Goal: Task Accomplishment & Management: Manage account settings

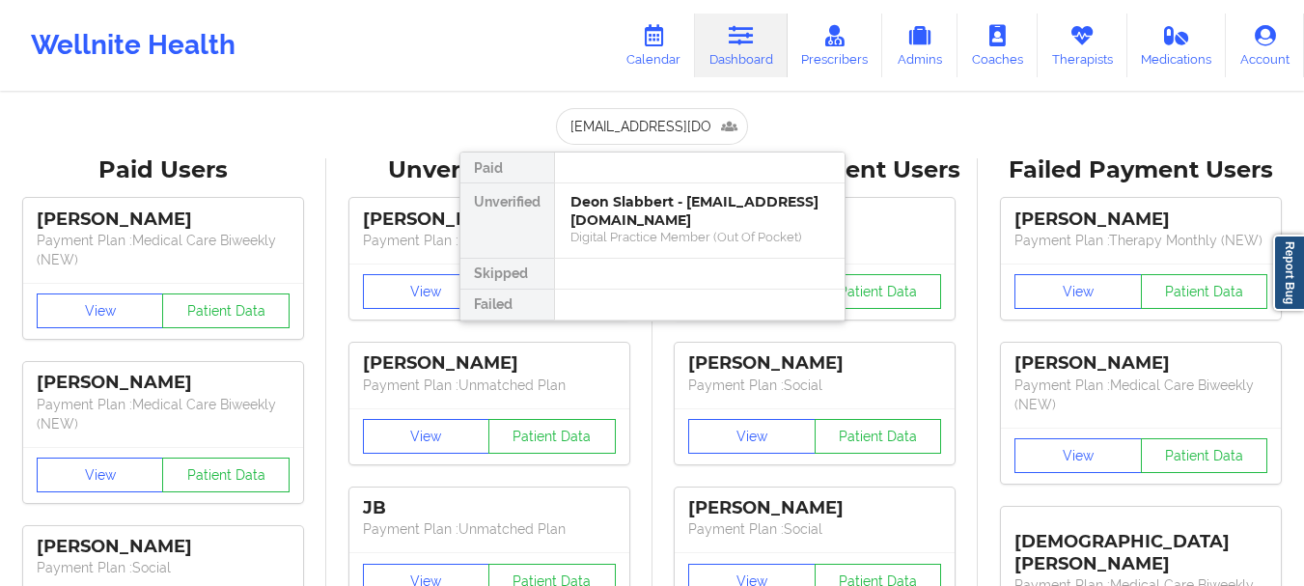
scroll to position [0, 23]
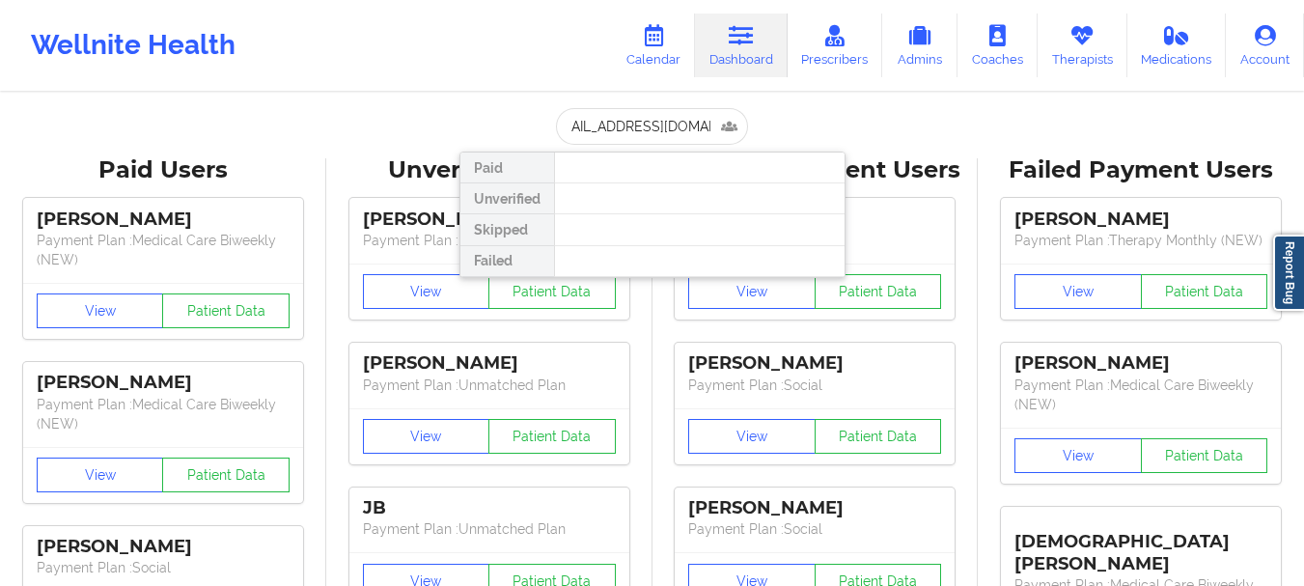
type input "rachelnosacka@gmail.com"
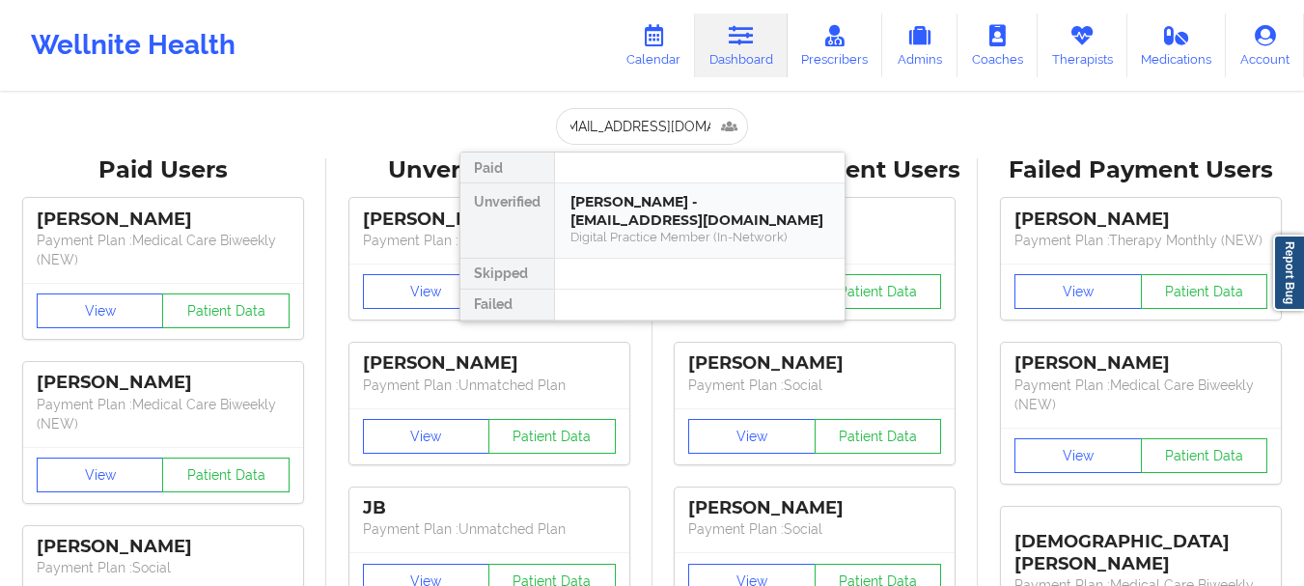
click at [644, 224] on div "Ellzabeth Nosacka - rachelnosacka@gmail.com" at bounding box center [699, 211] width 259 height 36
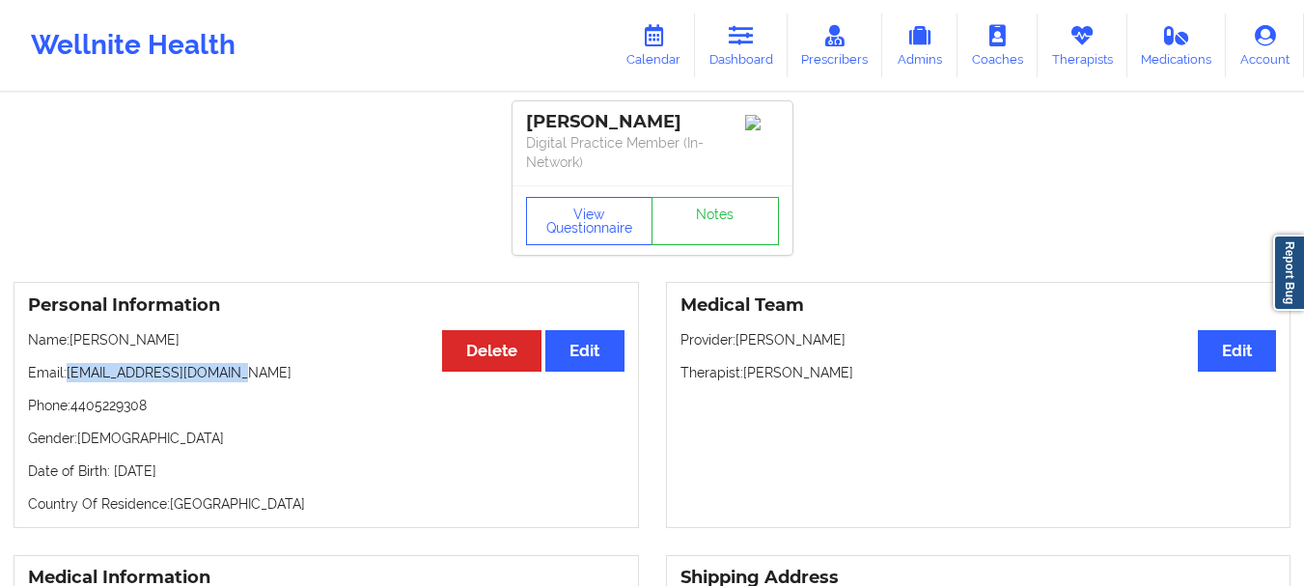
drag, startPoint x: 236, startPoint y: 374, endPoint x: 67, endPoint y: 375, distance: 169.9
click at [67, 375] on p "Email: rachelnosacka@gmail.com" at bounding box center [326, 372] width 596 height 19
copy p "rachelnosacka@gmail.com"
click at [160, 407] on p "Phone: 4405229308" at bounding box center [326, 405] width 596 height 19
drag, startPoint x: 160, startPoint y: 407, endPoint x: 70, endPoint y: 408, distance: 89.8
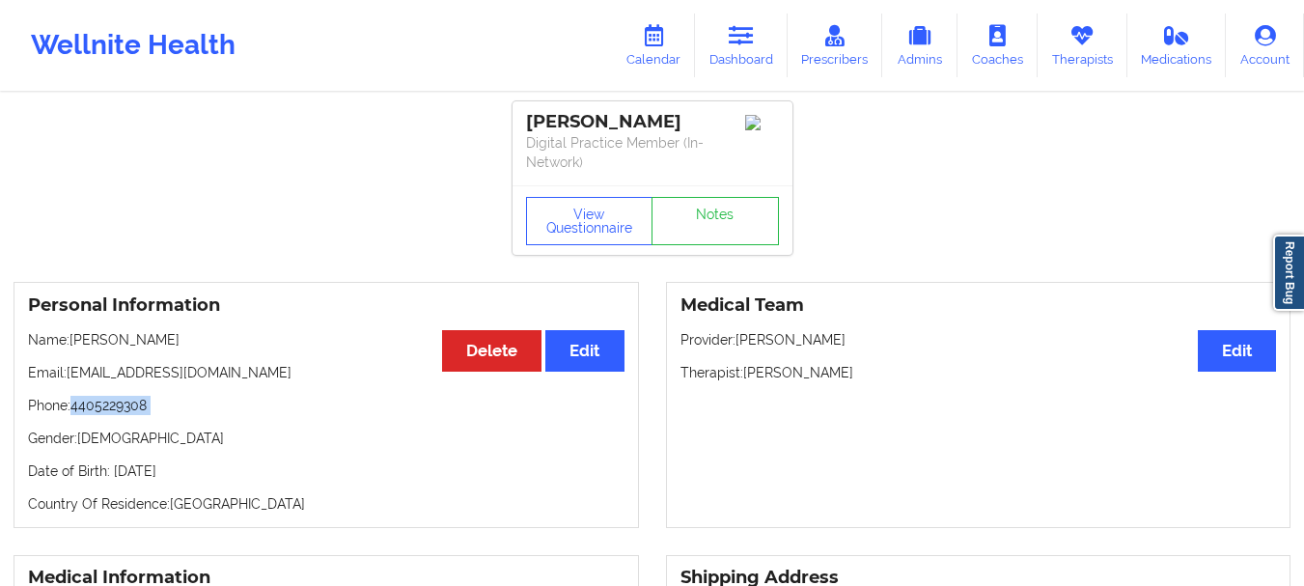
click at [70, 408] on p "Phone: 4405229308" at bounding box center [326, 405] width 596 height 19
copy p "4405229308"
click at [765, 33] on link "Dashboard" at bounding box center [741, 46] width 93 height 64
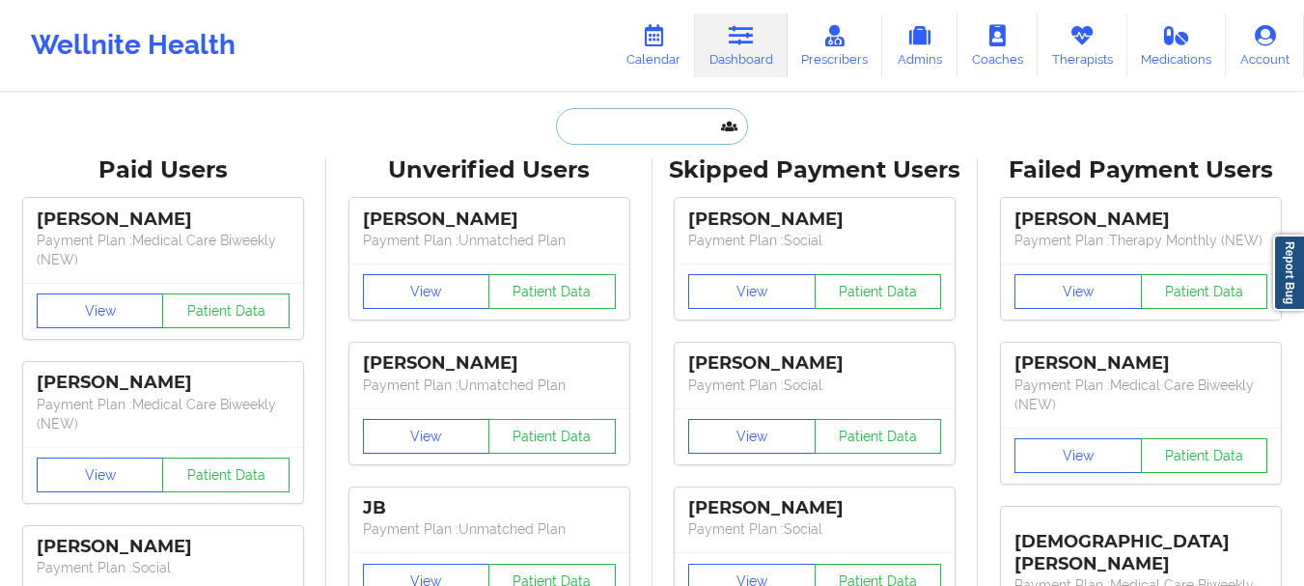
click at [662, 117] on input "text" at bounding box center [651, 126] width 191 height 37
paste input "Frank H Welz"
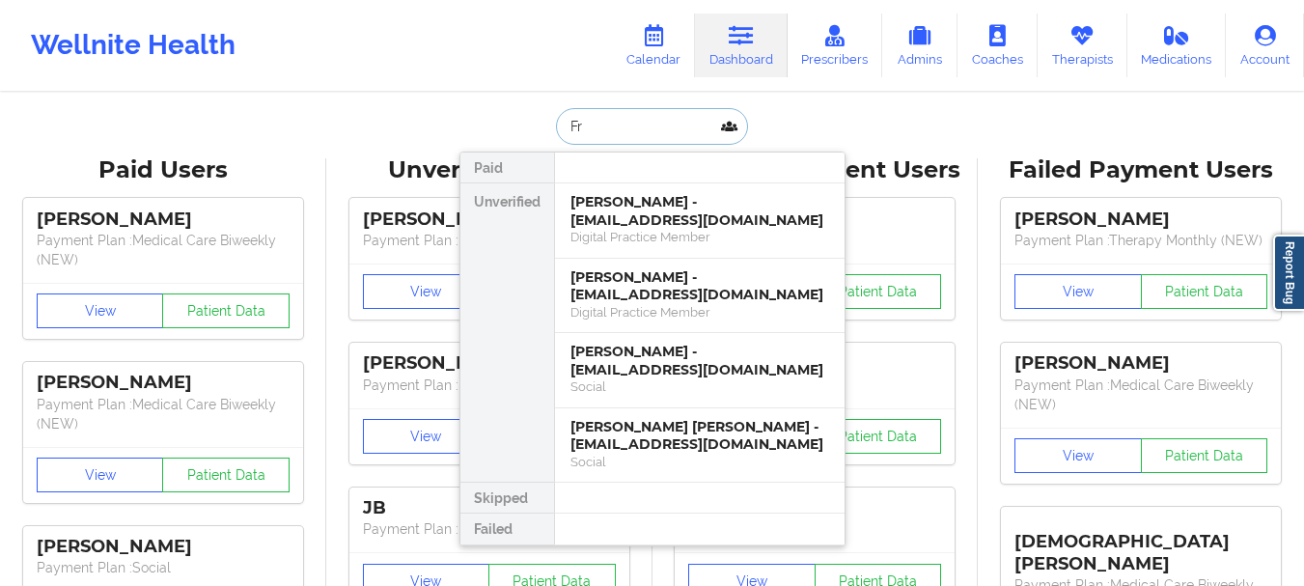
type input "F"
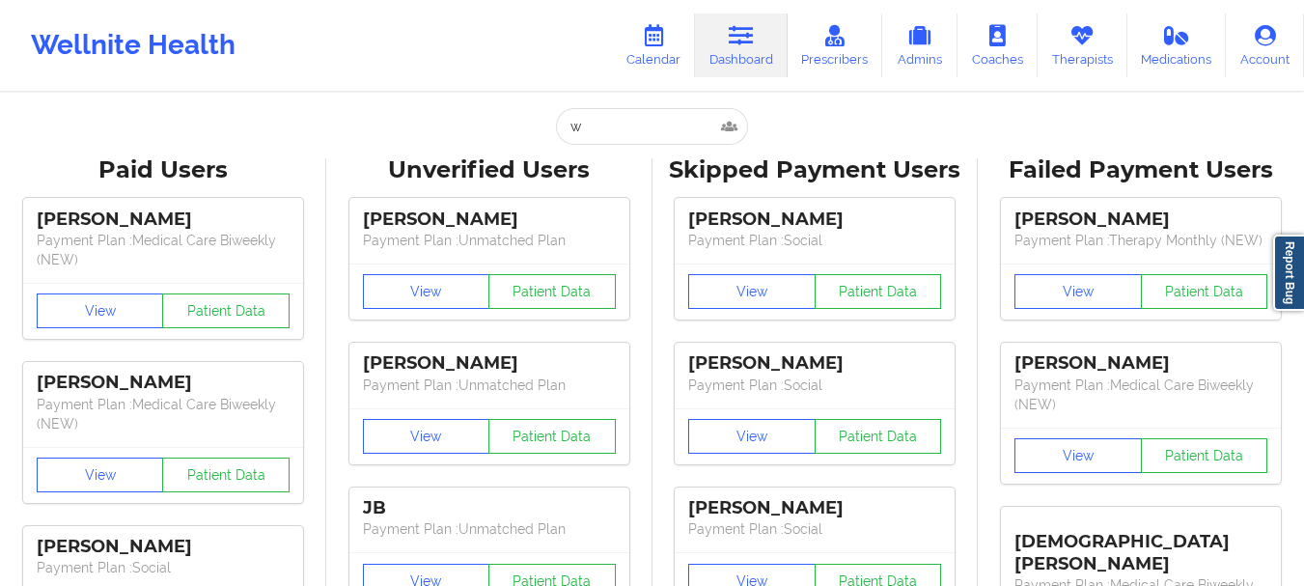
click at [695, 118] on input "w" at bounding box center [651, 126] width 191 height 37
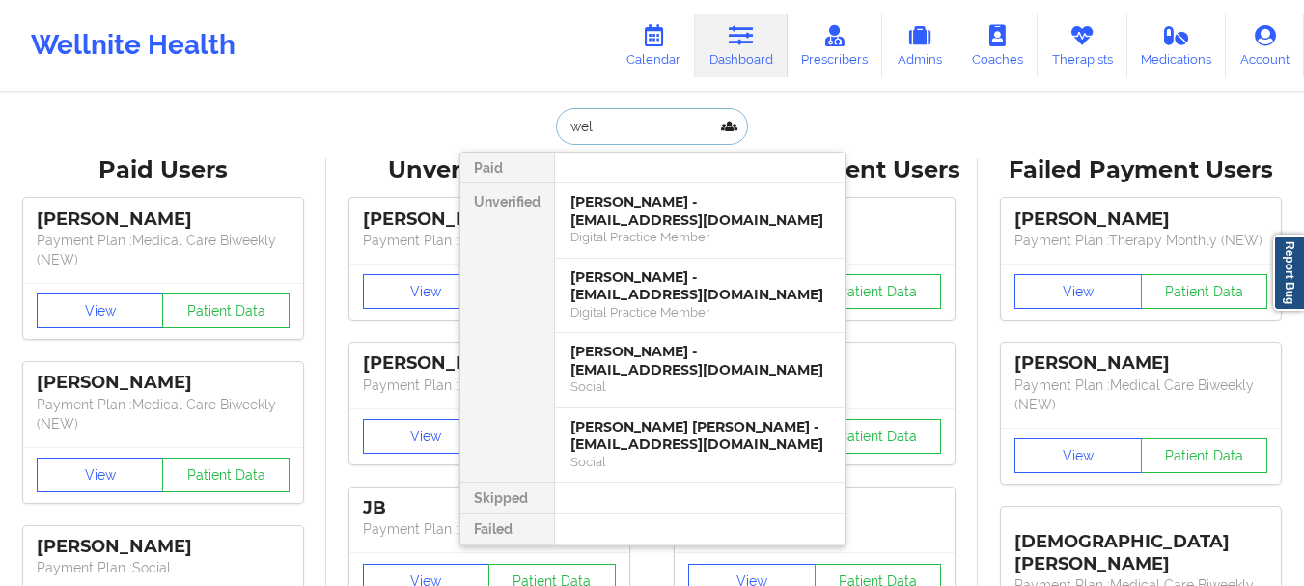
type input "welz"
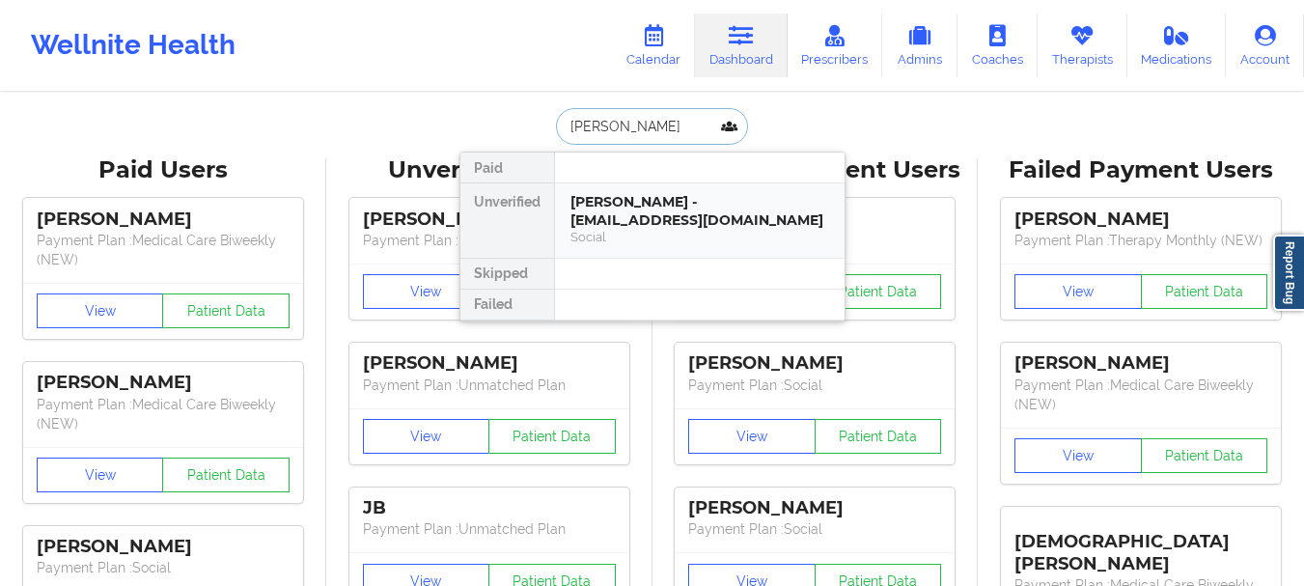
click at [624, 223] on div "Frank H Welz - elizabethwelz30485@gmail.com" at bounding box center [699, 211] width 259 height 36
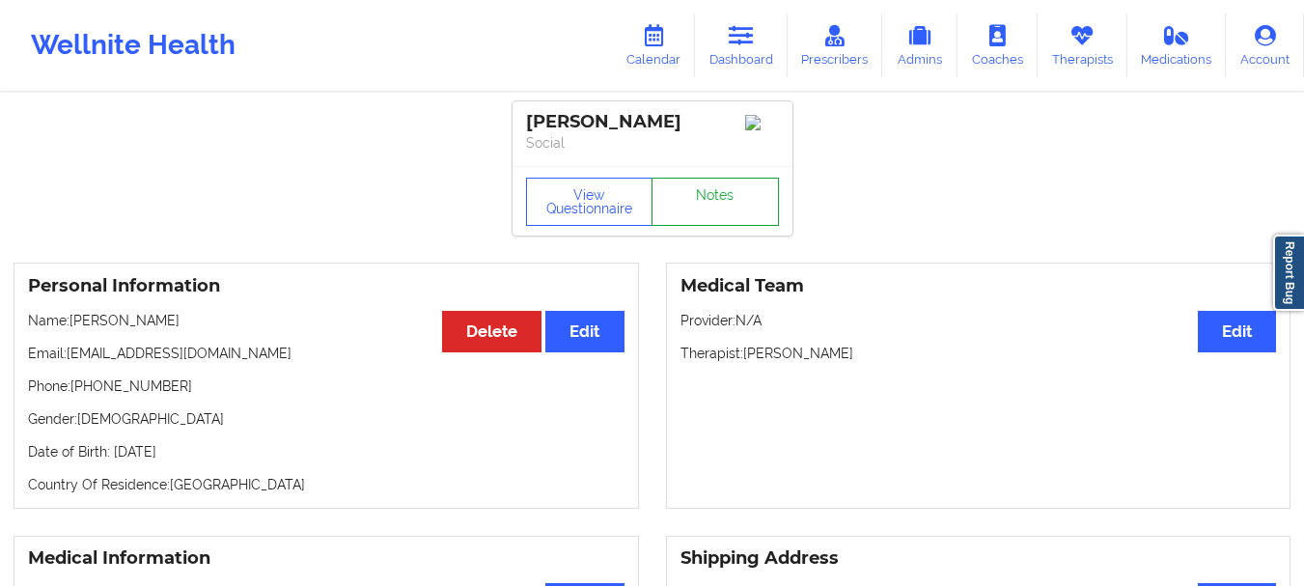
click at [692, 207] on link "Notes" at bounding box center [714, 202] width 127 height 48
drag, startPoint x: 272, startPoint y: 356, endPoint x: 66, endPoint y: 362, distance: 206.6
click at [66, 362] on p "Email: elizabethwelz30485@gmail.com" at bounding box center [326, 353] width 596 height 19
copy p "elizabethwelz30485@gmail.com"
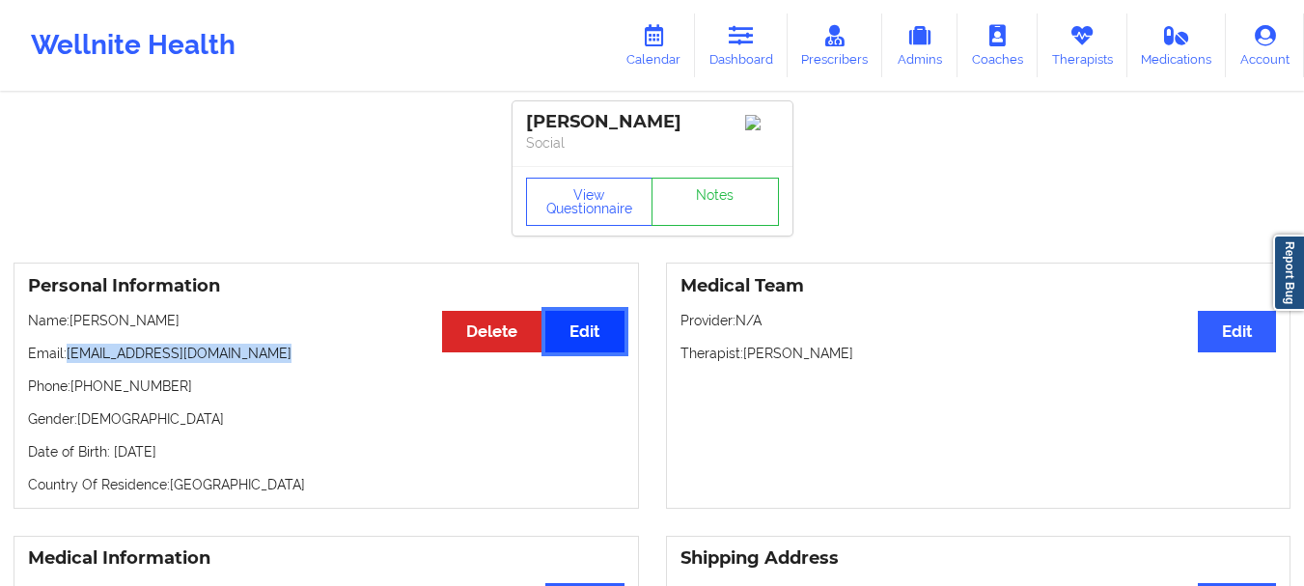
click at [568, 331] on button "Edit" at bounding box center [584, 332] width 78 height 42
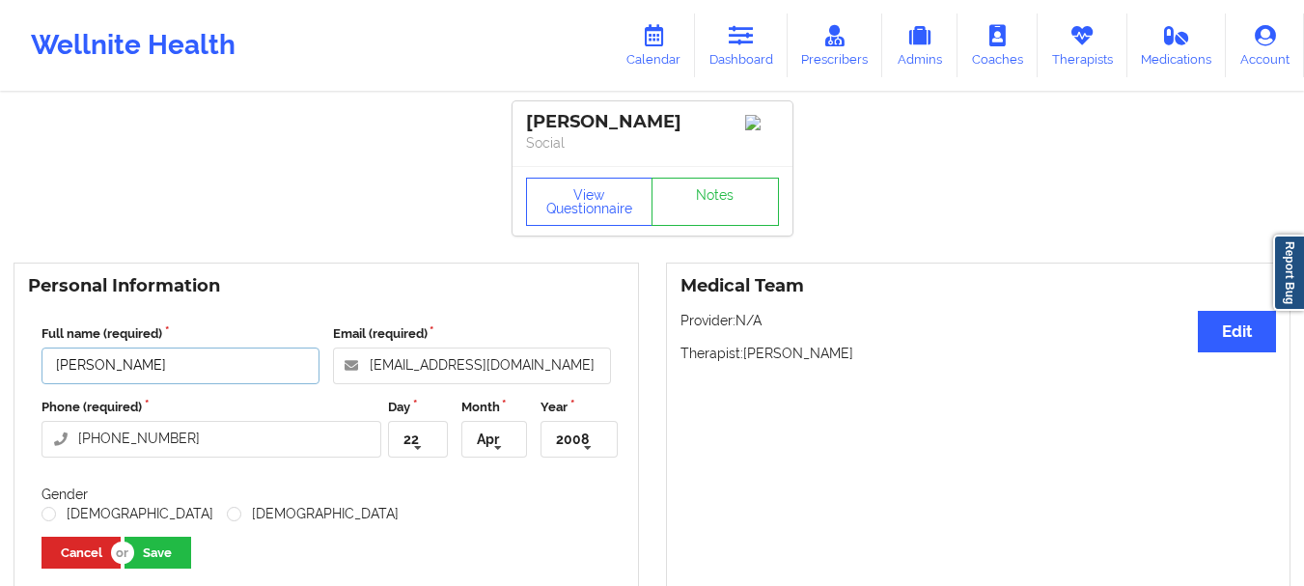
click at [119, 367] on input "Frank H Welz" at bounding box center [181, 365] width 278 height 37
type input "Aiden H Welz Frank"
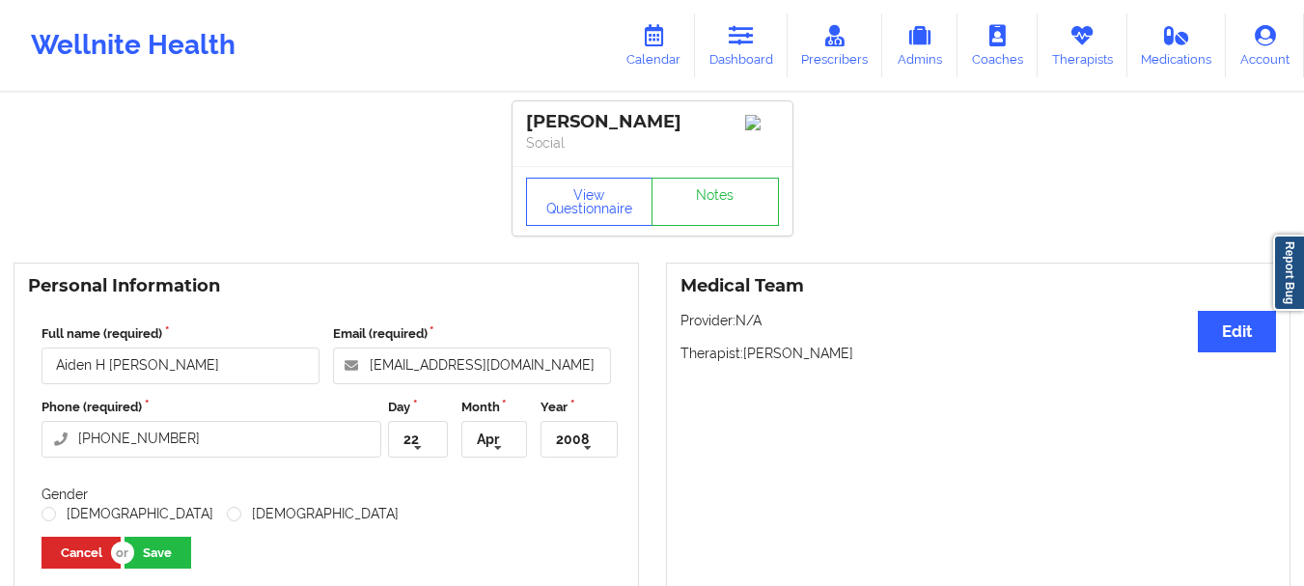
click at [167, 576] on div "Full name (required) Aiden H Welz Frank Email (required) elizabethwelz30485@gma…" at bounding box center [326, 446] width 596 height 271
click at [167, 563] on button "Save" at bounding box center [158, 553] width 67 height 32
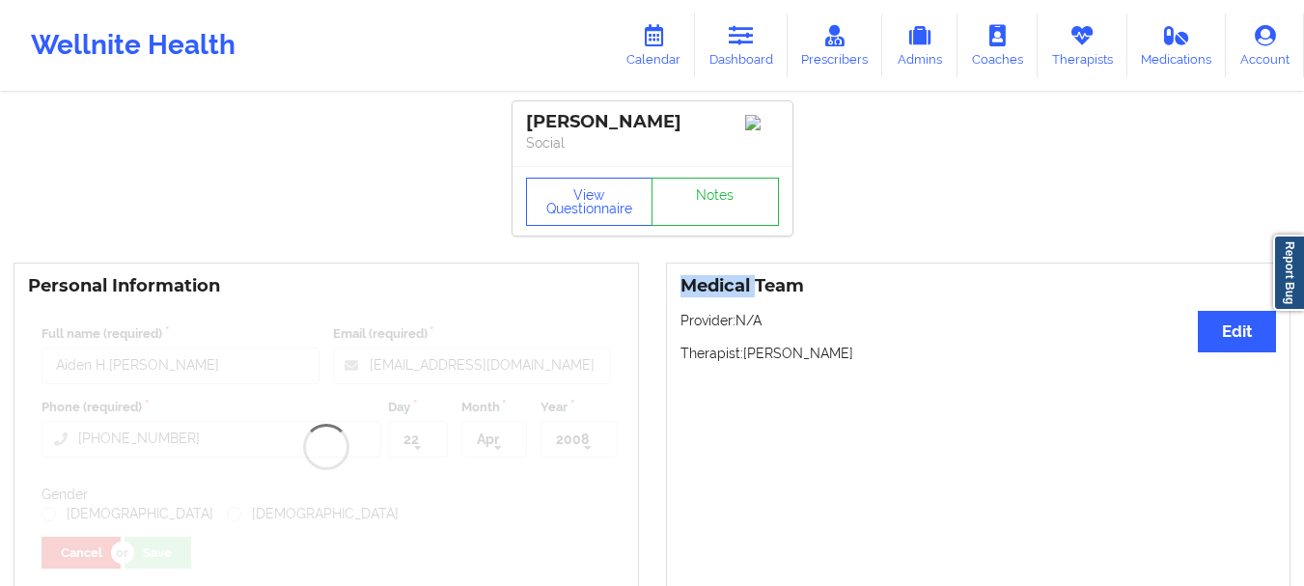
click at [167, 563] on div "Personal Information Full name (required) Aiden H Welz Frank Email (required) e…" at bounding box center [326, 430] width 625 height 334
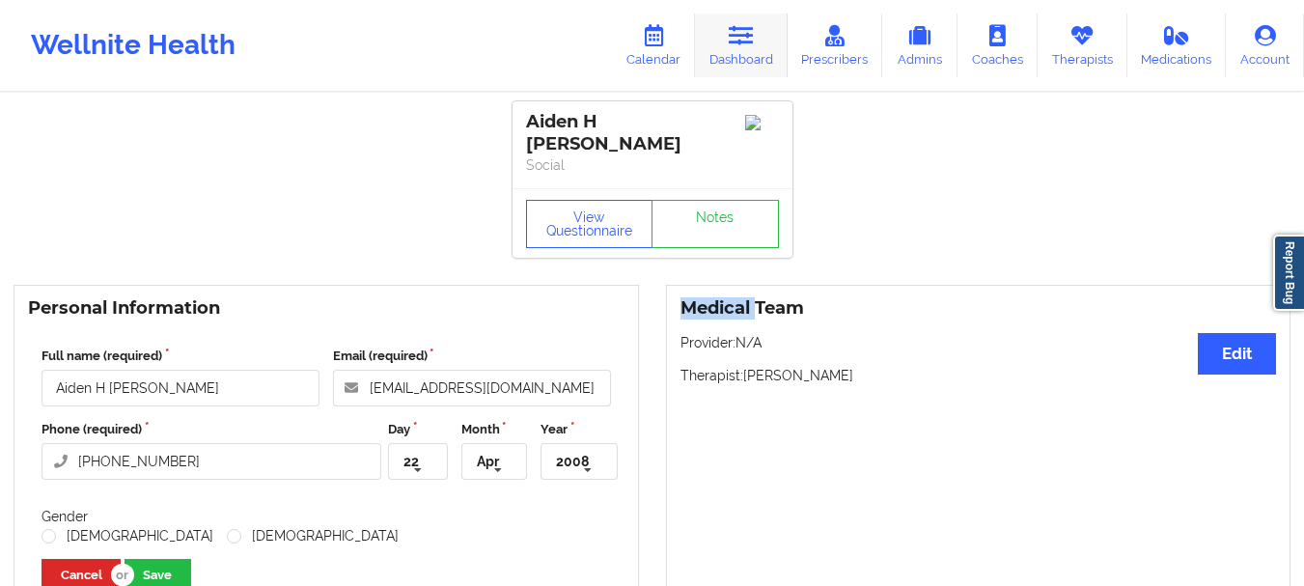
click at [737, 46] on icon at bounding box center [741, 35] width 25 height 21
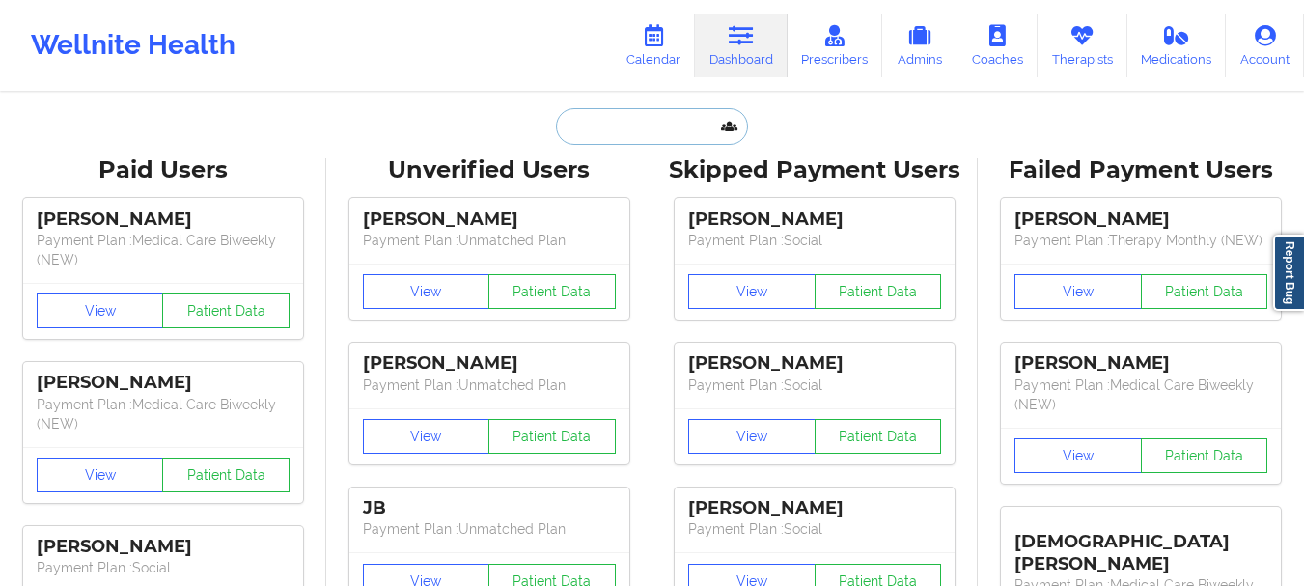
click at [599, 138] on input "text" at bounding box center [651, 126] width 191 height 37
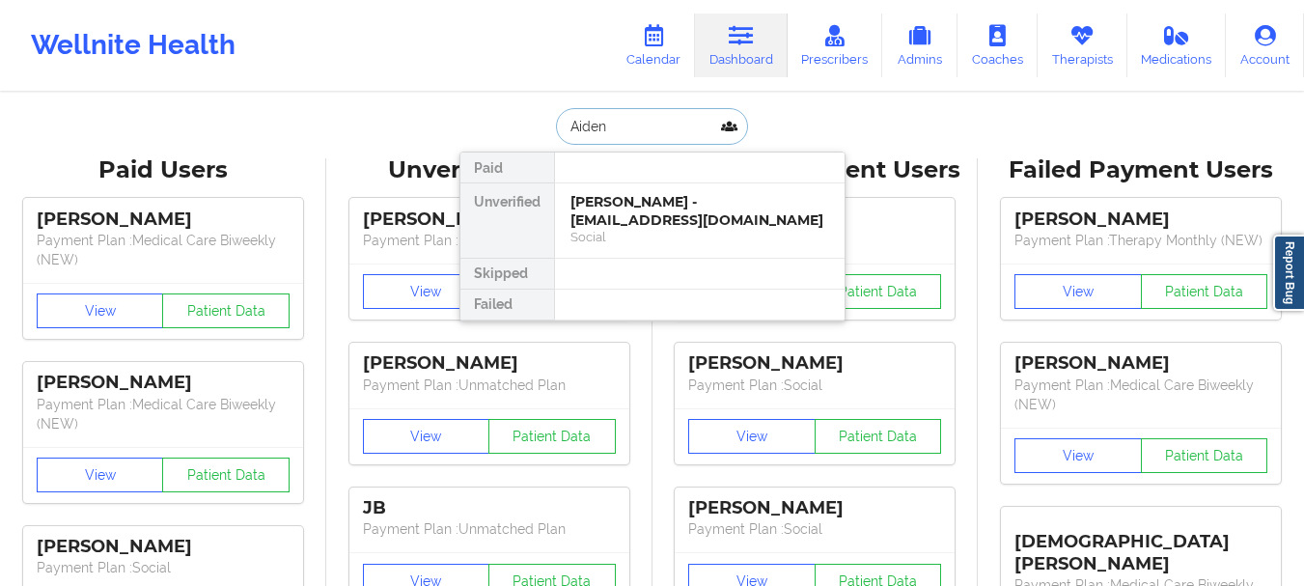
type input "Aiden H"
click at [612, 208] on div "Aiden H Welz Frank - elizabethwelz30485@gmail.com" at bounding box center [699, 211] width 259 height 36
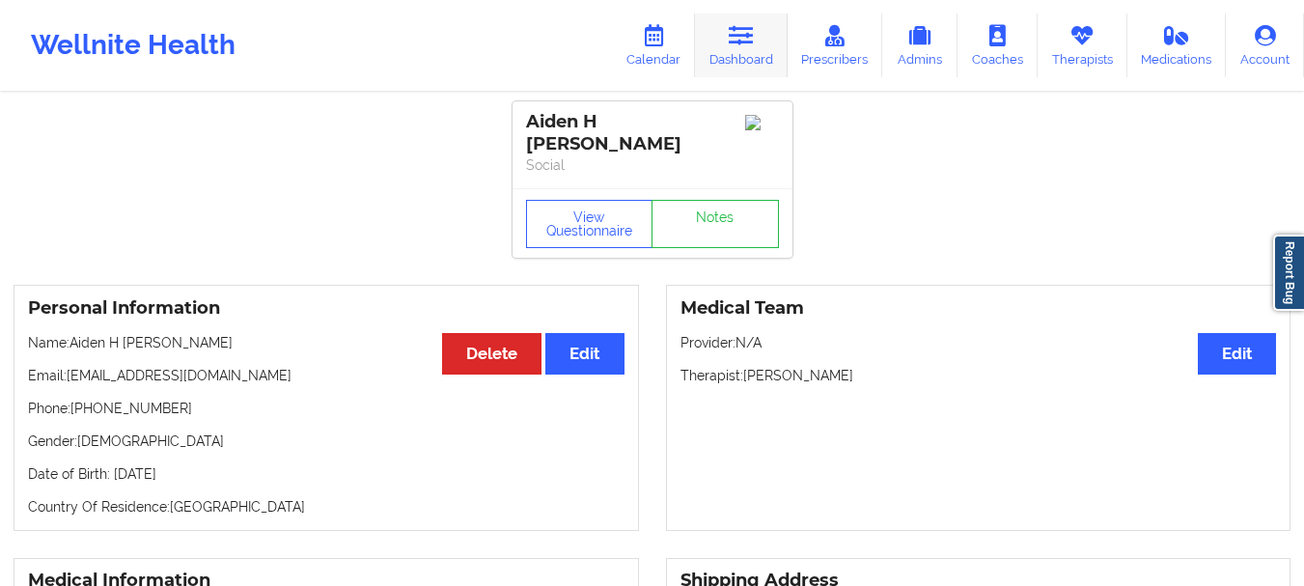
click at [742, 43] on icon at bounding box center [741, 35] width 25 height 21
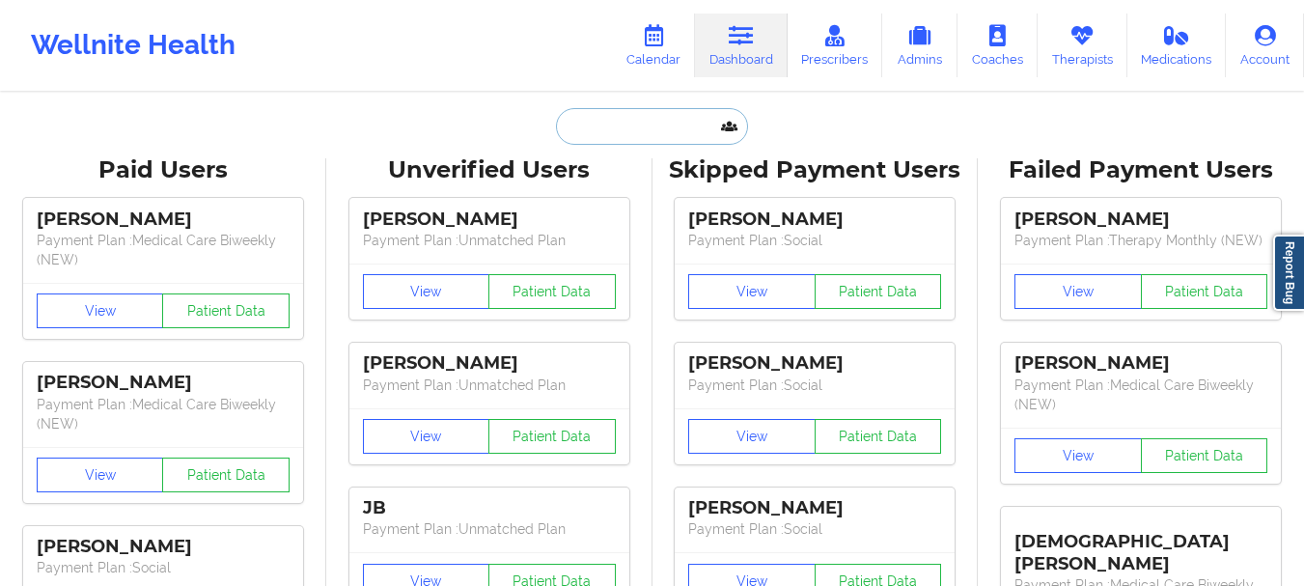
click at [664, 117] on input "text" at bounding box center [651, 126] width 191 height 37
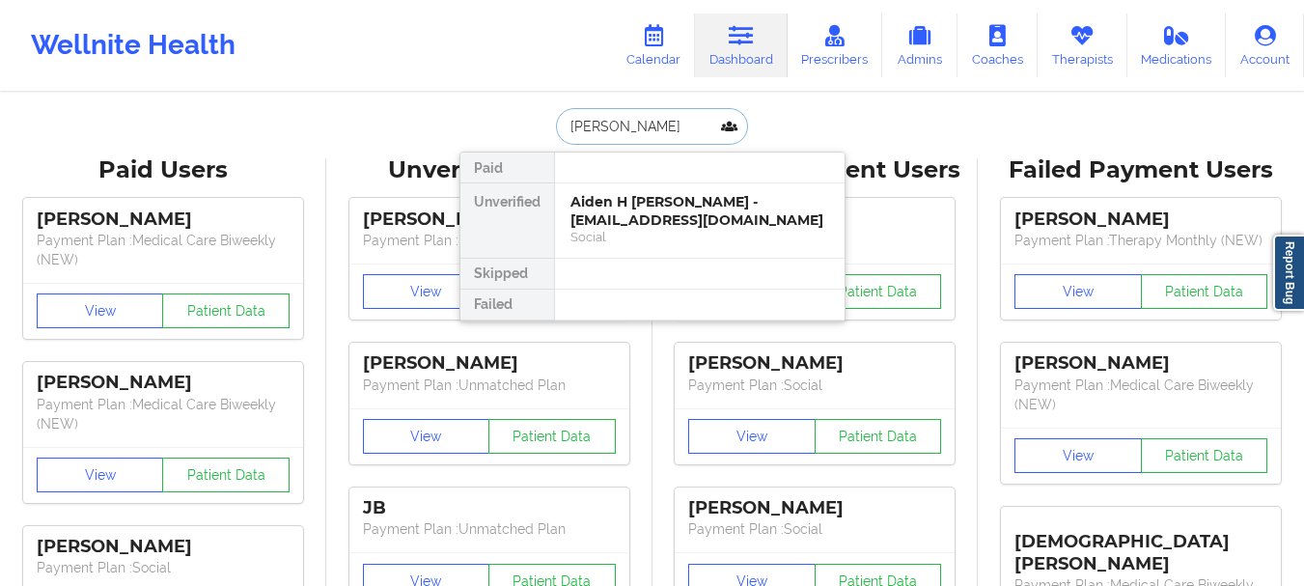
type input "Sarina si"
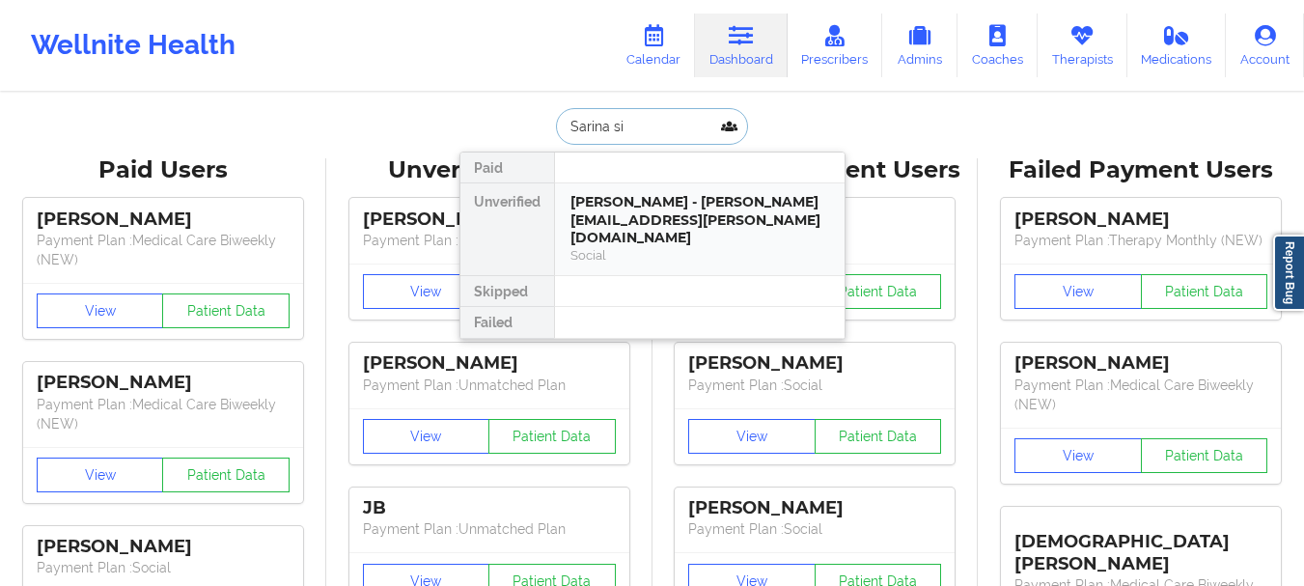
click at [640, 208] on div "Sarina Silvers - sarina.silvers@yahoo.com" at bounding box center [699, 220] width 259 height 54
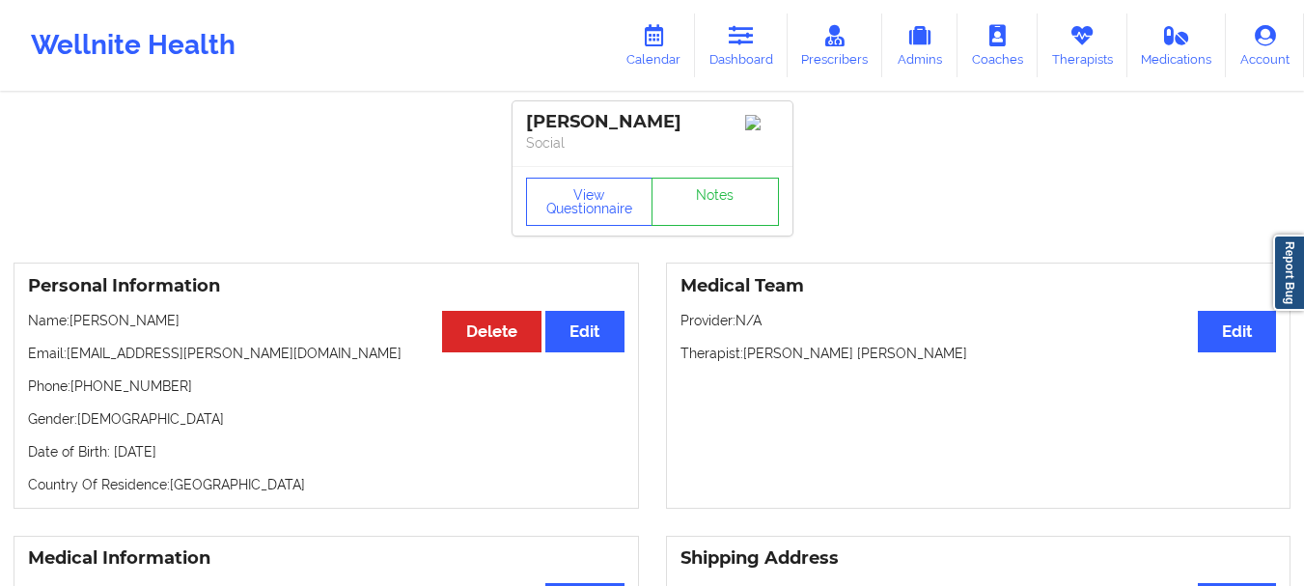
click at [235, 361] on p "Email: sarina.silvers@yahoo.com" at bounding box center [326, 353] width 596 height 19
drag, startPoint x: 235, startPoint y: 361, endPoint x: 144, endPoint y: 354, distance: 91.9
click at [144, 354] on p "Email: sarina.silvers@yahoo.com" at bounding box center [326, 353] width 596 height 19
click at [101, 356] on p "Email: sarina.silvers@yahoo.com" at bounding box center [326, 353] width 596 height 19
click at [69, 359] on p "Email: sarina.silvers@yahoo.com" at bounding box center [326, 353] width 596 height 19
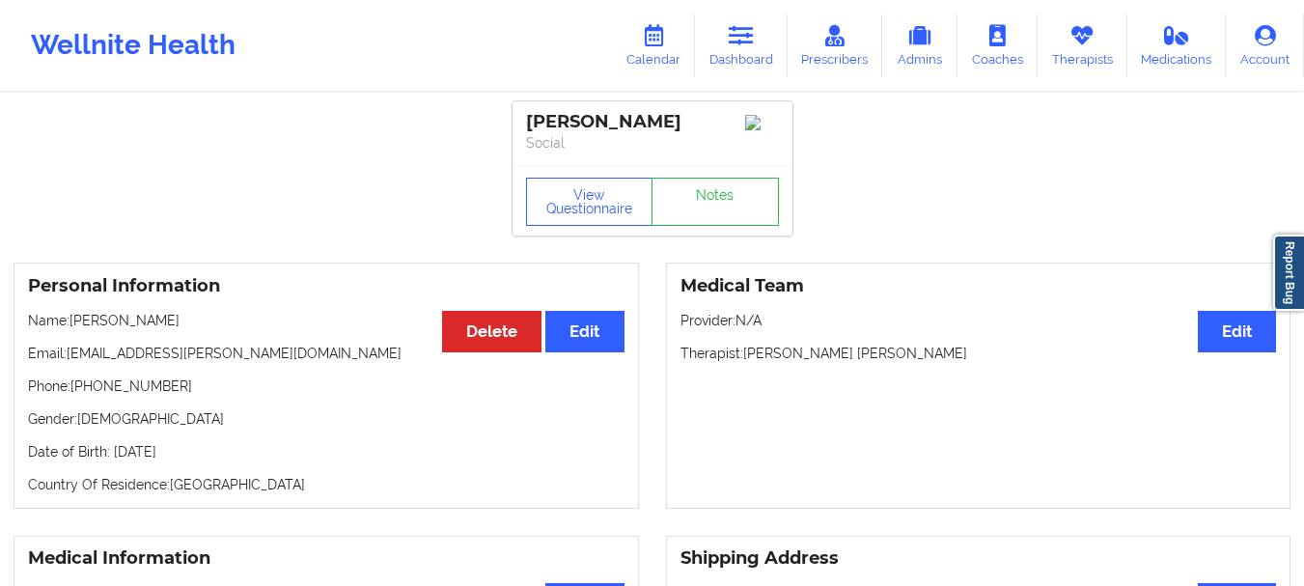
click at [69, 359] on p "Email: sarina.silvers@yahoo.com" at bounding box center [326, 353] width 596 height 19
drag, startPoint x: 69, startPoint y: 361, endPoint x: 242, endPoint y: 357, distance: 173.8
click at [242, 357] on p "Email: sarina.silvers@yahoo.com" at bounding box center [326, 353] width 596 height 19
copy p "sarina.silvers@yahoo.com"
click at [759, 55] on link "Dashboard" at bounding box center [741, 46] width 93 height 64
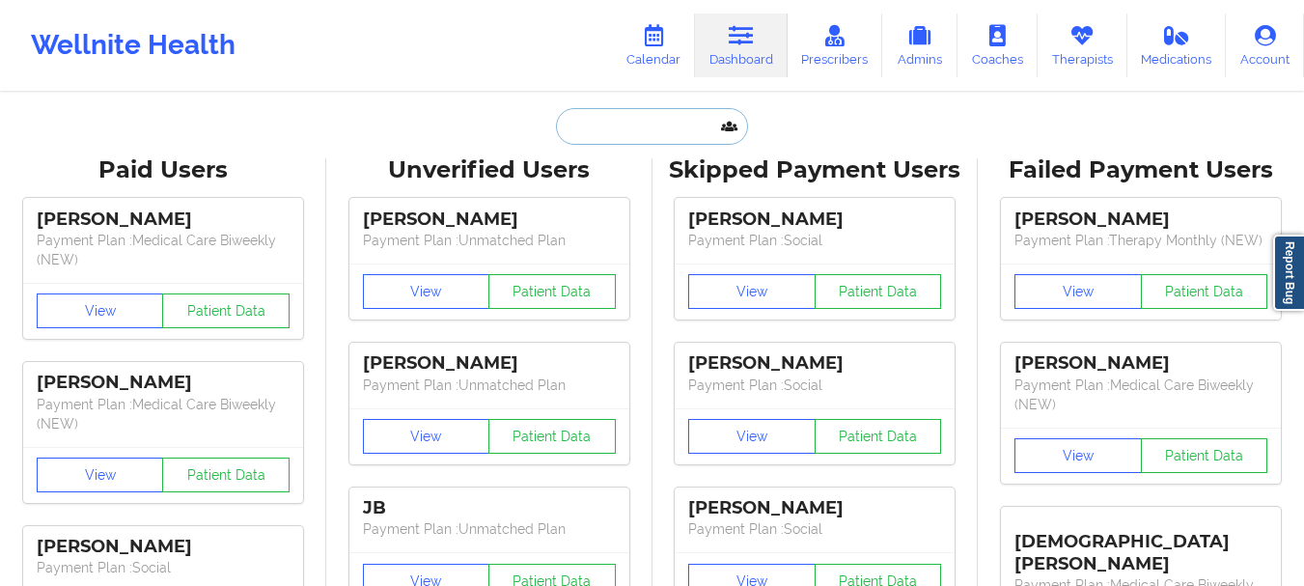
click at [630, 126] on input "text" at bounding box center [651, 126] width 191 height 37
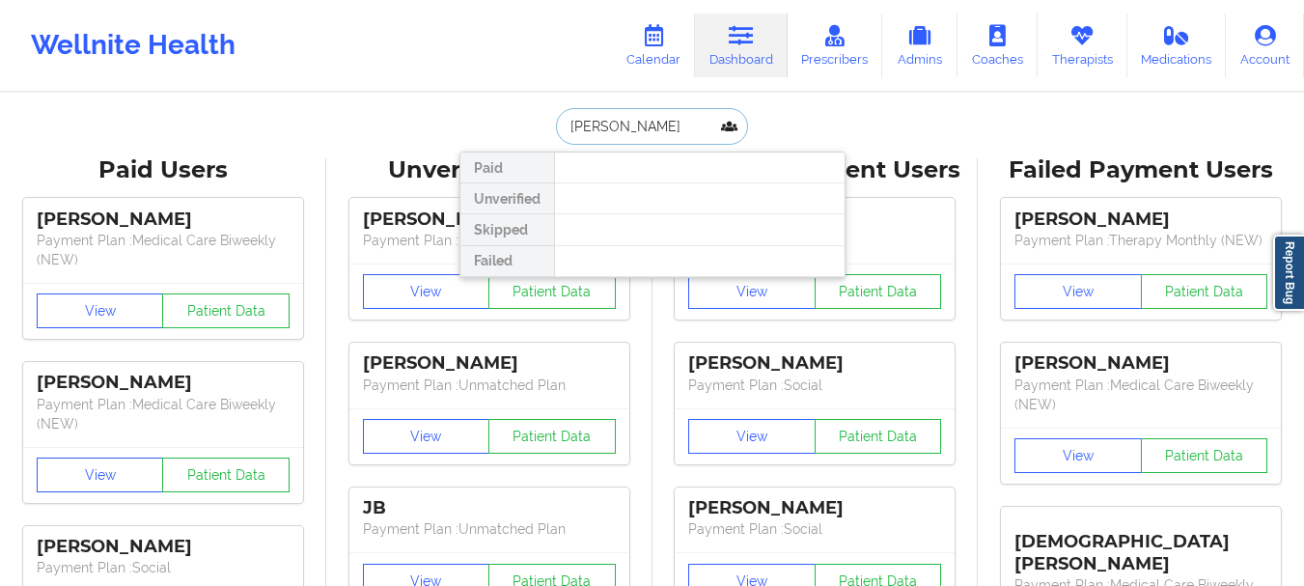
type input "monica brent"
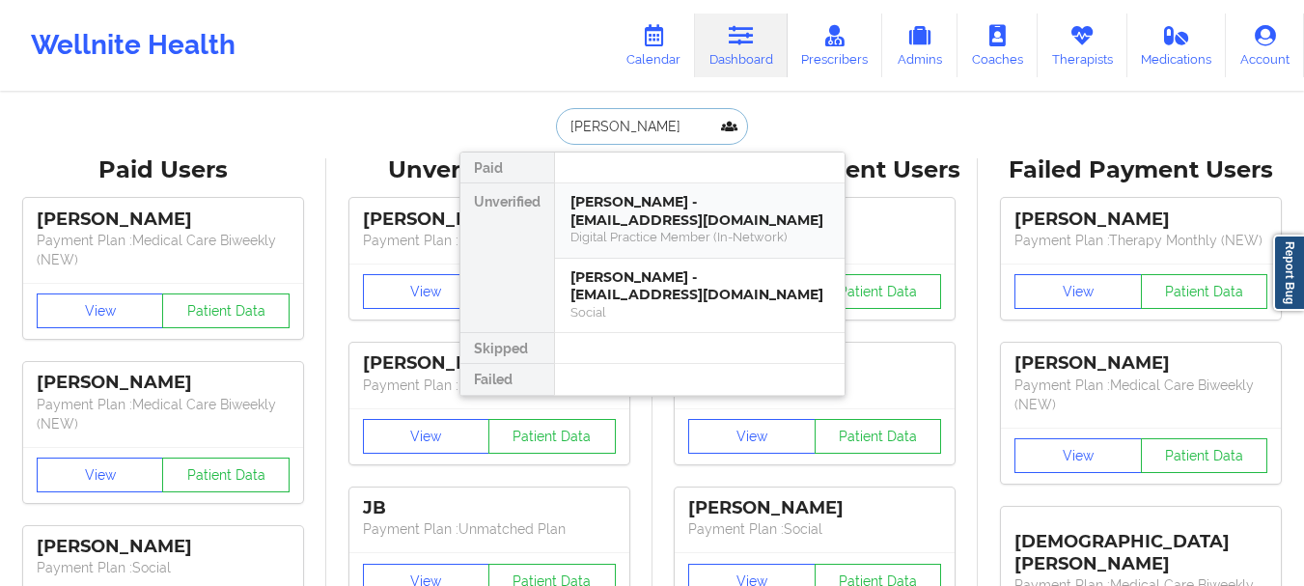
click at [644, 221] on div "Monica Brent - monicabrentdesign@gmail.com" at bounding box center [699, 211] width 259 height 36
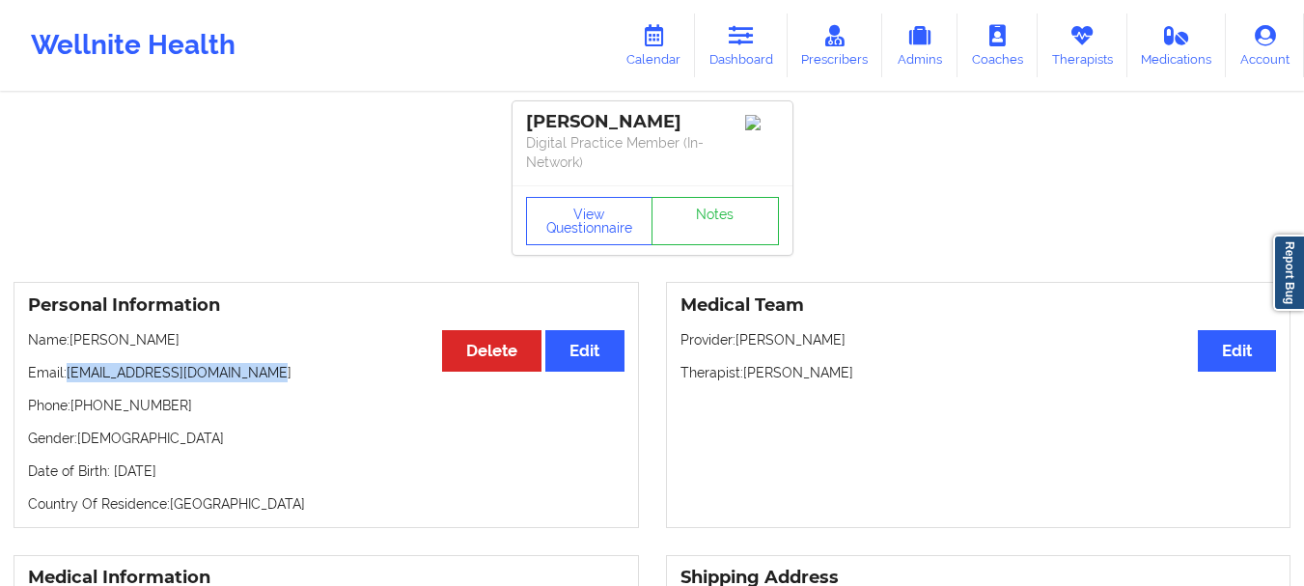
drag, startPoint x: 266, startPoint y: 374, endPoint x: 69, endPoint y: 370, distance: 197.9
click at [69, 370] on p "Email: monicabrentdesign@gmail.com" at bounding box center [326, 372] width 596 height 19
copy p "monicabrentdesign@gmail.com"
click at [732, 44] on icon at bounding box center [741, 35] width 25 height 21
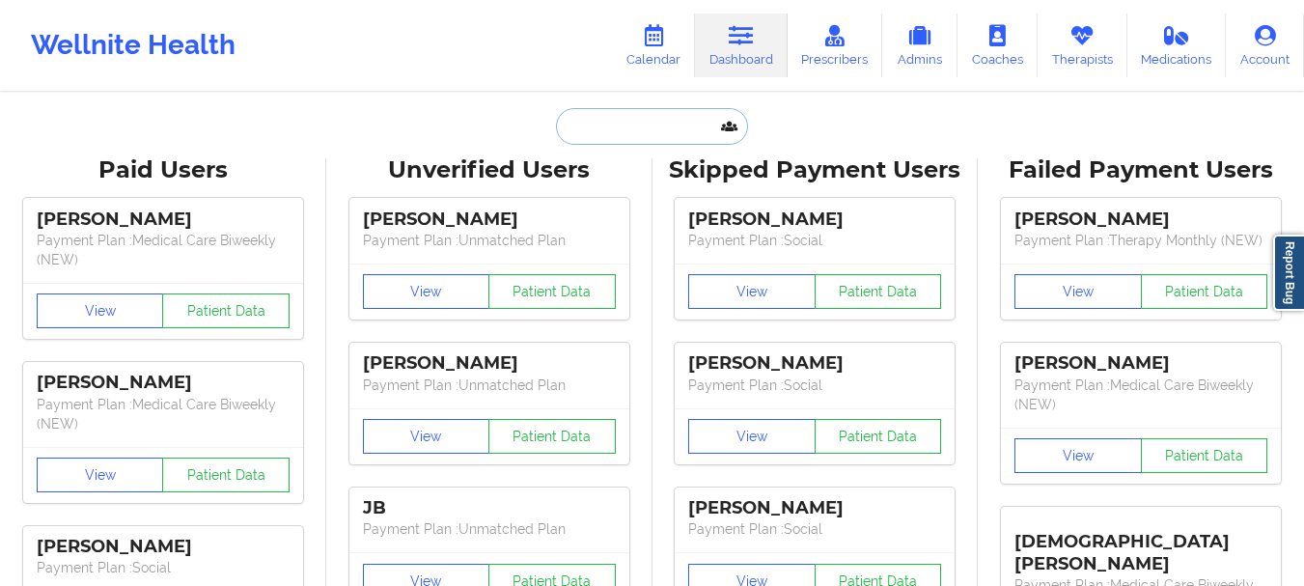
click at [599, 124] on input "text" at bounding box center [651, 126] width 191 height 37
paste input "bjmm689@yahoo.com"
type input "bjmm689@yahoo.com"
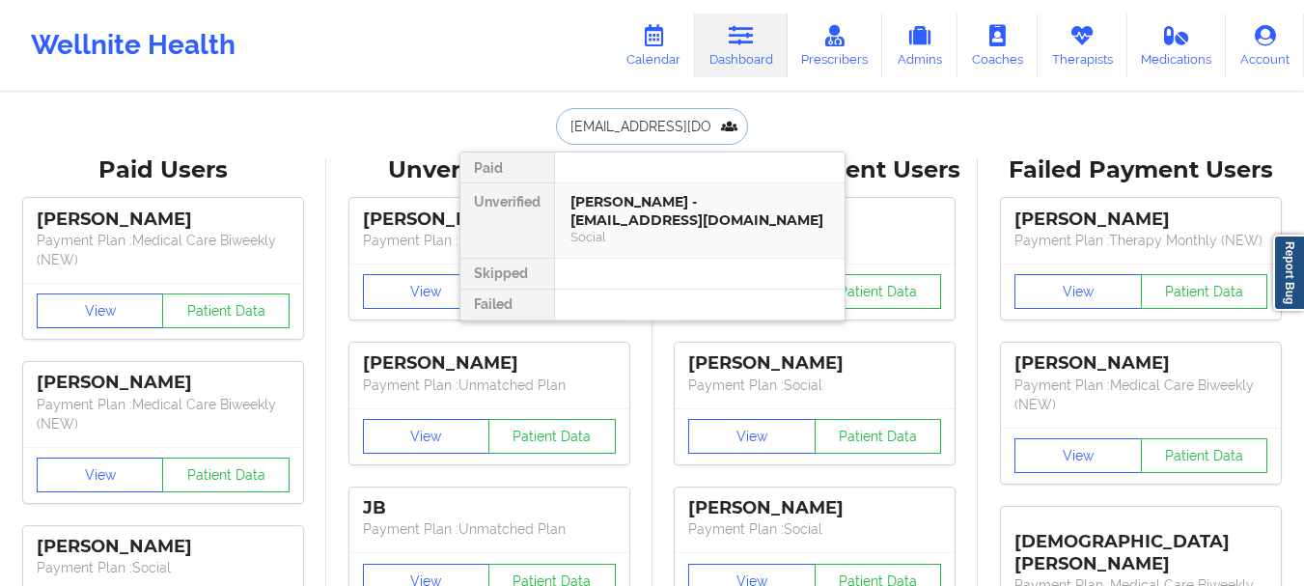
click at [595, 229] on div "Social" at bounding box center [699, 237] width 259 height 16
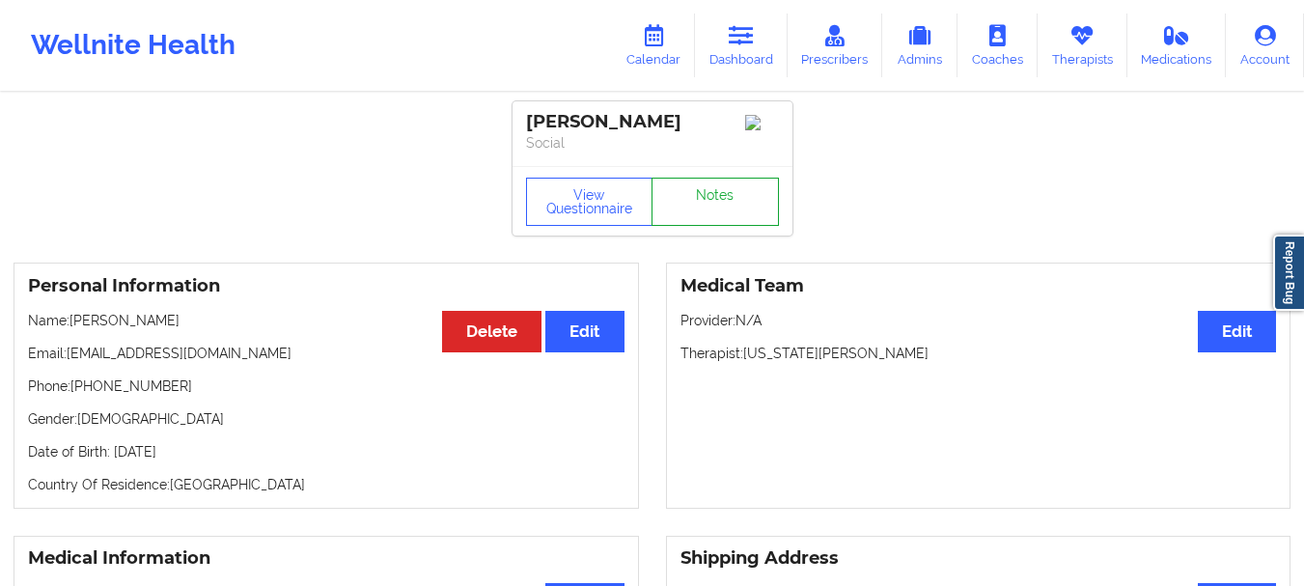
click at [698, 217] on link "Notes" at bounding box center [714, 202] width 127 height 48
click at [747, 41] on icon at bounding box center [741, 35] width 25 height 21
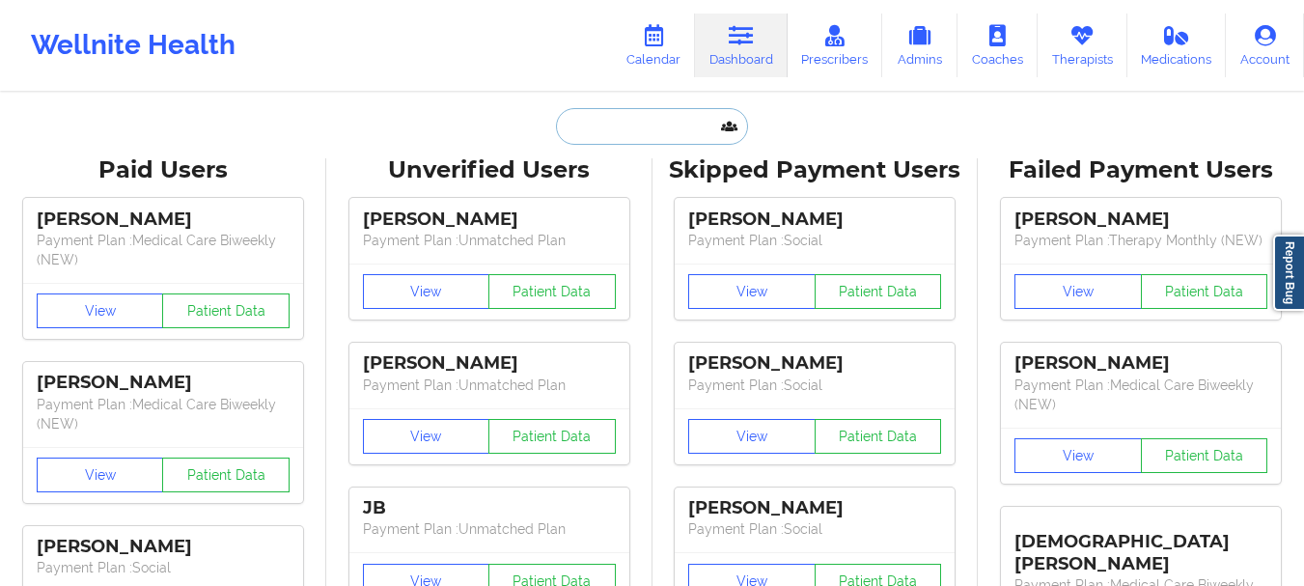
click at [625, 129] on input "text" at bounding box center [651, 126] width 191 height 37
paste input "Ester Zaltsman"
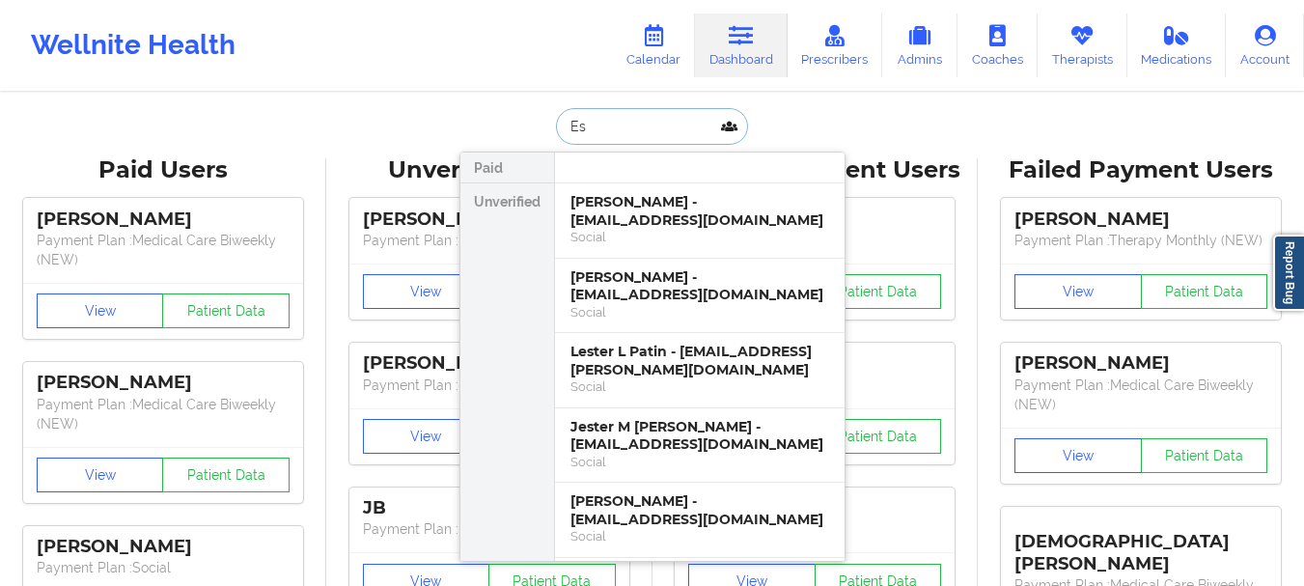
type input "E"
type input "Zaltsman"
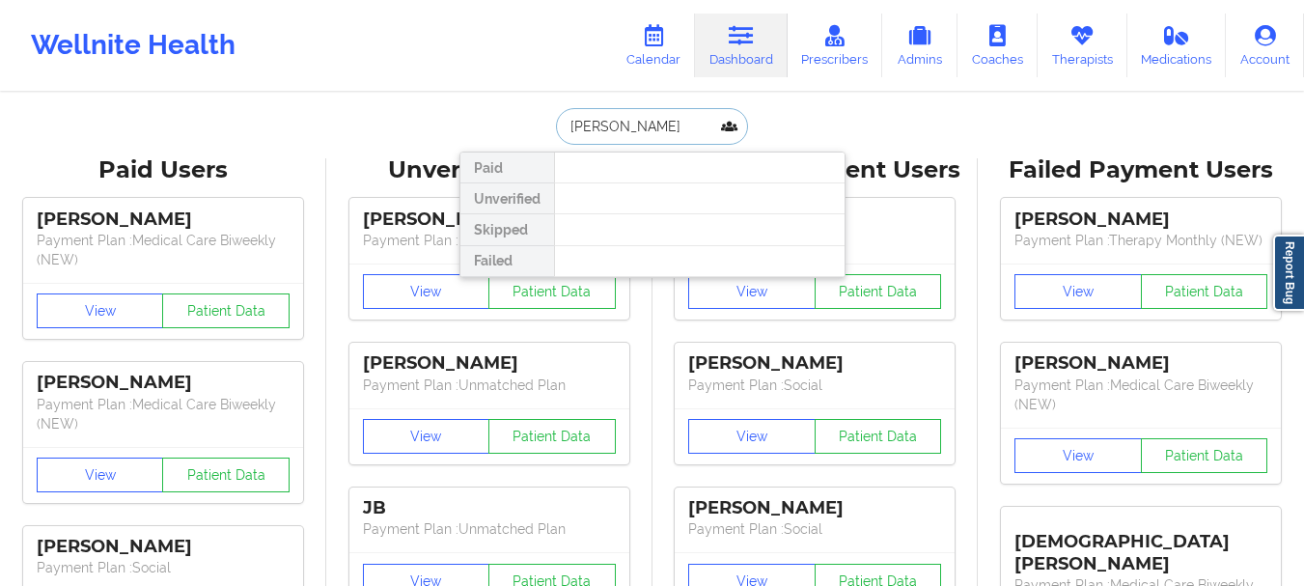
click at [621, 124] on input "Zaltsman" at bounding box center [651, 126] width 191 height 37
click at [621, 123] on input "Zaltsman" at bounding box center [651, 126] width 191 height 37
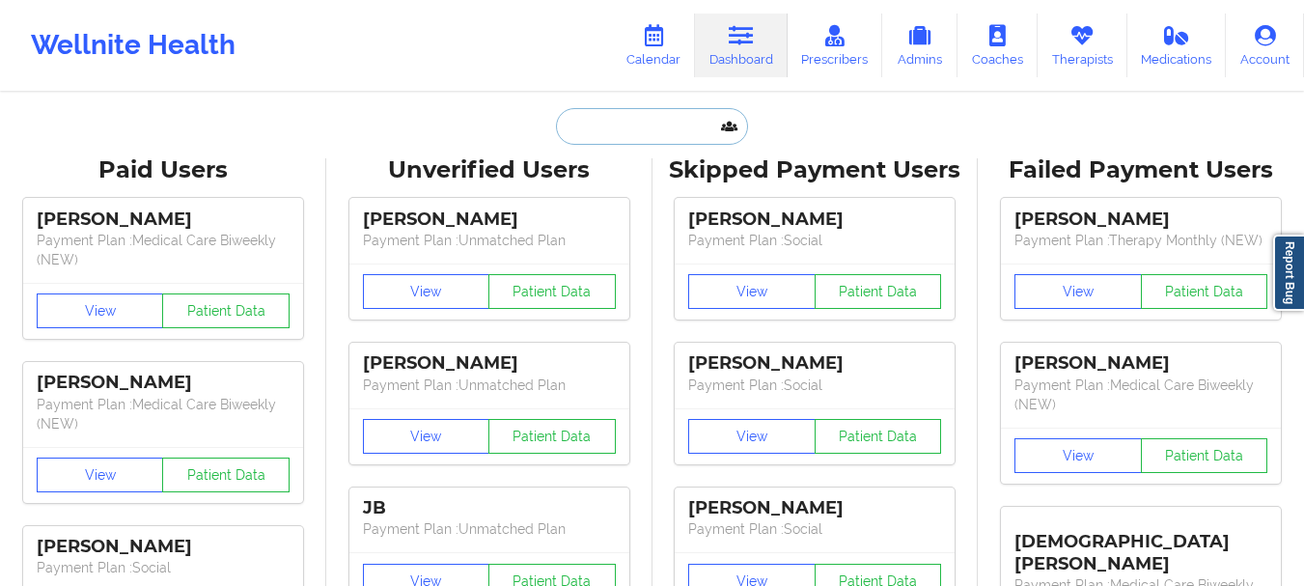
click at [655, 133] on input "text" at bounding box center [651, 126] width 191 height 37
paste input "elplott8@gmail.com"
type input "elplott8@gmail.com"
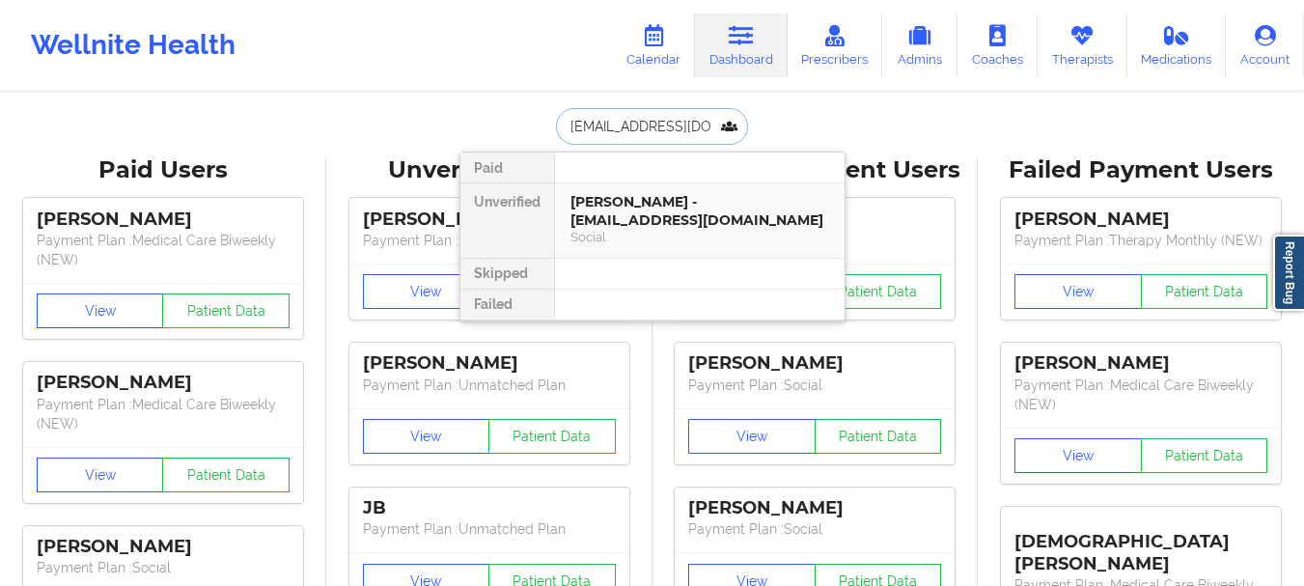
click at [626, 210] on div "Jonathon Labelle-Plott - elplott8@gmail.com" at bounding box center [699, 211] width 259 height 36
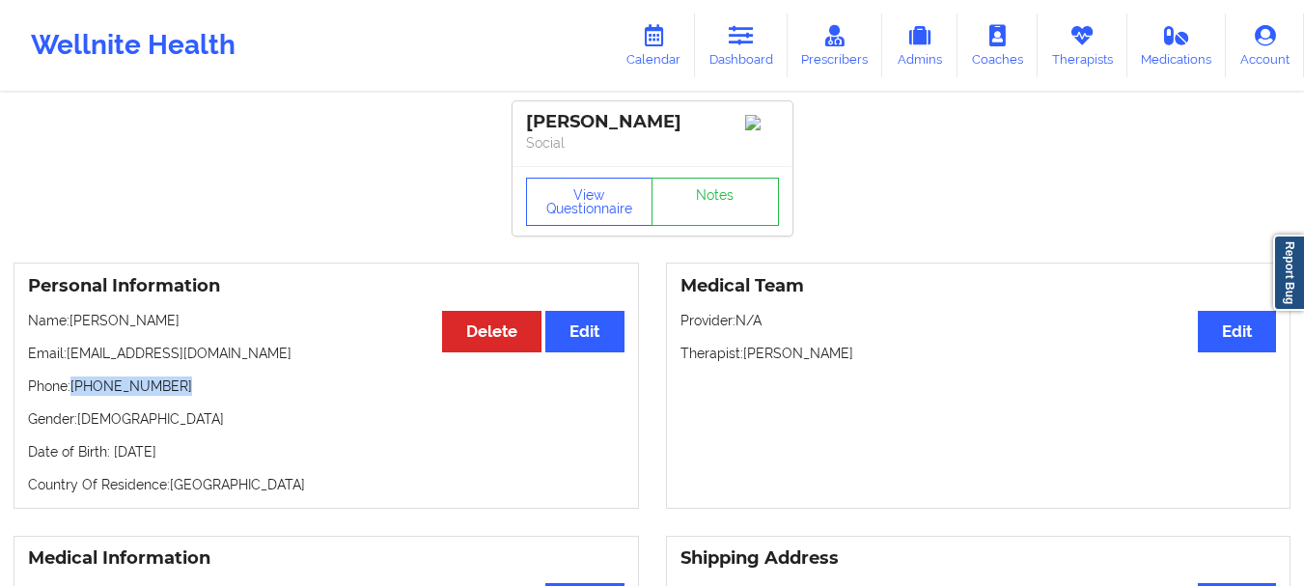
drag, startPoint x: 188, startPoint y: 391, endPoint x: 72, endPoint y: 393, distance: 115.8
click at [72, 393] on p "Phone: +1850-261-5624" at bounding box center [326, 385] width 596 height 19
copy p "+1850-261-5624"
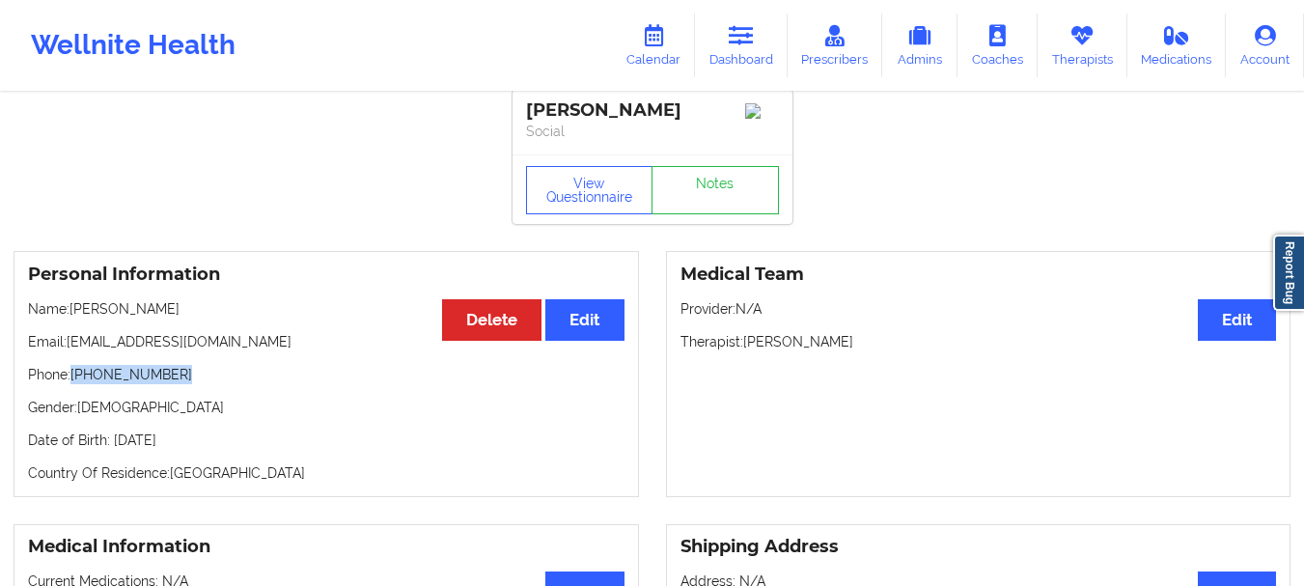
scroll to position [4, 0]
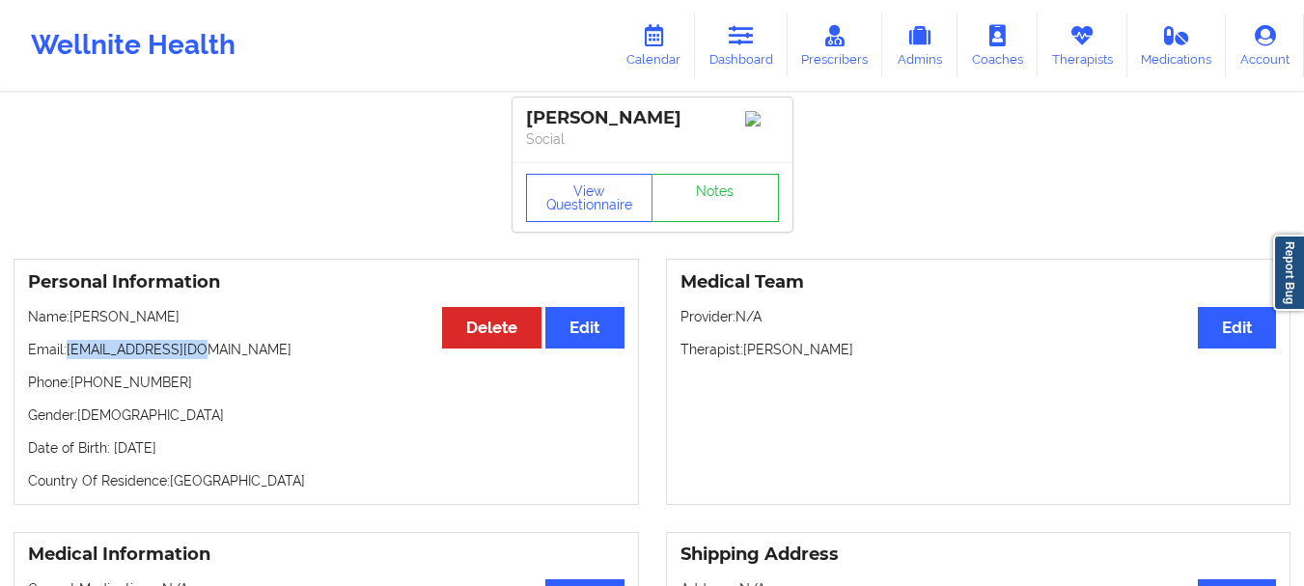
drag, startPoint x: 195, startPoint y: 358, endPoint x: 69, endPoint y: 358, distance: 125.5
click at [69, 358] on p "Email: elplott8@gmail.com" at bounding box center [326, 349] width 596 height 19
copy p "elplott8@gmail.com"
click at [715, 58] on link "Dashboard" at bounding box center [741, 46] width 93 height 64
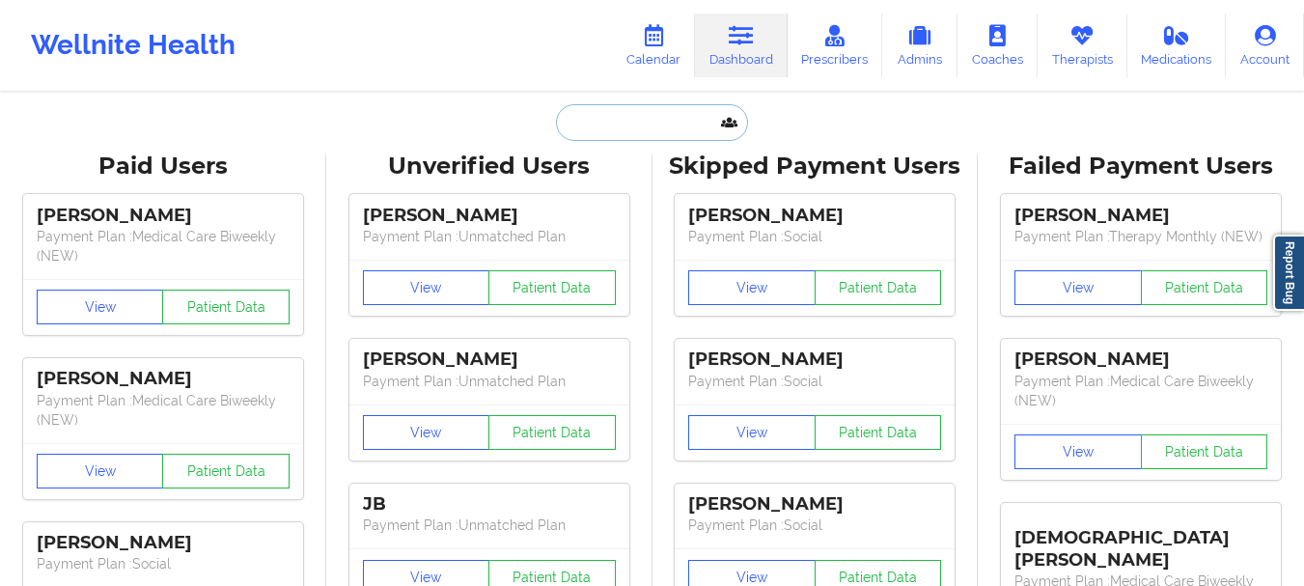
click at [597, 137] on input "text" at bounding box center [651, 122] width 191 height 37
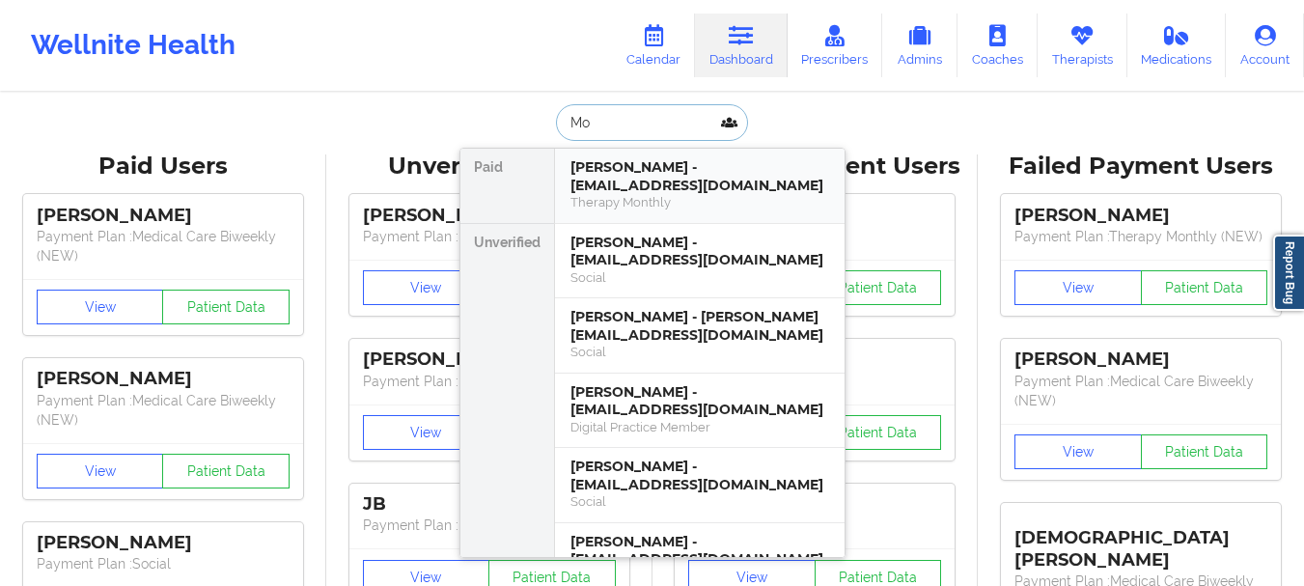
type input "M"
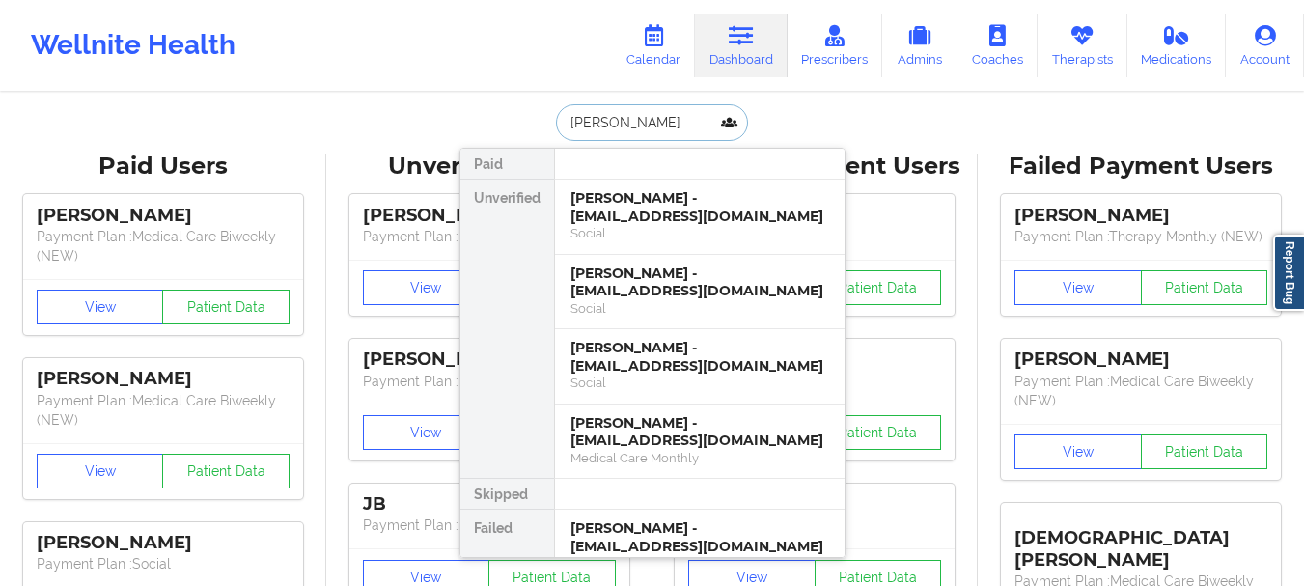
scroll to position [12, 0]
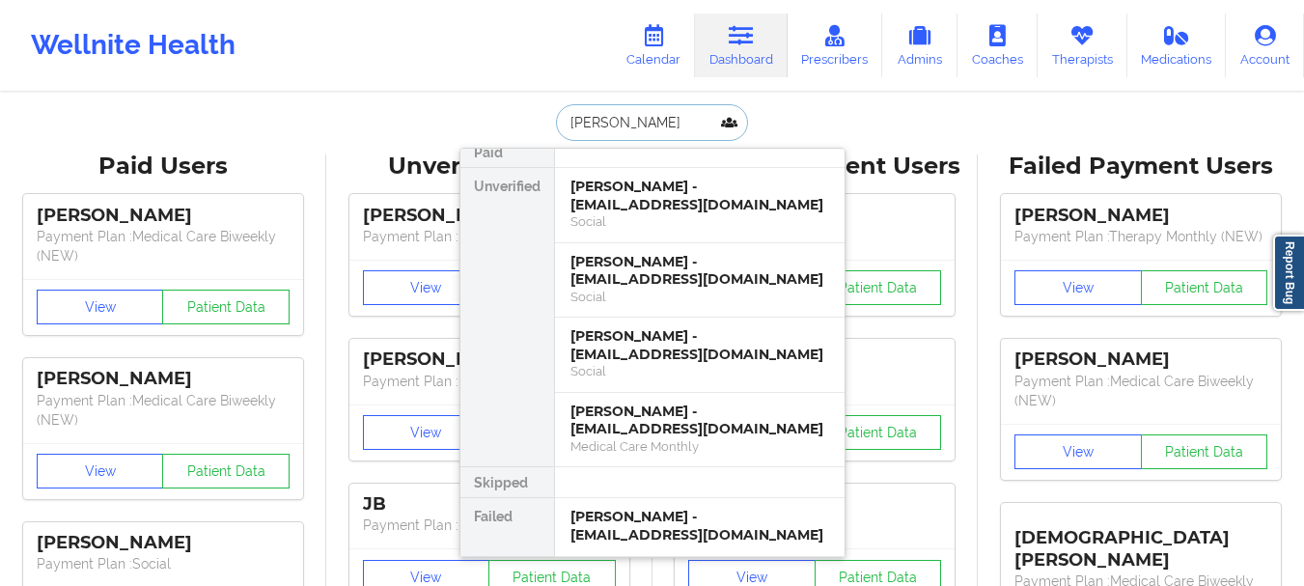
type input "poole"
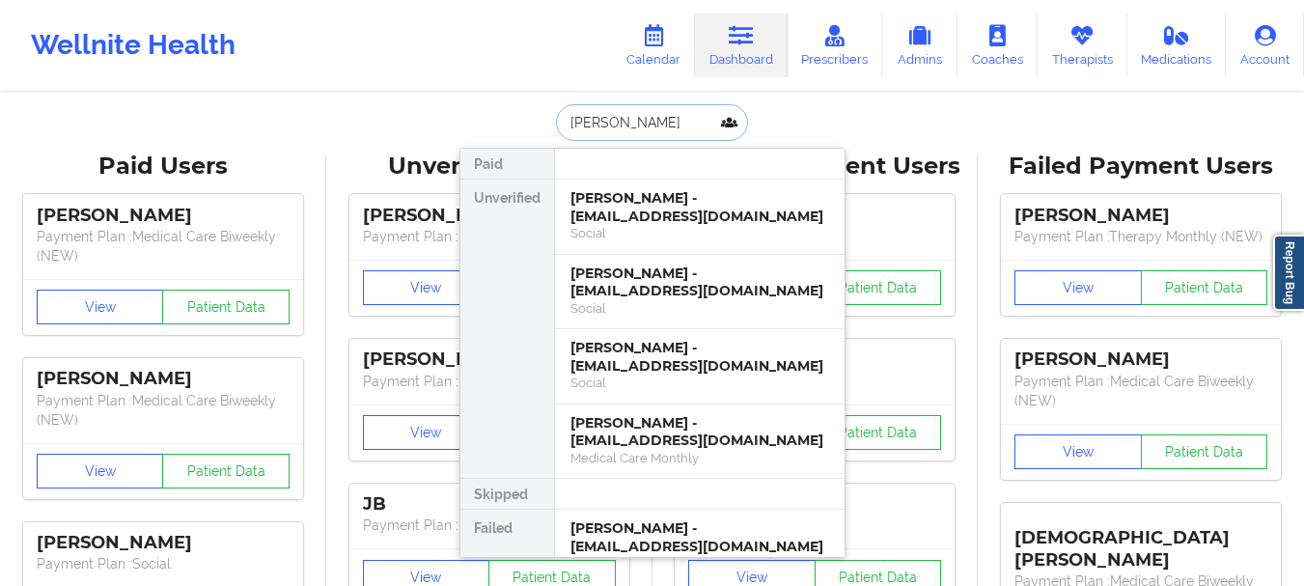
click at [607, 123] on input "poole" at bounding box center [651, 122] width 191 height 37
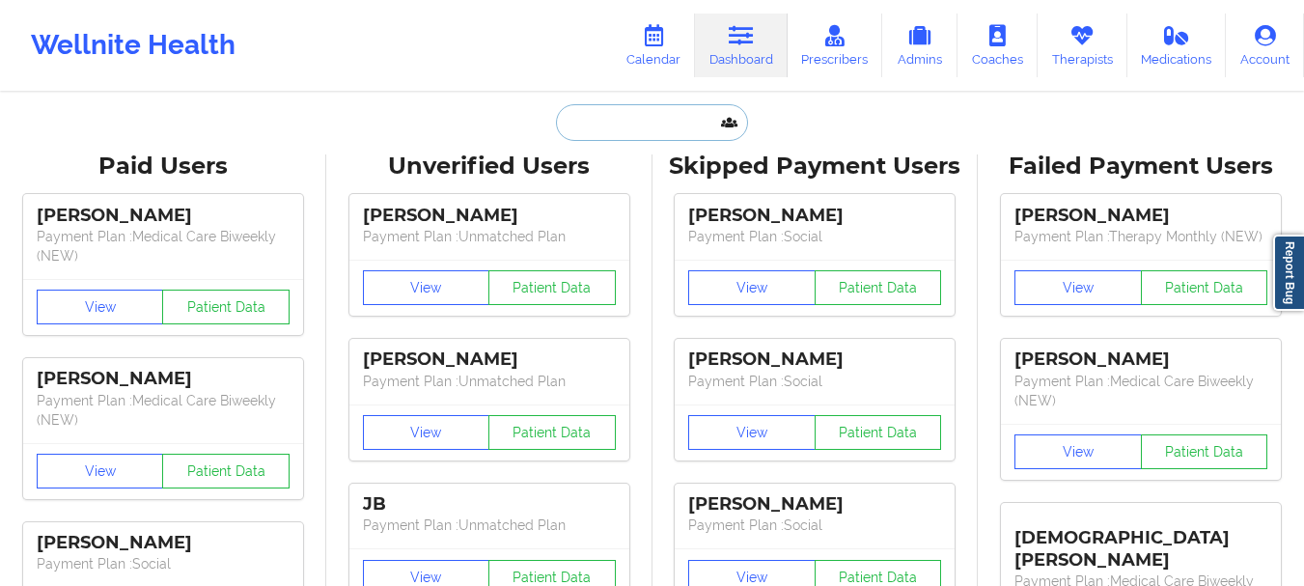
paste input "colieamiller@gmail.com"
type input "colieamiller@gmail.com"
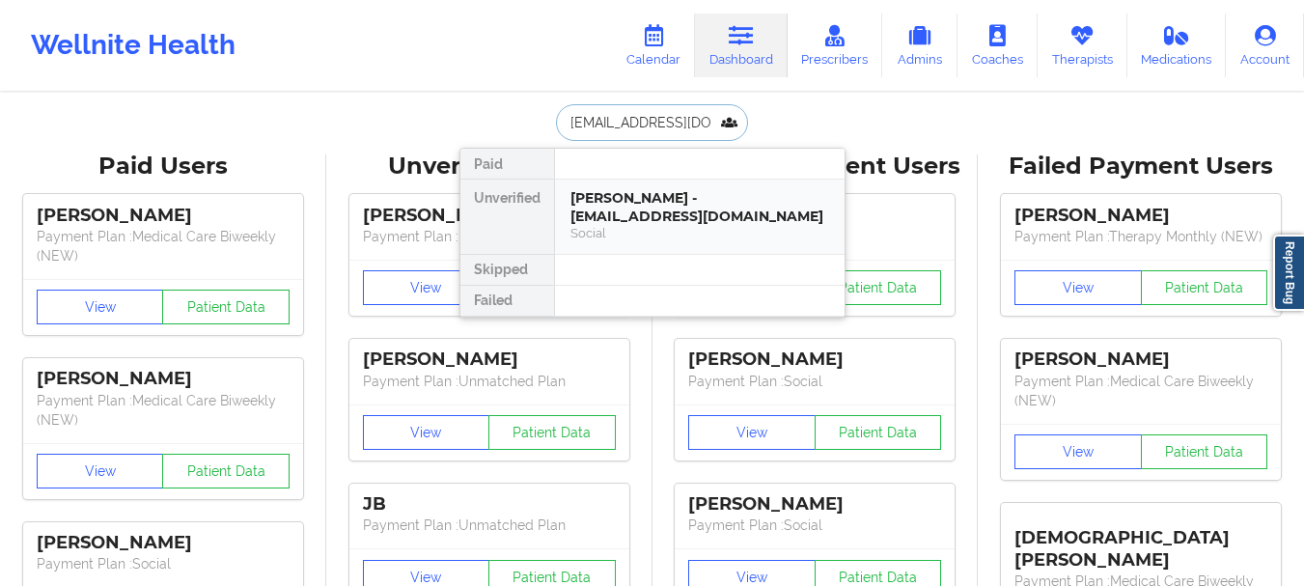
click at [644, 221] on div "Nicole A Miller - colieamiller@gmail.com" at bounding box center [699, 207] width 259 height 36
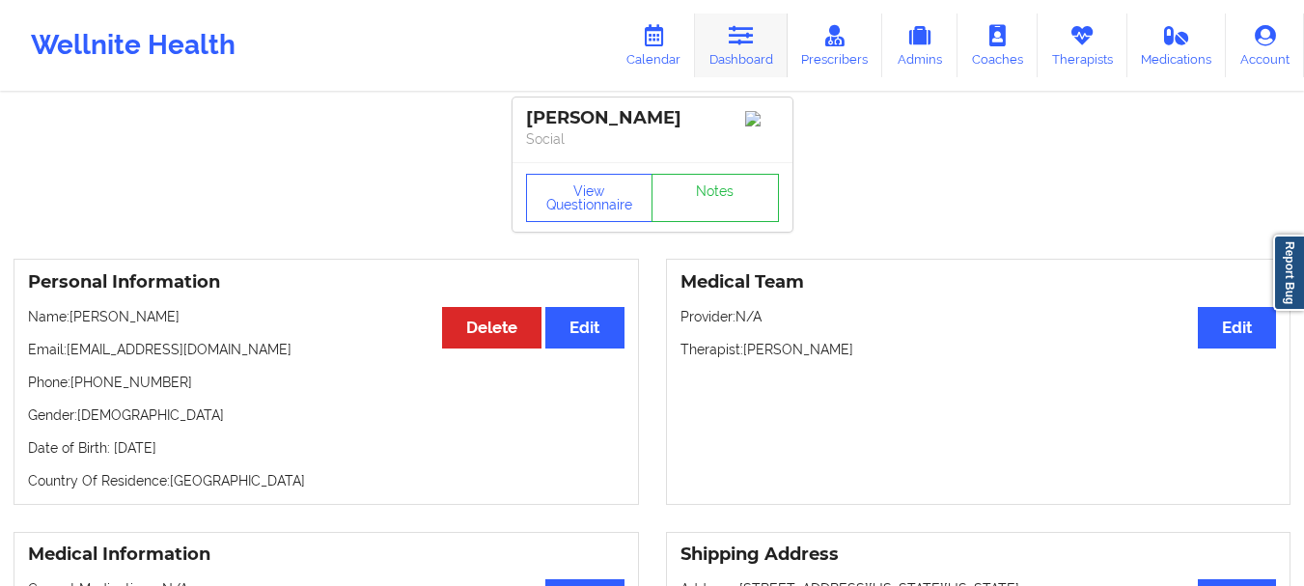
click at [761, 58] on link "Dashboard" at bounding box center [741, 46] width 93 height 64
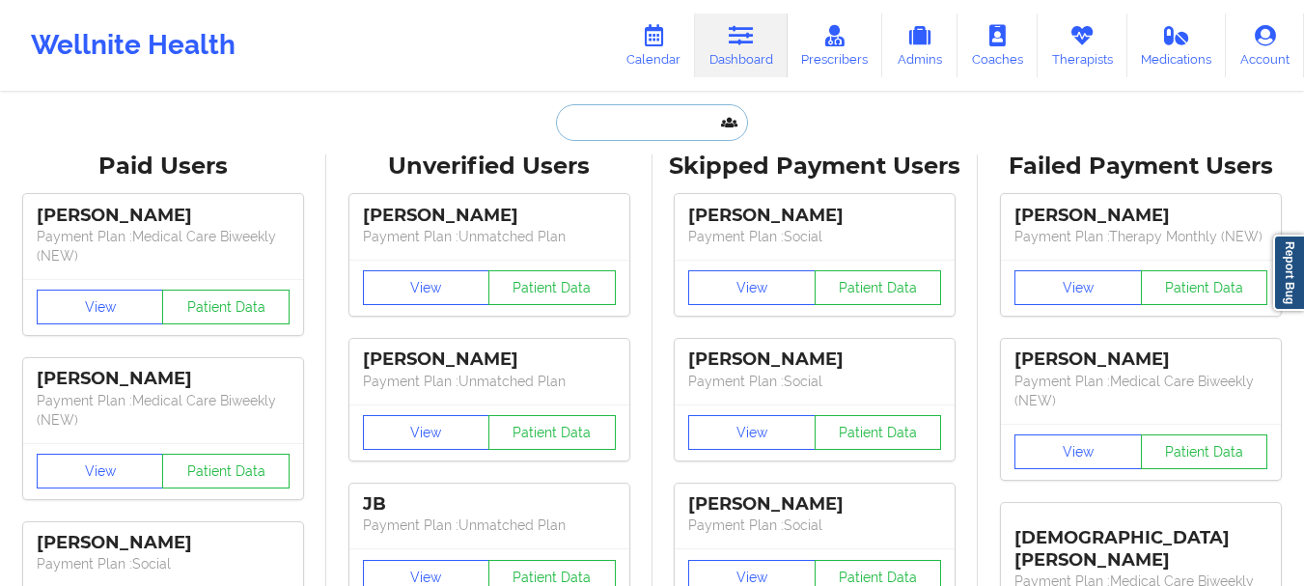
click at [627, 130] on input "text" at bounding box center [651, 122] width 191 height 37
paste input "MPOOLE727@YAHOO.COM"
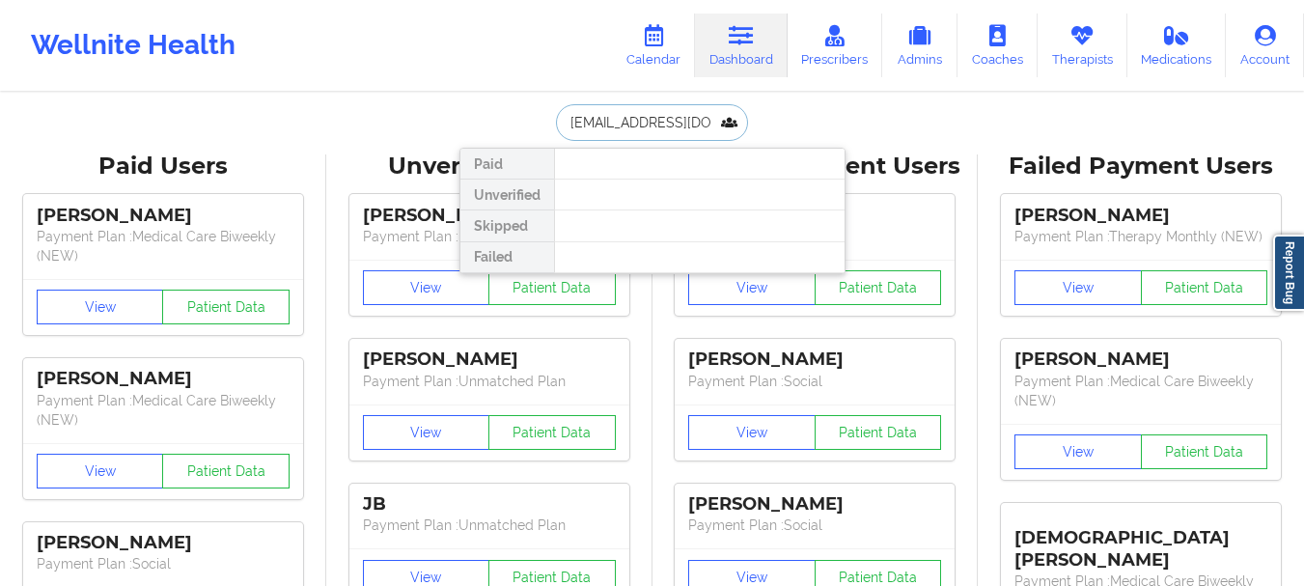
drag, startPoint x: 716, startPoint y: 122, endPoint x: 512, endPoint y: 117, distance: 204.7
click at [512, 117] on div "MPOOLE727@YAHOO.COM Paid Unverified Skipped Failed" at bounding box center [652, 122] width 386 height 37
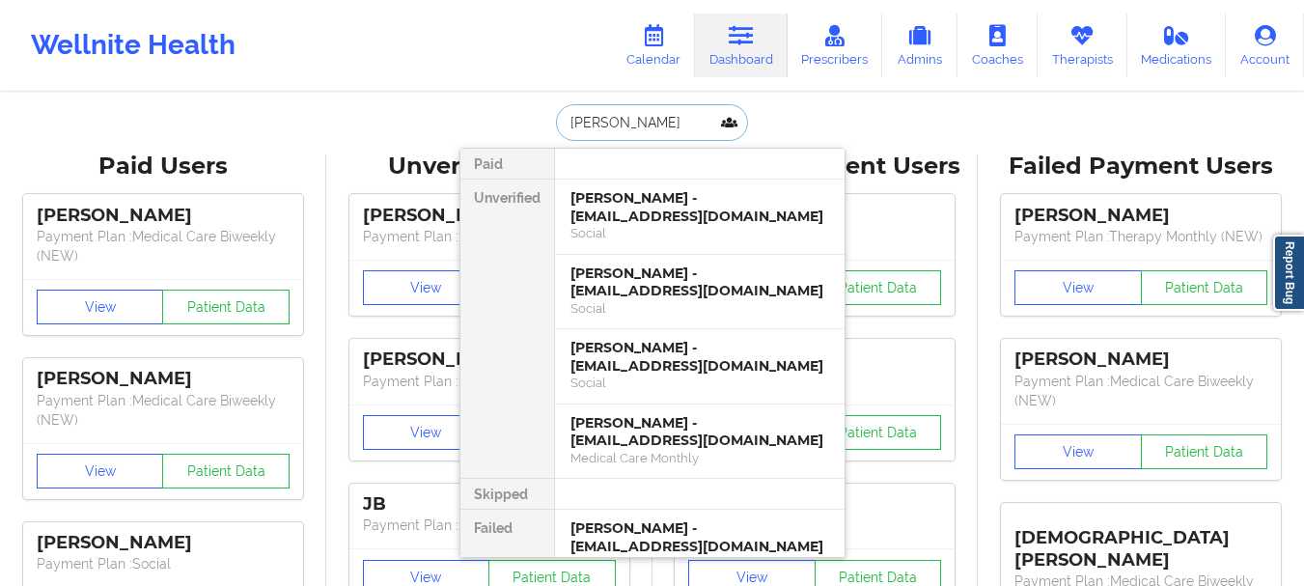
type input "poole"
click at [642, 273] on div "Claire Poole - poolec027@gmail.com" at bounding box center [699, 282] width 259 height 36
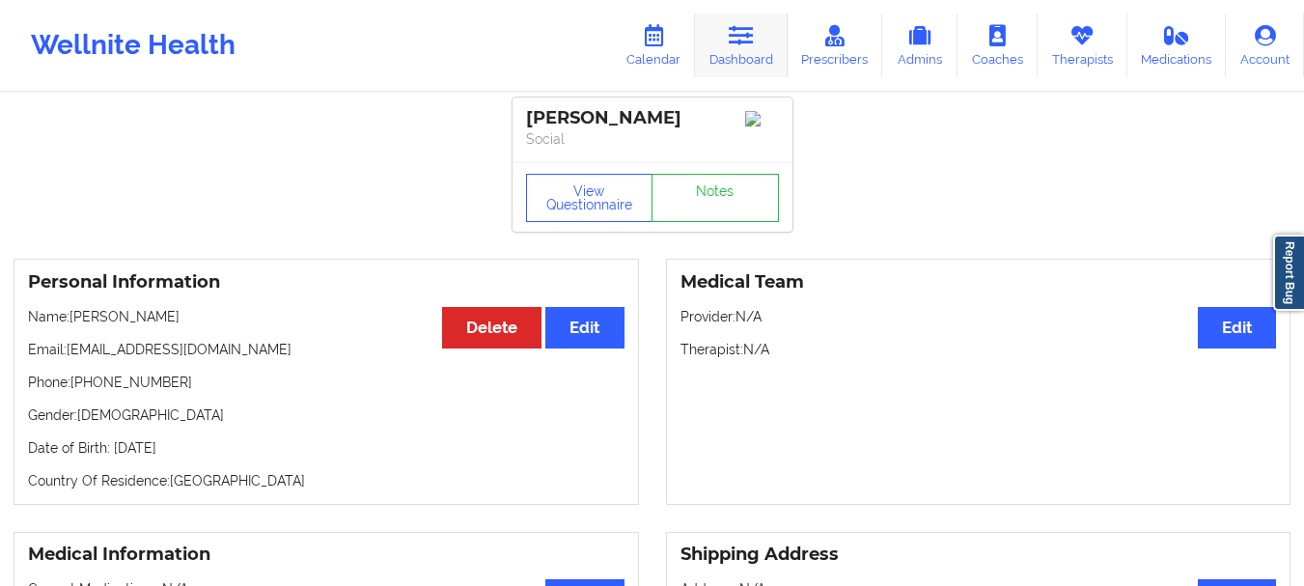
click at [745, 54] on link "Dashboard" at bounding box center [741, 46] width 93 height 64
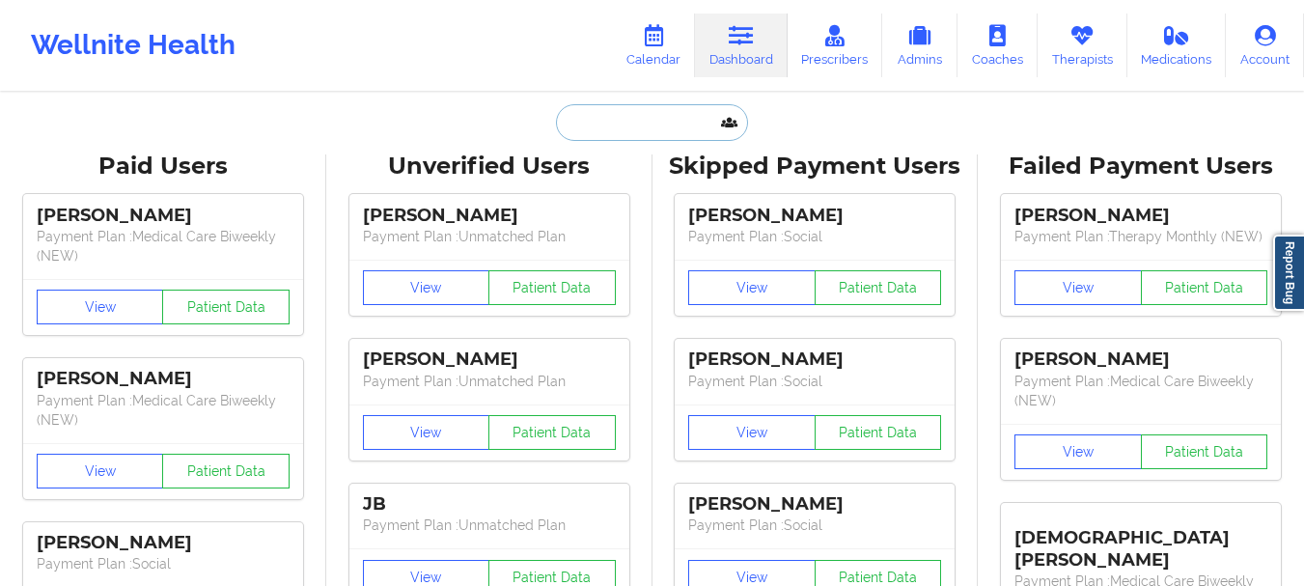
click at [664, 125] on input "text" at bounding box center [651, 122] width 191 height 37
type input "o"
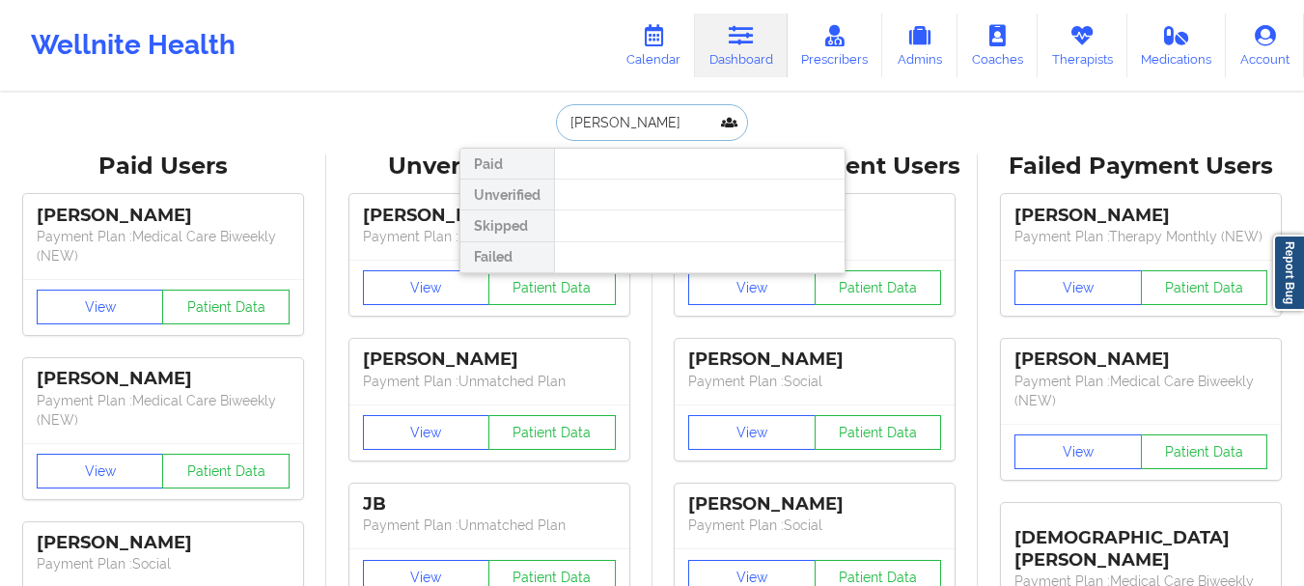
click at [635, 131] on input "monica poole" at bounding box center [651, 122] width 191 height 37
type input "Melanie bowman"
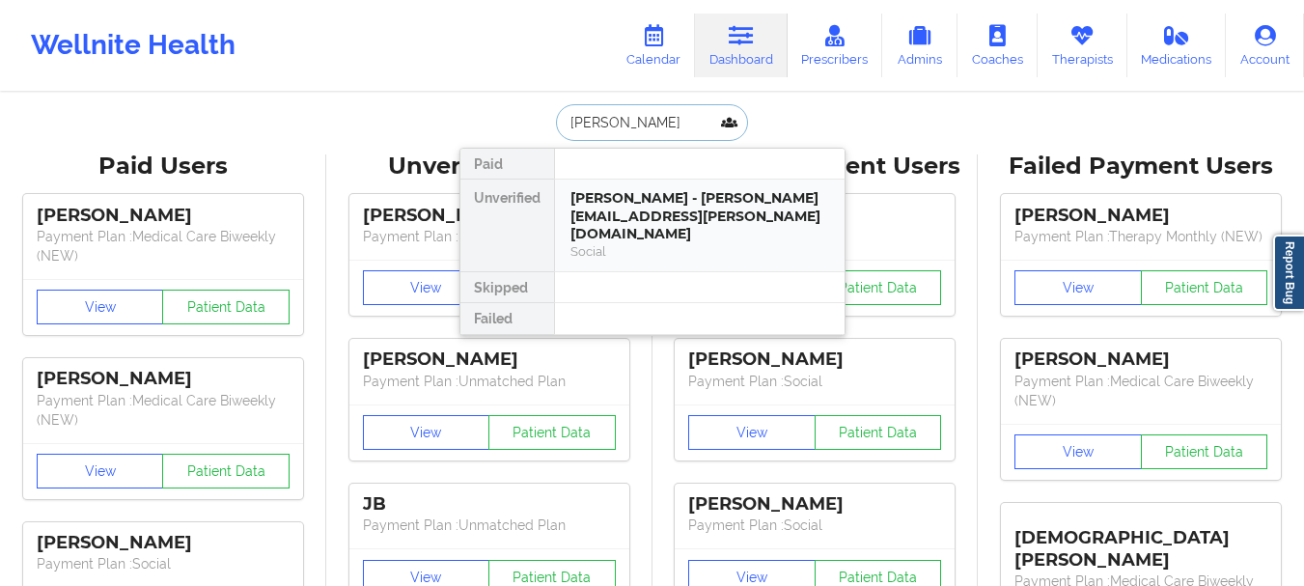
click at [630, 222] on div "Melanie Bowman - melanie.kristensen@gmail.com" at bounding box center [699, 216] width 259 height 54
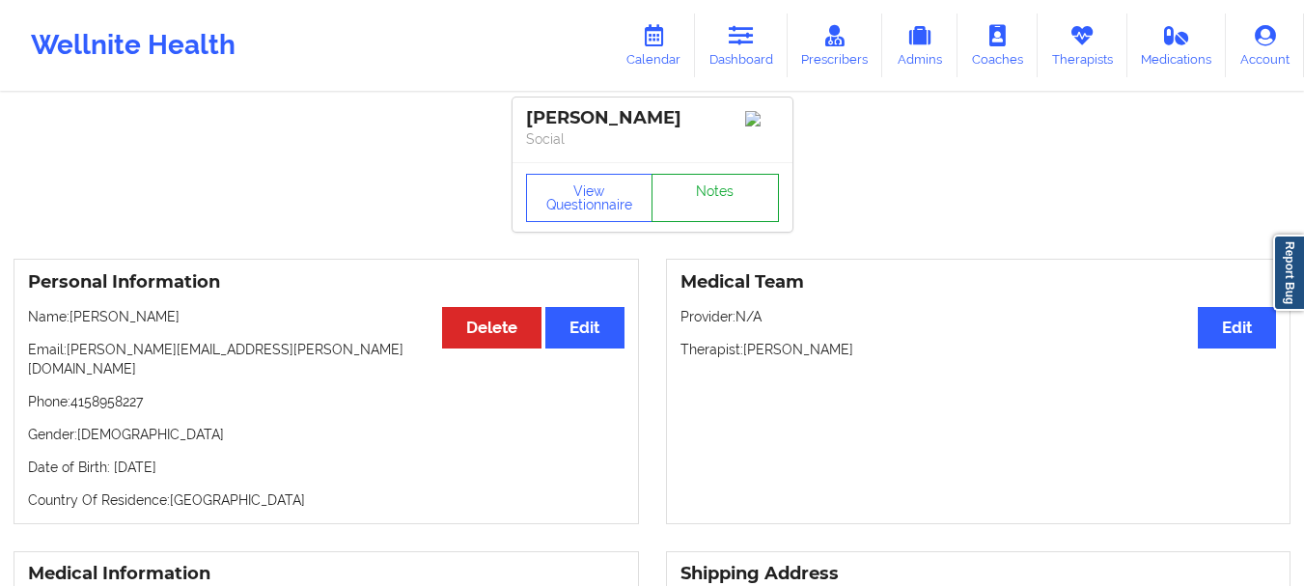
click at [701, 192] on link "Notes" at bounding box center [714, 198] width 127 height 48
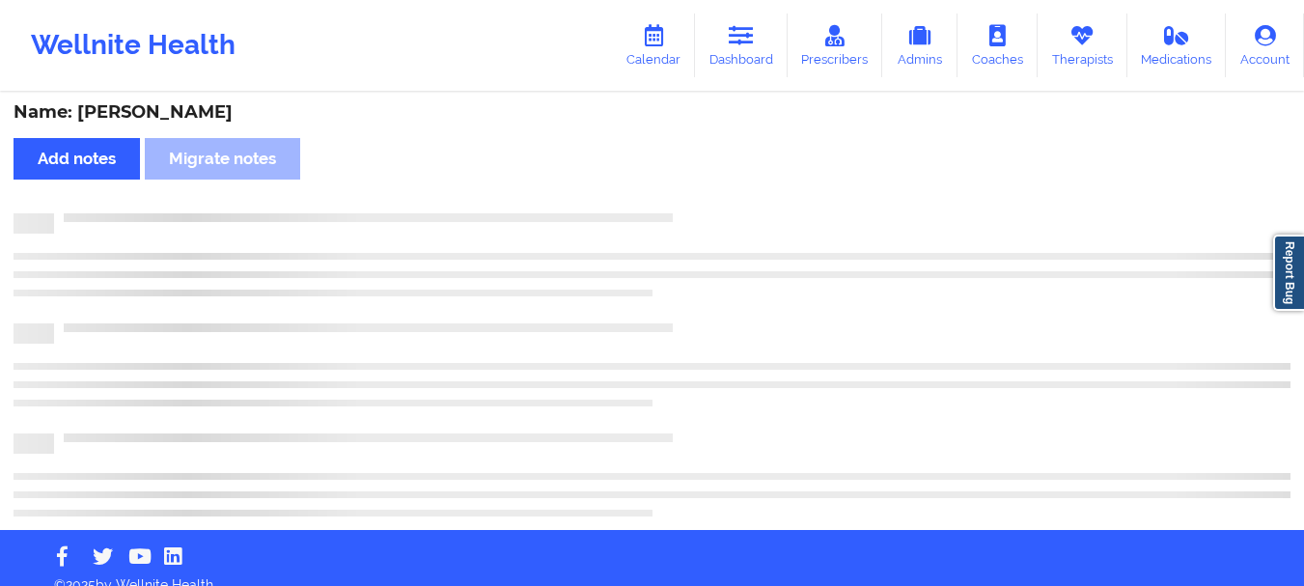
click at [701, 193] on div "Name: Melanie Bowman Add notes Migrate notes" at bounding box center [652, 310] width 1304 height 439
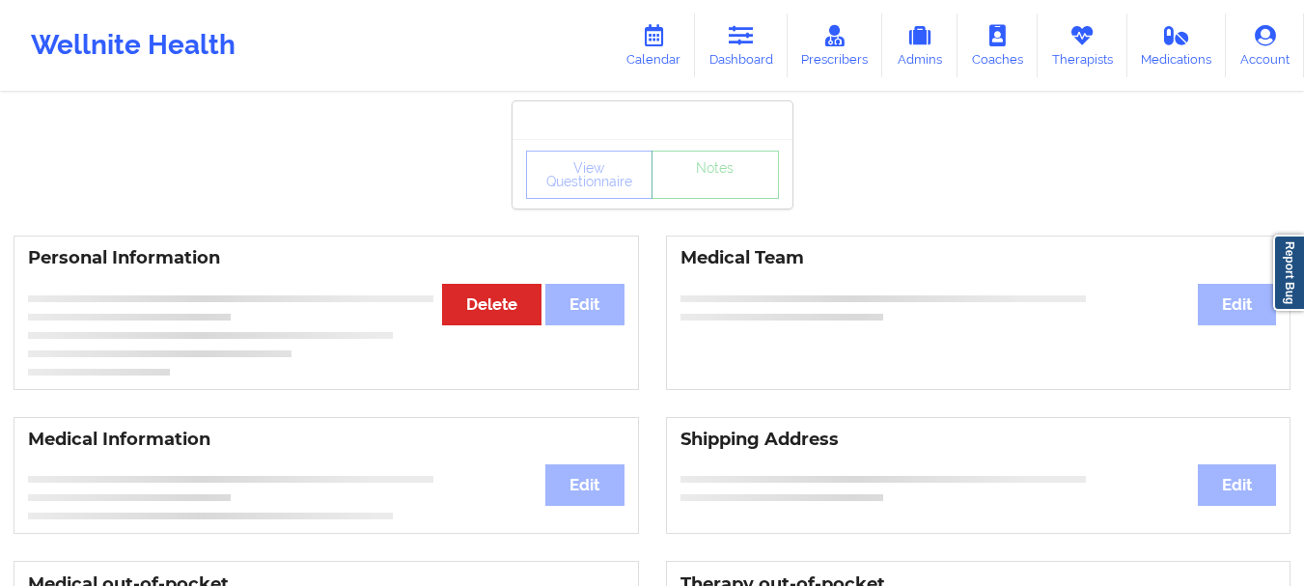
scroll to position [4, 0]
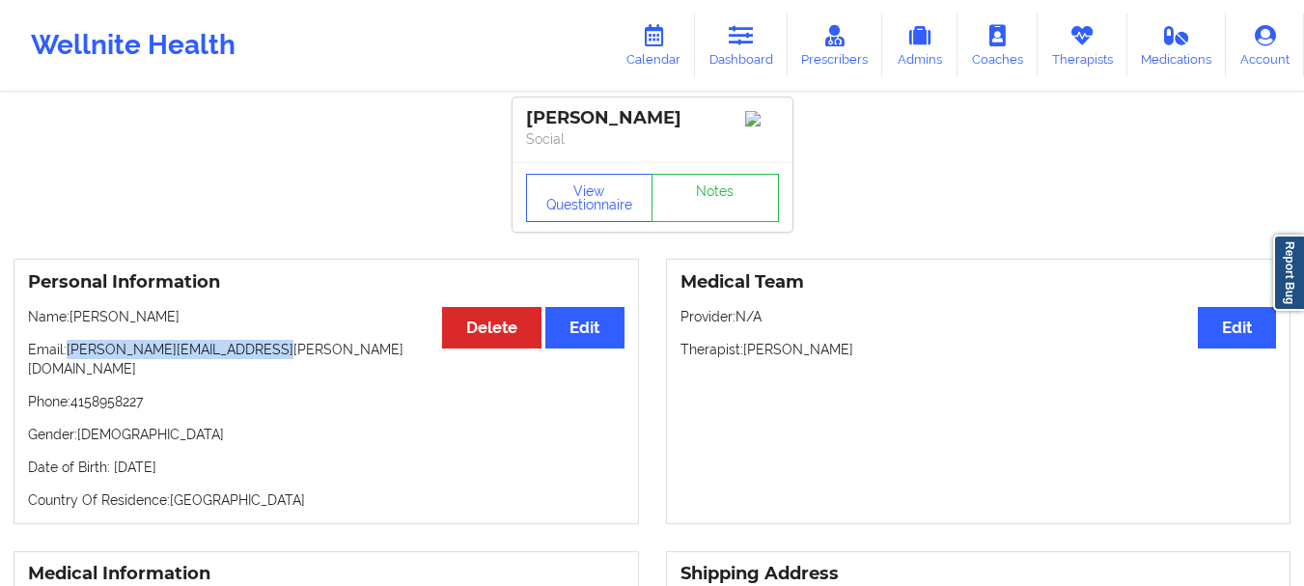
drag, startPoint x: 263, startPoint y: 358, endPoint x: 70, endPoint y: 358, distance: 192.1
click at [70, 358] on p "Email: melanie.kristensen@gmail.com" at bounding box center [326, 359] width 596 height 39
copy p "melanie.kristensen@gmail.com"
click at [765, 42] on link "Dashboard" at bounding box center [741, 46] width 93 height 64
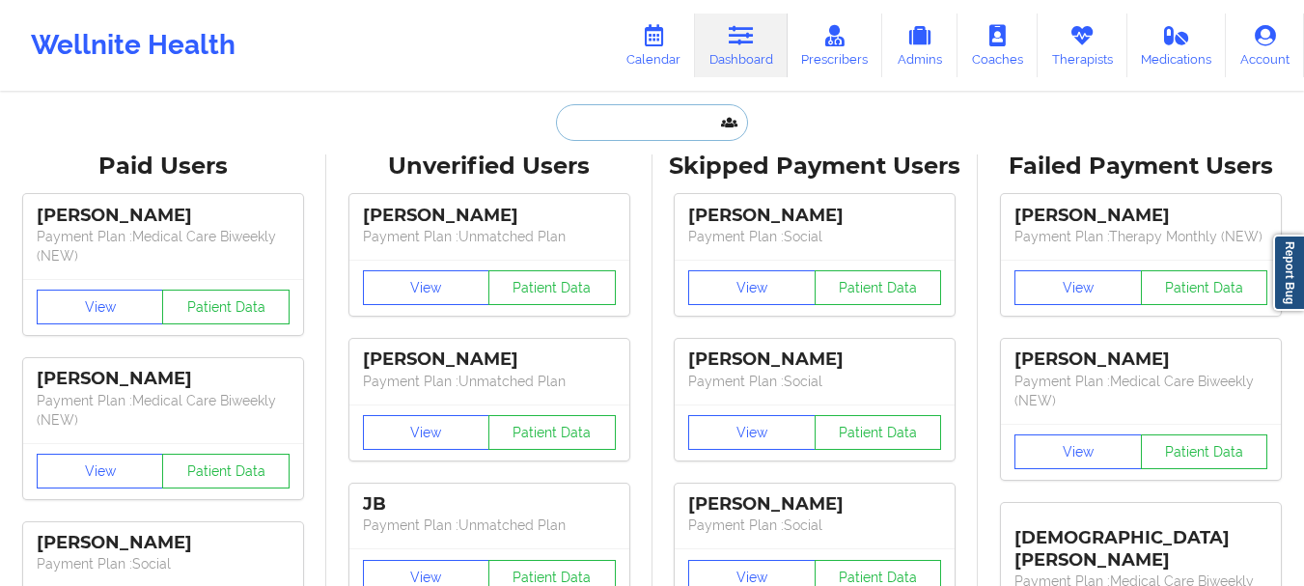
click at [681, 116] on input "text" at bounding box center [651, 122] width 191 height 37
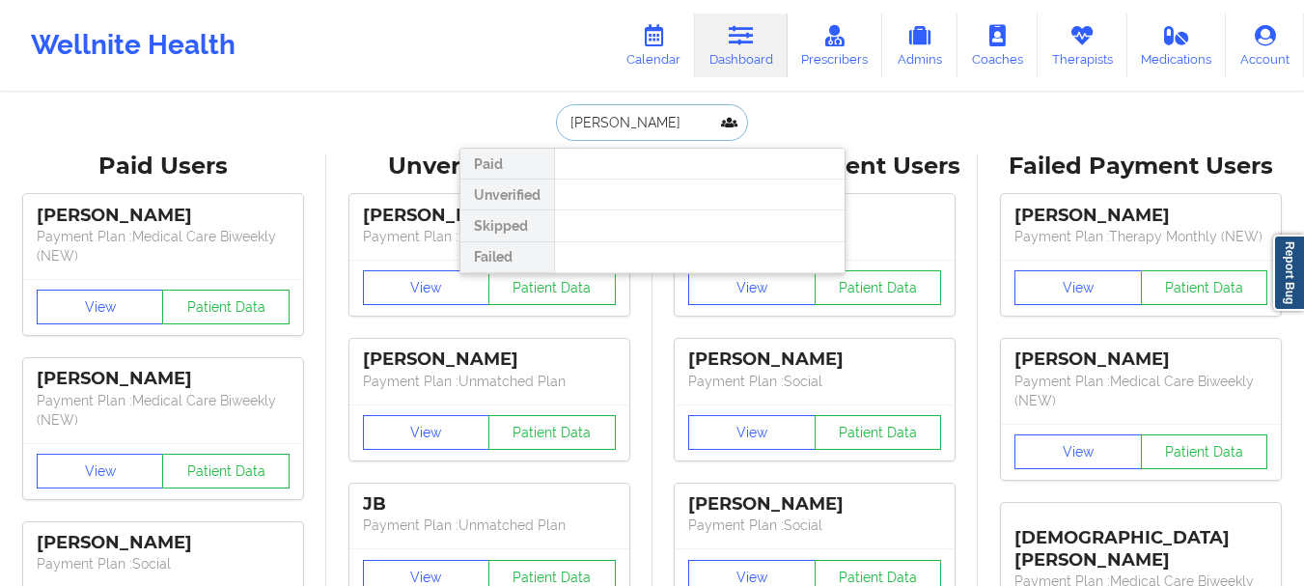
type input "Richard"
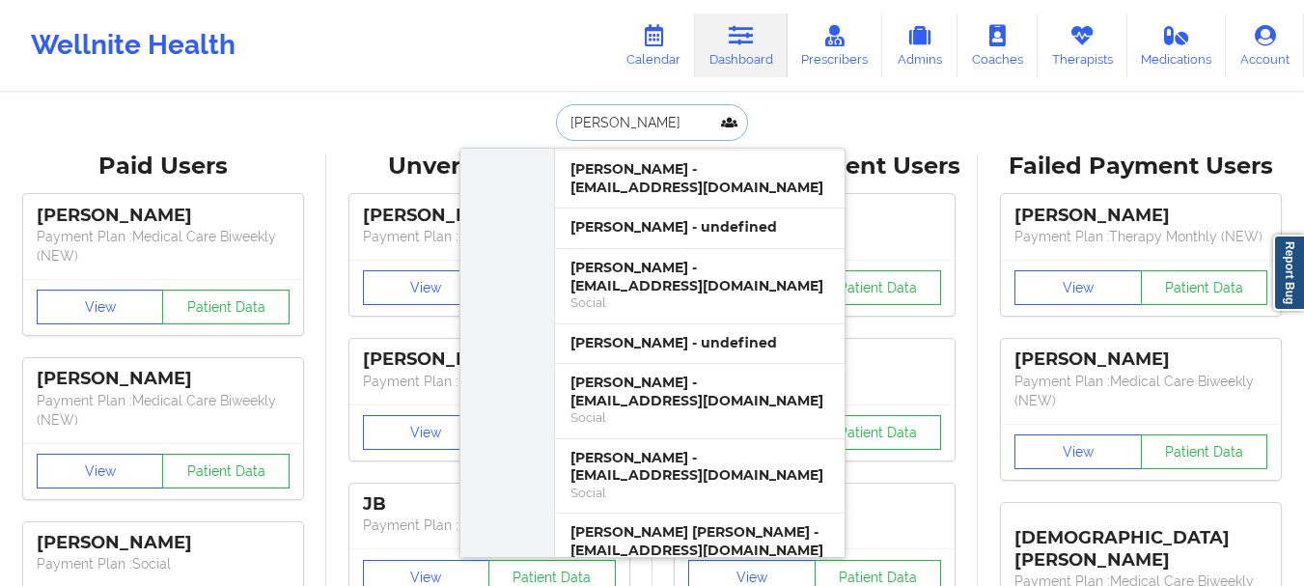
scroll to position [280, 0]
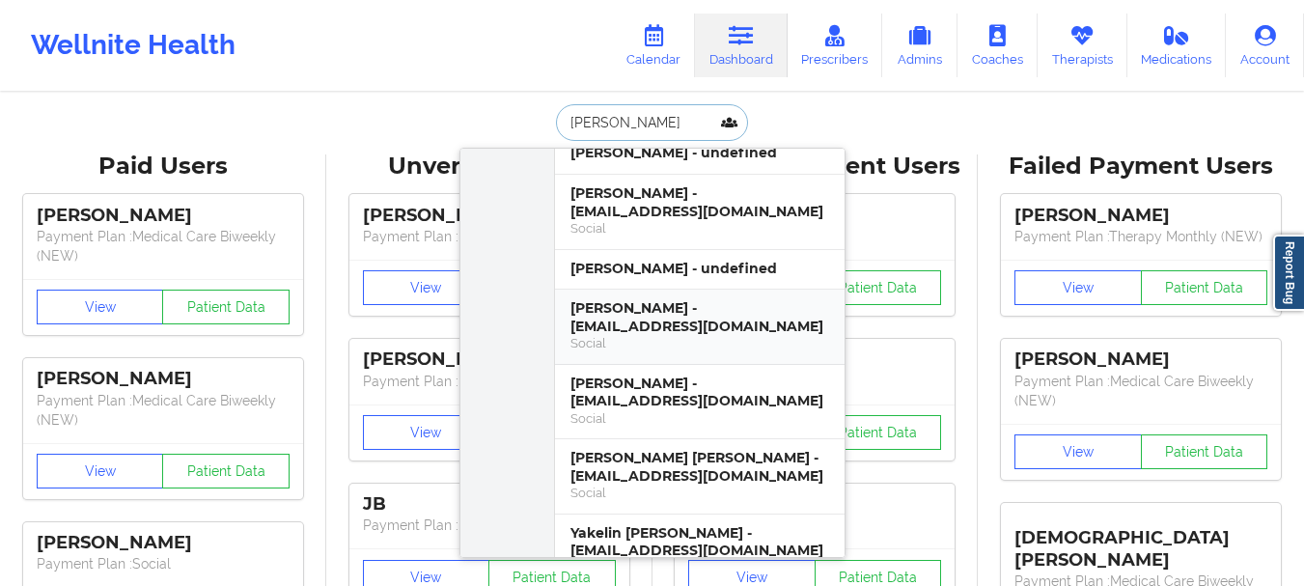
click at [731, 299] on div "Richard Mathew II - fullesttripod@gmail.com" at bounding box center [699, 317] width 259 height 36
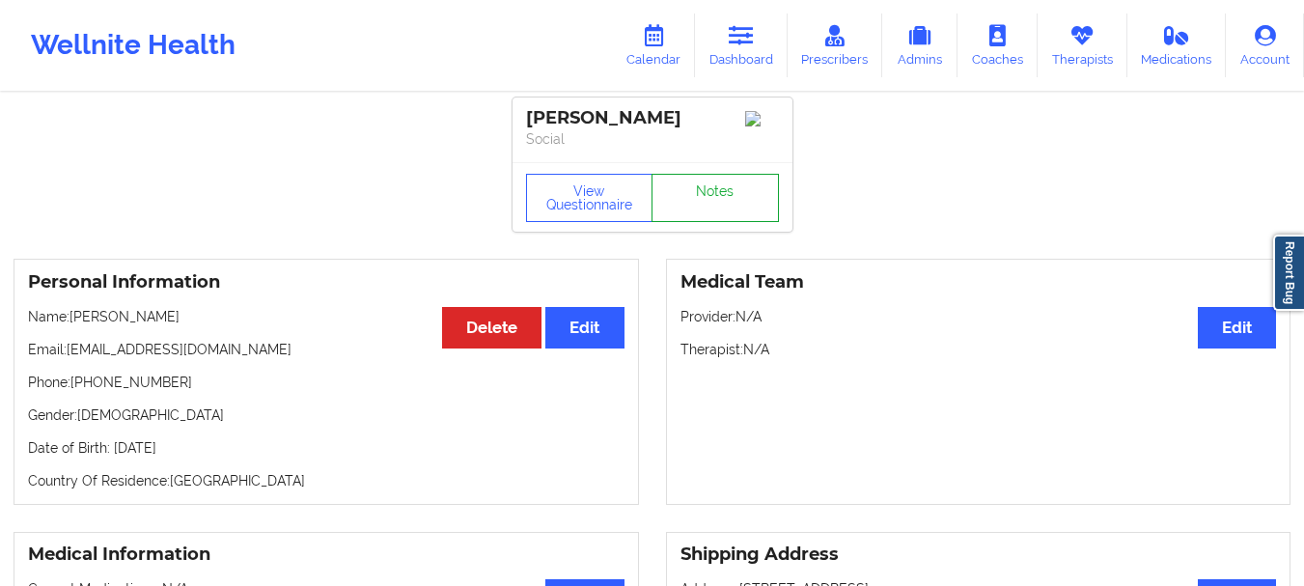
click at [717, 204] on link "Notes" at bounding box center [714, 198] width 127 height 48
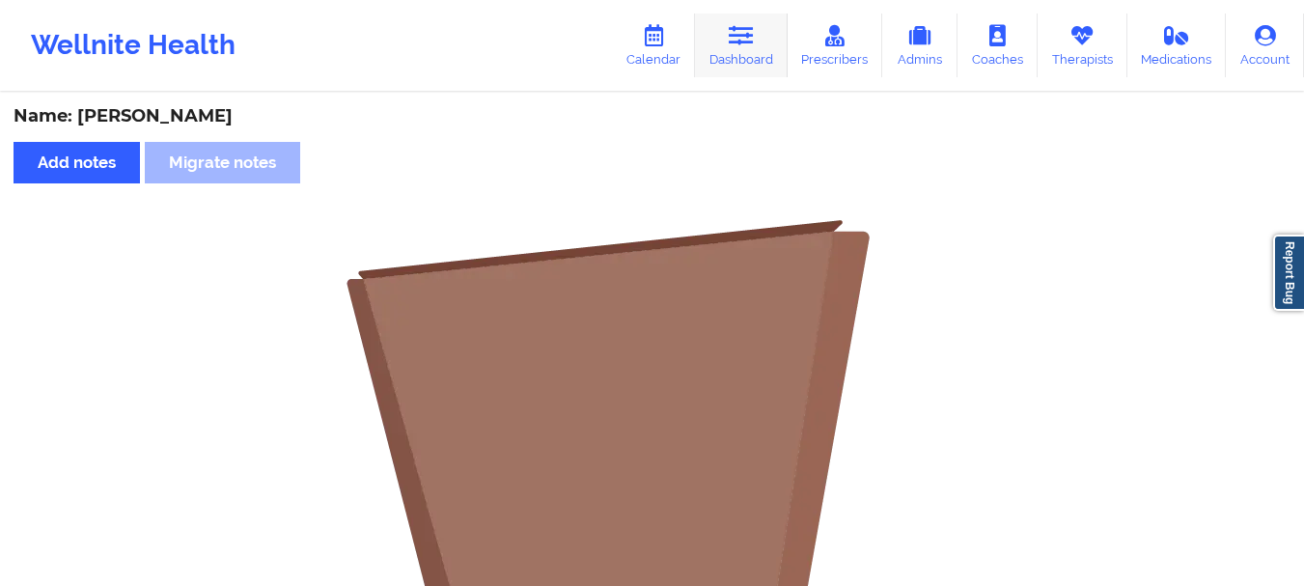
click at [738, 37] on icon at bounding box center [741, 35] width 25 height 21
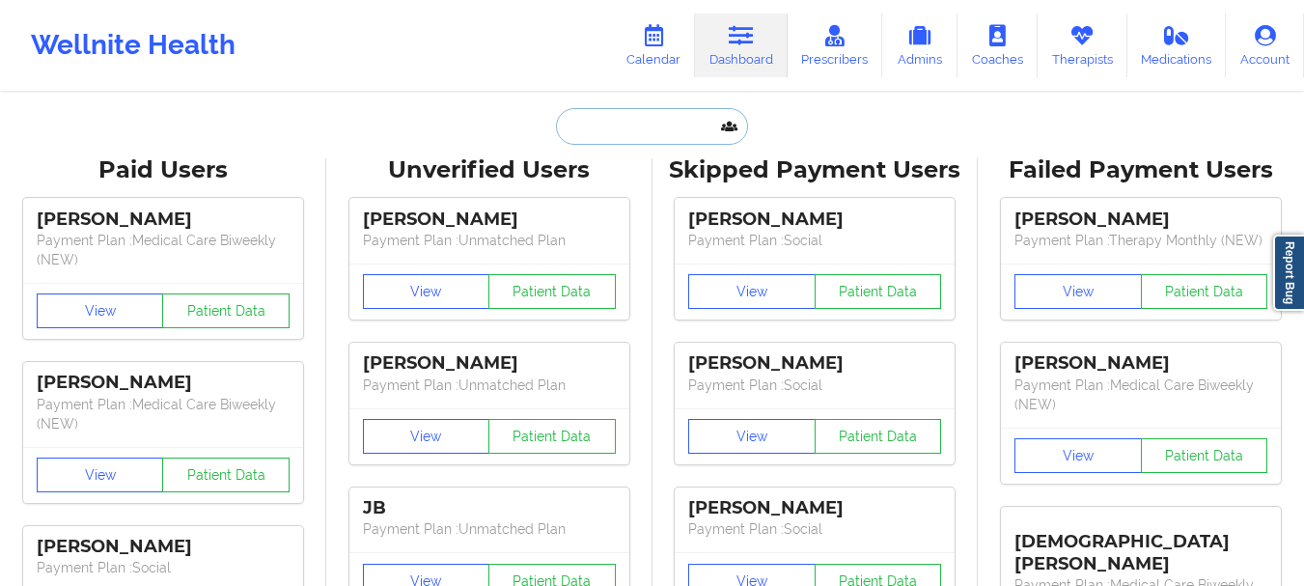
click at [646, 127] on input "text" at bounding box center [651, 126] width 191 height 37
paste input "chiare13@yahoo.com"
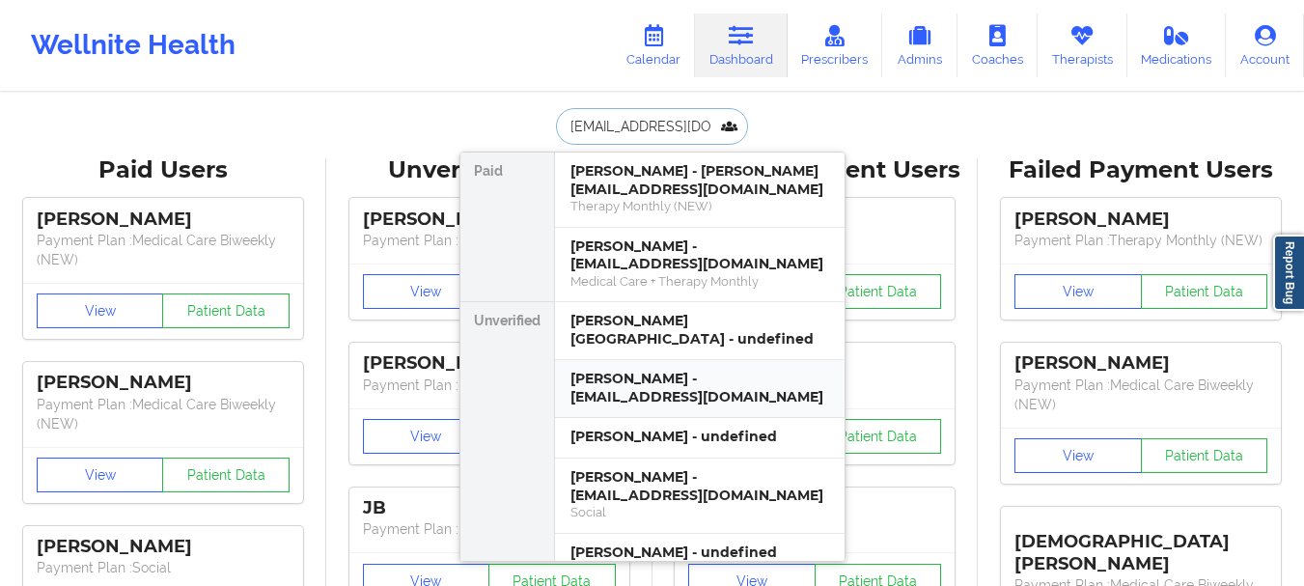
type input "chiare13@yahoo.com"
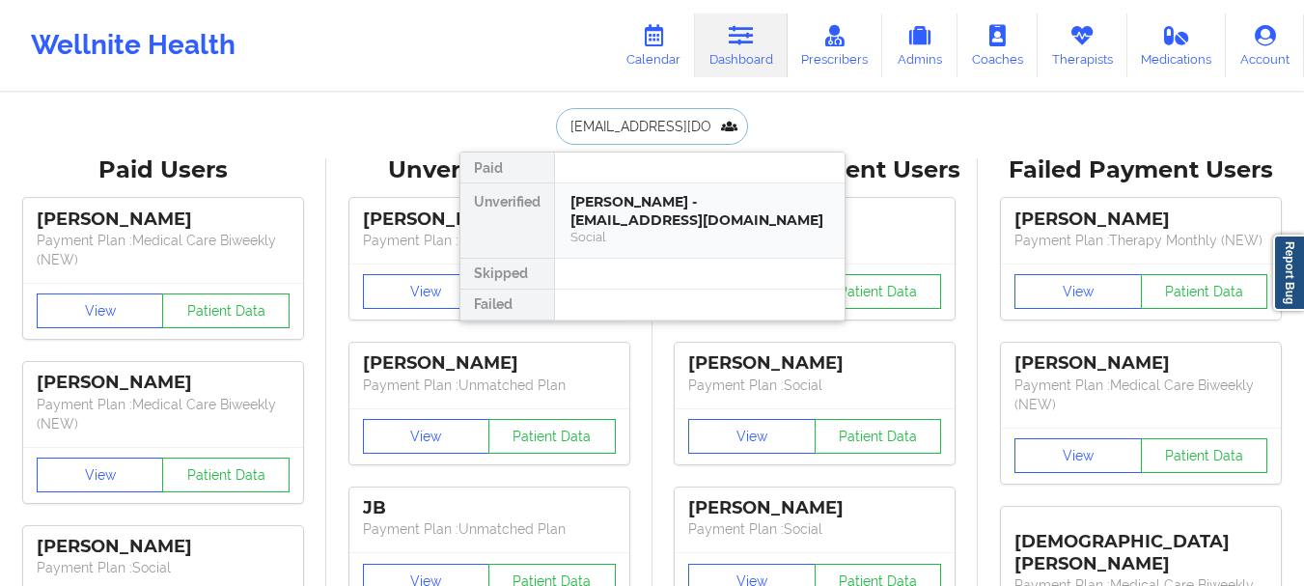
click at [595, 199] on div "Christine J Chiarelli - chiare13@yahoo.com" at bounding box center [699, 211] width 259 height 36
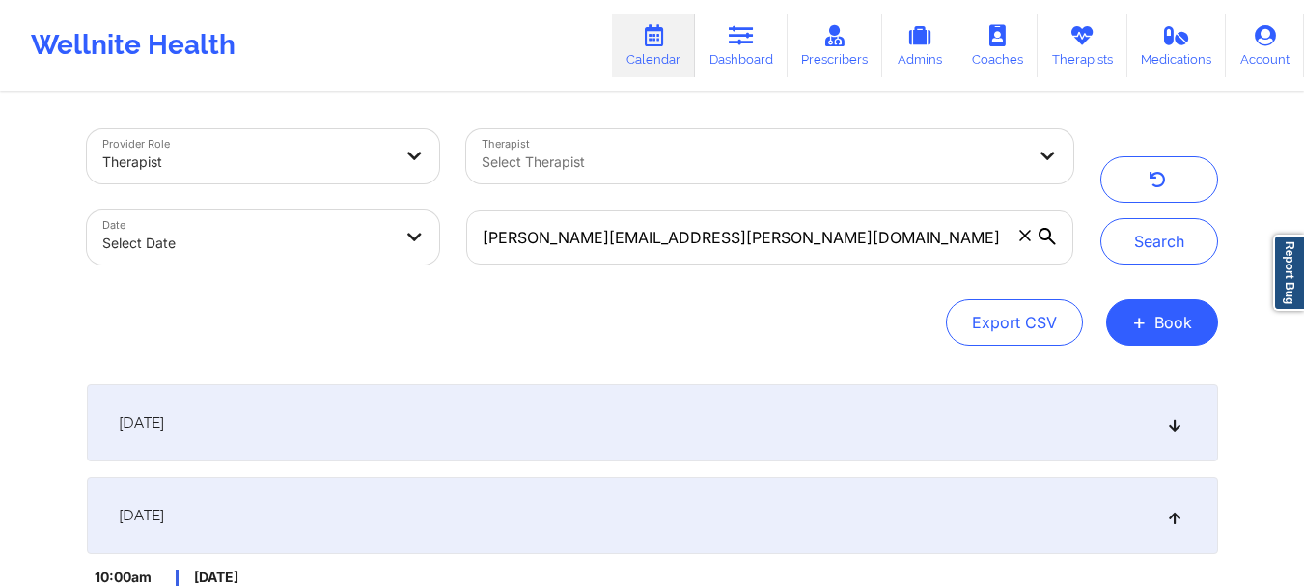
select select "2025-8"
select select "2025-9"
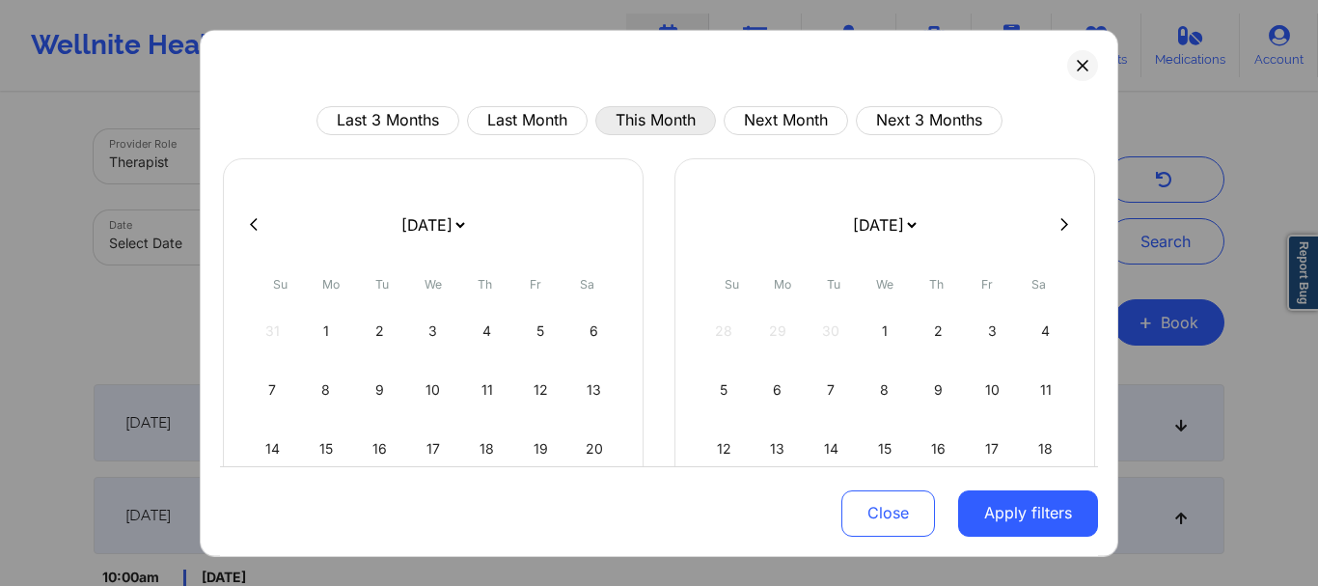
click at [627, 105] on button "This Month" at bounding box center [656, 119] width 121 height 29
select select "2025-8"
select select "2025-9"
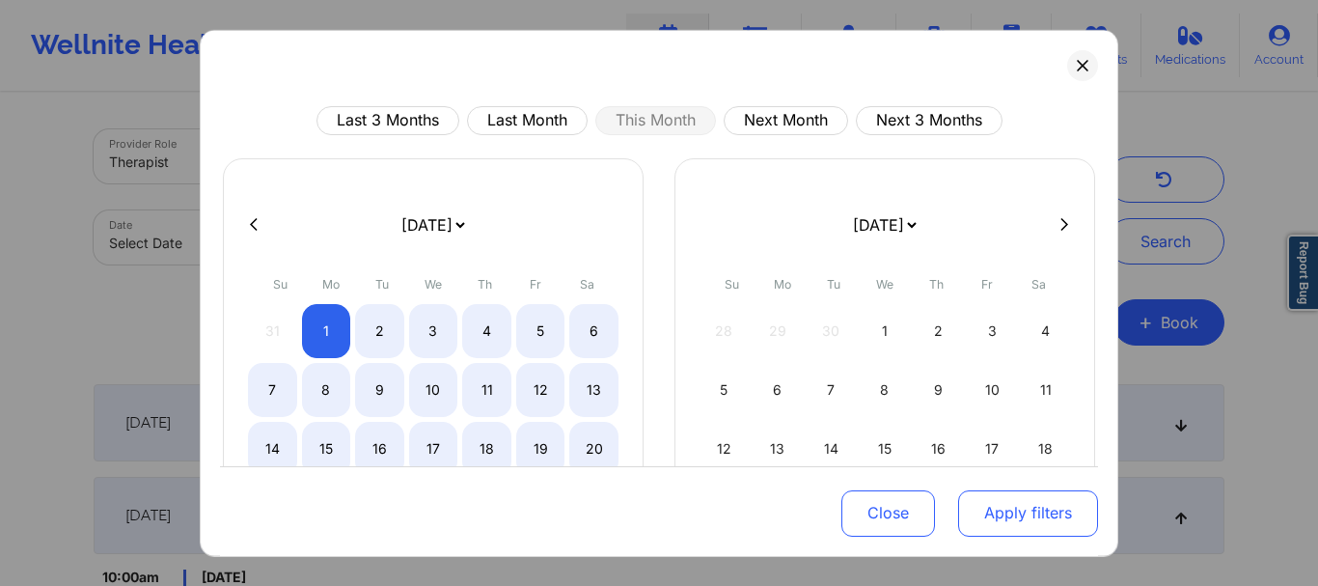
click at [1030, 506] on button "Apply filters" at bounding box center [1028, 513] width 140 height 46
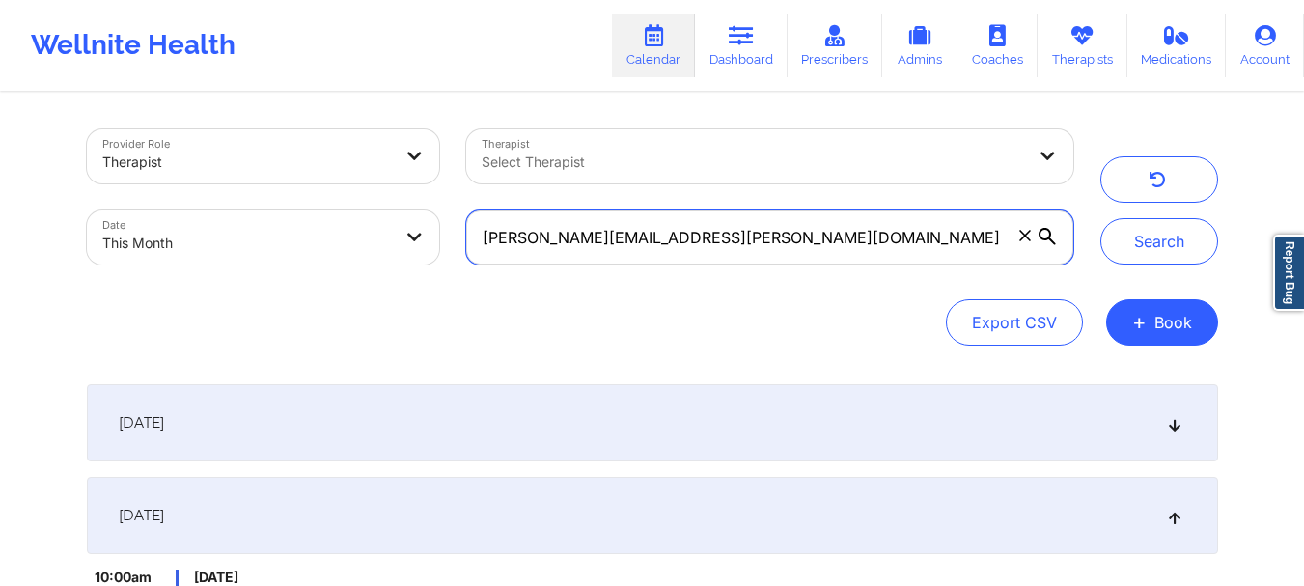
click at [733, 237] on input "doherty.nicholas.s@gmail.com" at bounding box center [769, 237] width 606 height 54
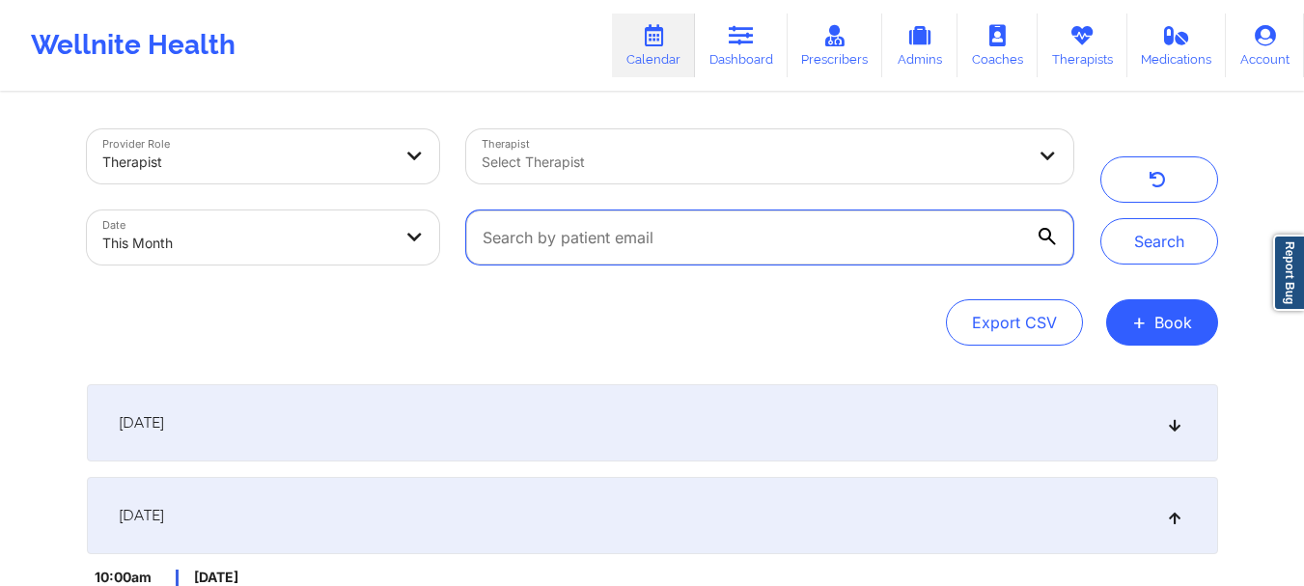
paste input "elizabethwelz30485@gmail.com"
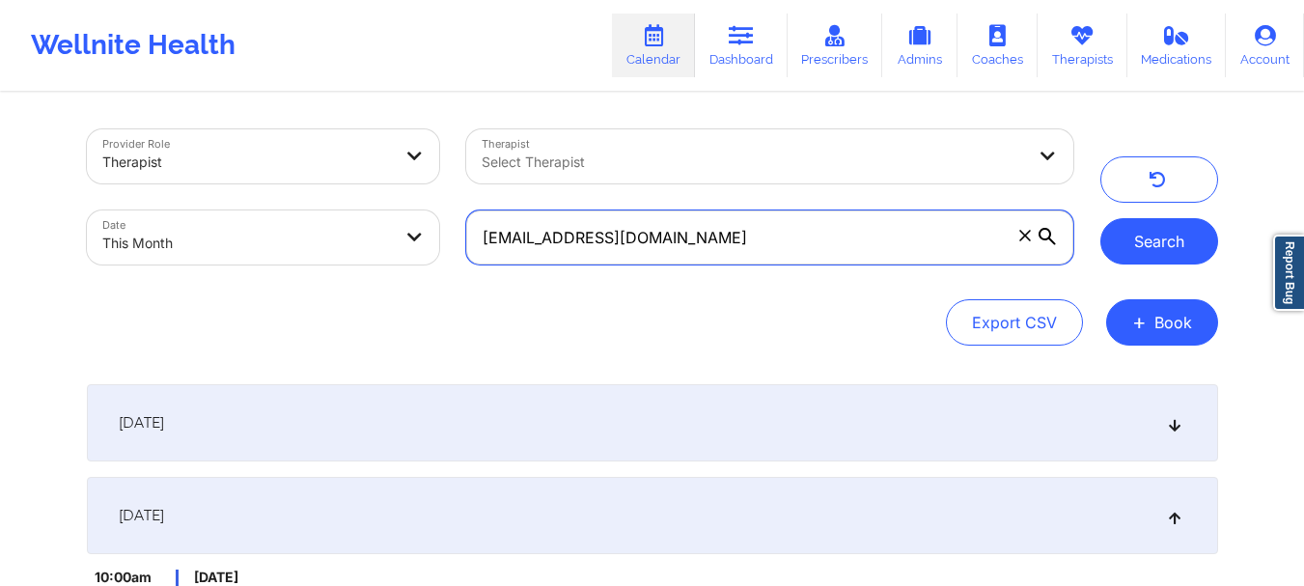
type input "elizabethwelz30485@gmail.com"
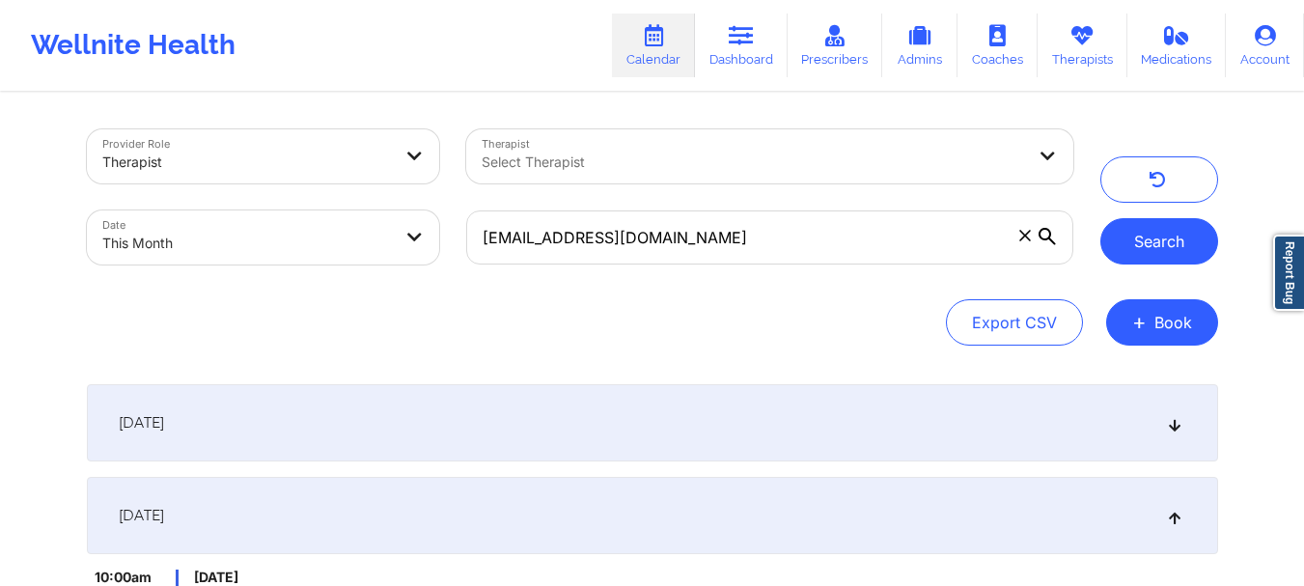
click at [1186, 250] on button "Search" at bounding box center [1159, 241] width 118 height 46
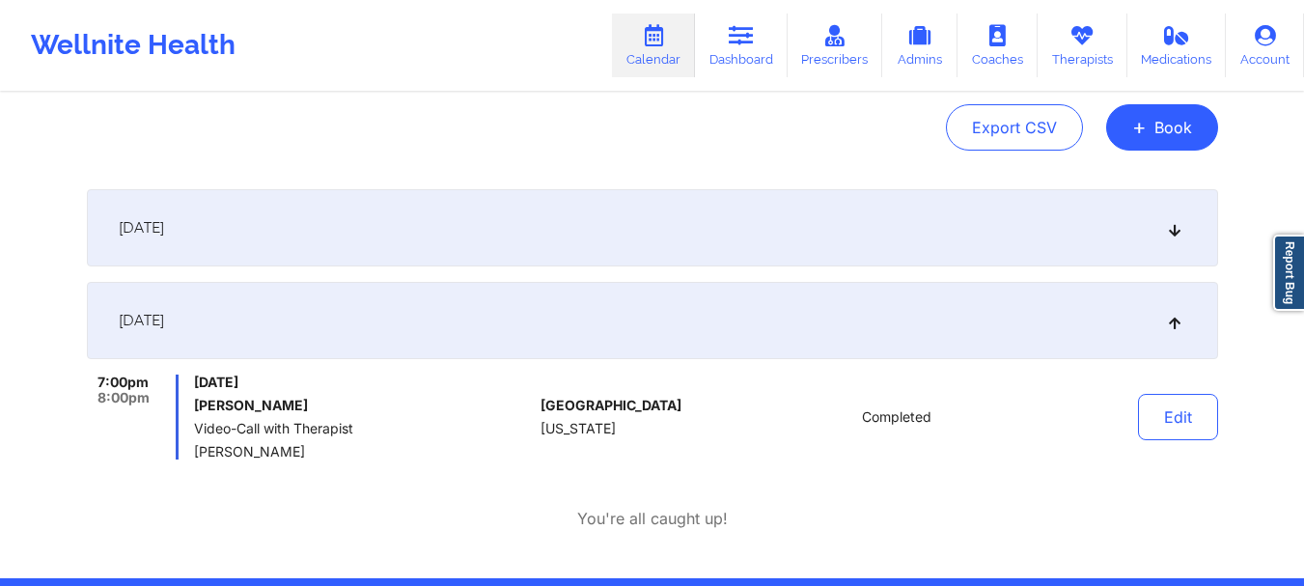
scroll to position [227, 0]
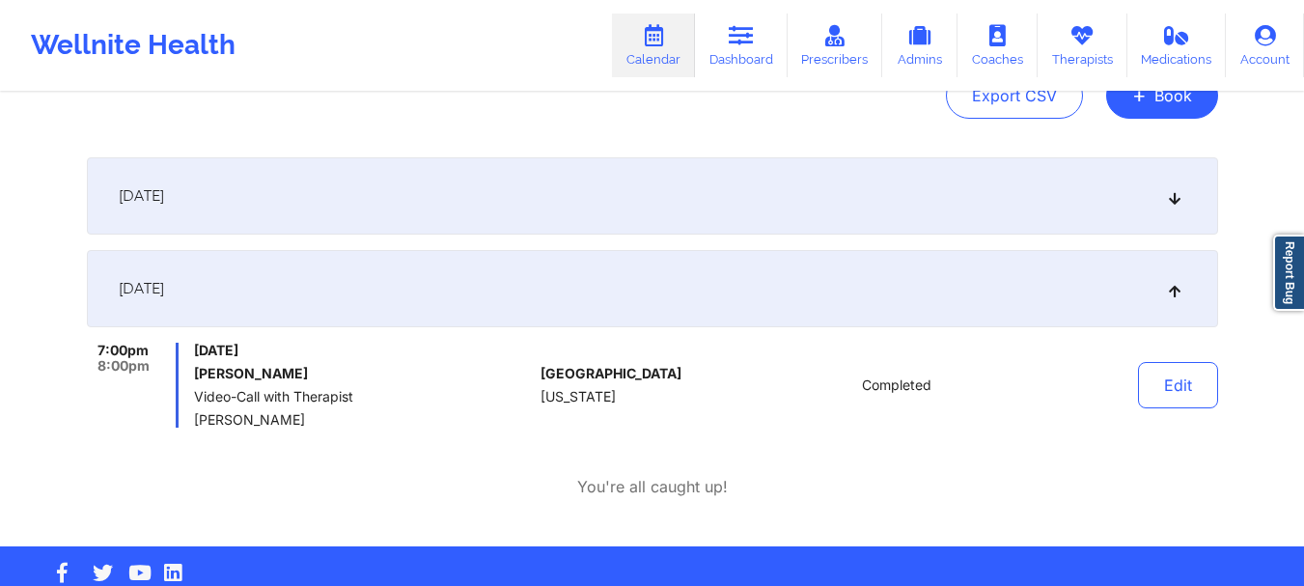
click at [1177, 187] on div "September 20, 2025" at bounding box center [652, 195] width 1131 height 77
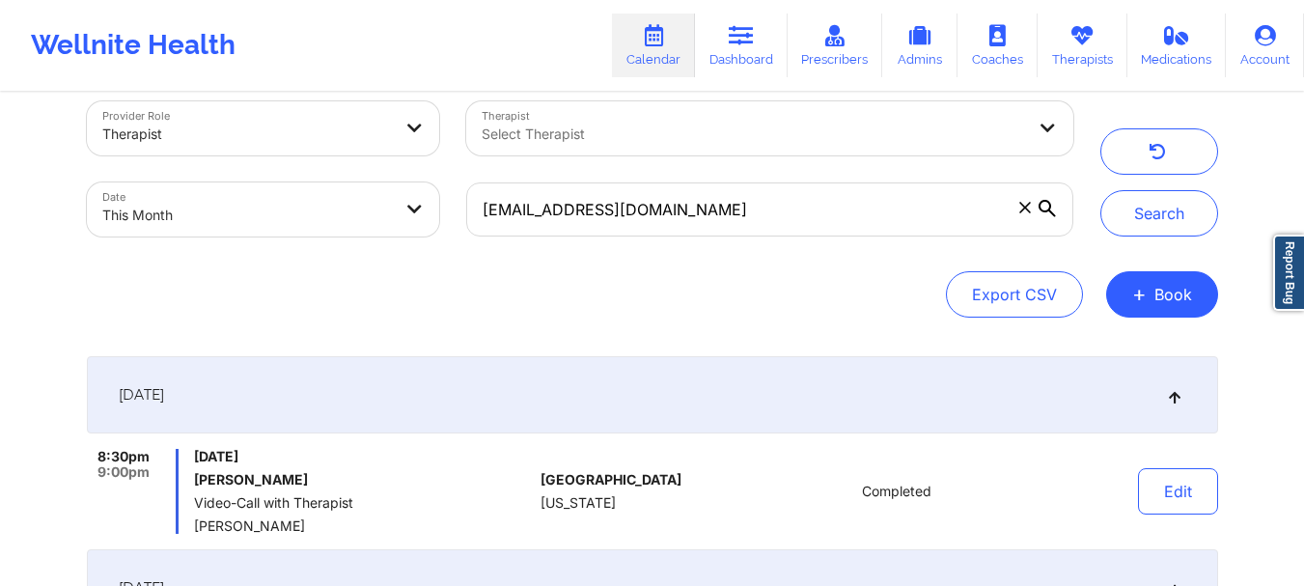
scroll to position [18, 0]
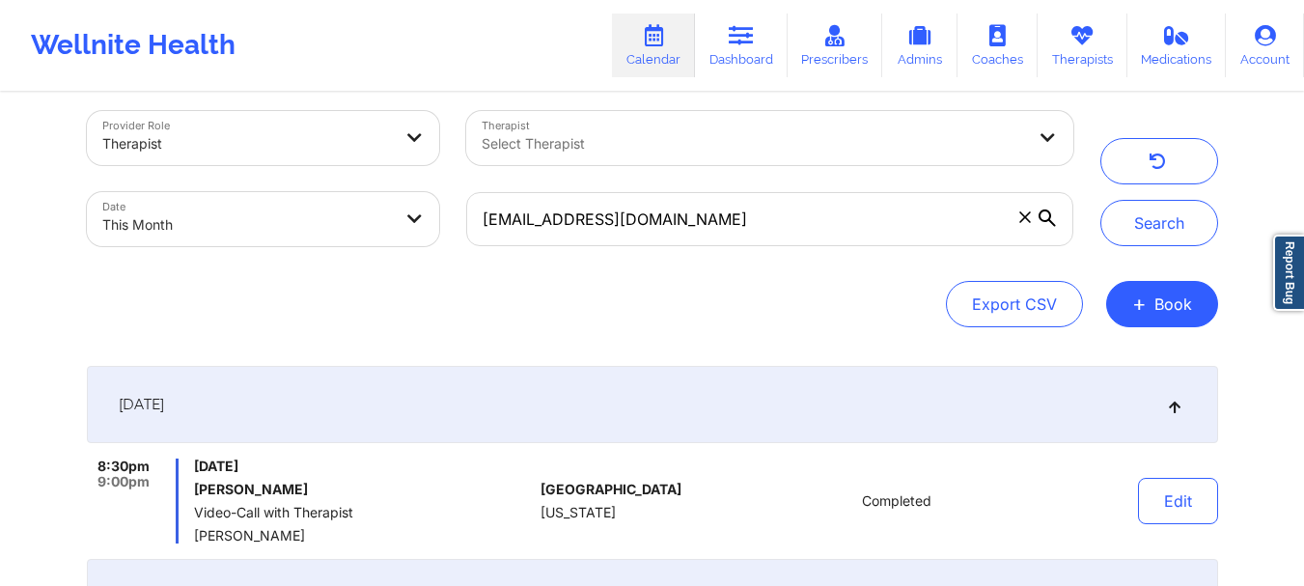
click at [1026, 215] on icon at bounding box center [1024, 216] width 11 height 11
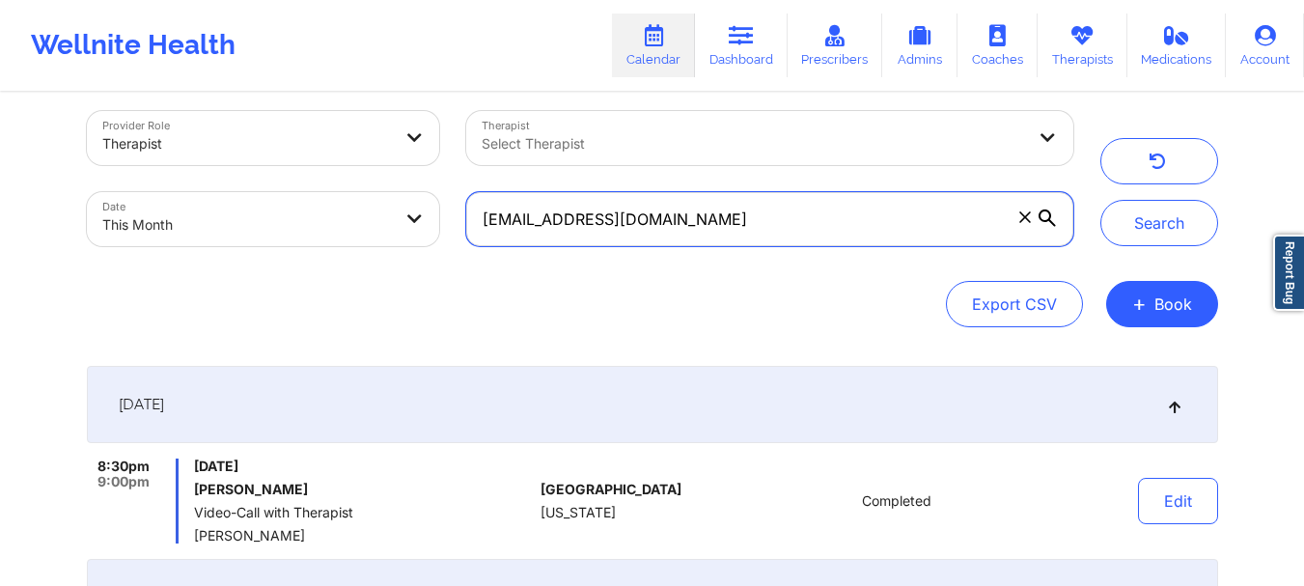
click at [1026, 215] on input "elizabethwelz30485@gmail.com" at bounding box center [769, 219] width 606 height 54
paste input "bjmm689@yahoo.com"
type input "bjmm689@yahoo.com"
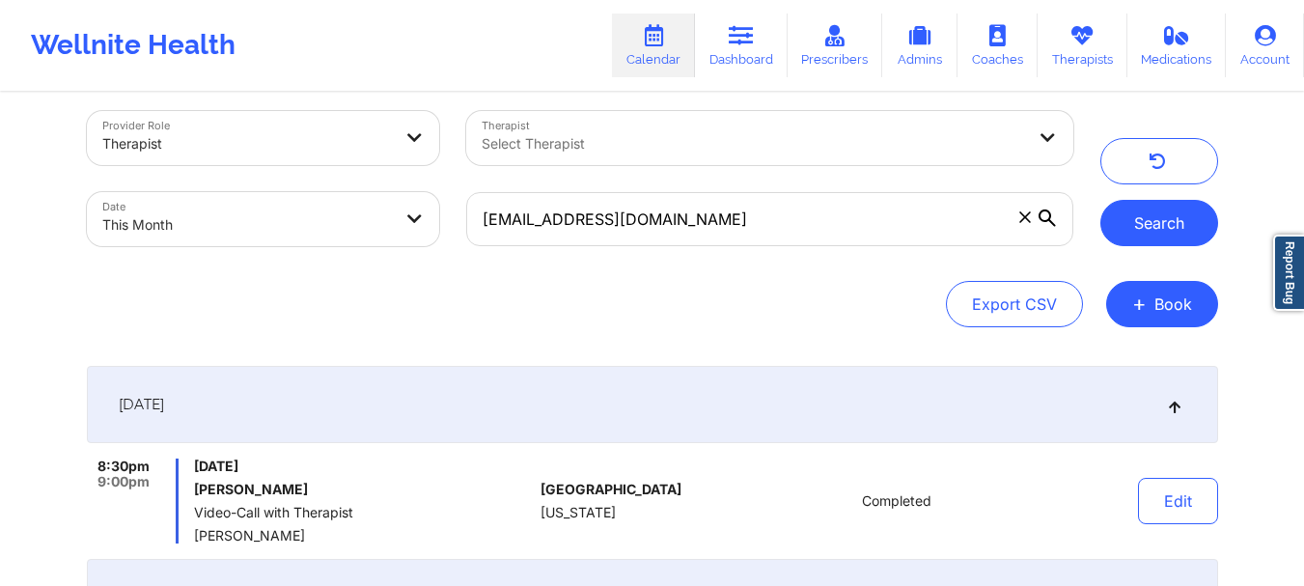
click at [1150, 222] on button "Search" at bounding box center [1159, 223] width 118 height 46
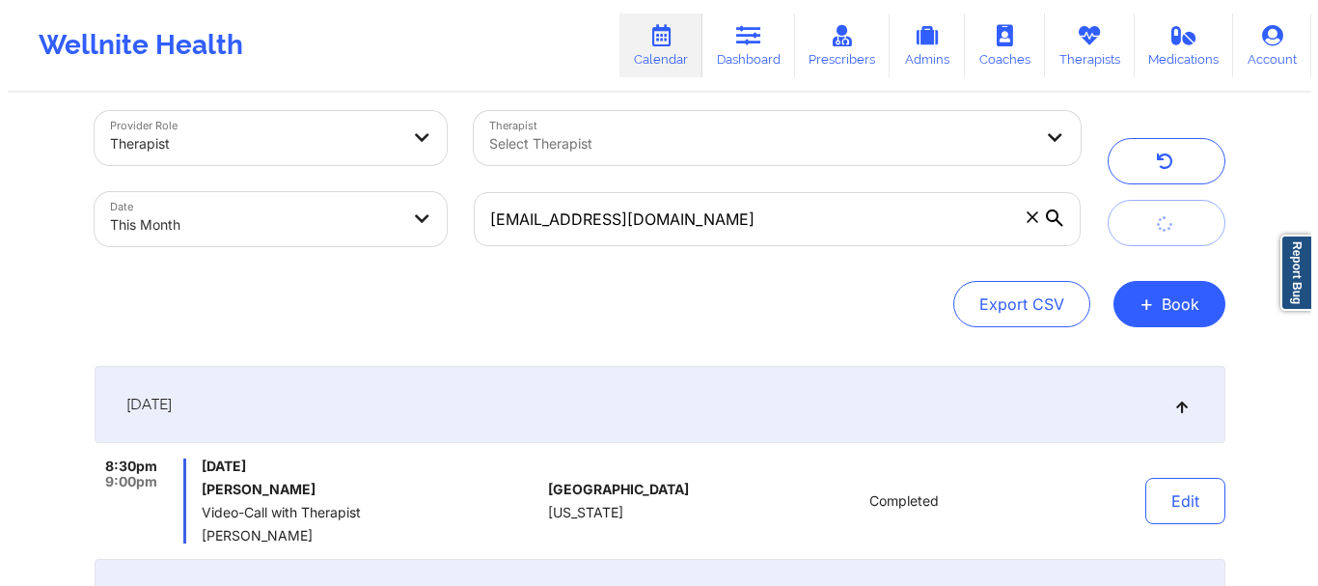
scroll to position [0, 0]
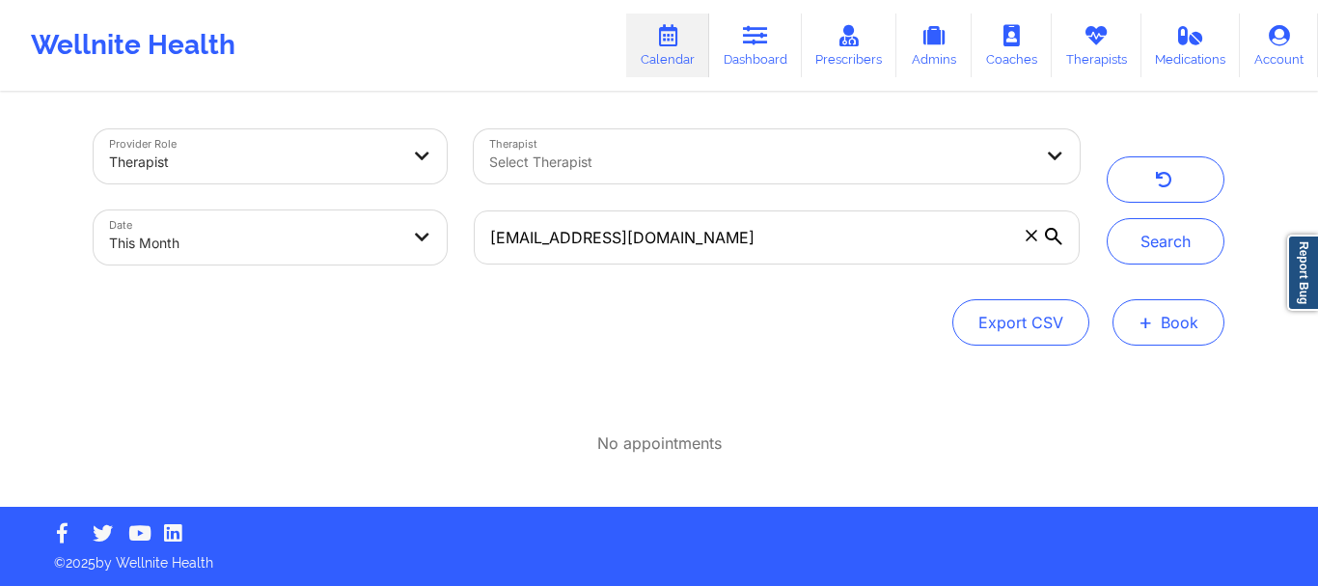
click at [1176, 331] on button "+ Book" at bounding box center [1169, 322] width 112 height 46
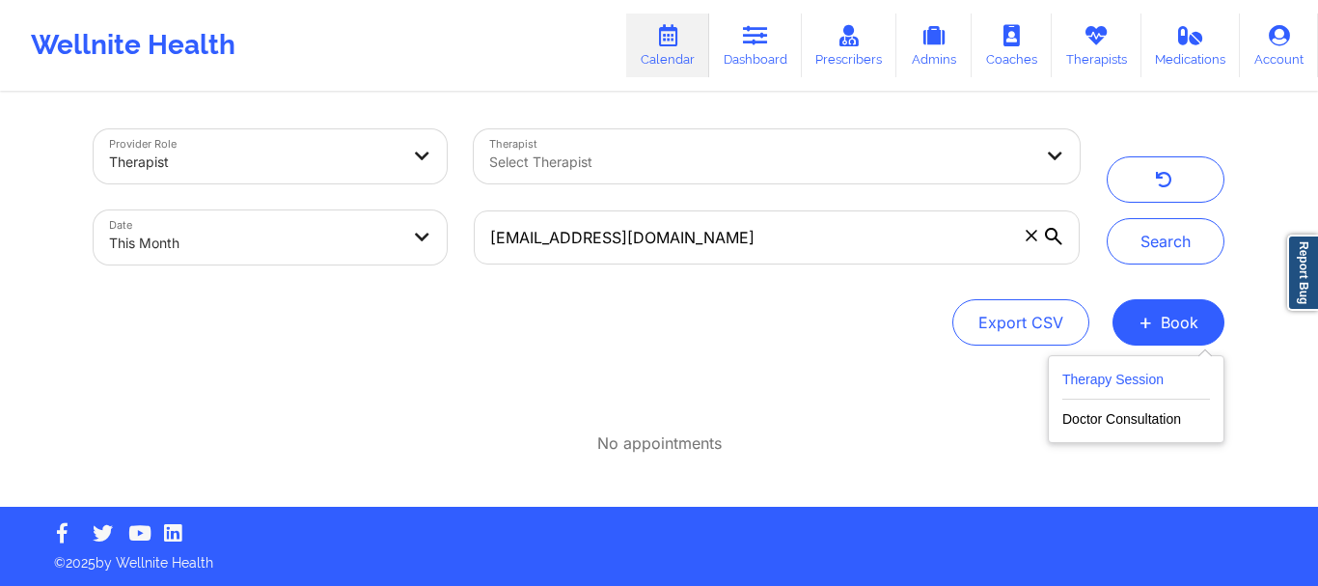
click at [1102, 385] on button "Therapy Session" at bounding box center [1137, 384] width 148 height 32
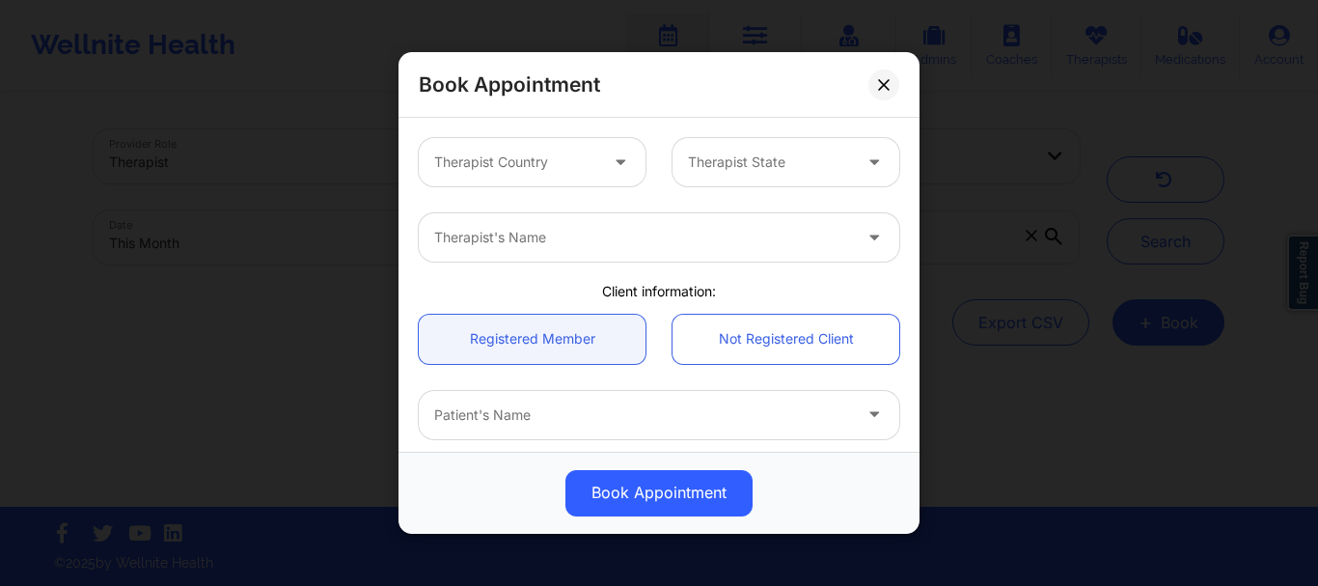
click at [566, 148] on div "Therapist Country" at bounding box center [509, 162] width 180 height 48
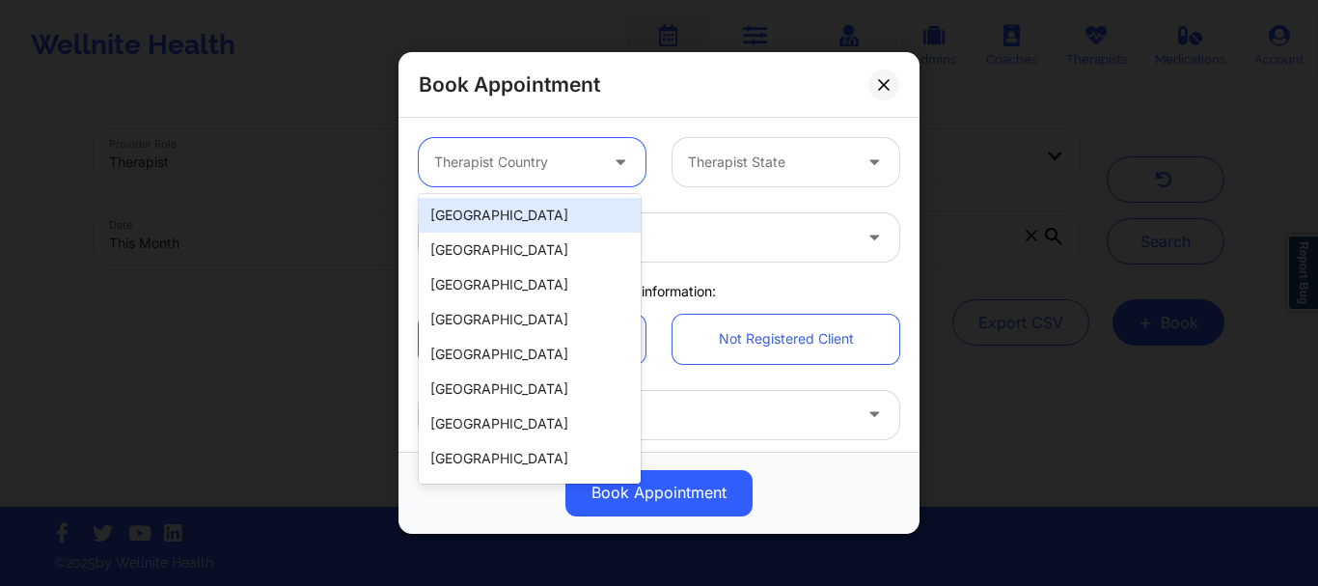
click at [528, 210] on div "[GEOGRAPHIC_DATA]" at bounding box center [530, 215] width 222 height 35
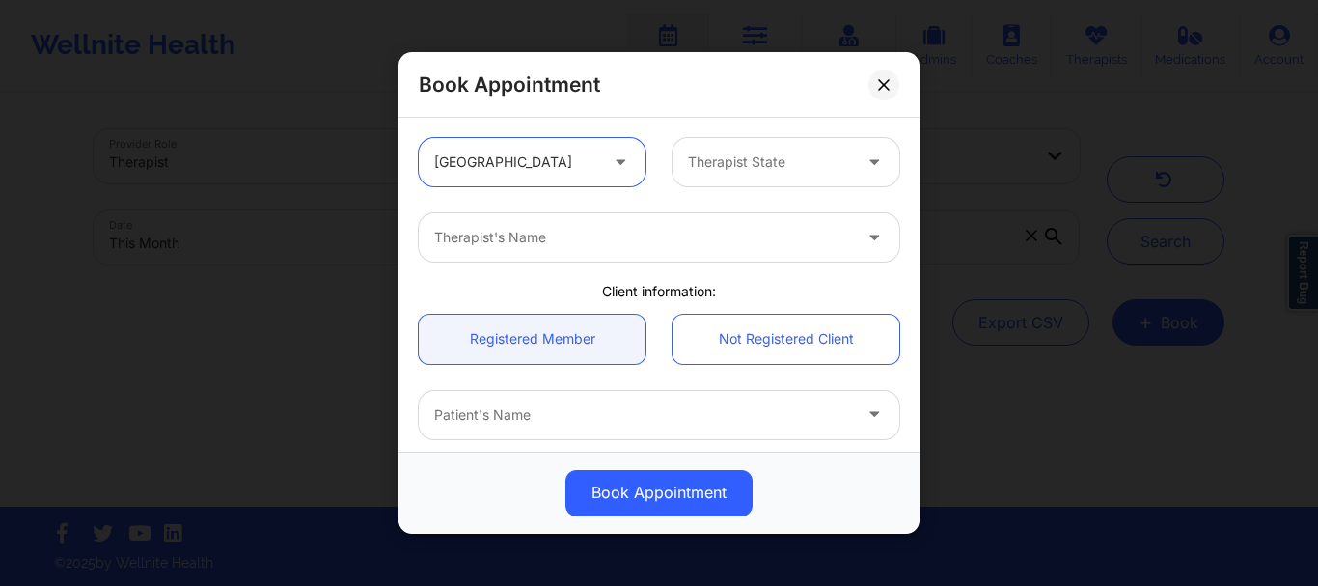
click at [708, 159] on div at bounding box center [769, 162] width 163 height 23
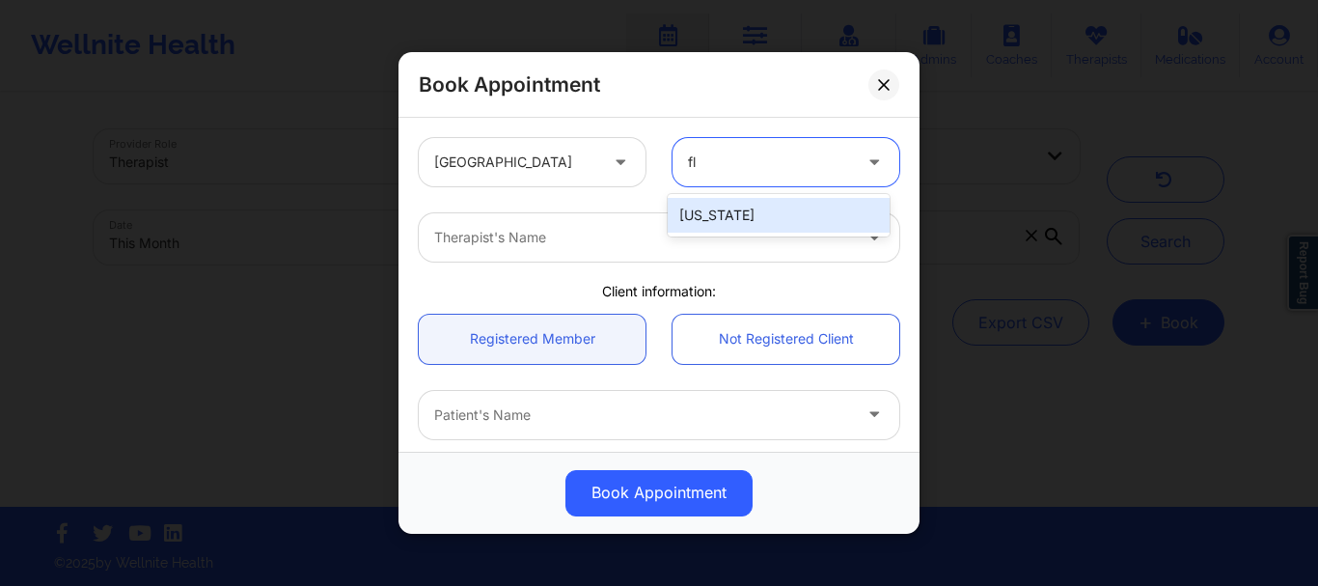
type input "flo"
click at [699, 219] on div "[US_STATE]" at bounding box center [779, 215] width 222 height 35
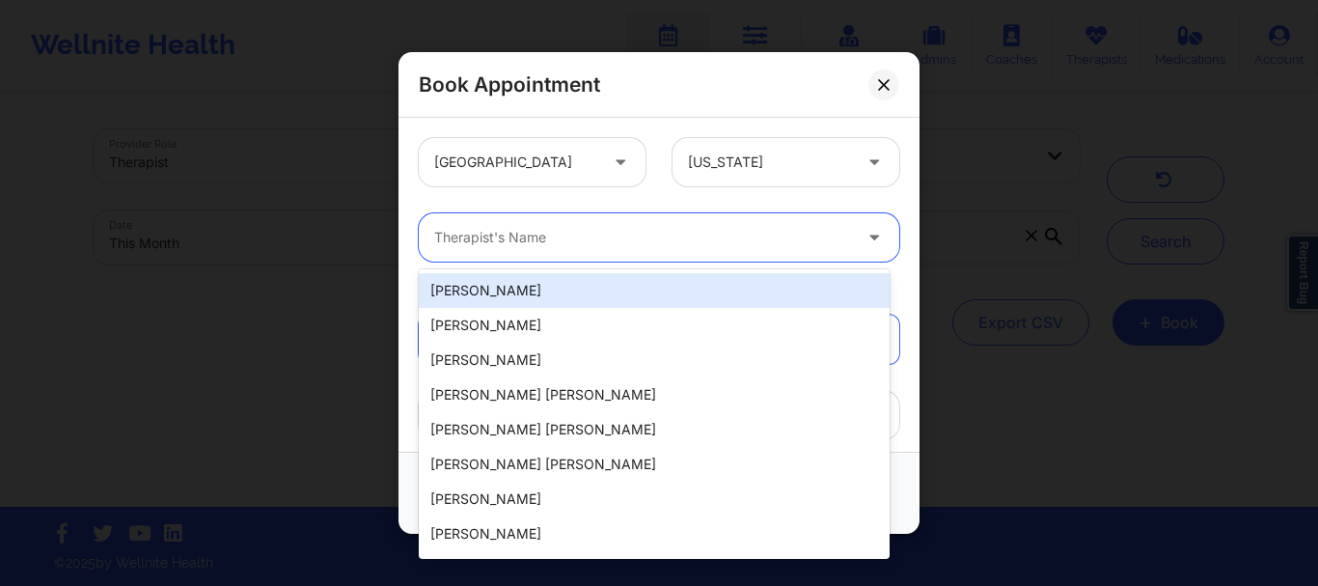
click at [564, 235] on div at bounding box center [642, 237] width 417 height 23
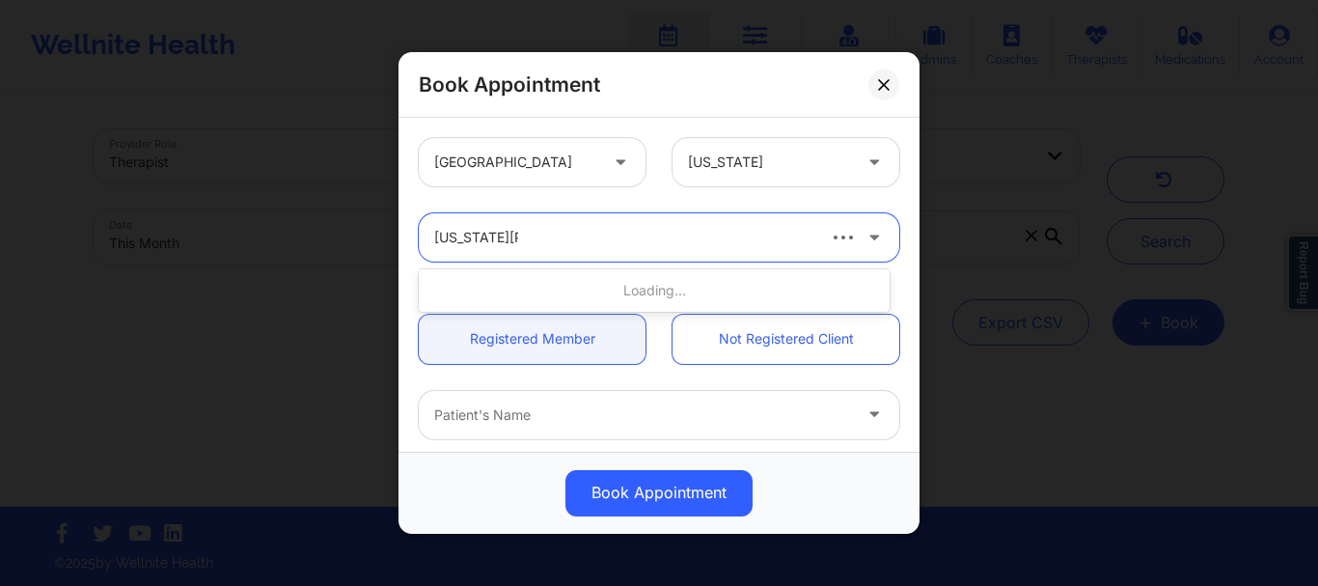
type input "virginia gibala"
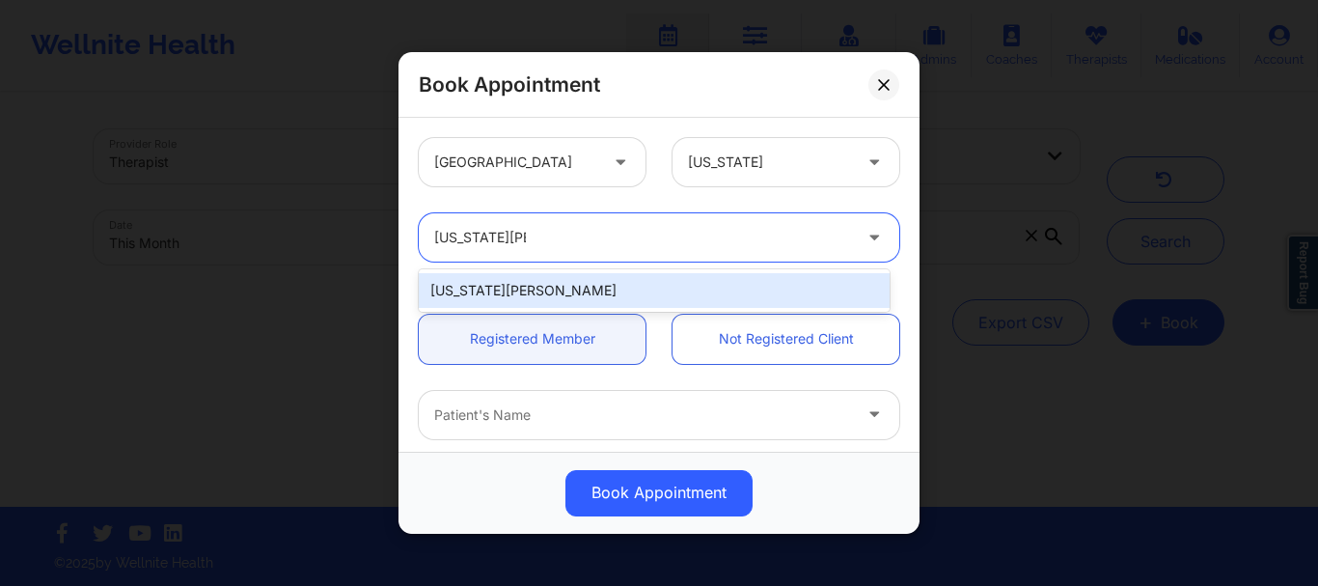
click at [562, 280] on div "Virginia Gibala" at bounding box center [654, 290] width 471 height 35
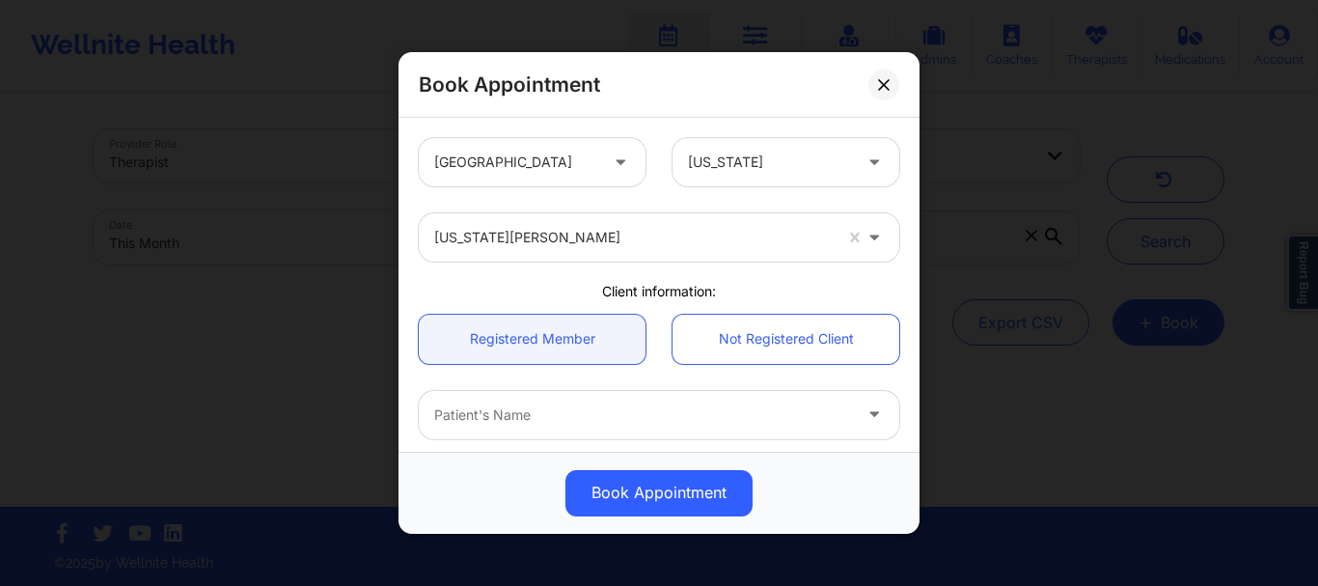
drag, startPoint x: 909, startPoint y: 213, endPoint x: 907, endPoint y: 233, distance: 19.4
click at [907, 233] on div "United States Florida Virginia Gibala Client information: Registered Member Not…" at bounding box center [659, 285] width 521 height 334
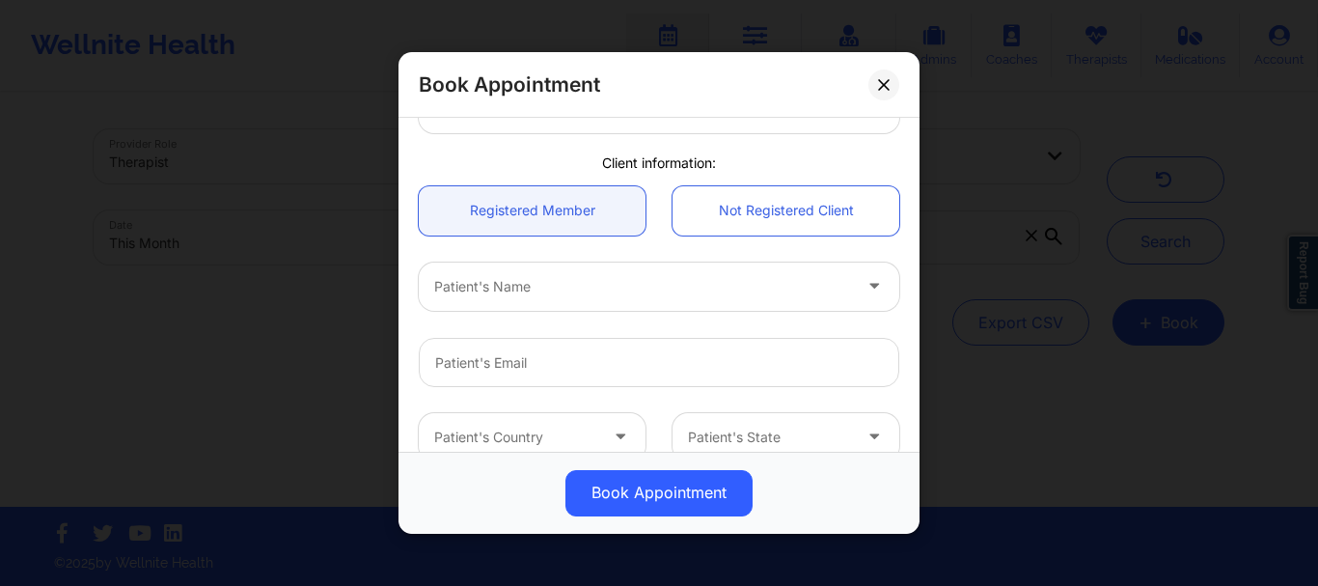
scroll to position [140, 0]
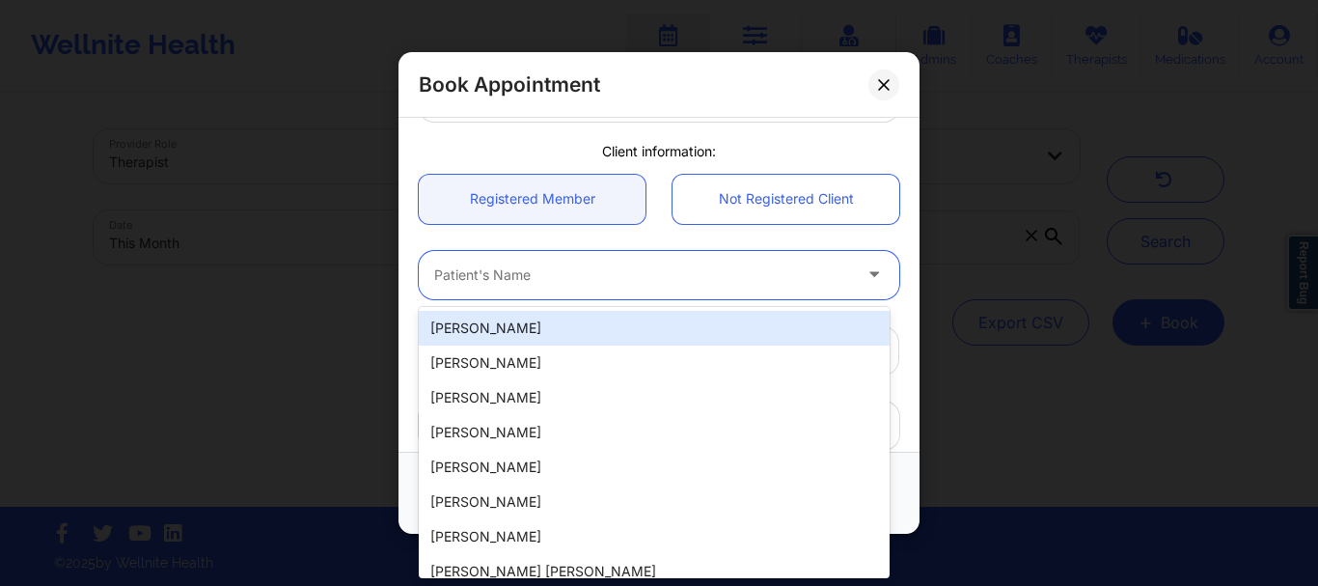
click at [542, 263] on div at bounding box center [642, 274] width 417 height 23
type input "m"
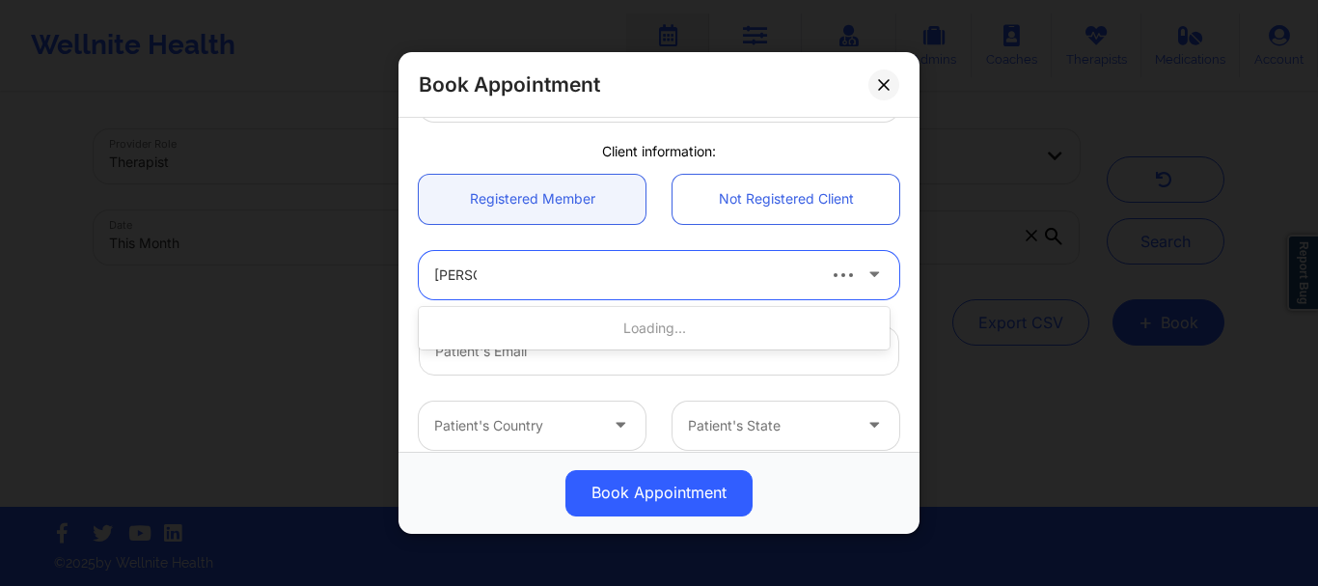
type input "melissa"
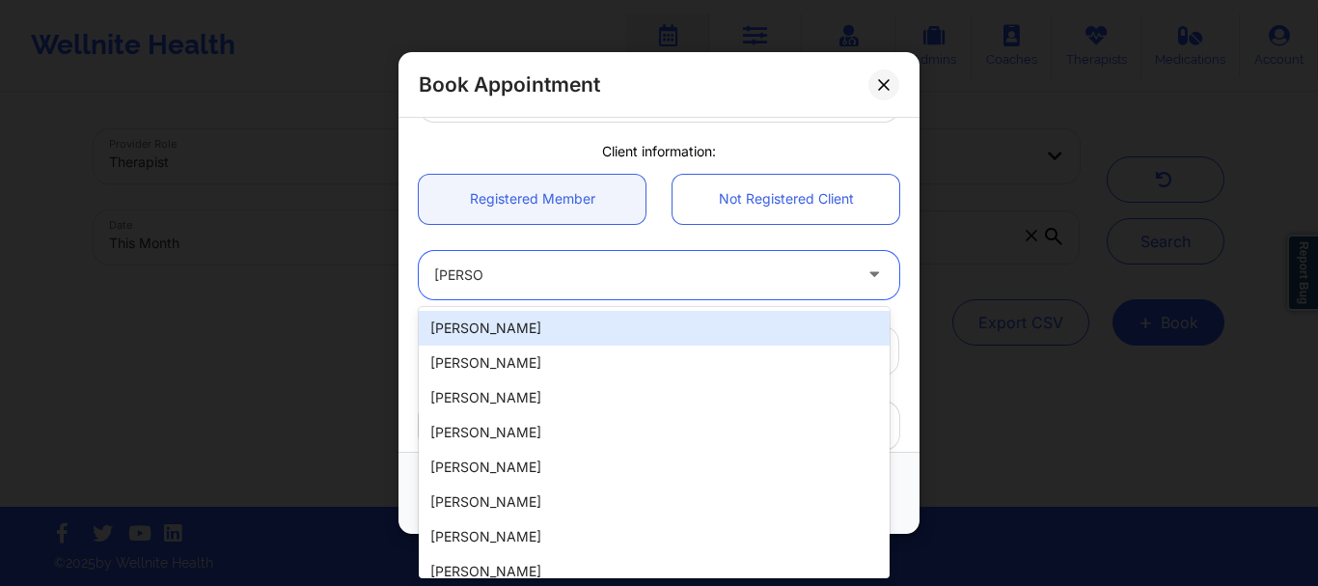
click at [527, 335] on div "Melissa Miller" at bounding box center [654, 328] width 471 height 35
type input "bjmm689@yahoo.com"
type input "+17727134908"
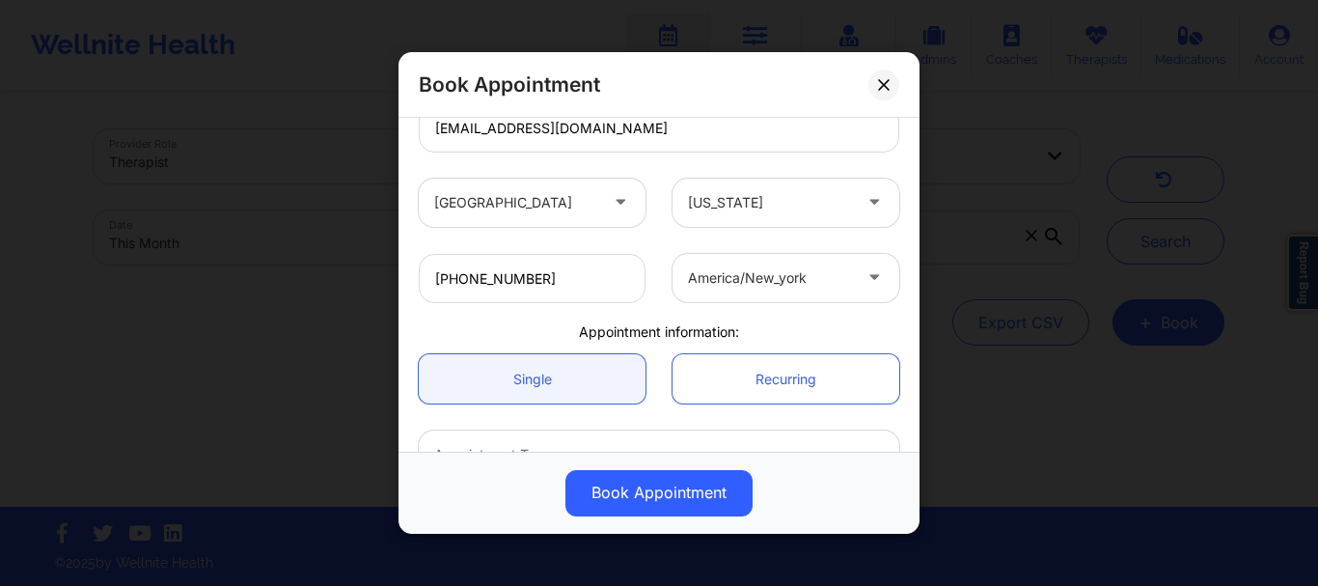
scroll to position [485, 0]
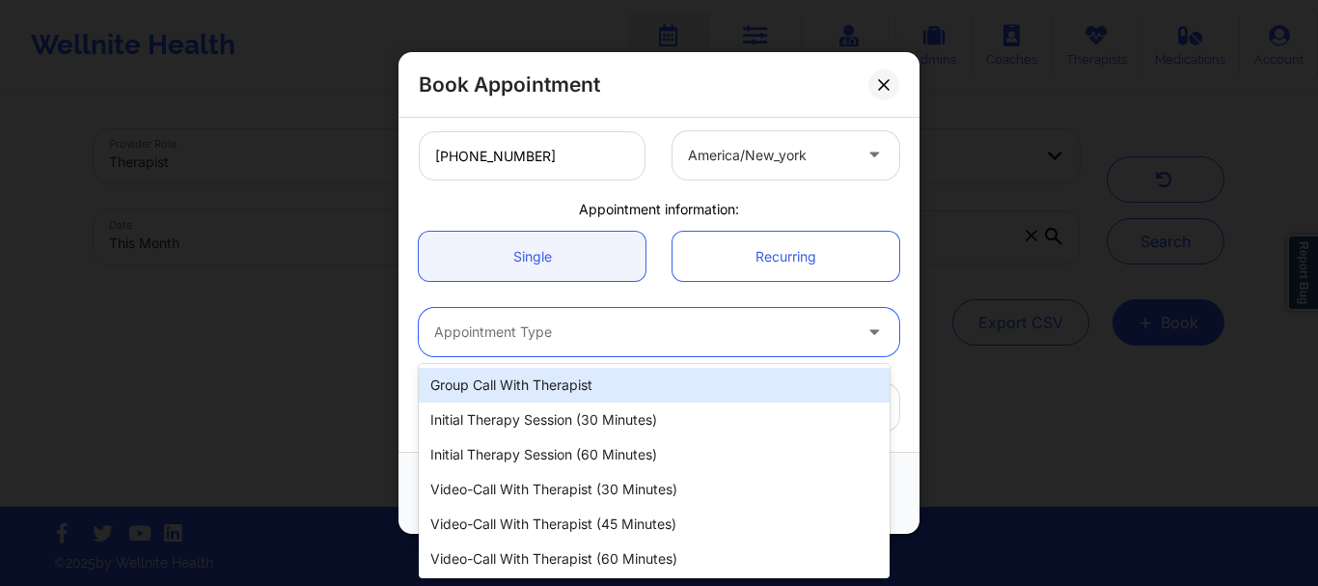
click at [487, 314] on div "Appointment Type" at bounding box center [636, 332] width 434 height 48
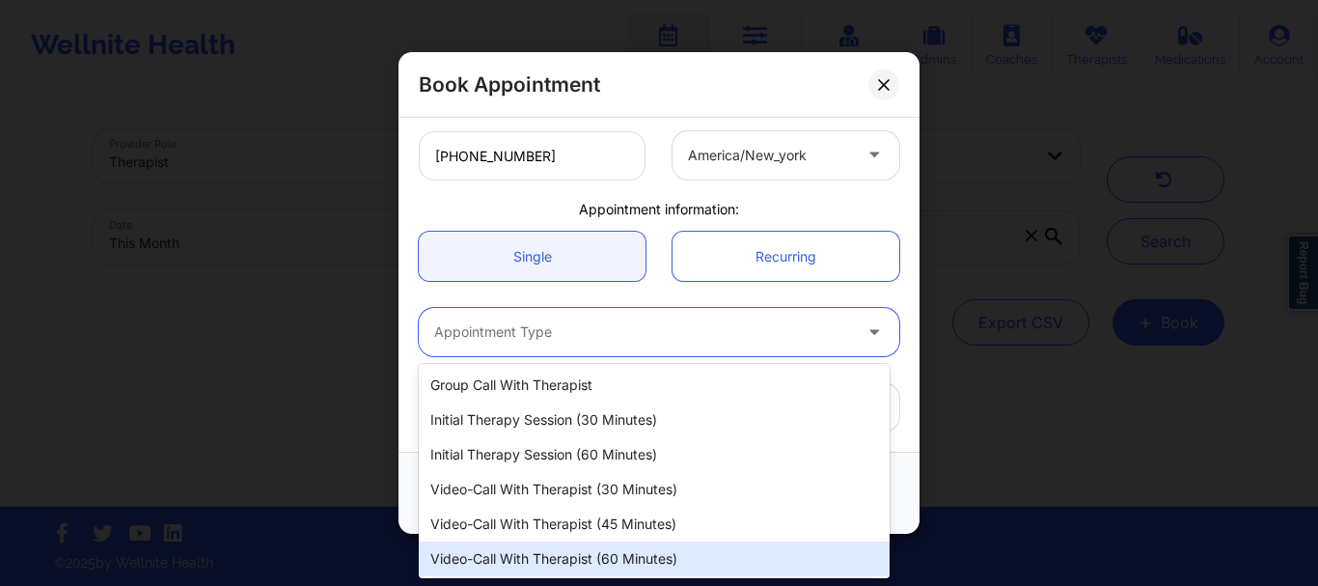
click at [533, 552] on div "Video-Call with Therapist (60 minutes)" at bounding box center [654, 558] width 471 height 35
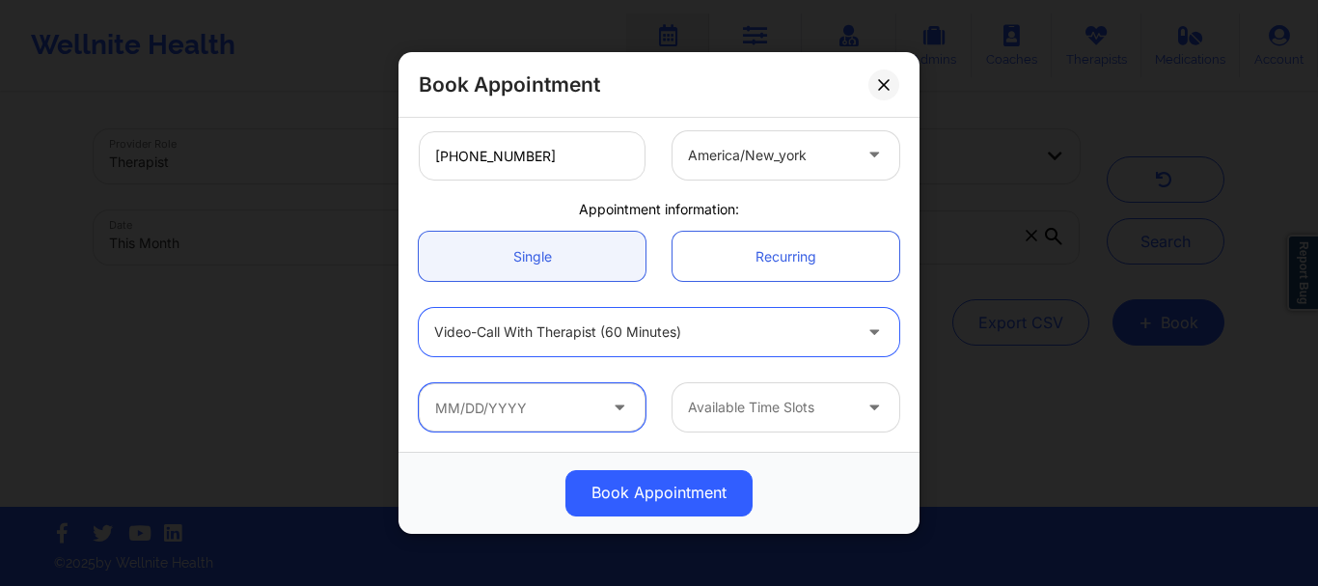
click at [528, 410] on input "text" at bounding box center [532, 407] width 227 height 48
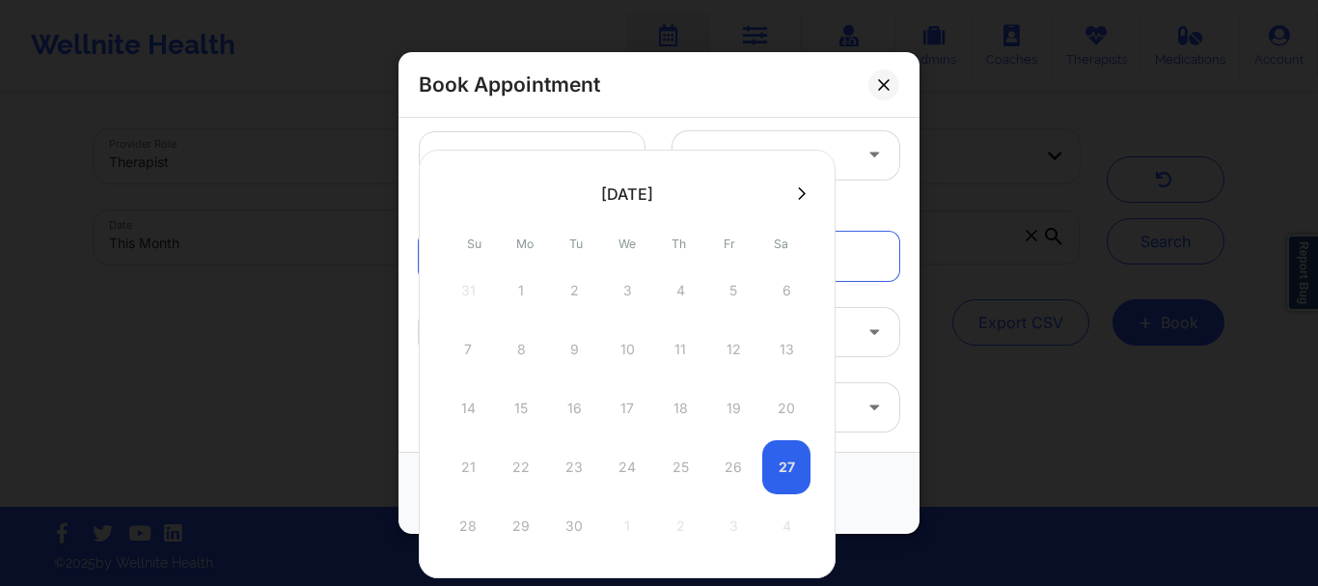
click at [521, 519] on div "28 29 30 1 2 3 4" at bounding box center [627, 526] width 367 height 54
click at [560, 520] on div "28 29 30 1 2 3 4" at bounding box center [627, 526] width 367 height 54
click at [792, 189] on button at bounding box center [801, 193] width 19 height 16
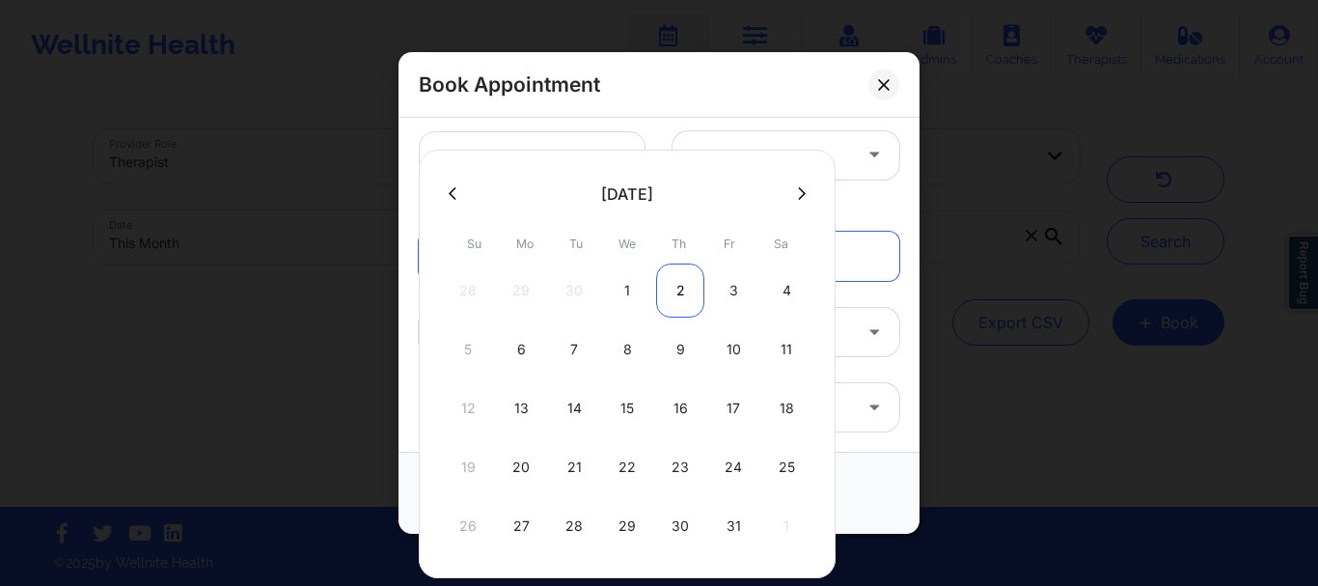
click at [681, 293] on div "2" at bounding box center [680, 290] width 48 height 54
type input "10/02/2025"
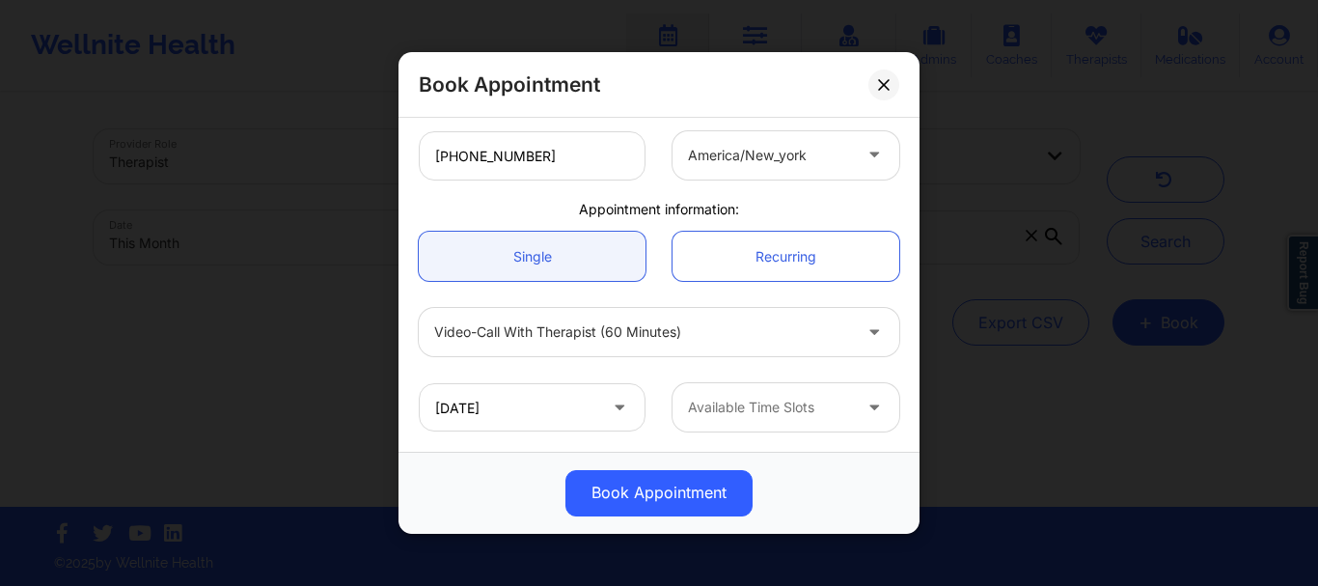
click at [728, 417] on div at bounding box center [769, 408] width 163 height 23
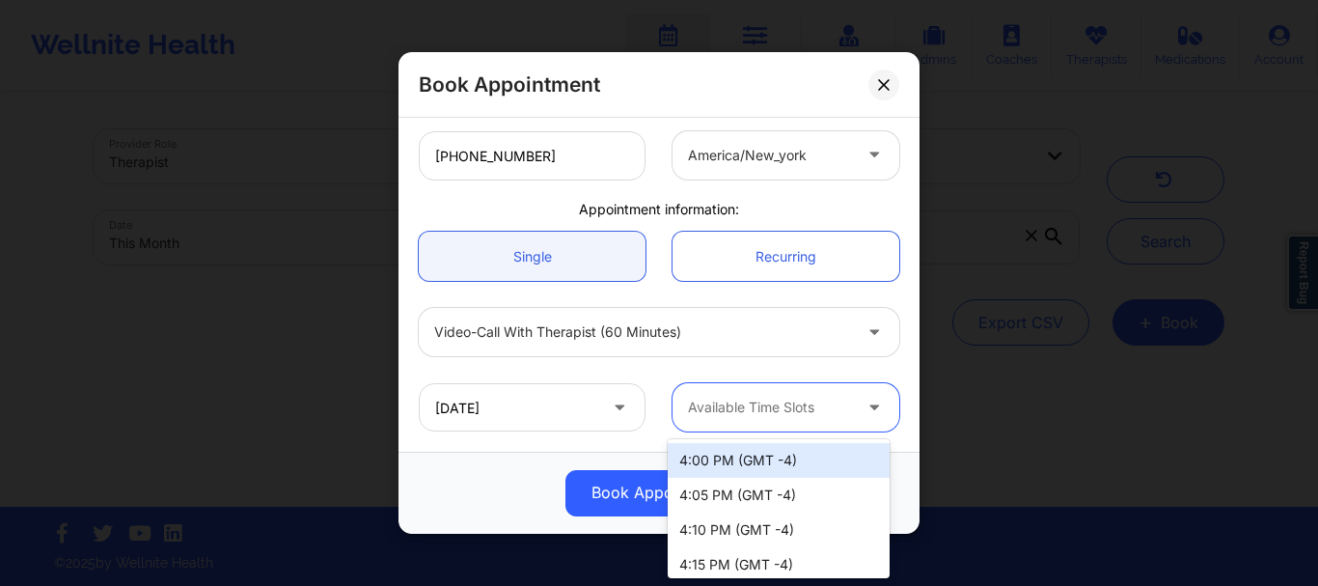
click at [807, 405] on div at bounding box center [769, 408] width 163 height 23
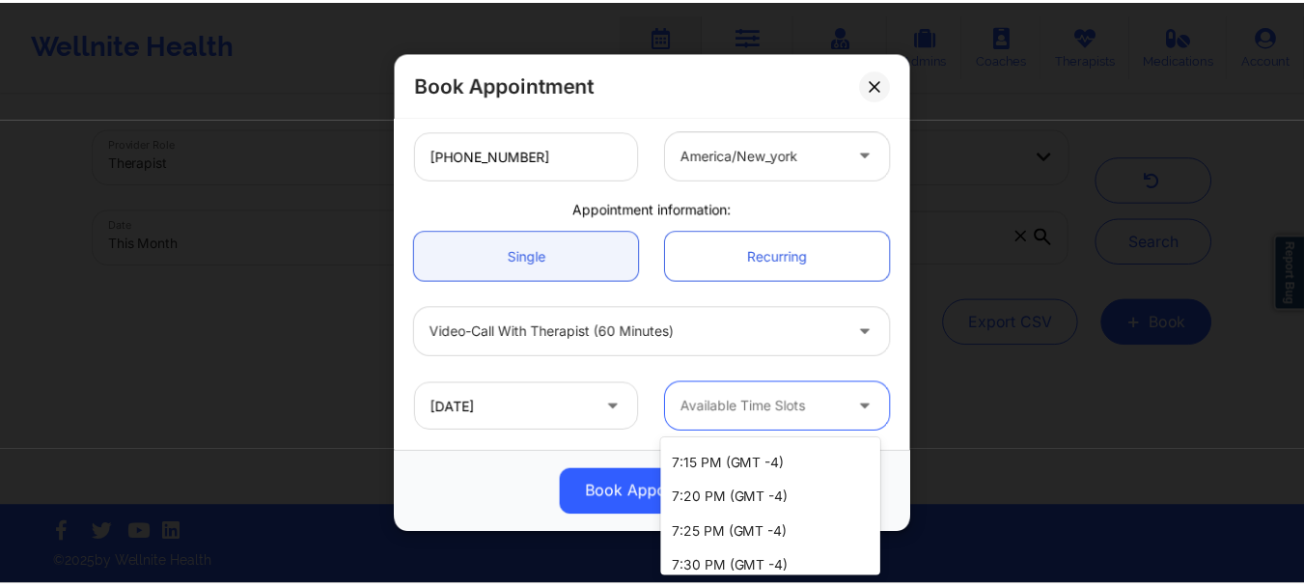
scroll to position [1780, 0]
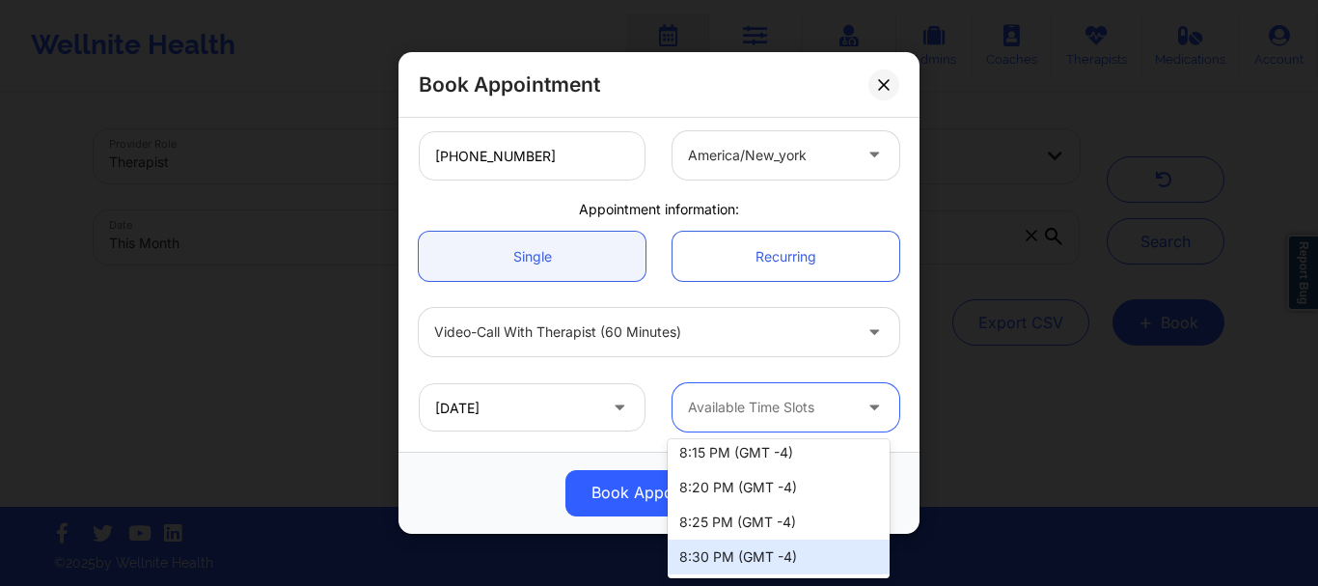
click at [795, 567] on div "8:30 PM (GMT -4)" at bounding box center [779, 557] width 222 height 35
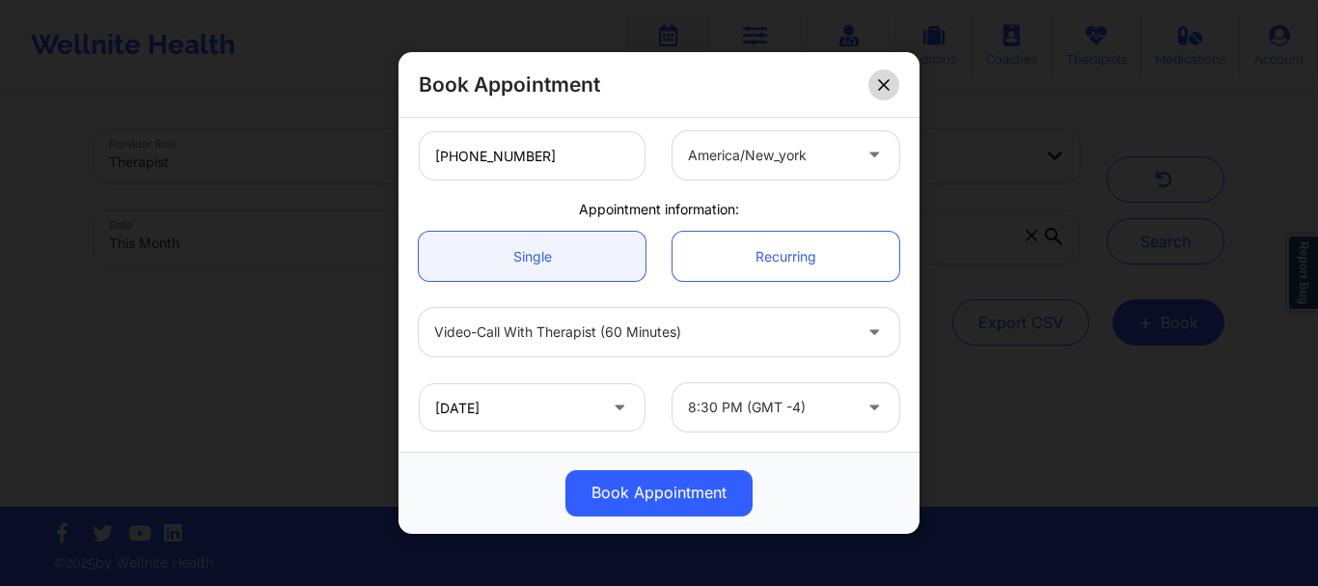
click at [880, 87] on icon at bounding box center [884, 85] width 12 height 12
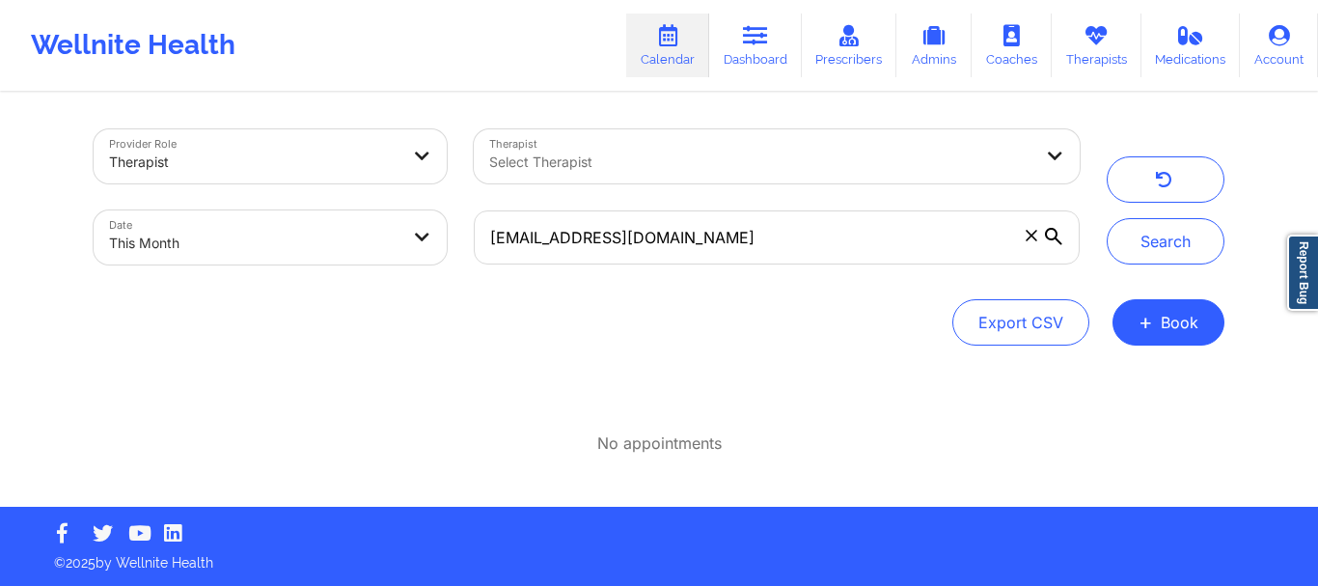
click at [1027, 233] on icon at bounding box center [1032, 236] width 12 height 12
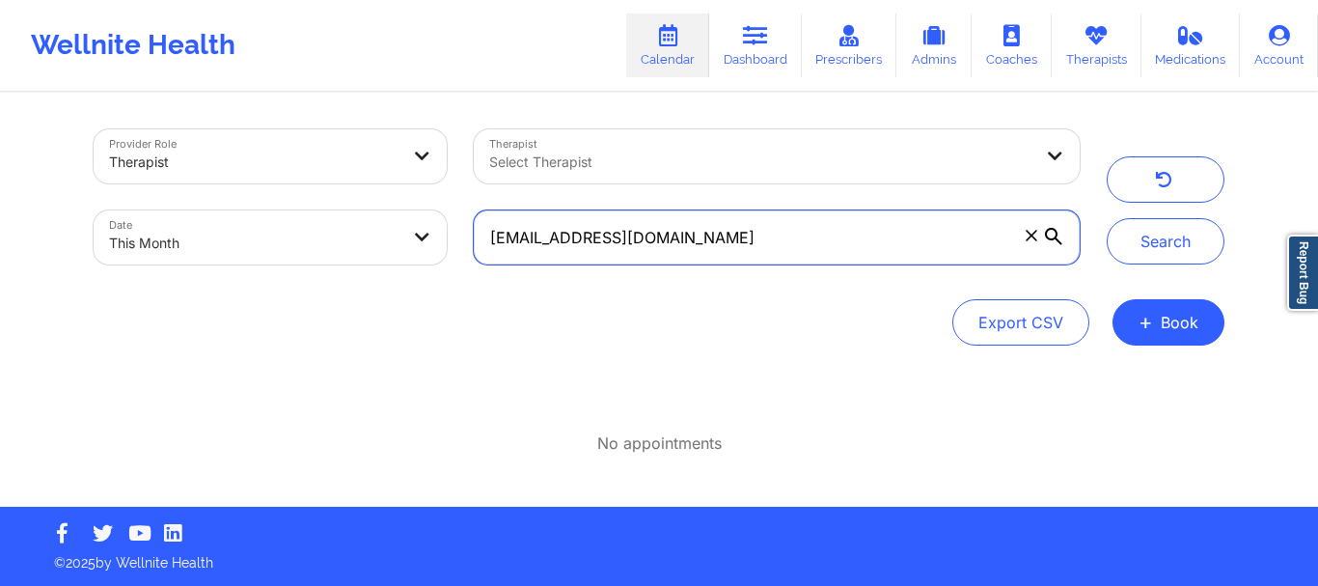
click at [1027, 233] on input "bjmm689@yahoo.com" at bounding box center [777, 237] width 606 height 54
click at [705, 236] on input "text" at bounding box center [777, 237] width 606 height 54
paste input "[EMAIL_ADDRESS][DOMAIN_NAME]"
type input "[EMAIL_ADDRESS][DOMAIN_NAME]"
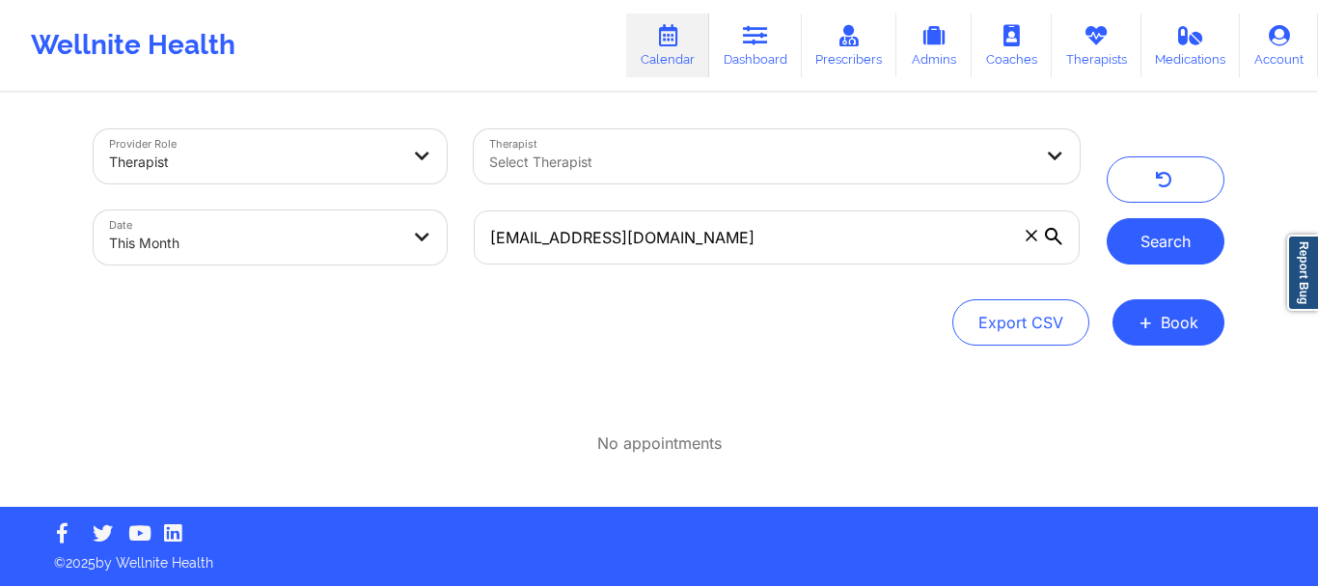
click at [1177, 242] on button "Search" at bounding box center [1166, 241] width 118 height 46
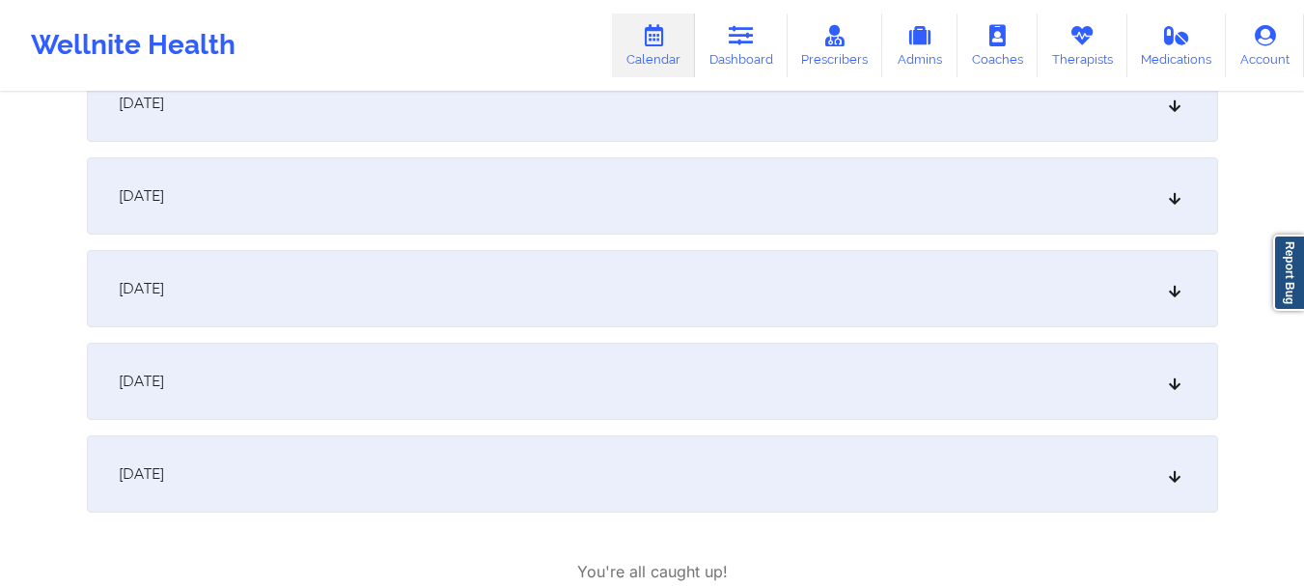
scroll to position [728, 0]
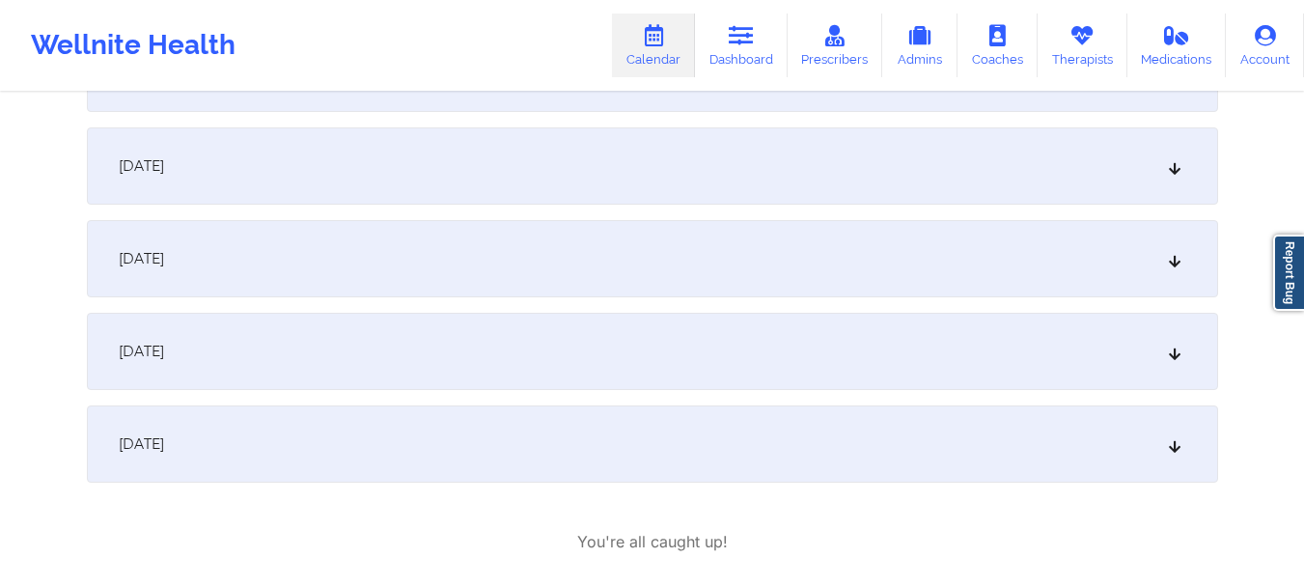
click at [1177, 353] on icon at bounding box center [1174, 352] width 16 height 14
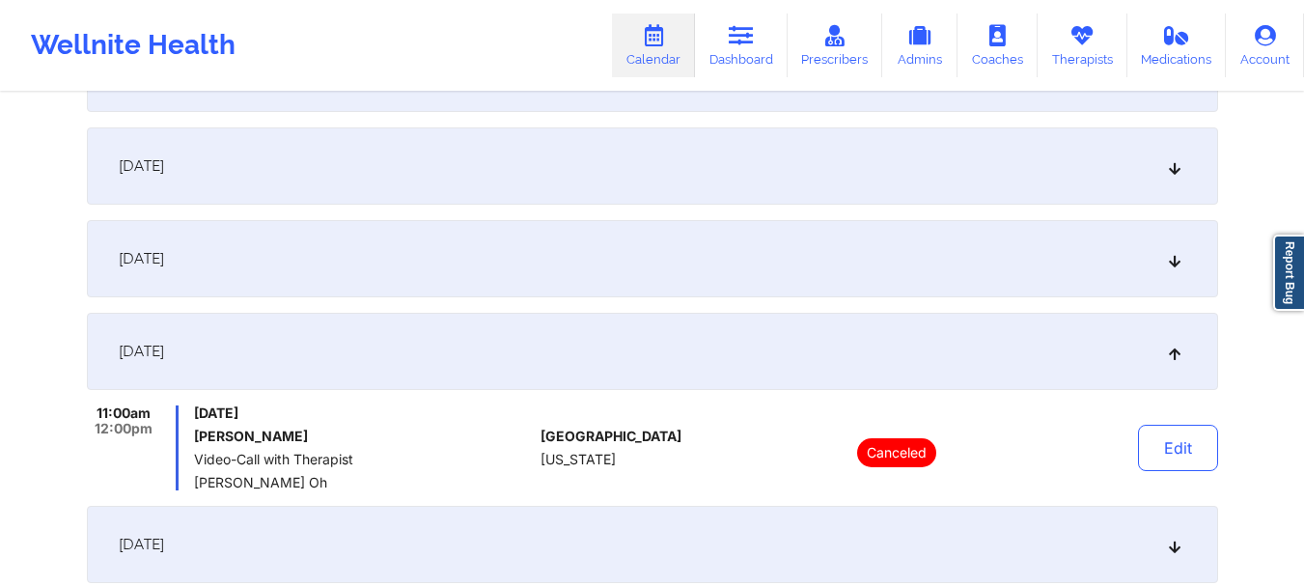
scroll to position [821, 0]
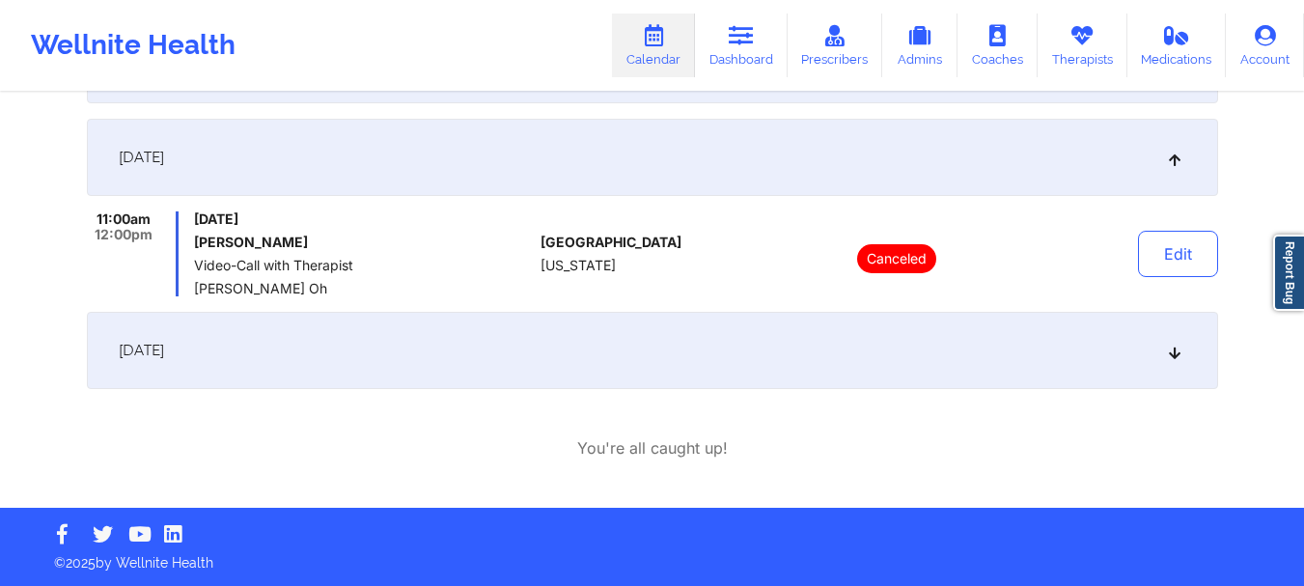
click at [1177, 351] on icon at bounding box center [1174, 351] width 16 height 14
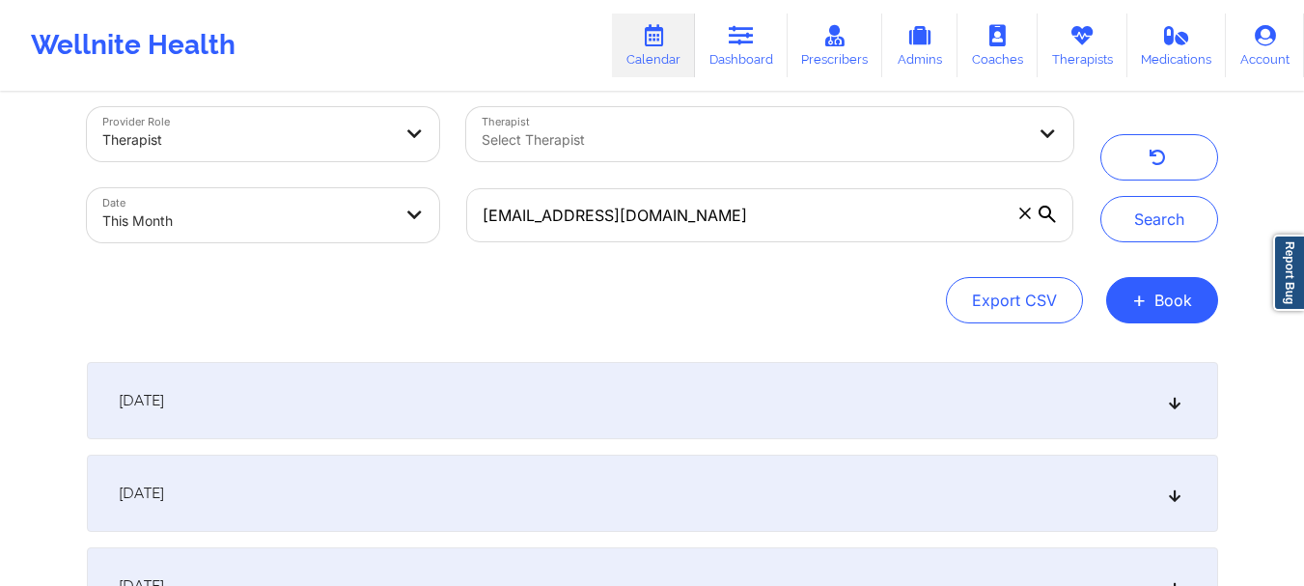
scroll to position [0, 0]
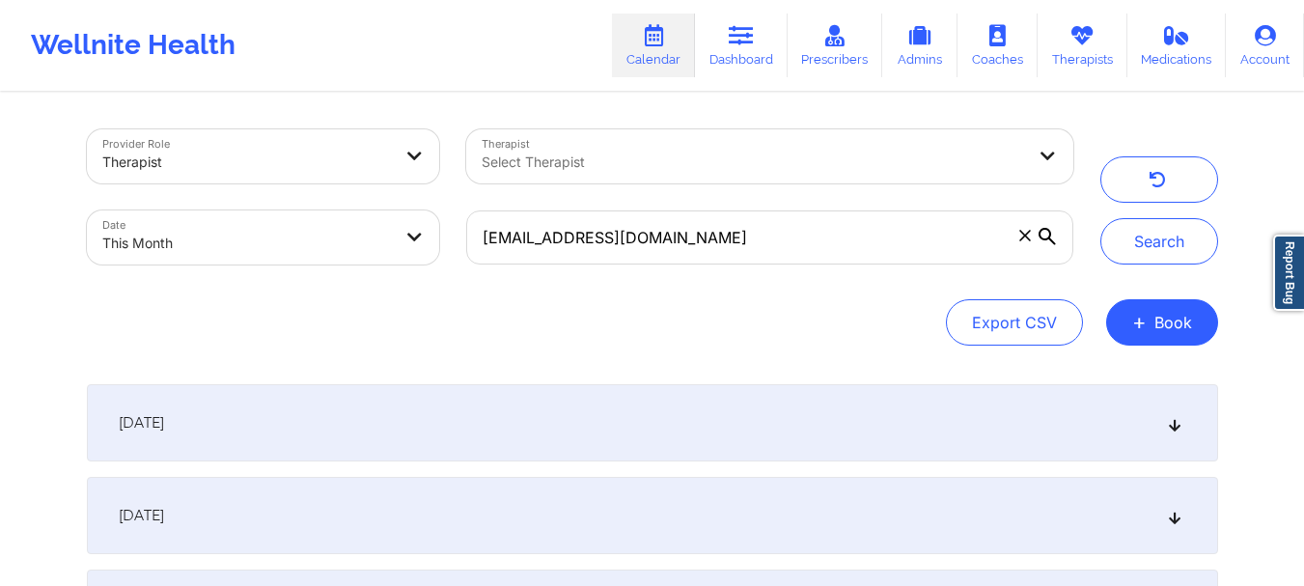
click at [1031, 233] on span at bounding box center [1024, 235] width 19 height 19
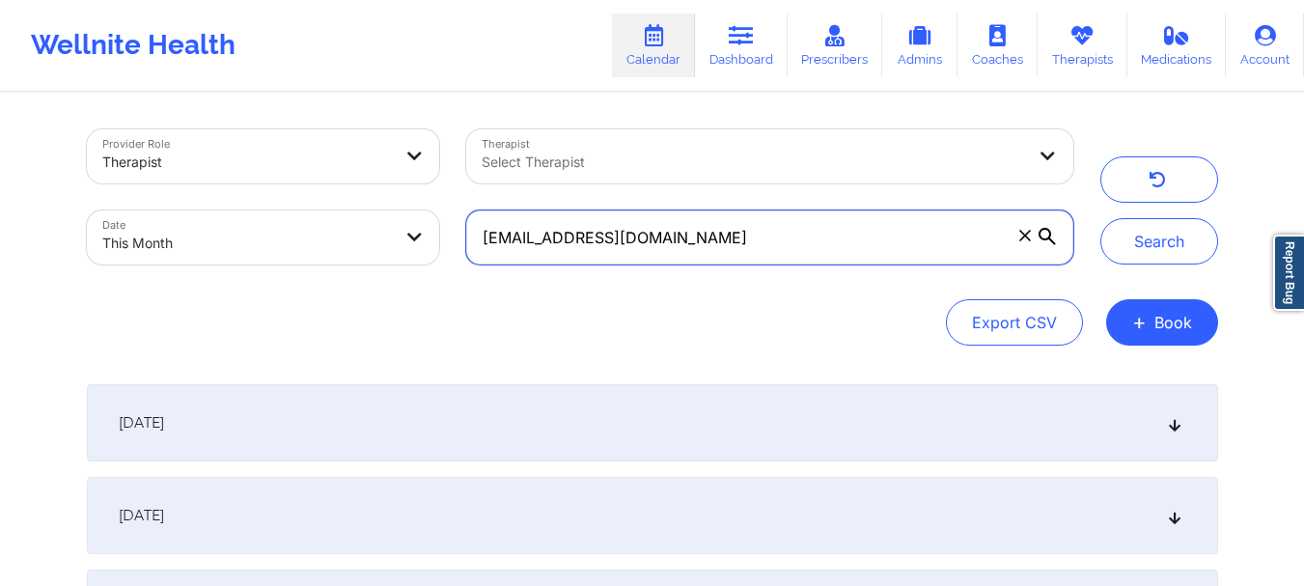
click at [1031, 233] on input "[EMAIL_ADDRESS][DOMAIN_NAME]" at bounding box center [769, 237] width 606 height 54
click at [611, 248] on input "text" at bounding box center [769, 237] width 606 height 54
paste input "colieamiller@gmail.com"
type input "colieamiller@gmail.com"
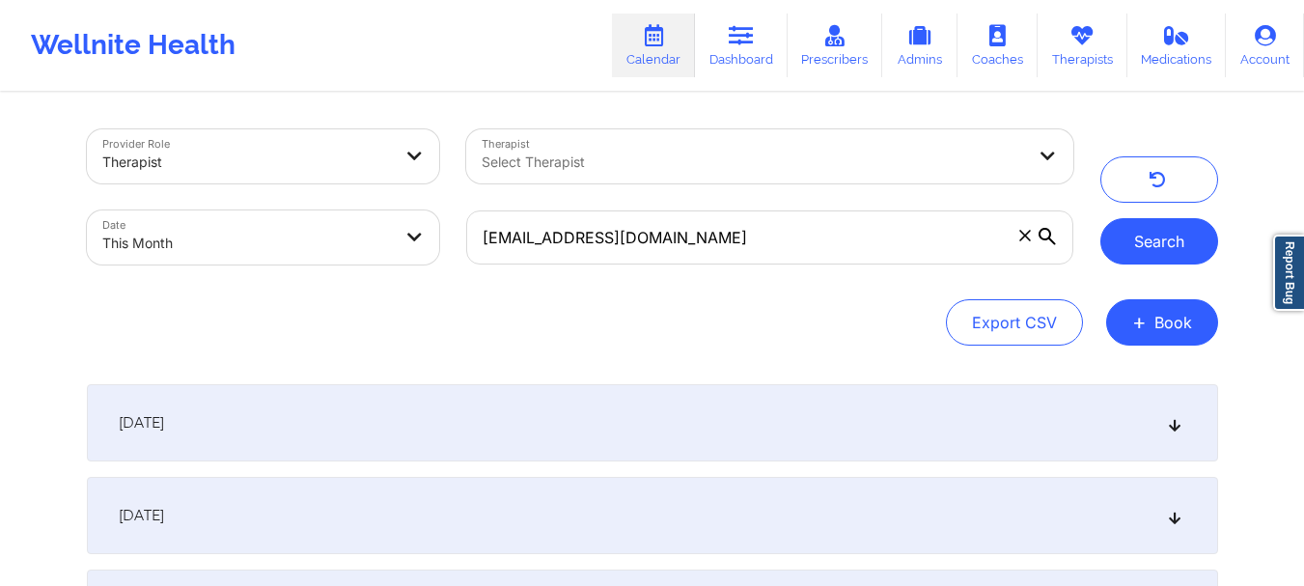
click at [1163, 242] on button "Search" at bounding box center [1159, 241] width 118 height 46
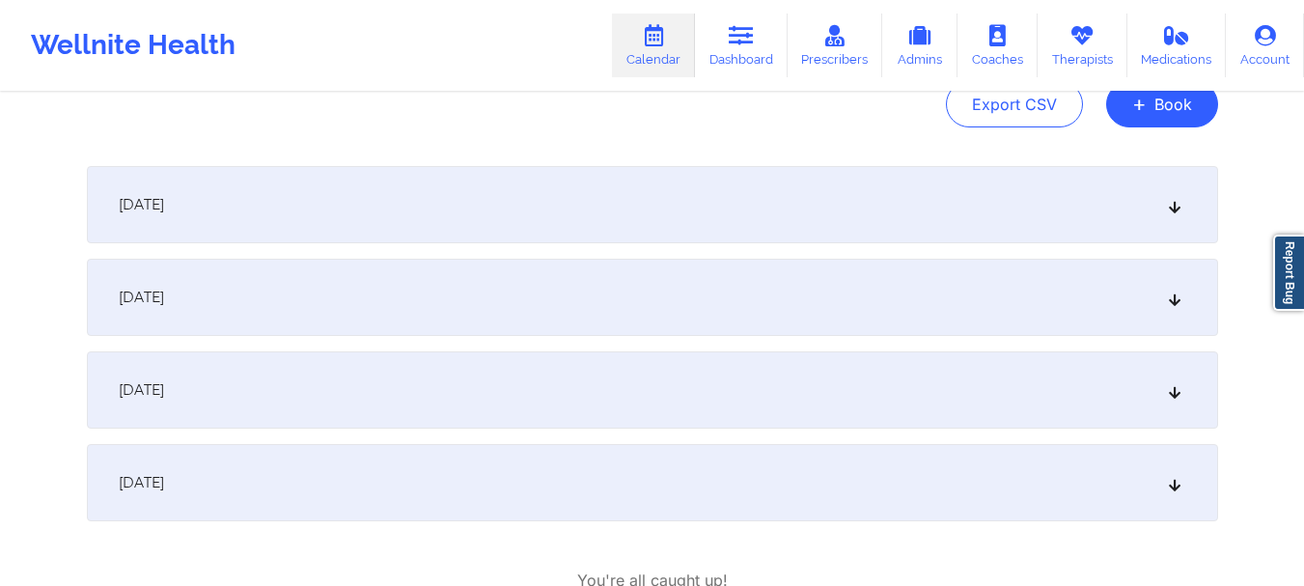
scroll to position [251, 0]
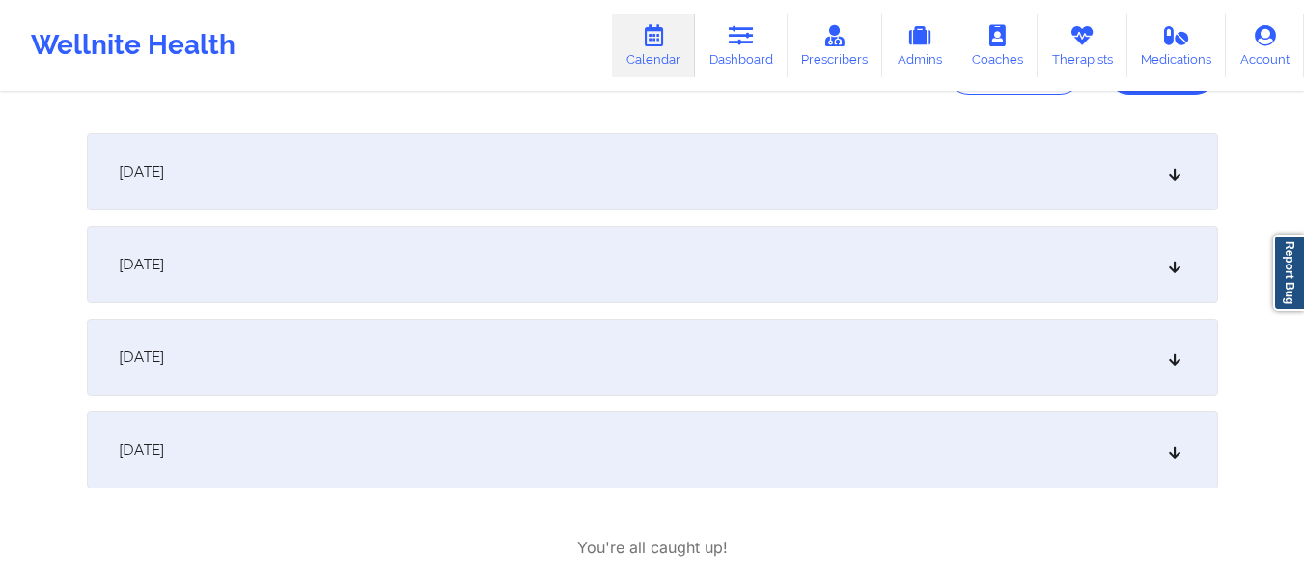
click at [1182, 176] on div "September 3, 2025" at bounding box center [652, 171] width 1131 height 77
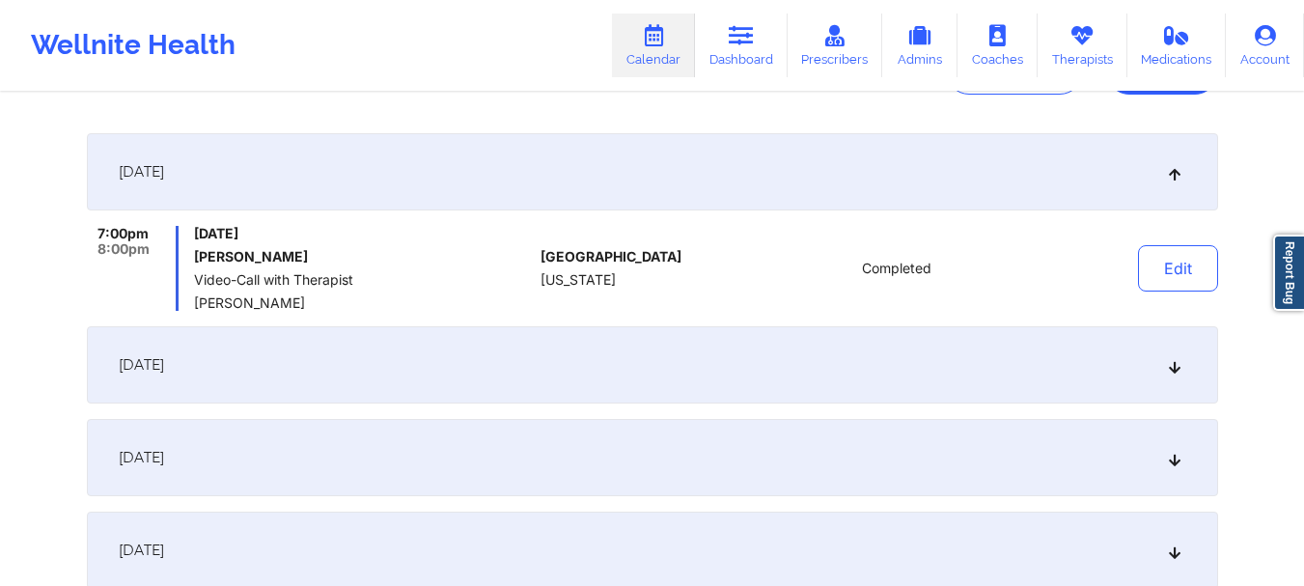
click at [1173, 372] on icon at bounding box center [1174, 365] width 16 height 14
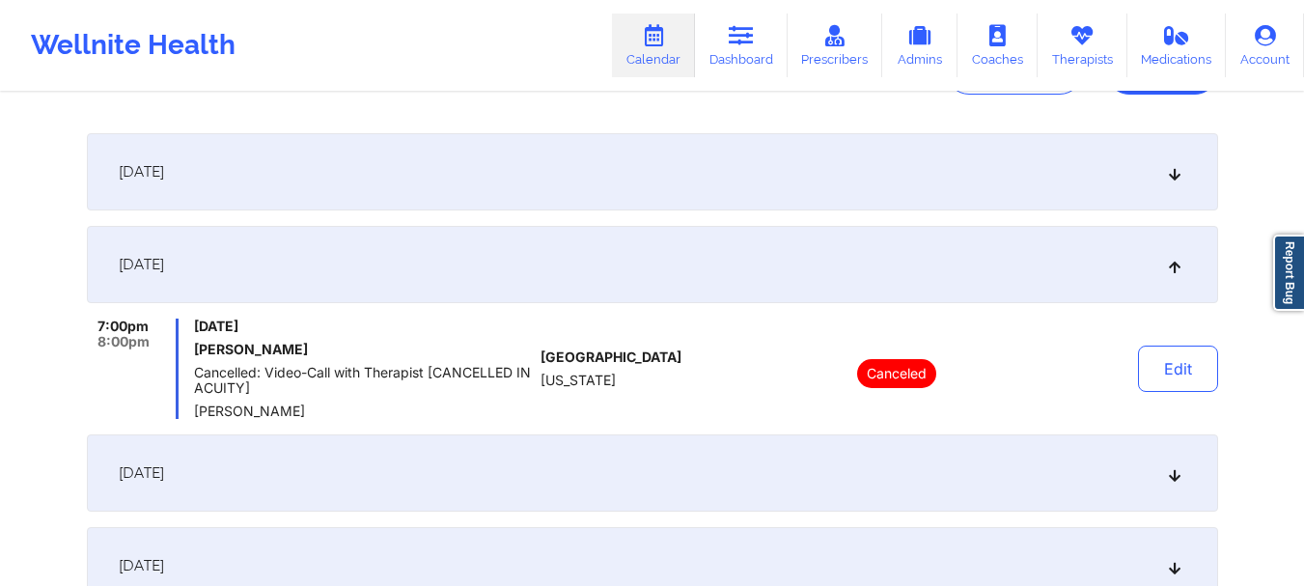
click at [1178, 480] on icon at bounding box center [1174, 473] width 16 height 14
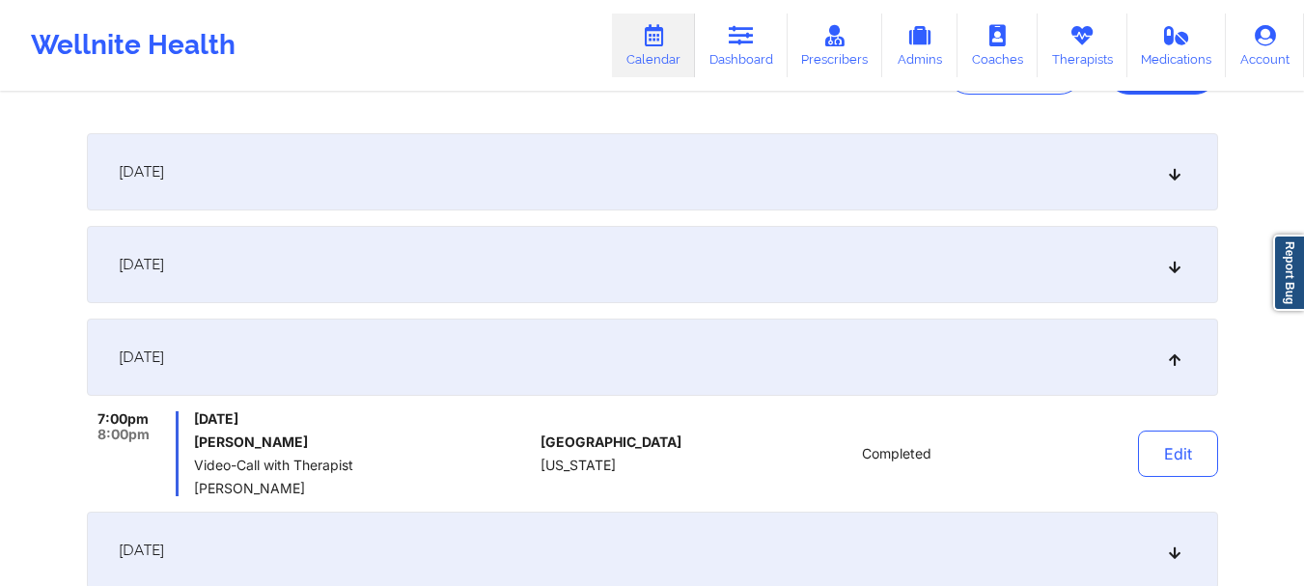
click at [1174, 352] on icon at bounding box center [1174, 357] width 16 height 14
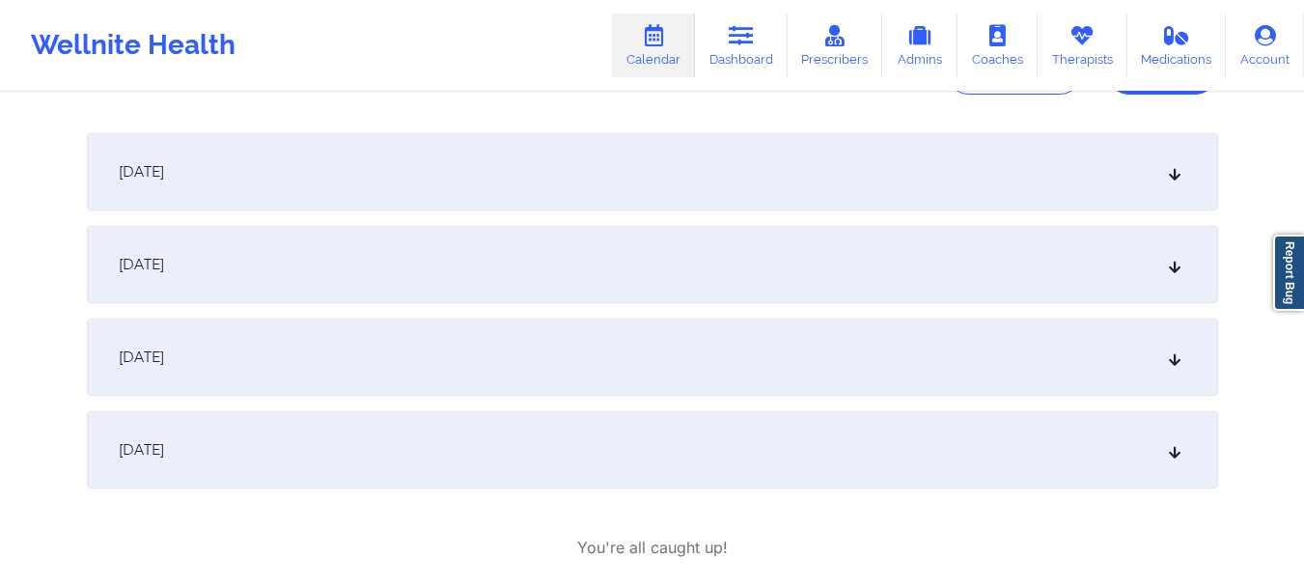
click at [1170, 171] on icon at bounding box center [1174, 172] width 16 height 14
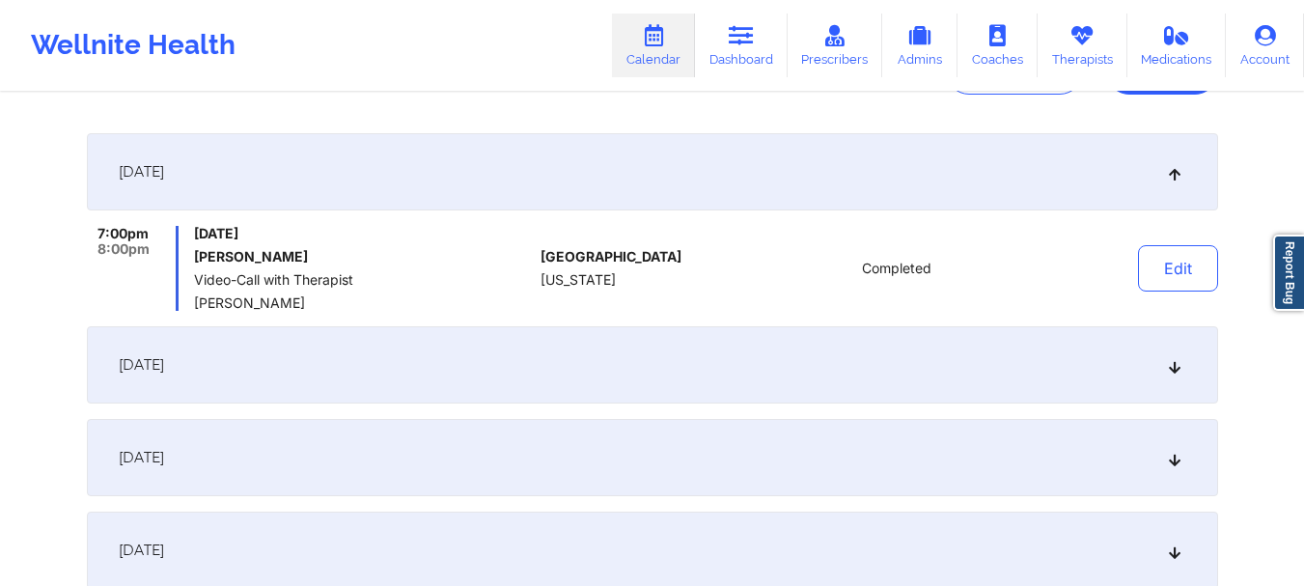
click at [1174, 175] on icon at bounding box center [1174, 172] width 16 height 14
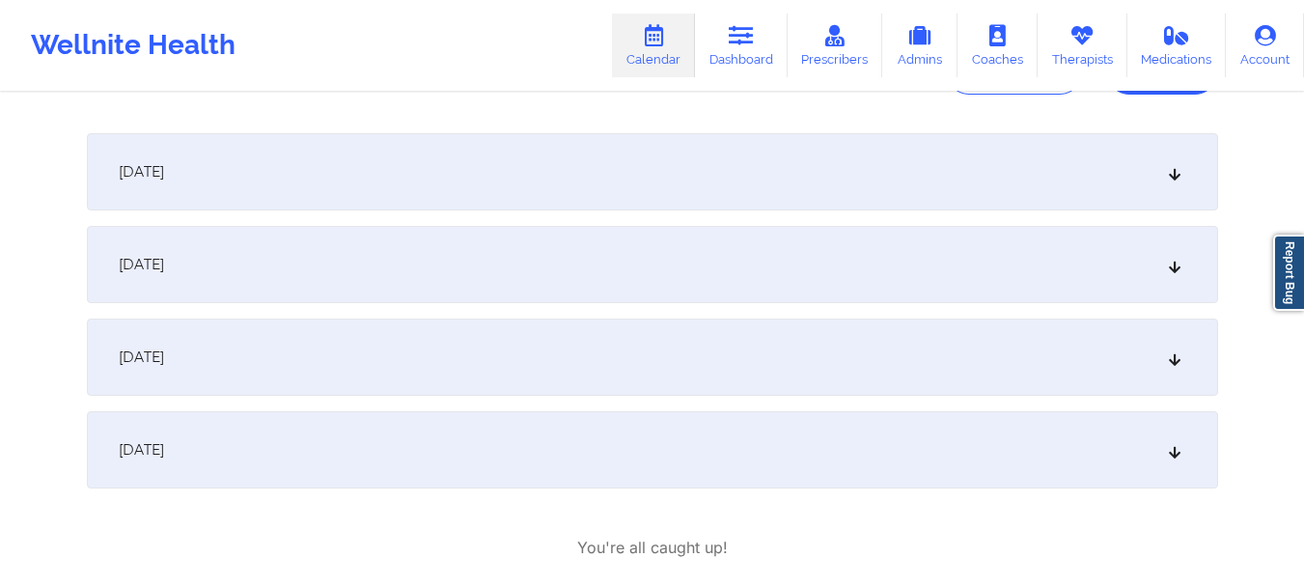
click at [1180, 263] on icon at bounding box center [1174, 265] width 16 height 14
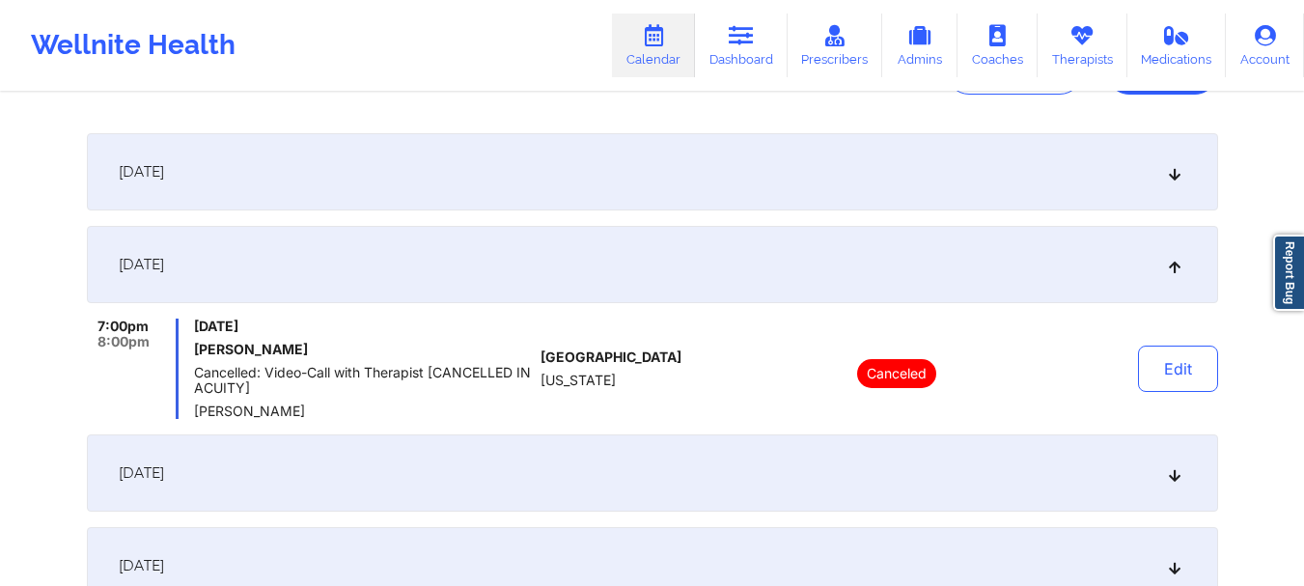
click at [1180, 263] on icon at bounding box center [1174, 265] width 16 height 14
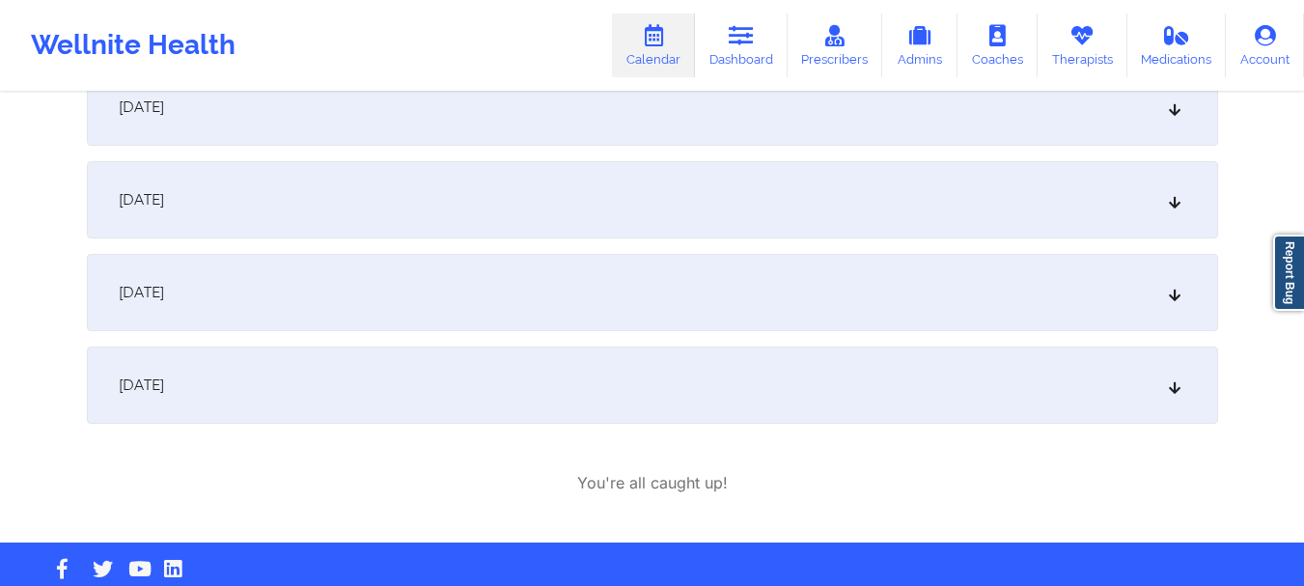
scroll to position [320, 0]
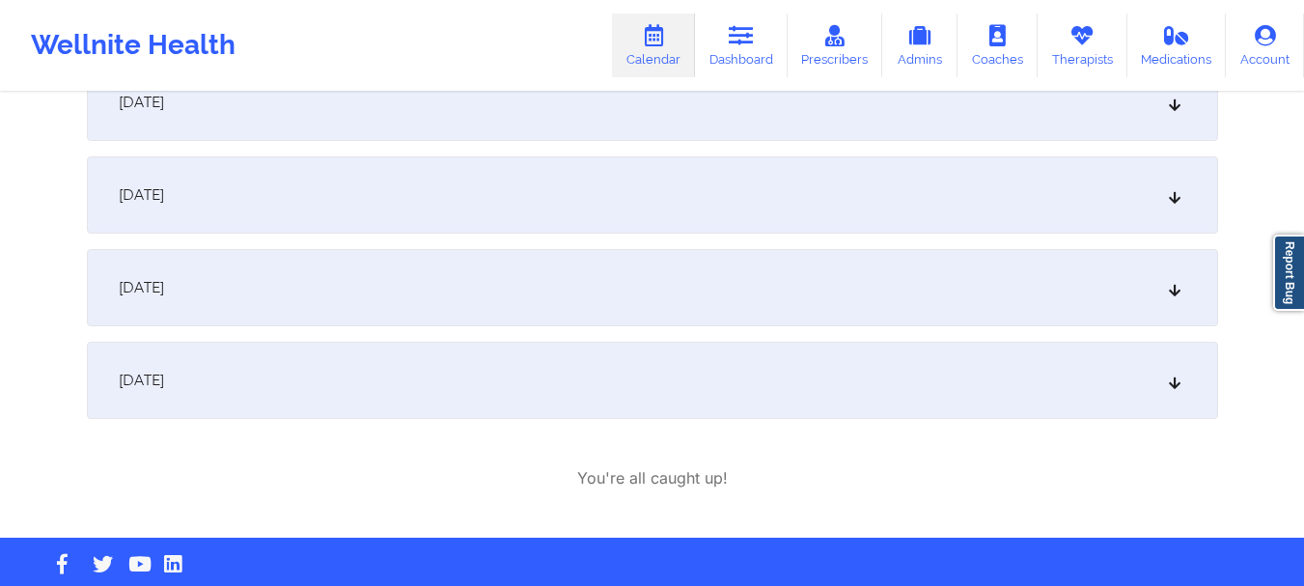
click at [1181, 285] on icon at bounding box center [1174, 288] width 16 height 14
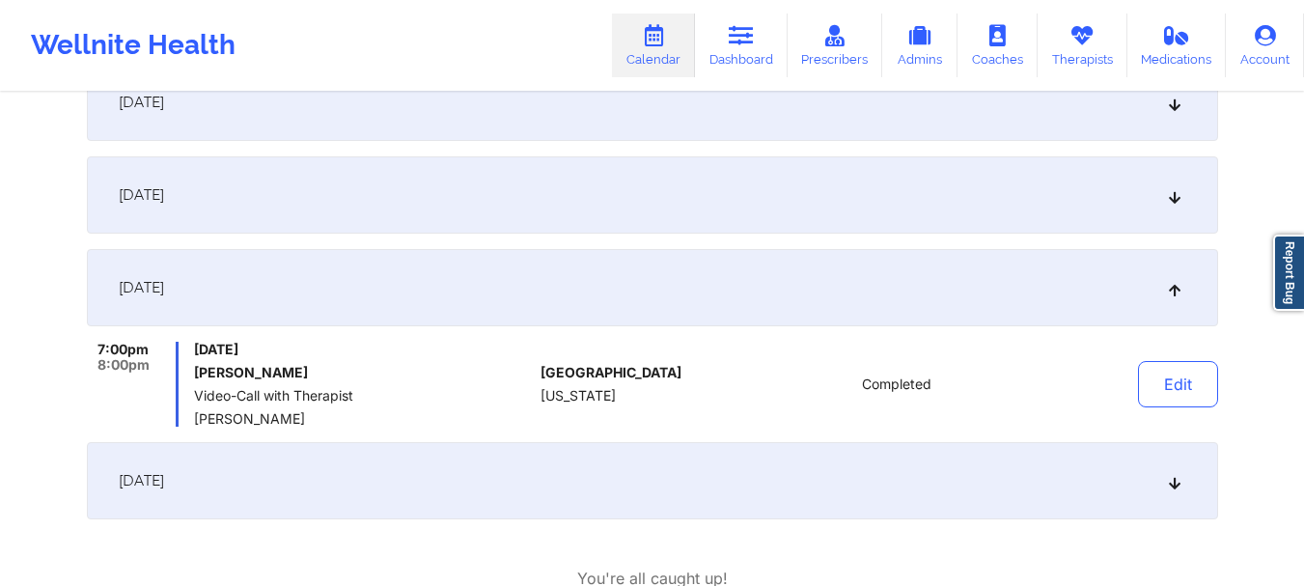
click at [1181, 285] on icon at bounding box center [1174, 288] width 16 height 14
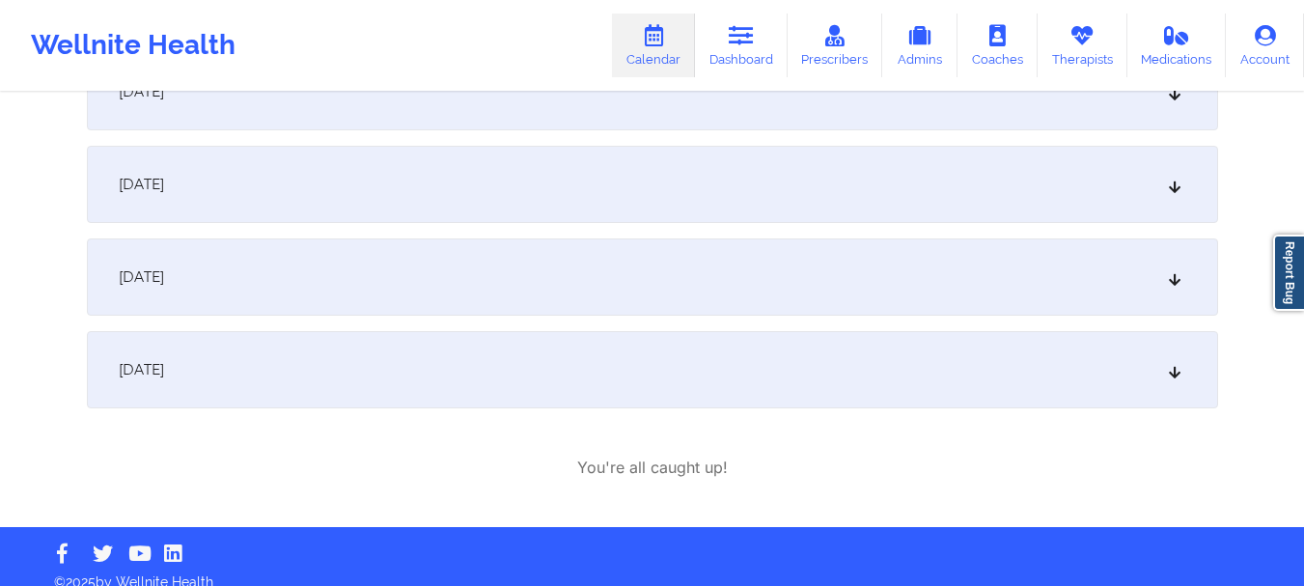
scroll to position [350, 0]
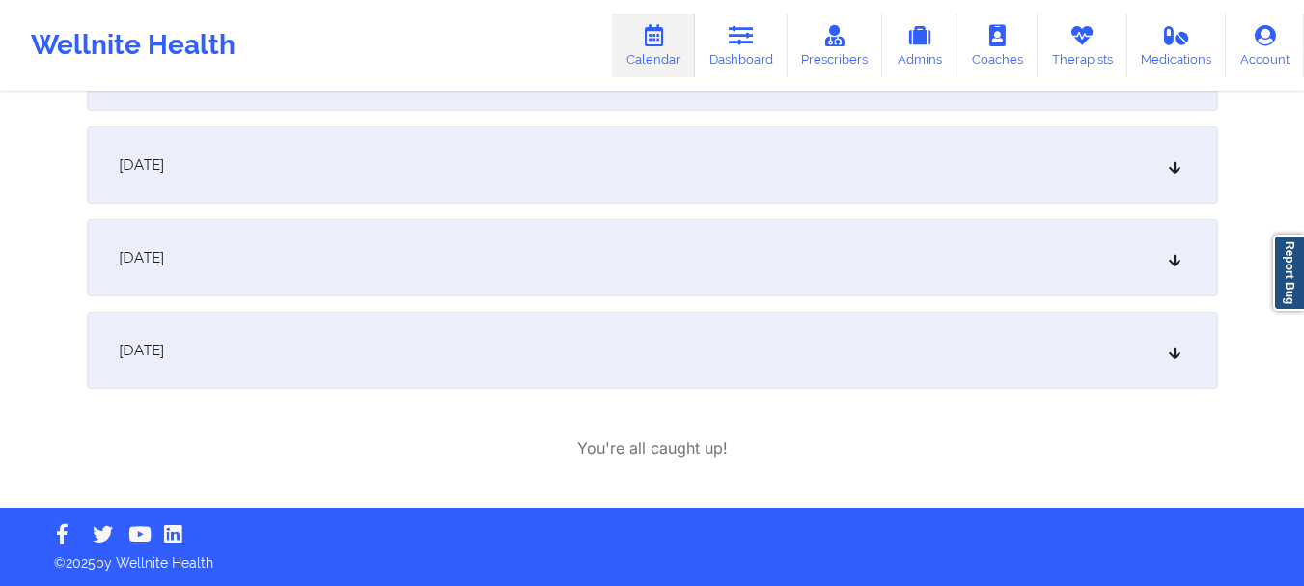
click at [1179, 346] on icon at bounding box center [1174, 351] width 16 height 14
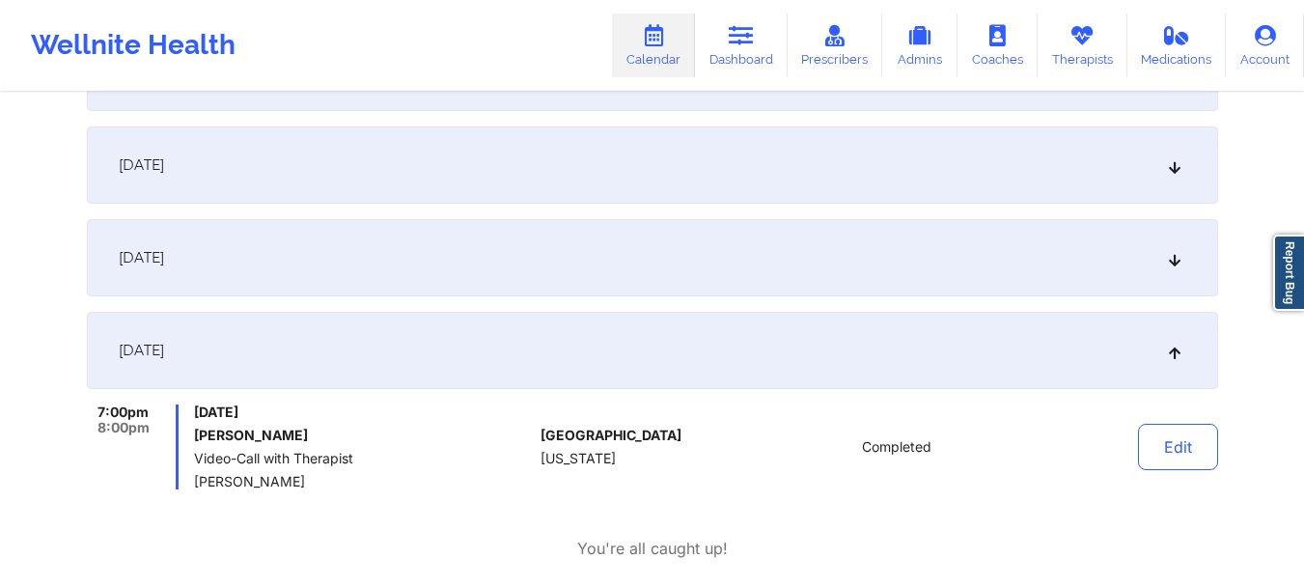
click at [1174, 350] on icon at bounding box center [1174, 351] width 16 height 14
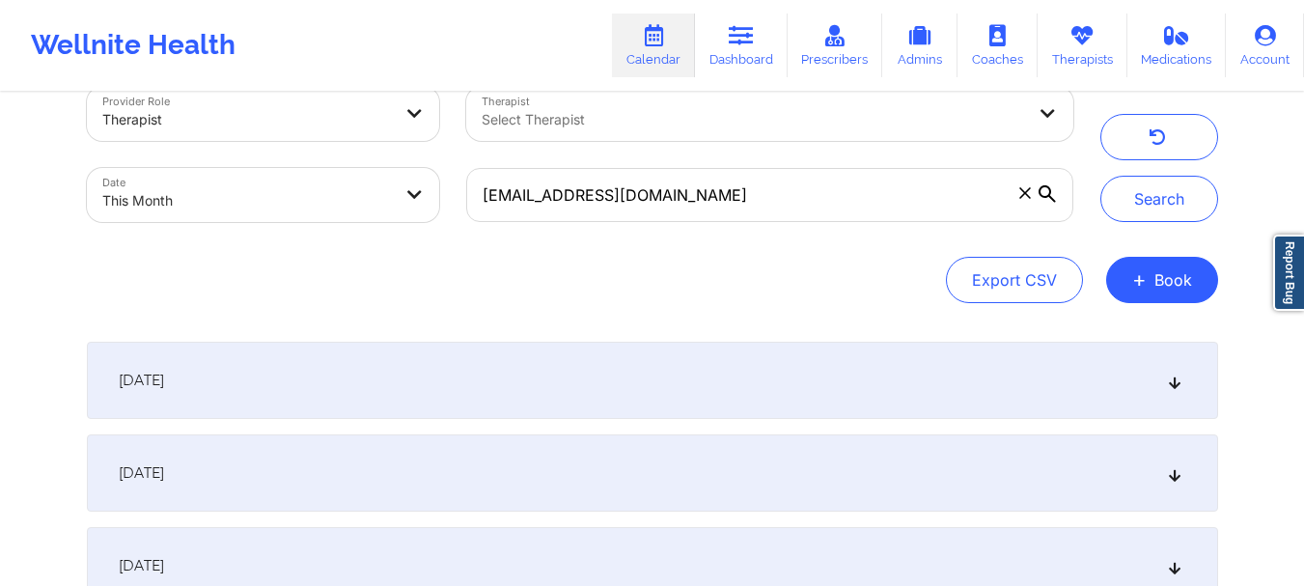
scroll to position [0, 0]
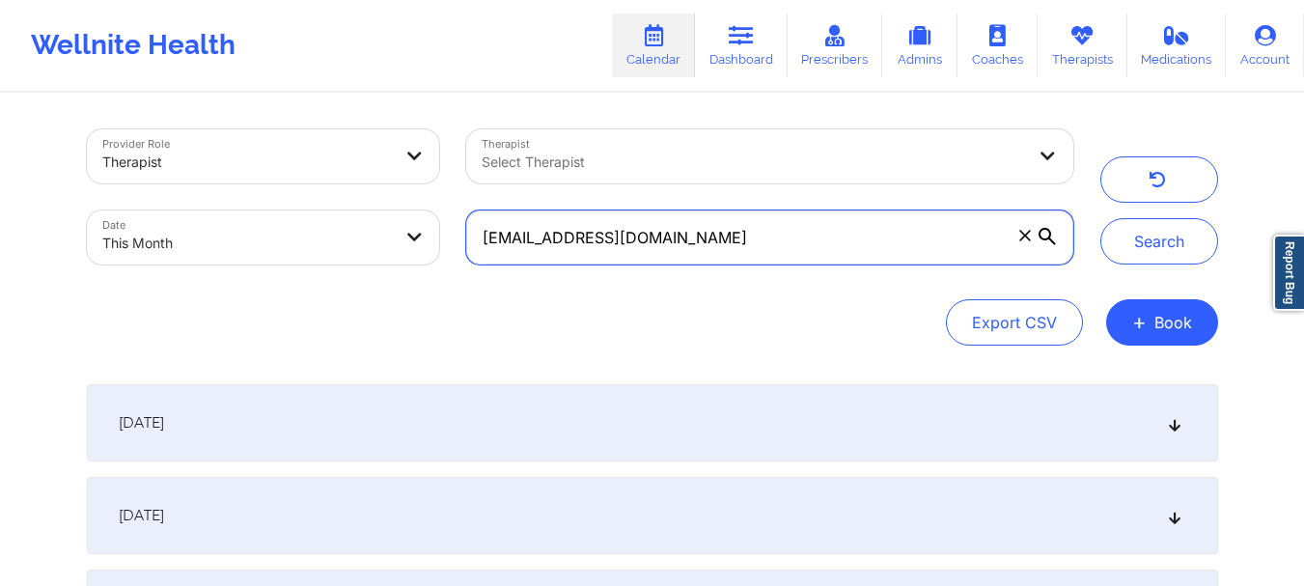
click at [677, 234] on input "colieamiller@gmail.com" at bounding box center [769, 237] width 606 height 54
paste input "MPOOLE727@YAHOO.COM"
click at [575, 237] on input "MPOOLE727@YAHOO.COM" at bounding box center [769, 237] width 606 height 54
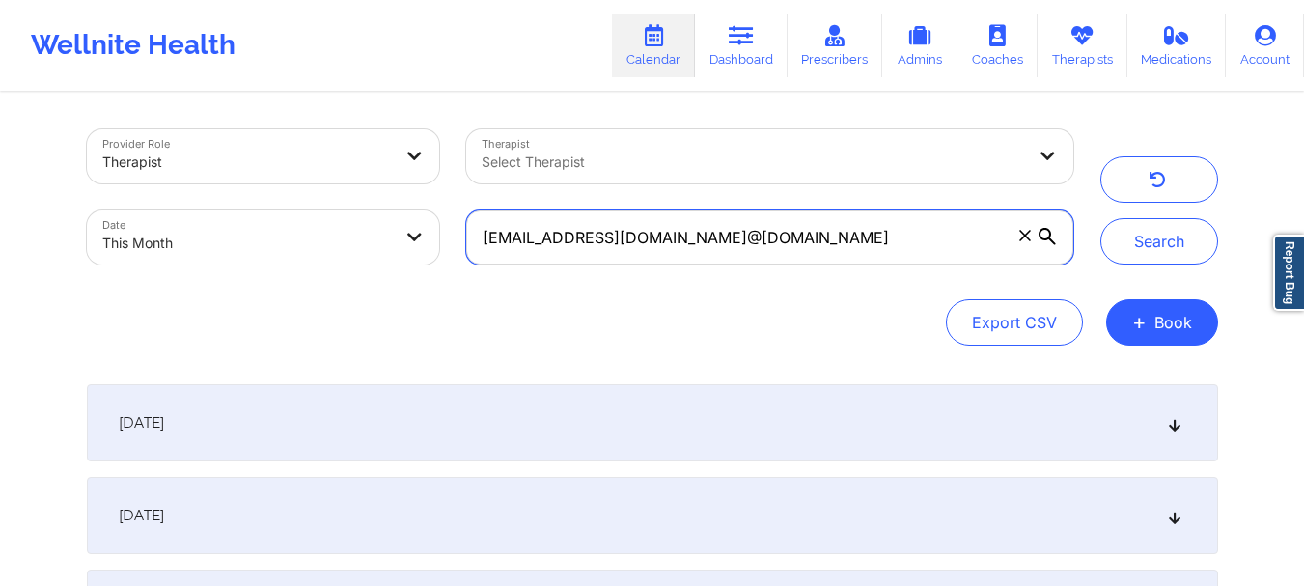
drag, startPoint x: 751, startPoint y: 242, endPoint x: 856, endPoint y: 235, distance: 105.5
click at [856, 235] on input "MPOOLE727mpoole727@yahoo.com@YAHOO.COM" at bounding box center [769, 237] width 606 height 54
drag, startPoint x: 577, startPoint y: 235, endPoint x: 438, endPoint y: 241, distance: 139.1
click at [438, 241] on div "Provider Role Therapist Therapist Select Therapist Date This Month MPOOLE727mpo…" at bounding box center [579, 197] width 1013 height 162
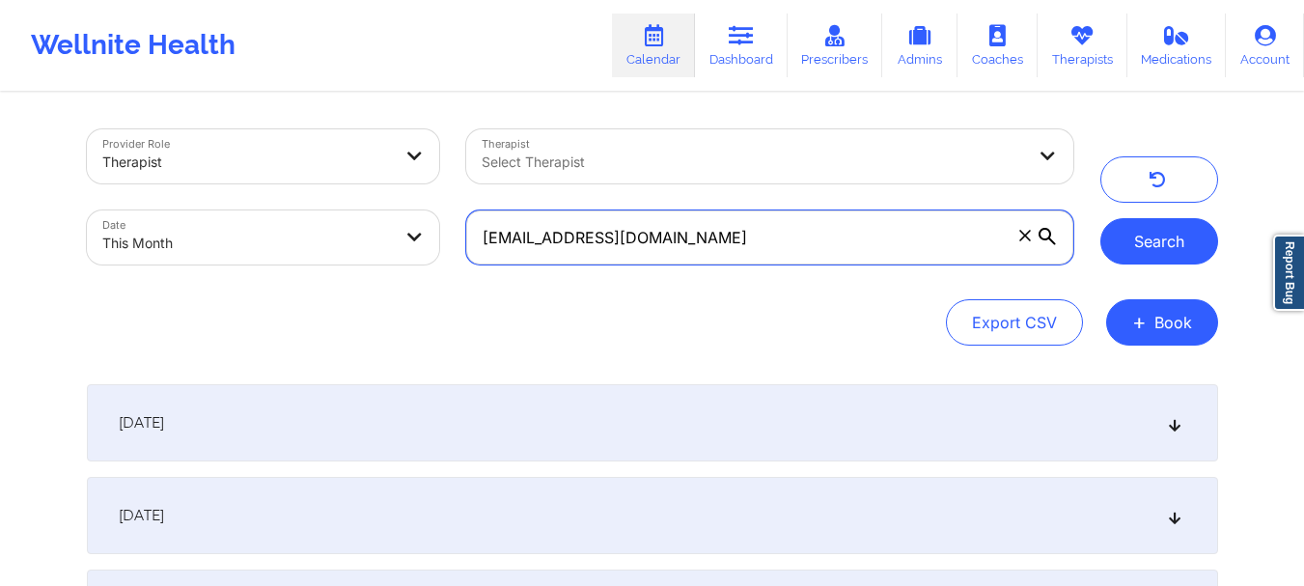
type input "mpoole727@yahoo.com"
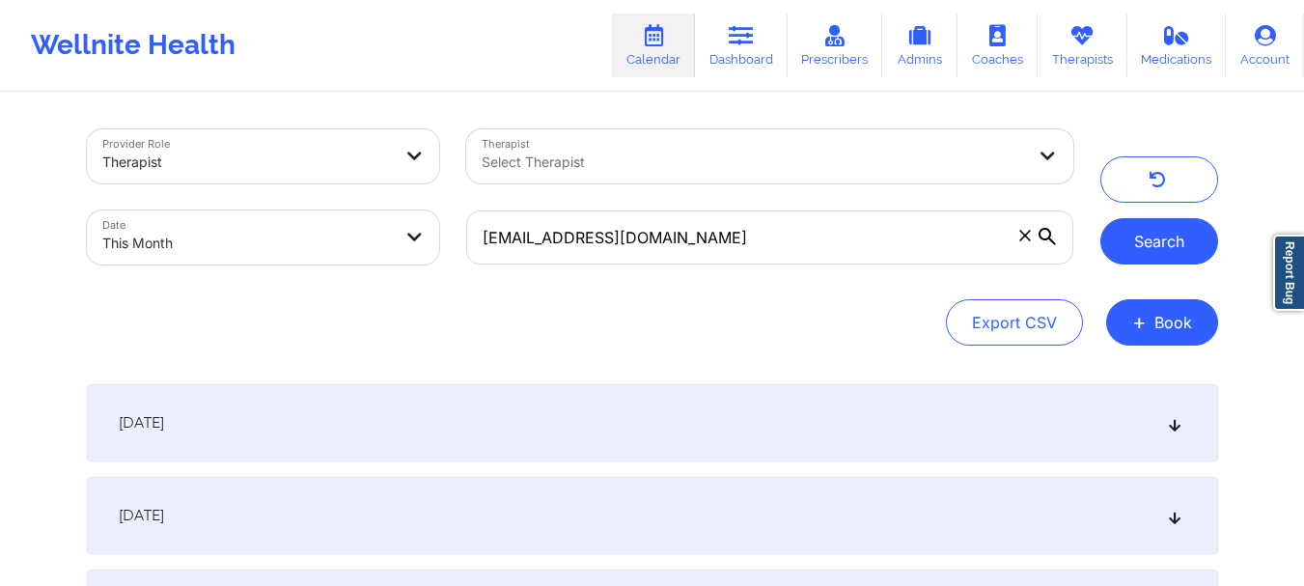
click at [1149, 239] on button "Search" at bounding box center [1159, 241] width 118 height 46
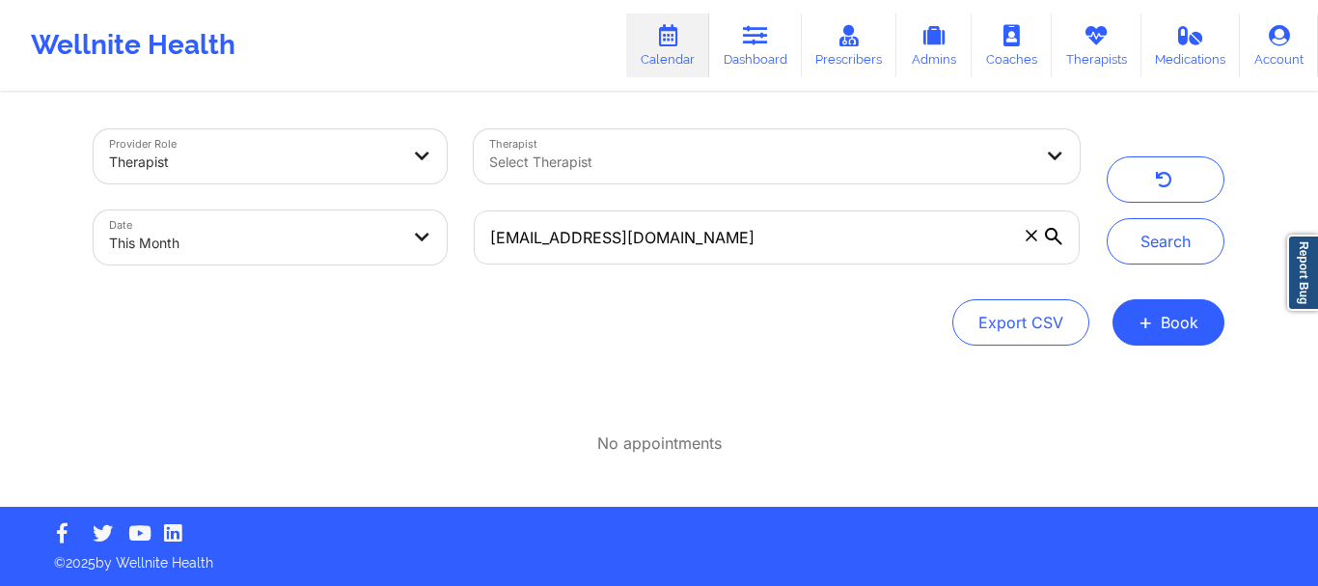
click at [1035, 242] on span at bounding box center [1031, 235] width 19 height 19
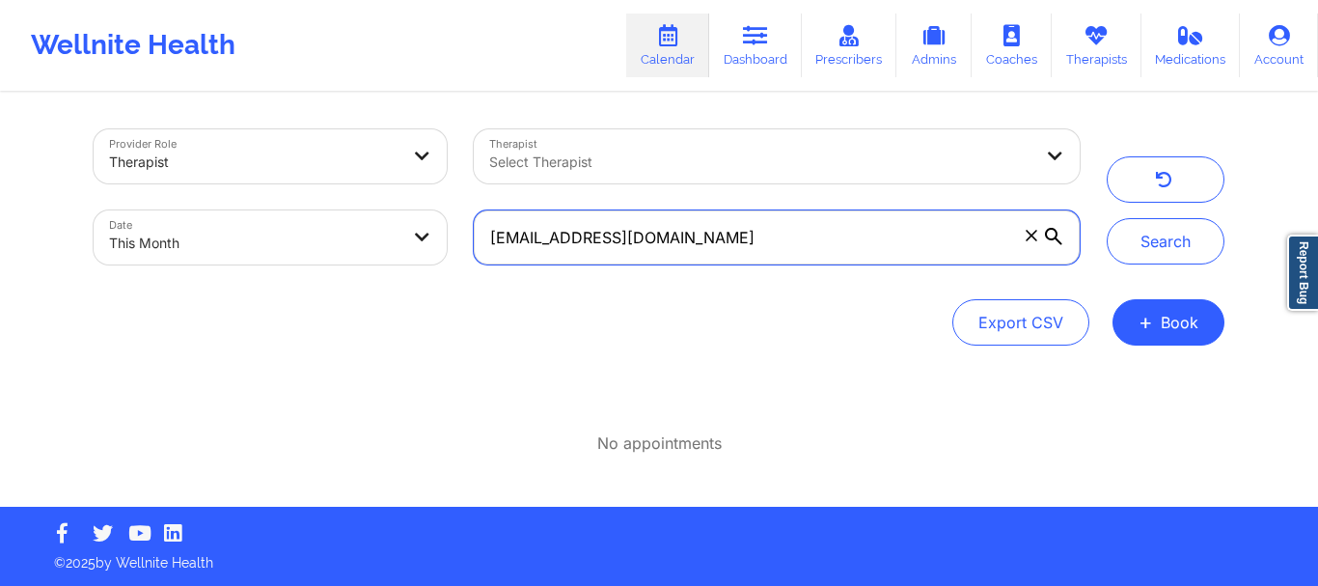
click at [1035, 242] on input "mpoole727@yahoo.com" at bounding box center [777, 237] width 606 height 54
paste input "melanie.kristensen@gmail.com"
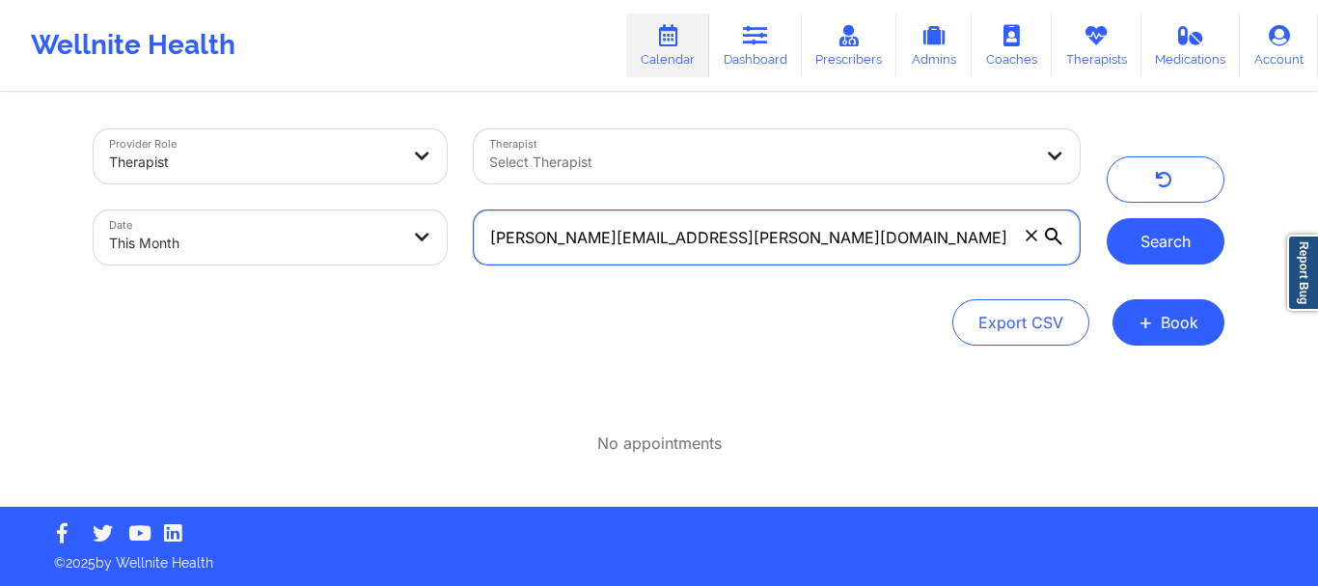
type input "melanie.kristensen@gmail.com"
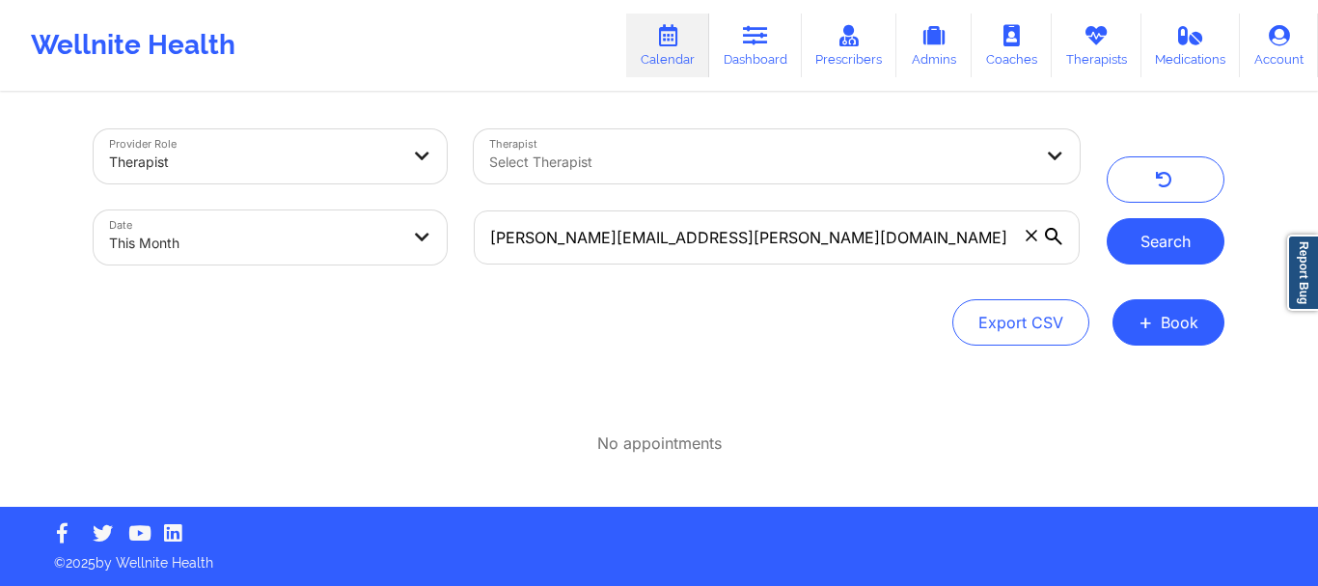
click at [1177, 260] on button "Search" at bounding box center [1166, 241] width 118 height 46
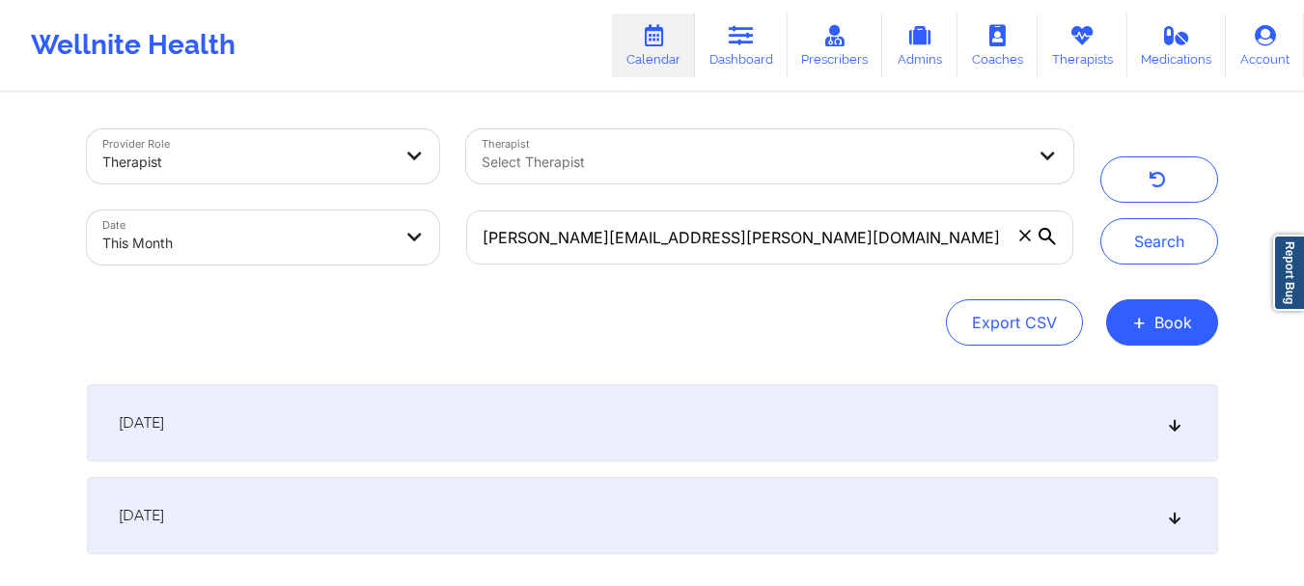
scroll to position [165, 0]
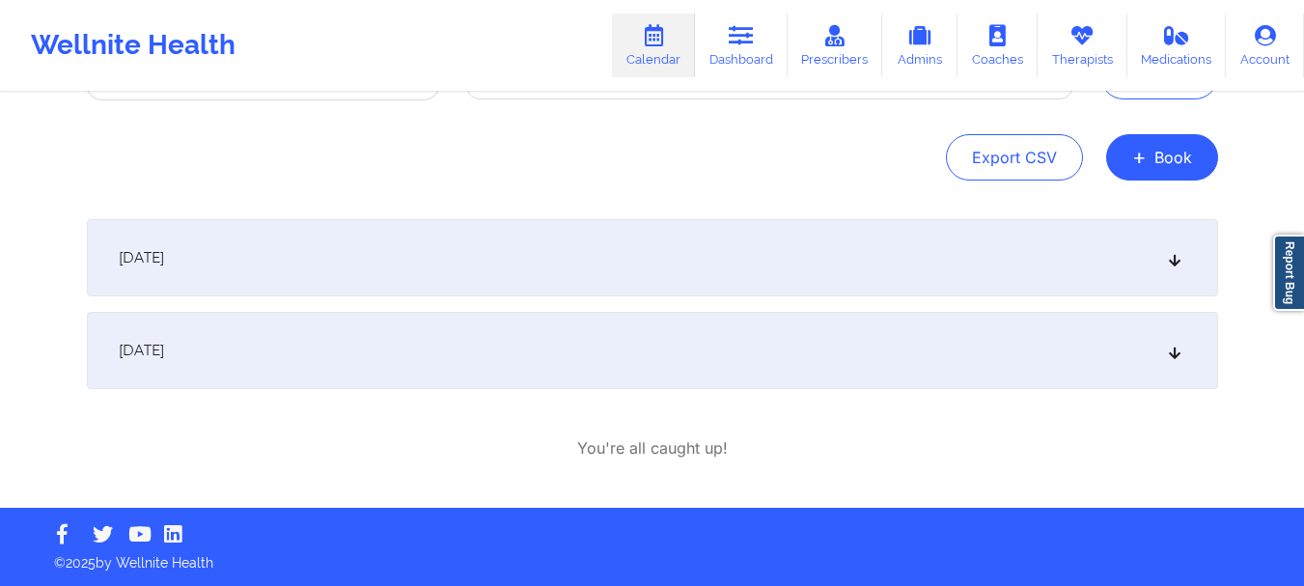
click at [1176, 355] on icon at bounding box center [1174, 351] width 16 height 14
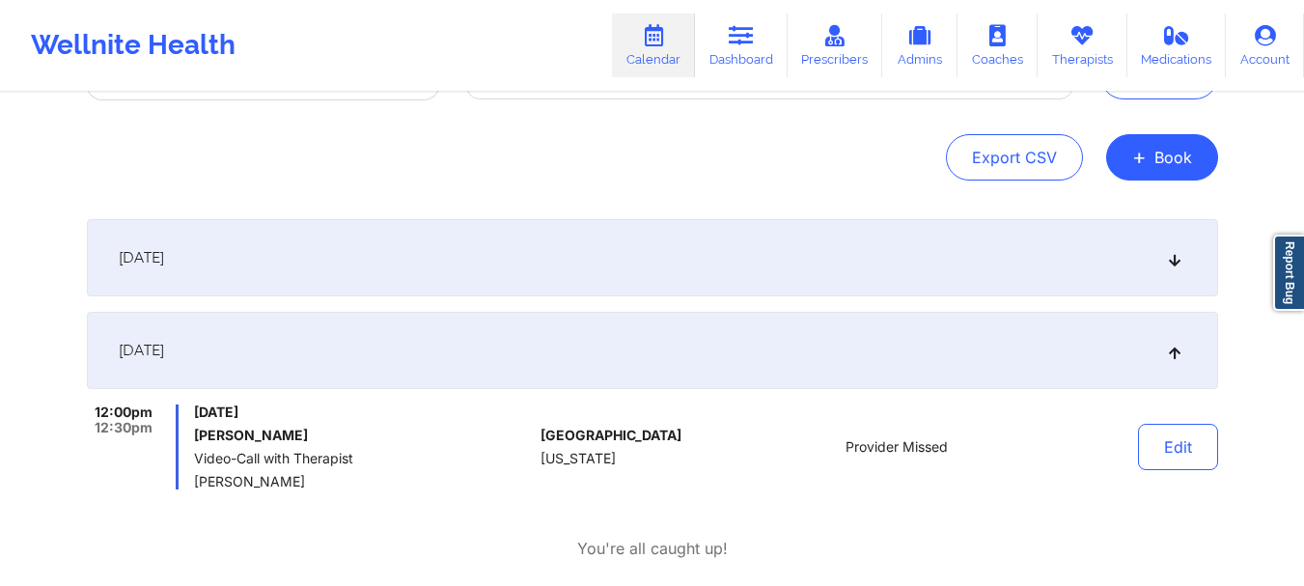
click at [1173, 260] on icon at bounding box center [1174, 258] width 16 height 14
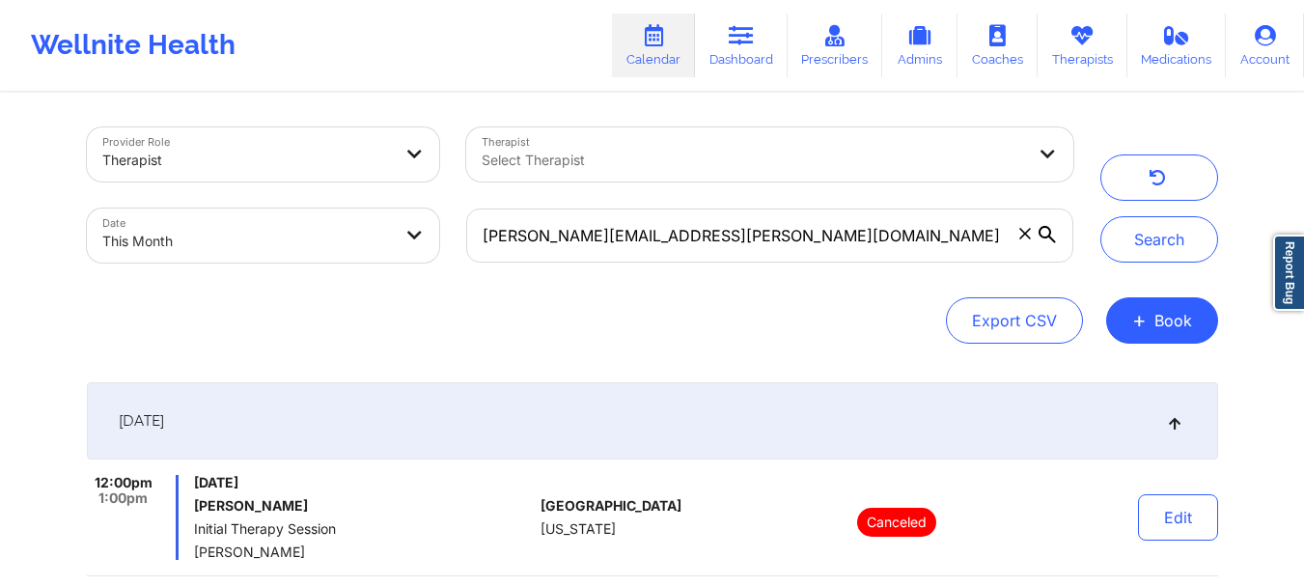
click at [1022, 235] on icon at bounding box center [1025, 234] width 12 height 12
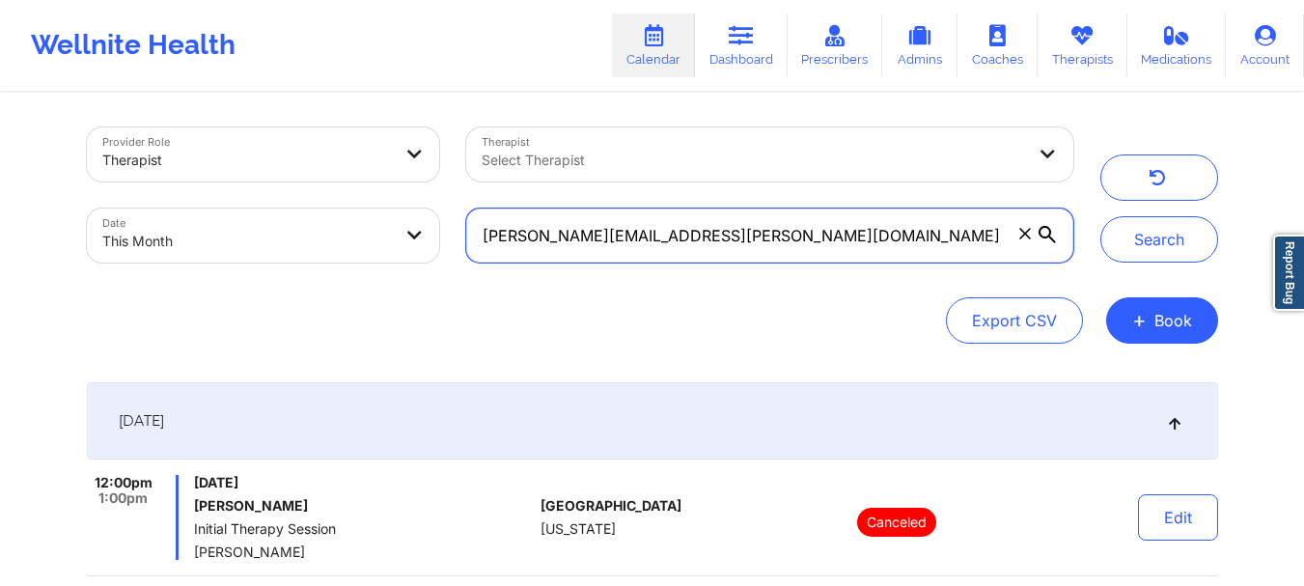
click at [1022, 235] on input "melanie.kristensen@gmail.com" at bounding box center [769, 235] width 606 height 54
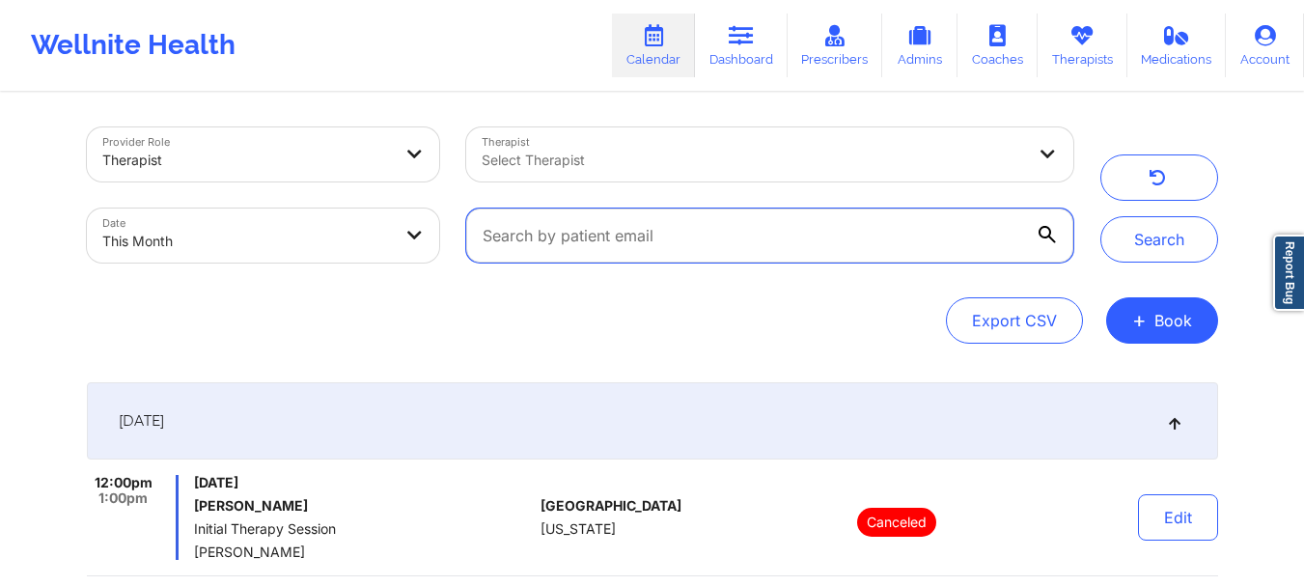
paste input "[EMAIL_ADDRESS][DOMAIN_NAME]"
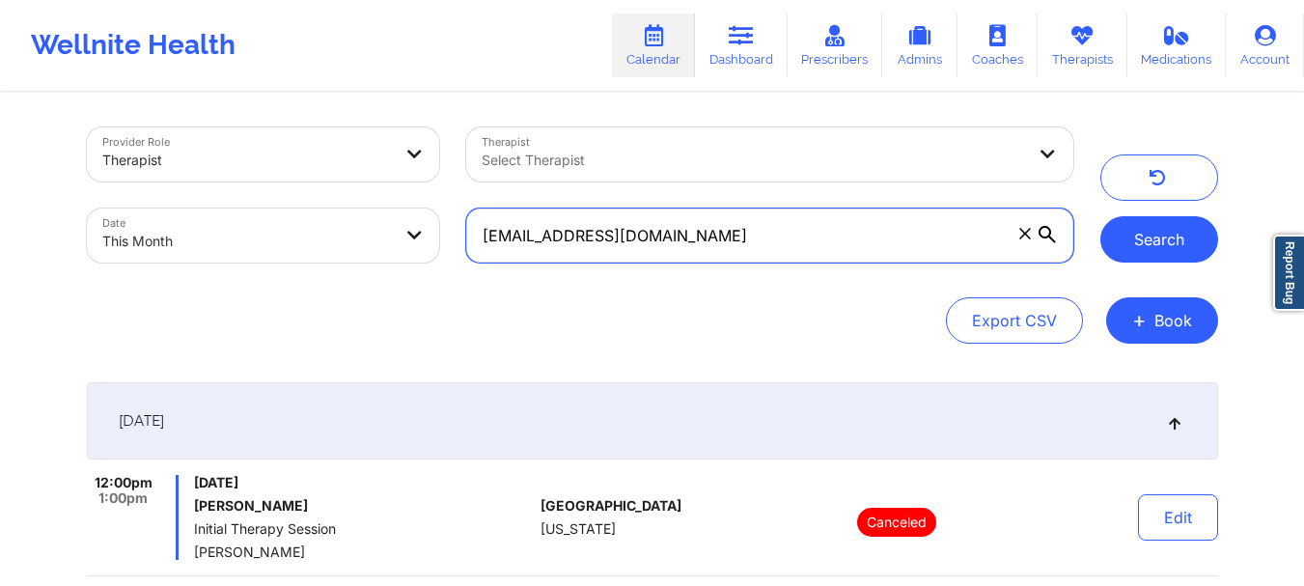
type input "[EMAIL_ADDRESS][DOMAIN_NAME]"
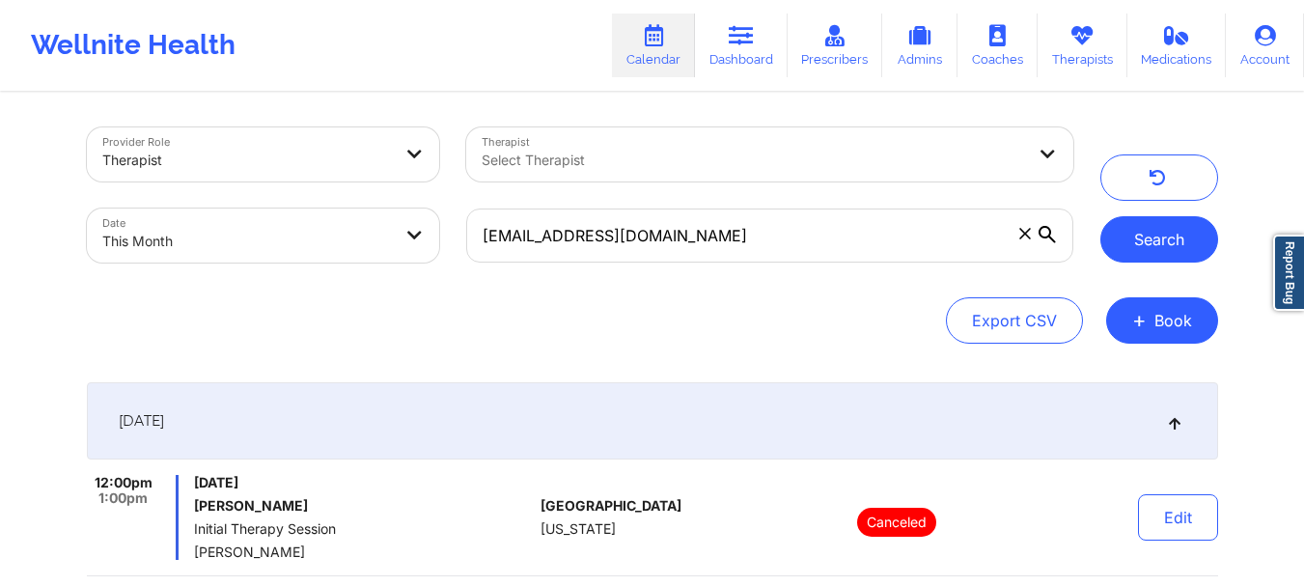
click at [1166, 235] on button "Search" at bounding box center [1159, 239] width 118 height 46
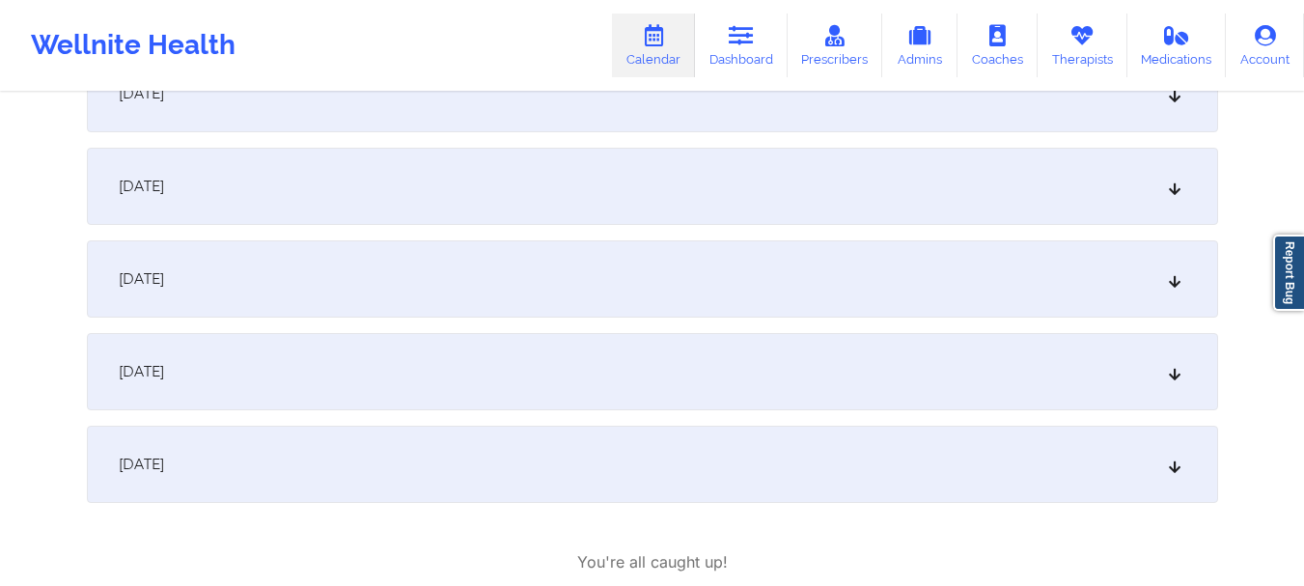
scroll to position [709, 0]
click at [1166, 279] on icon at bounding box center [1174, 277] width 16 height 14
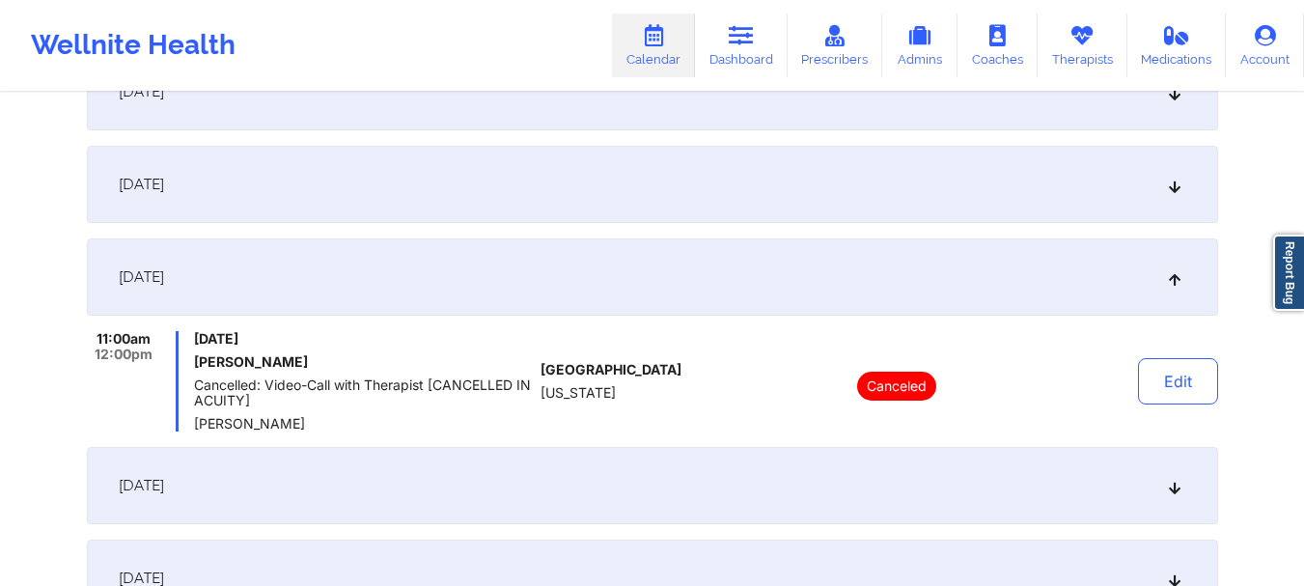
click at [1166, 279] on icon at bounding box center [1174, 277] width 16 height 14
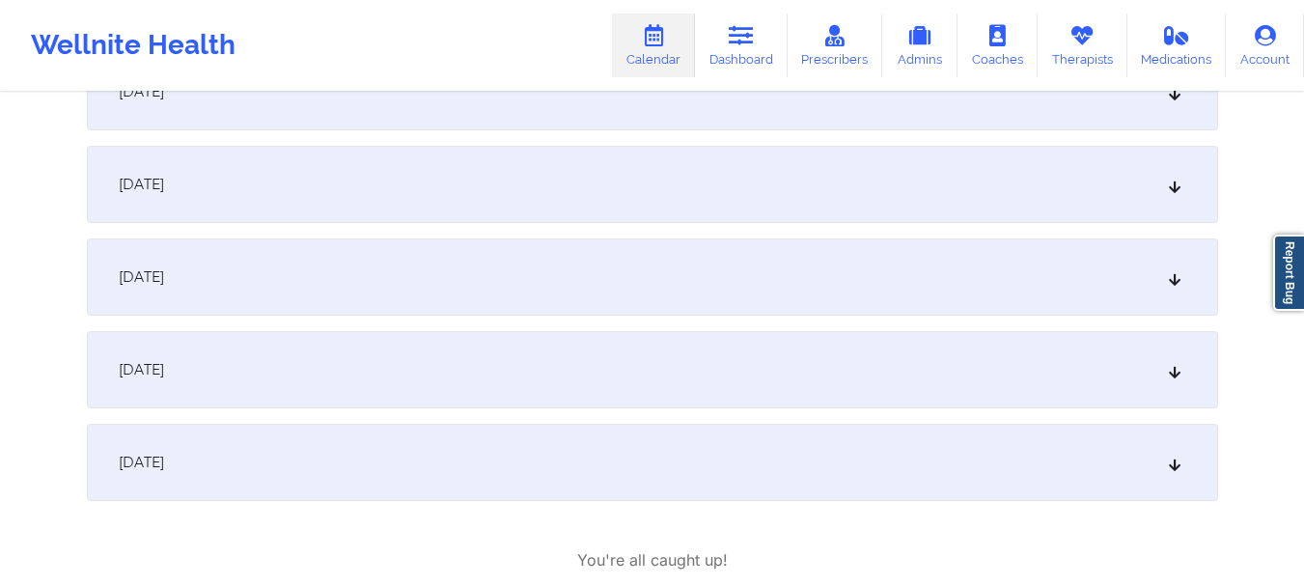
click at [1176, 374] on icon at bounding box center [1174, 370] width 16 height 14
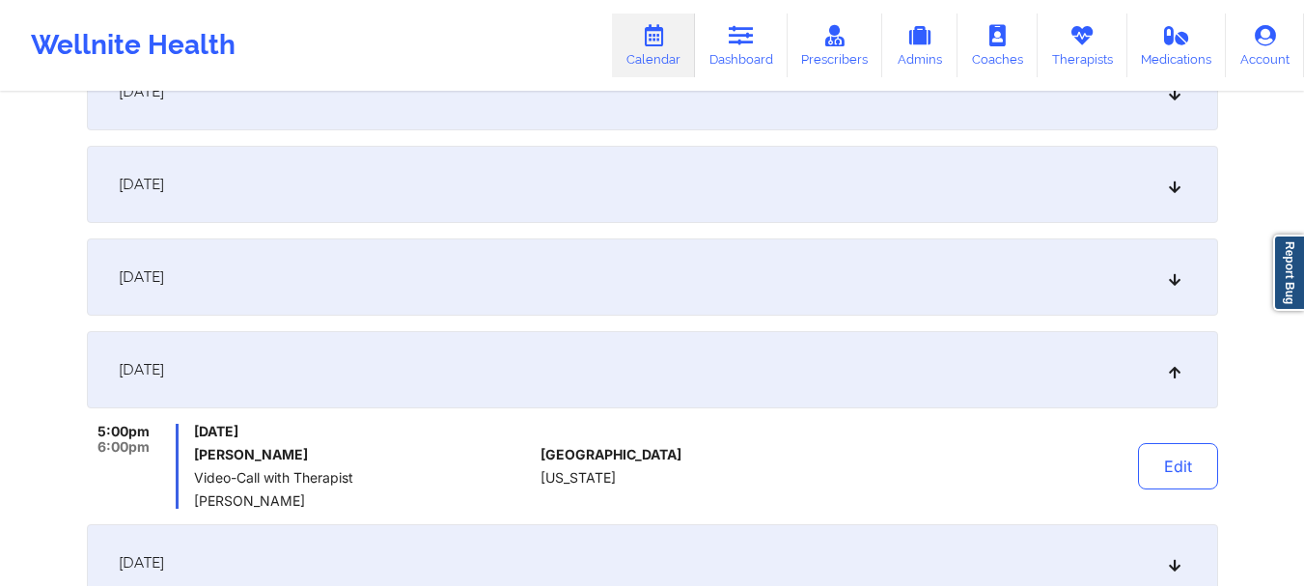
click at [1176, 374] on icon at bounding box center [1174, 370] width 16 height 14
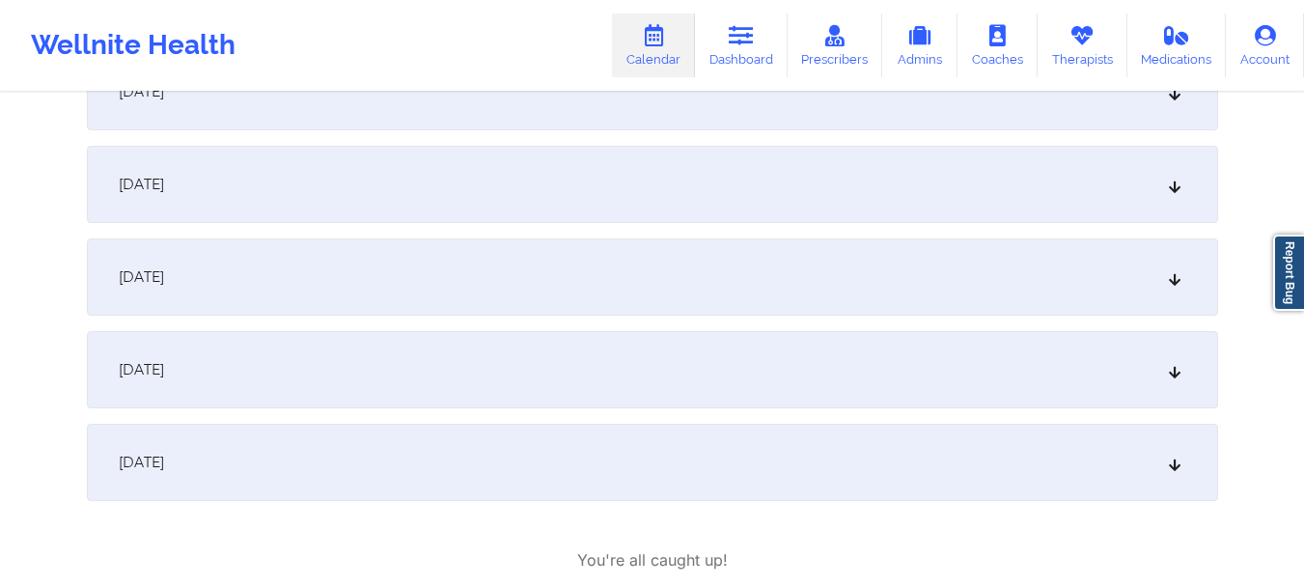
click at [1175, 466] on icon at bounding box center [1174, 463] width 16 height 14
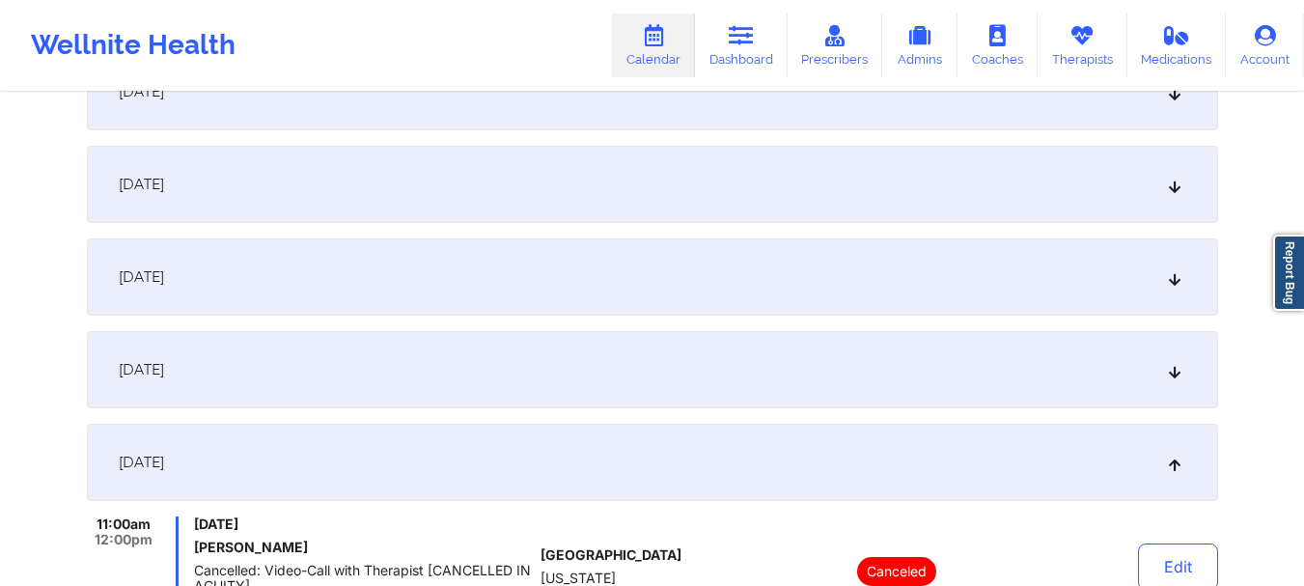
click at [1173, 282] on icon at bounding box center [1174, 277] width 16 height 14
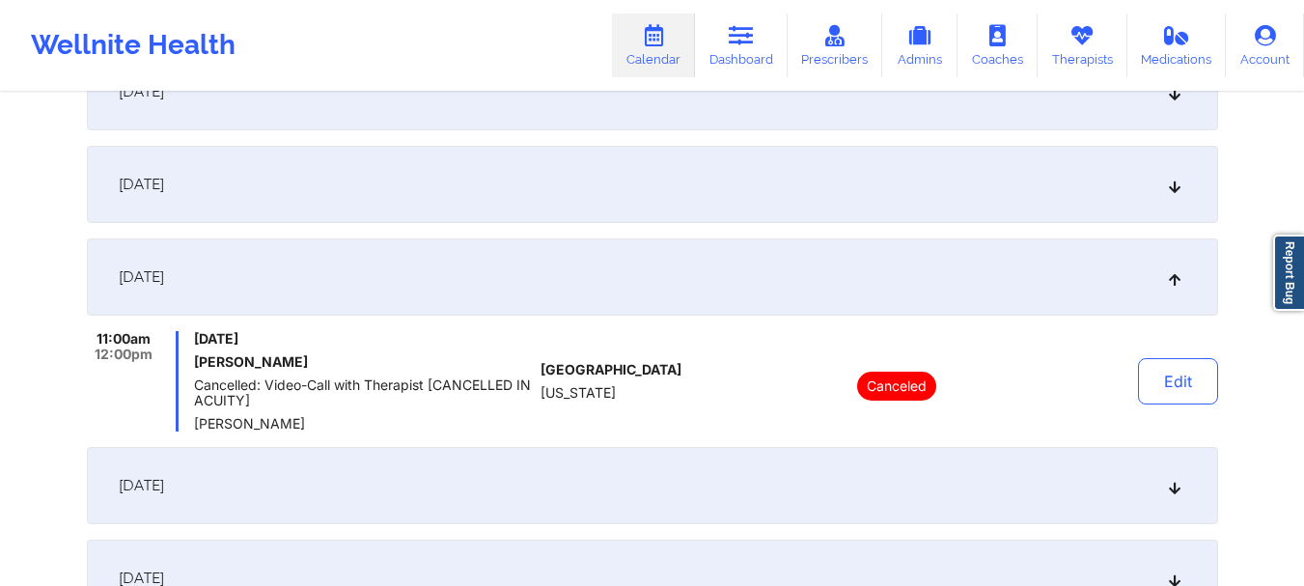
click at [1172, 186] on icon at bounding box center [1174, 185] width 16 height 14
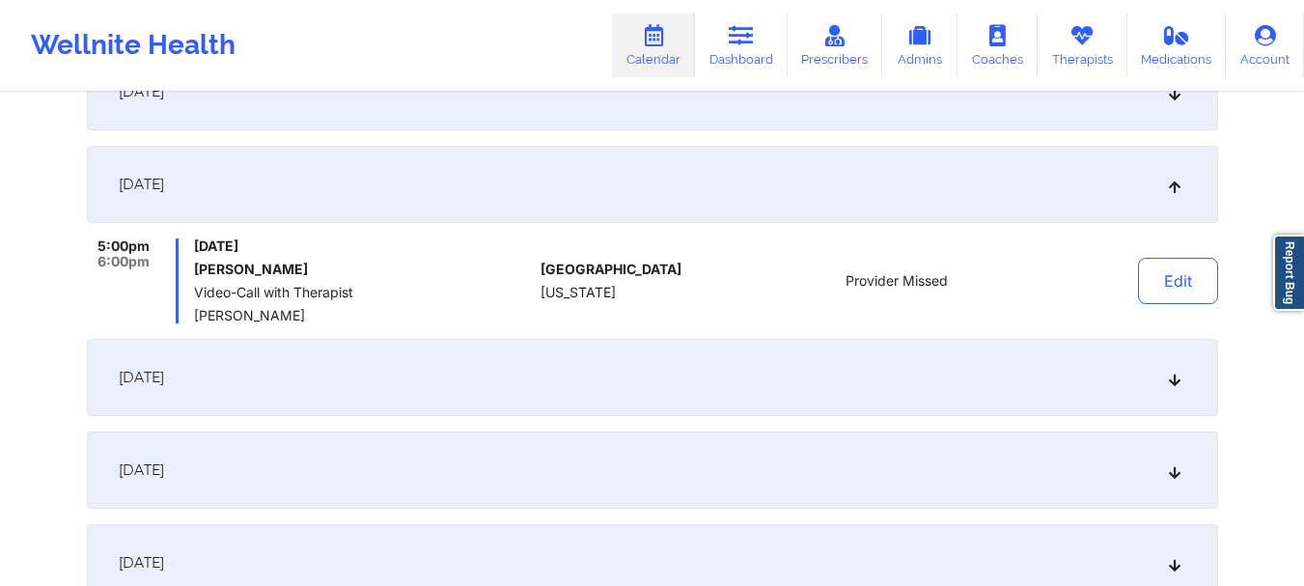
click at [1172, 186] on icon at bounding box center [1174, 185] width 16 height 14
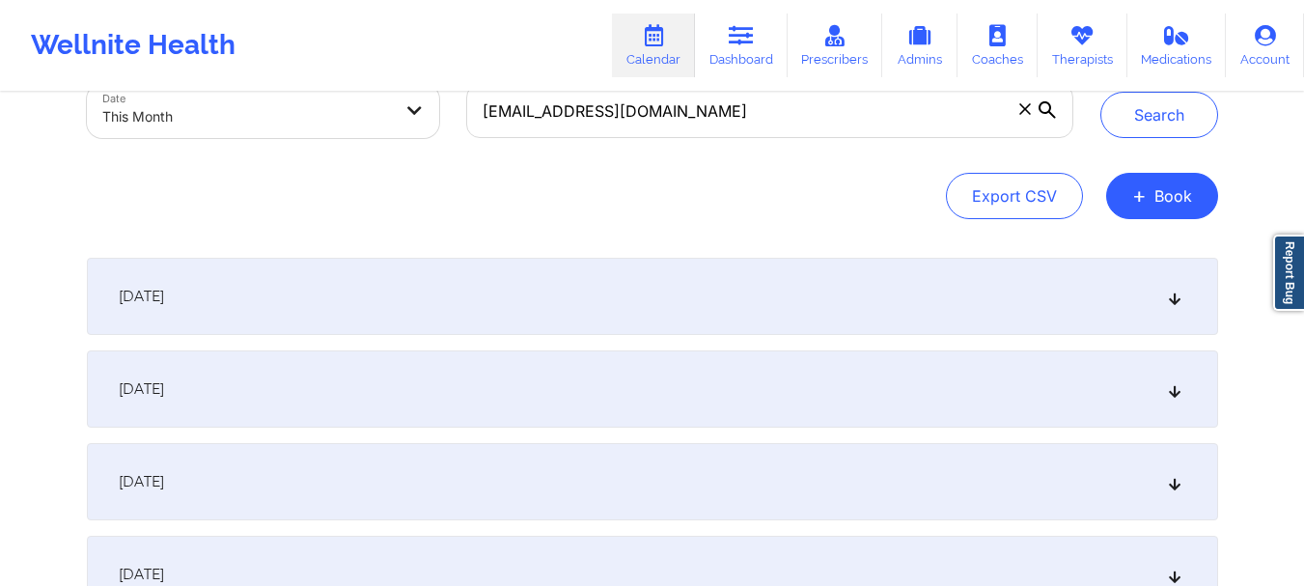
scroll to position [125, 0]
click at [388, 114] on body "Wellnite Health Calendar Dashboard Prescribers Admins Coaches Therapists Medica…" at bounding box center [652, 168] width 1304 height 586
select select "2025-8"
select select "2025-9"
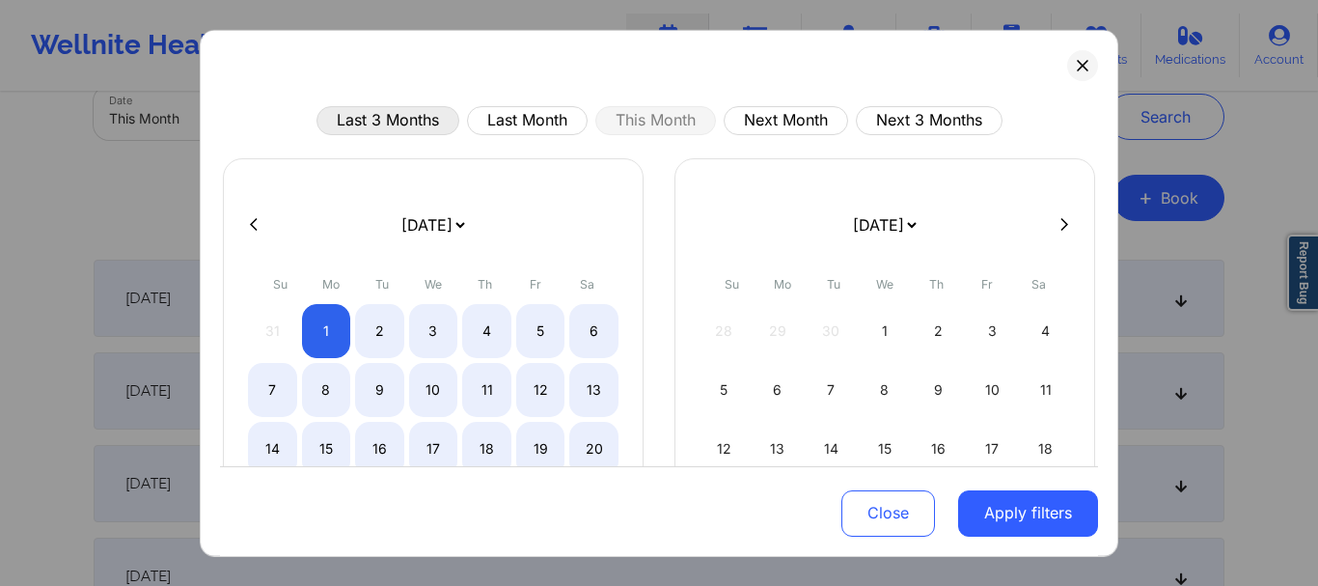
click at [341, 123] on button "Last 3 Months" at bounding box center [388, 119] width 143 height 29
select select "2025-5"
select select "2025-6"
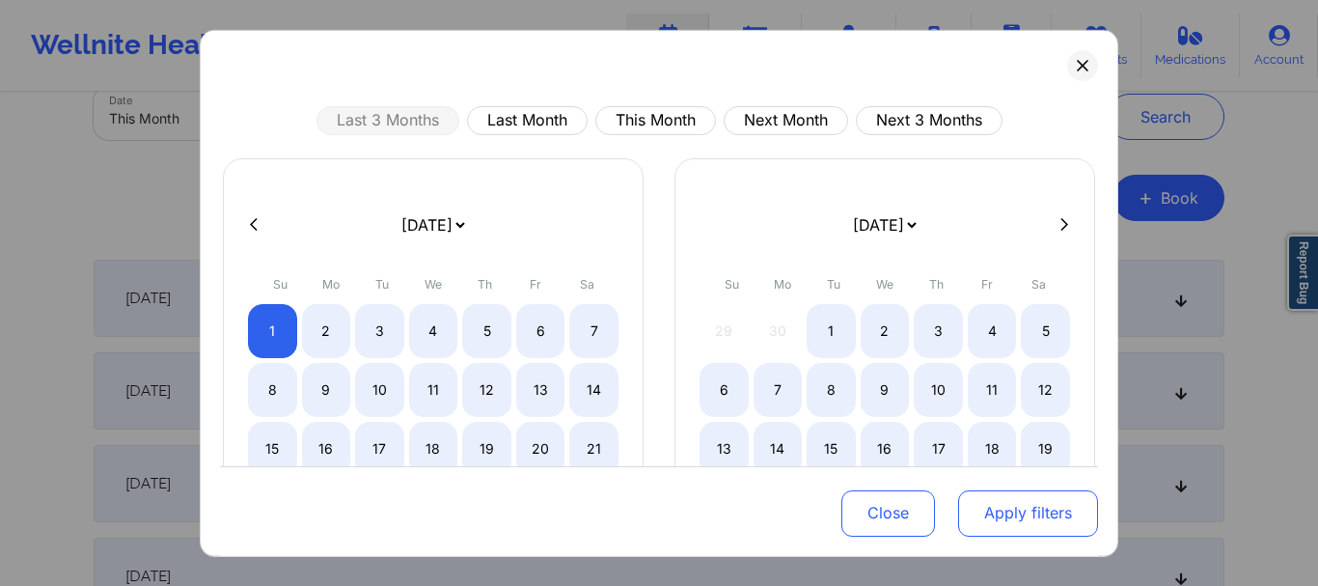
click at [1004, 516] on button "Apply filters" at bounding box center [1028, 513] width 140 height 46
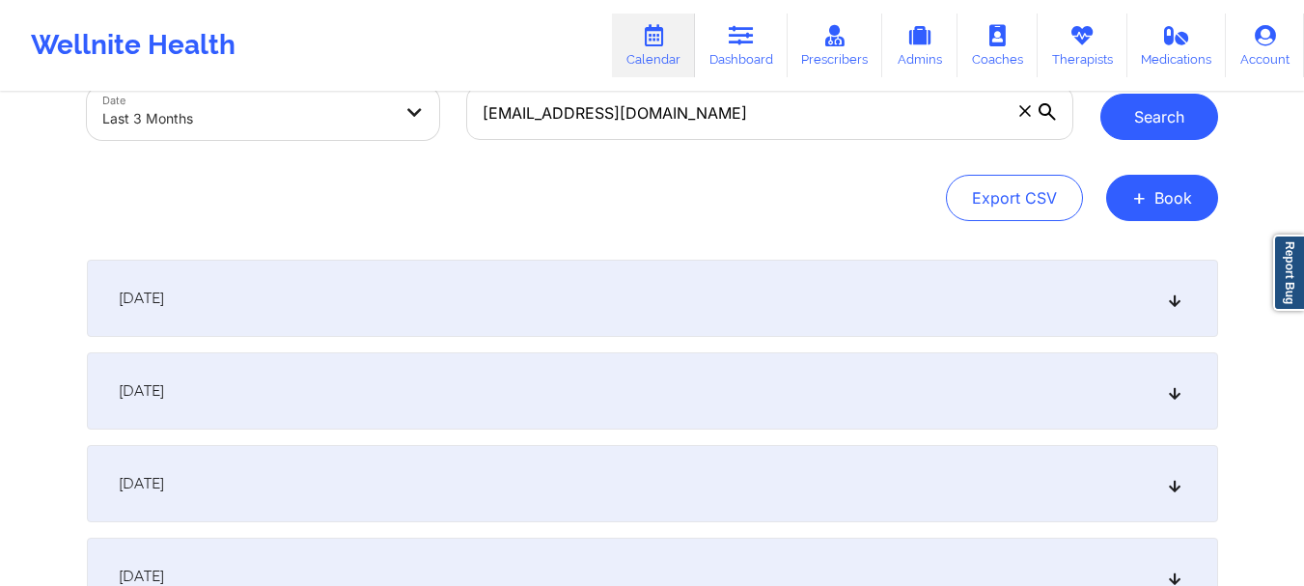
click at [1138, 112] on button "Search" at bounding box center [1159, 117] width 118 height 46
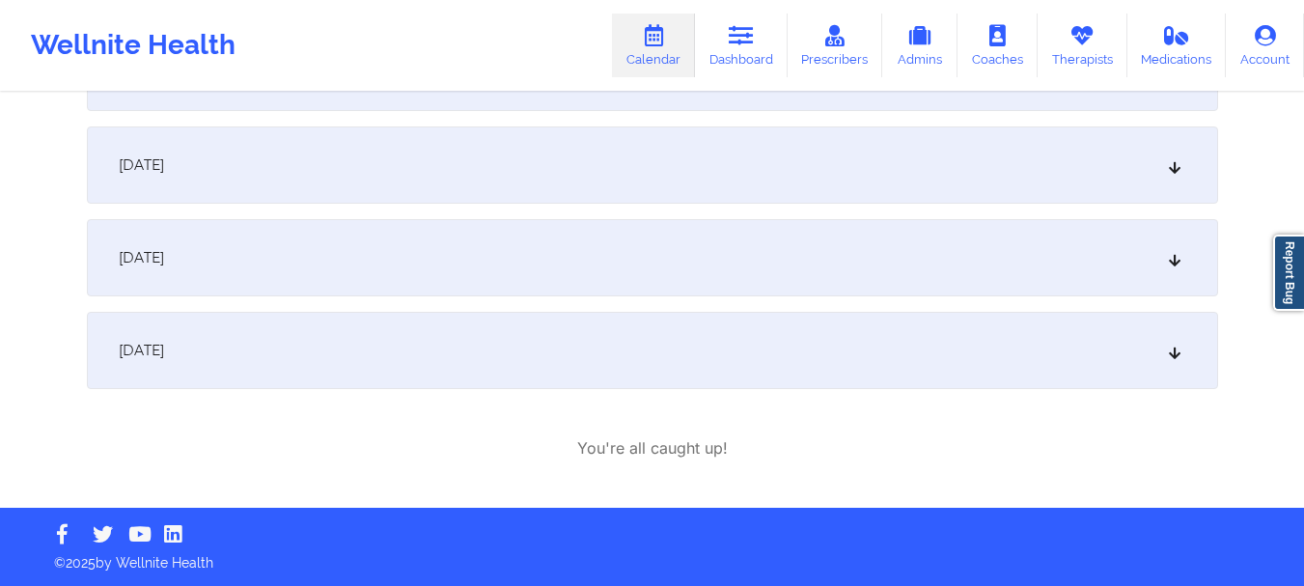
scroll to position [0, 0]
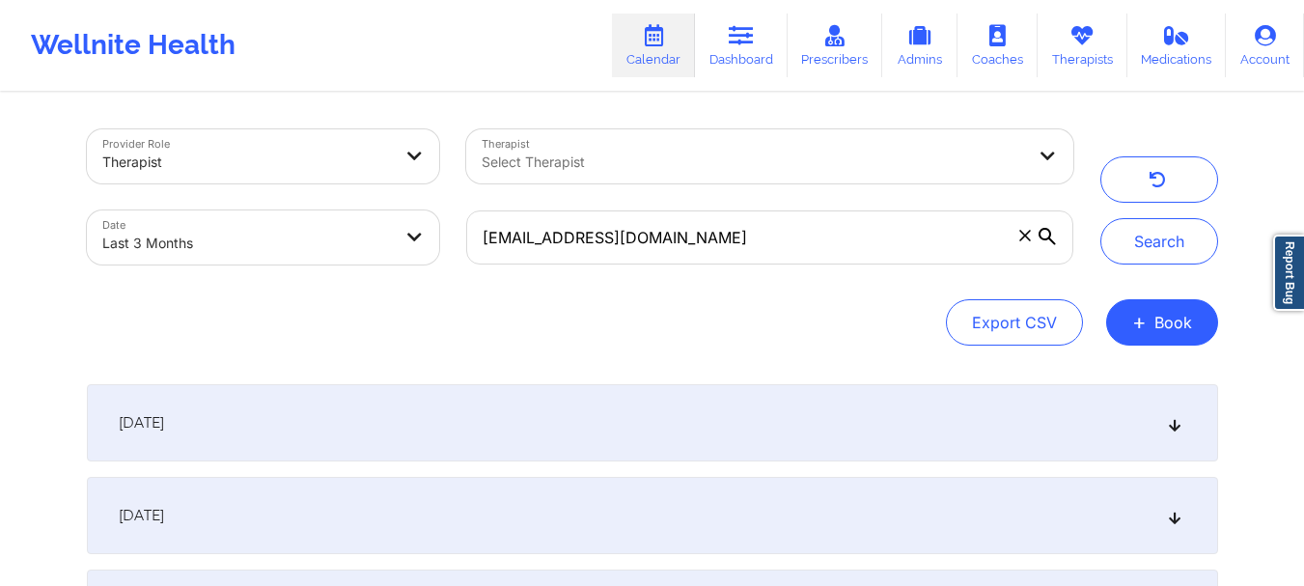
select select "2025-5"
select select "2025-6"
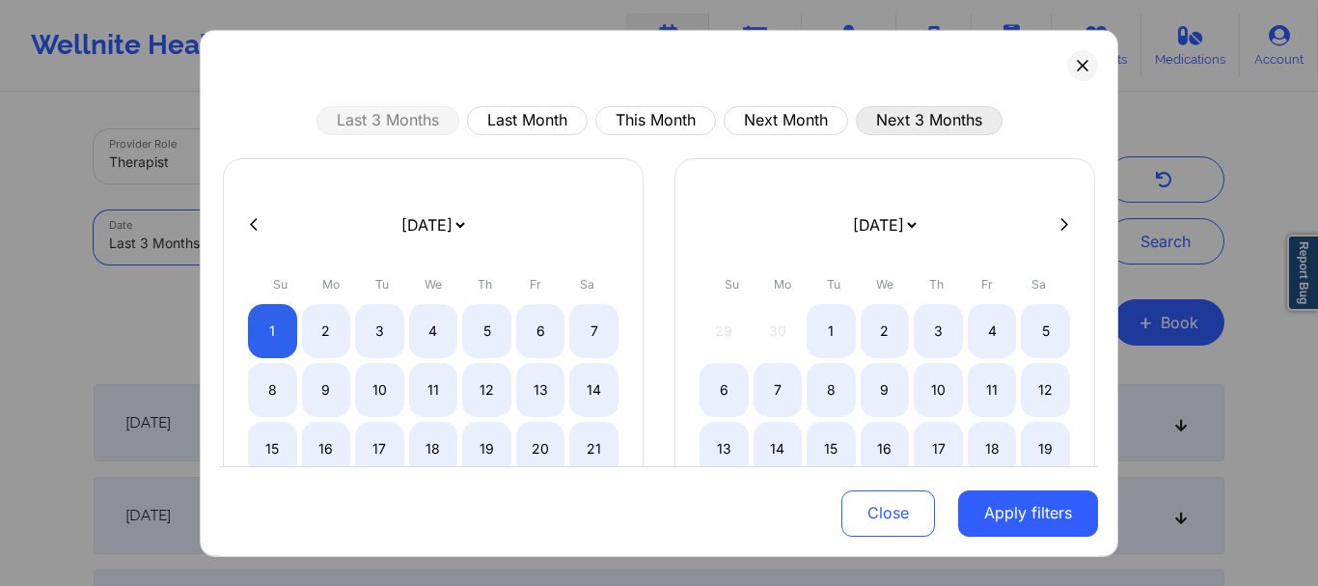
click at [935, 115] on button "Next 3 Months" at bounding box center [929, 119] width 147 height 29
select select "2025-9"
select select "2025-10"
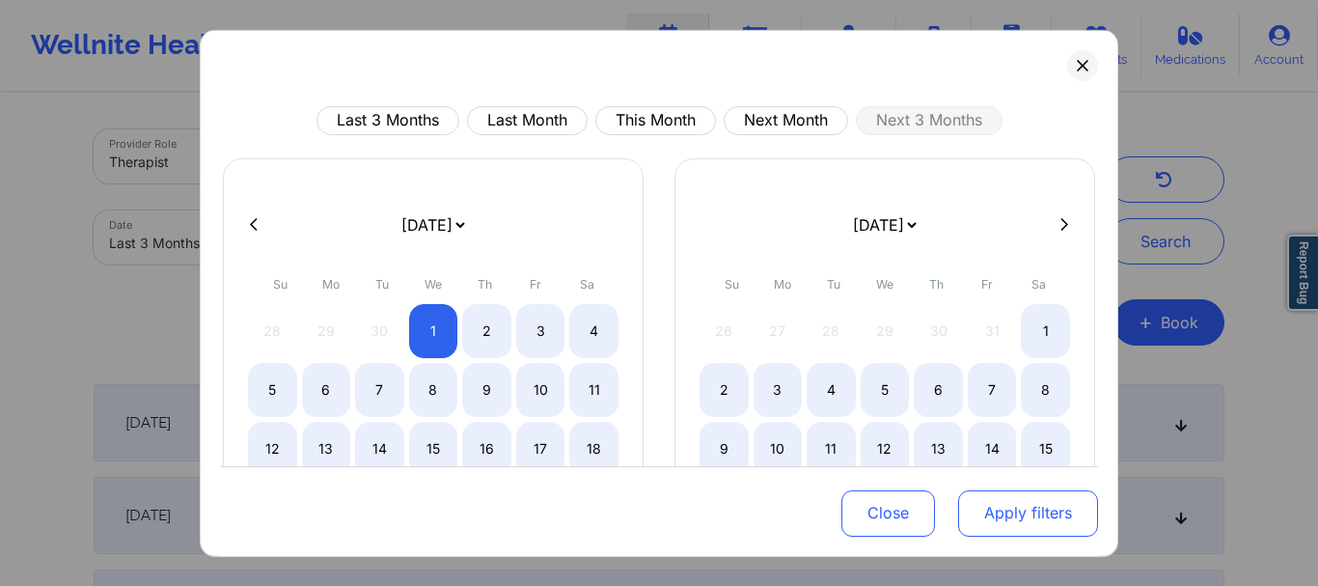
click at [958, 505] on button "Apply filters" at bounding box center [1028, 513] width 140 height 46
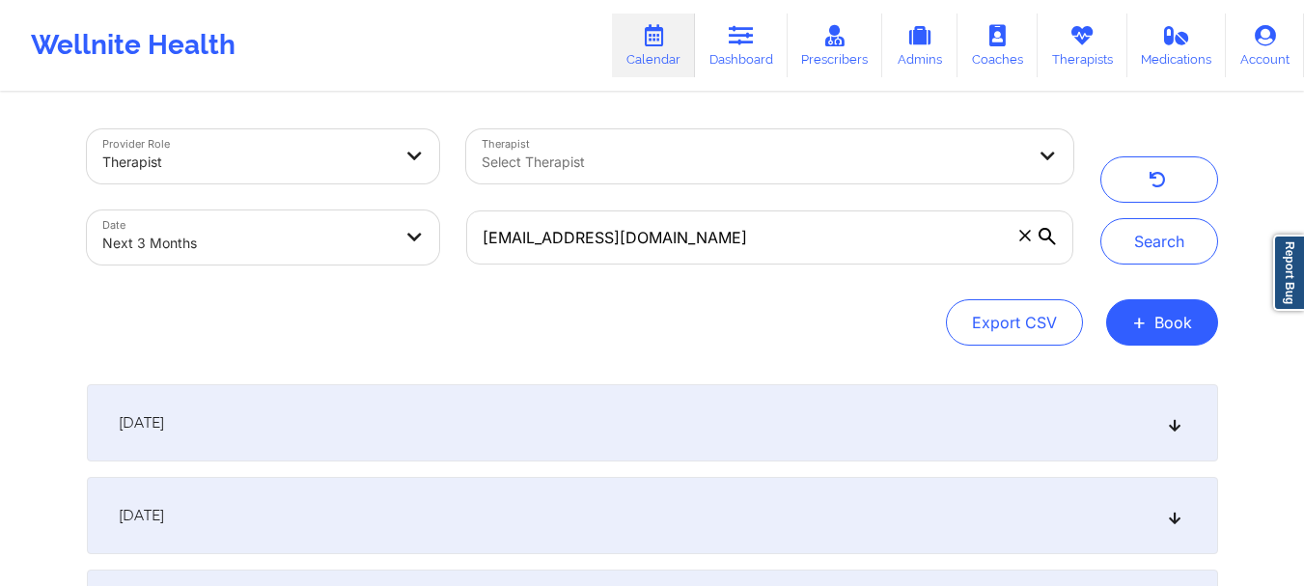
click at [1105, 225] on div "Search" at bounding box center [1159, 196] width 118 height 135
click at [1120, 238] on button "Search" at bounding box center [1159, 241] width 118 height 46
click at [1171, 429] on icon at bounding box center [1174, 423] width 16 height 14
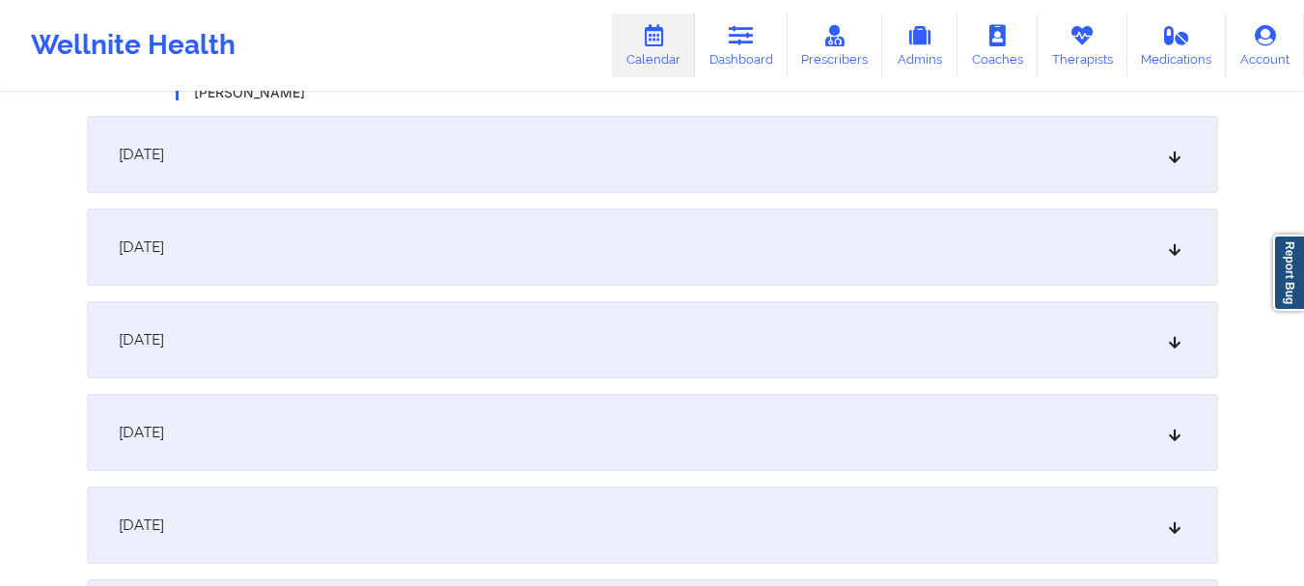
scroll to position [470, 0]
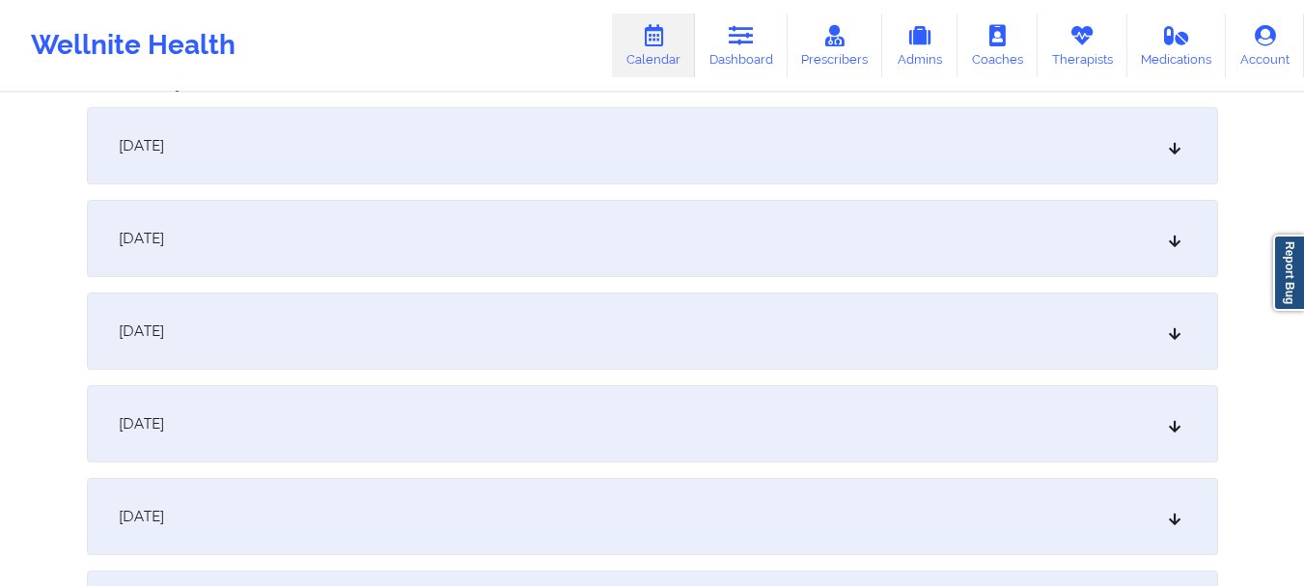
click at [1172, 242] on icon at bounding box center [1174, 239] width 16 height 14
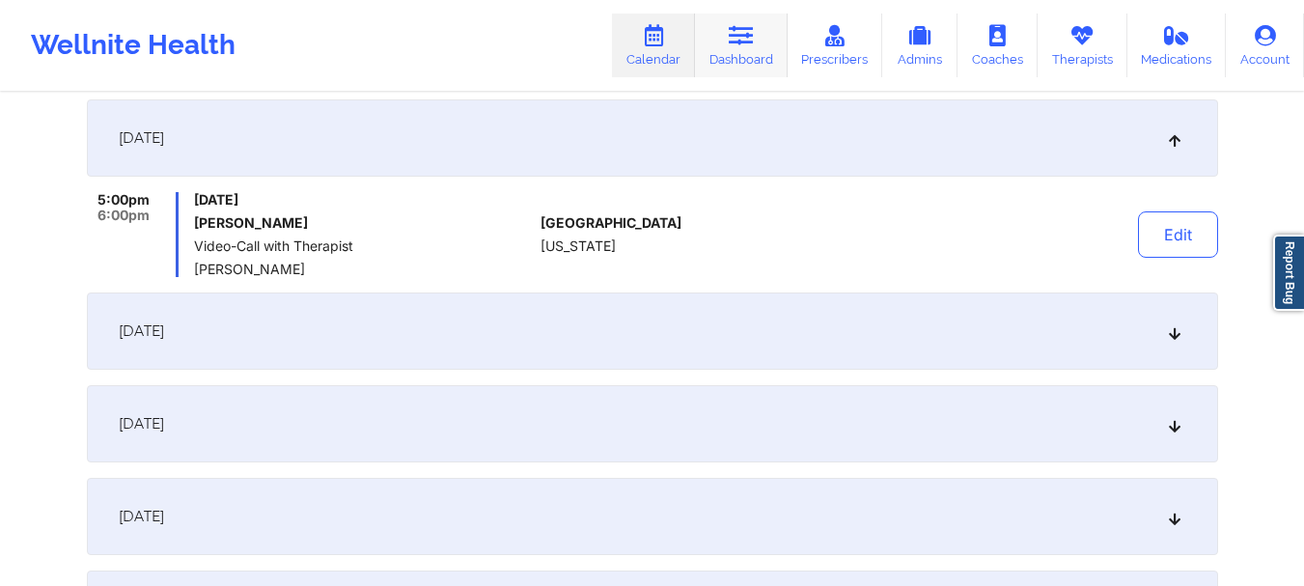
click at [746, 48] on link "Dashboard" at bounding box center [741, 46] width 93 height 64
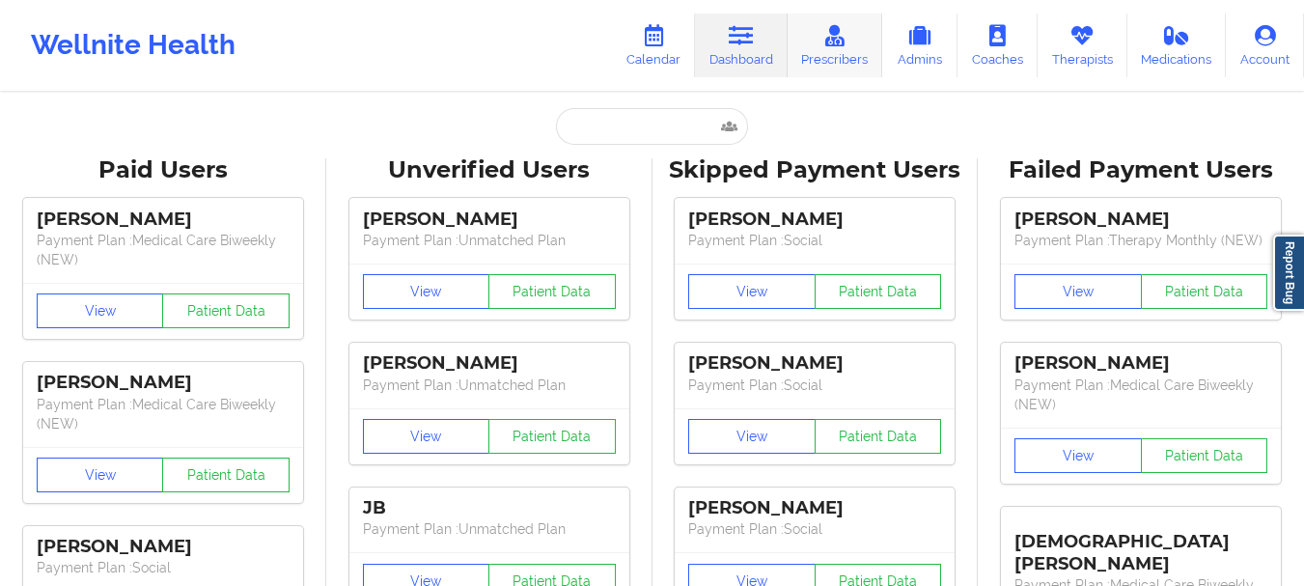
click at [858, 48] on link "Prescribers" at bounding box center [836, 46] width 96 height 64
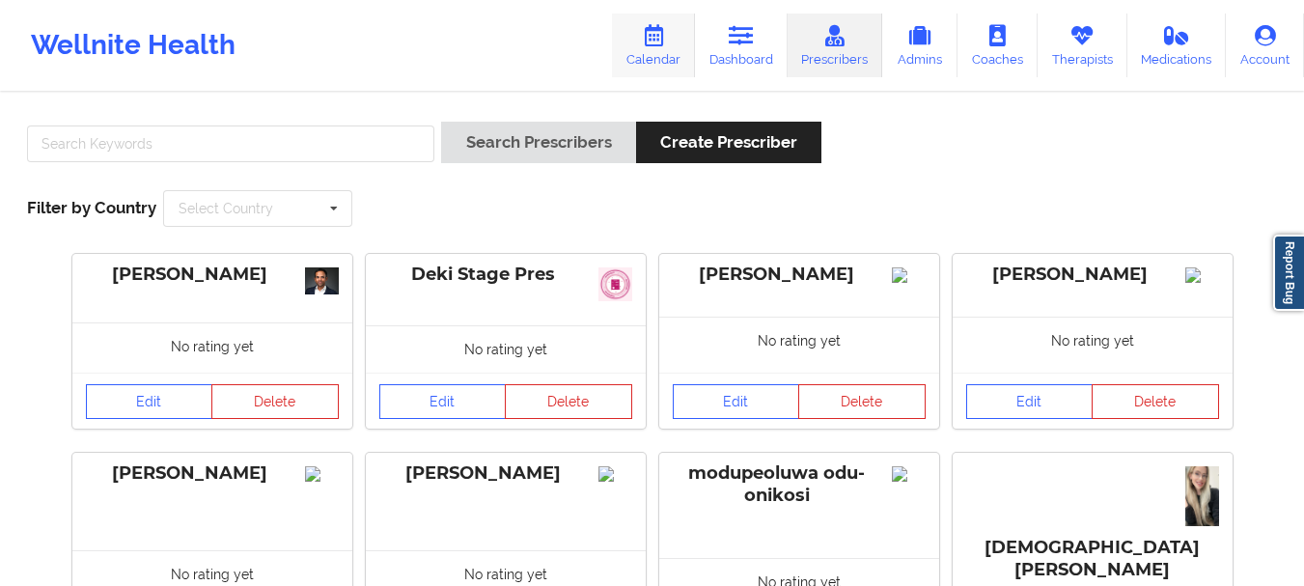
click at [685, 50] on link "Calendar" at bounding box center [653, 46] width 83 height 64
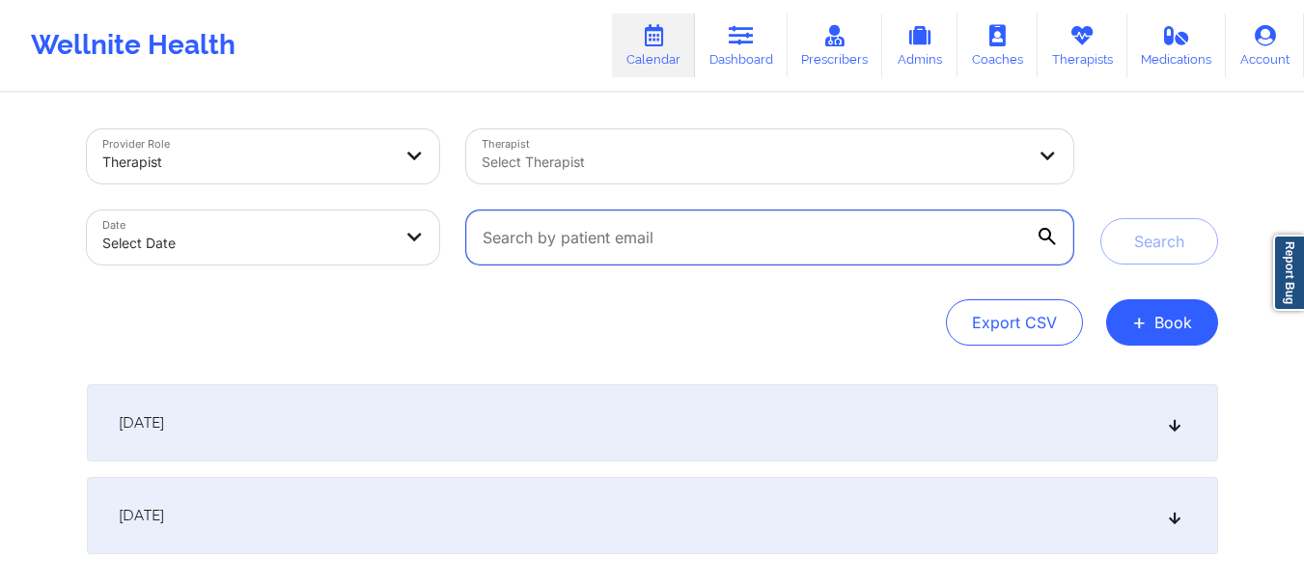
click at [614, 258] on input "text" at bounding box center [769, 237] width 606 height 54
paste input "[EMAIL_ADDRESS][DOMAIN_NAME]"
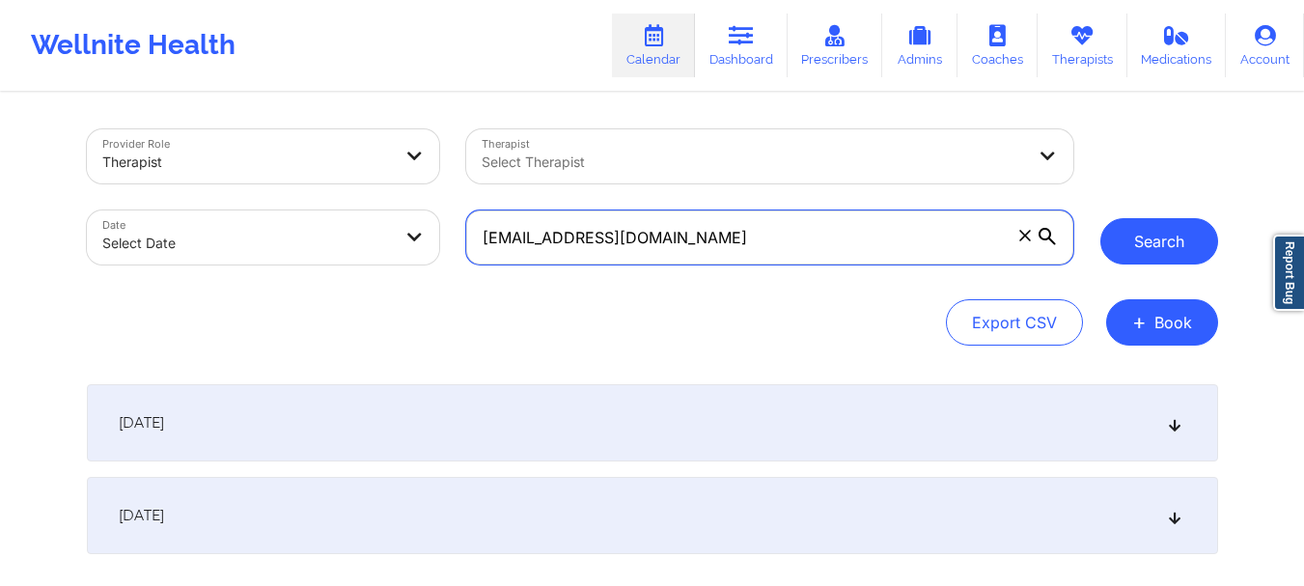
type input "[EMAIL_ADDRESS][DOMAIN_NAME]"
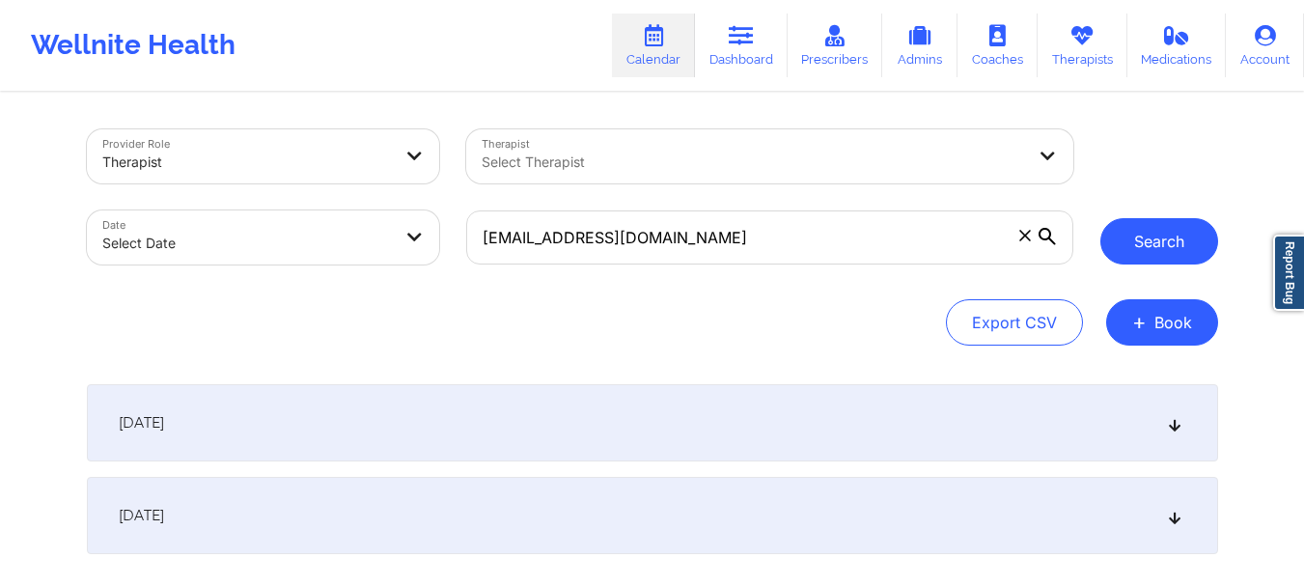
click at [1150, 231] on button "Search" at bounding box center [1159, 241] width 118 height 46
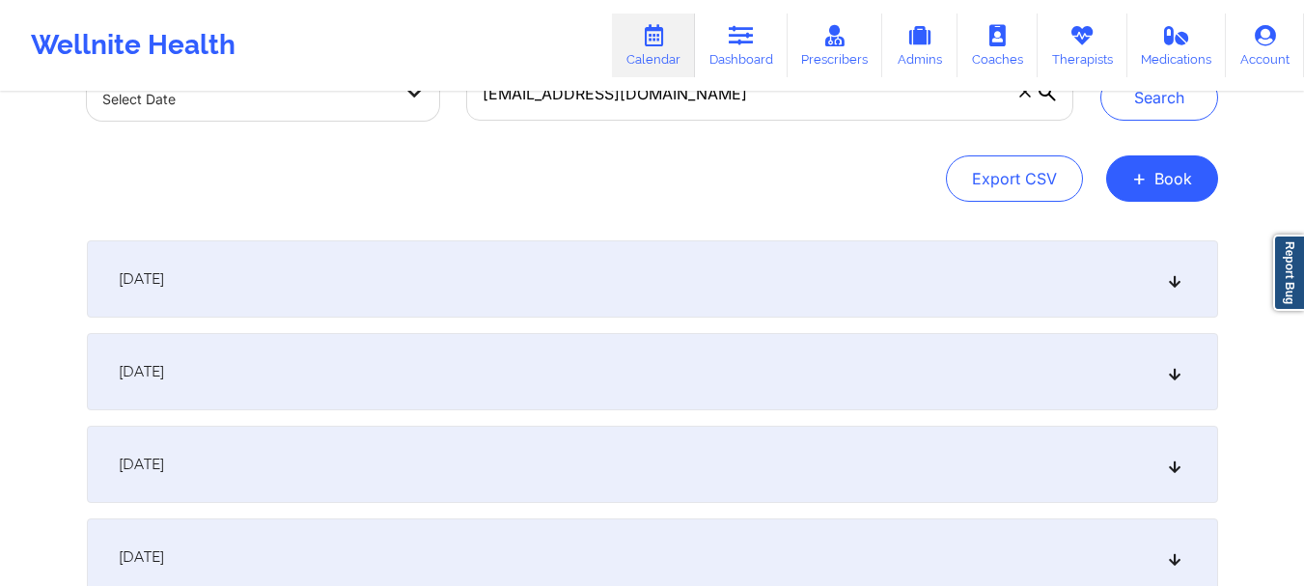
scroll to position [151, 0]
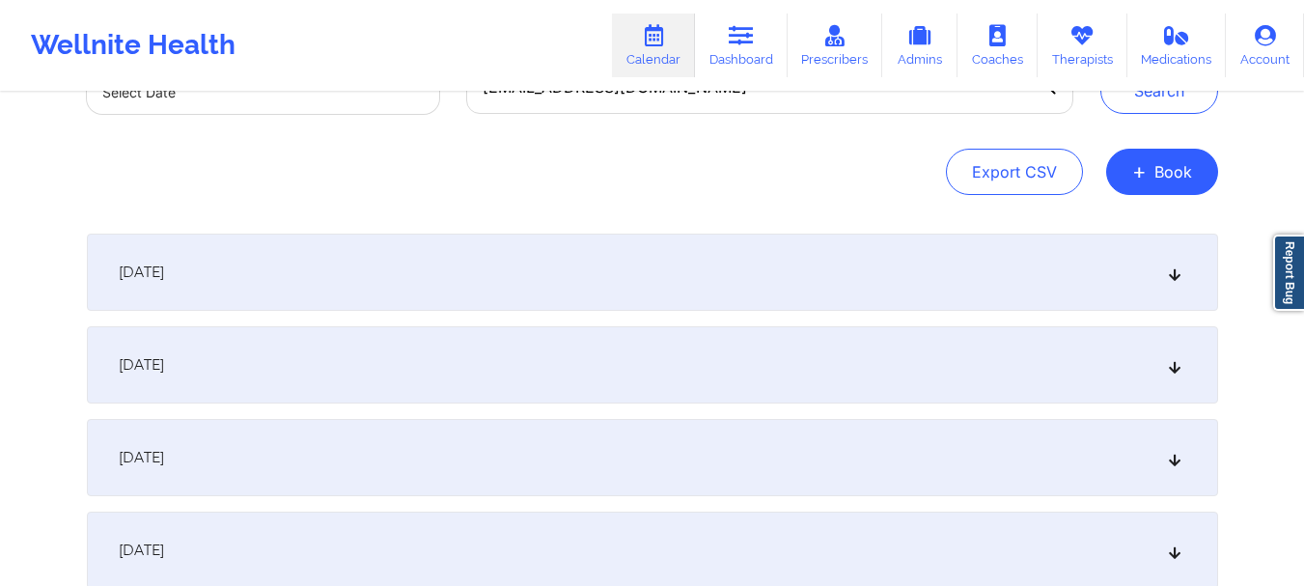
click at [1177, 278] on icon at bounding box center [1174, 272] width 16 height 14
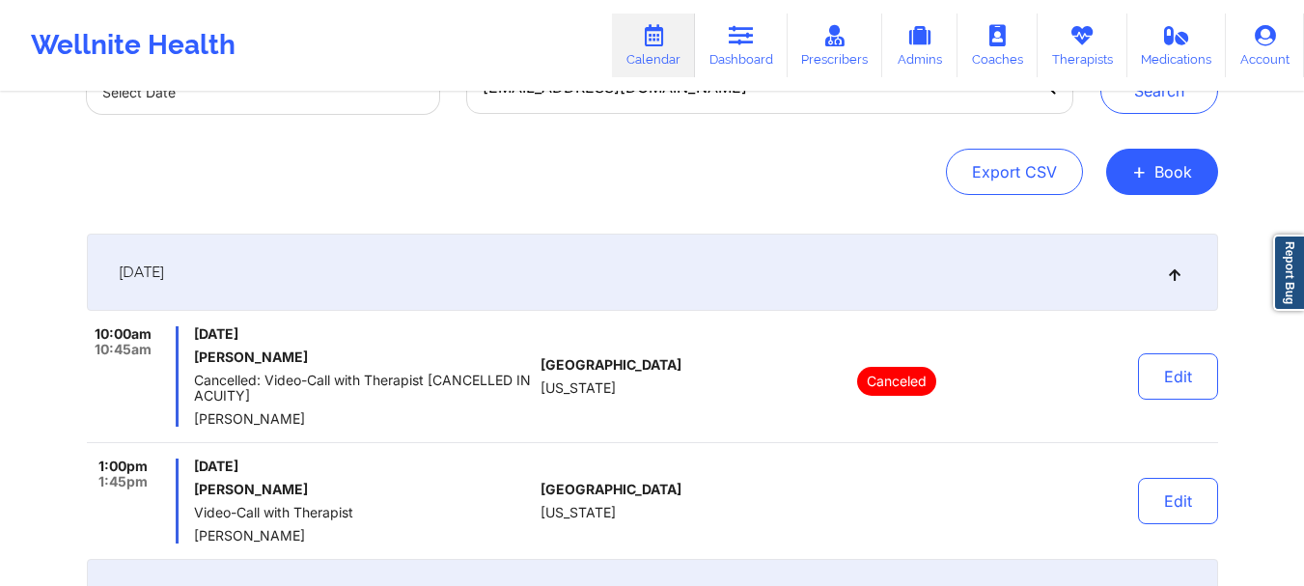
scroll to position [0, 0]
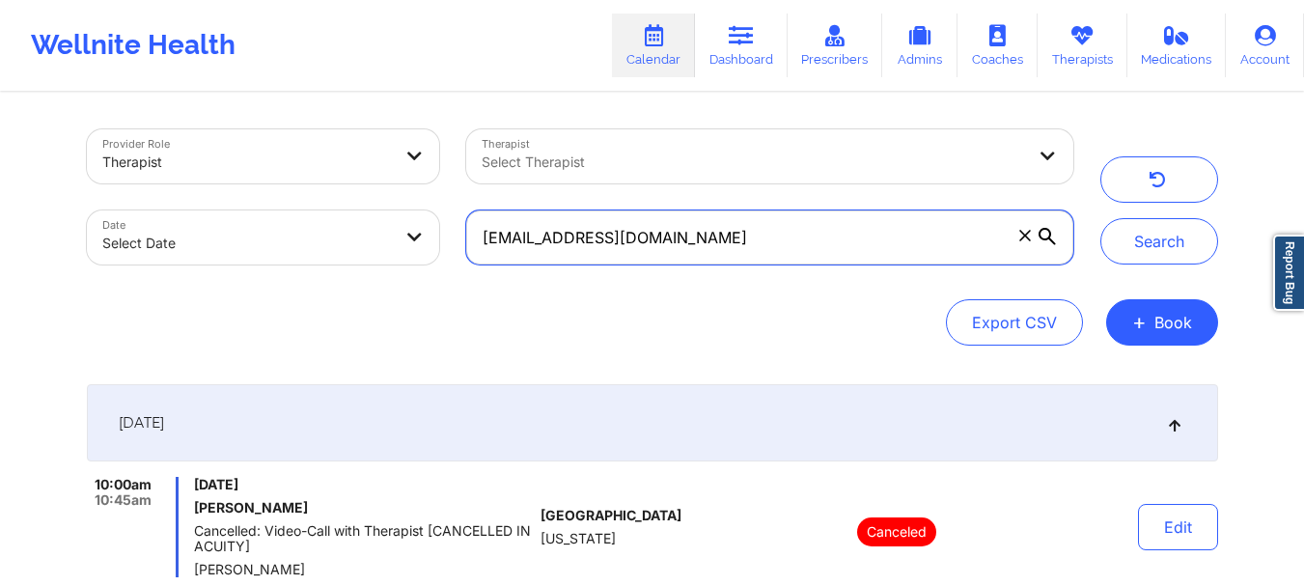
click at [666, 250] on input "[EMAIL_ADDRESS][DOMAIN_NAME]" at bounding box center [769, 237] width 606 height 54
click at [666, 249] on input "[EMAIL_ADDRESS][DOMAIN_NAME]" at bounding box center [769, 237] width 606 height 54
paste input "[EMAIL_ADDRESS][DOMAIN_NAME]"
type input "[EMAIL_ADDRESS][DOMAIN_NAME]"
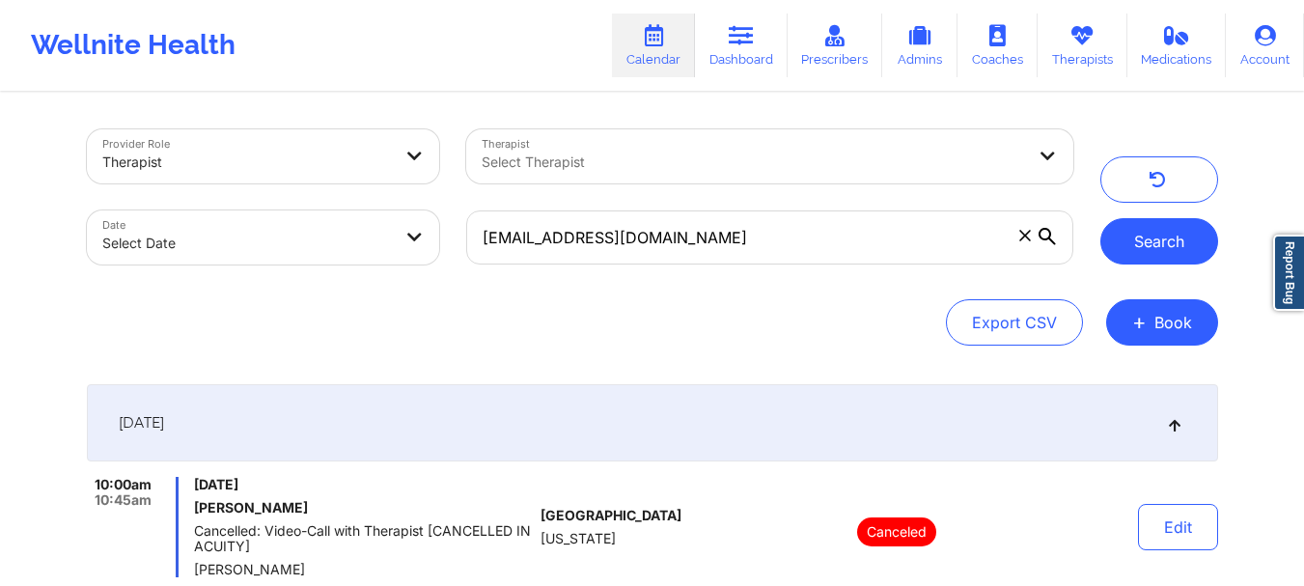
click at [1153, 236] on button "Search" at bounding box center [1159, 241] width 118 height 46
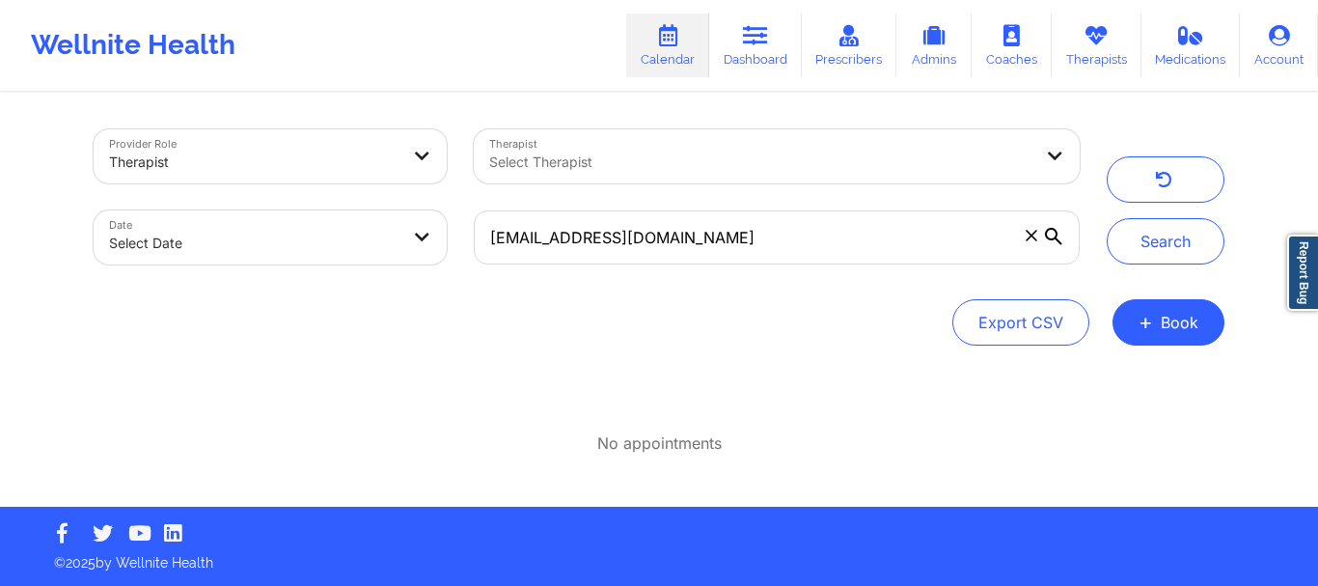
select select "2025-8"
select select "2025-9"
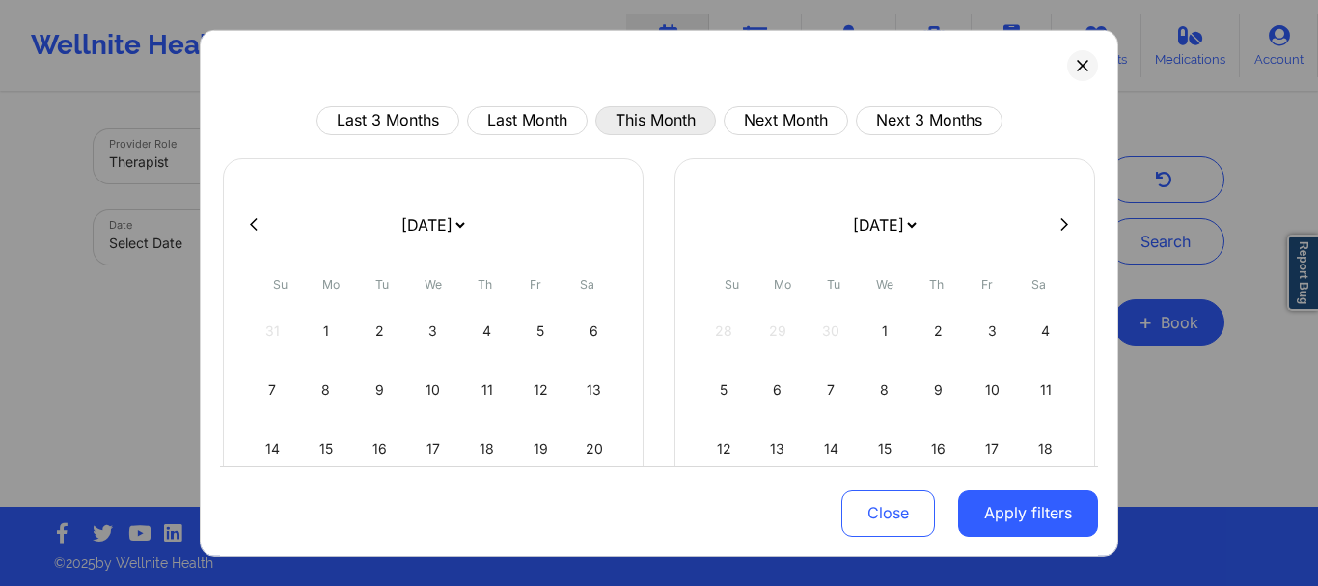
click at [623, 116] on button "This Month" at bounding box center [656, 119] width 121 height 29
select select "2025-8"
select select "2025-9"
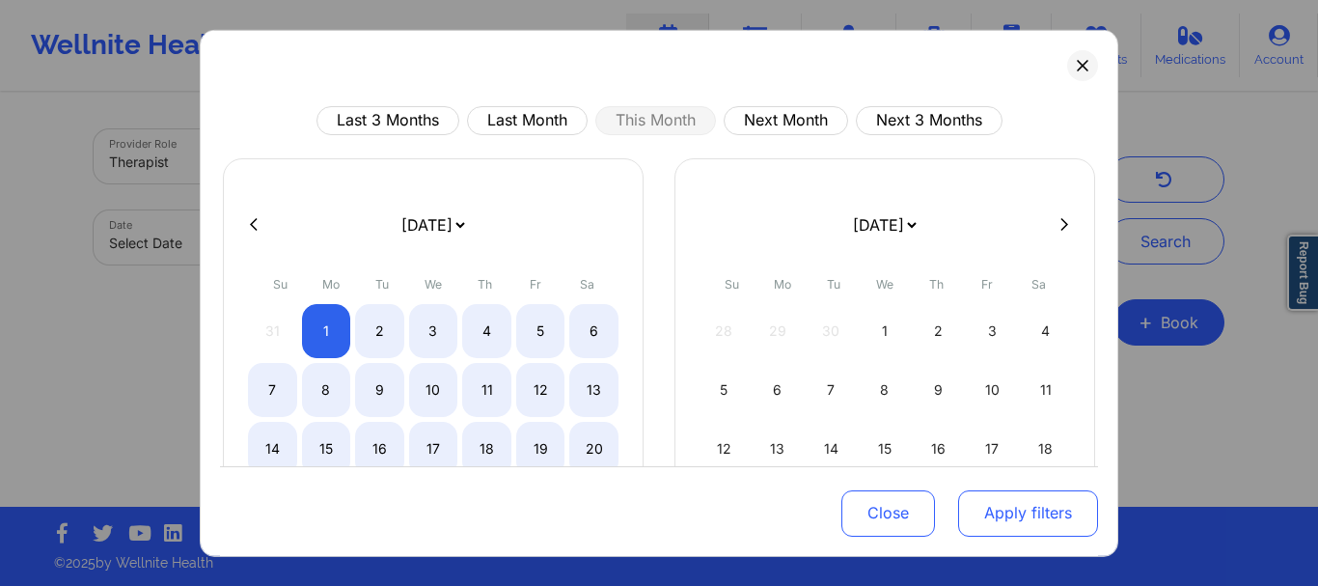
click at [1029, 511] on button "Apply filters" at bounding box center [1028, 513] width 140 height 46
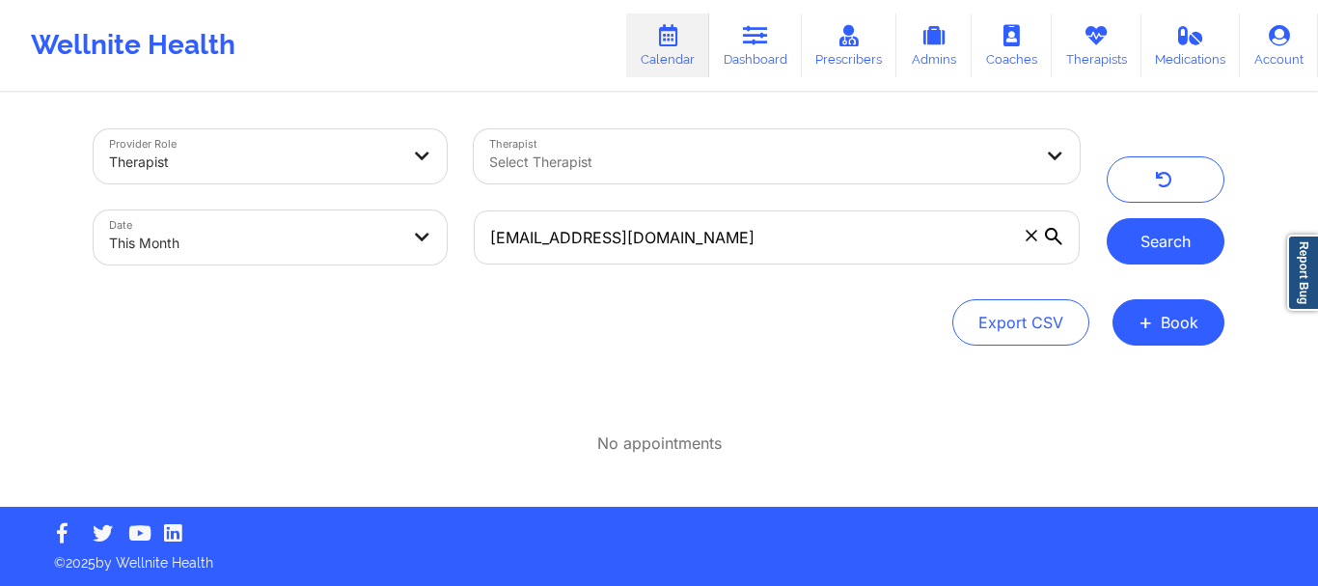
click at [1134, 224] on button "Search" at bounding box center [1166, 241] width 118 height 46
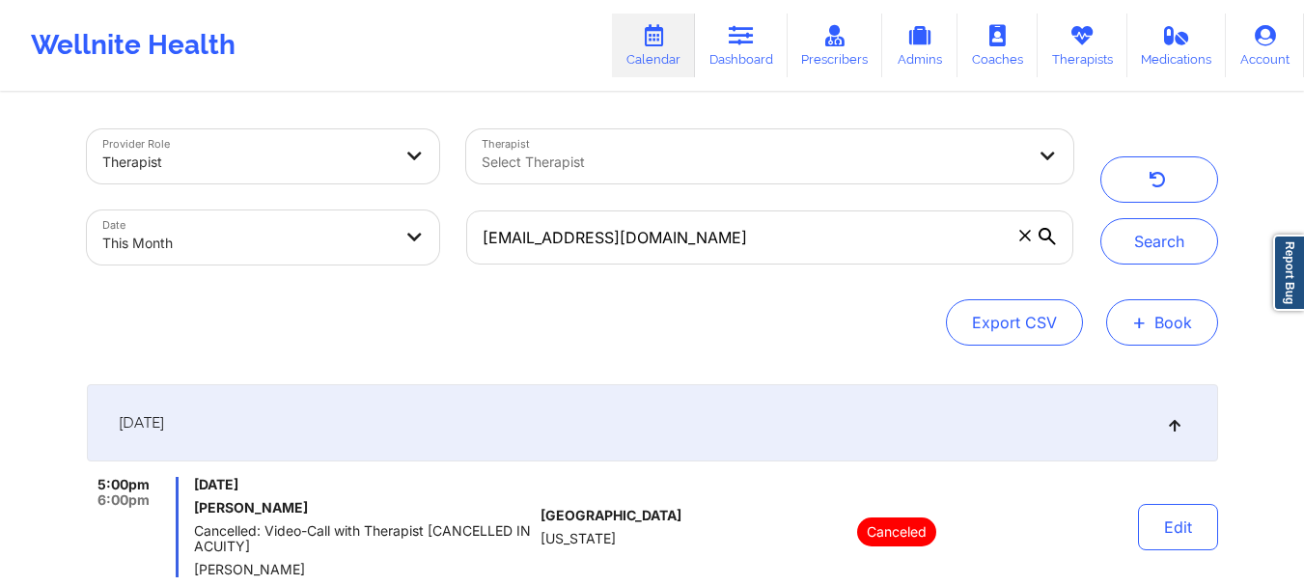
click at [1135, 341] on button "+ Book" at bounding box center [1162, 322] width 112 height 46
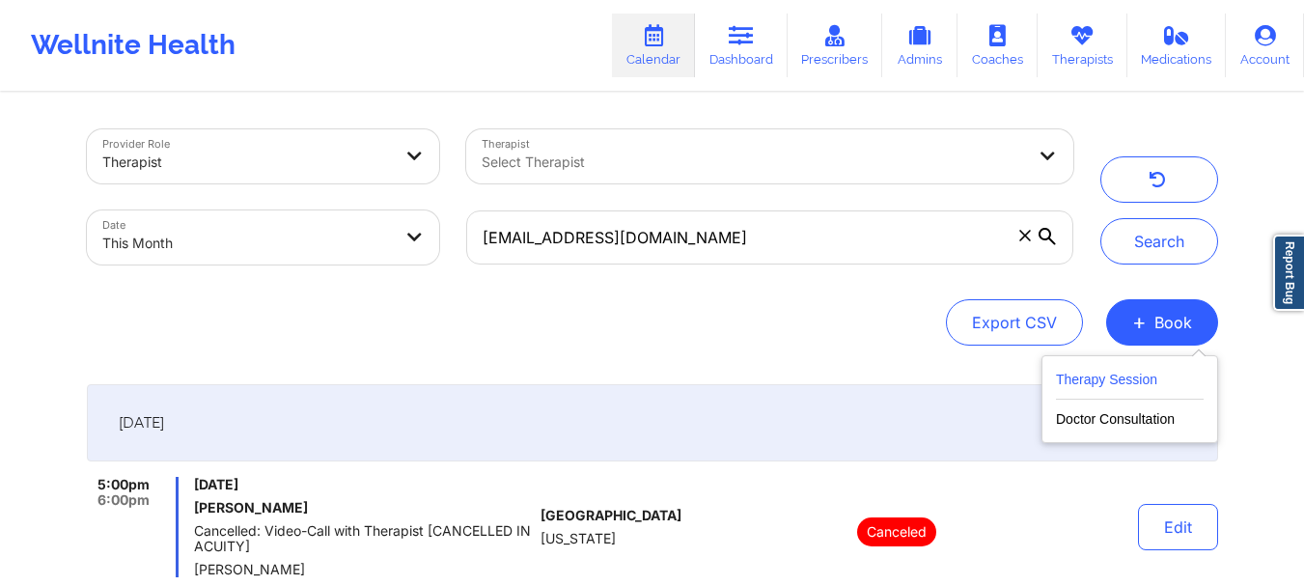
click at [1122, 390] on button "Therapy Session" at bounding box center [1130, 384] width 148 height 32
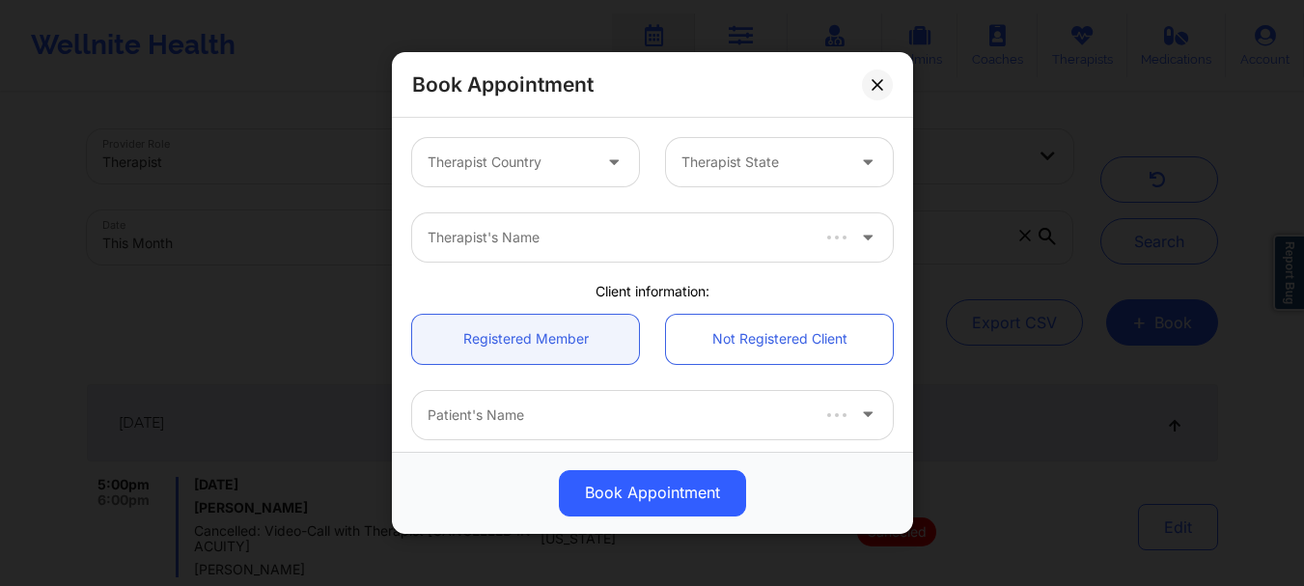
click at [501, 169] on div at bounding box center [509, 162] width 163 height 23
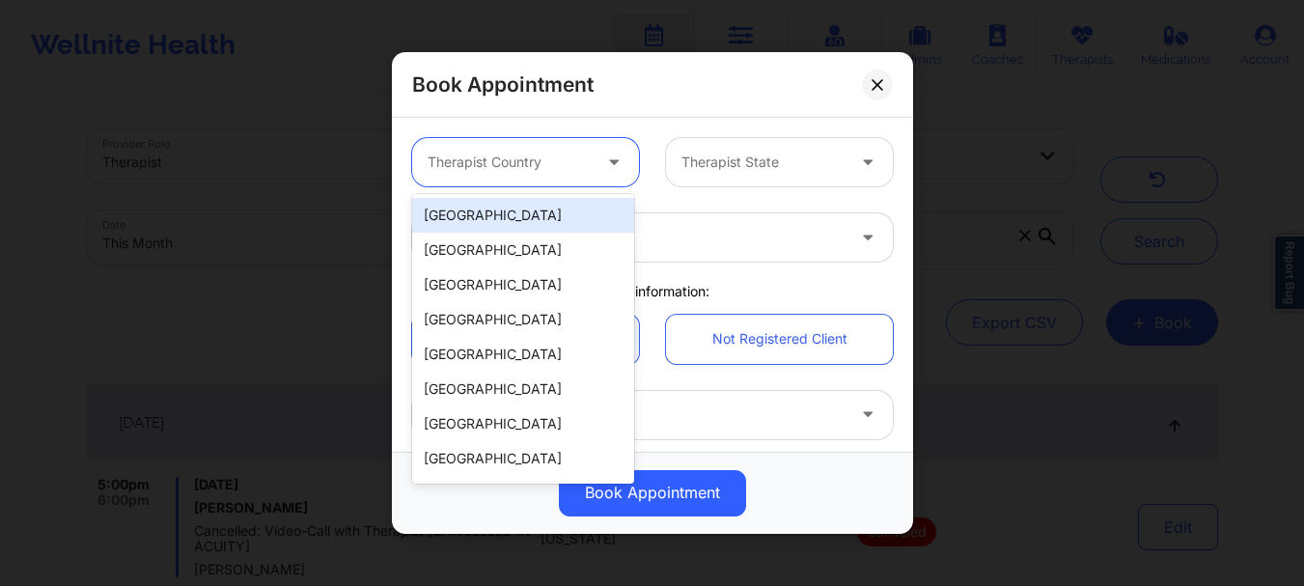
drag, startPoint x: 491, startPoint y: 211, endPoint x: 703, endPoint y: 152, distance: 219.7
click at [703, 152] on body "Wellnite Health Calendar Dashboard Prescribers Admins Coaches Therapists Medica…" at bounding box center [652, 293] width 1304 height 586
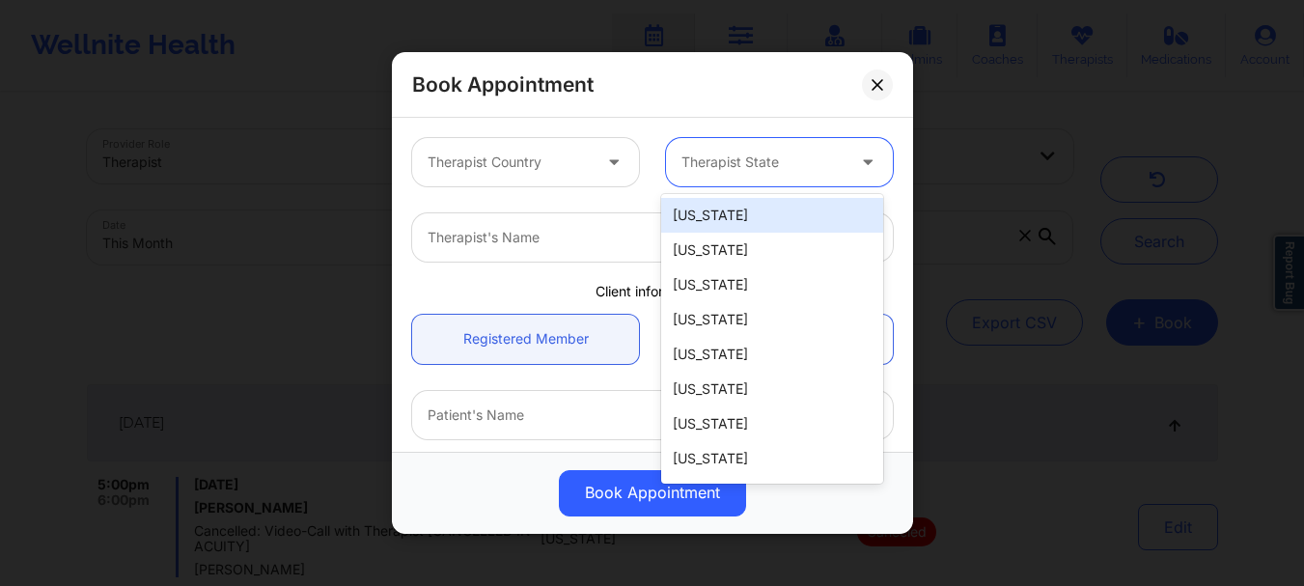
click at [703, 153] on div at bounding box center [762, 162] width 163 height 23
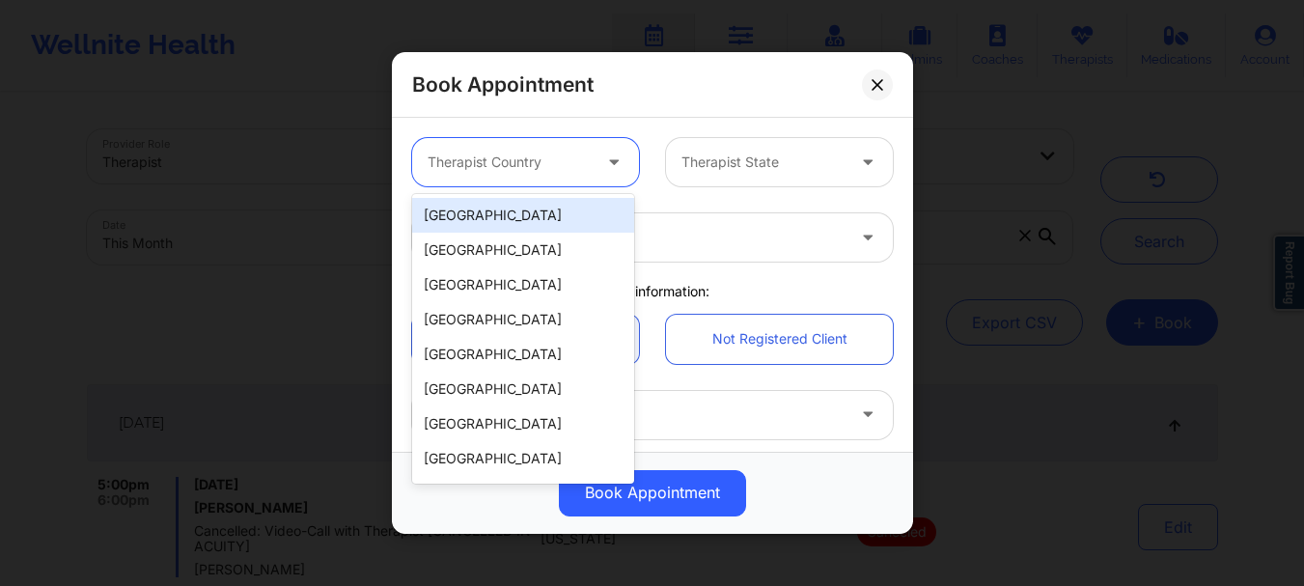
click at [582, 167] on div at bounding box center [509, 162] width 163 height 23
click at [556, 221] on div "[GEOGRAPHIC_DATA]" at bounding box center [523, 215] width 222 height 35
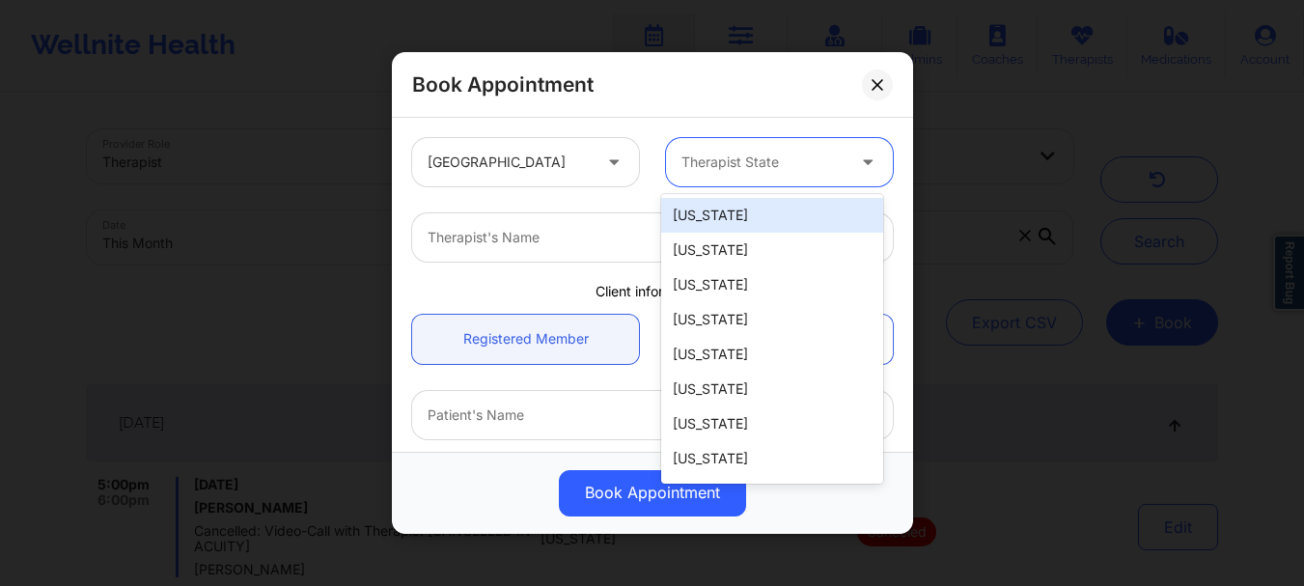
click at [711, 177] on div "Therapist State" at bounding box center [756, 162] width 180 height 48
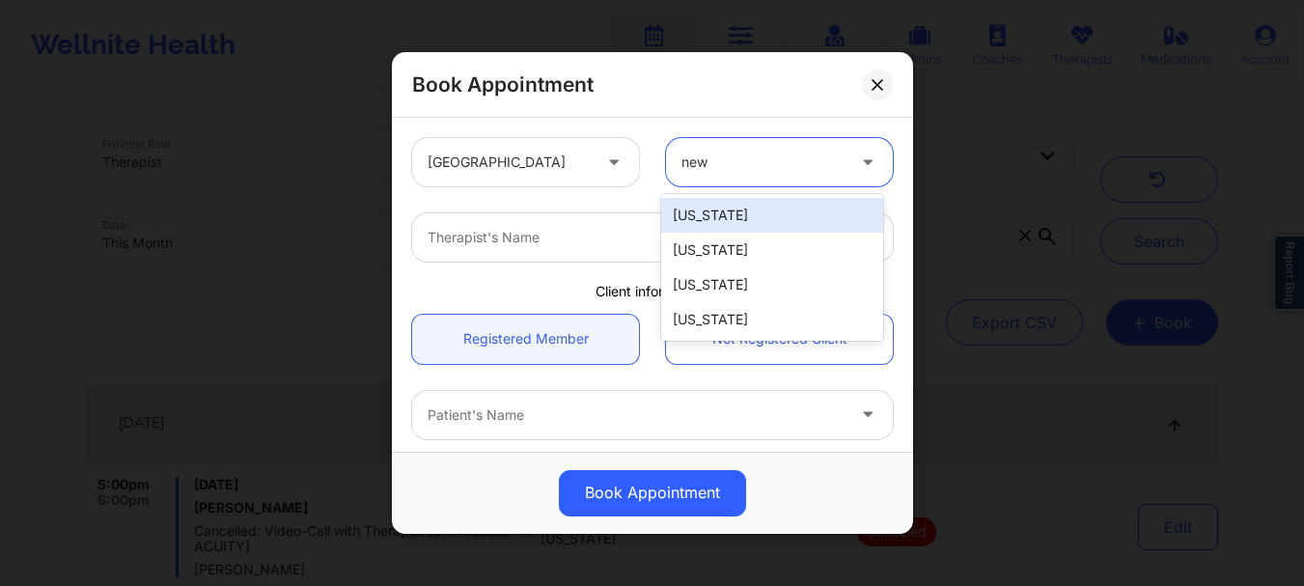
type input "new y"
click at [712, 201] on div "[US_STATE]" at bounding box center [772, 215] width 222 height 35
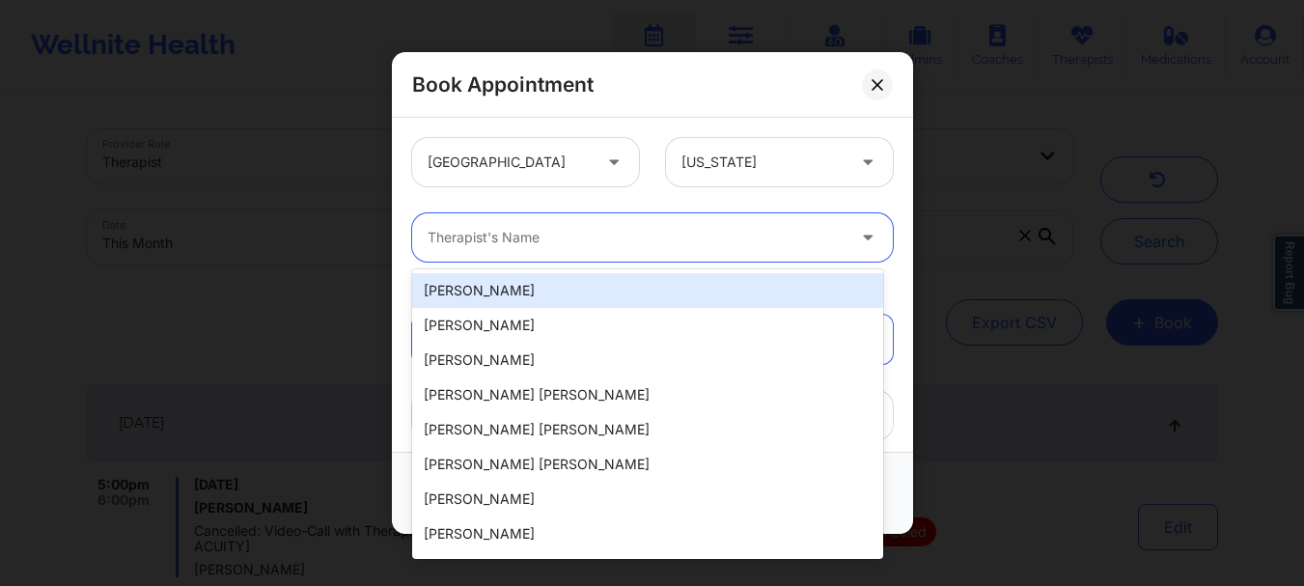
click at [621, 240] on div at bounding box center [636, 237] width 417 height 23
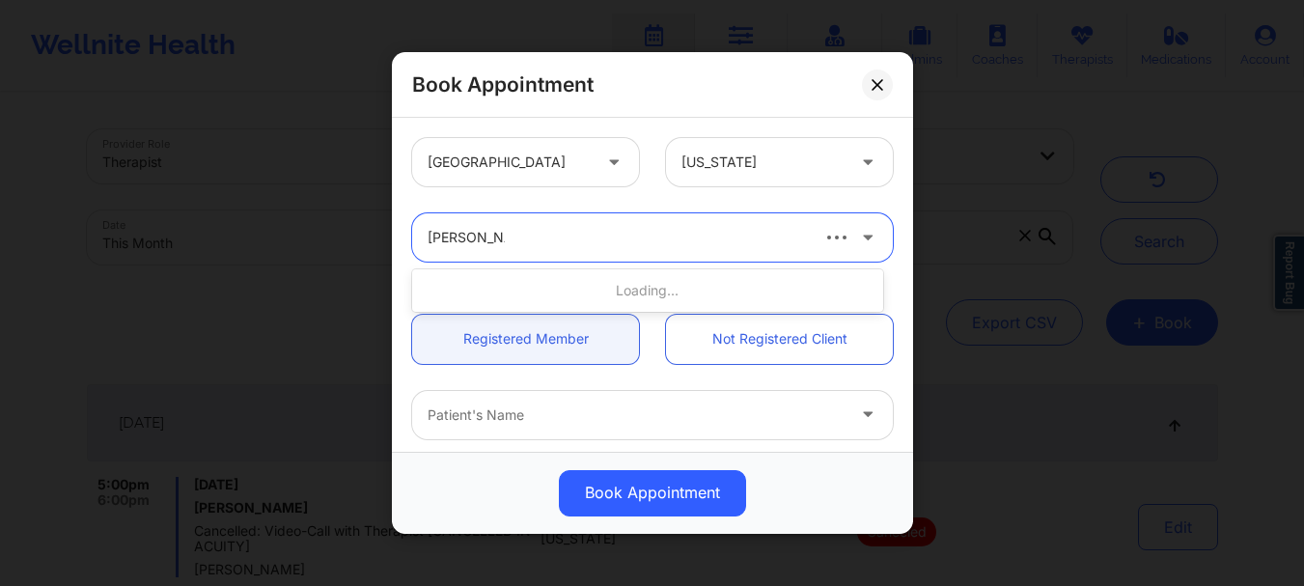
type input "tanesha mor"
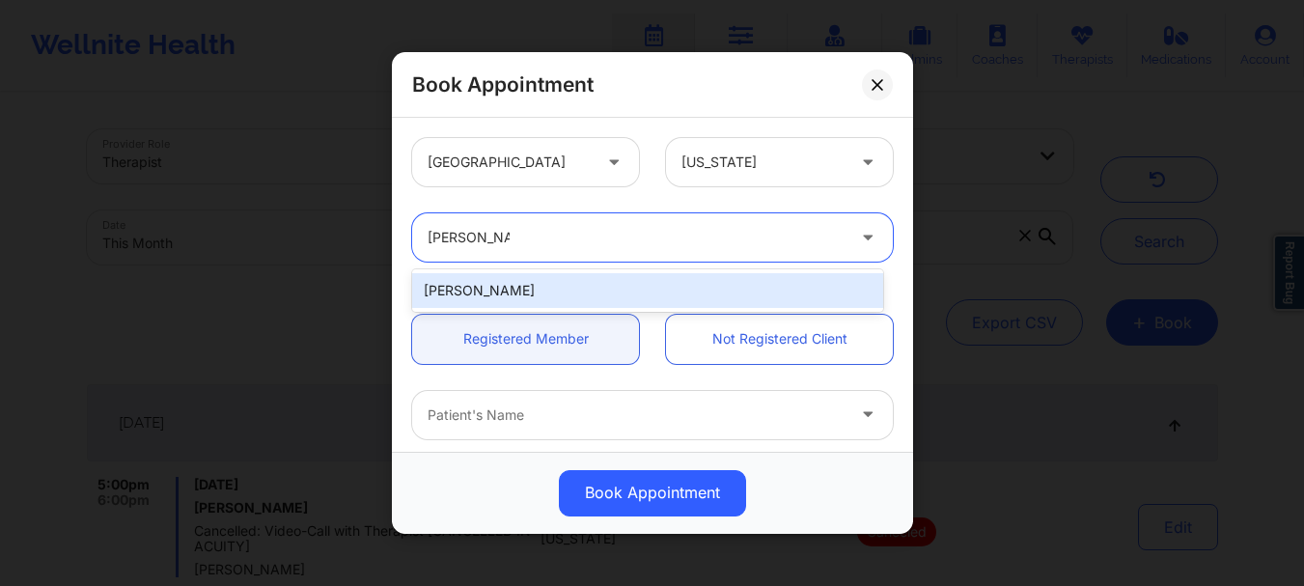
click at [593, 286] on div "[PERSON_NAME]" at bounding box center [647, 290] width 471 height 35
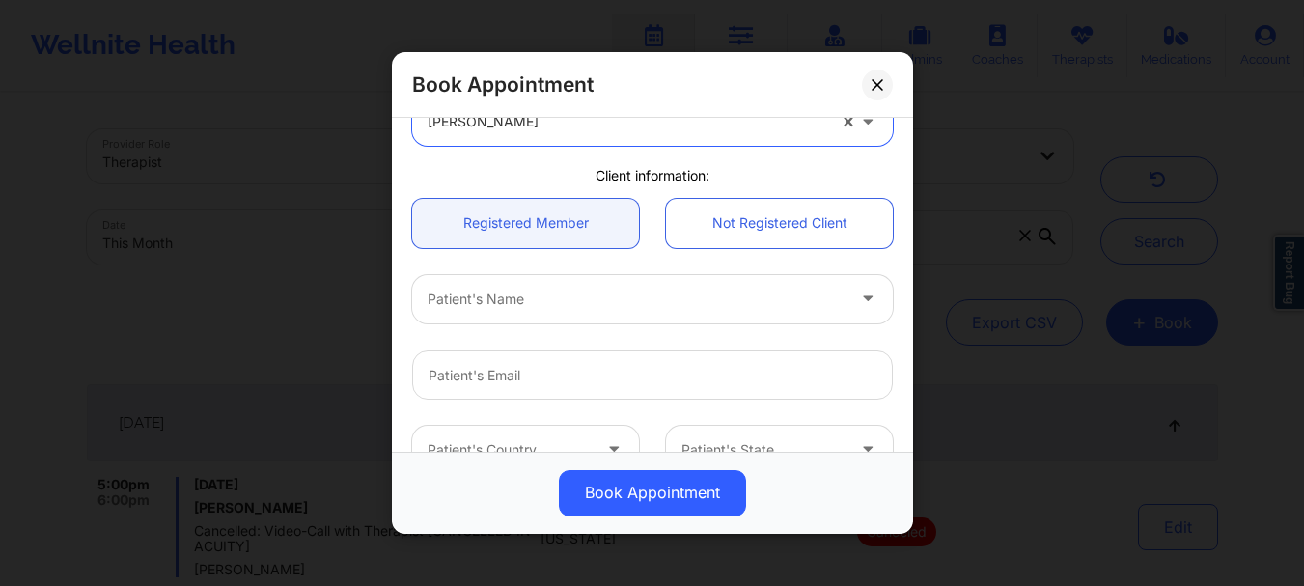
scroll to position [187, 0]
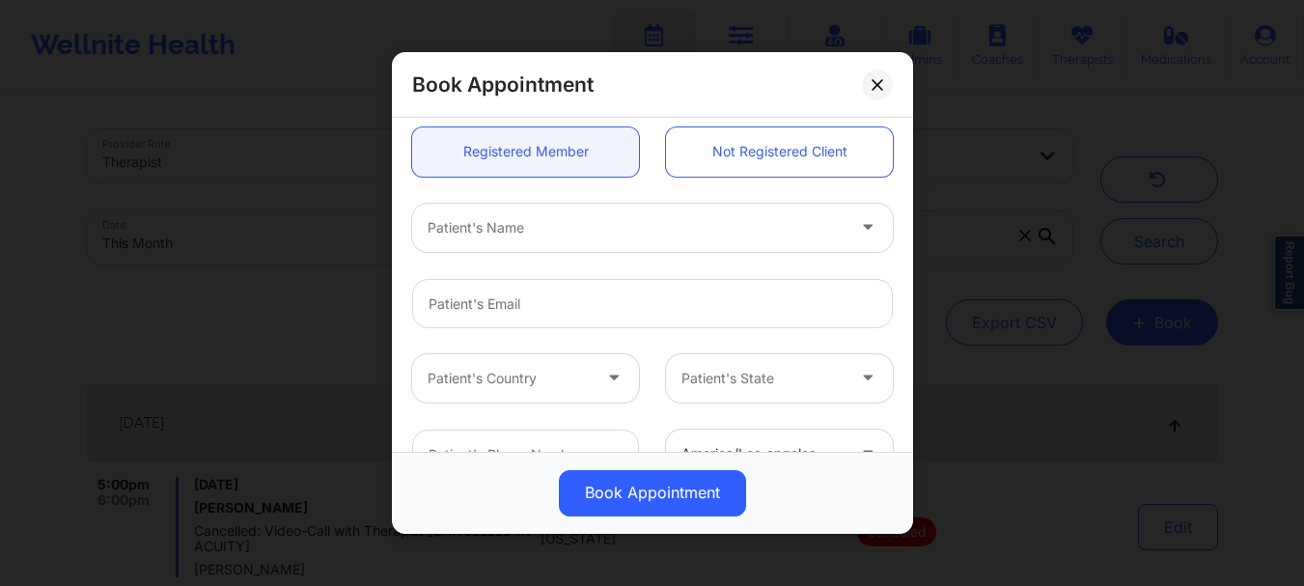
click at [670, 221] on div at bounding box center [636, 227] width 417 height 23
type input "[PERSON_NAME]"
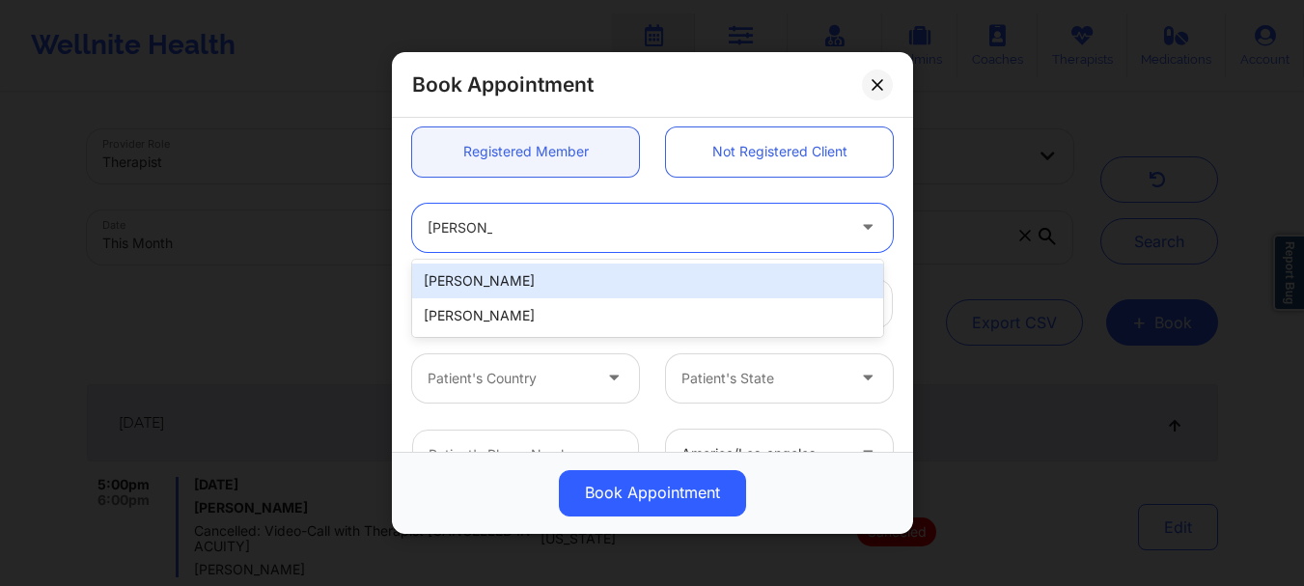
click at [554, 281] on div "[PERSON_NAME]" at bounding box center [647, 280] width 471 height 35
type input "[EMAIL_ADDRESS][DOMAIN_NAME]"
type input "[PHONE_NUMBER]"
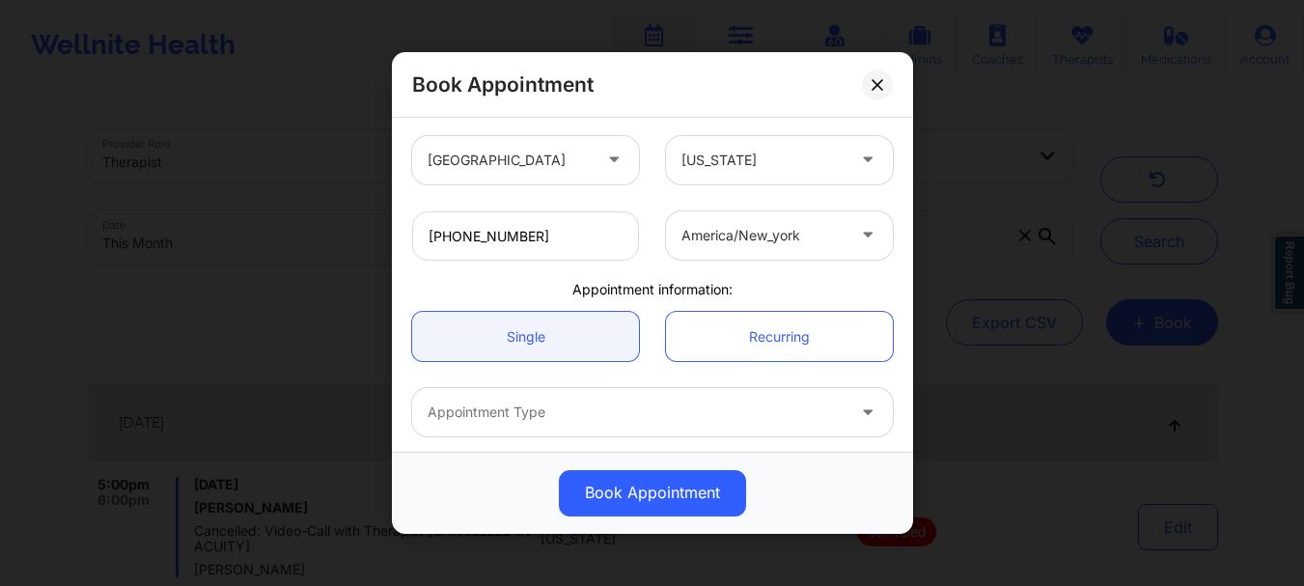
scroll to position [457, 0]
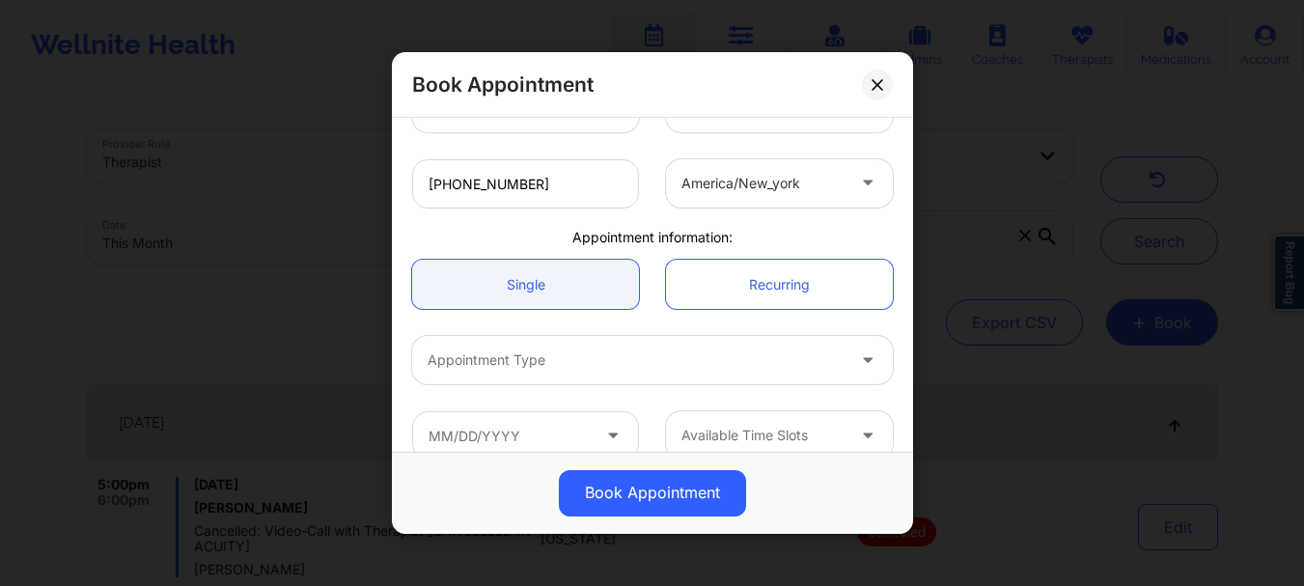
click at [465, 383] on div "Appointment Type" at bounding box center [629, 360] width 434 height 48
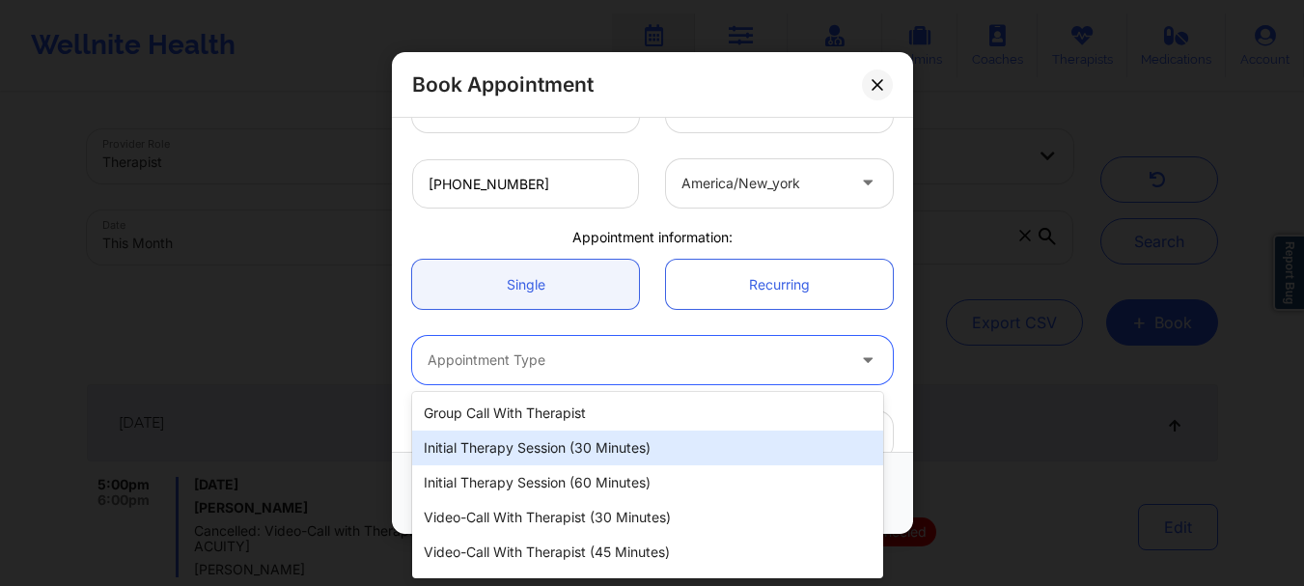
scroll to position [65, 0]
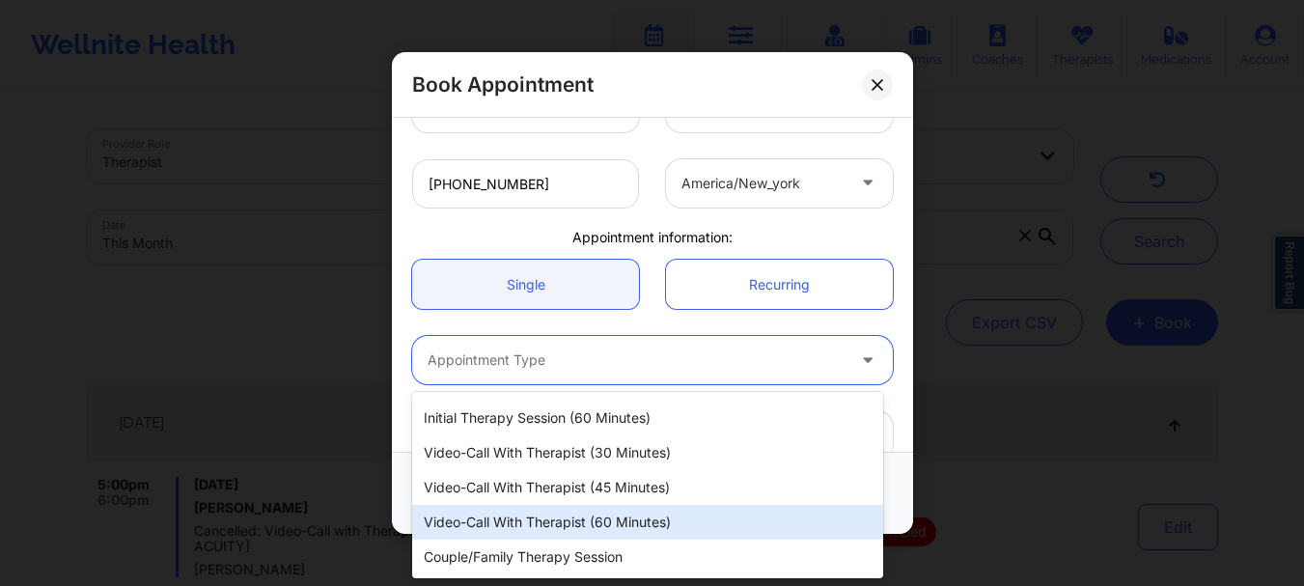
click at [581, 534] on div "Video-Call with Therapist (60 minutes)" at bounding box center [647, 522] width 471 height 35
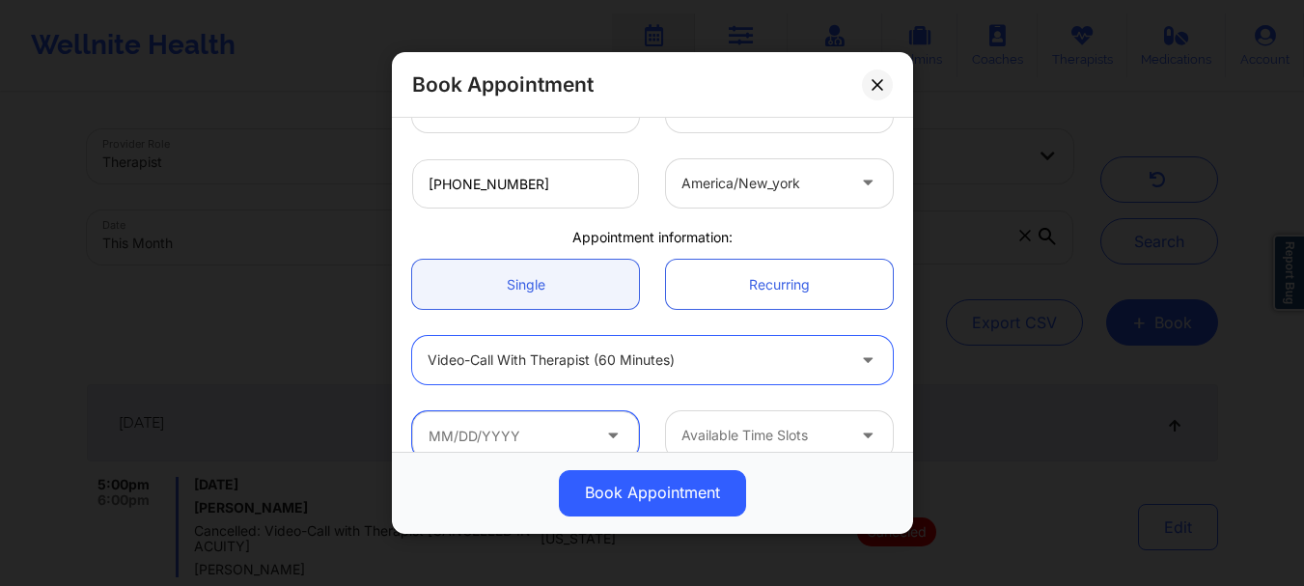
click at [570, 427] on input "text" at bounding box center [525, 435] width 227 height 48
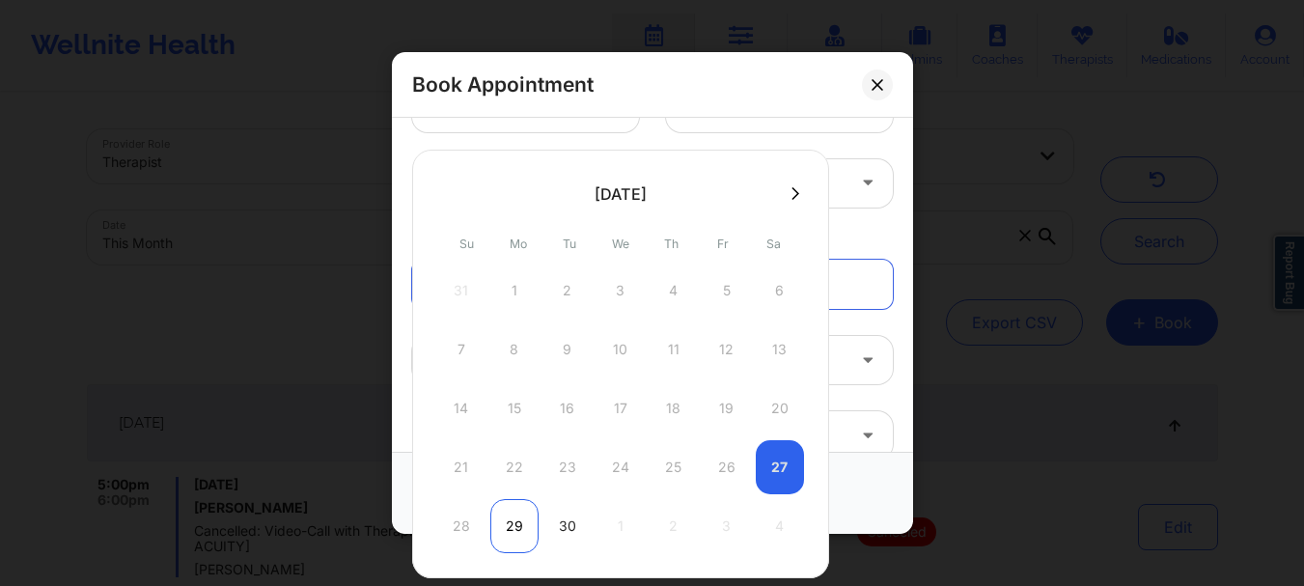
click at [511, 525] on div "29" at bounding box center [514, 526] width 48 height 54
type input "09/29/2025"
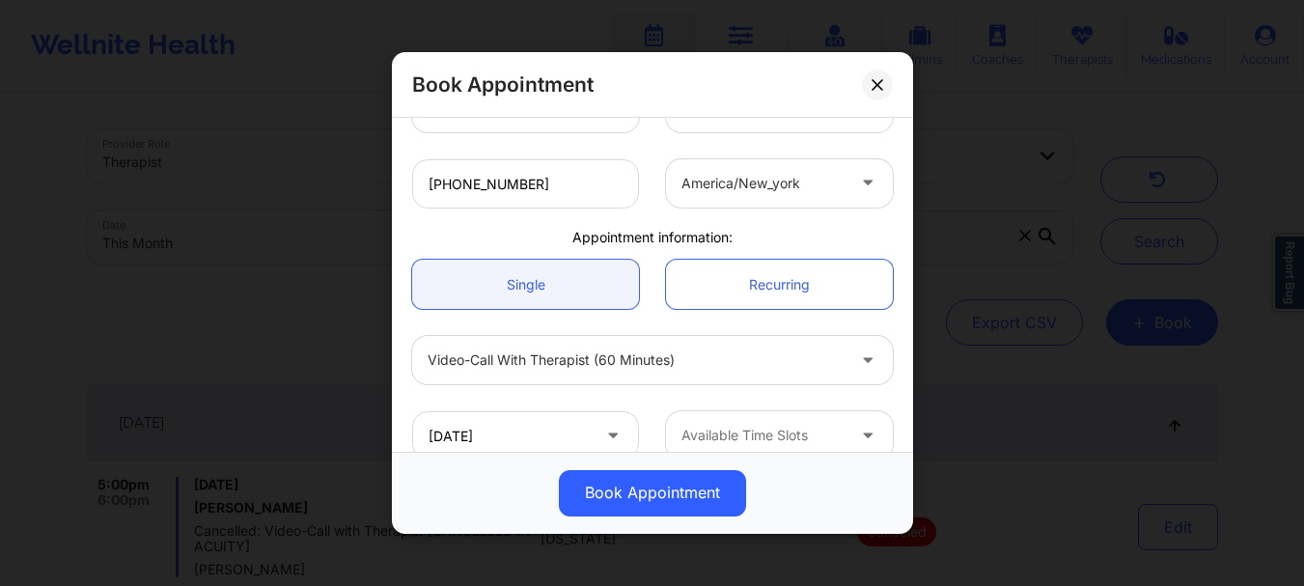
scroll to position [485, 0]
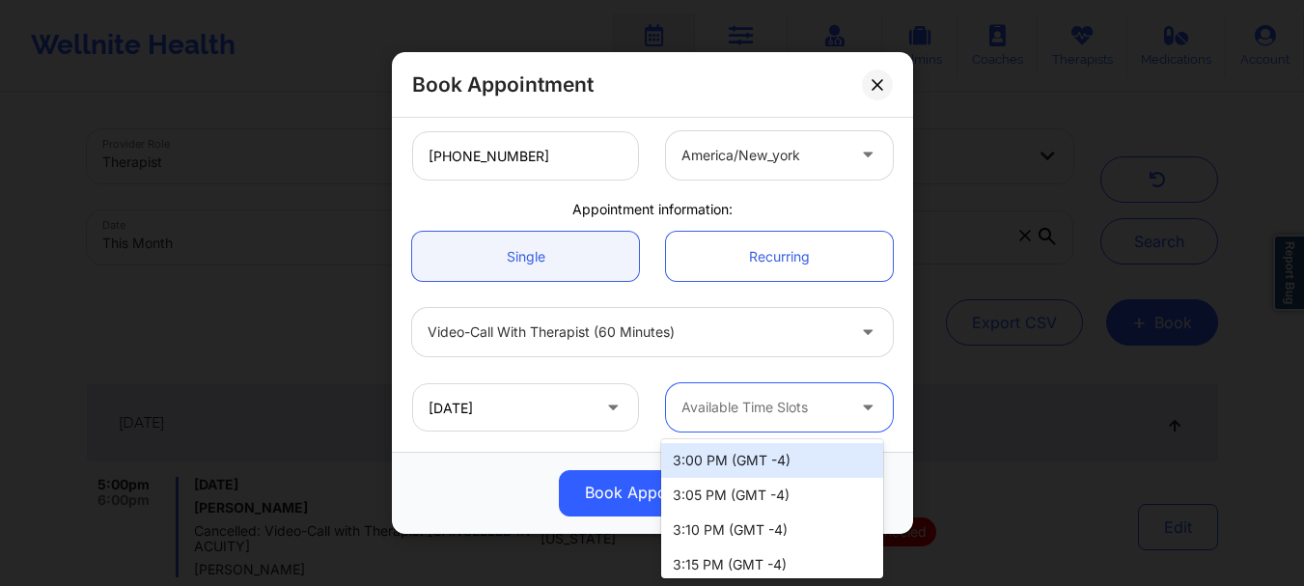
click at [833, 418] on div at bounding box center [762, 408] width 163 height 23
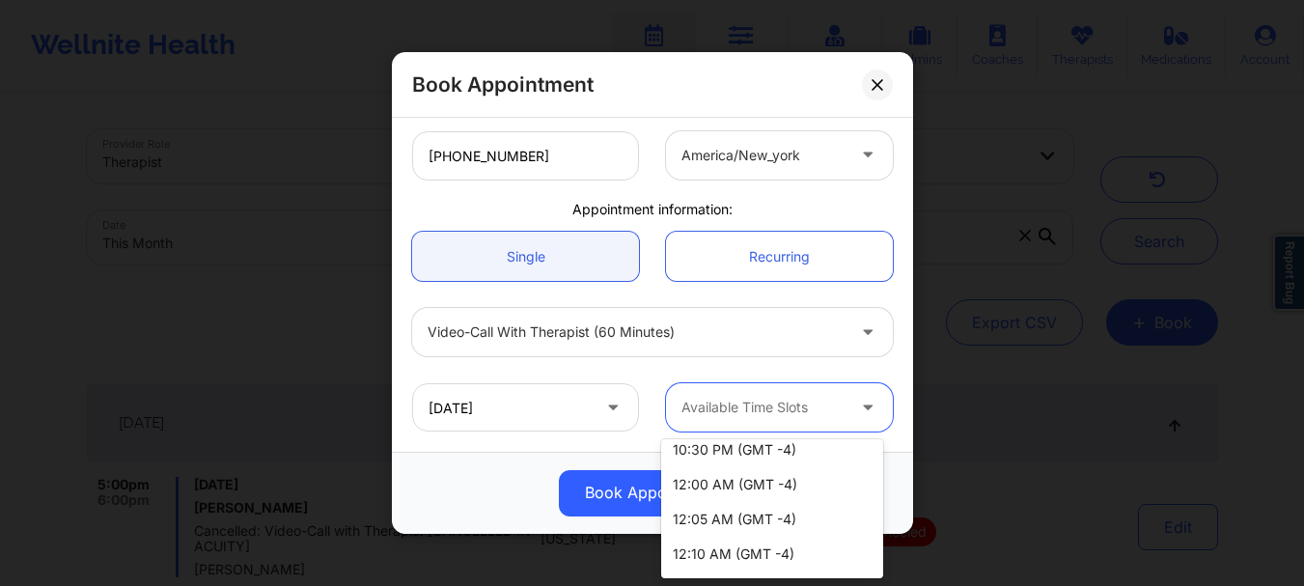
scroll to position [710, 0]
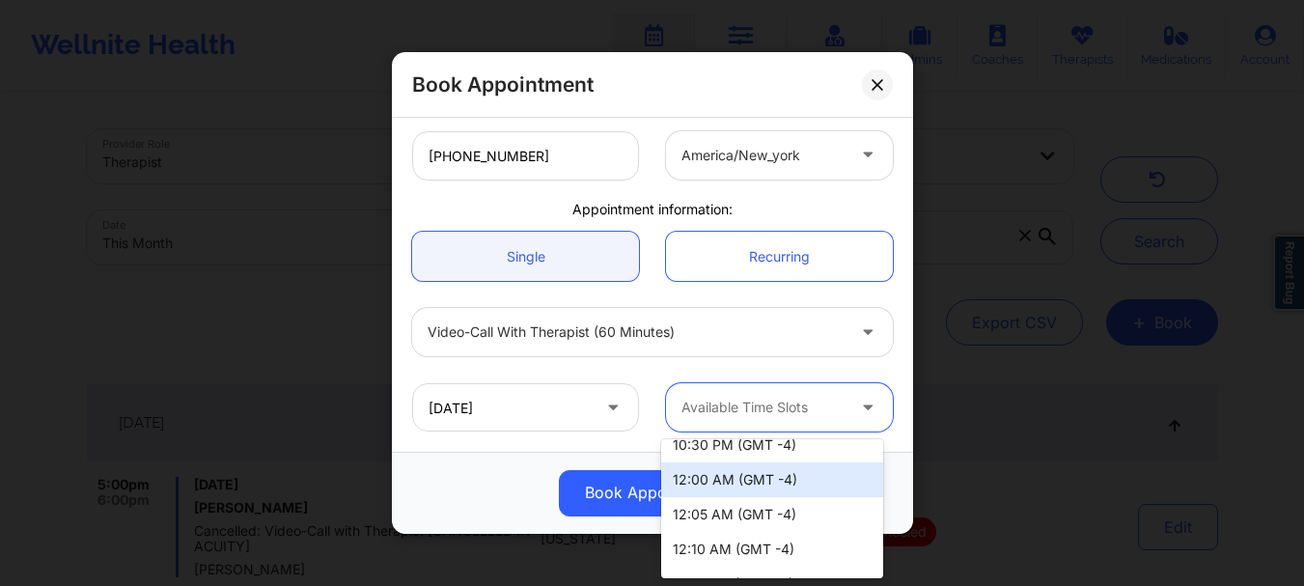
click at [766, 484] on div "12:00 AM (GMT -4)" at bounding box center [772, 479] width 222 height 35
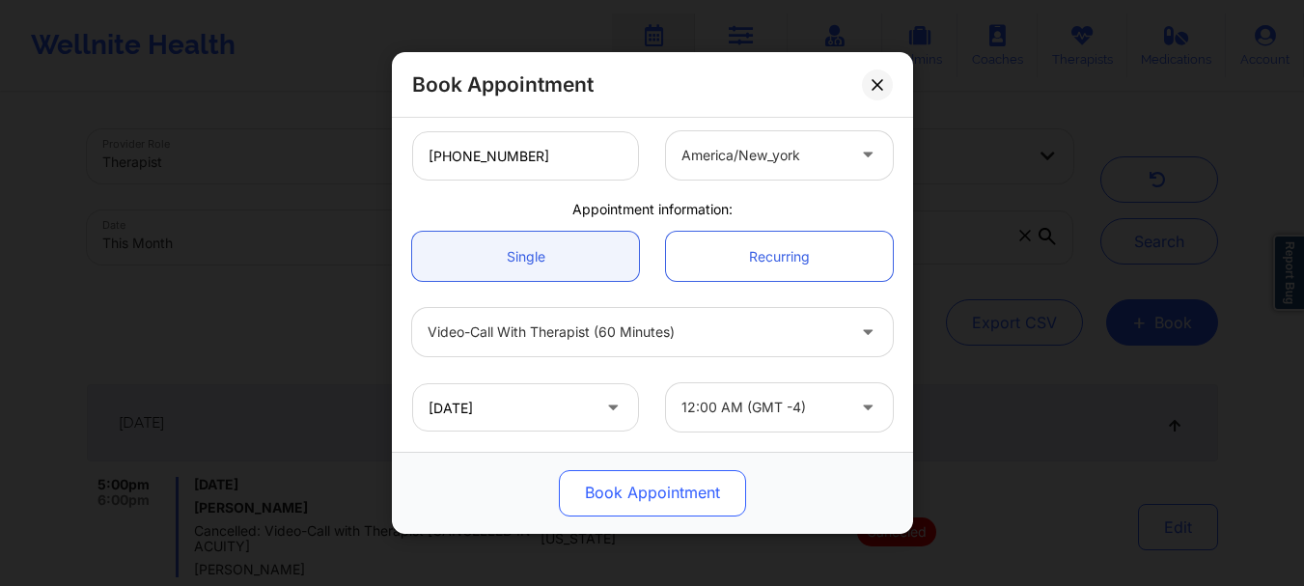
click at [695, 505] on button "Book Appointment" at bounding box center [652, 493] width 187 height 46
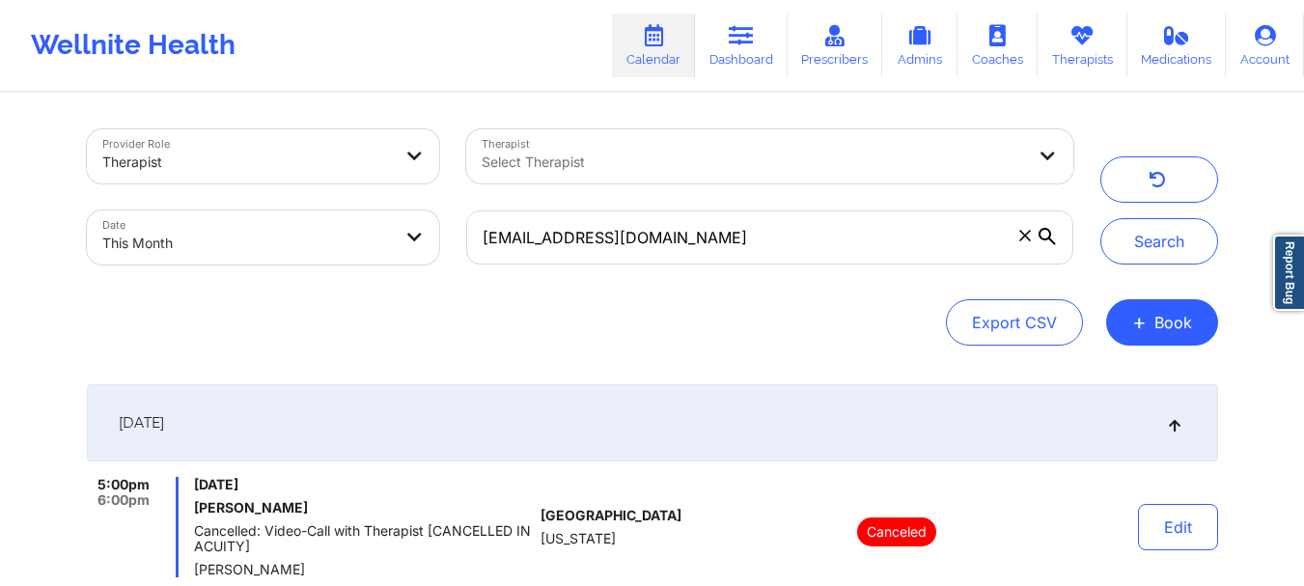
click at [1025, 237] on icon at bounding box center [1025, 236] width 12 height 12
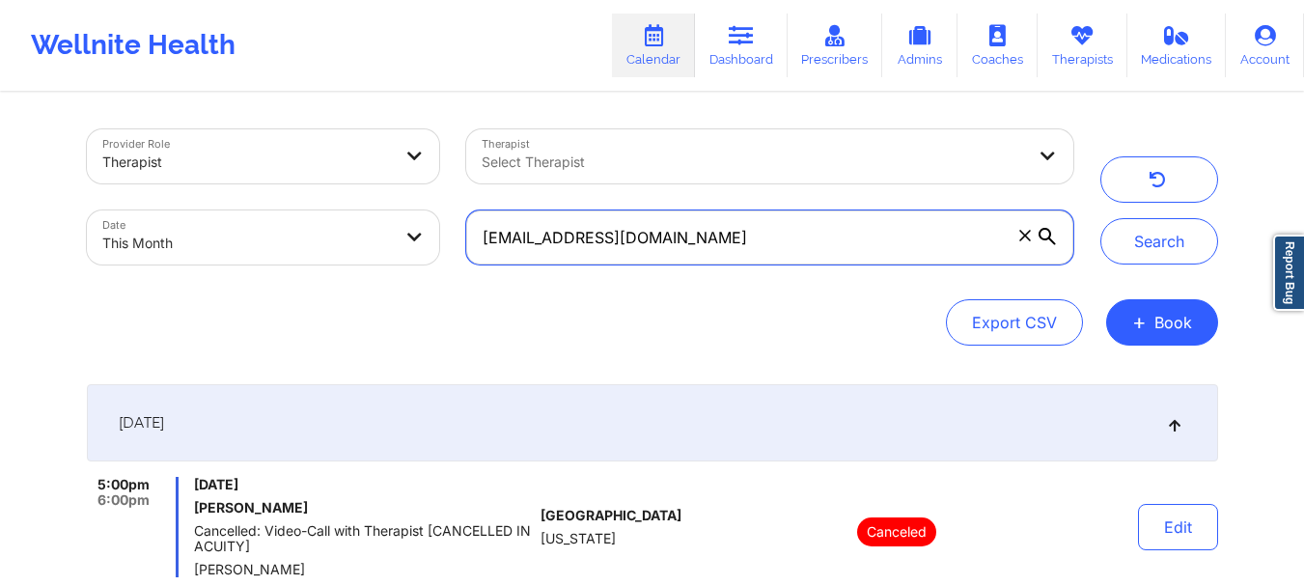
click at [1025, 237] on input "hclarke067@gmail.com" at bounding box center [769, 237] width 606 height 54
paste input "[DOMAIN_NAME][EMAIL_ADDRESS][DOMAIN_NAME]"
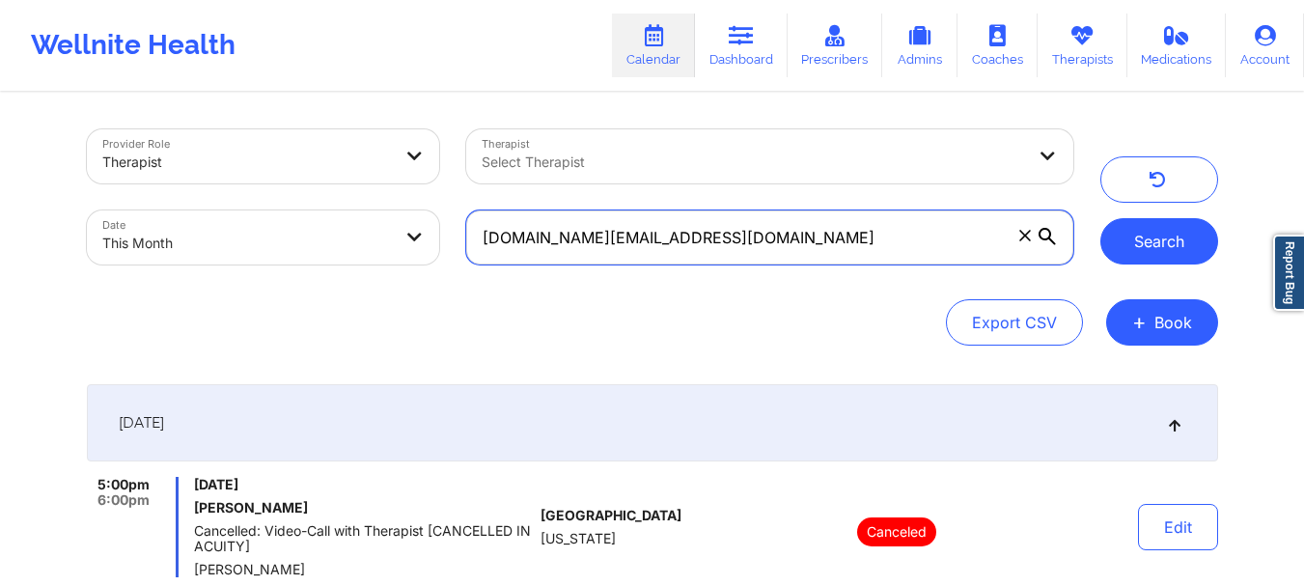
type input "[DOMAIN_NAME][EMAIL_ADDRESS][DOMAIN_NAME]"
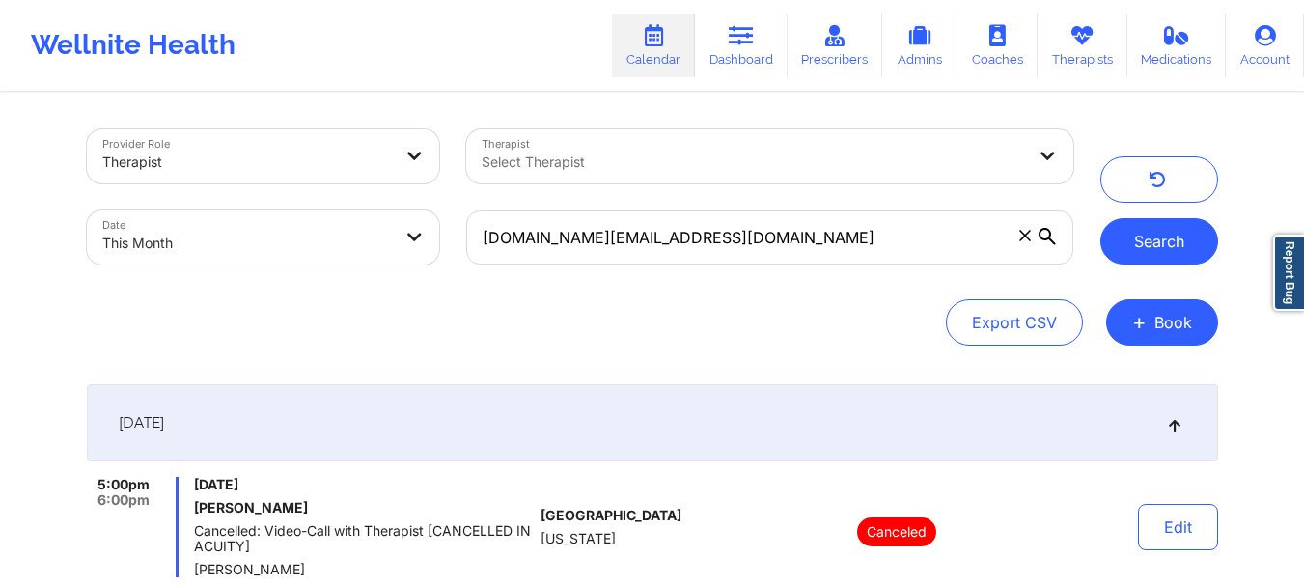
click at [1131, 231] on button "Search" at bounding box center [1159, 241] width 118 height 46
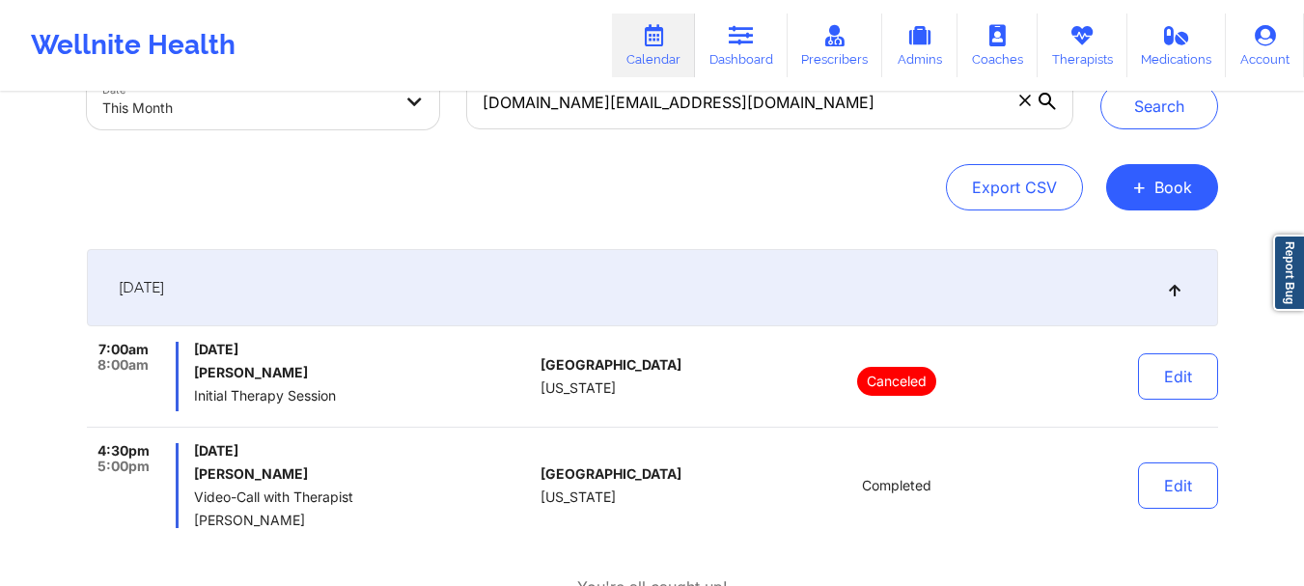
scroll to position [134, 0]
click at [1173, 183] on button "+ Book" at bounding box center [1162, 188] width 112 height 46
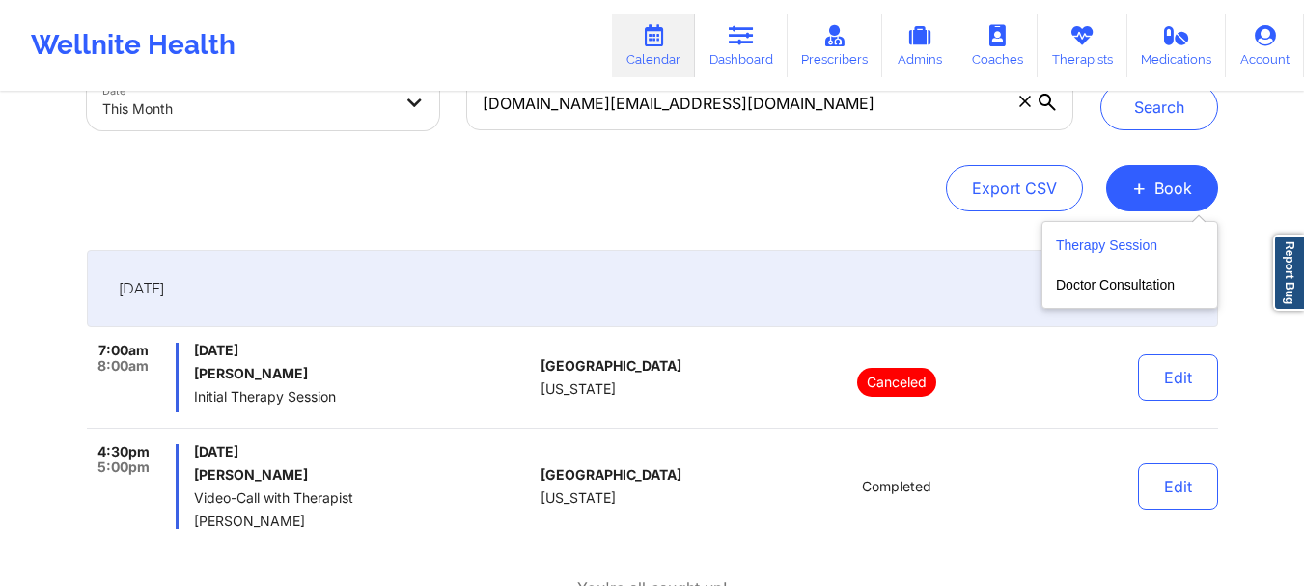
click at [1156, 240] on button "Therapy Session" at bounding box center [1130, 250] width 148 height 32
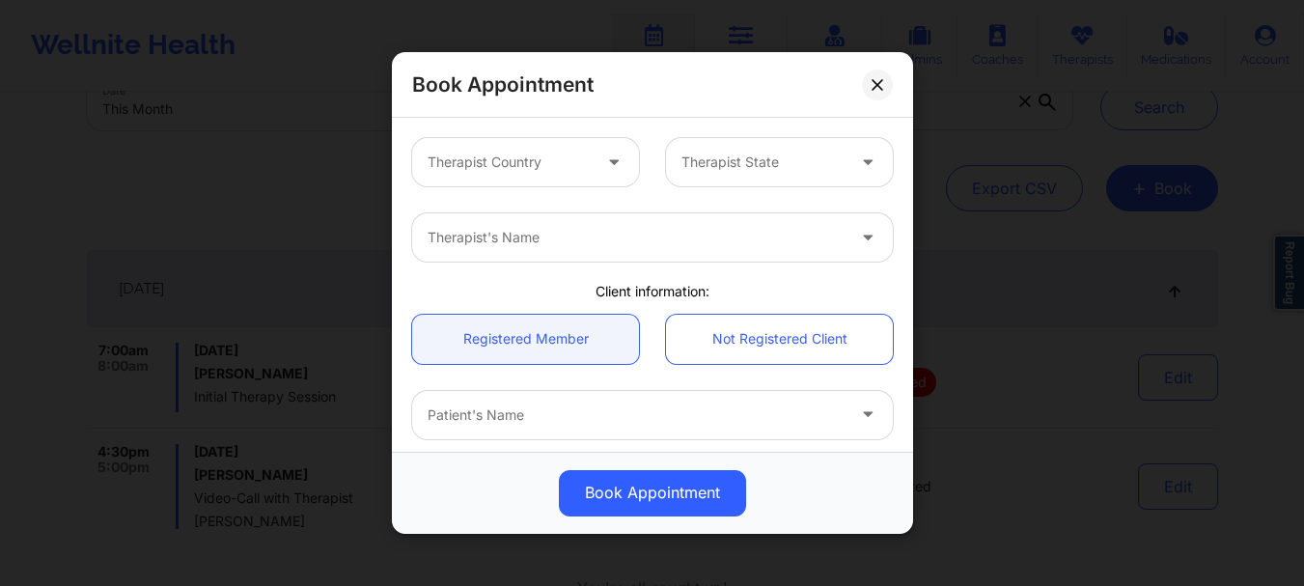
click at [488, 152] on div at bounding box center [509, 162] width 163 height 23
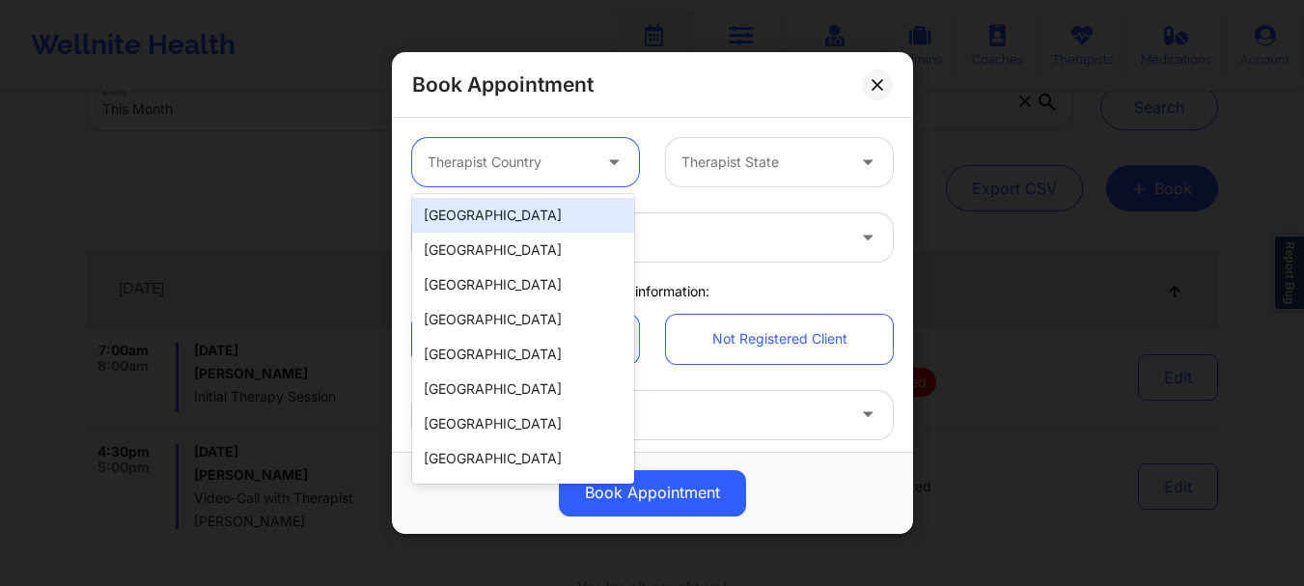
click at [493, 208] on div "[GEOGRAPHIC_DATA]" at bounding box center [523, 215] width 222 height 35
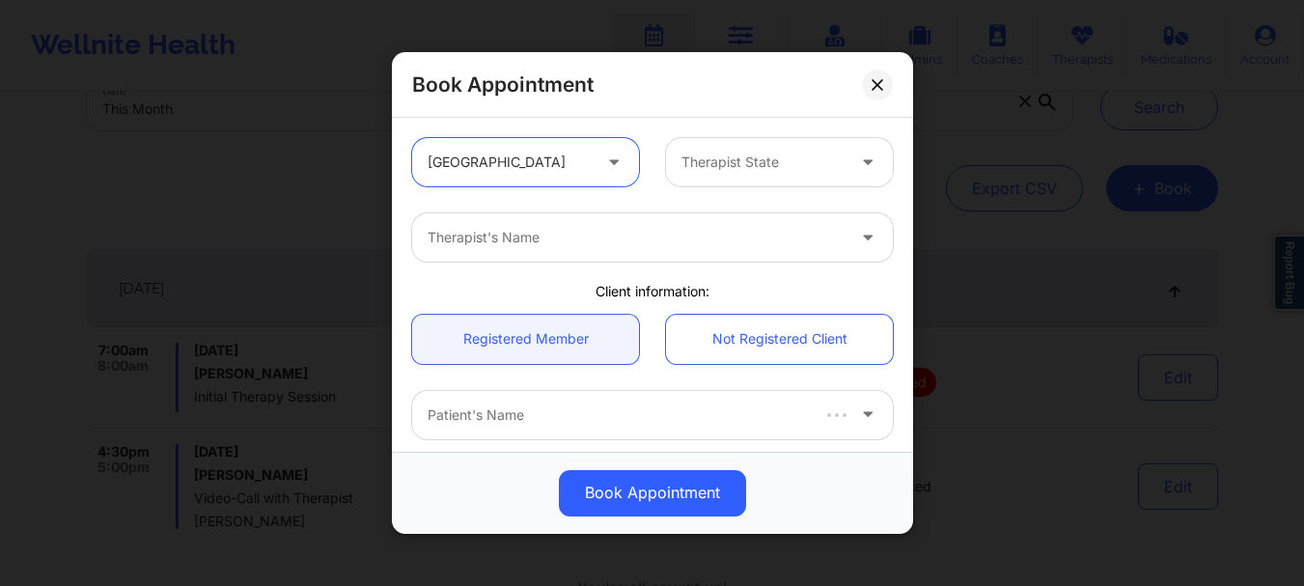
click at [752, 171] on div at bounding box center [762, 162] width 163 height 23
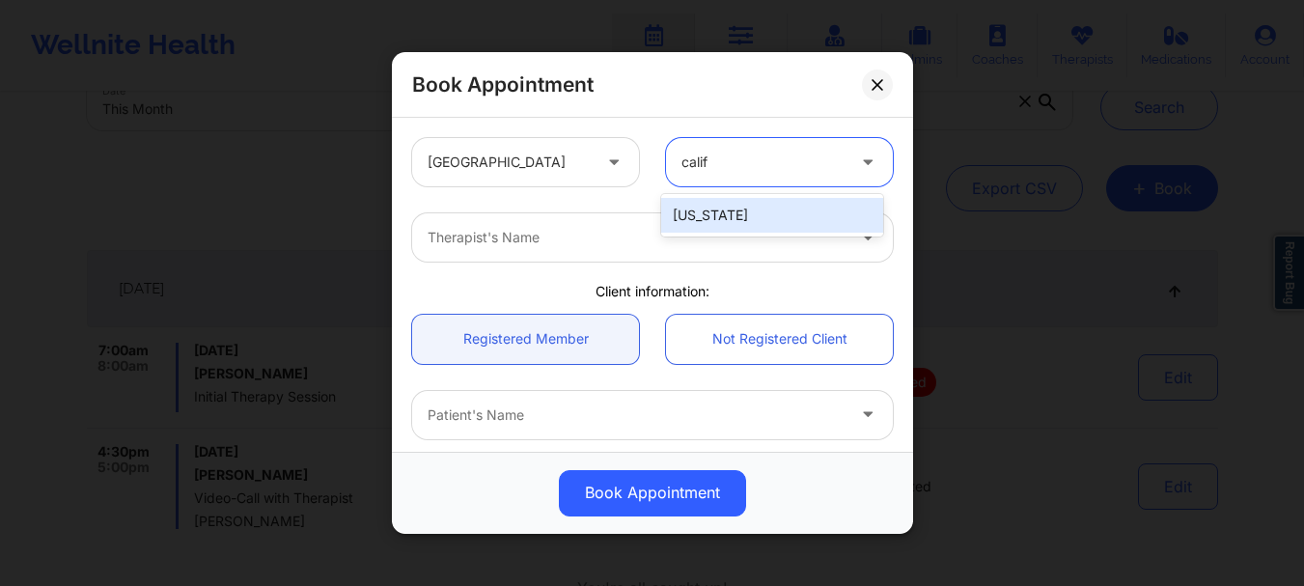
type input "califo"
click at [745, 201] on div "[US_STATE]" at bounding box center [772, 215] width 222 height 35
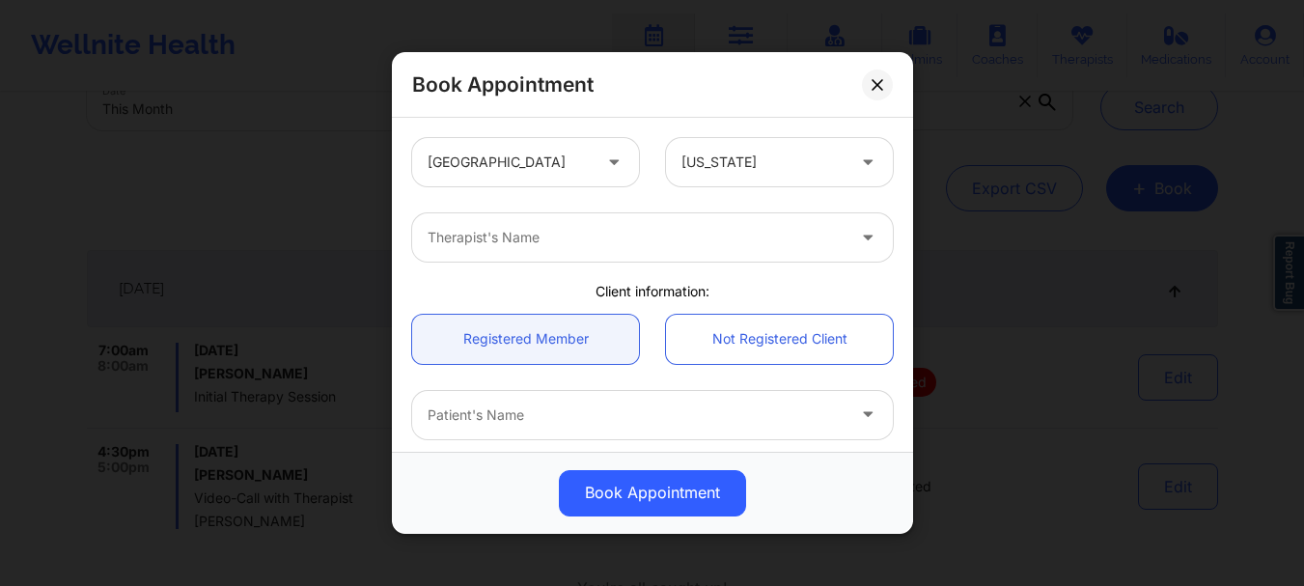
click at [577, 266] on div "Therapist's Name" at bounding box center [653, 237] width 508 height 75
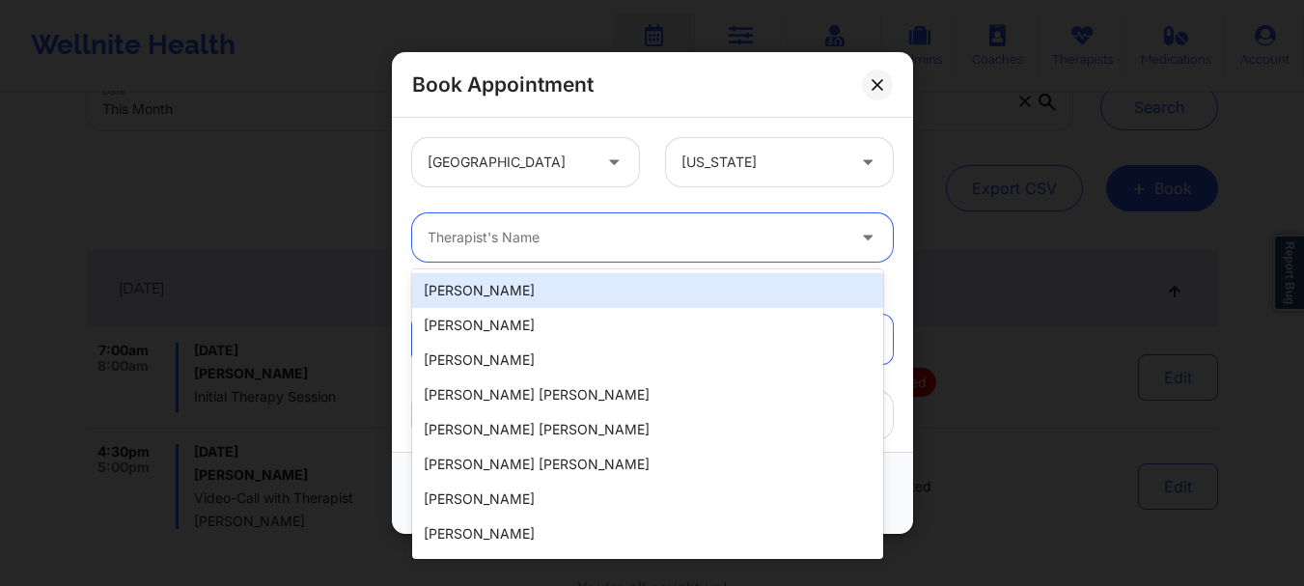
click at [563, 257] on div "Therapist's Name" at bounding box center [629, 237] width 434 height 48
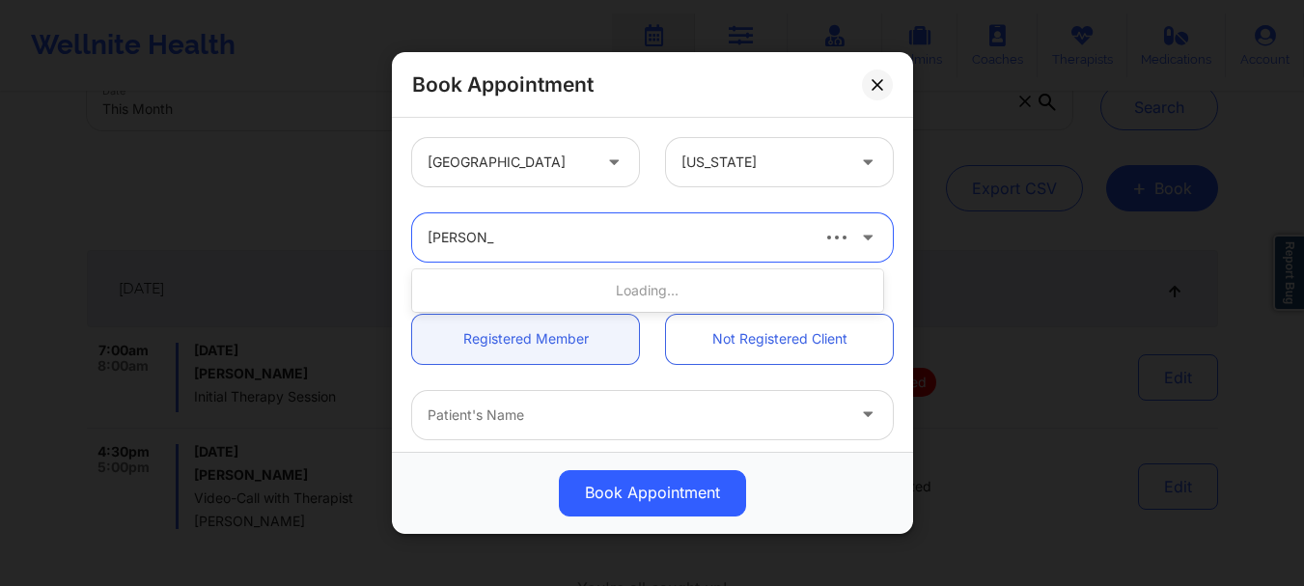
type input "[PERSON_NAME]"
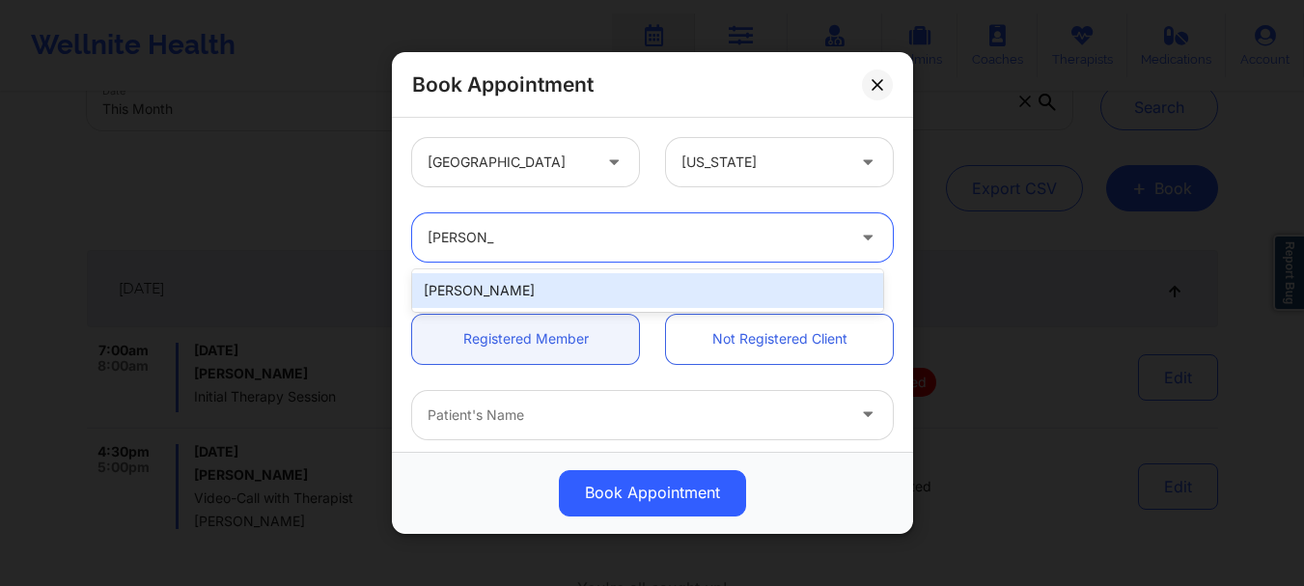
click at [545, 298] on div "[PERSON_NAME]" at bounding box center [647, 290] width 471 height 35
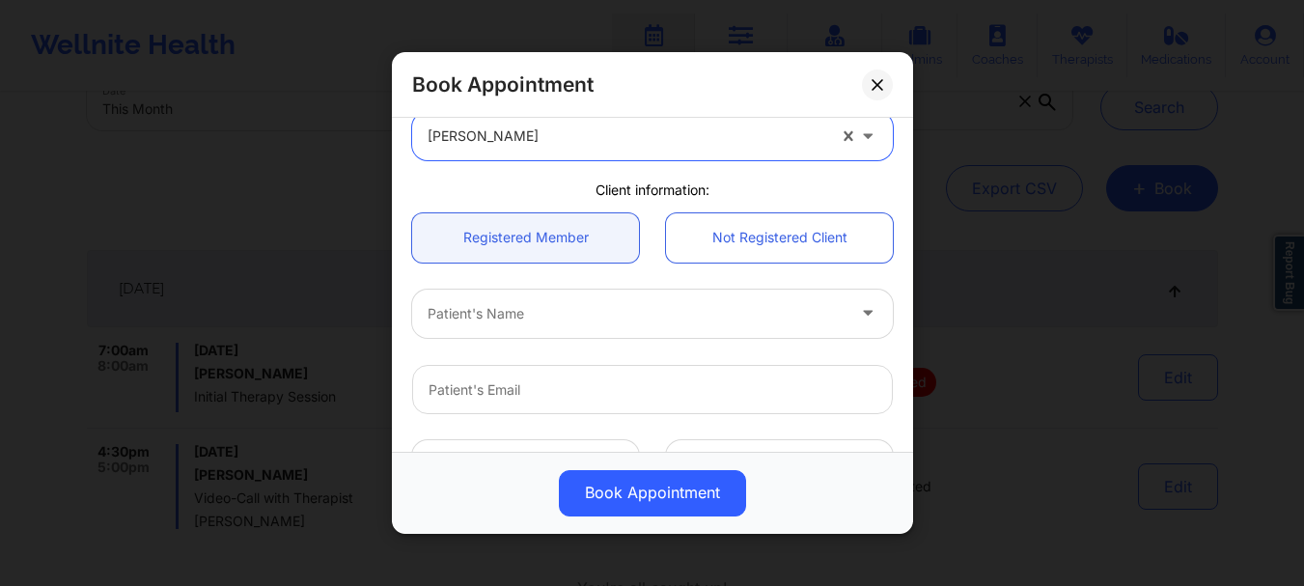
scroll to position [125, 0]
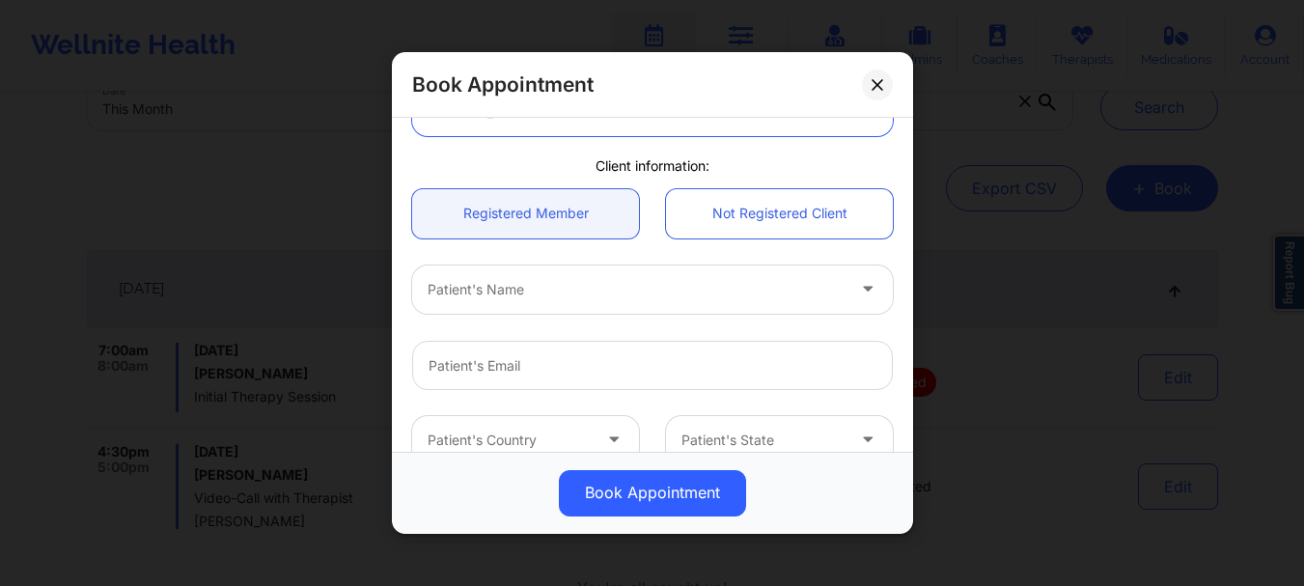
click at [433, 290] on div at bounding box center [636, 289] width 417 height 23
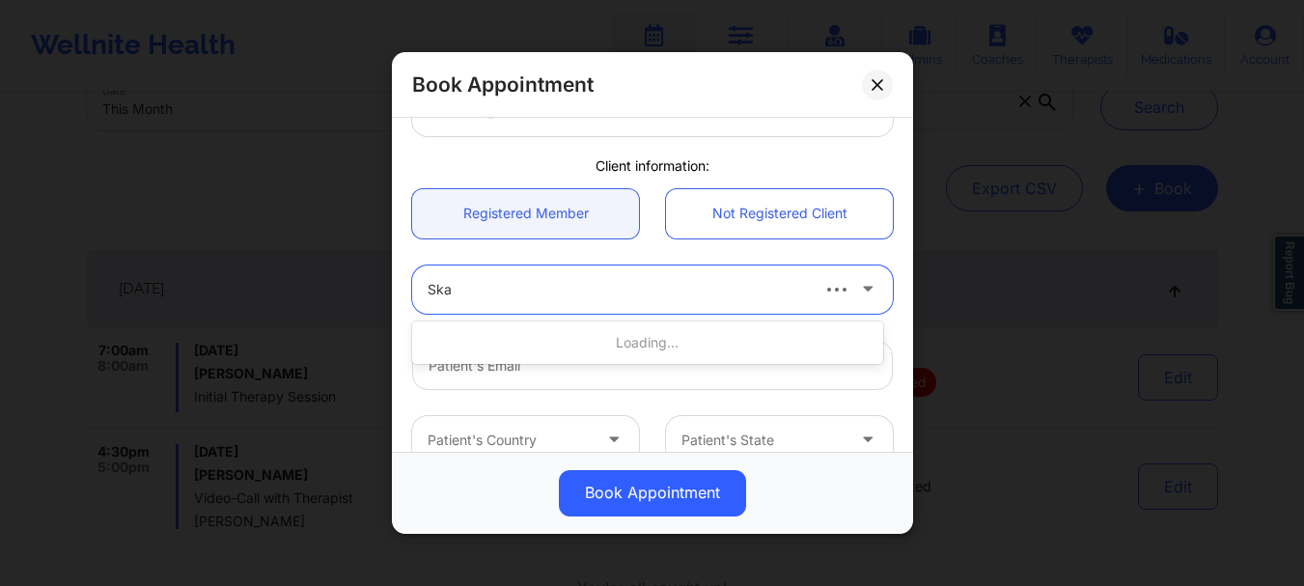
type input "Skan"
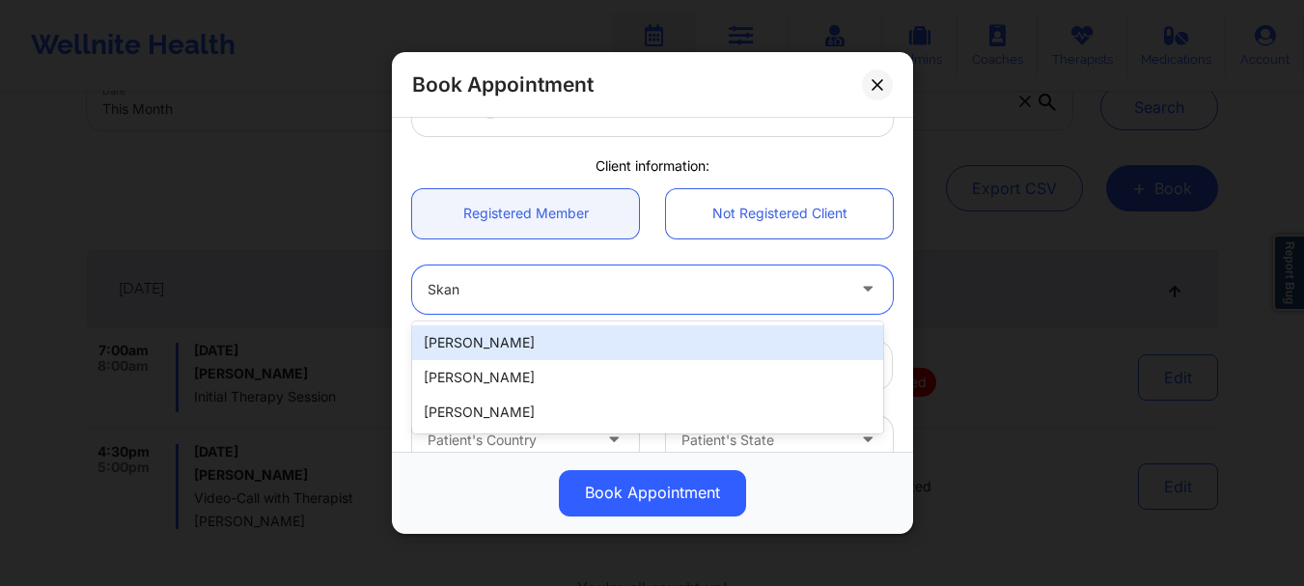
click at [457, 339] on div "[PERSON_NAME]" at bounding box center [647, 342] width 471 height 35
type input "[DOMAIN_NAME][EMAIL_ADDRESS][DOMAIN_NAME]"
type input "7472836161"
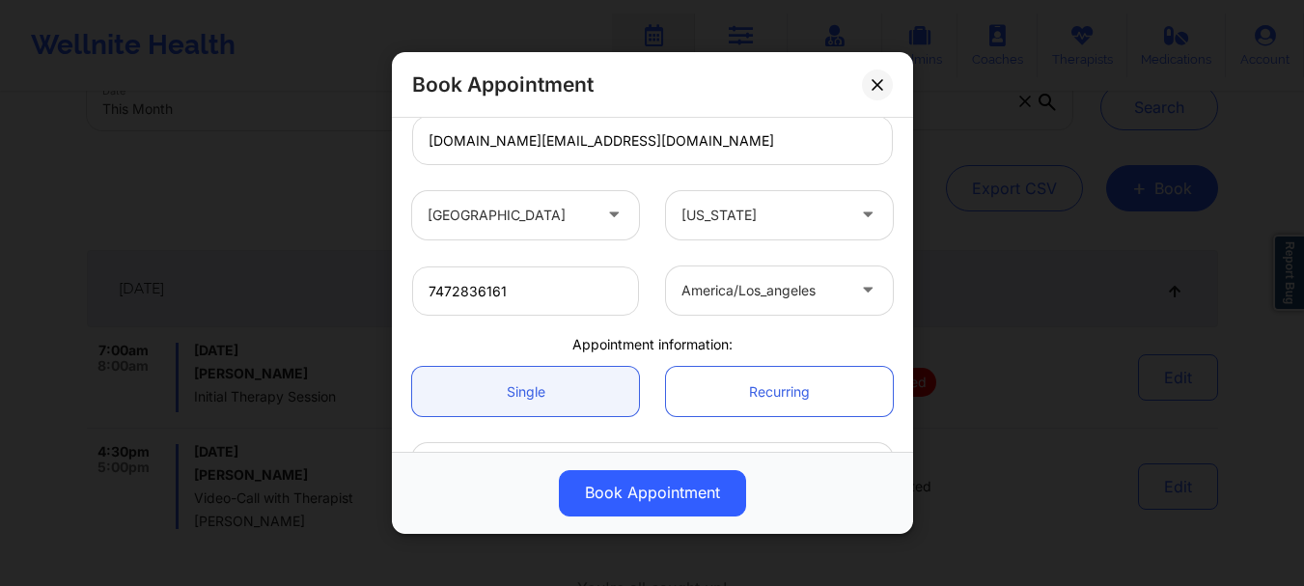
scroll to position [485, 0]
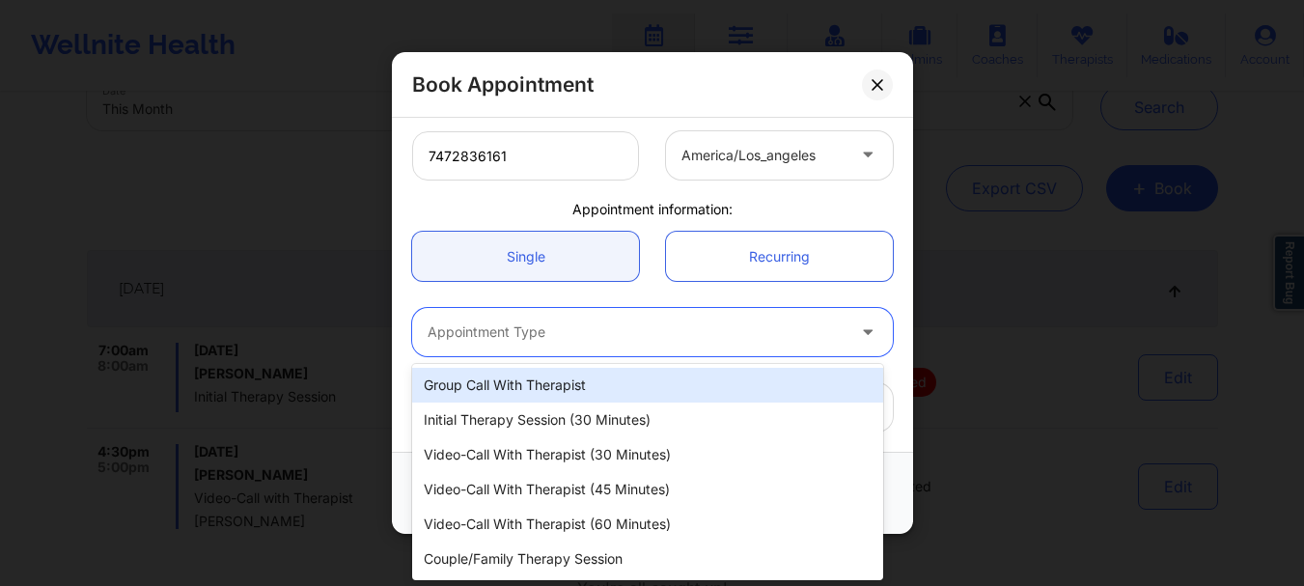
click at [480, 327] on div at bounding box center [636, 332] width 417 height 23
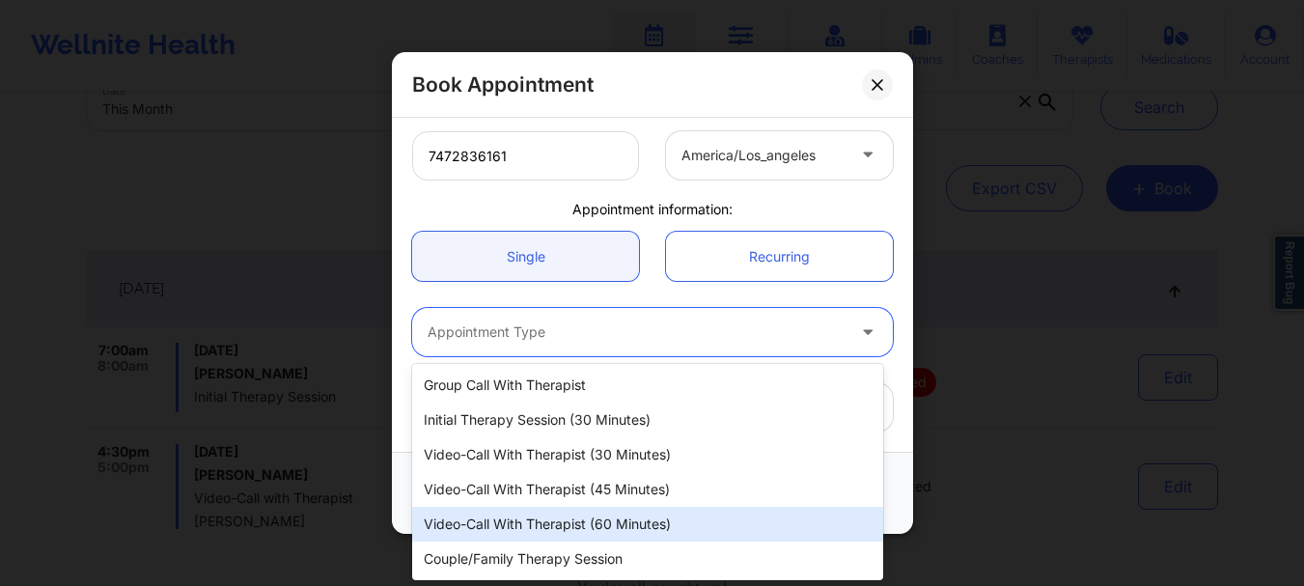
click at [551, 525] on div "Video-Call with Therapist (60 minutes)" at bounding box center [647, 524] width 471 height 35
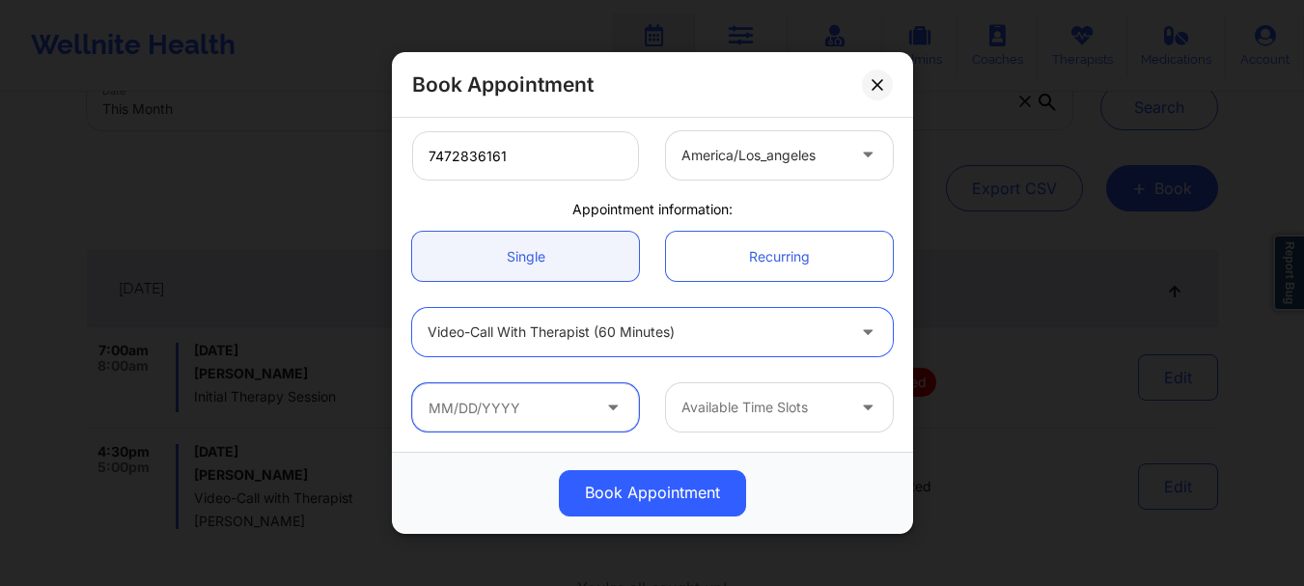
click at [492, 416] on input "text" at bounding box center [525, 407] width 227 height 48
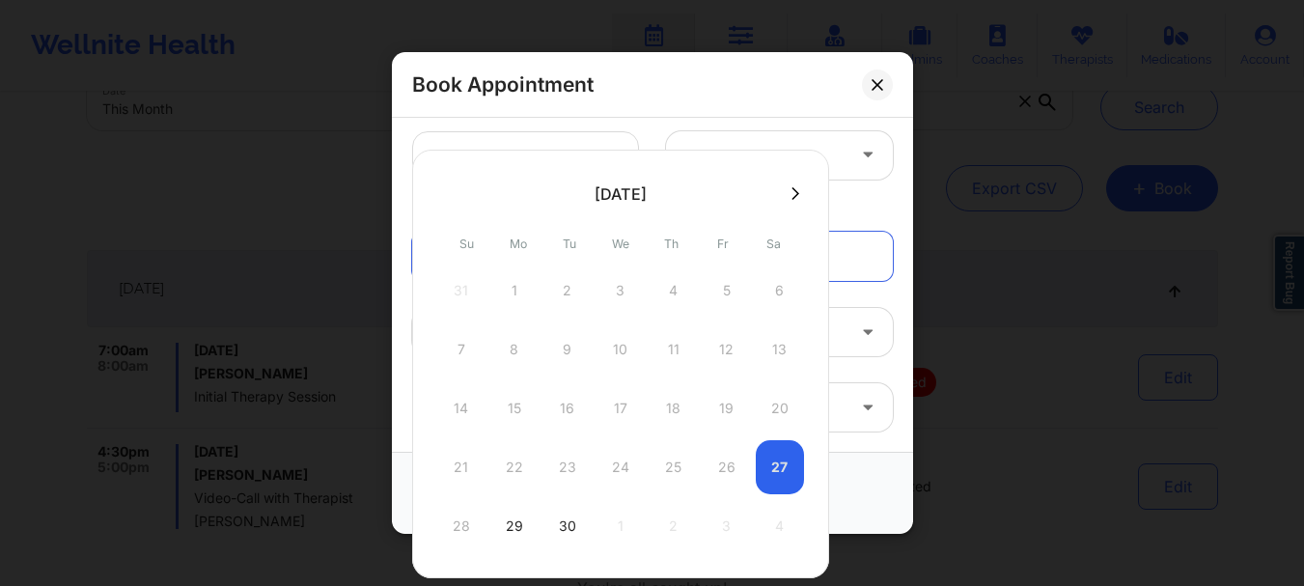
click at [792, 206] on div at bounding box center [620, 193] width 417 height 29
click at [791, 193] on icon at bounding box center [795, 193] width 8 height 14
click at [676, 296] on div "2" at bounding box center [674, 290] width 48 height 54
type input "[DATE]"
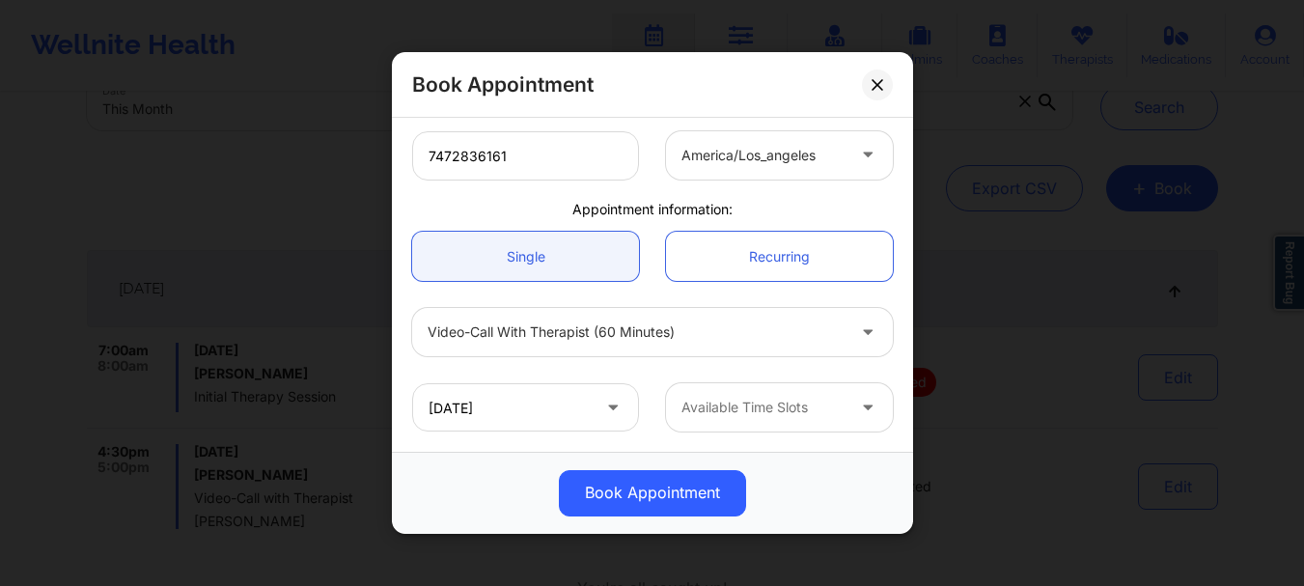
click at [703, 393] on div "Available Time Slots" at bounding box center [756, 407] width 180 height 48
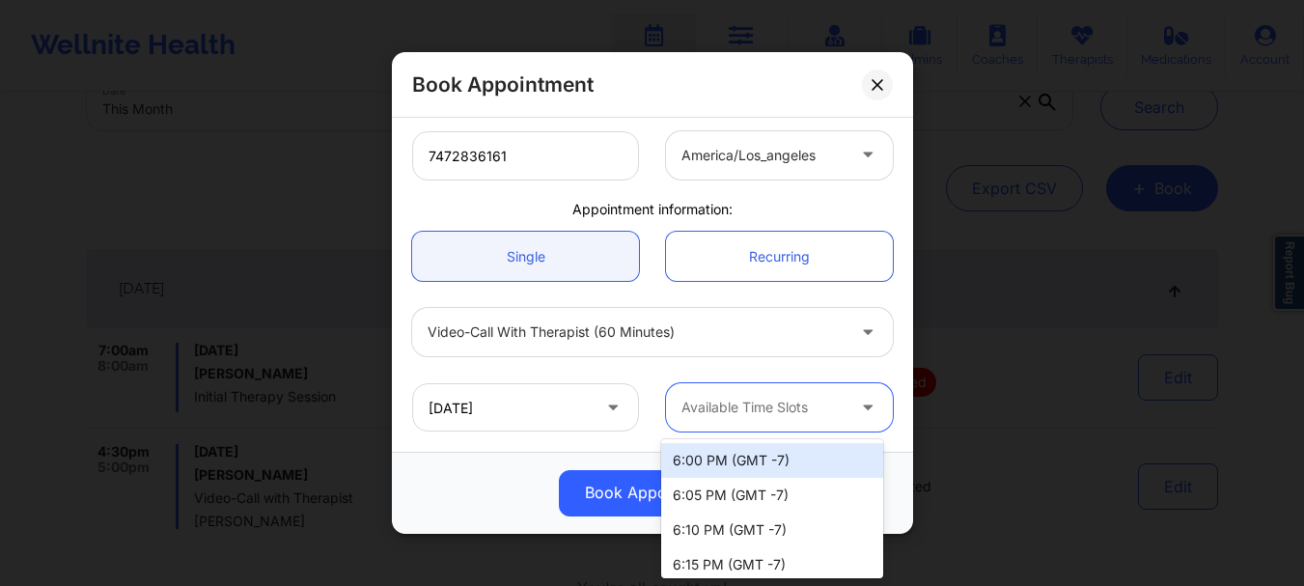
scroll to position [2614, 0]
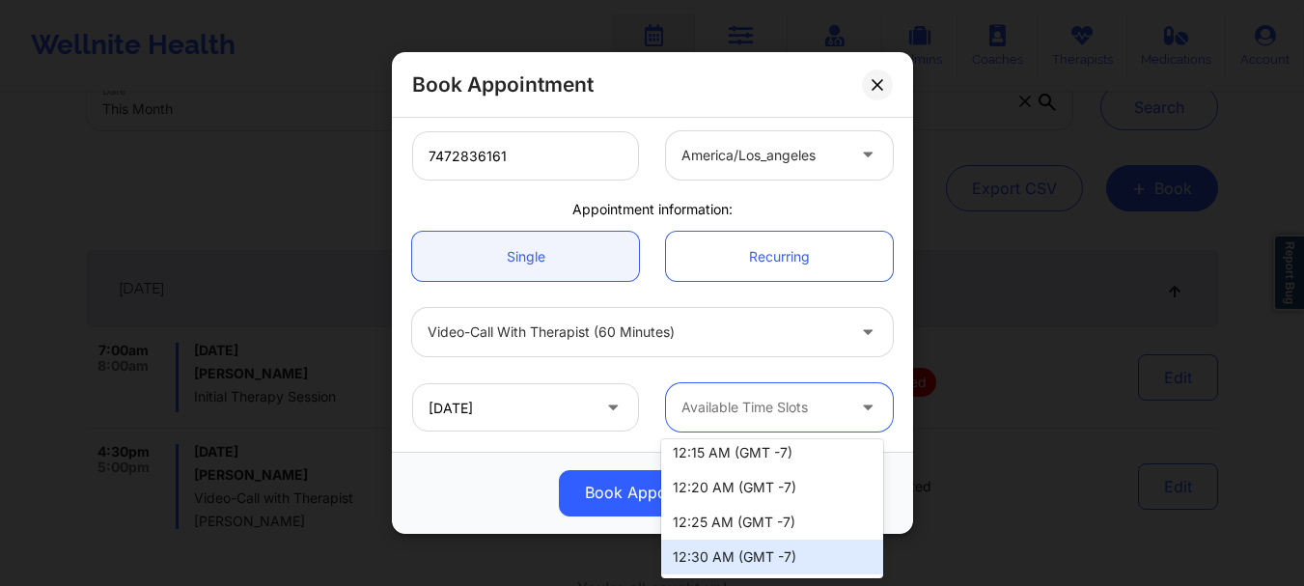
click at [757, 542] on div "12:30 AM (GMT -7)" at bounding box center [772, 557] width 222 height 35
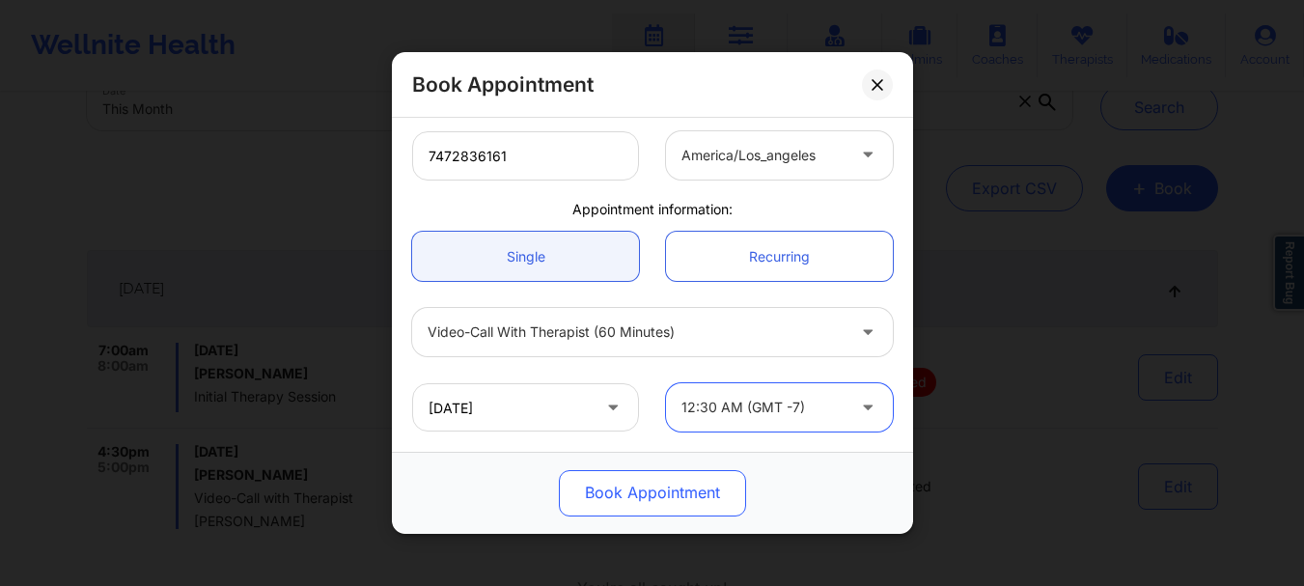
click at [669, 489] on button "Book Appointment" at bounding box center [652, 493] width 187 height 46
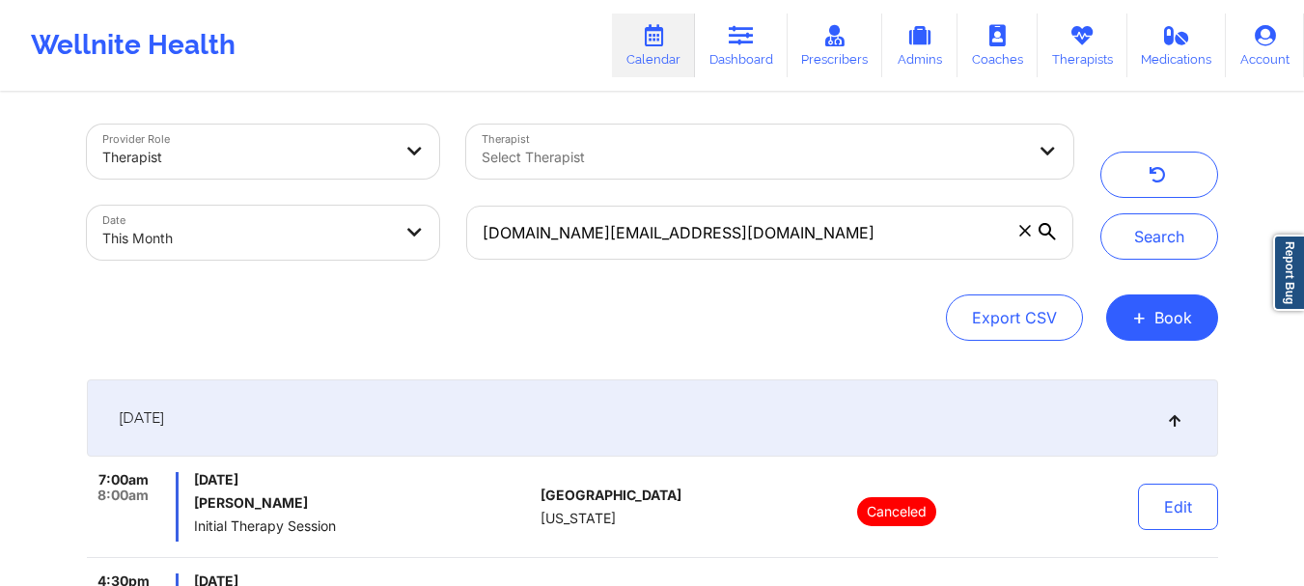
scroll to position [3, 0]
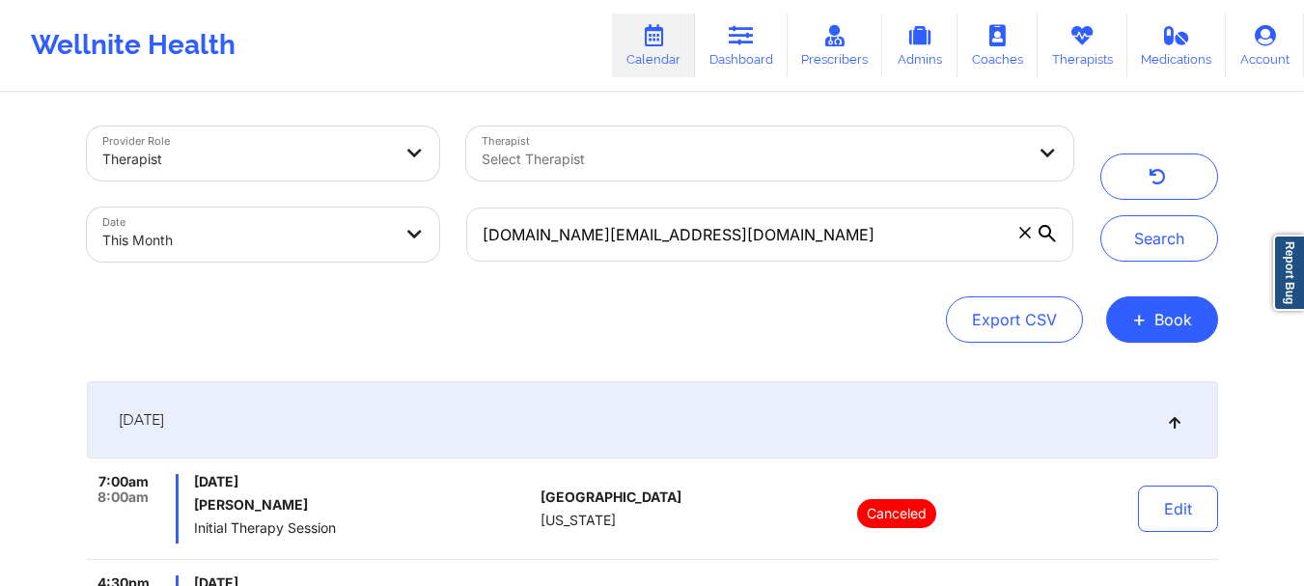
click at [1028, 235] on icon at bounding box center [1024, 232] width 11 height 11
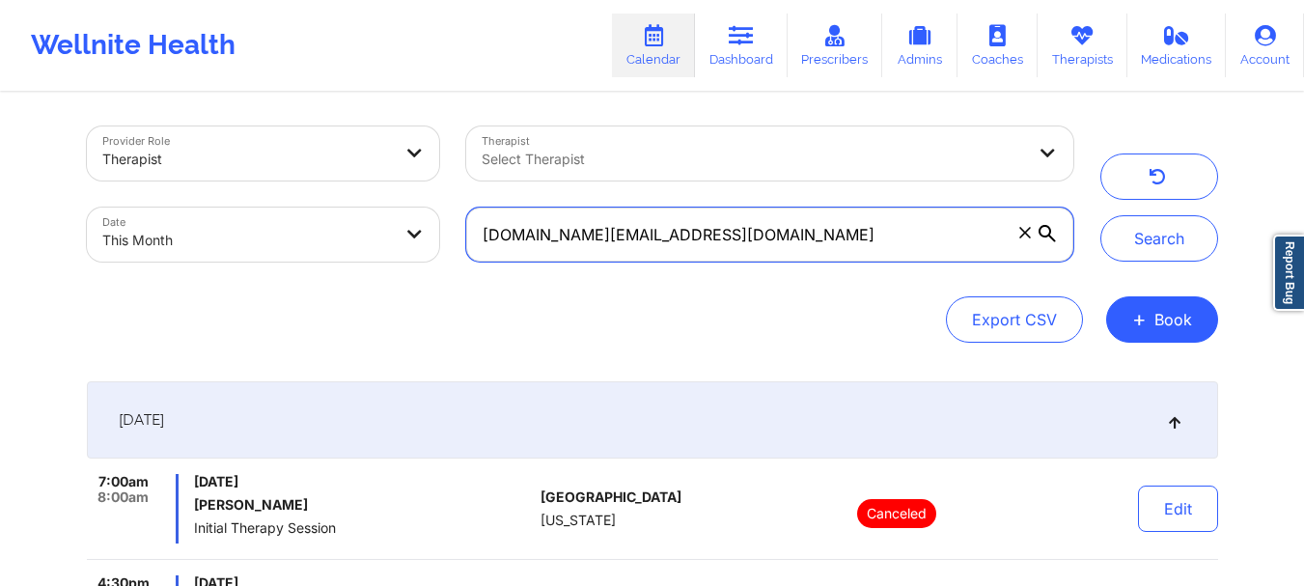
click at [1028, 235] on input "[DOMAIN_NAME][EMAIL_ADDRESS][DOMAIN_NAME]" at bounding box center [769, 235] width 606 height 54
paste input "Kktellis@aol.com"
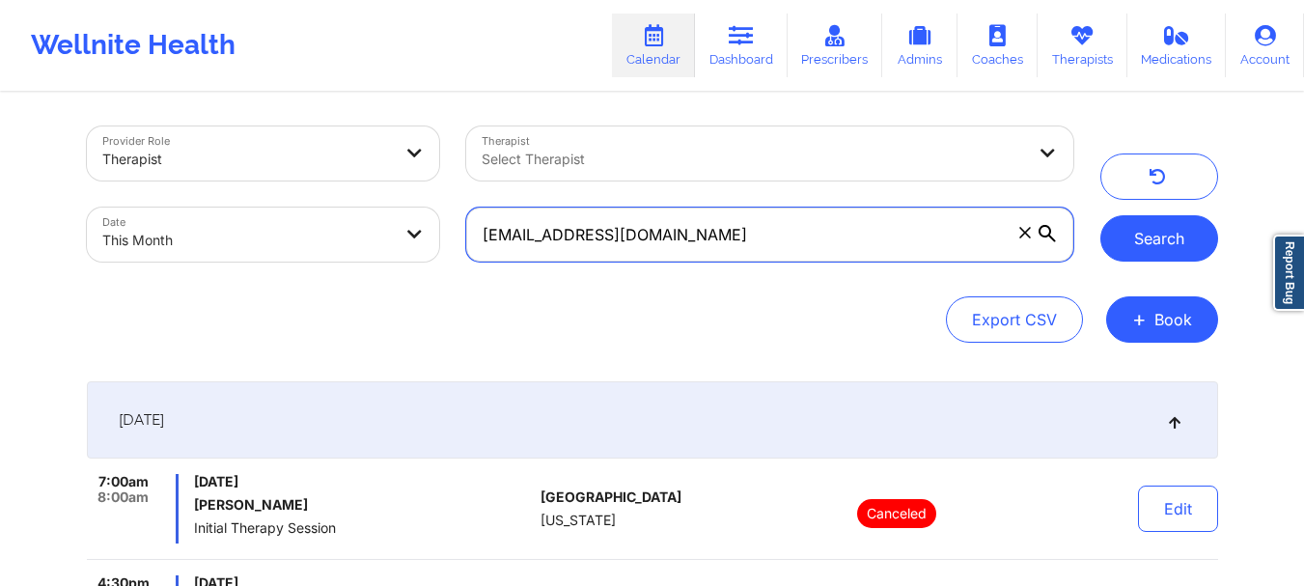
type input "Kktellis@aol.com"
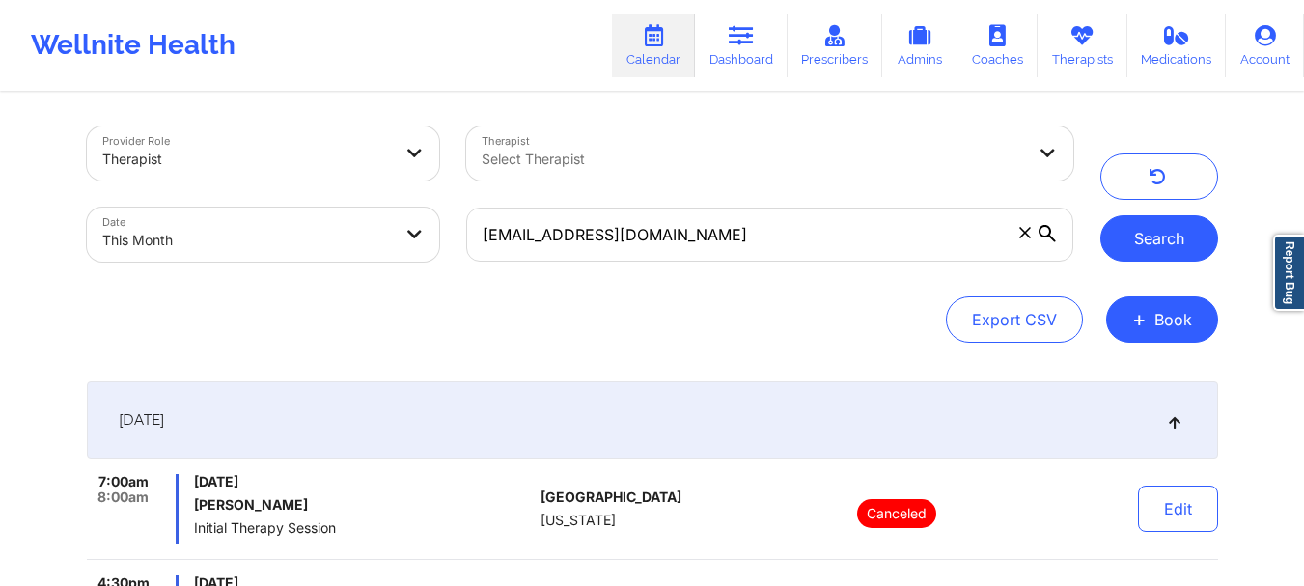
click at [1167, 240] on button "Search" at bounding box center [1159, 238] width 118 height 46
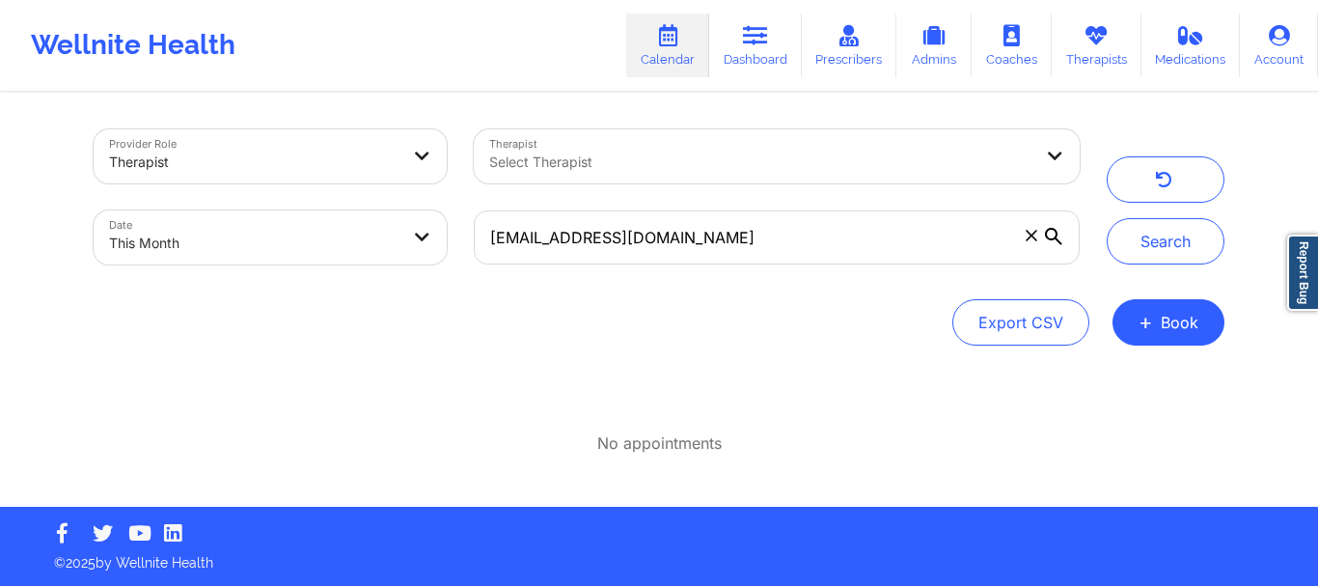
select select "2025-8"
select select "2025-9"
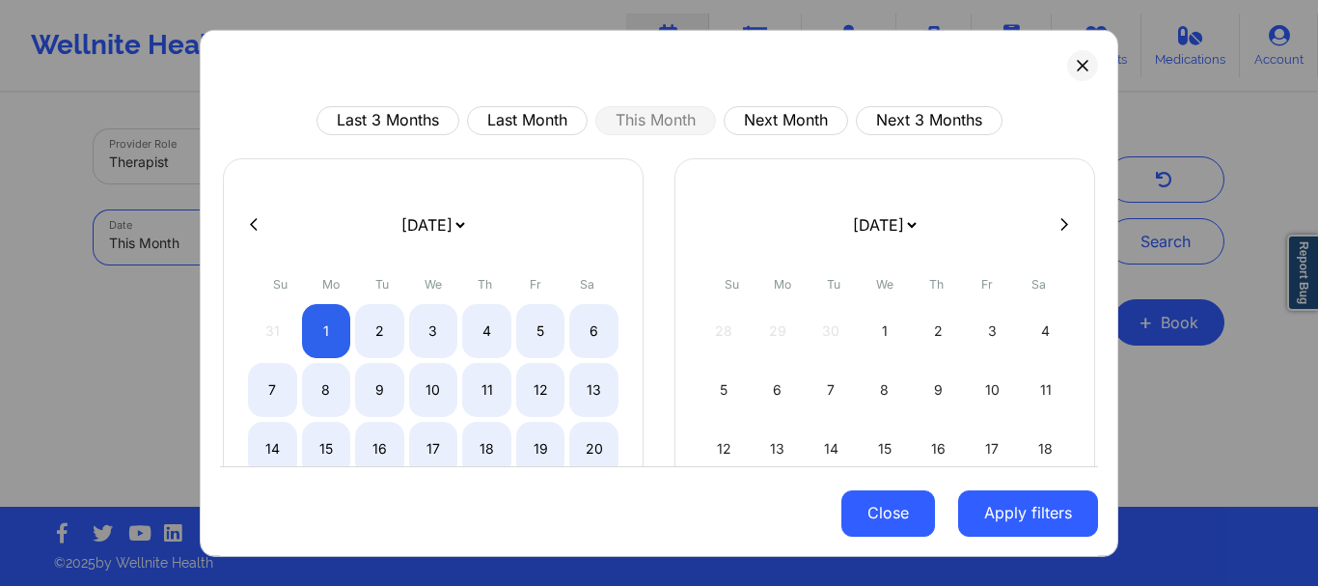
click at [892, 516] on button "Close" at bounding box center [889, 513] width 94 height 46
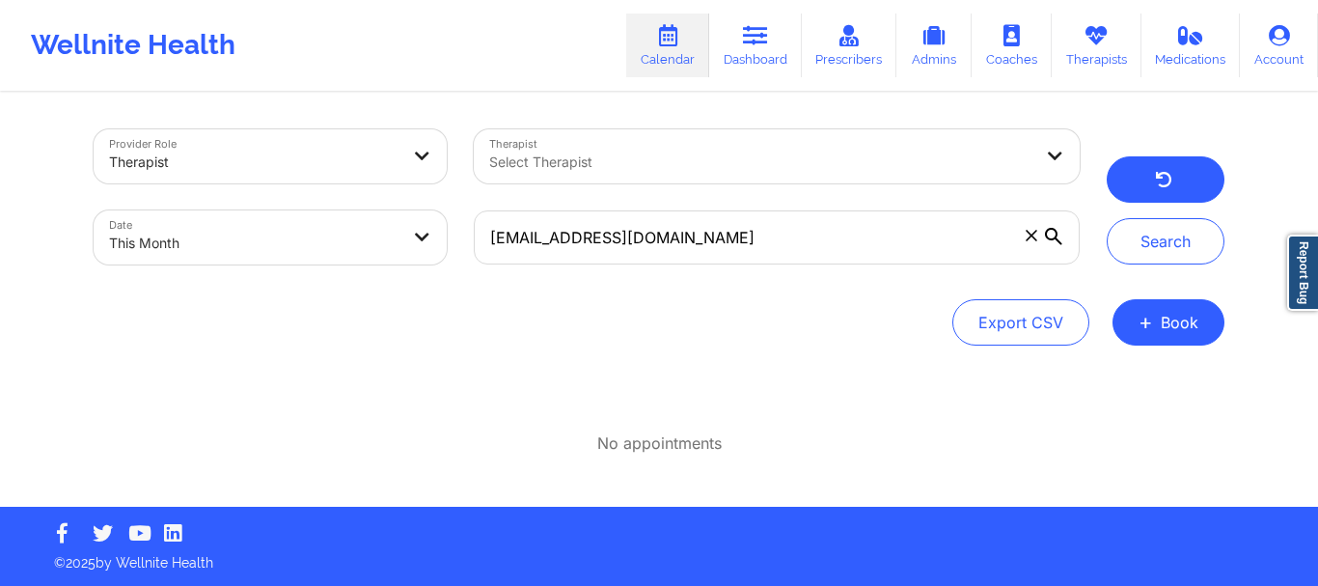
click at [1159, 180] on icon "button" at bounding box center [1164, 182] width 18 height 15
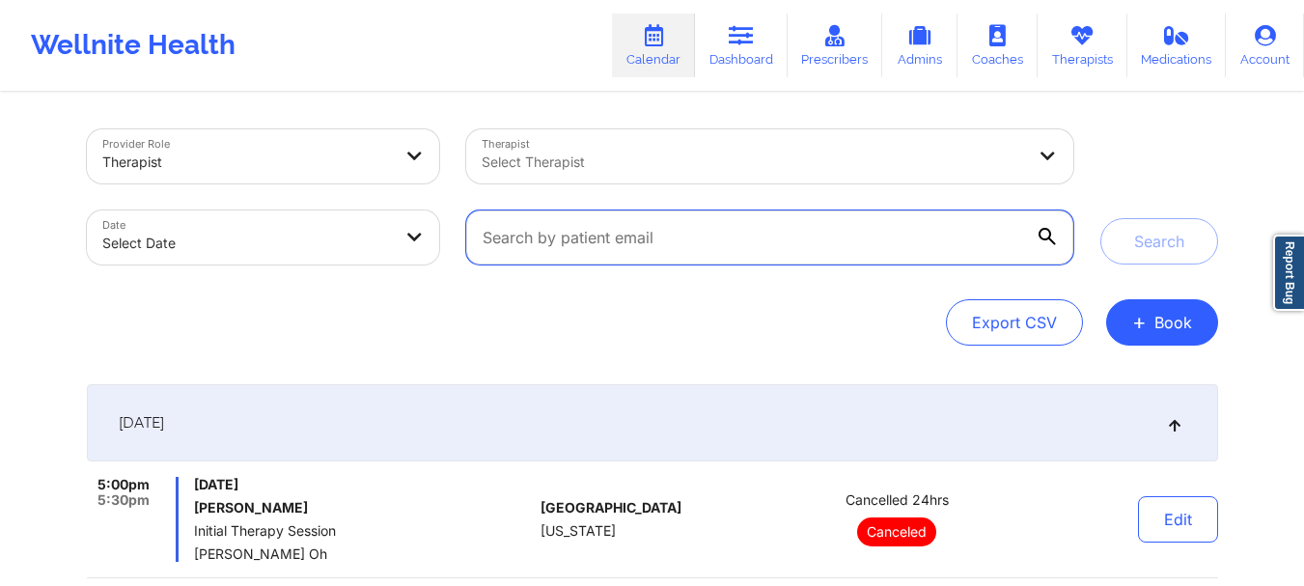
click at [771, 219] on input "text" at bounding box center [769, 237] width 606 height 54
paste input "kktellis@aol.com"
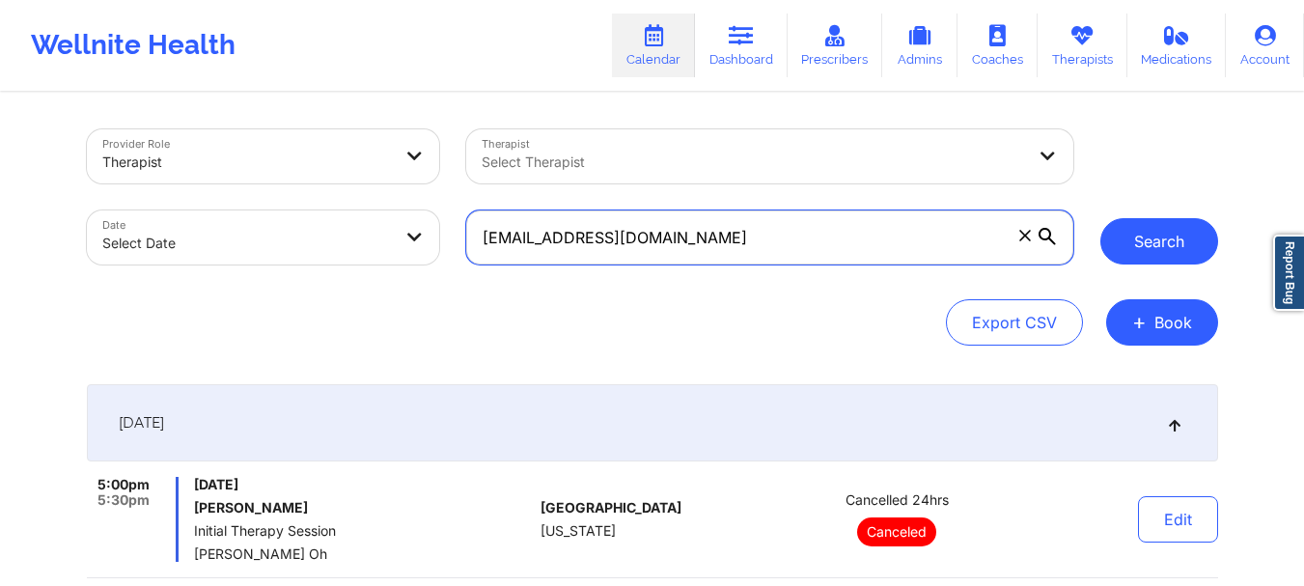
type input "kktellis@aol.com"
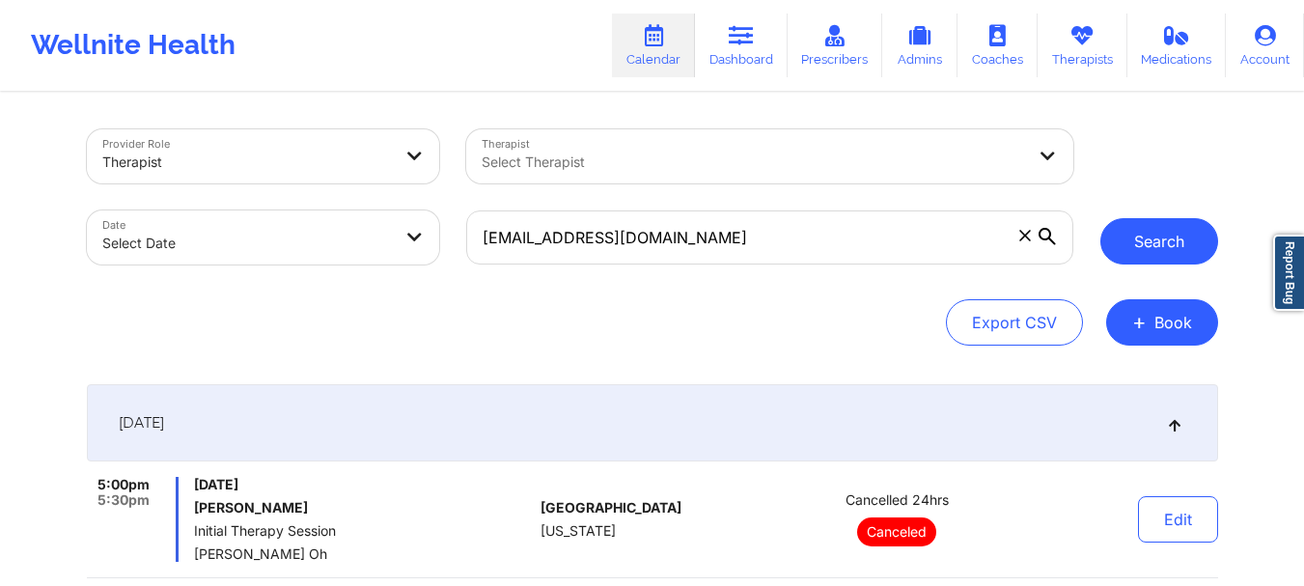
click at [1147, 234] on button "Search" at bounding box center [1159, 241] width 118 height 46
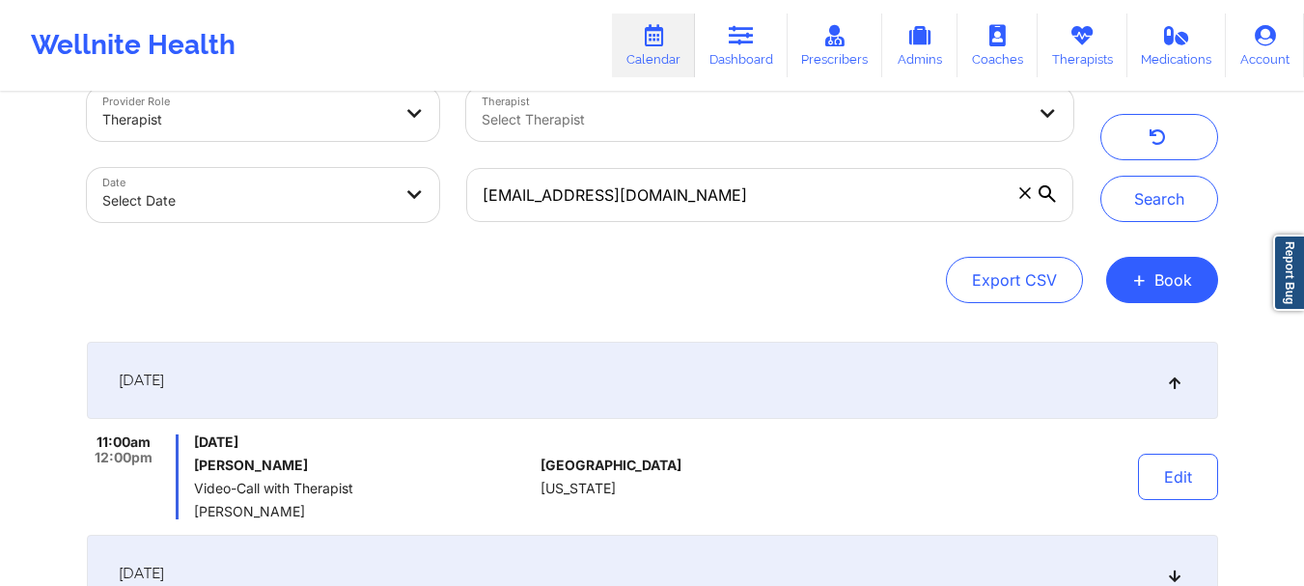
scroll to position [37, 0]
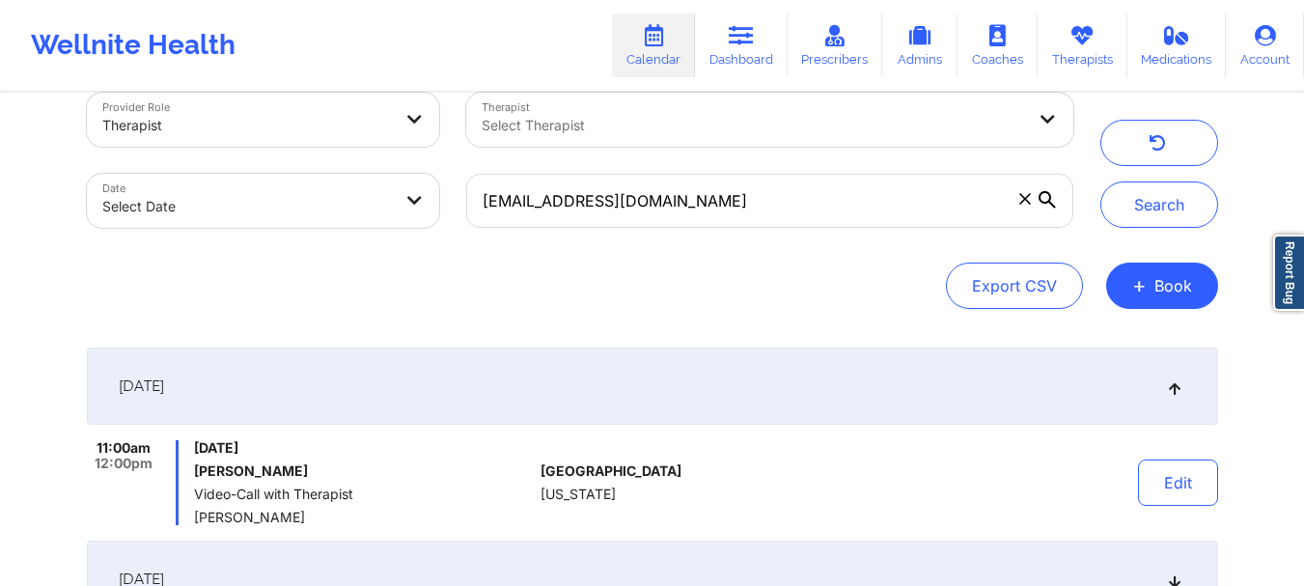
click at [1023, 199] on icon at bounding box center [1025, 199] width 12 height 12
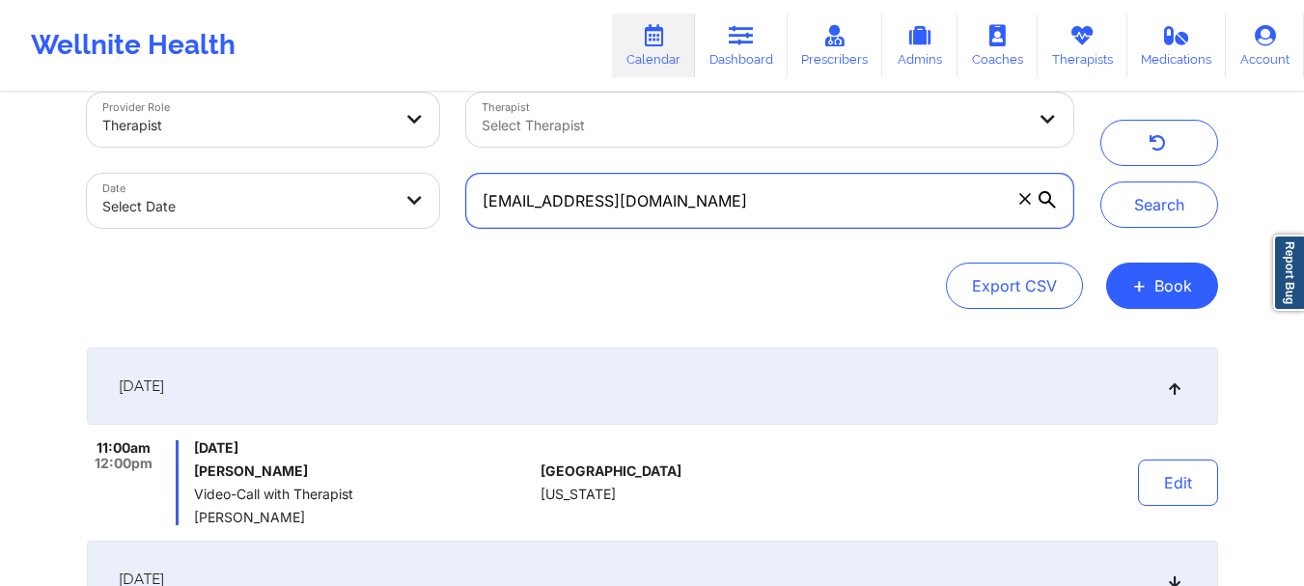
click at [1023, 199] on input "kktellis@aol.com" at bounding box center [769, 201] width 606 height 54
paste input "[DOMAIN_NAME][EMAIL_ADDRESS][DOMAIN_NAME]"
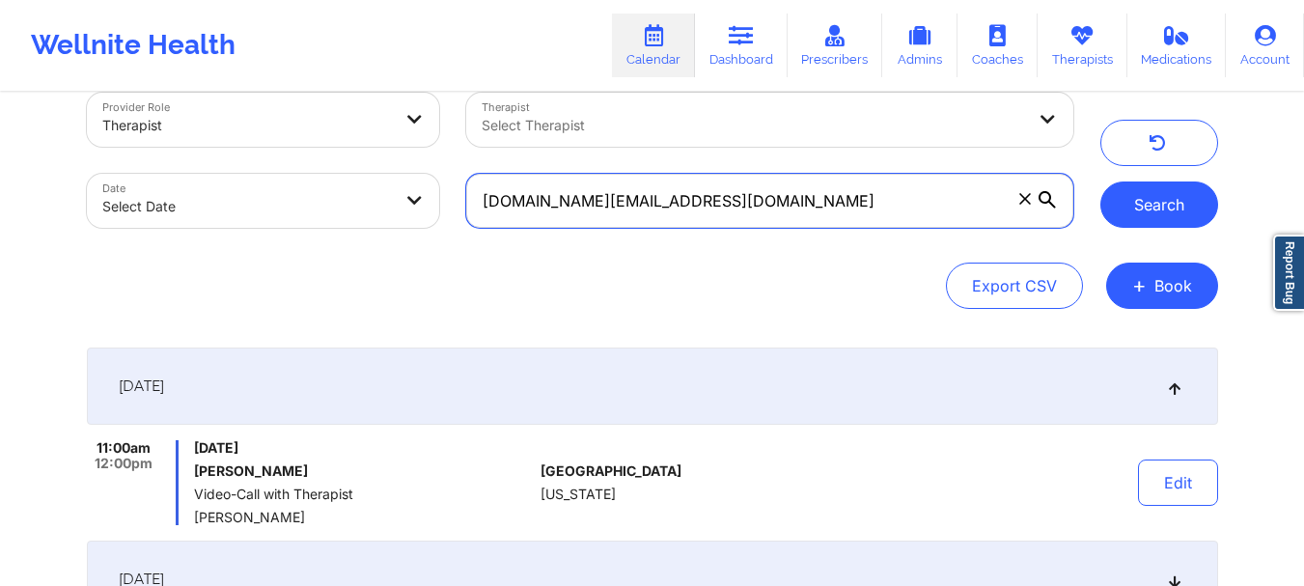
type input "[DOMAIN_NAME][EMAIL_ADDRESS][DOMAIN_NAME]"
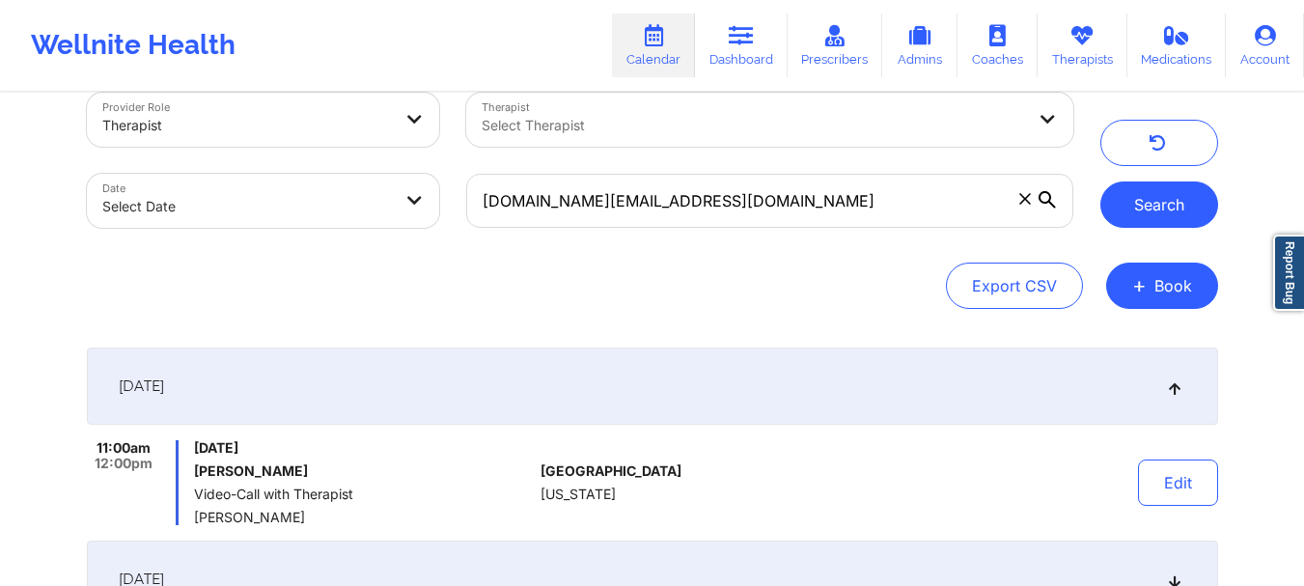
click at [1173, 197] on button "Search" at bounding box center [1159, 204] width 118 height 46
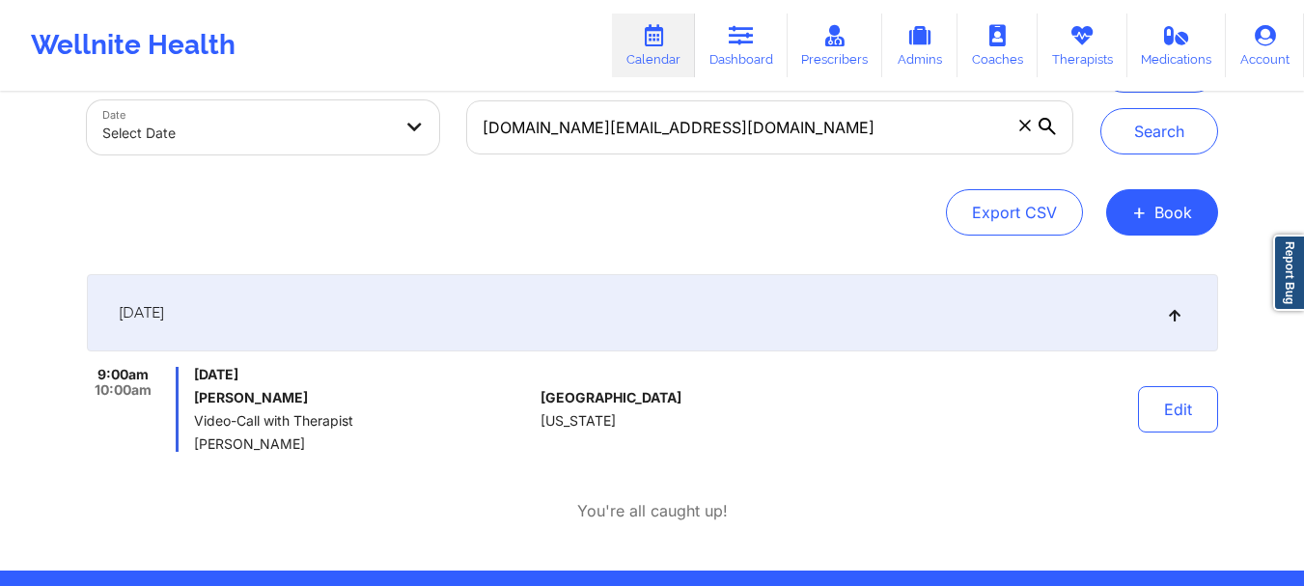
scroll to position [108, 0]
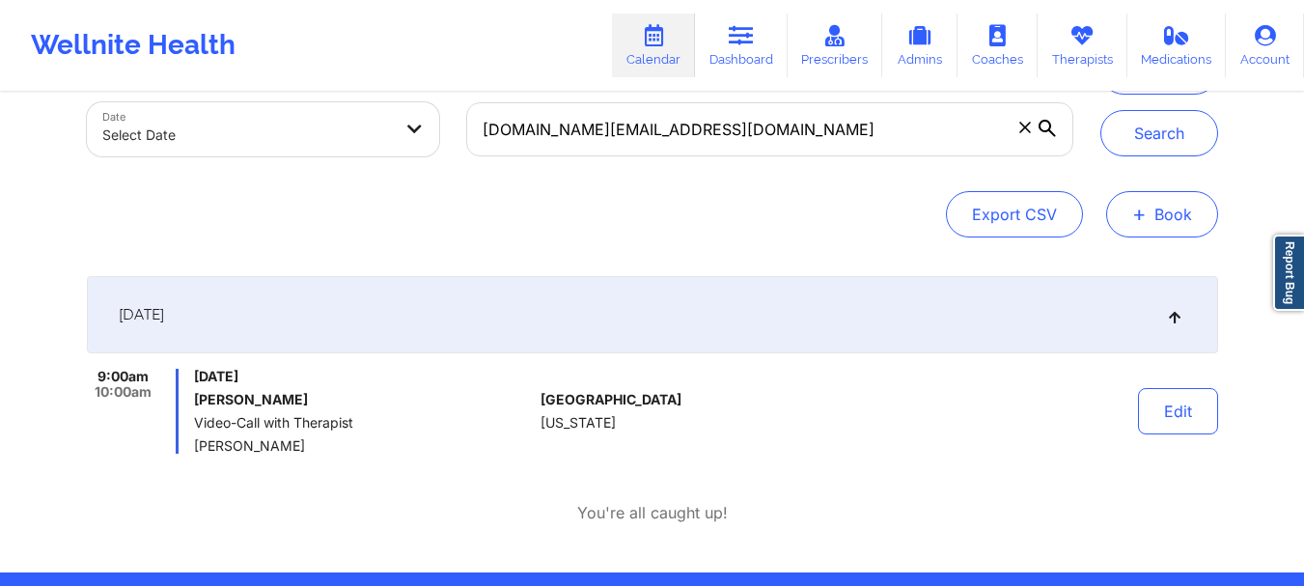
click at [1161, 213] on button "+ Book" at bounding box center [1162, 214] width 112 height 46
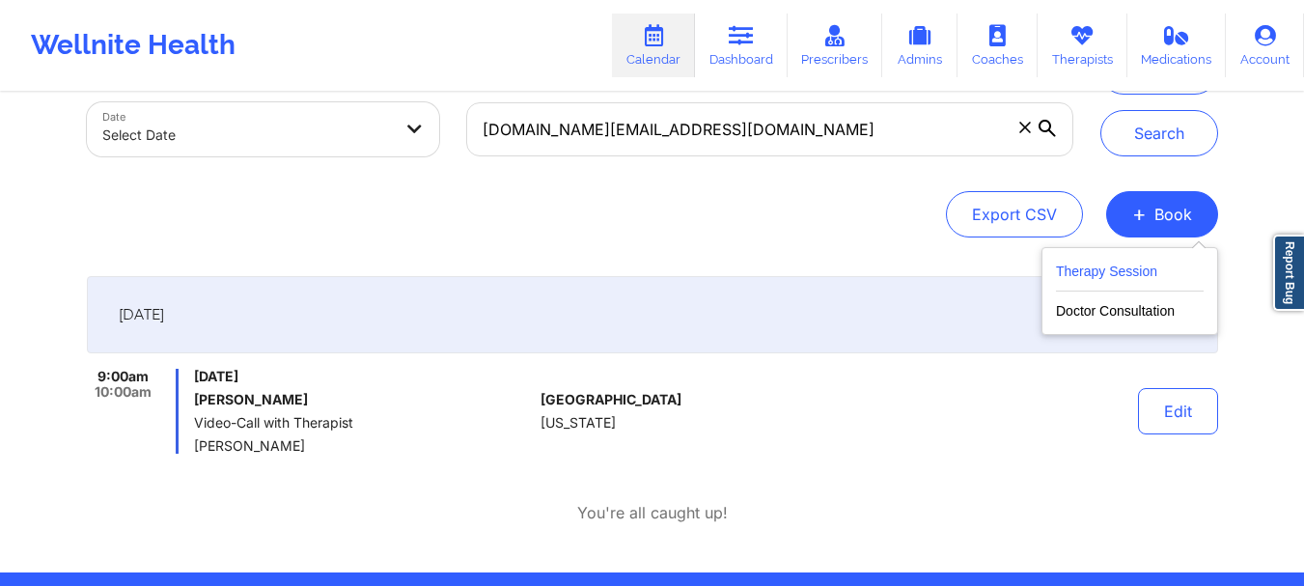
click at [1110, 273] on button "Therapy Session" at bounding box center [1130, 276] width 148 height 32
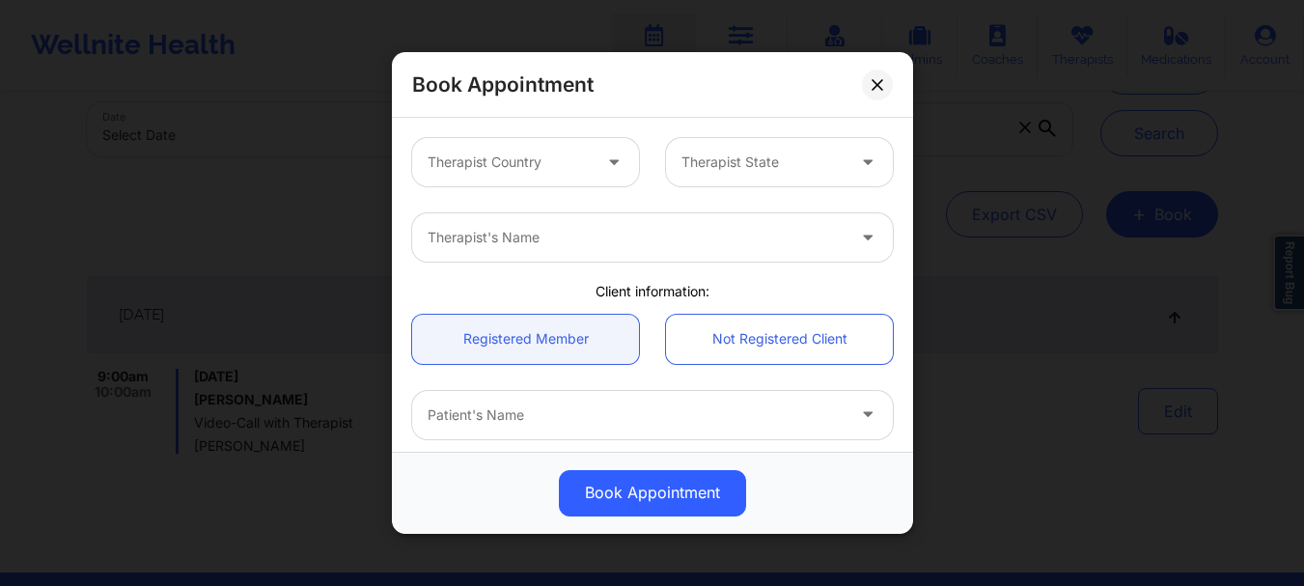
click at [893, 264] on div "Therapist's Name" at bounding box center [653, 237] width 508 height 75
click at [588, 168] on div "Therapist Country" at bounding box center [502, 162] width 180 height 48
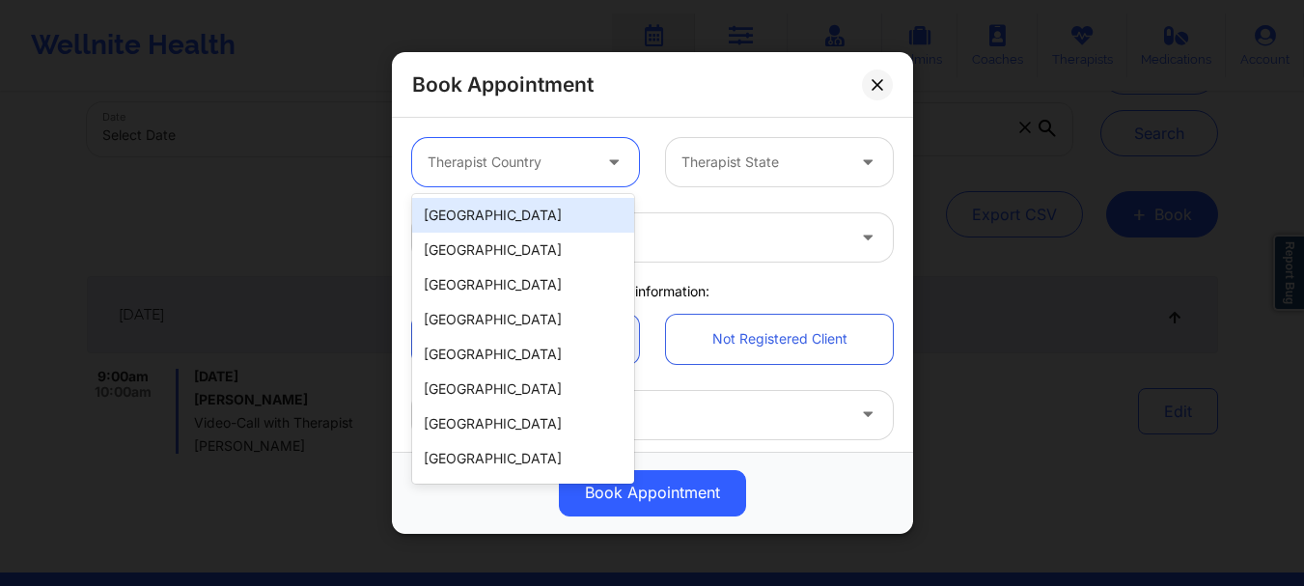
click at [545, 212] on div "[GEOGRAPHIC_DATA]" at bounding box center [523, 215] width 222 height 35
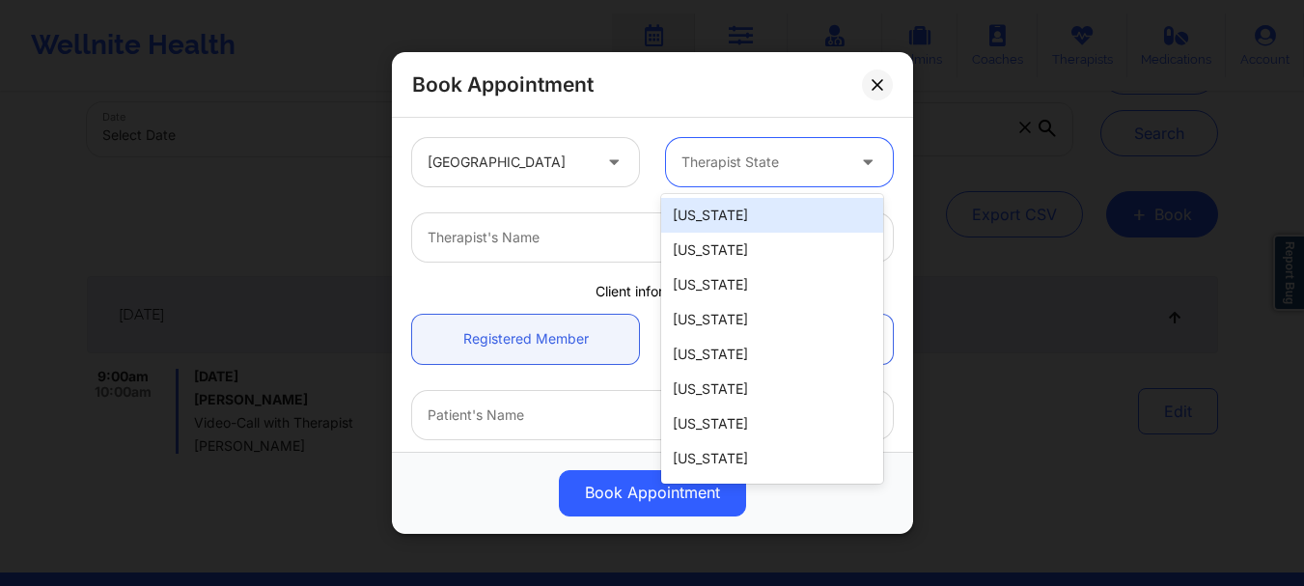
click at [748, 168] on div at bounding box center [762, 162] width 163 height 23
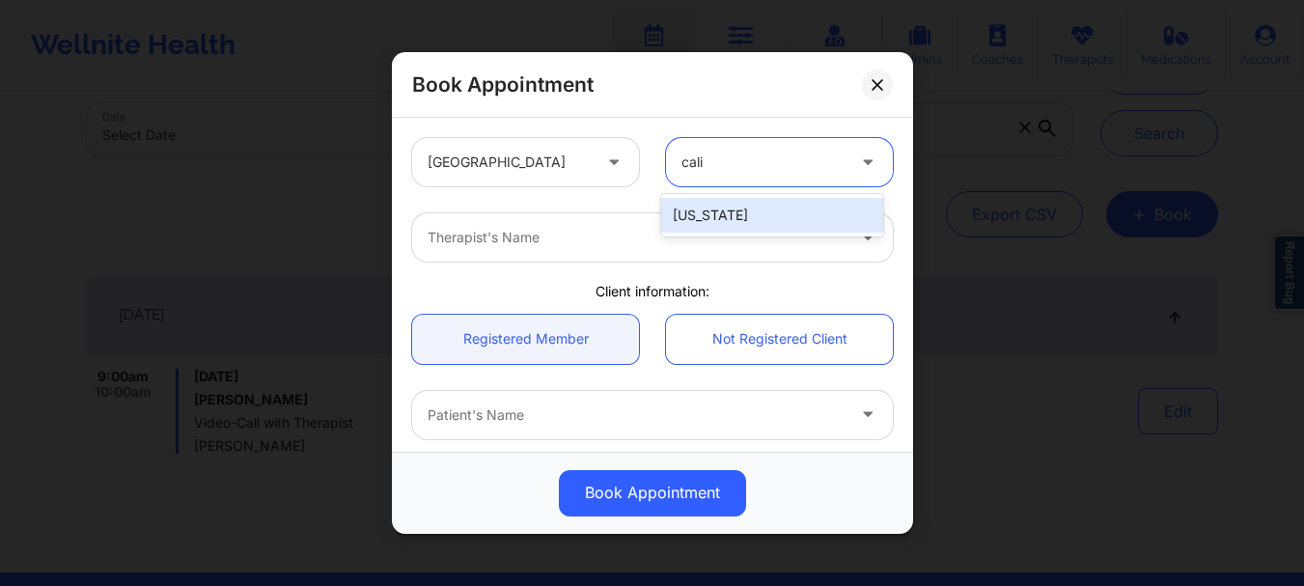
type input "calif"
click at [736, 229] on div "[US_STATE]" at bounding box center [772, 215] width 222 height 35
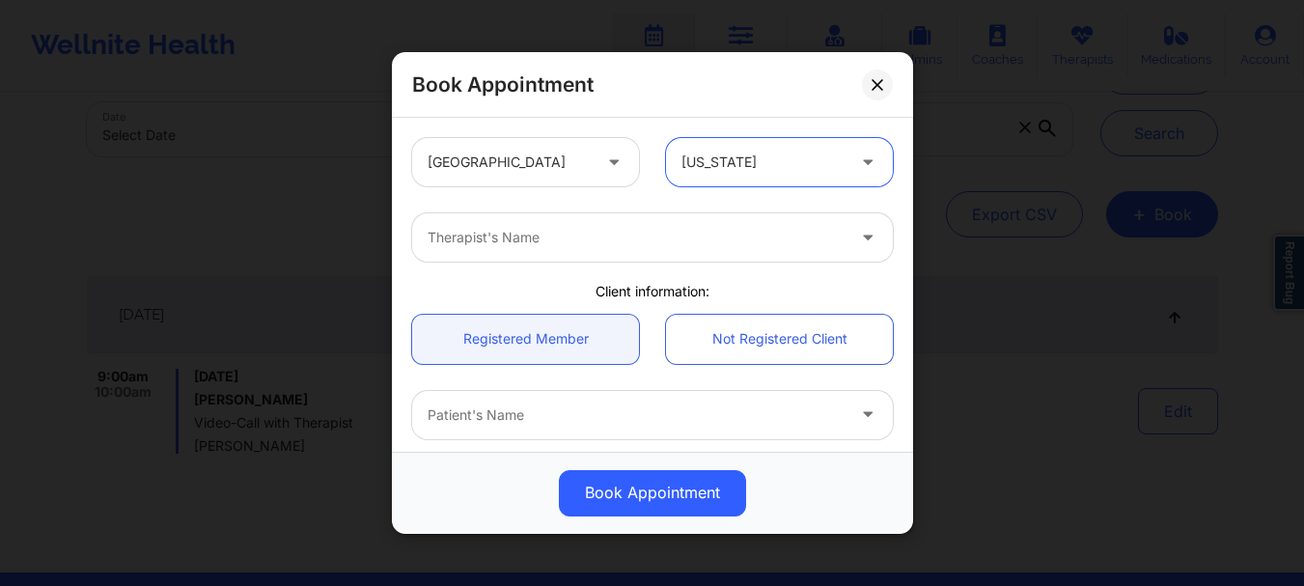
click at [612, 241] on div at bounding box center [636, 237] width 417 height 23
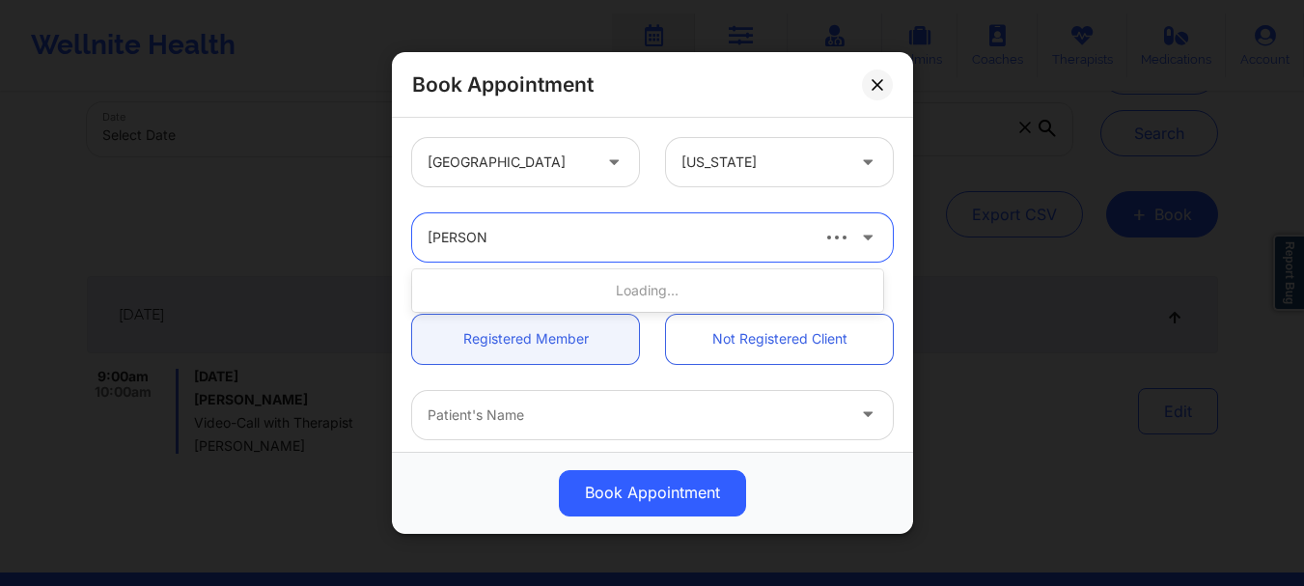
type input "[PERSON_NAME]"
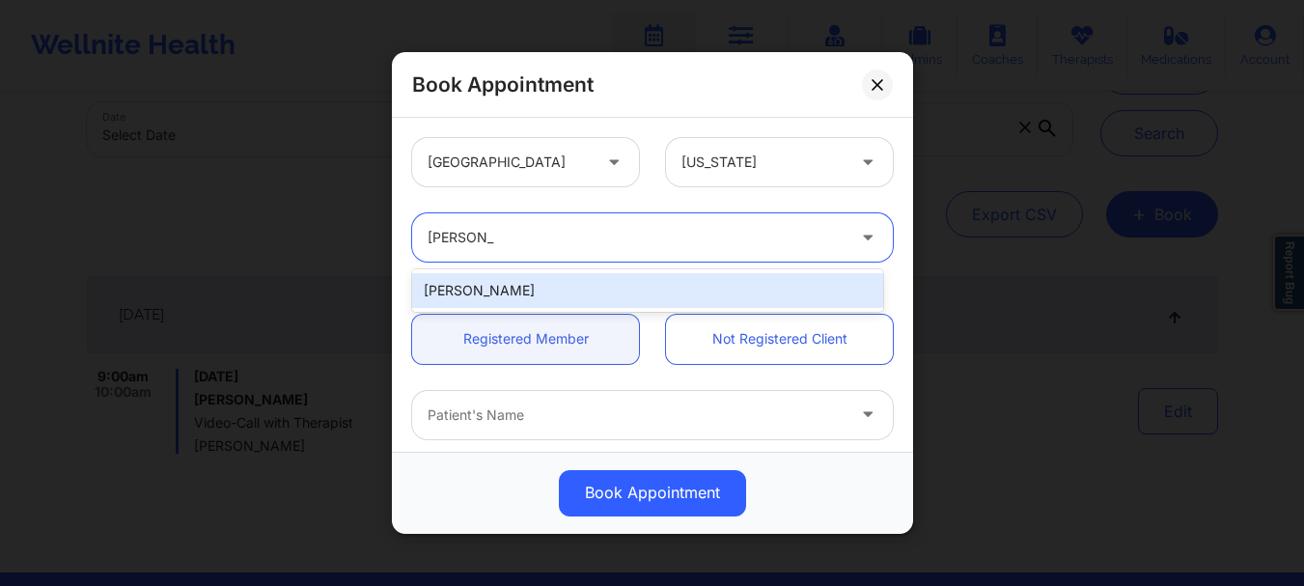
click at [564, 296] on div "[PERSON_NAME]" at bounding box center [647, 290] width 471 height 35
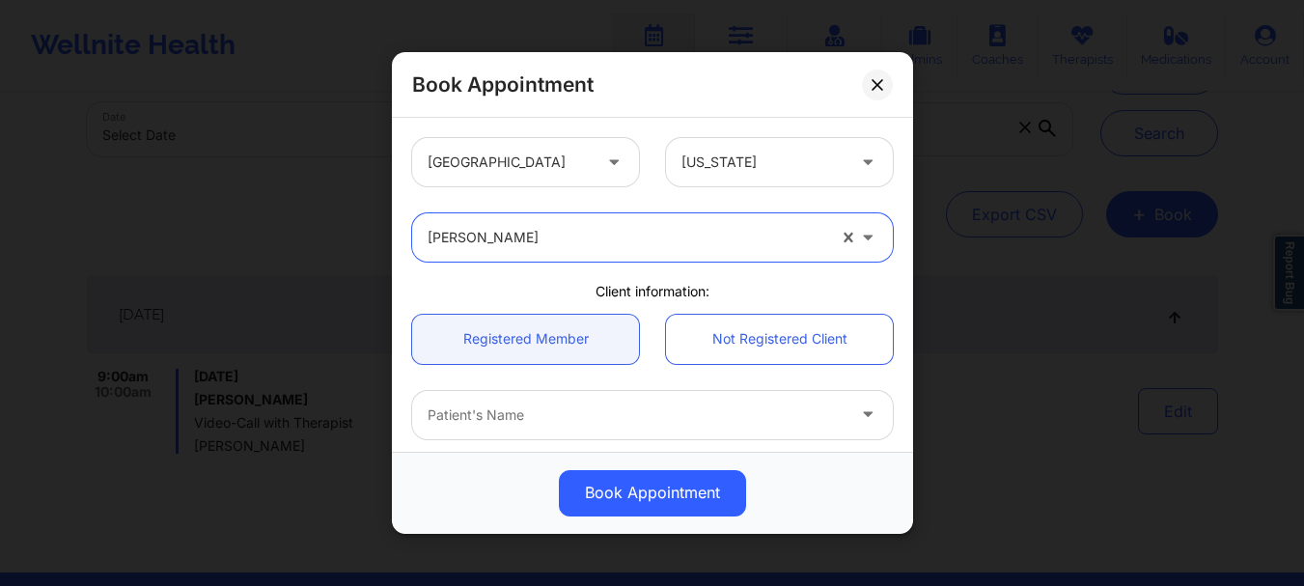
click at [505, 409] on div at bounding box center [636, 414] width 417 height 23
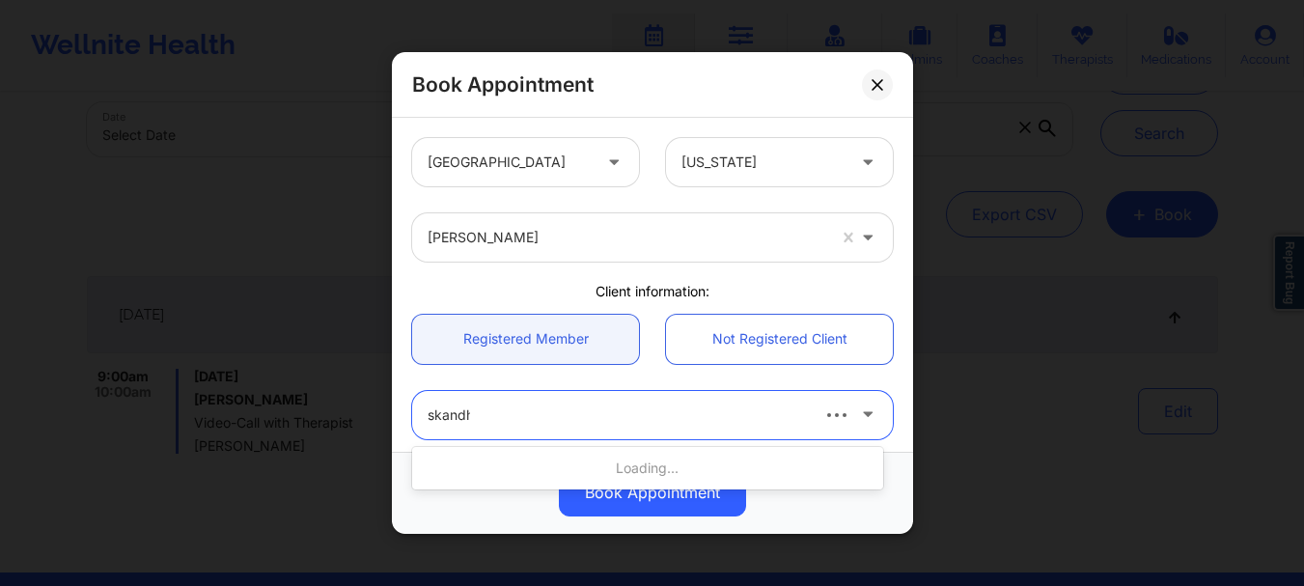
type input "skandha"
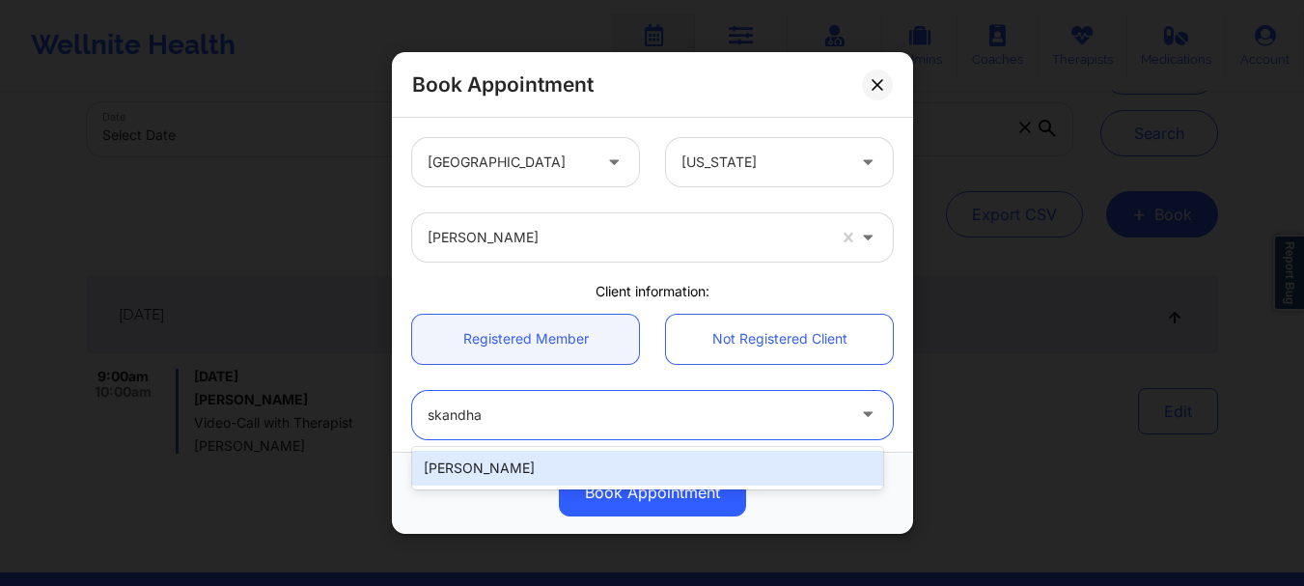
click at [494, 467] on div "[PERSON_NAME]" at bounding box center [647, 468] width 471 height 35
type input "[DOMAIN_NAME][EMAIL_ADDRESS][DOMAIN_NAME]"
type input "7472836161"
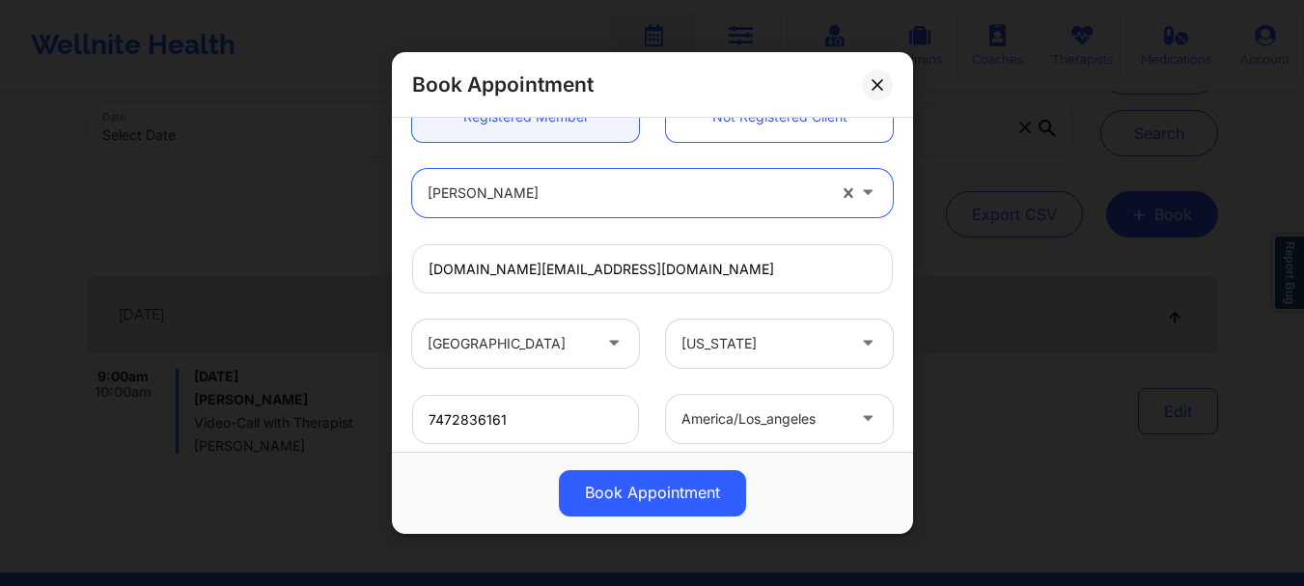
scroll to position [485, 0]
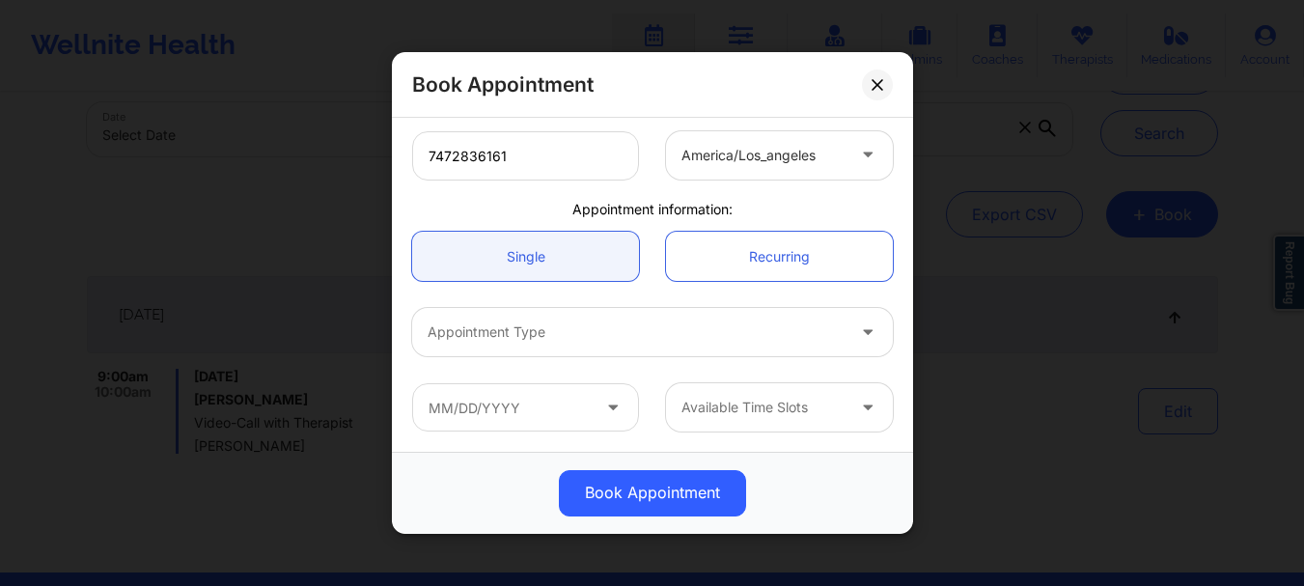
click at [495, 343] on div at bounding box center [636, 332] width 417 height 23
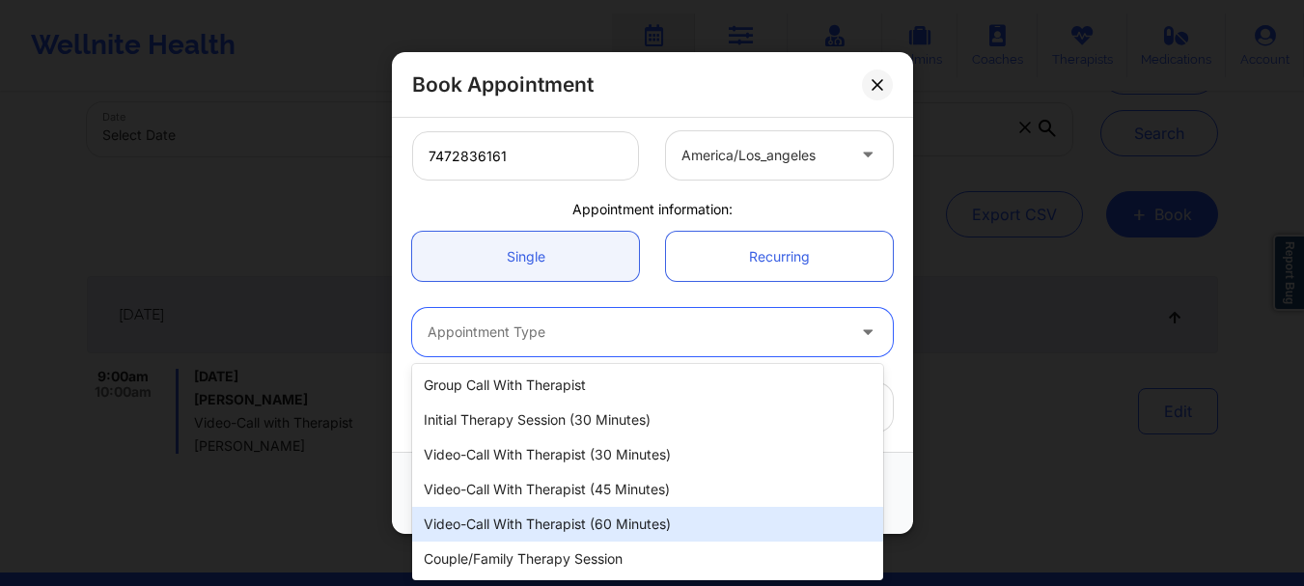
click at [562, 520] on div "Video-Call with Therapist (60 minutes)" at bounding box center [647, 524] width 471 height 35
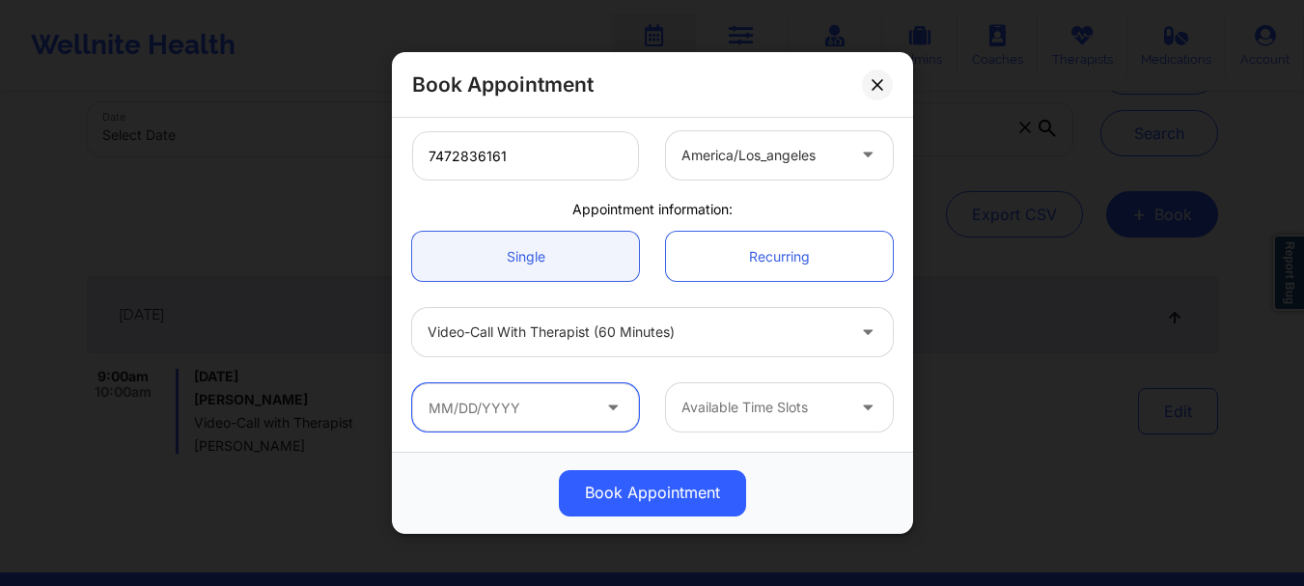
click at [474, 419] on input "text" at bounding box center [525, 407] width 227 height 48
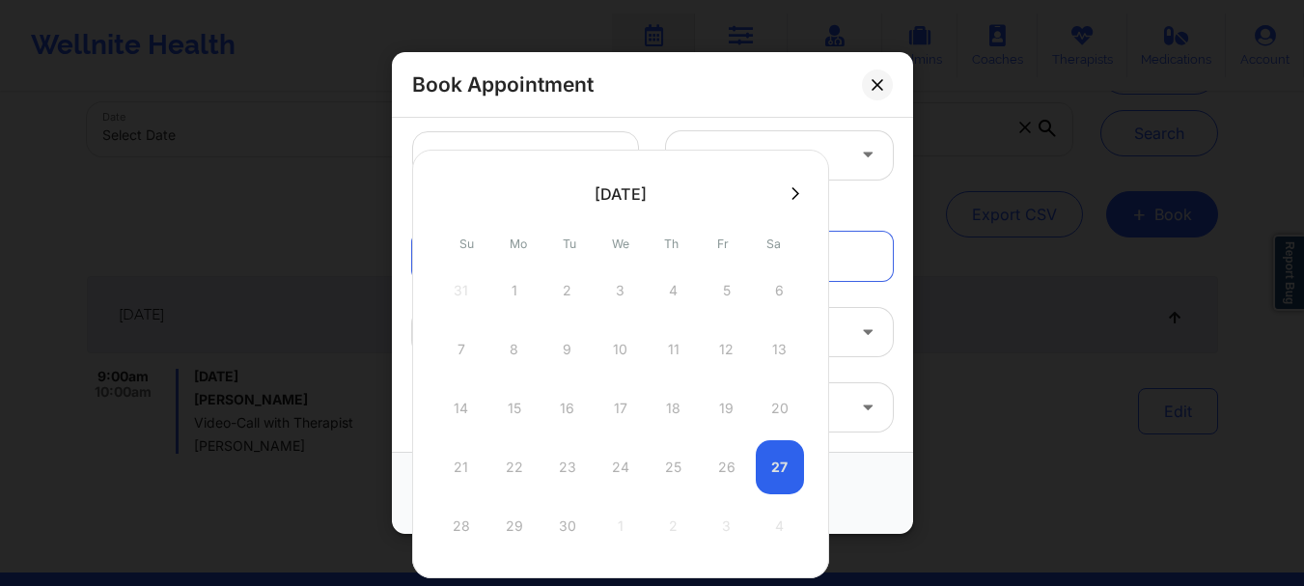
click at [796, 200] on button at bounding box center [795, 193] width 19 height 16
click at [672, 287] on div "2" at bounding box center [674, 290] width 48 height 54
type input "[DATE]"
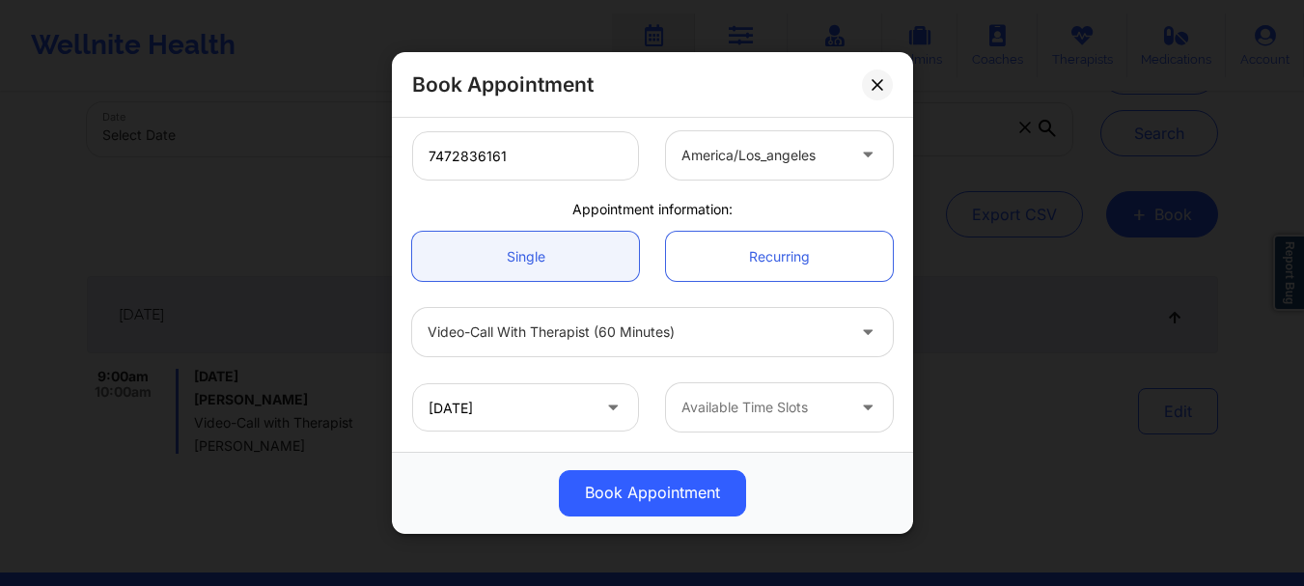
click at [710, 416] on div at bounding box center [762, 408] width 163 height 23
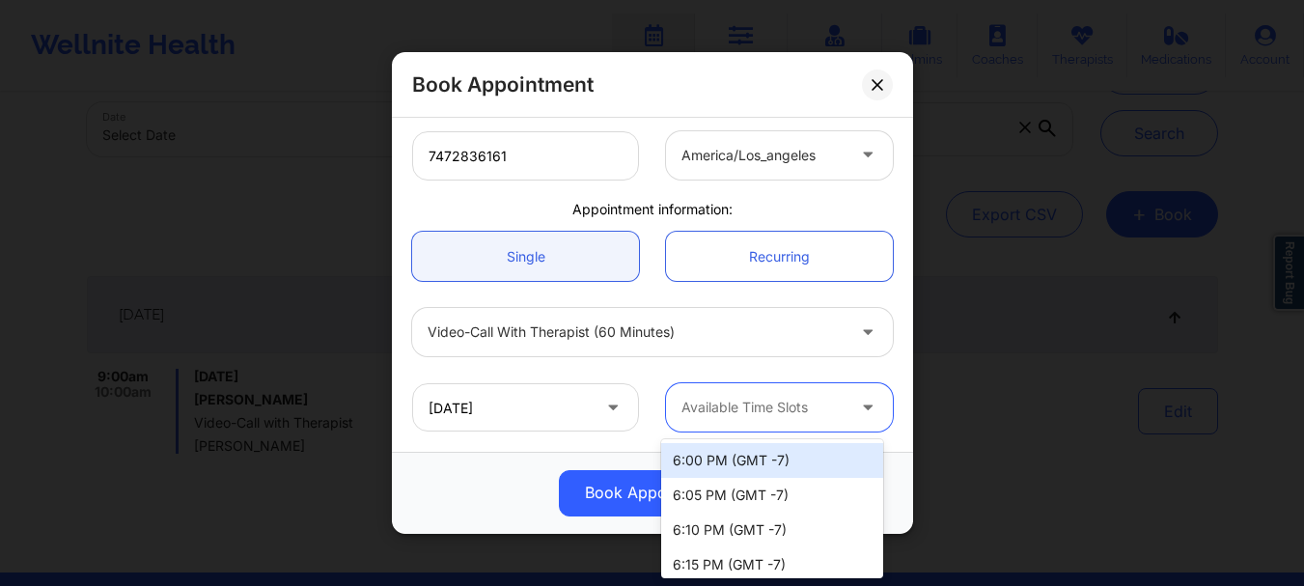
scroll to position [2614, 0]
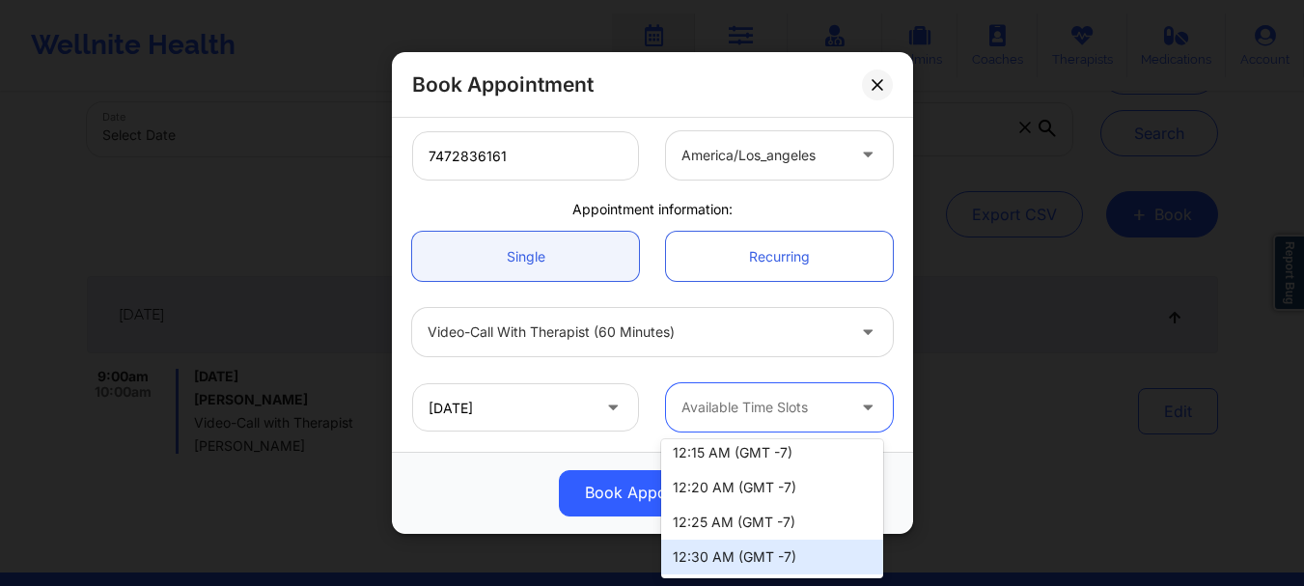
click at [692, 553] on div "12:30 AM (GMT -7)" at bounding box center [772, 557] width 222 height 35
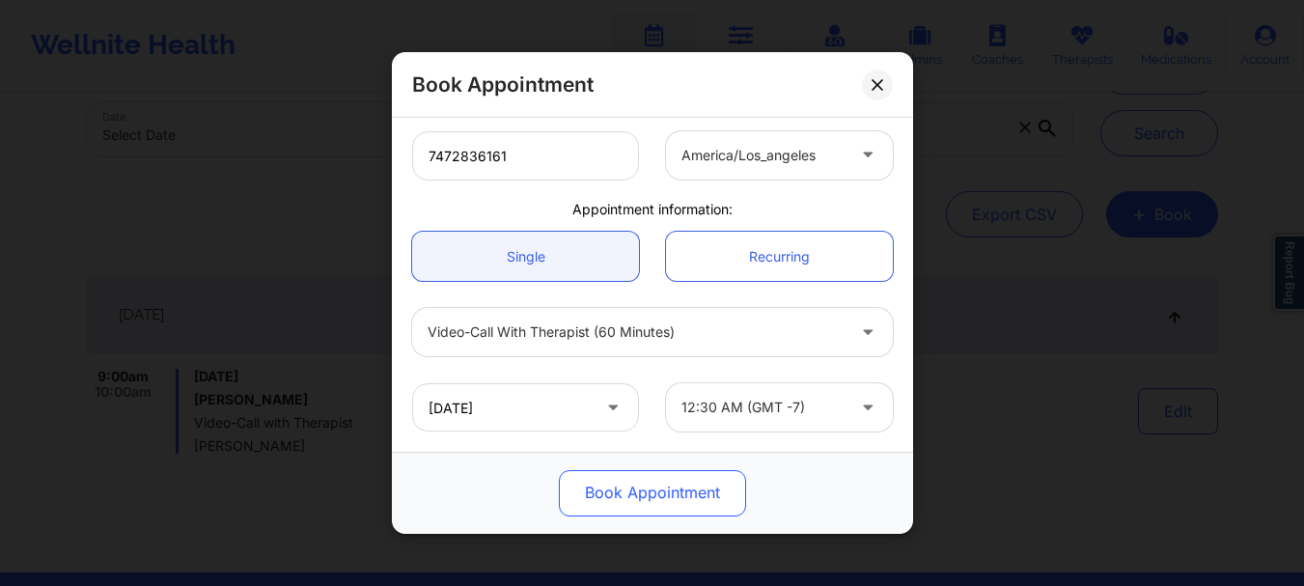
click at [630, 488] on button "Book Appointment" at bounding box center [652, 493] width 187 height 46
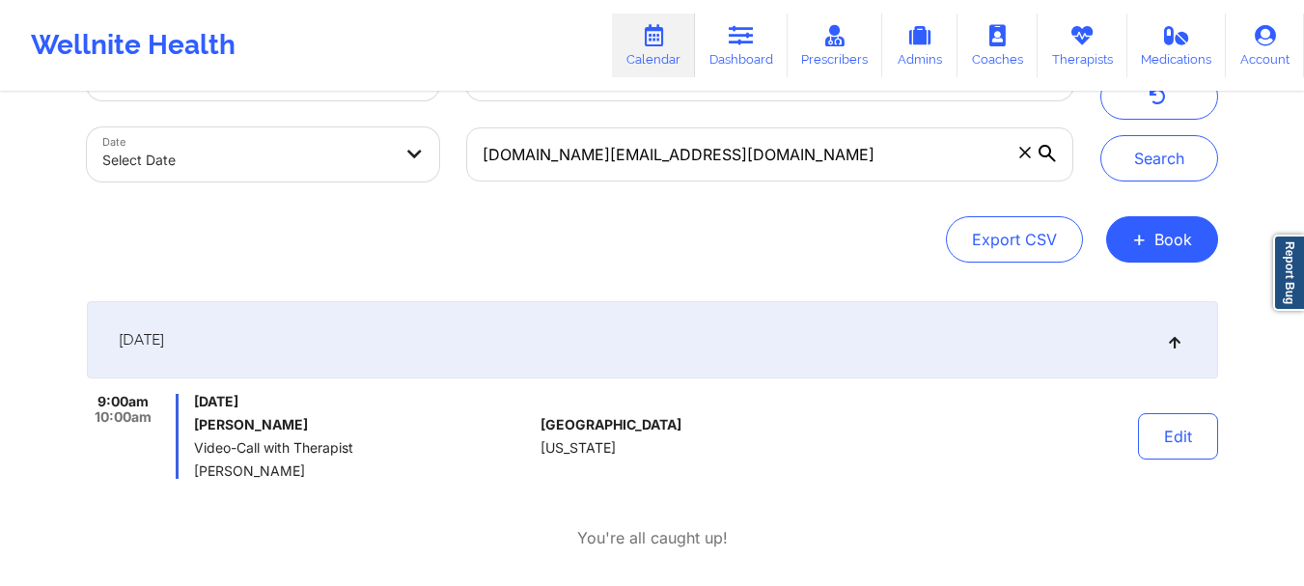
scroll to position [50, 0]
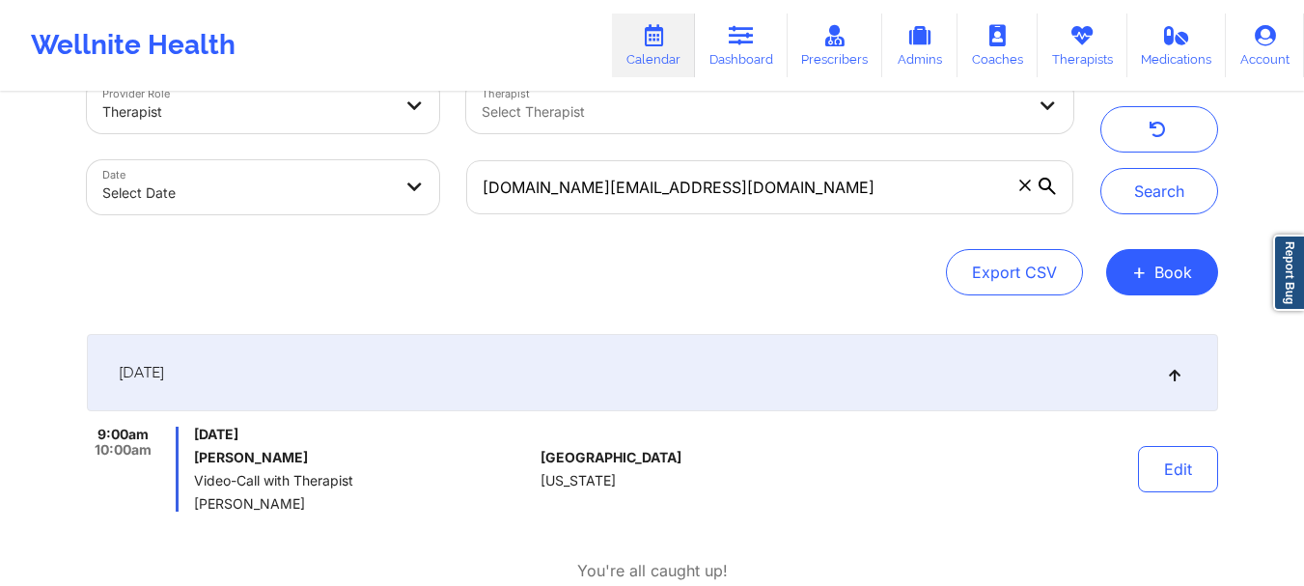
click at [1049, 182] on icon at bounding box center [1047, 186] width 17 height 17
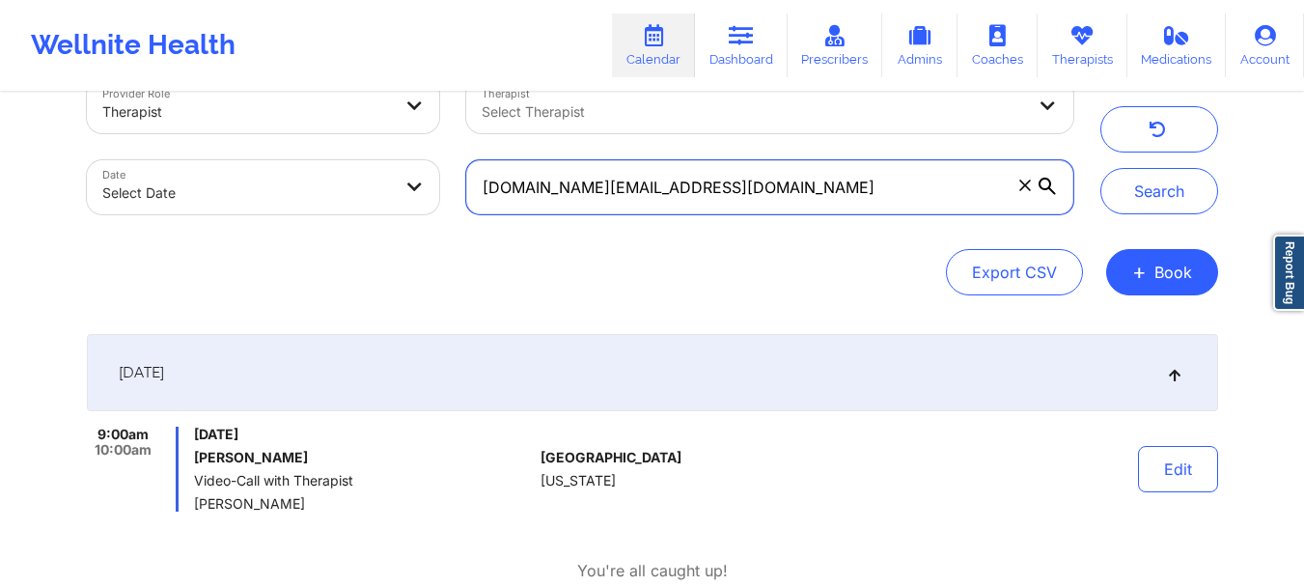
click at [1049, 182] on input "[DOMAIN_NAME][EMAIL_ADDRESS][DOMAIN_NAME]" at bounding box center [769, 187] width 606 height 54
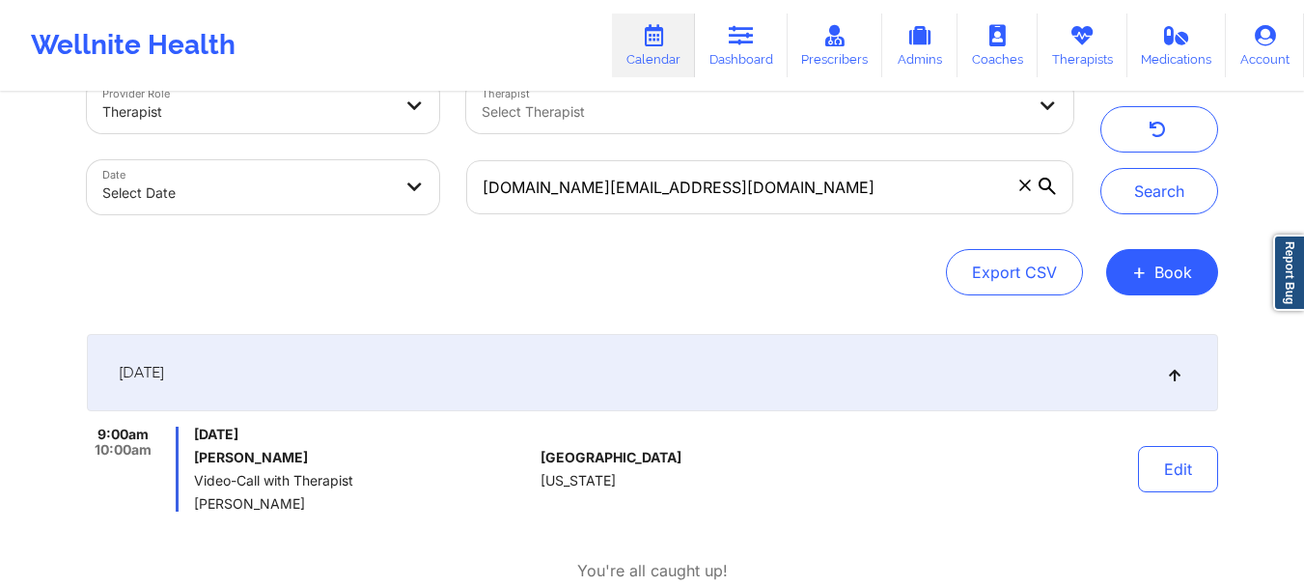
click at [1026, 184] on icon at bounding box center [1024, 185] width 11 height 11
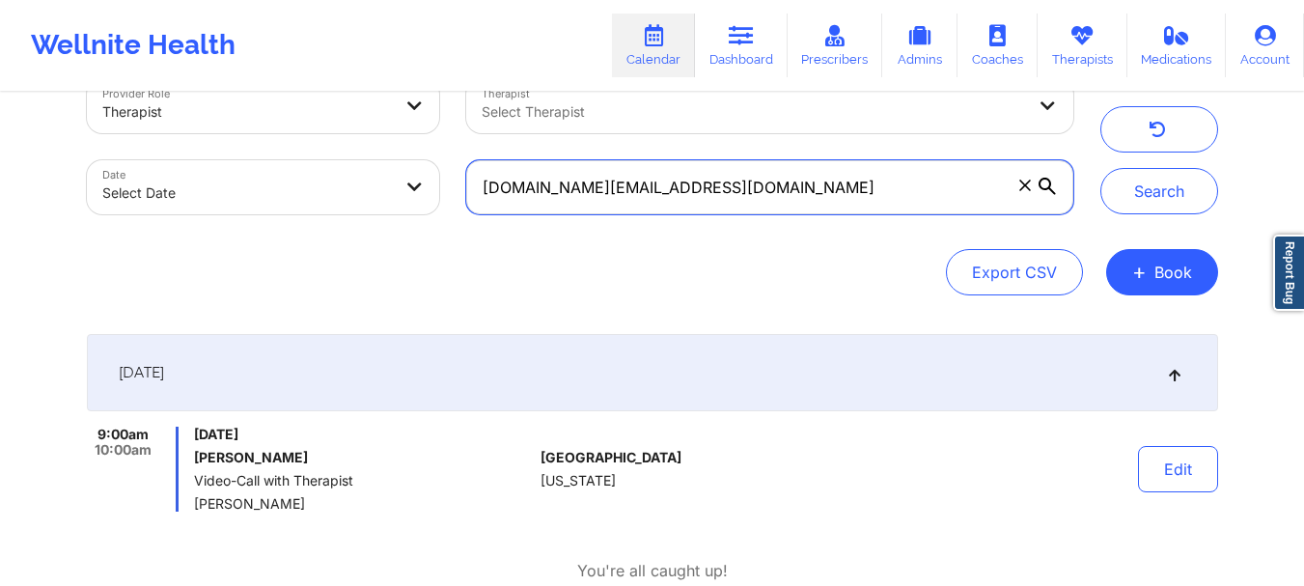
click at [1026, 184] on input "[DOMAIN_NAME][EMAIL_ADDRESS][DOMAIN_NAME]" at bounding box center [769, 187] width 606 height 54
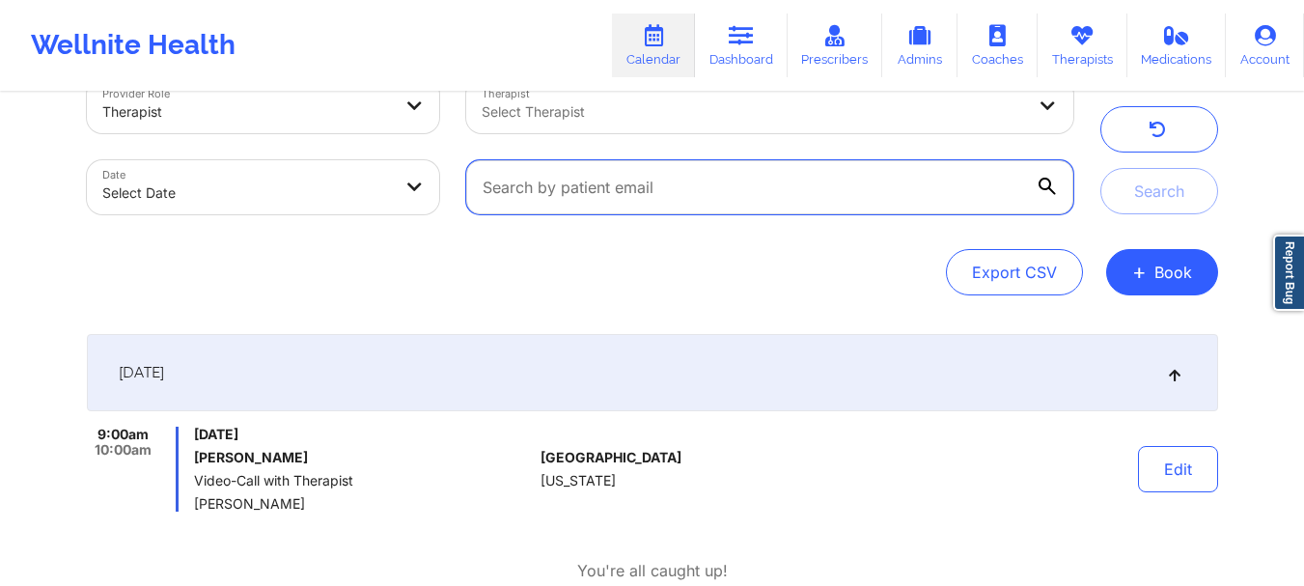
click at [704, 192] on input "text" at bounding box center [769, 187] width 606 height 54
paste input "marciejayne@mac.com"
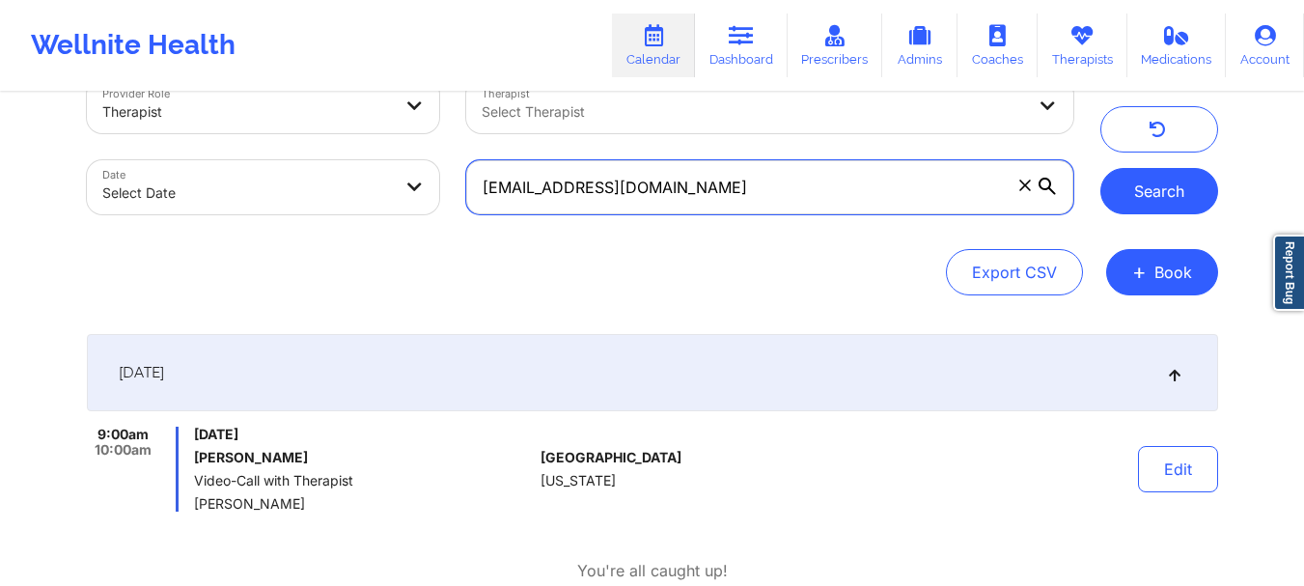
type input "marciejayne@mac.com"
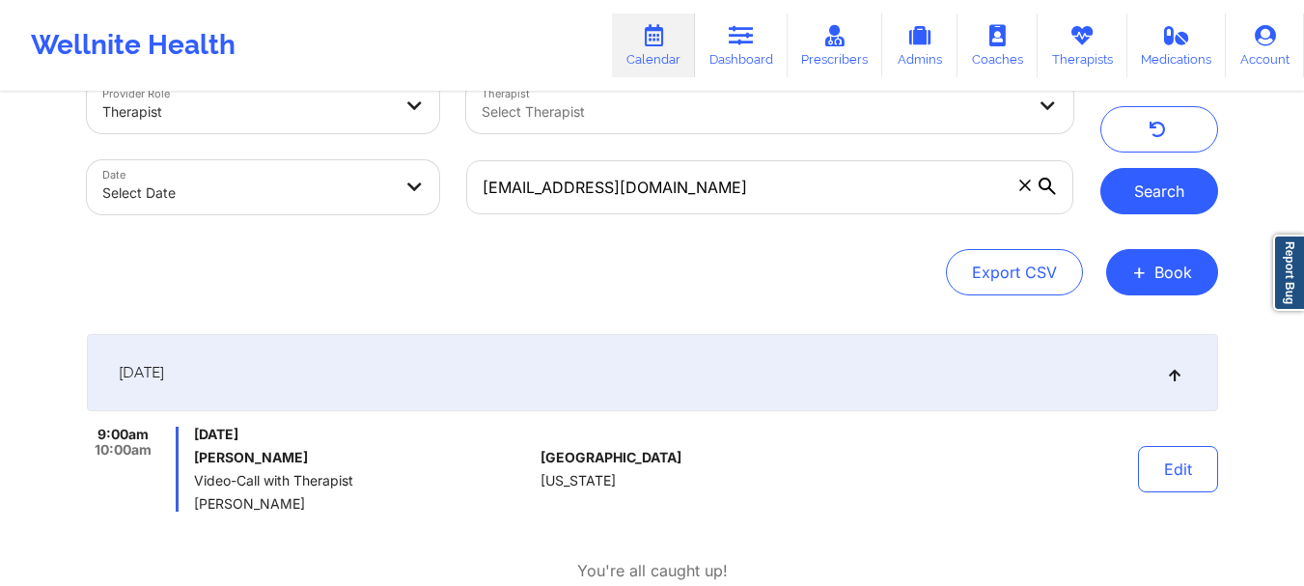
click at [1167, 200] on button "Search" at bounding box center [1159, 191] width 118 height 46
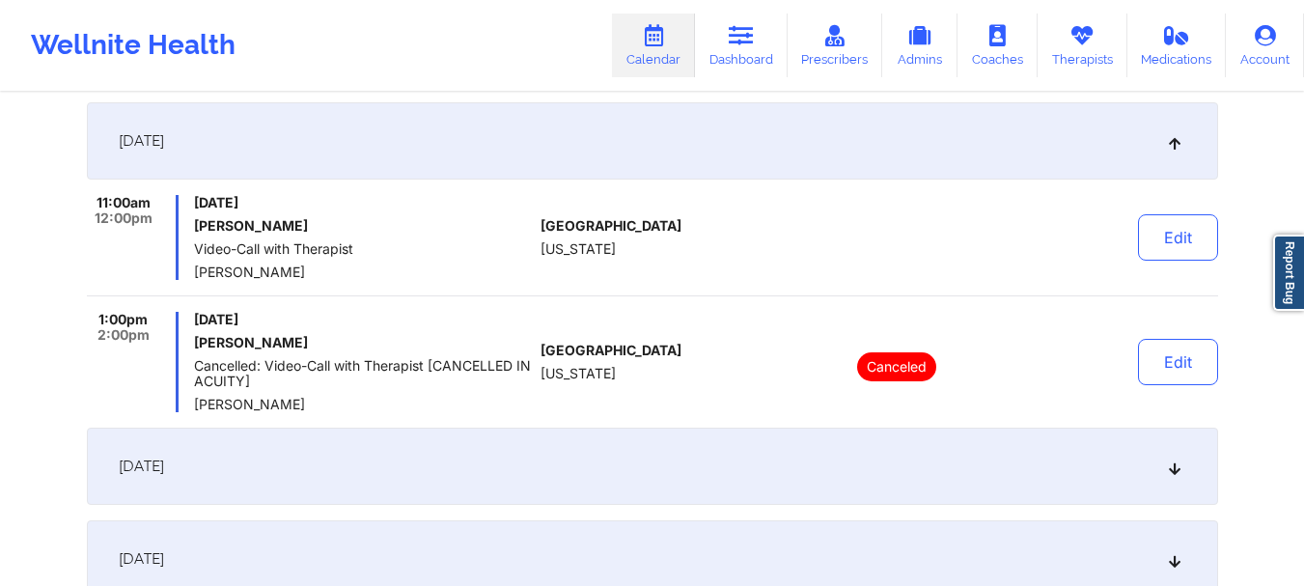
scroll to position [278, 0]
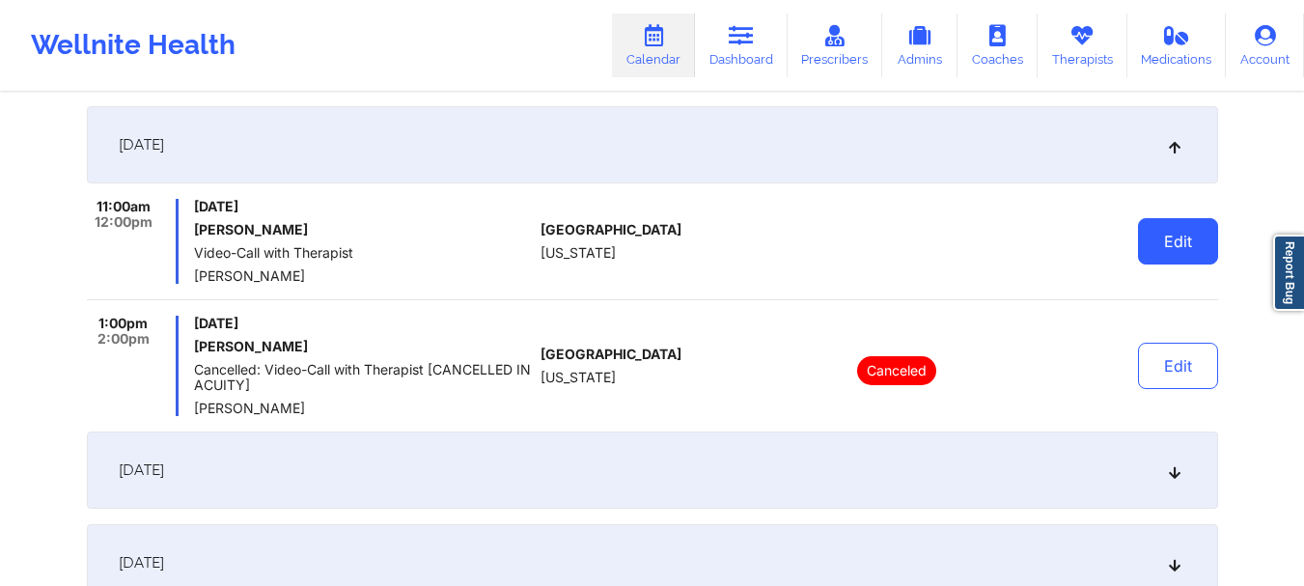
click at [1175, 226] on button "Edit" at bounding box center [1178, 241] width 80 height 46
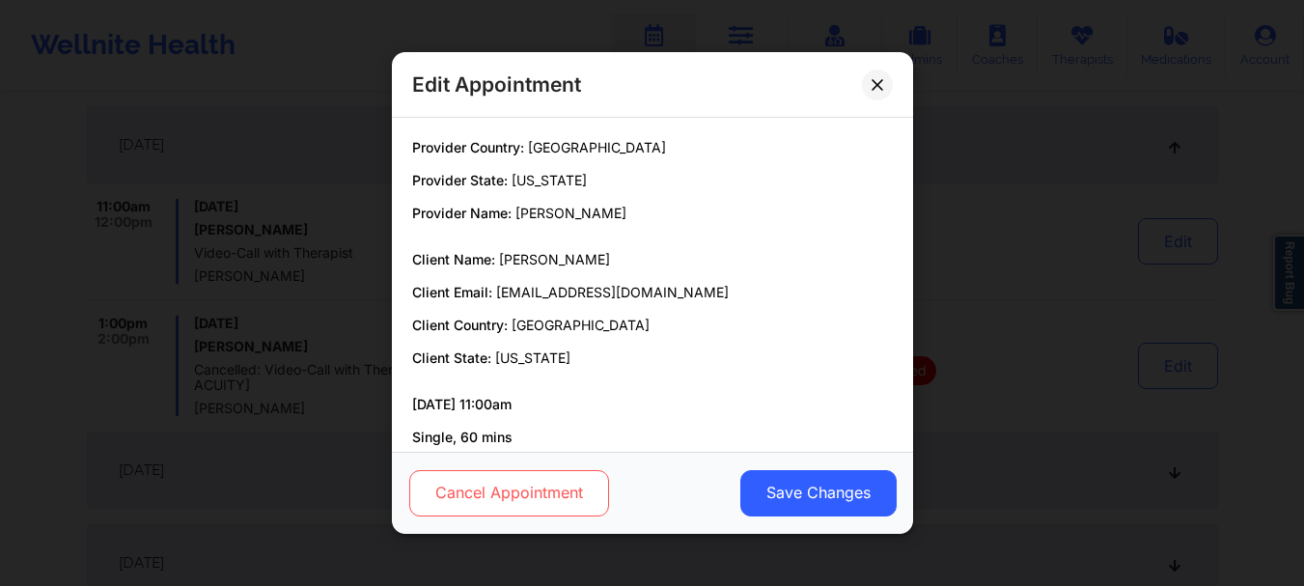
click at [513, 491] on button "Cancel Appointment" at bounding box center [508, 493] width 200 height 46
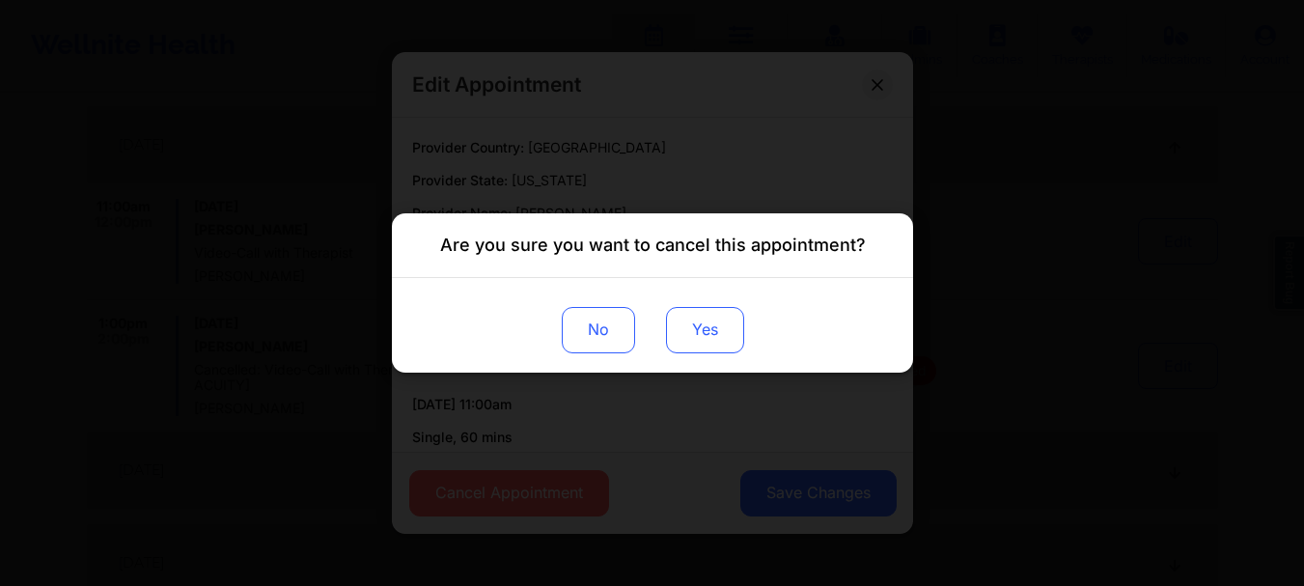
click at [695, 313] on button "Yes" at bounding box center [704, 330] width 78 height 46
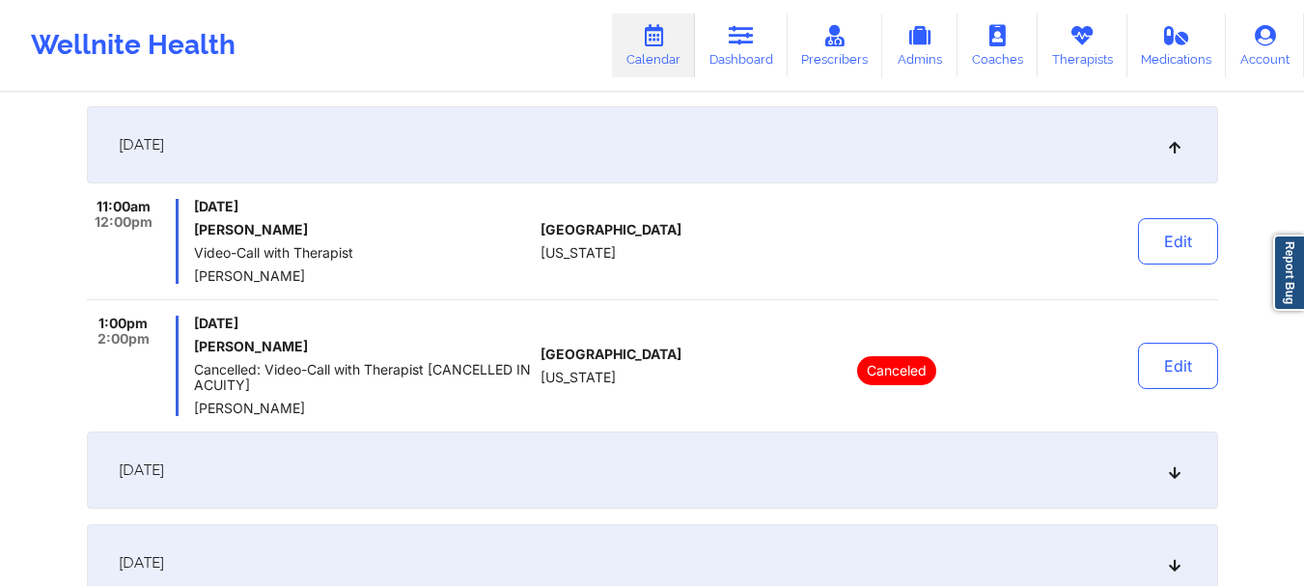
scroll to position [0, 0]
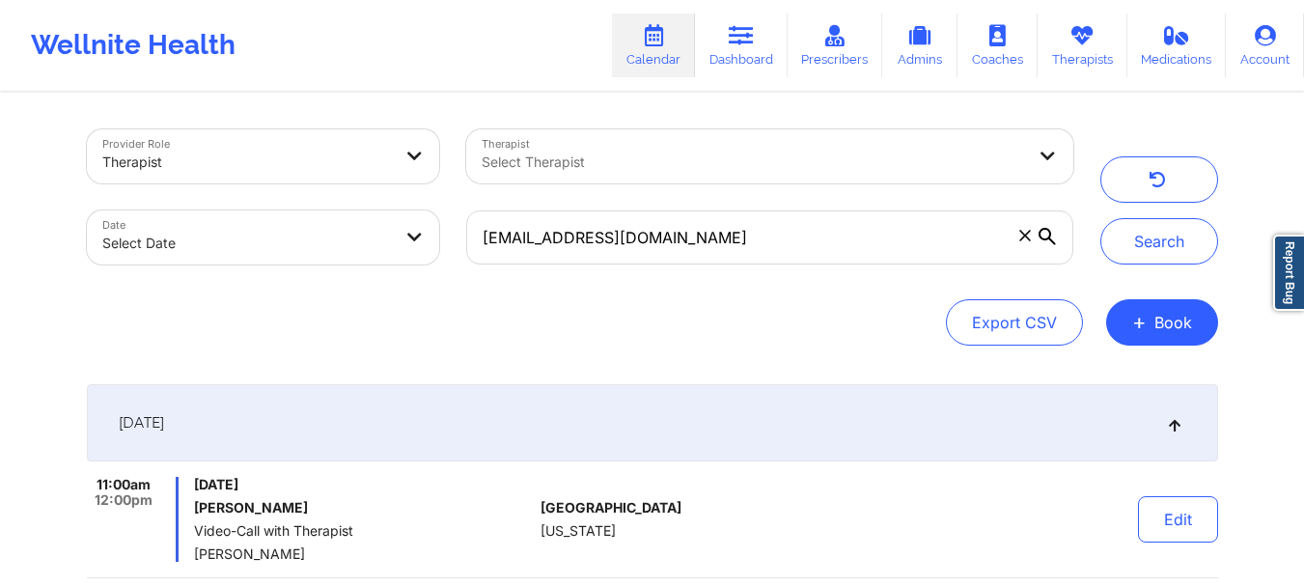
click at [1025, 237] on icon at bounding box center [1025, 236] width 12 height 12
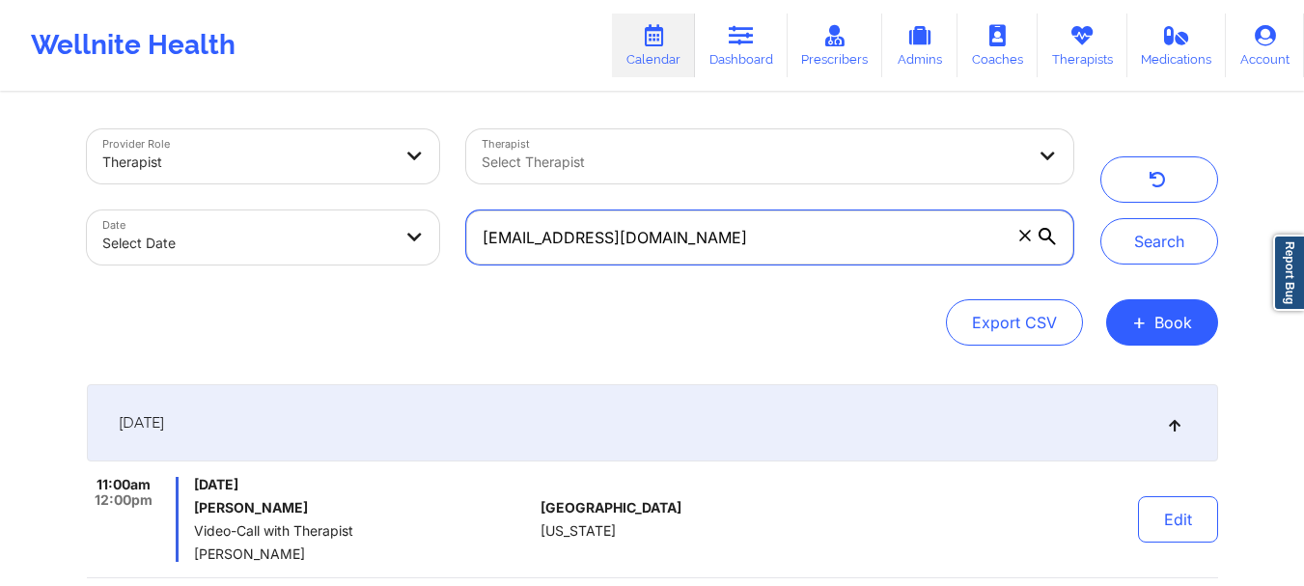
click at [1025, 237] on input "marciejayne@mac.com" at bounding box center [769, 237] width 606 height 54
paste input "[PERSON_NAME]"
type input "[PERSON_NAME]"
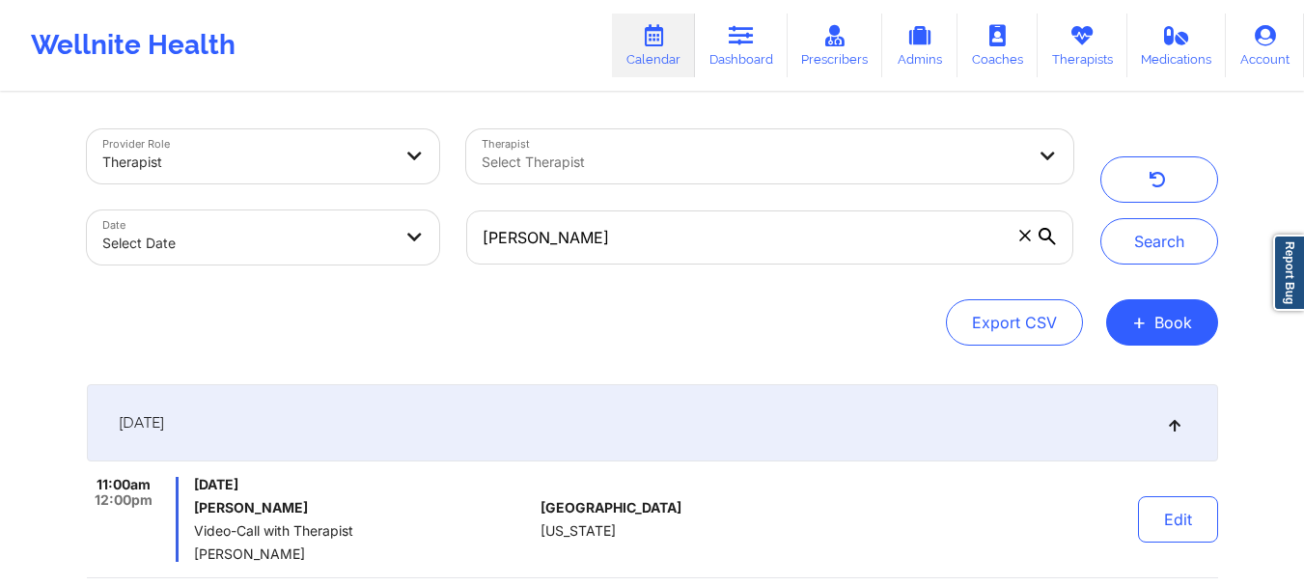
click at [1020, 231] on icon at bounding box center [1024, 235] width 11 height 11
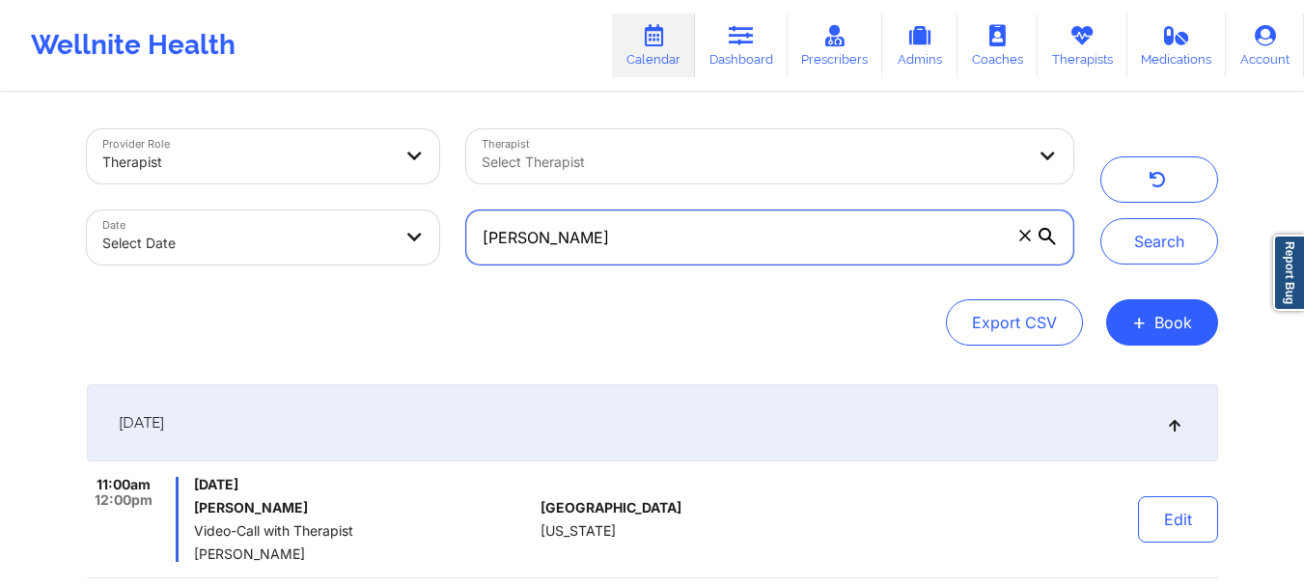
click at [1020, 231] on input "[PERSON_NAME]" at bounding box center [769, 237] width 606 height 54
paste input "[EMAIL_ADDRESS][DOMAIN_NAME]"
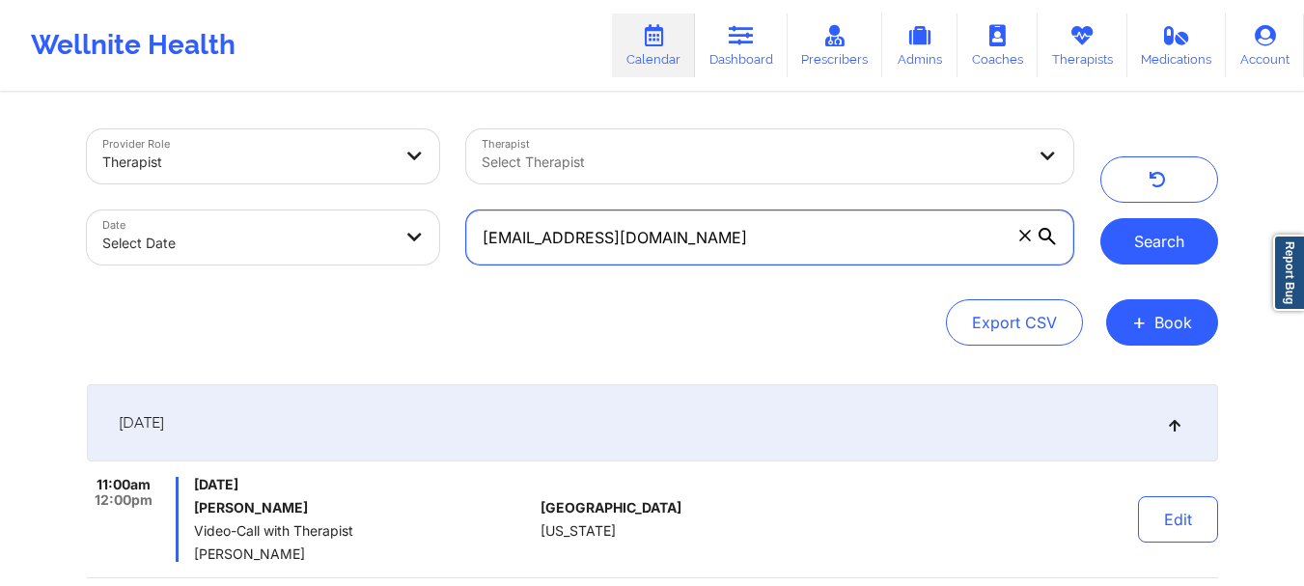
type input "[EMAIL_ADDRESS][DOMAIN_NAME]"
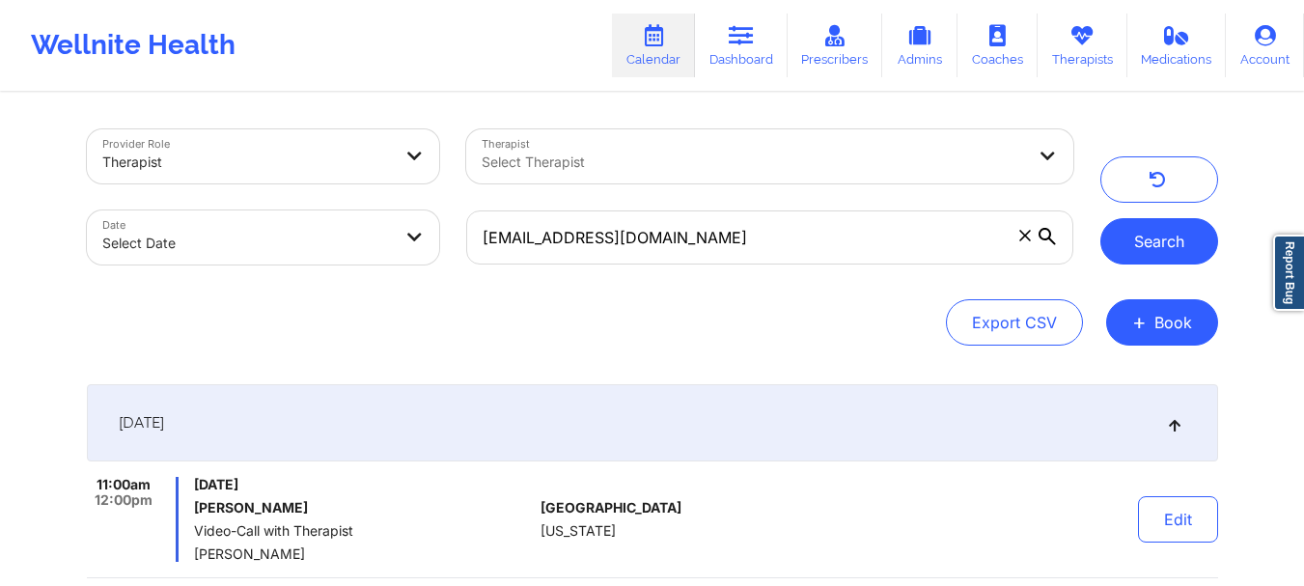
click at [1123, 242] on button "Search" at bounding box center [1159, 241] width 118 height 46
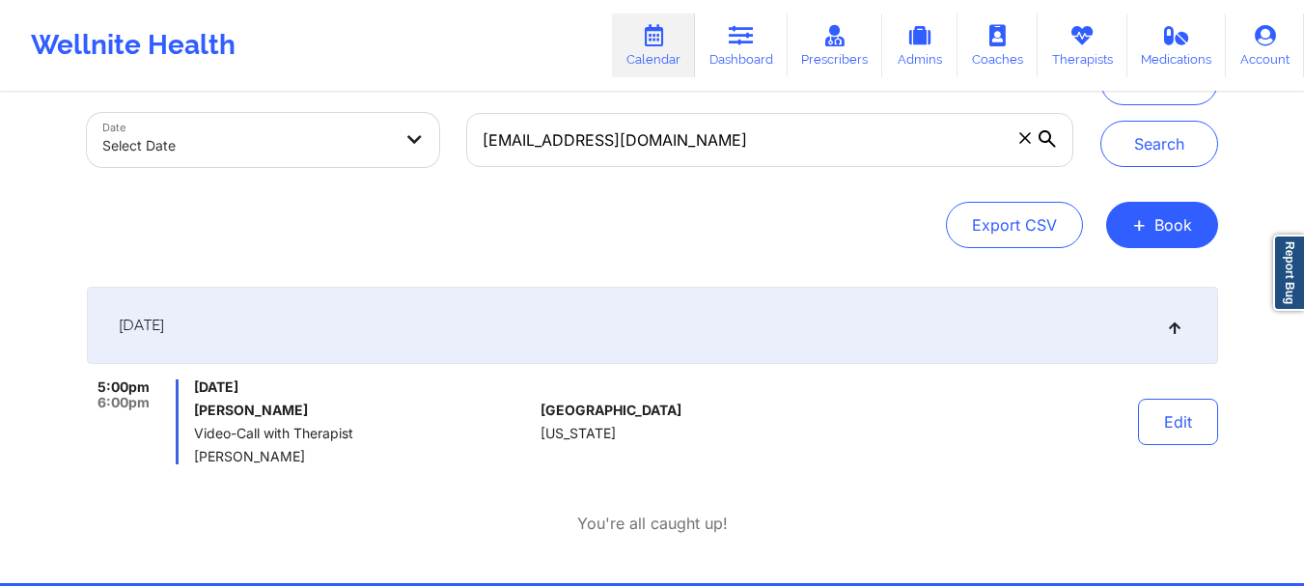
scroll to position [74, 0]
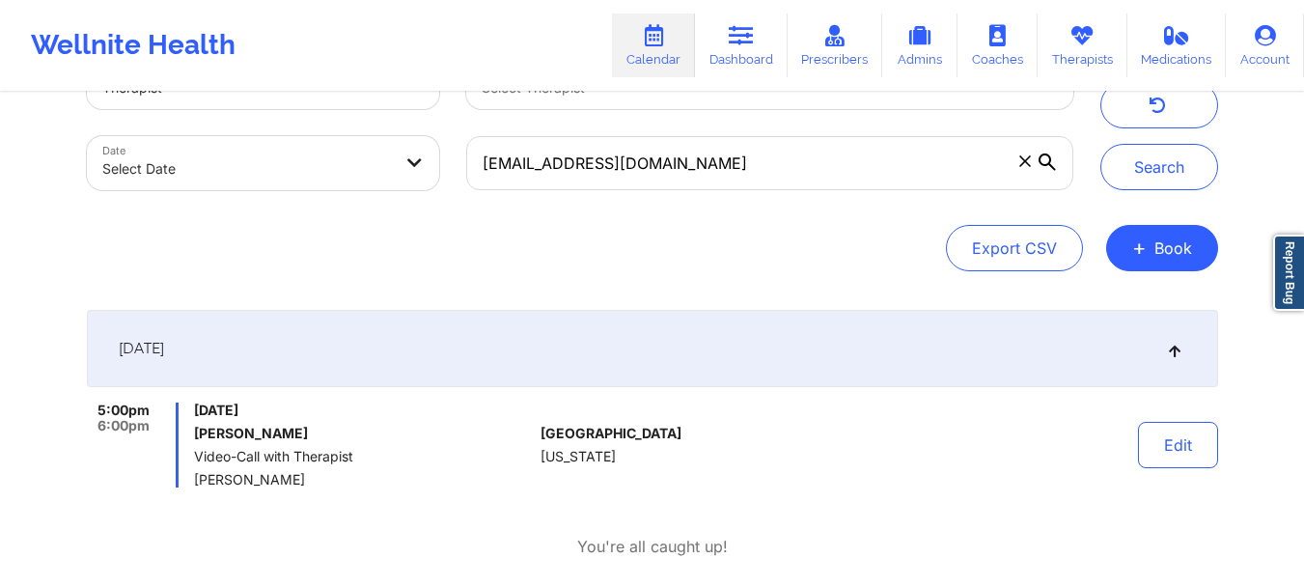
select select "2025-8"
select select "2025-9"
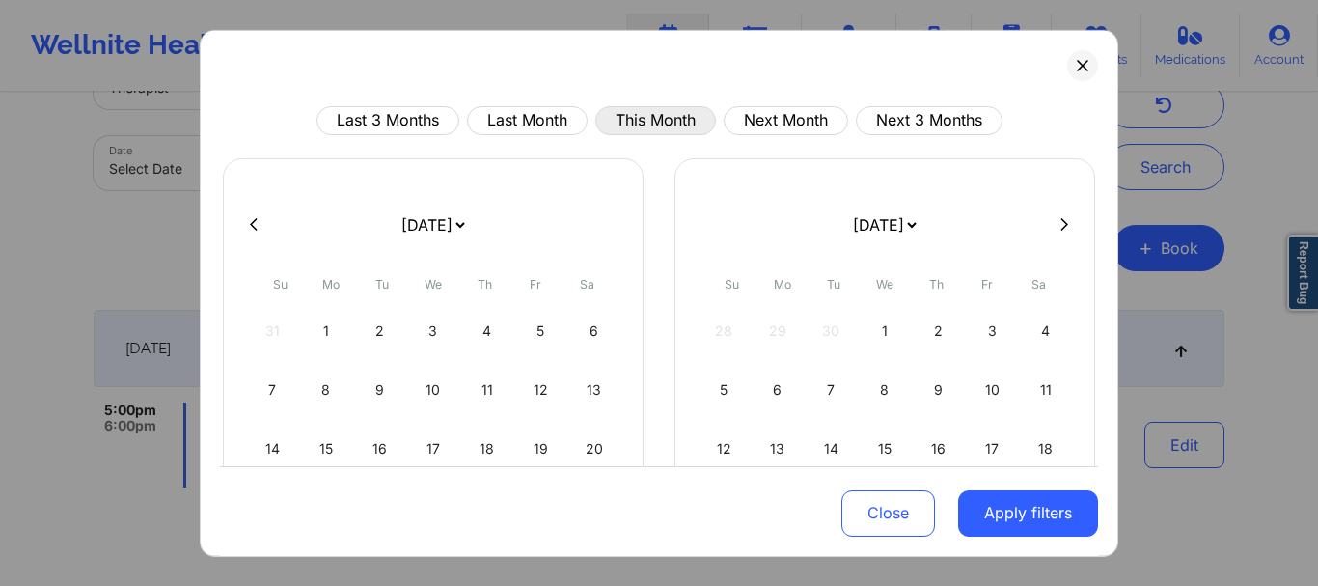
click at [617, 107] on button "This Month" at bounding box center [656, 119] width 121 height 29
select select "2025-8"
select select "2025-9"
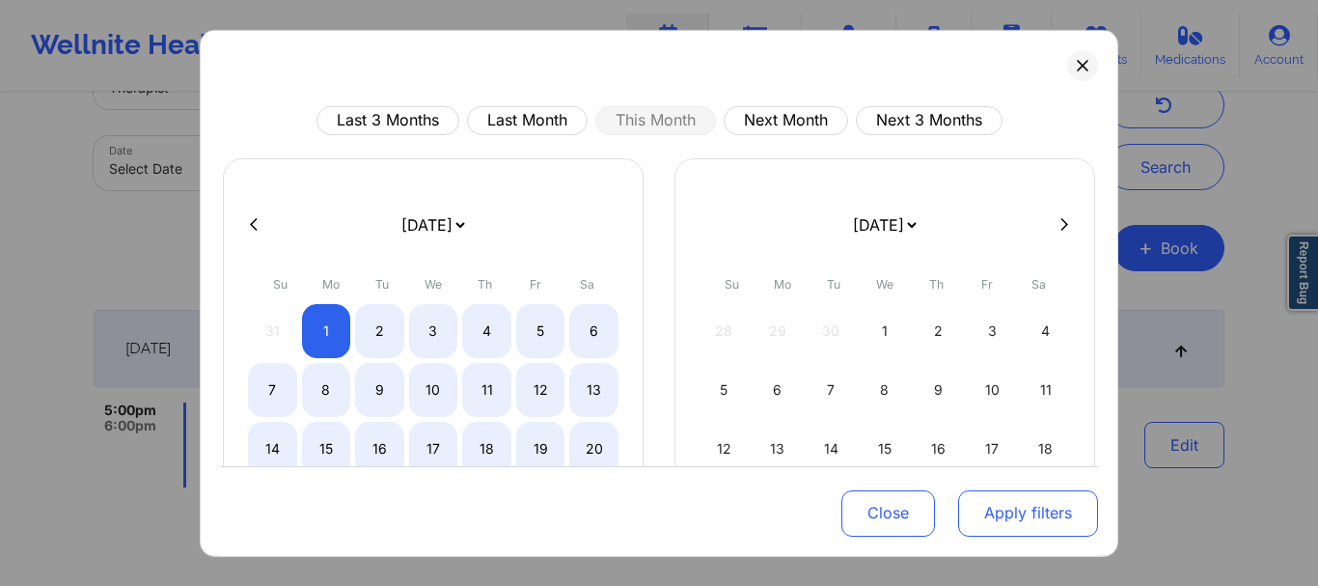
click at [977, 514] on button "Apply filters" at bounding box center [1028, 513] width 140 height 46
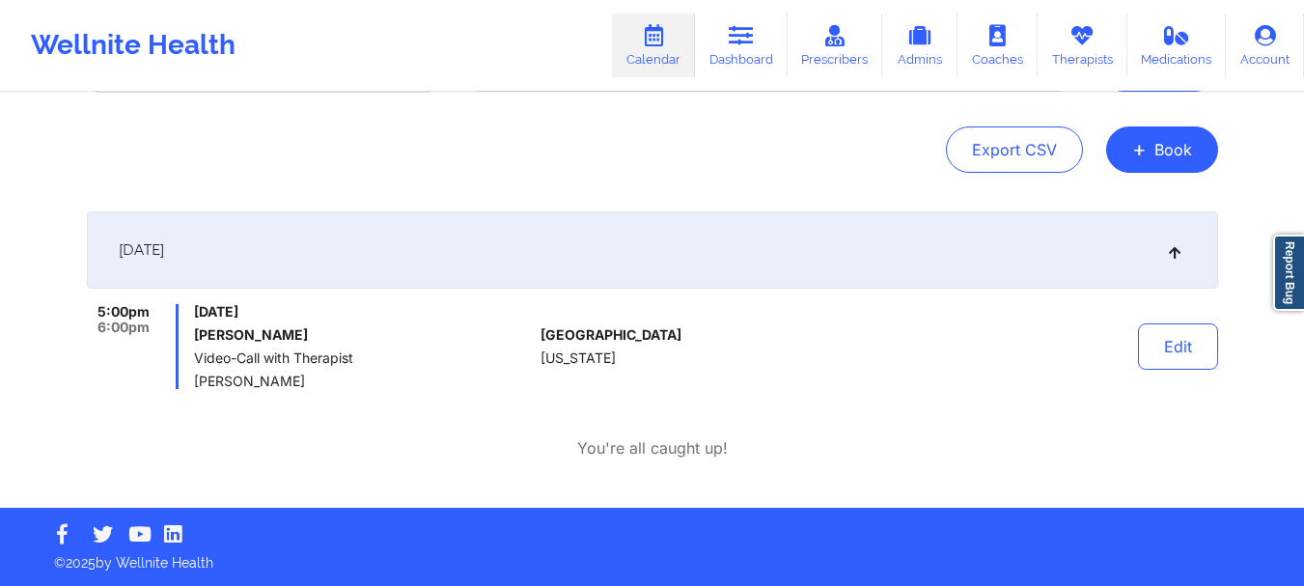
scroll to position [0, 0]
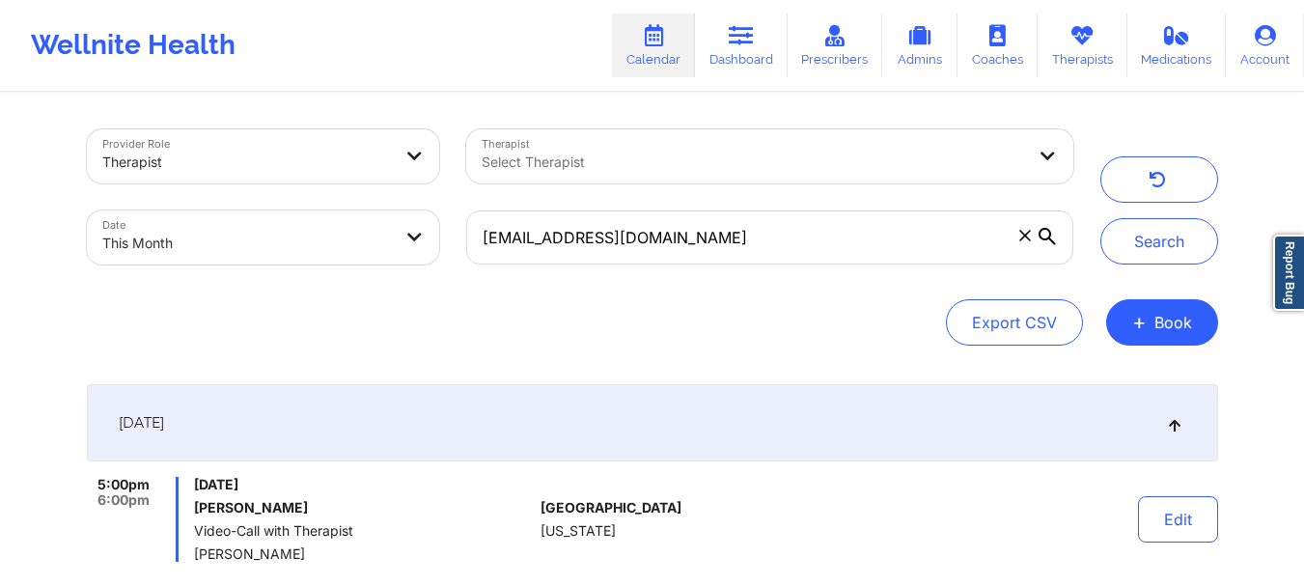
select select "2025-8"
select select "2025-9"
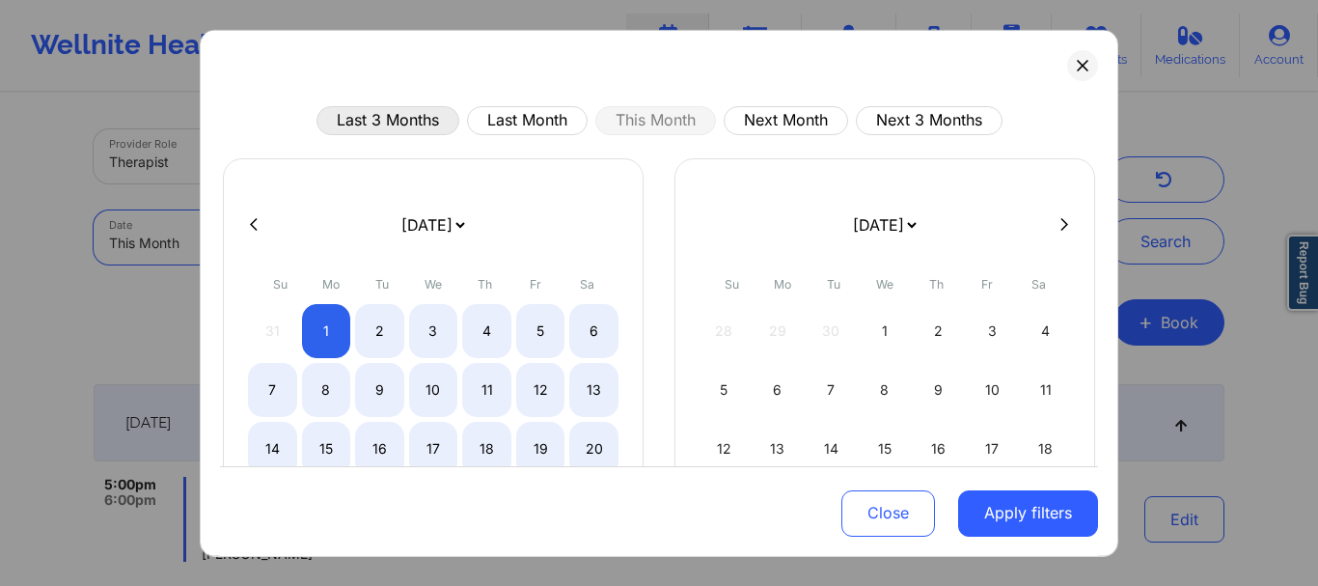
click at [386, 131] on button "Last 3 Months" at bounding box center [388, 119] width 143 height 29
select select "2025-5"
select select "2025-6"
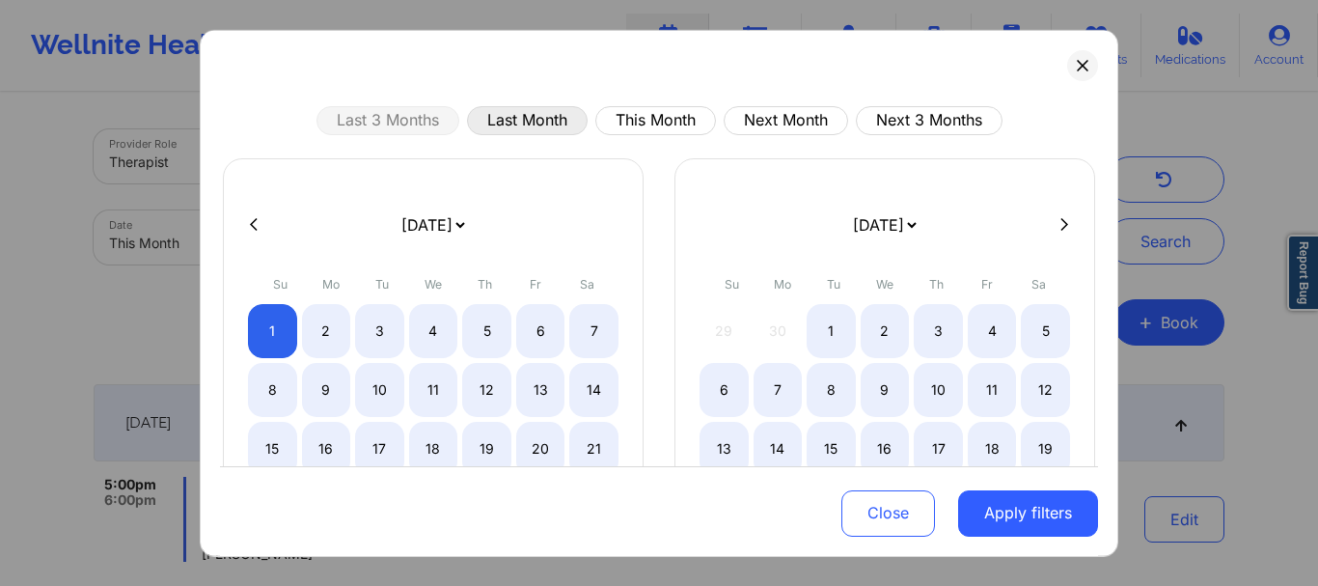
click at [540, 115] on button "Last Month" at bounding box center [527, 119] width 121 height 29
select select "2025-7"
select select "2025-8"
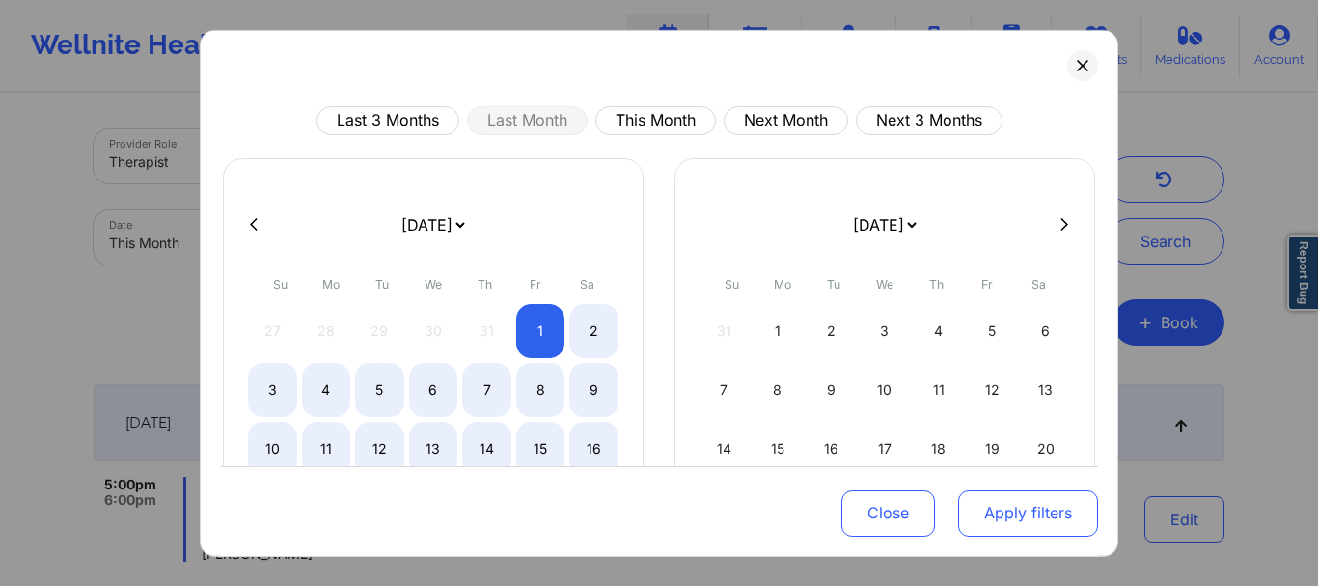
click at [1018, 516] on button "Apply filters" at bounding box center [1028, 513] width 140 height 46
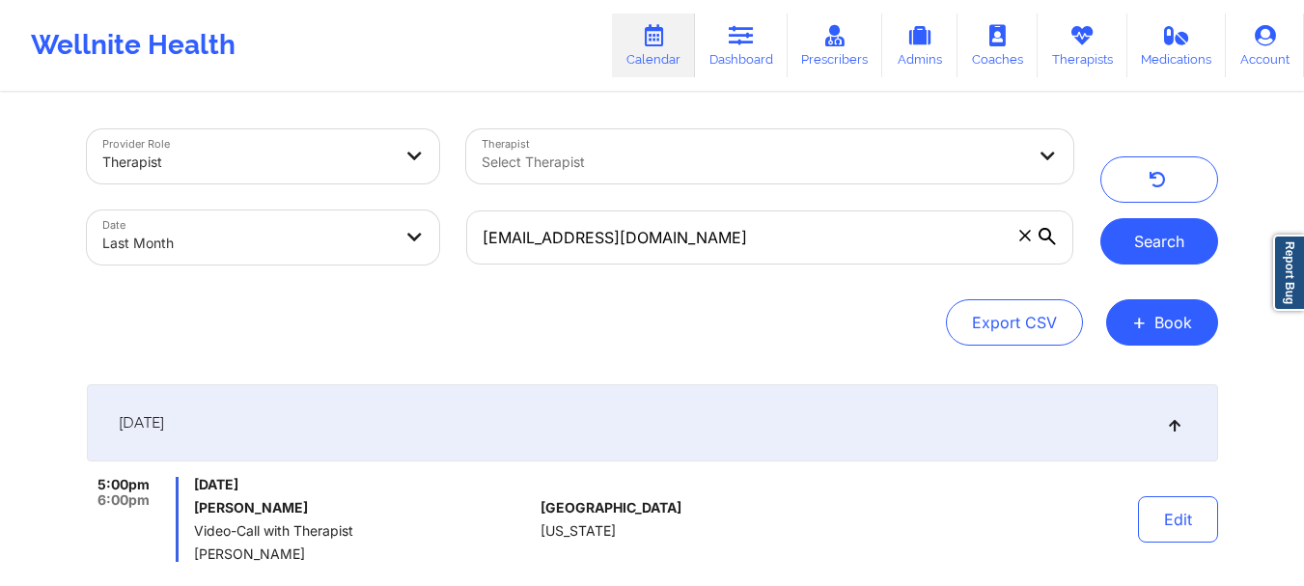
click at [1165, 229] on button "Search" at bounding box center [1159, 241] width 118 height 46
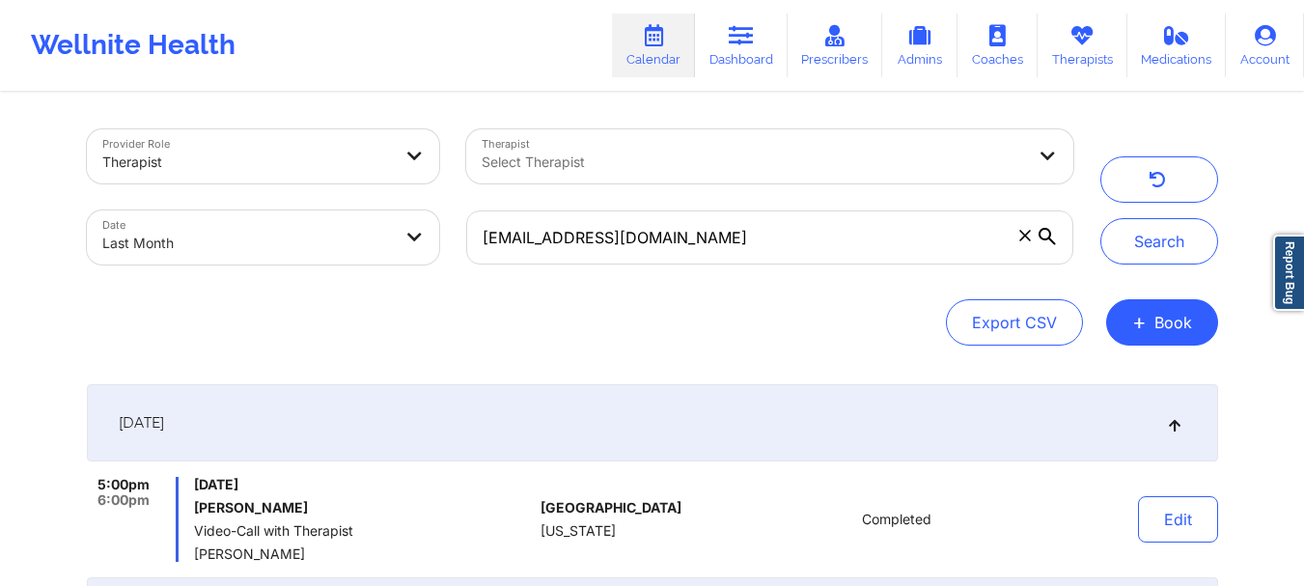
click at [383, 229] on body "Wellnite Health Calendar Dashboard Prescribers Admins Coaches Therapists Medica…" at bounding box center [652, 293] width 1304 height 586
select select "2025-7"
select select "2025-8"
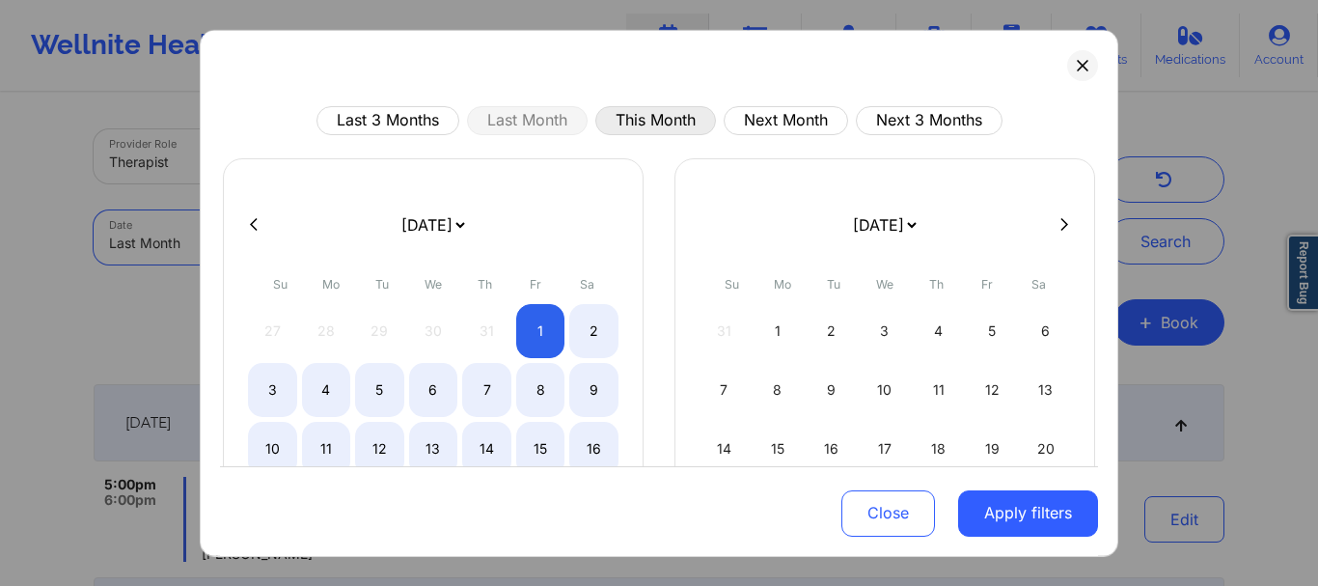
click at [676, 116] on button "This Month" at bounding box center [656, 119] width 121 height 29
select select "2025-8"
select select "2025-9"
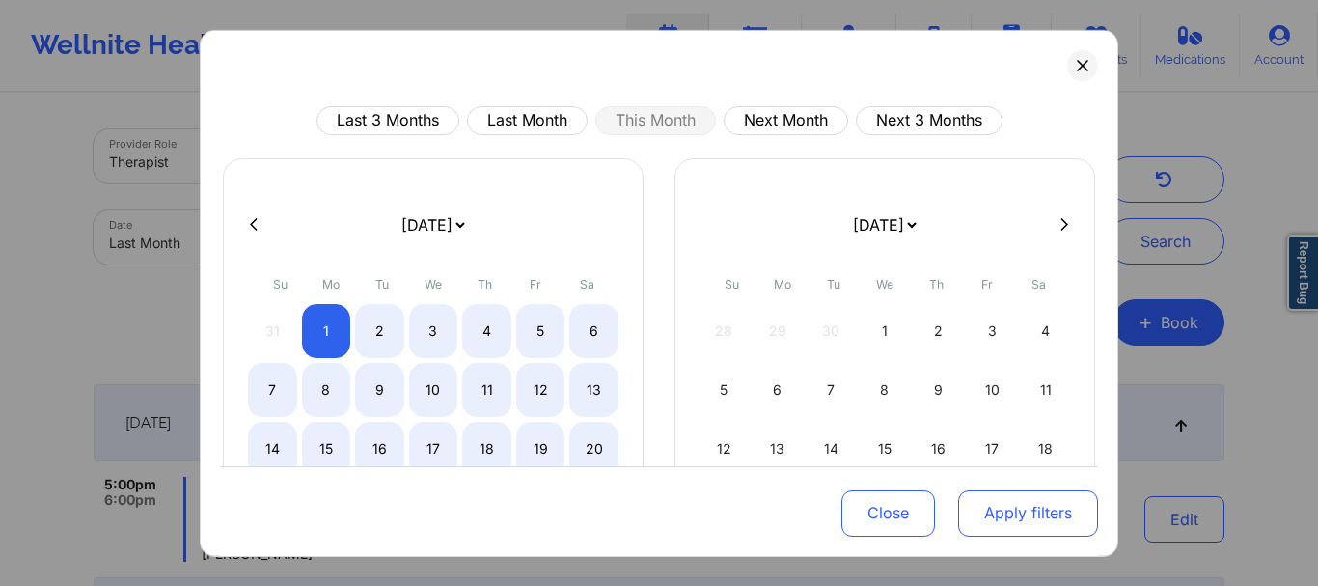
click at [1000, 524] on button "Apply filters" at bounding box center [1028, 513] width 140 height 46
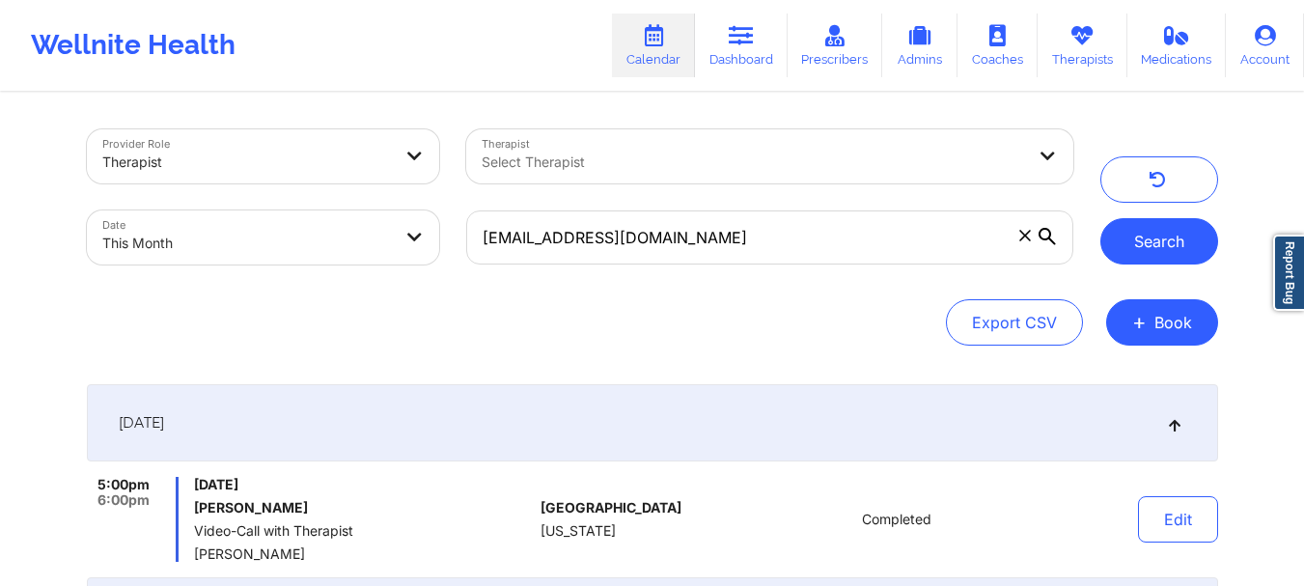
click at [1145, 225] on button "Search" at bounding box center [1159, 241] width 118 height 46
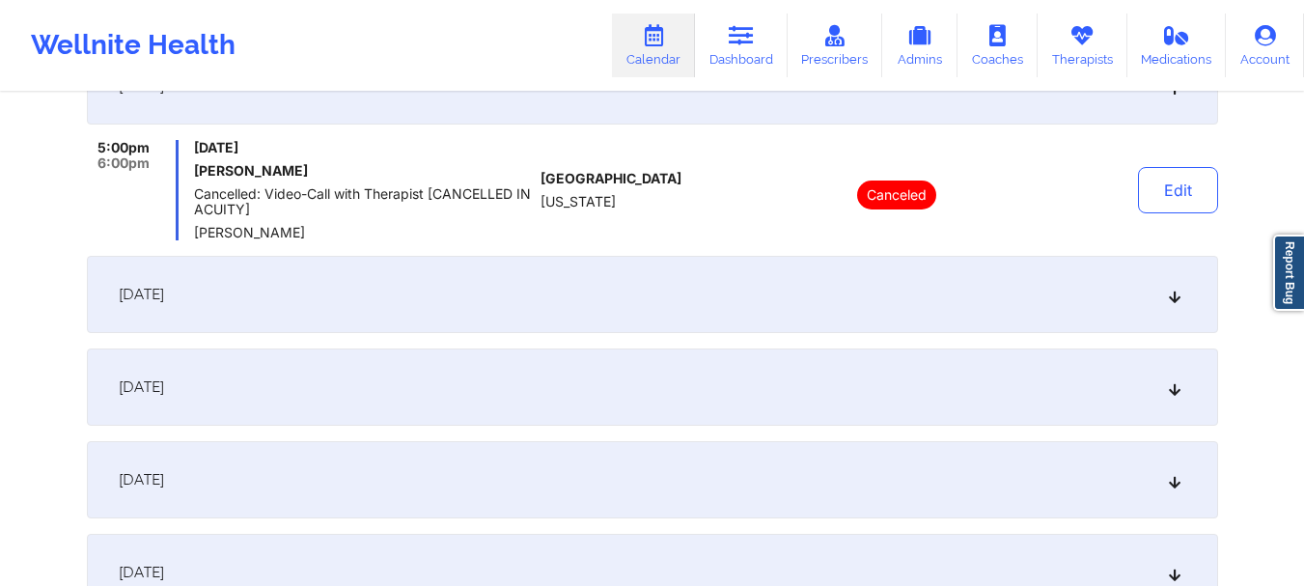
scroll to position [559, 0]
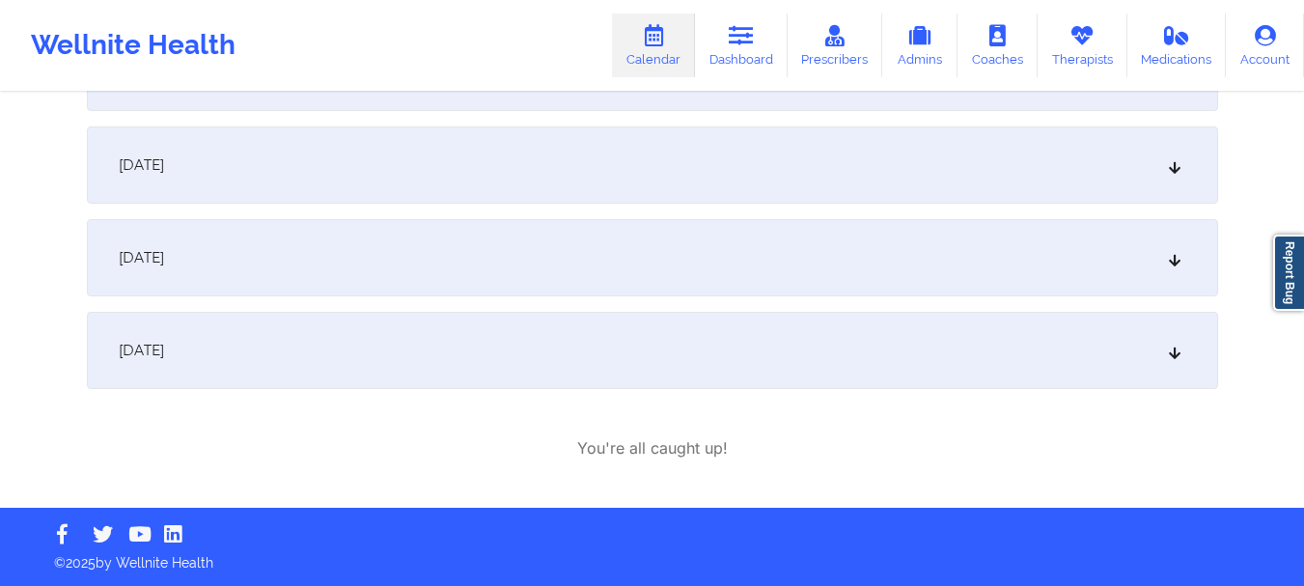
click at [1167, 255] on icon at bounding box center [1174, 258] width 16 height 14
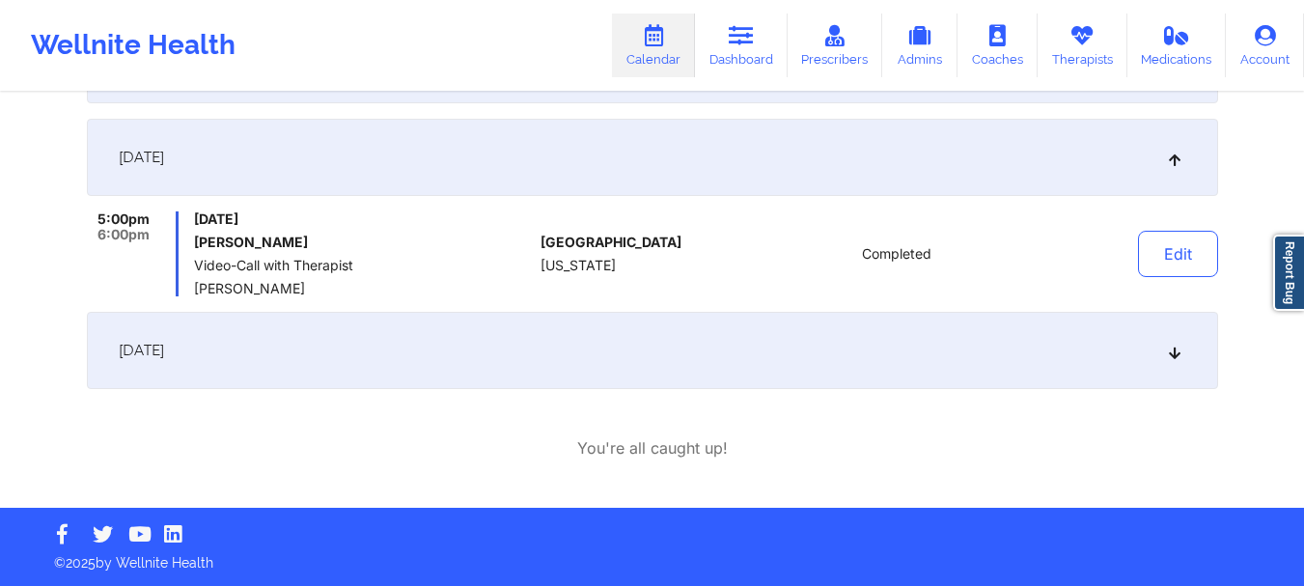
click at [1176, 349] on icon at bounding box center [1174, 351] width 16 height 14
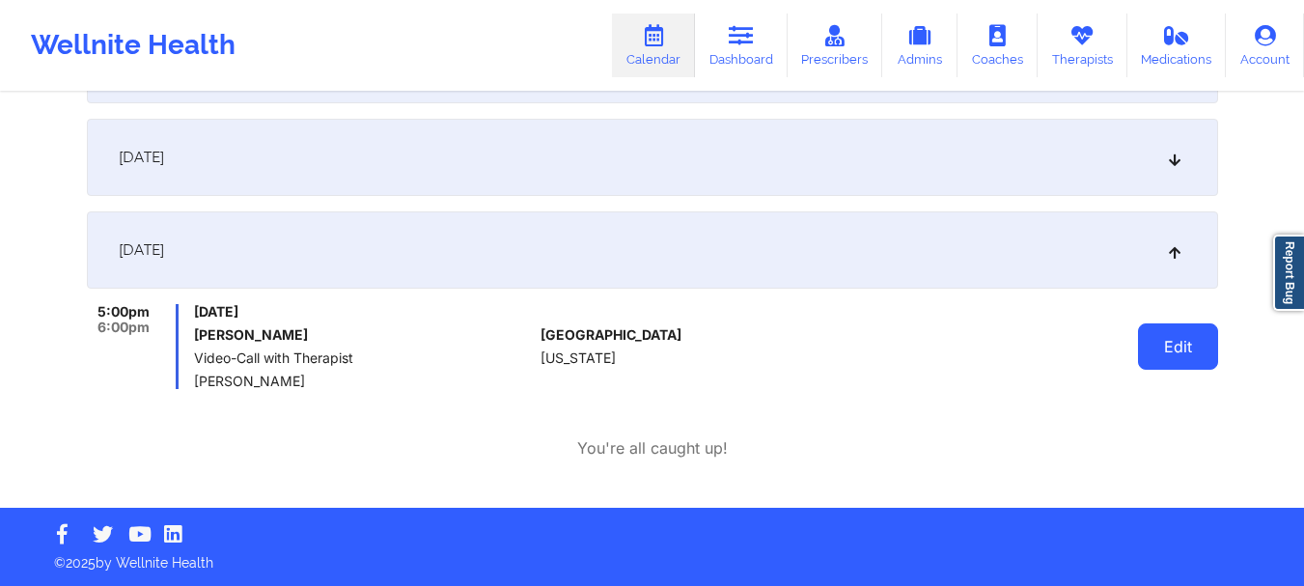
click at [1180, 356] on button "Edit" at bounding box center [1178, 346] width 80 height 46
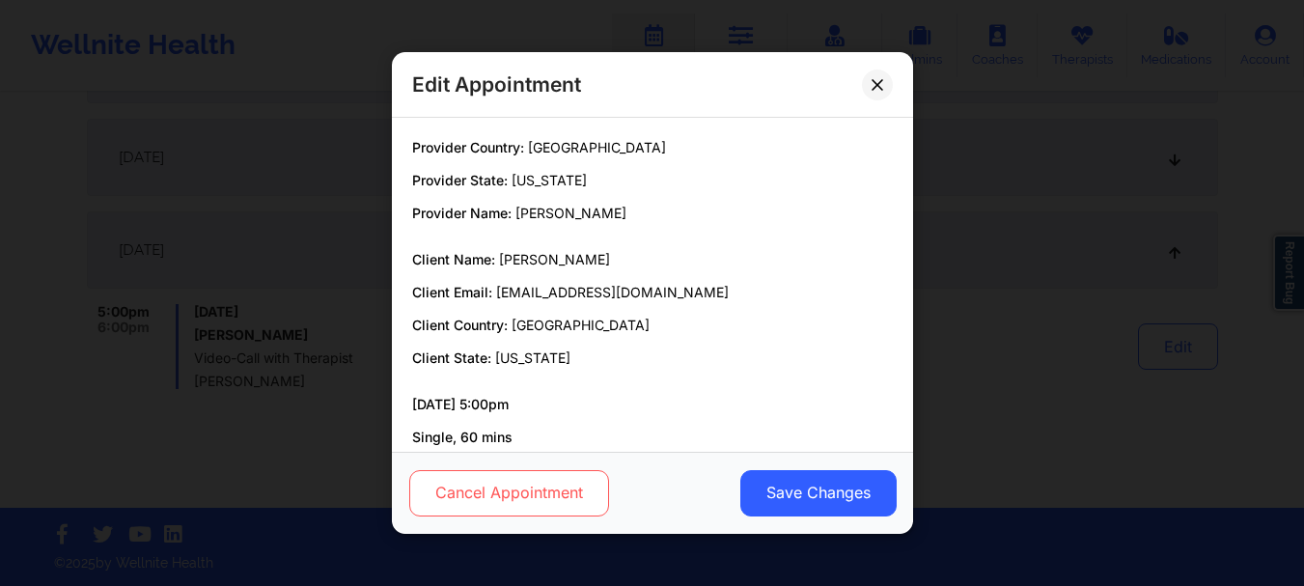
click at [546, 493] on button "Cancel Appointment" at bounding box center [508, 493] width 200 height 46
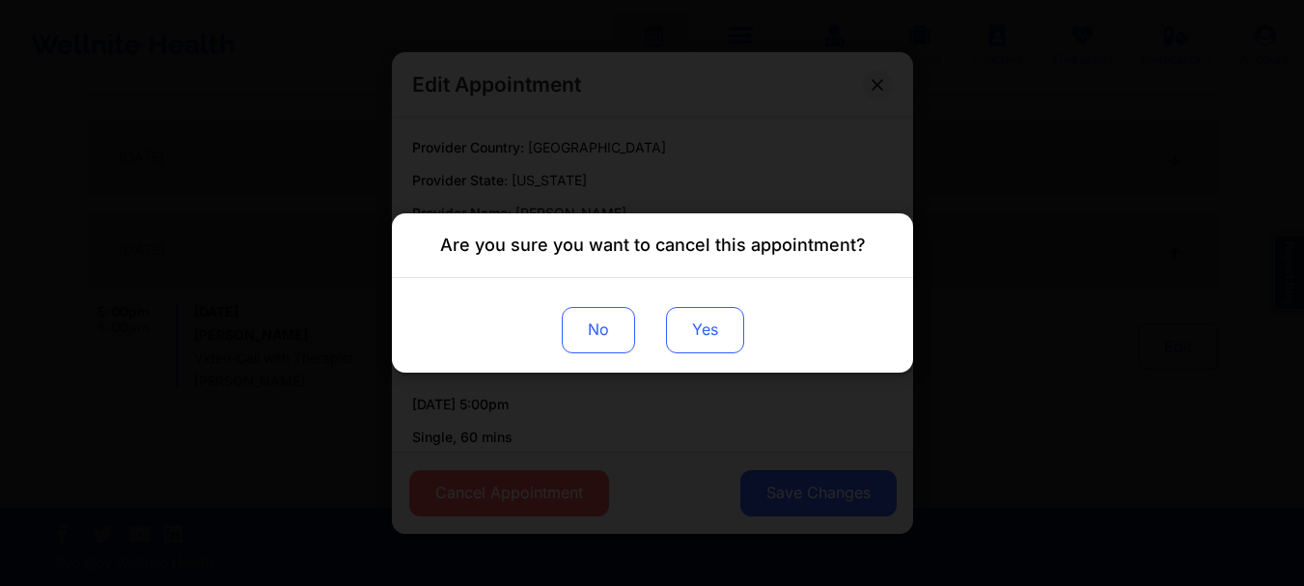
click at [704, 336] on button "Yes" at bounding box center [704, 330] width 78 height 46
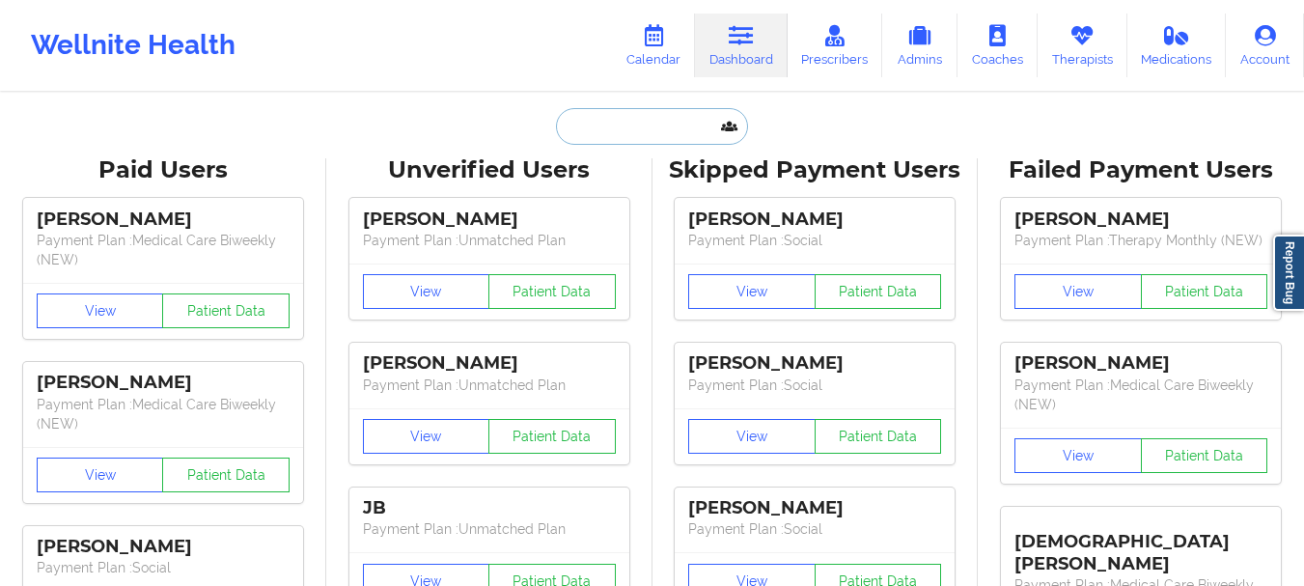
drag, startPoint x: 0, startPoint y: 0, endPoint x: 659, endPoint y: 121, distance: 670.2
click at [659, 121] on input "text" at bounding box center [651, 126] width 191 height 37
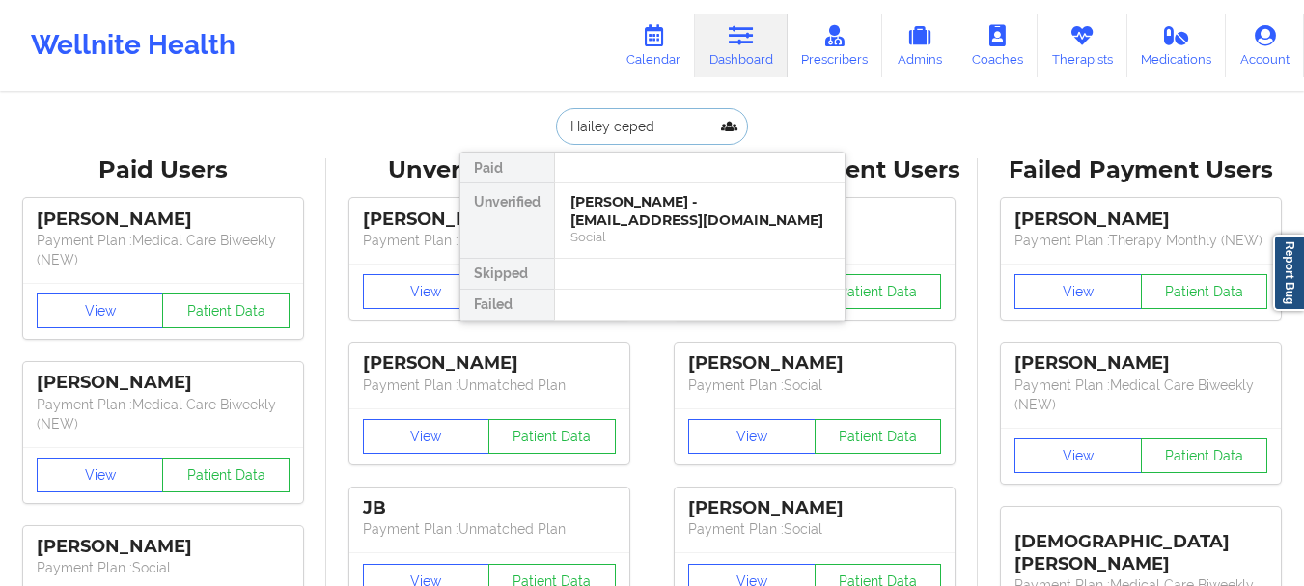
type input "[PERSON_NAME]"
click at [635, 191] on div "[PERSON_NAME] - [EMAIL_ADDRESS][DOMAIN_NAME] Social" at bounding box center [700, 220] width 290 height 74
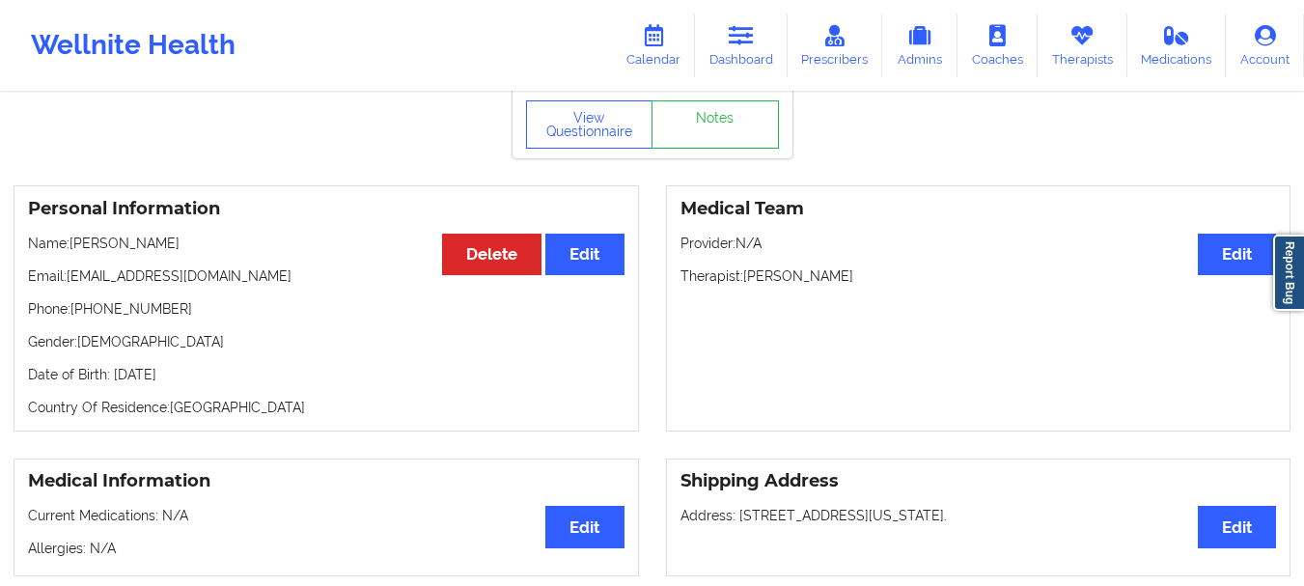
scroll to position [92, 0]
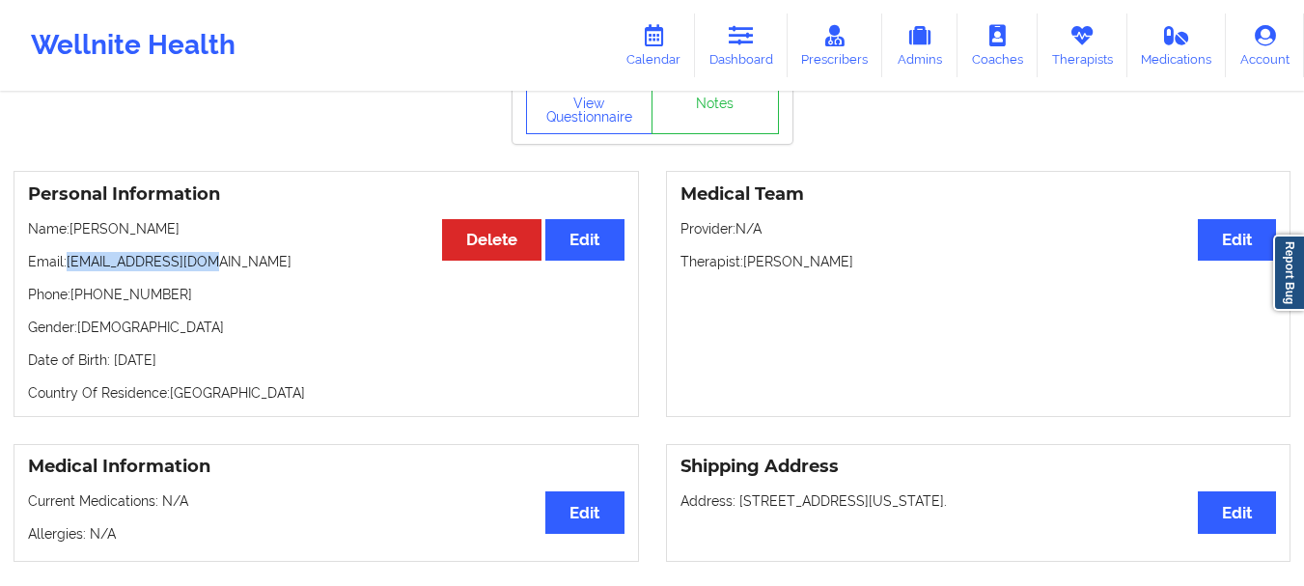
drag, startPoint x: 222, startPoint y: 265, endPoint x: 72, endPoint y: 273, distance: 149.8
click at [72, 271] on p "Email: [EMAIL_ADDRESS][DOMAIN_NAME]" at bounding box center [326, 261] width 596 height 19
copy p "[EMAIL_ADDRESS][DOMAIN_NAME]"
click at [1092, 39] on icon at bounding box center [1081, 35] width 25 height 21
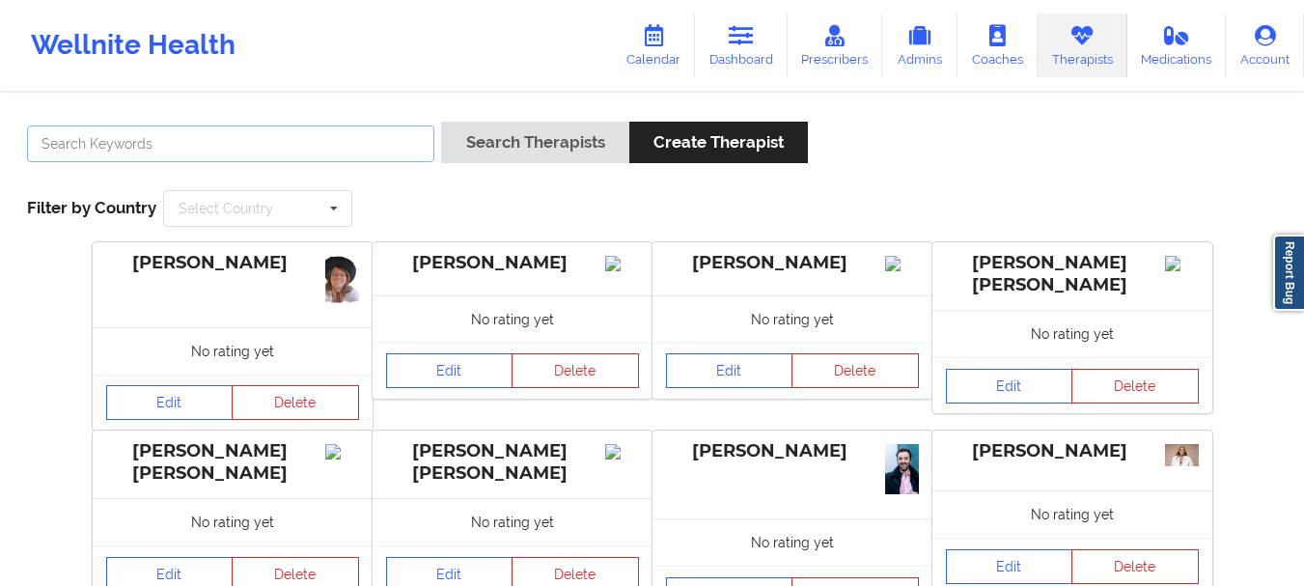
click at [254, 141] on input "text" at bounding box center [230, 143] width 407 height 37
type input "[PERSON_NAME]"
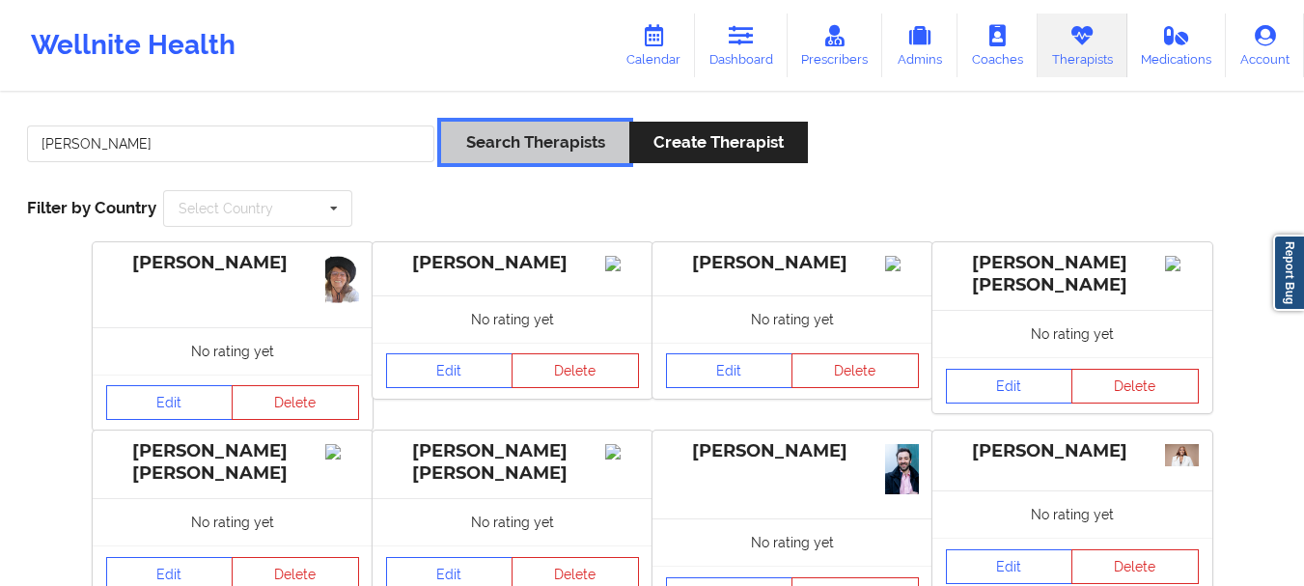
click at [524, 151] on button "Search Therapists" at bounding box center [534, 143] width 187 height 42
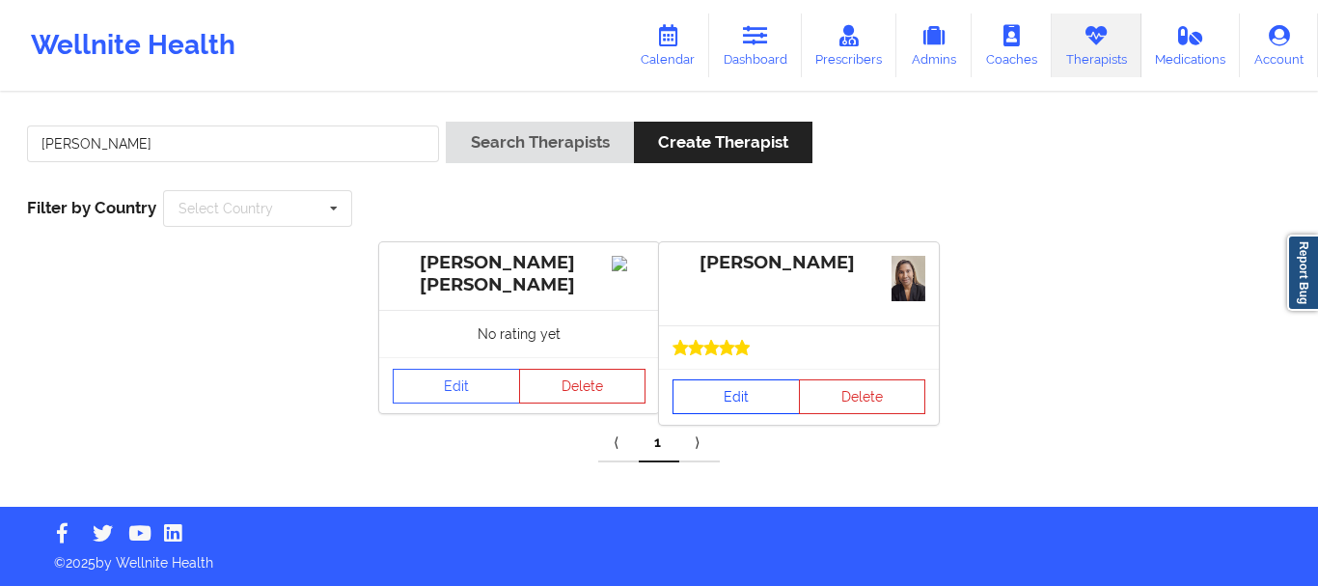
click at [752, 408] on link "Edit" at bounding box center [736, 396] width 127 height 35
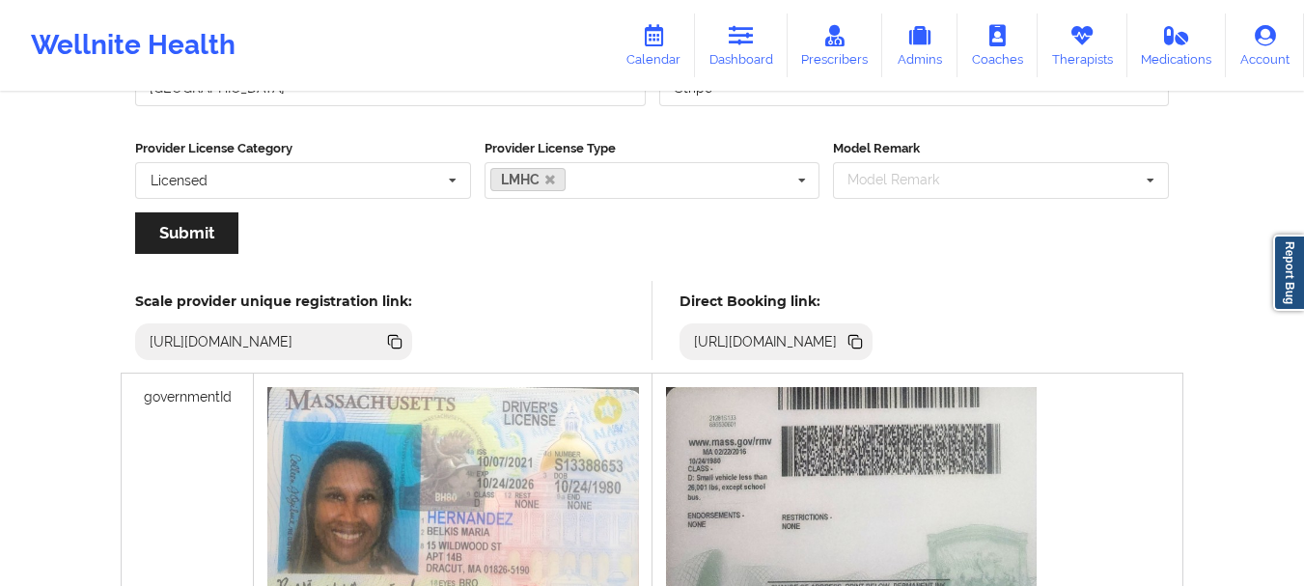
scroll to position [349, 0]
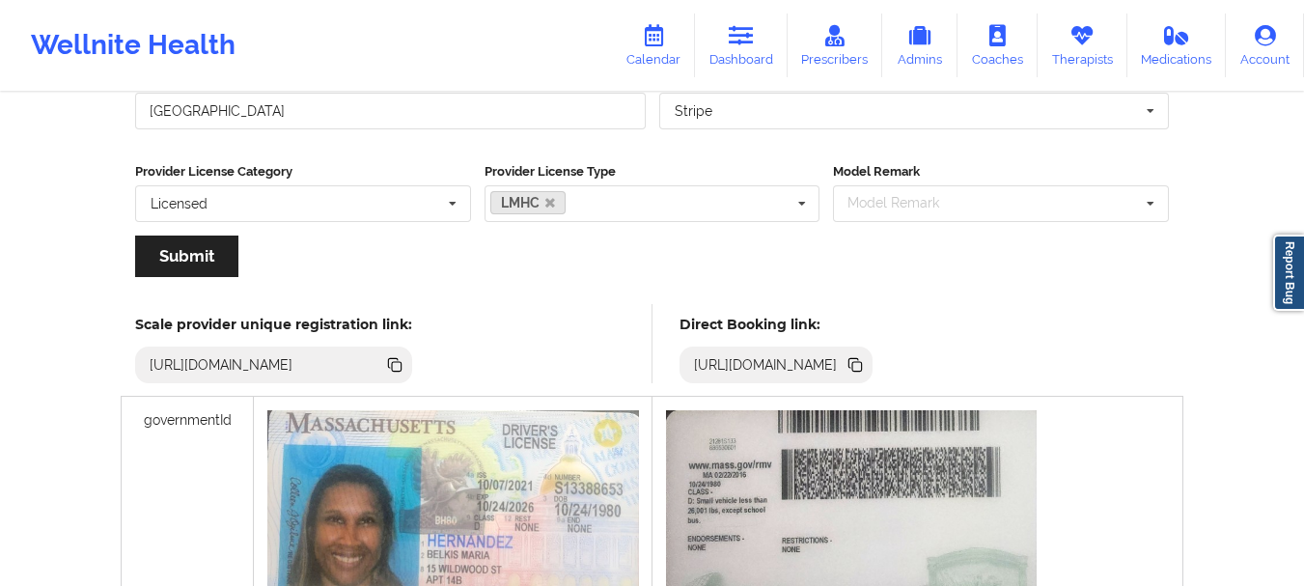
click at [862, 364] on icon at bounding box center [857, 367] width 10 height 10
click at [728, 34] on link "Dashboard" at bounding box center [741, 46] width 93 height 64
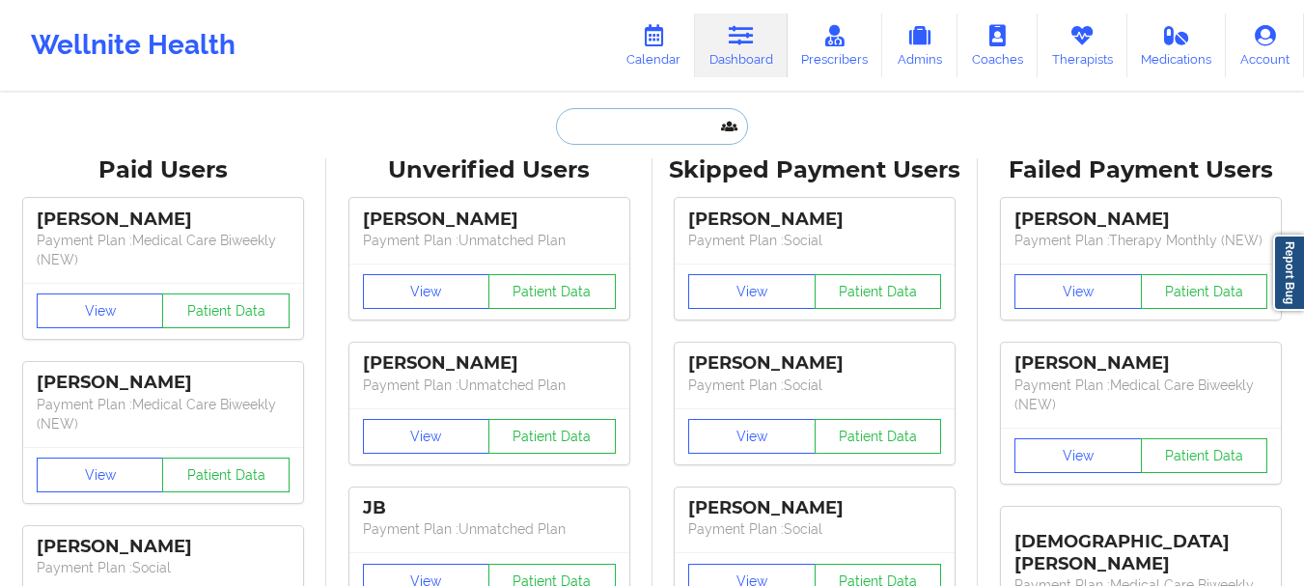
click at [614, 140] on input "text" at bounding box center [651, 126] width 191 height 37
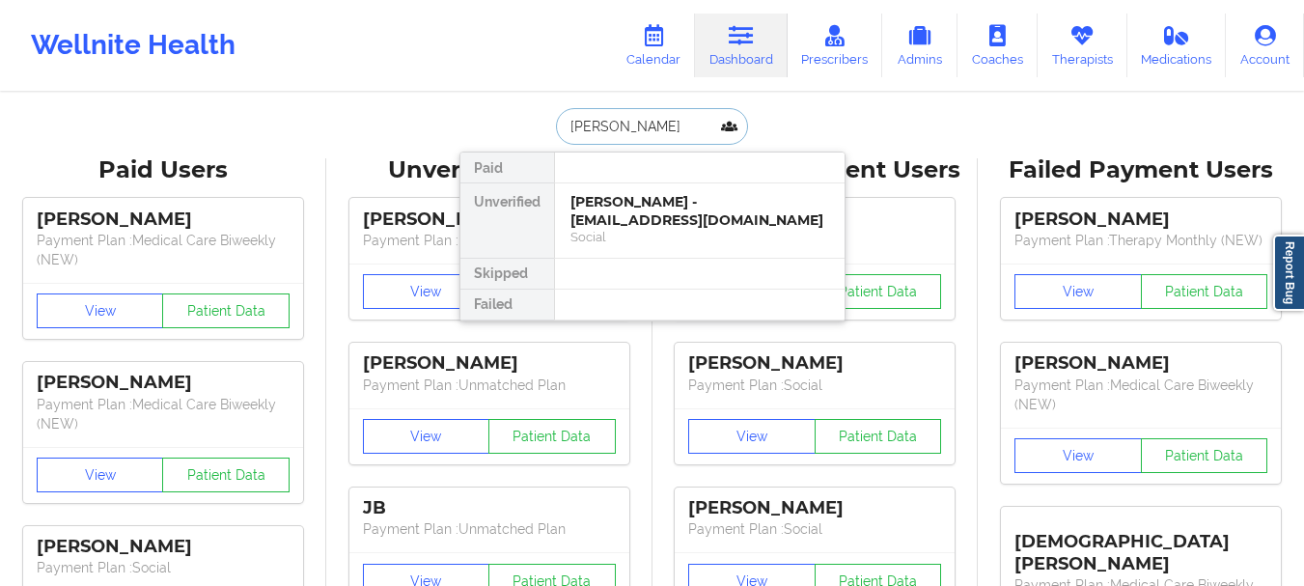
type input "[PERSON_NAME]"
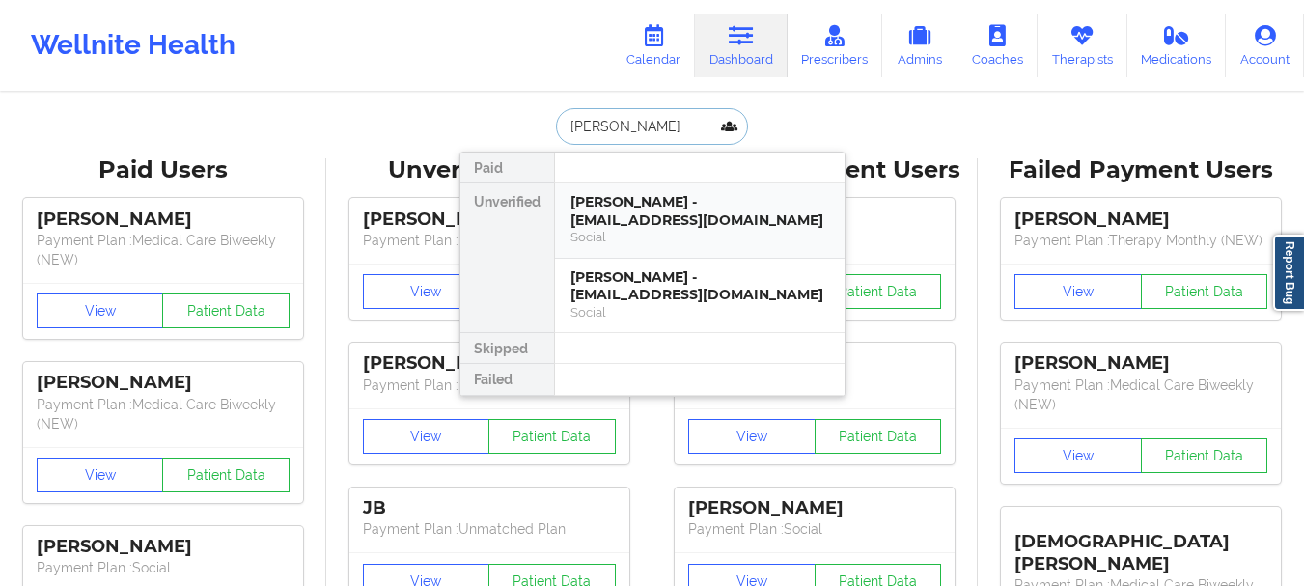
click at [633, 206] on div "[PERSON_NAME] - [EMAIL_ADDRESS][DOMAIN_NAME]" at bounding box center [699, 211] width 259 height 36
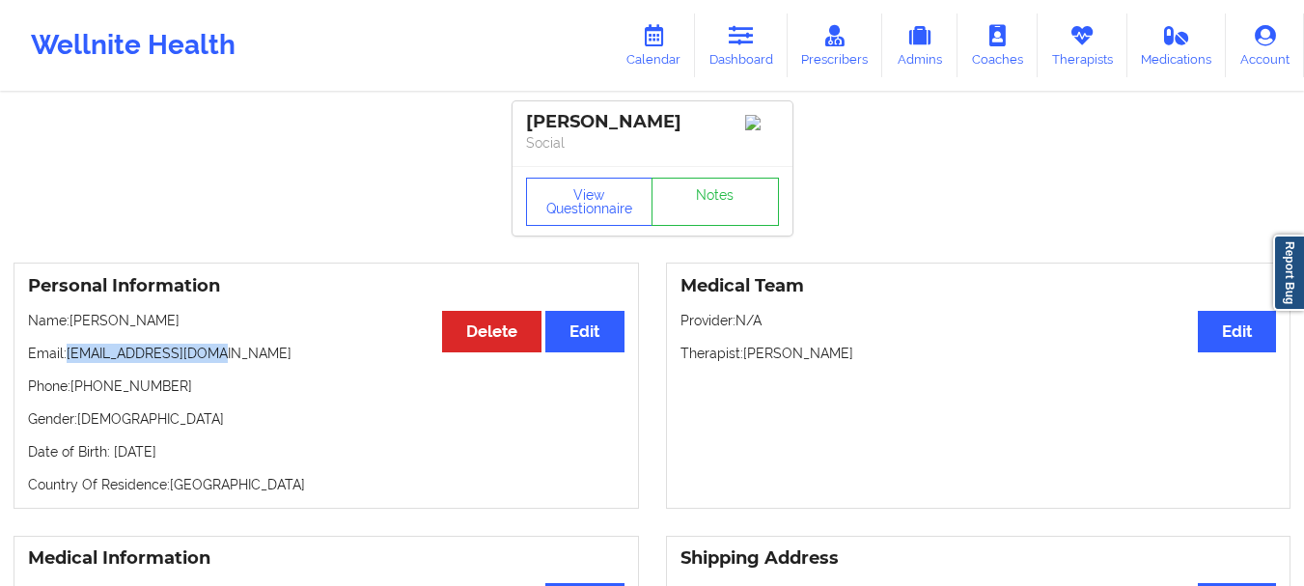
drag, startPoint x: 220, startPoint y: 359, endPoint x: 69, endPoint y: 360, distance: 150.6
click at [69, 360] on p "Email: [EMAIL_ADDRESS][DOMAIN_NAME]" at bounding box center [326, 353] width 596 height 19
copy p "[EMAIL_ADDRESS][DOMAIN_NAME]"
click at [771, 50] on link "Dashboard" at bounding box center [741, 46] width 93 height 64
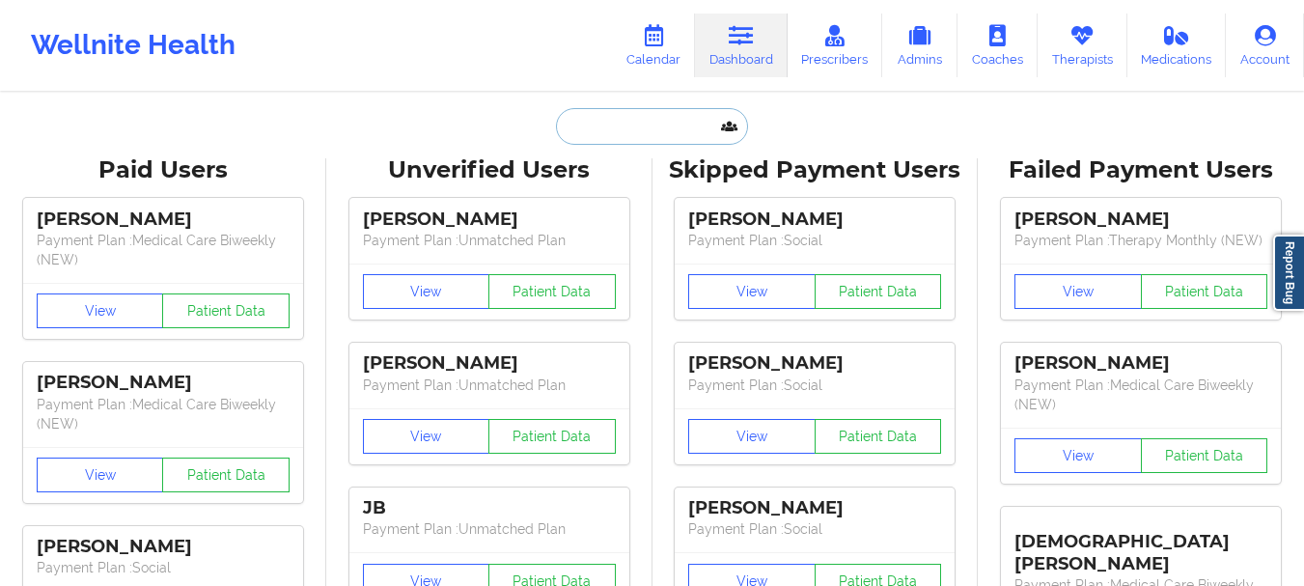
click at [693, 113] on input "text" at bounding box center [651, 126] width 191 height 37
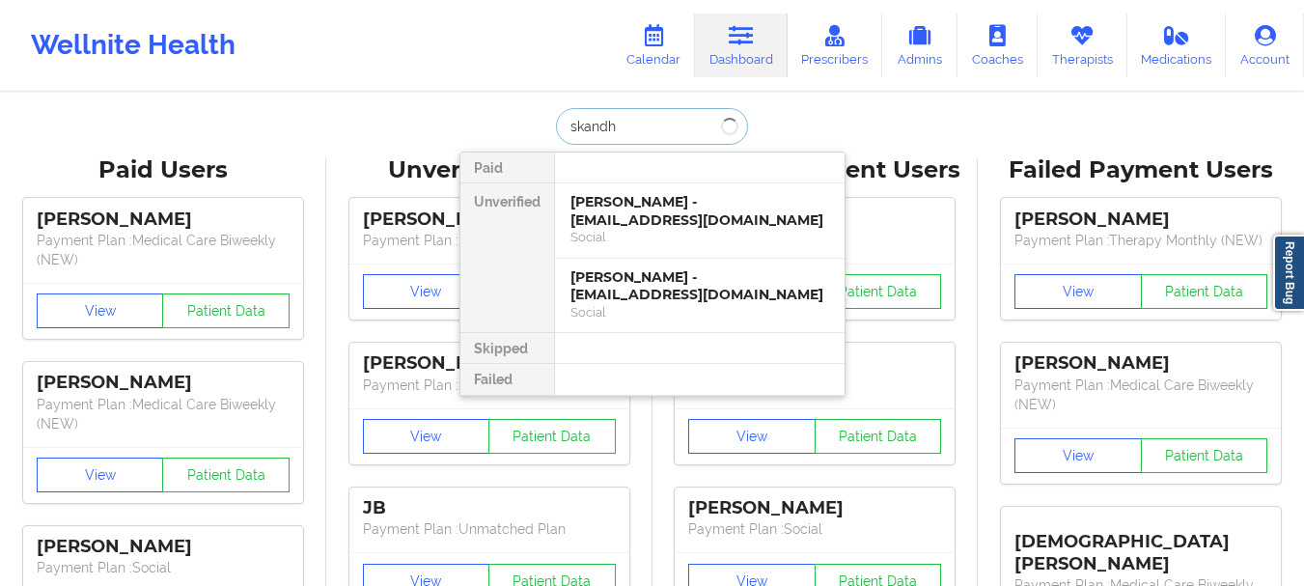
type input "skandha"
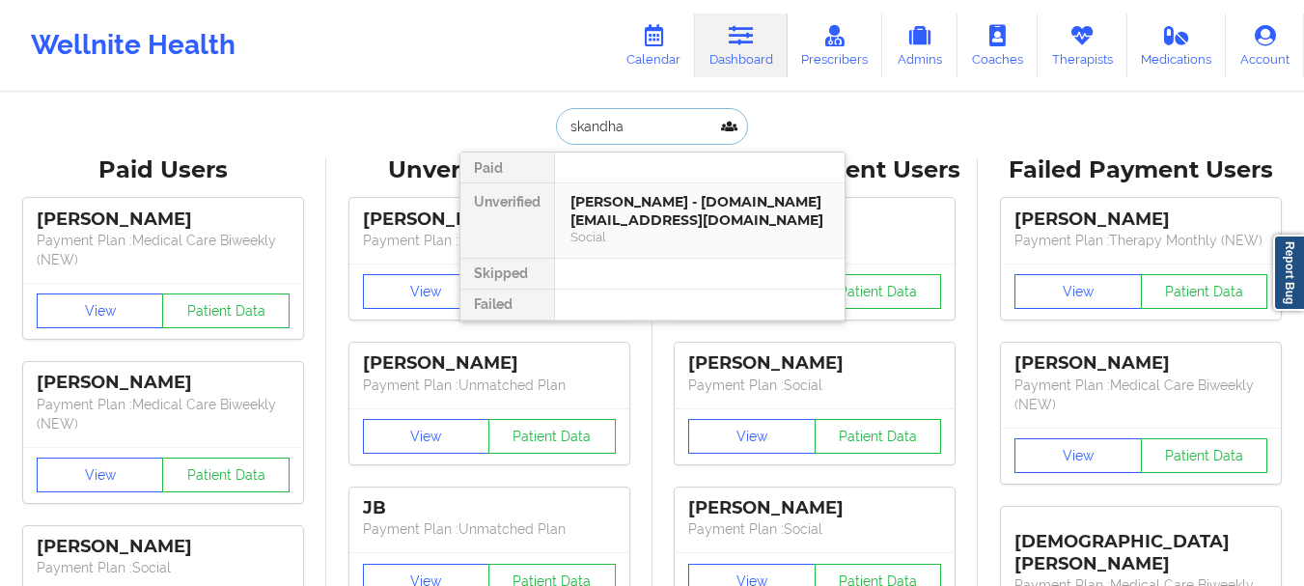
click at [650, 195] on div "[PERSON_NAME] - [DOMAIN_NAME][EMAIL_ADDRESS][DOMAIN_NAME]" at bounding box center [699, 211] width 259 height 36
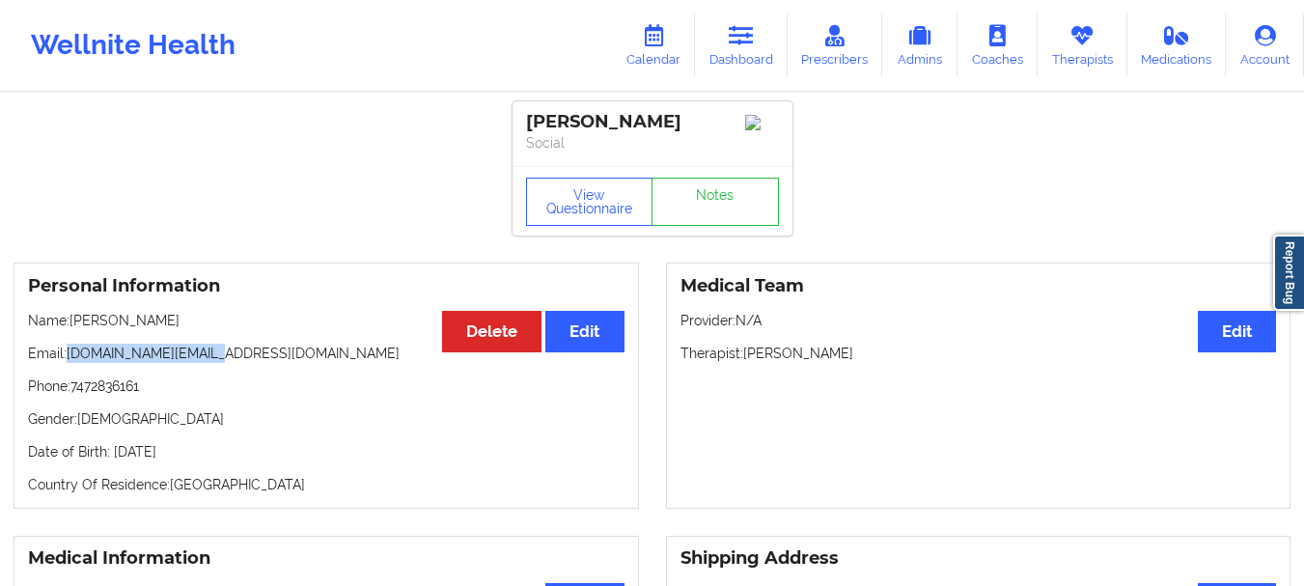
drag, startPoint x: 217, startPoint y: 356, endPoint x: 68, endPoint y: 362, distance: 149.7
click at [68, 362] on p "Email: [DOMAIN_NAME][EMAIL_ADDRESS][DOMAIN_NAME]" at bounding box center [326, 353] width 596 height 19
copy p "[DOMAIN_NAME][EMAIL_ADDRESS][DOMAIN_NAME]"
click at [735, 44] on icon at bounding box center [741, 35] width 25 height 21
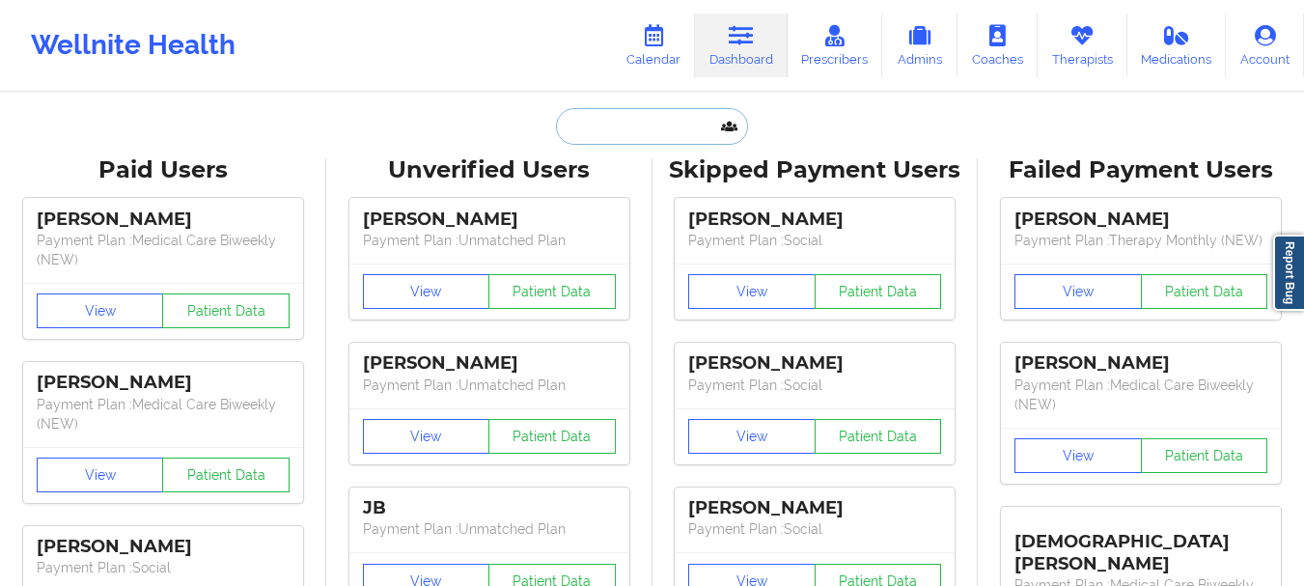
click at [581, 141] on input "text" at bounding box center [651, 126] width 191 height 37
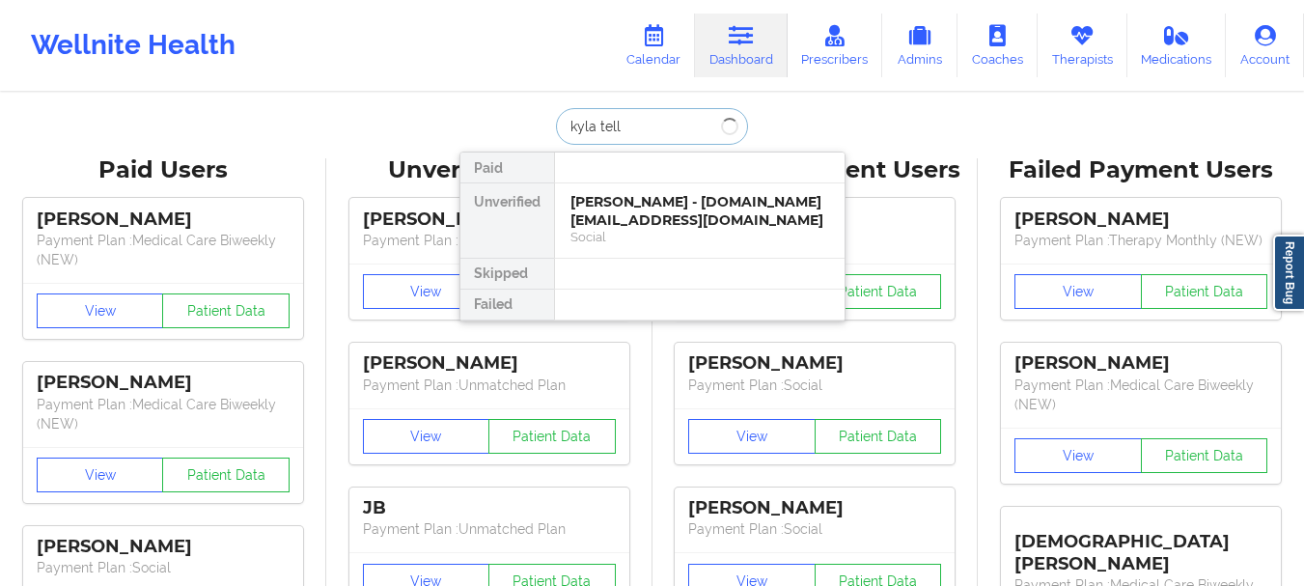
type input "kyla tell"
click at [623, 229] on div "Social" at bounding box center [699, 237] width 259 height 16
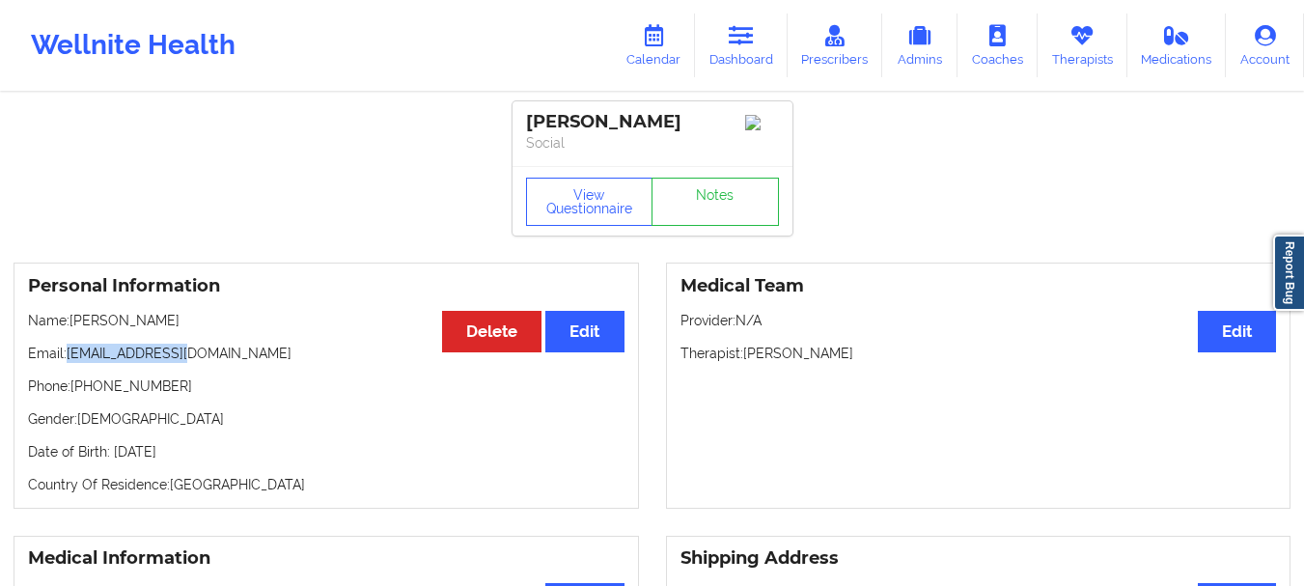
drag, startPoint x: 179, startPoint y: 361, endPoint x: 69, endPoint y: 365, distance: 109.1
click at [69, 363] on p "Email: [EMAIL_ADDRESS][DOMAIN_NAME]" at bounding box center [326, 353] width 596 height 19
copy p "[EMAIL_ADDRESS][DOMAIN_NAME]"
click at [732, 49] on link "Dashboard" at bounding box center [741, 46] width 93 height 64
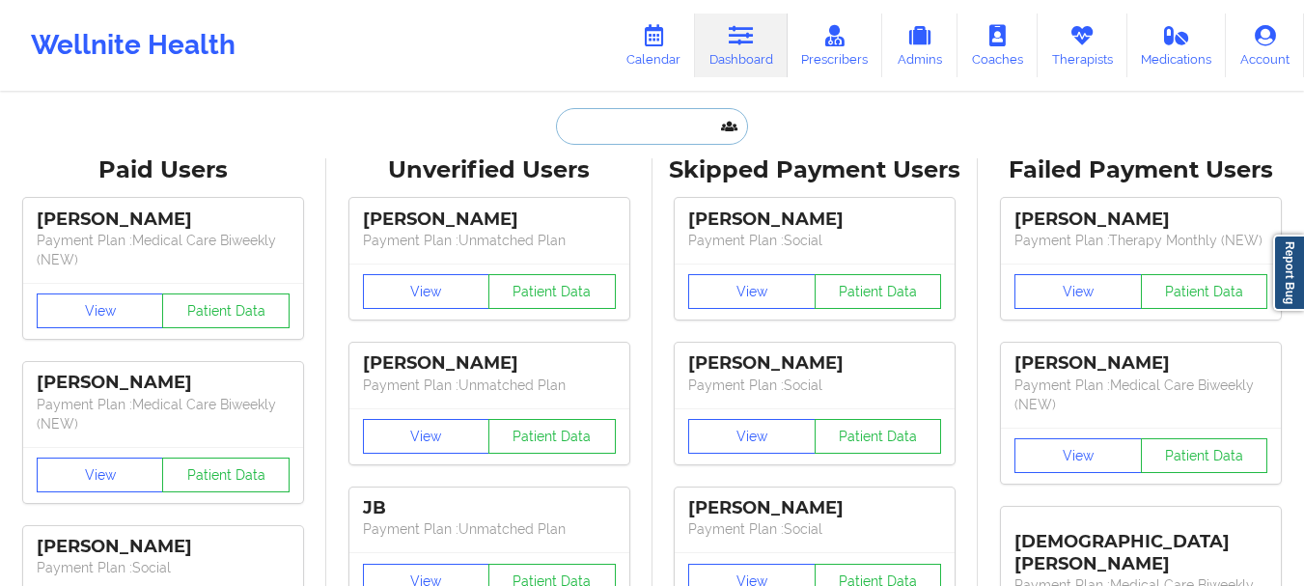
click at [649, 128] on input "text" at bounding box center [651, 126] width 191 height 37
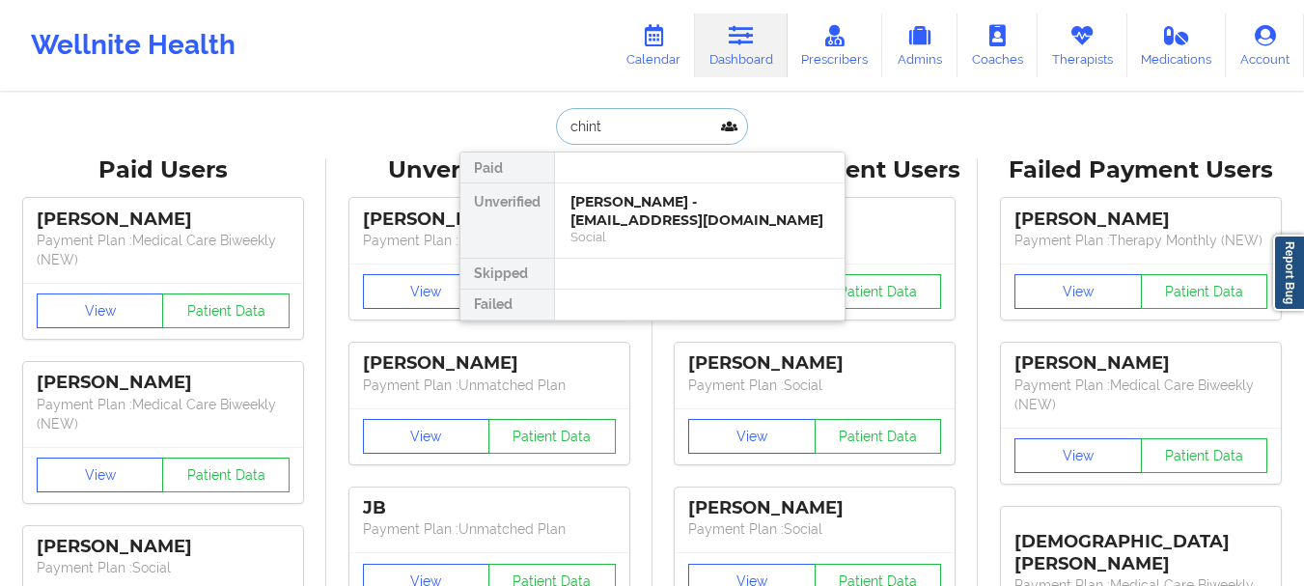
type input "chinta"
click at [636, 229] on div "[PERSON_NAME] - [DOMAIN_NAME][EMAIL_ADDRESS][DOMAIN_NAME]" at bounding box center [699, 211] width 259 height 36
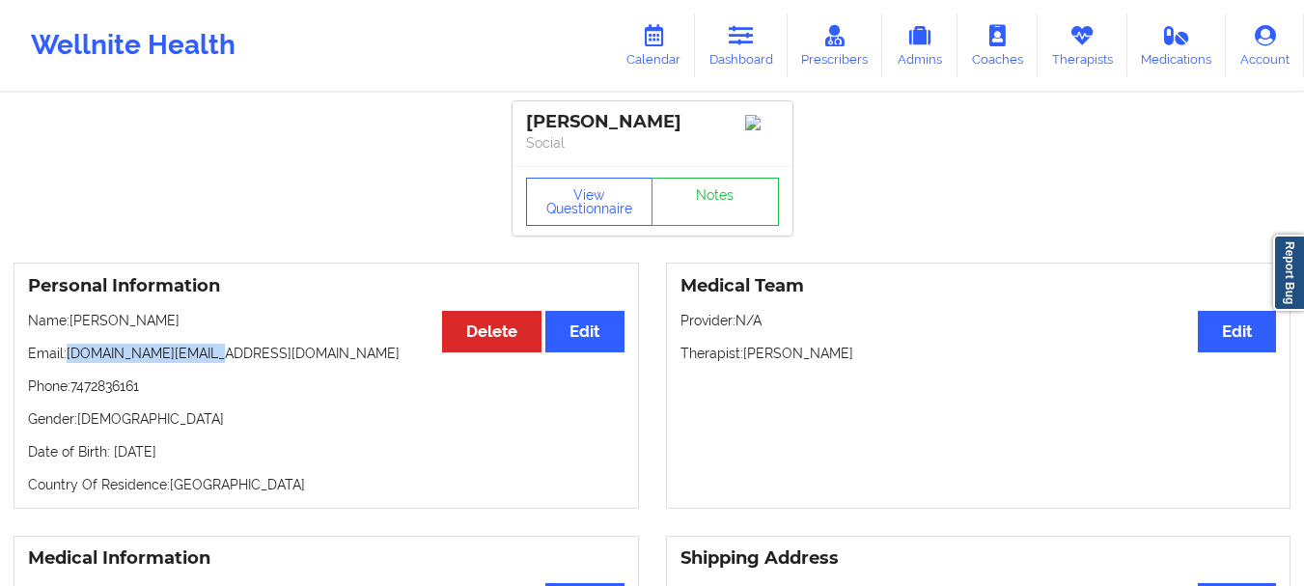
drag, startPoint x: 217, startPoint y: 364, endPoint x: 69, endPoint y: 355, distance: 148.9
click at [69, 355] on p "Email: [DOMAIN_NAME][EMAIL_ADDRESS][DOMAIN_NAME]" at bounding box center [326, 353] width 596 height 19
copy p "[DOMAIN_NAME][EMAIL_ADDRESS][DOMAIN_NAME]"
click at [739, 27] on icon at bounding box center [741, 35] width 25 height 21
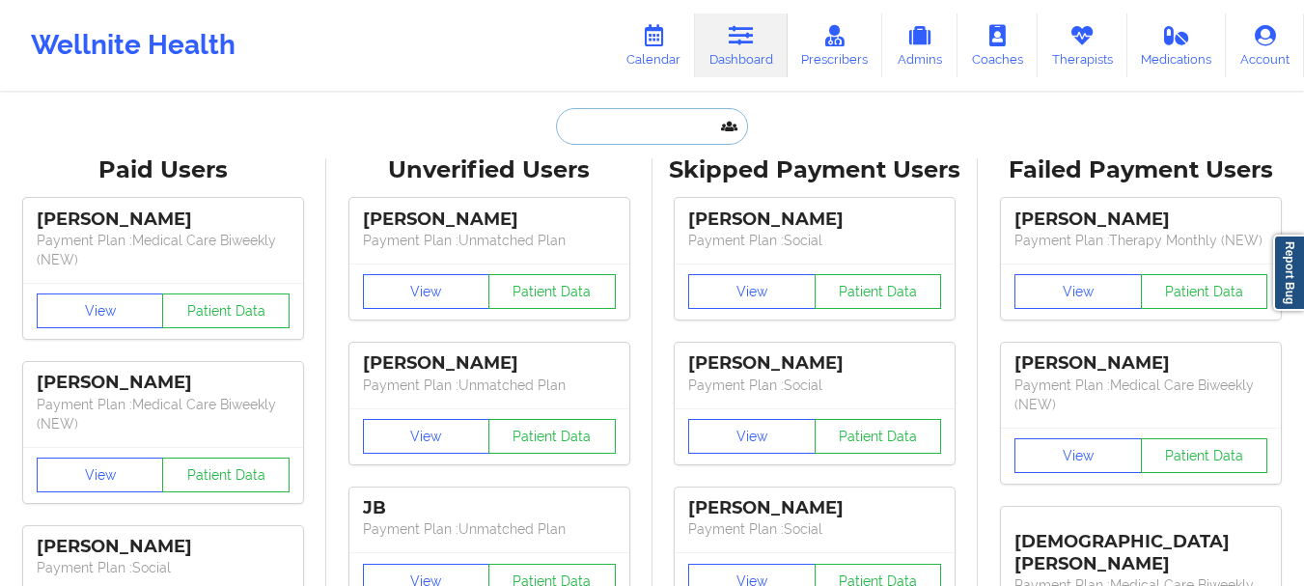
click at [650, 111] on input "text" at bounding box center [651, 126] width 191 height 37
paste input "[PERSON_NAME]"
type input "[PERSON_NAME]"
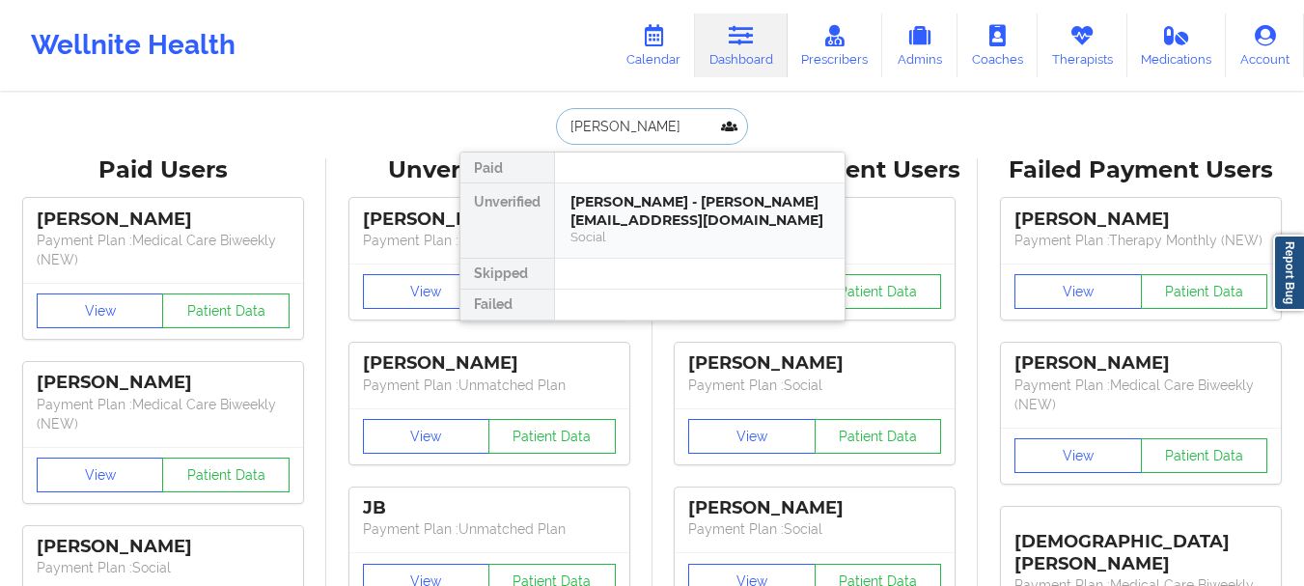
click at [649, 204] on div "[PERSON_NAME] - [PERSON_NAME][EMAIL_ADDRESS][DOMAIN_NAME]" at bounding box center [699, 211] width 259 height 36
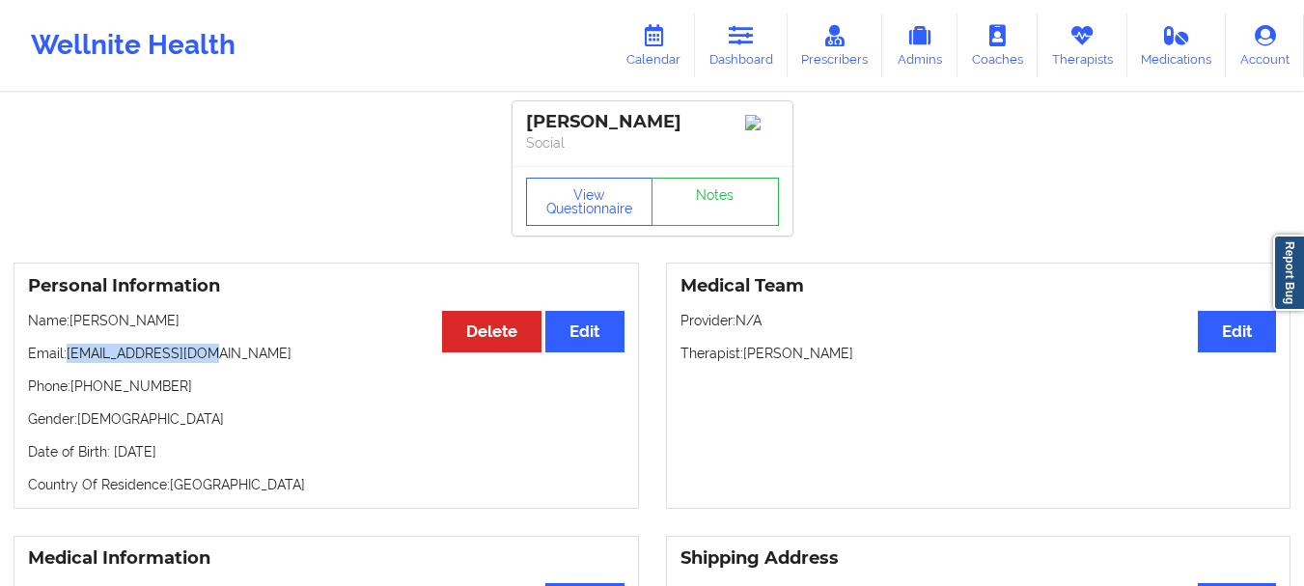
drag, startPoint x: 213, startPoint y: 355, endPoint x: 70, endPoint y: 365, distance: 143.2
click at [70, 363] on p "Email: [PERSON_NAME][EMAIL_ADDRESS][DOMAIN_NAME]" at bounding box center [326, 353] width 596 height 19
copy p "[EMAIL_ADDRESS][DOMAIN_NAME]"
click at [754, 31] on icon at bounding box center [741, 35] width 25 height 21
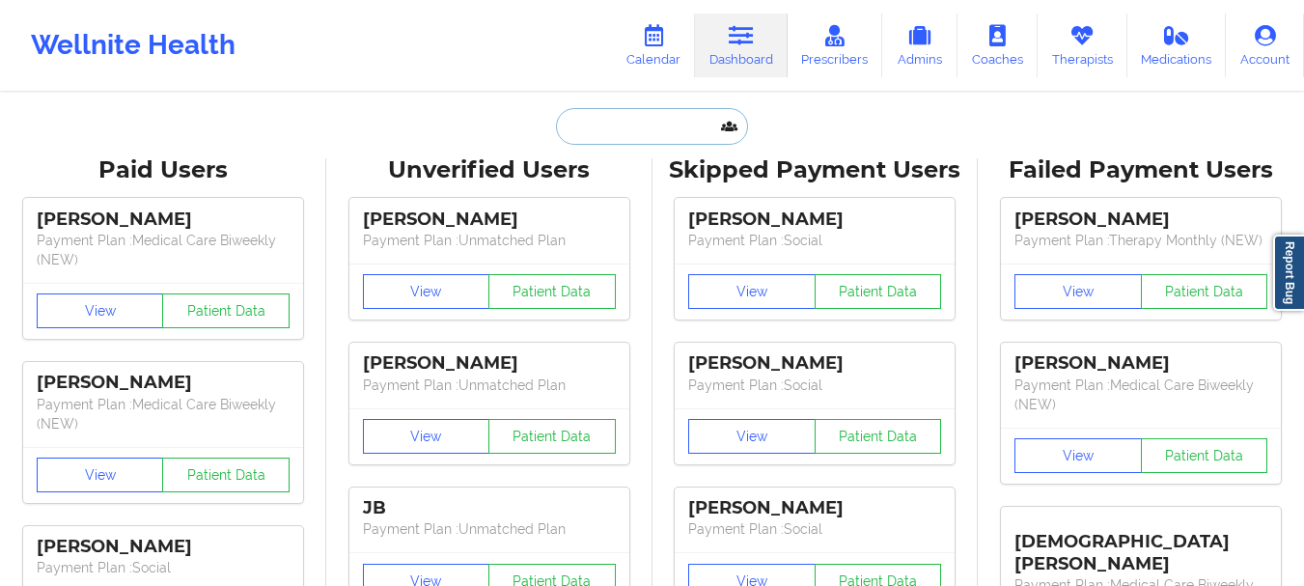
click at [593, 126] on input "text" at bounding box center [651, 126] width 191 height 37
paste input "[PERSON_NAME]"
type input "[PERSON_NAME]"
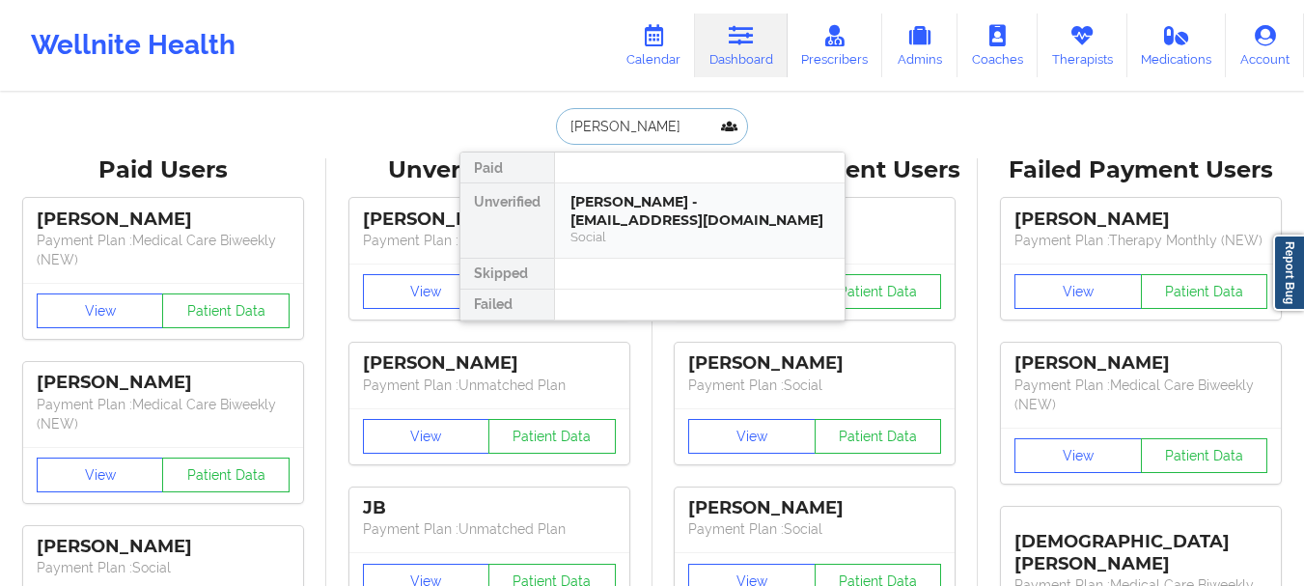
click at [646, 205] on div "[PERSON_NAME] - [EMAIL_ADDRESS][DOMAIN_NAME]" at bounding box center [699, 211] width 259 height 36
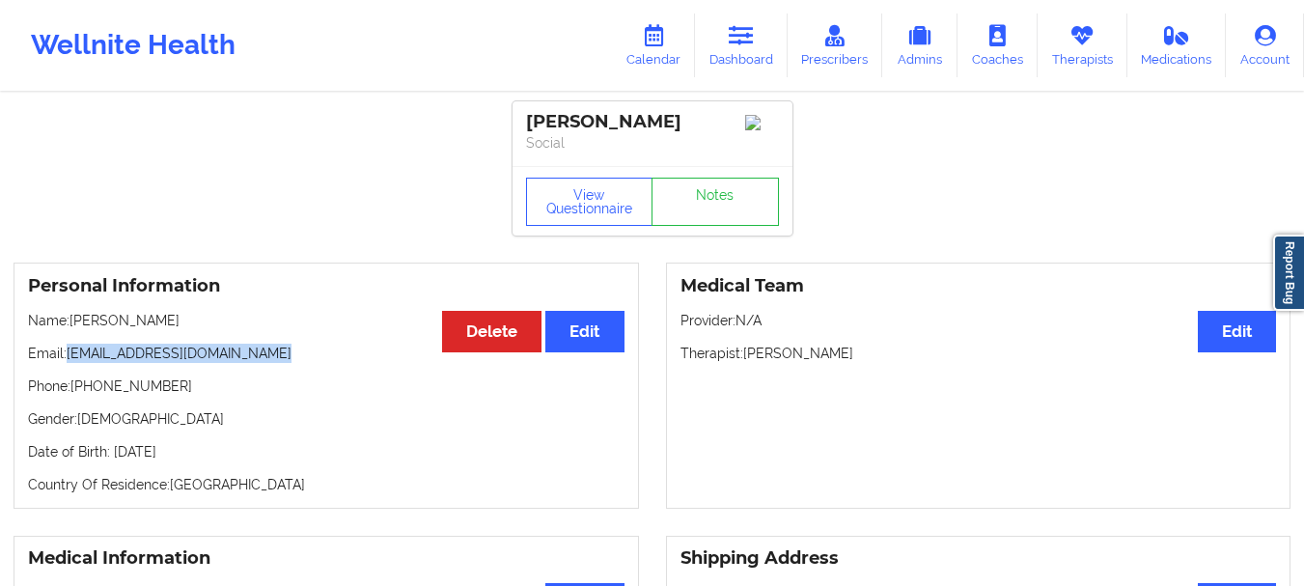
drag, startPoint x: 273, startPoint y: 361, endPoint x: 68, endPoint y: 359, distance: 205.6
click at [68, 359] on p "Email: [EMAIL_ADDRESS][DOMAIN_NAME]" at bounding box center [326, 353] width 596 height 19
copy p "[EMAIL_ADDRESS][DOMAIN_NAME]"
click at [741, 53] on link "Dashboard" at bounding box center [741, 46] width 93 height 64
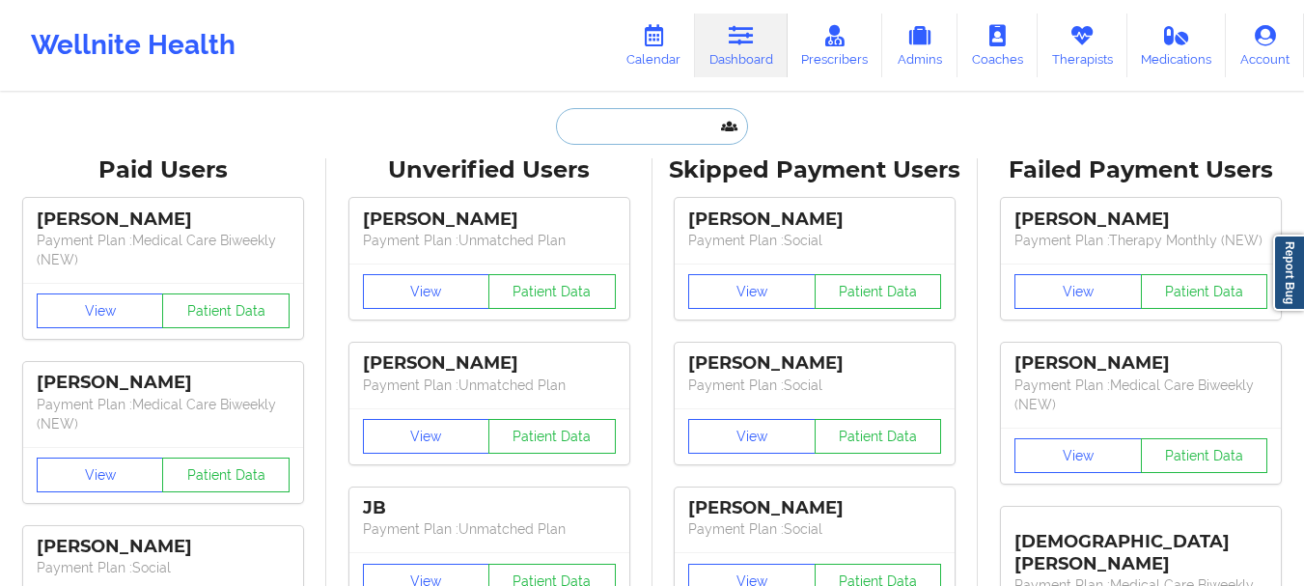
click at [605, 136] on input "text" at bounding box center [651, 126] width 191 height 37
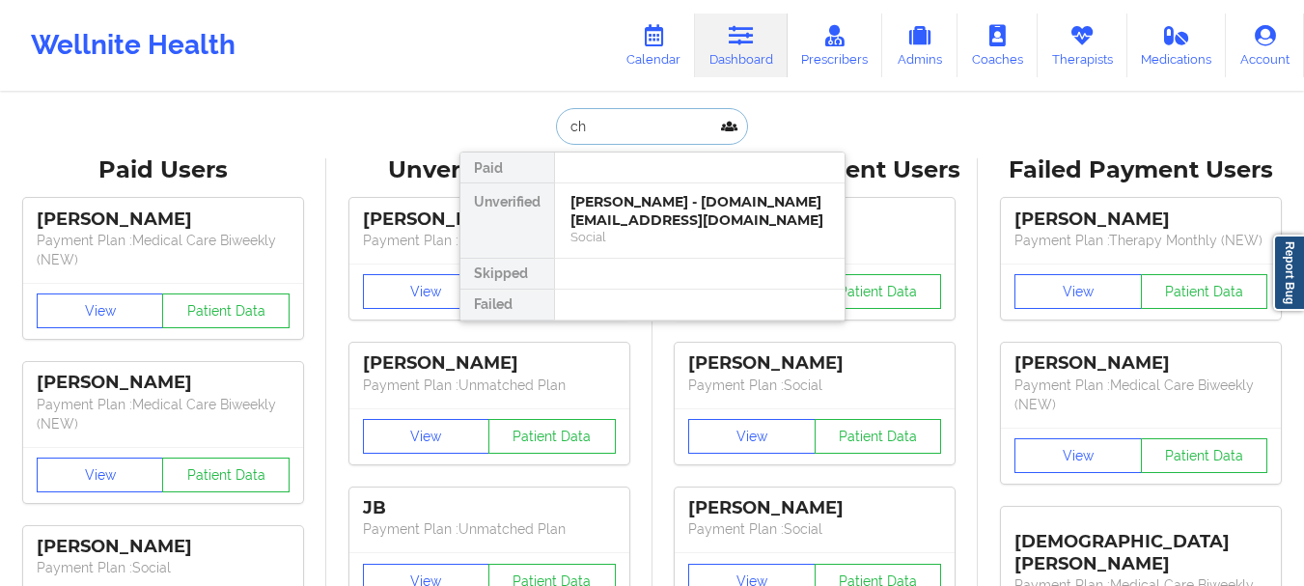
type input "c"
type input "[PERSON_NAME]"
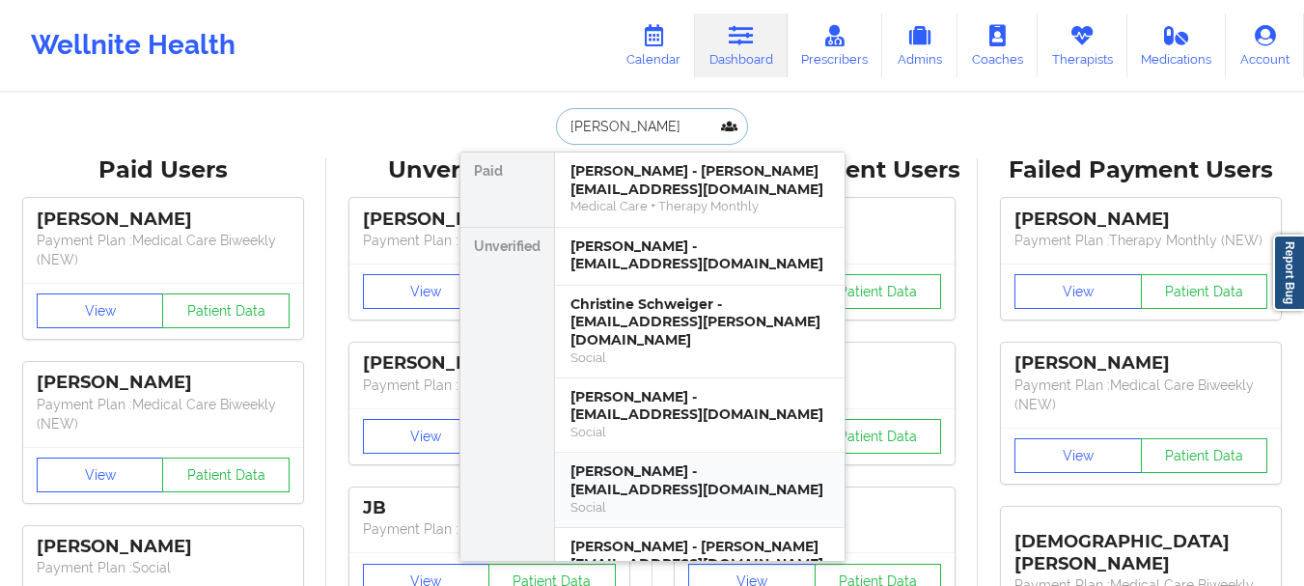
click at [629, 499] on div "Social" at bounding box center [699, 507] width 259 height 16
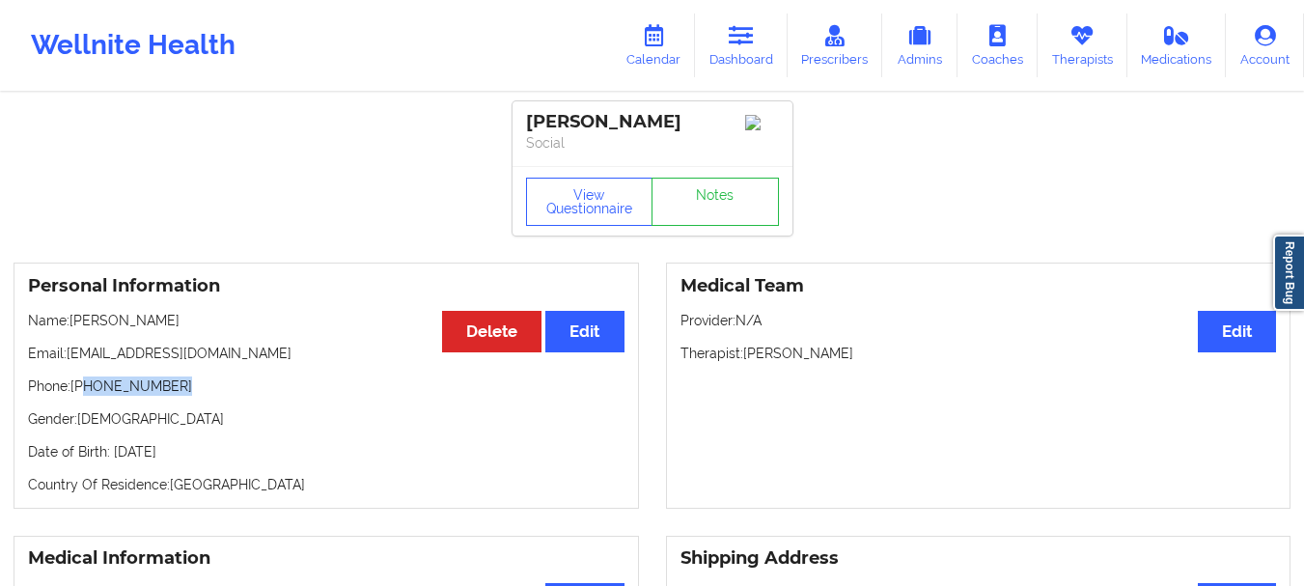
drag, startPoint x: 172, startPoint y: 398, endPoint x: 84, endPoint y: 397, distance: 87.8
click at [84, 396] on p "Phone: [PHONE_NUMBER]" at bounding box center [326, 385] width 596 height 19
copy p "[PHONE_NUMBER]"
click at [762, 50] on link "Dashboard" at bounding box center [741, 46] width 93 height 64
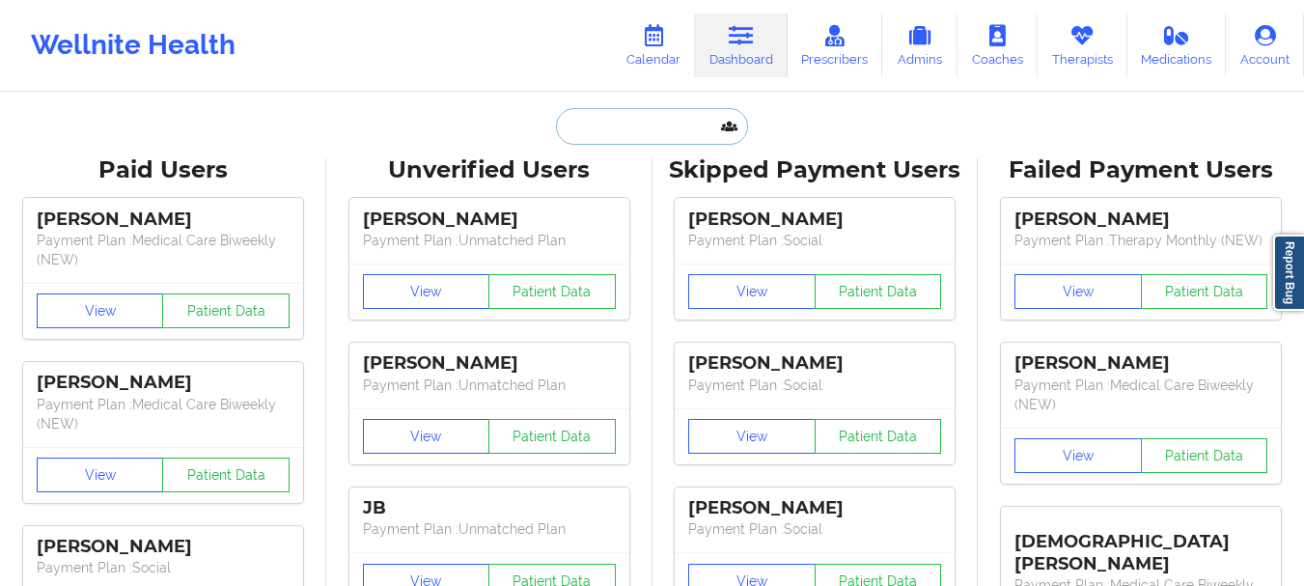
click at [632, 117] on input "text" at bounding box center [651, 126] width 191 height 37
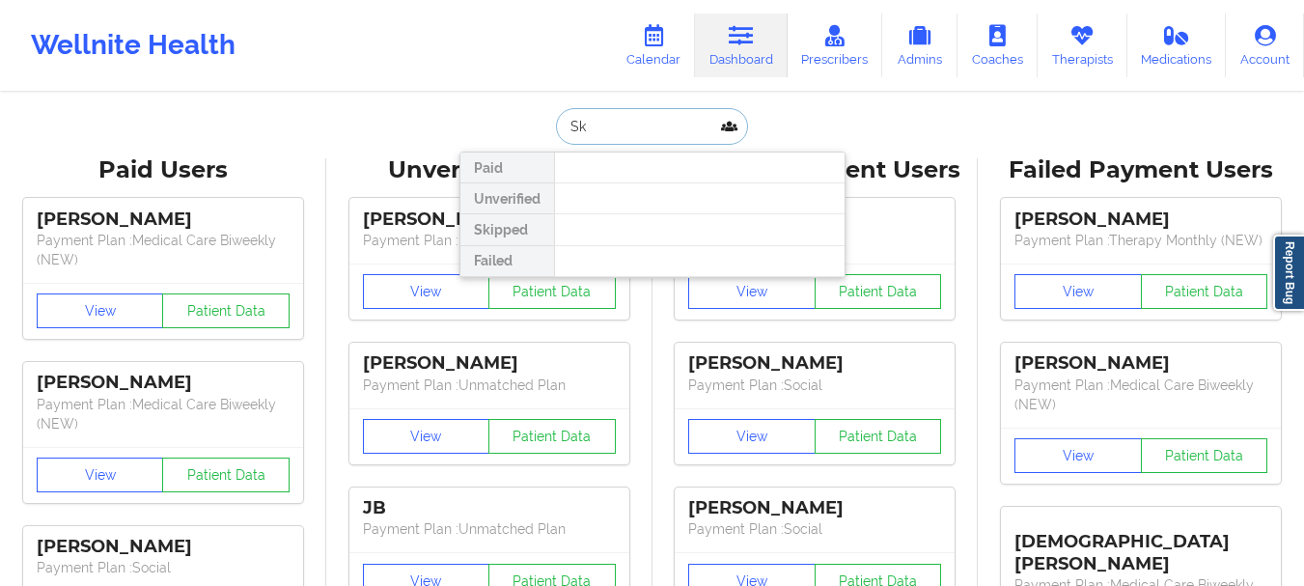
type input "S"
type input "Chinta"
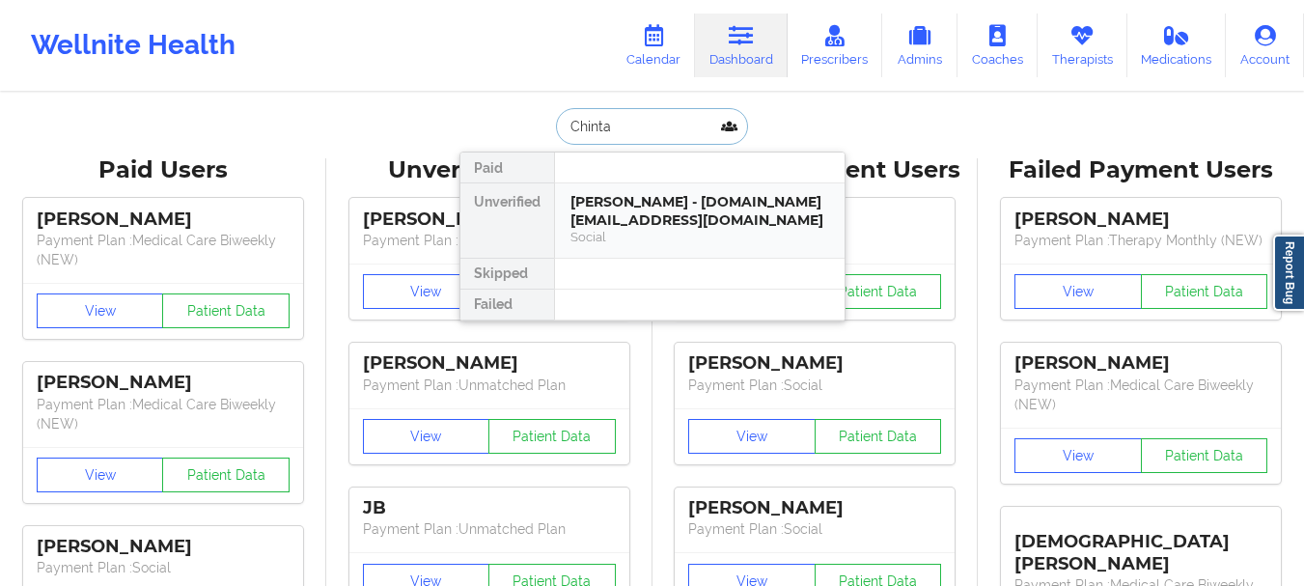
click at [627, 210] on div "[PERSON_NAME] - [DOMAIN_NAME][EMAIL_ADDRESS][DOMAIN_NAME]" at bounding box center [699, 211] width 259 height 36
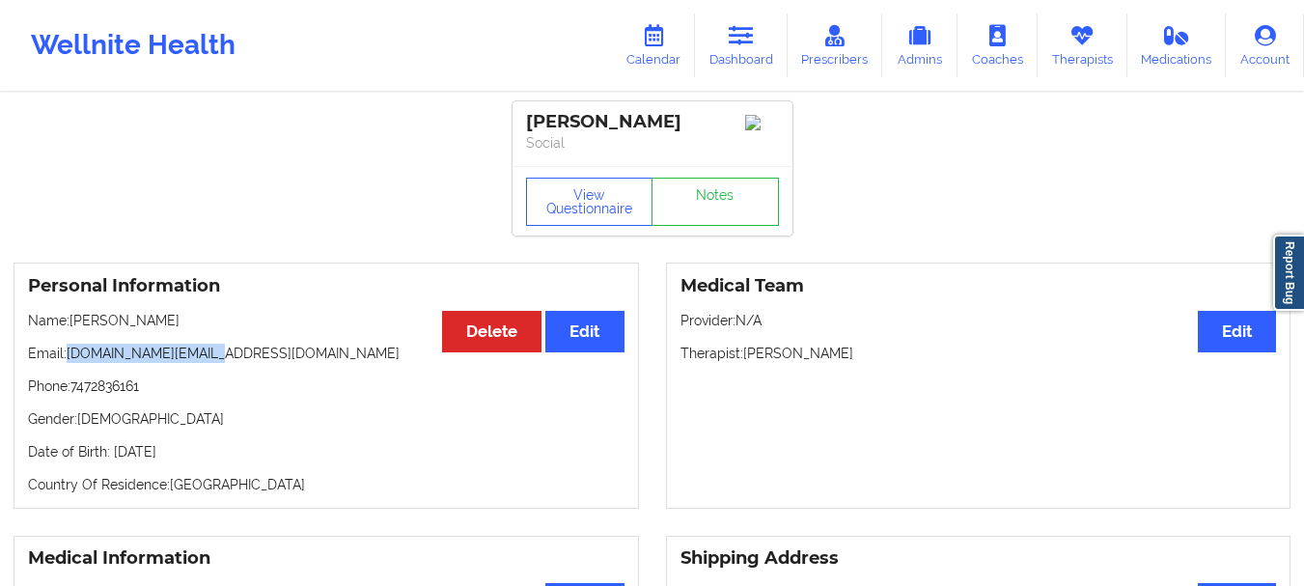
drag, startPoint x: 220, startPoint y: 358, endPoint x: 69, endPoint y: 364, distance: 150.7
click at [69, 363] on p "Email: [DOMAIN_NAME][EMAIL_ADDRESS][DOMAIN_NAME]" at bounding box center [326, 353] width 596 height 19
copy p "[DOMAIN_NAME][EMAIL_ADDRESS][DOMAIN_NAME]"
click at [747, 52] on link "Dashboard" at bounding box center [741, 46] width 93 height 64
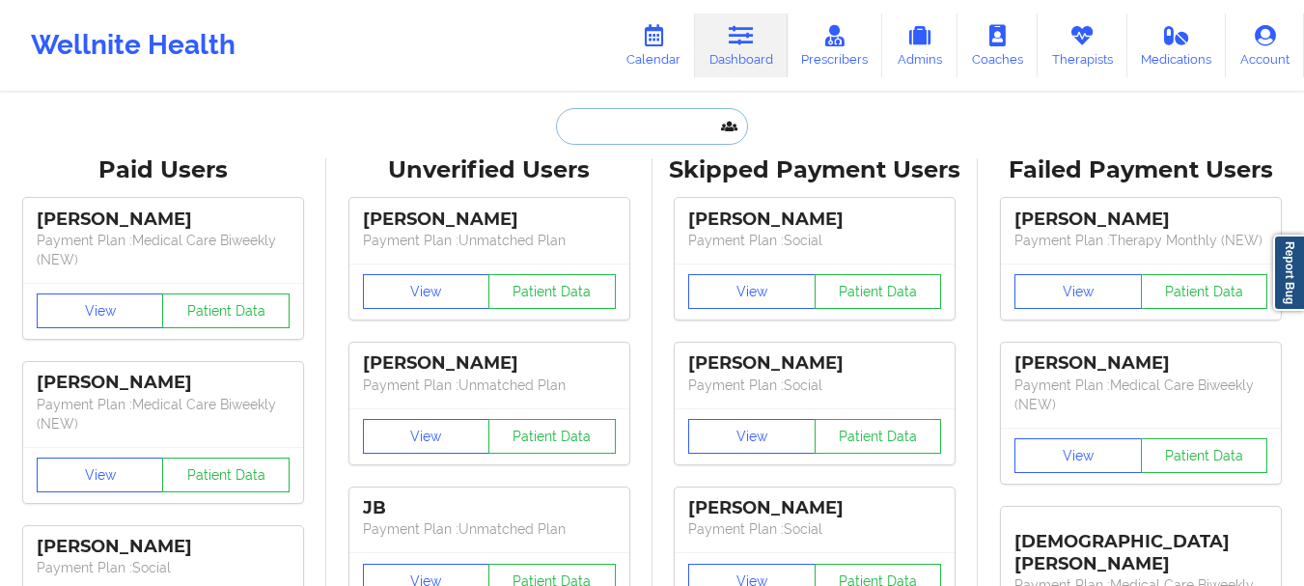
click at [672, 116] on input "text" at bounding box center [651, 126] width 191 height 37
paste input "[EMAIL_ADDRESS][DOMAIN_NAME]"
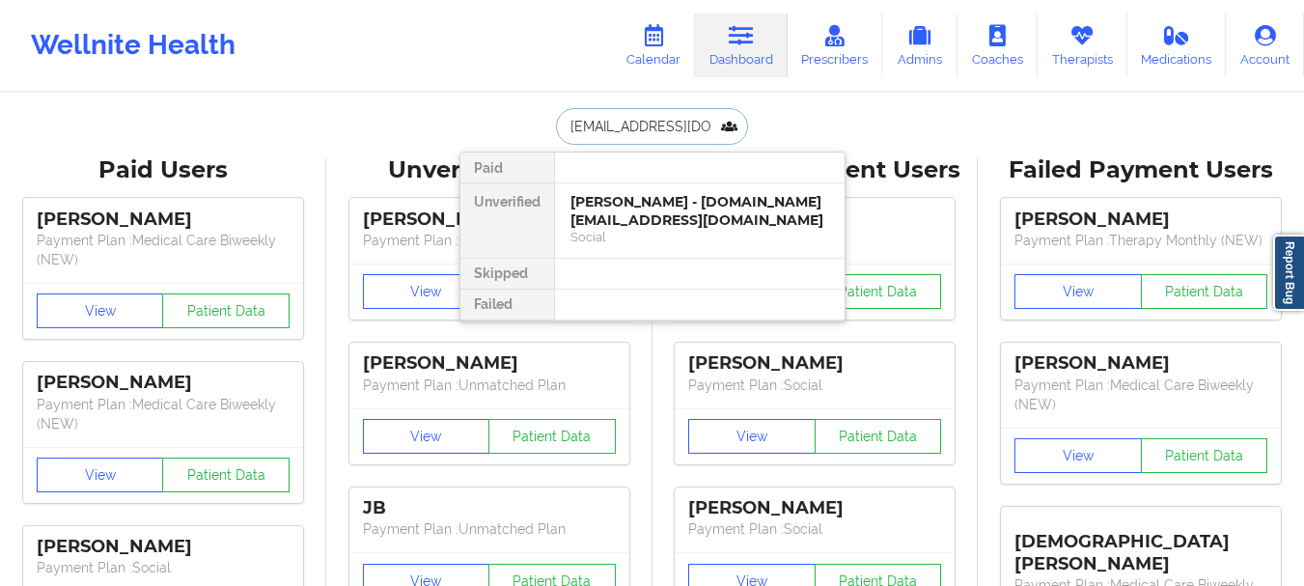
scroll to position [0, 1]
type input "[EMAIL_ADDRESS][DOMAIN_NAME]"
click at [585, 169] on div at bounding box center [699, 167] width 291 height 31
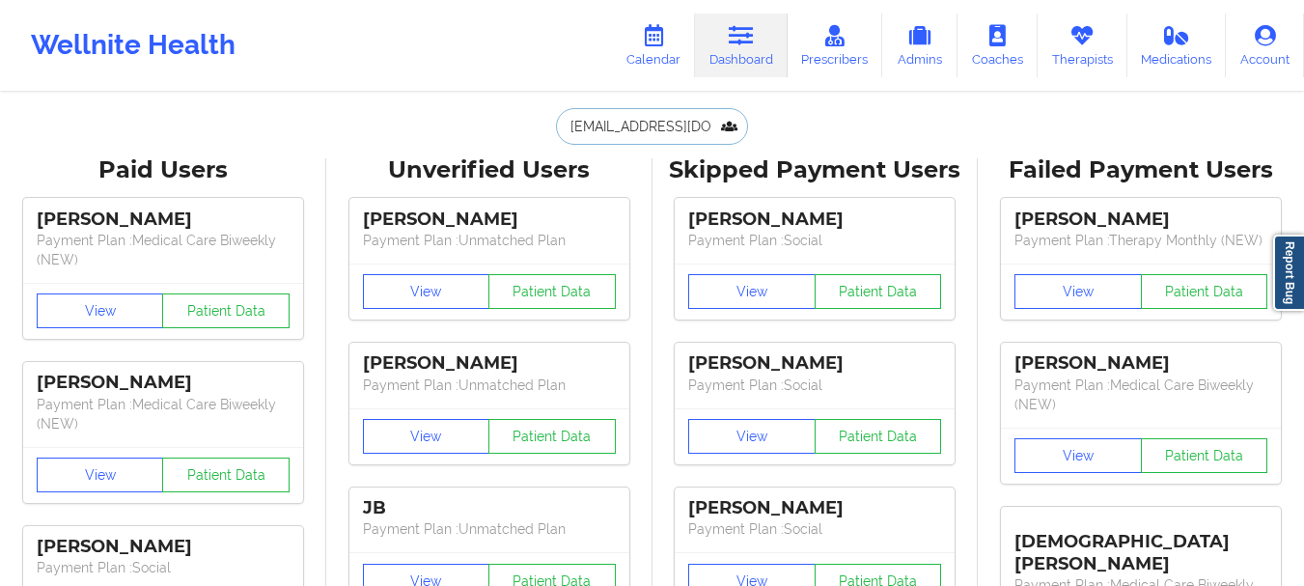
click at [617, 112] on input "[EMAIL_ADDRESS][DOMAIN_NAME]" at bounding box center [651, 126] width 191 height 37
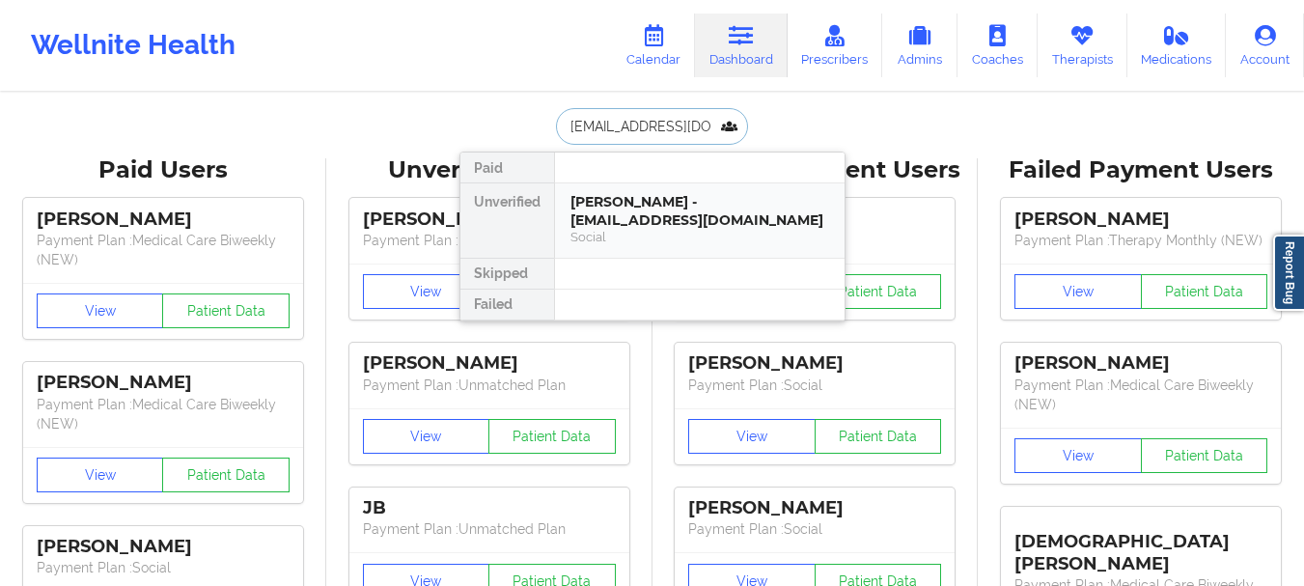
click at [649, 209] on div "[PERSON_NAME] - [EMAIL_ADDRESS][DOMAIN_NAME]" at bounding box center [699, 211] width 259 height 36
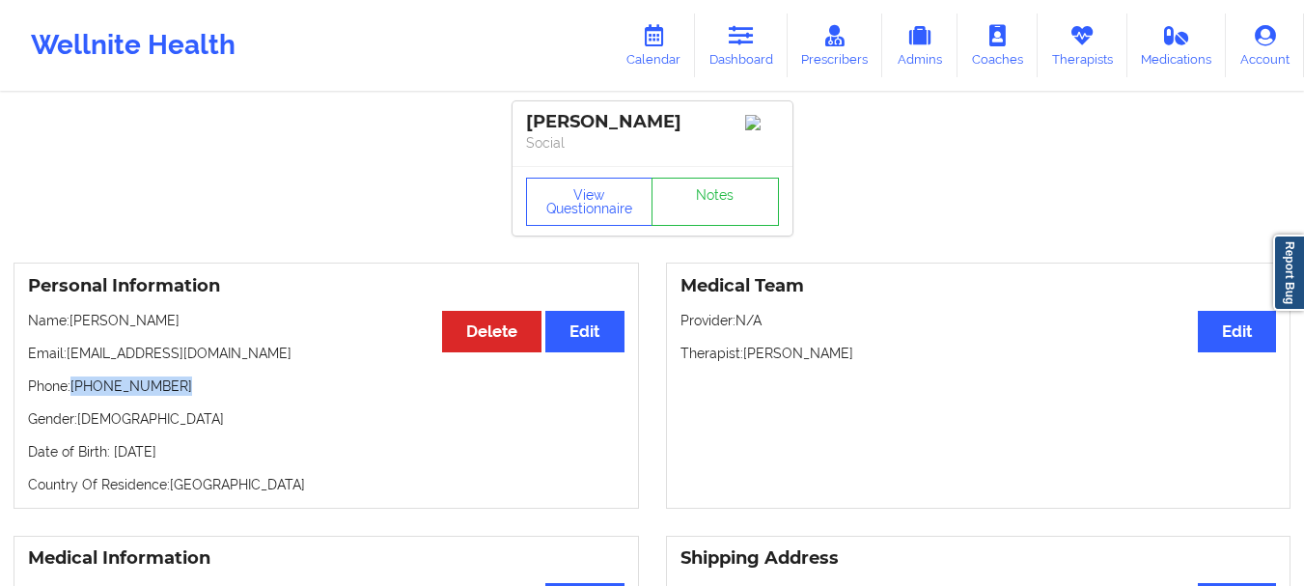
drag, startPoint x: 168, startPoint y: 390, endPoint x: 73, endPoint y: 398, distance: 94.9
click at [73, 396] on p "Phone: +1347-262-8182" at bounding box center [326, 385] width 596 height 19
copy p "+1347-262-8182"
click at [723, 64] on link "Dashboard" at bounding box center [741, 46] width 93 height 64
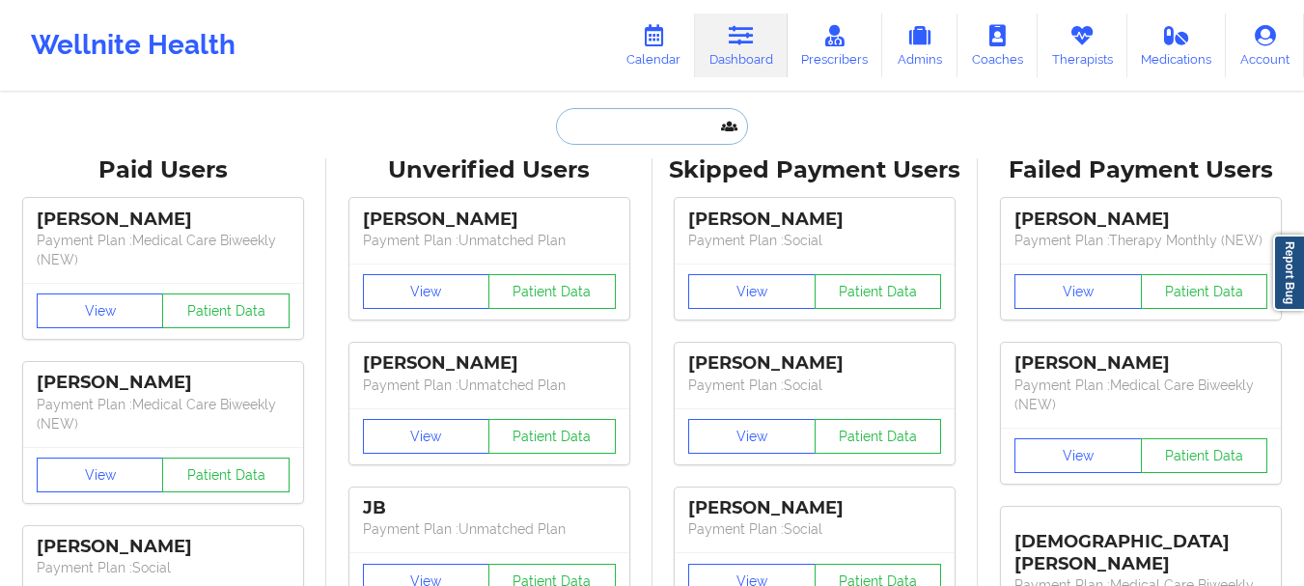
click at [616, 127] on input "text" at bounding box center [651, 126] width 191 height 37
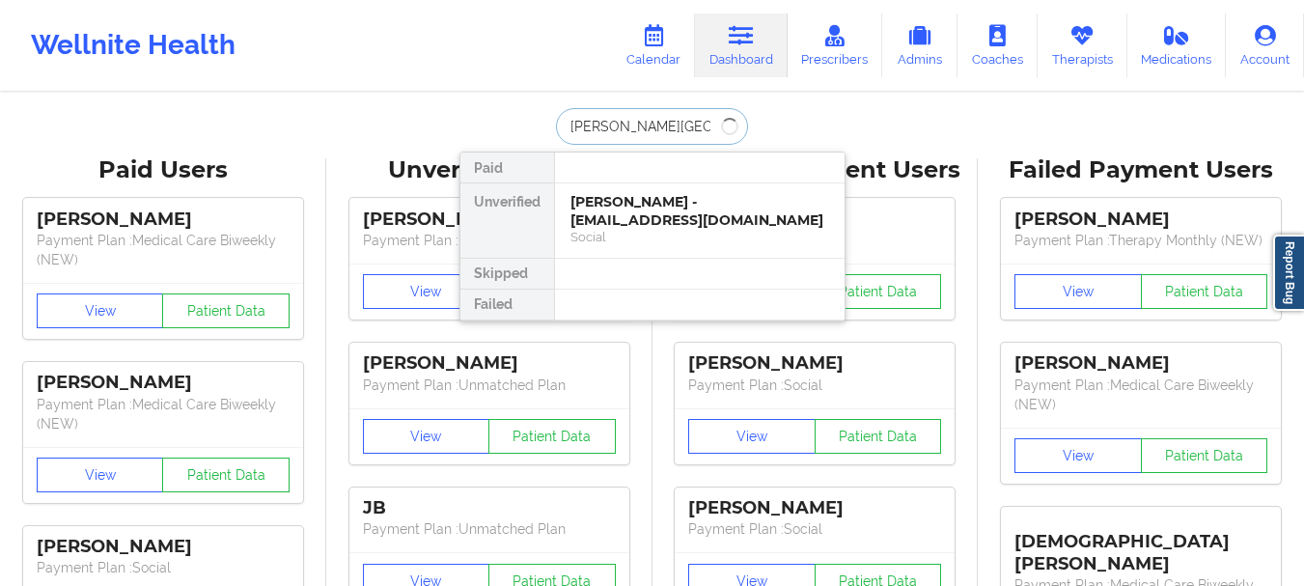
type input "Blanca arenas"
click at [622, 203] on div "Blanca Arenas - bbarenas@yahoo.com" at bounding box center [699, 211] width 259 height 36
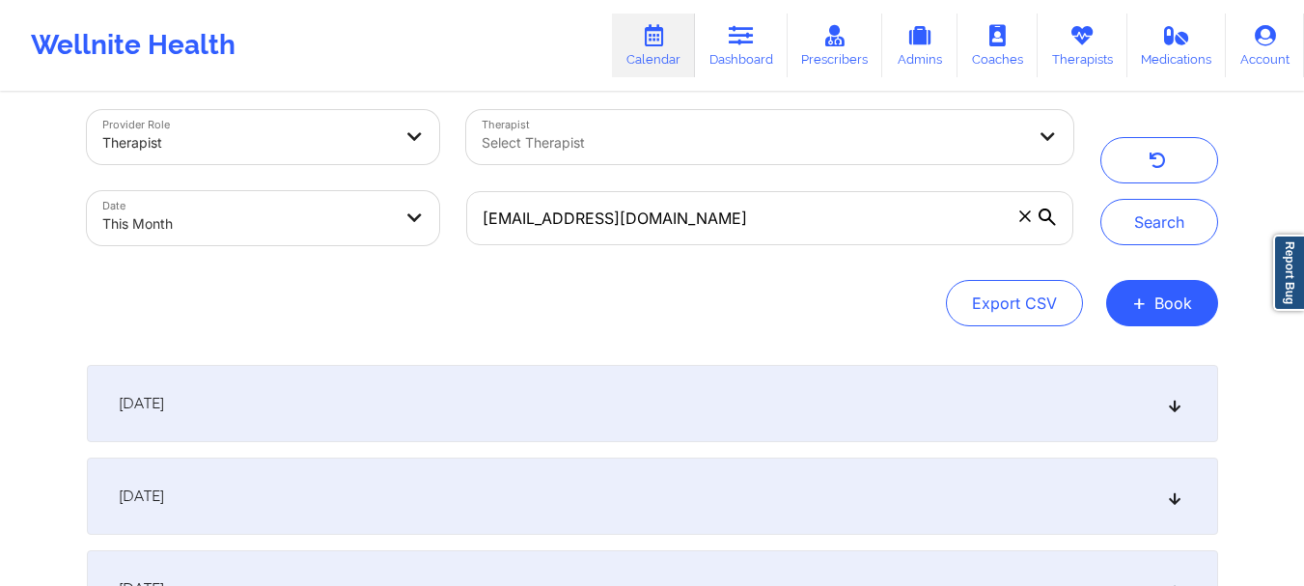
click at [1022, 219] on icon at bounding box center [1024, 215] width 11 height 11
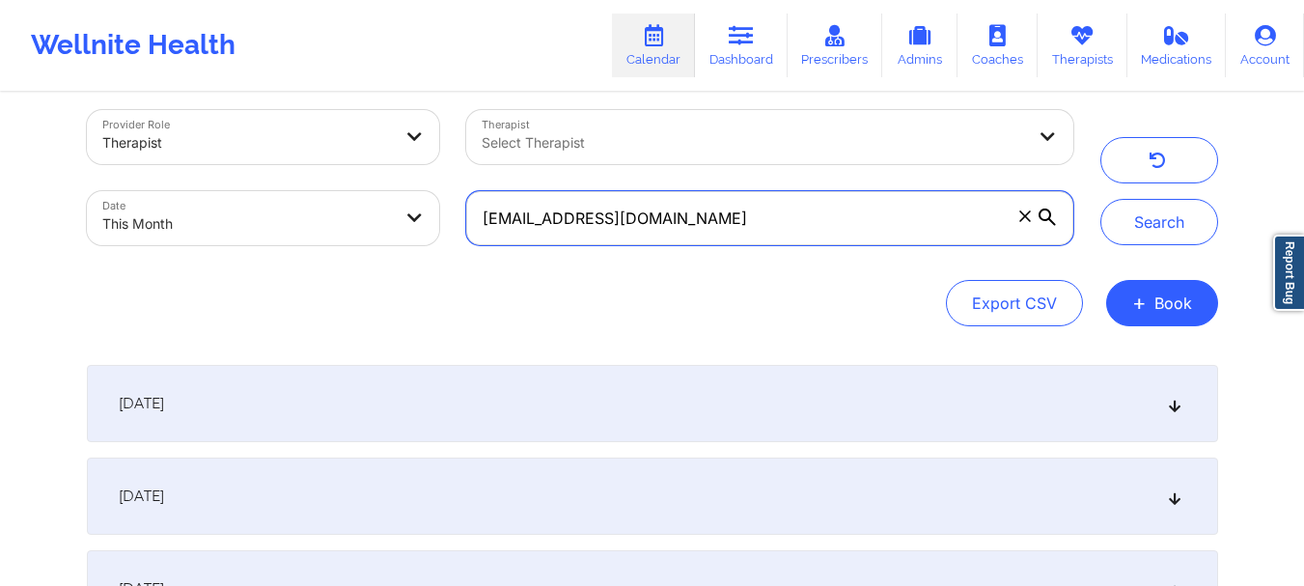
click at [1022, 219] on input "[EMAIL_ADDRESS][DOMAIN_NAME]" at bounding box center [769, 218] width 606 height 54
paste input "[DOMAIN_NAME][EMAIL_ADDRESS][DOMAIN_NAME]"
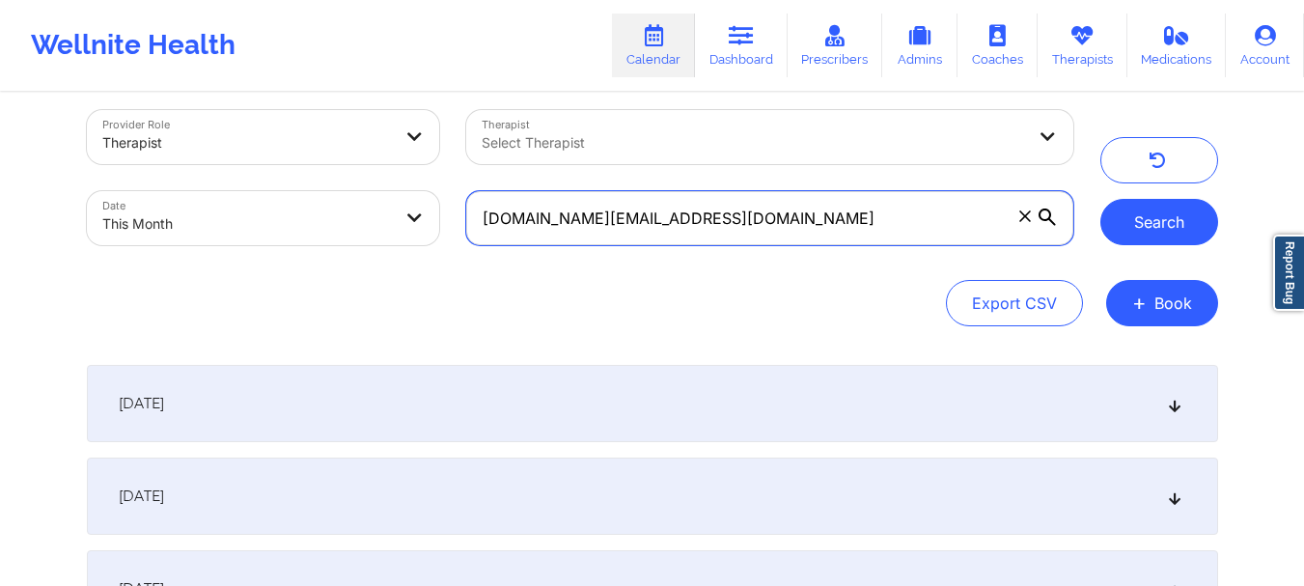
type input "[DOMAIN_NAME][EMAIL_ADDRESS][DOMAIN_NAME]"
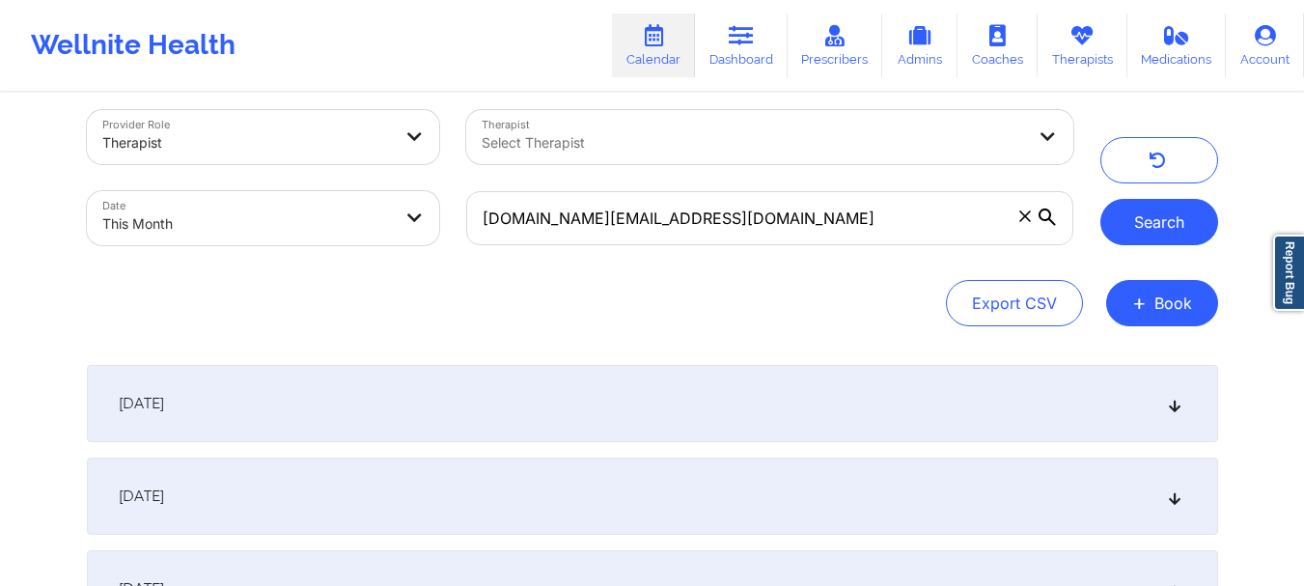
click at [1158, 223] on button "Search" at bounding box center [1159, 222] width 118 height 46
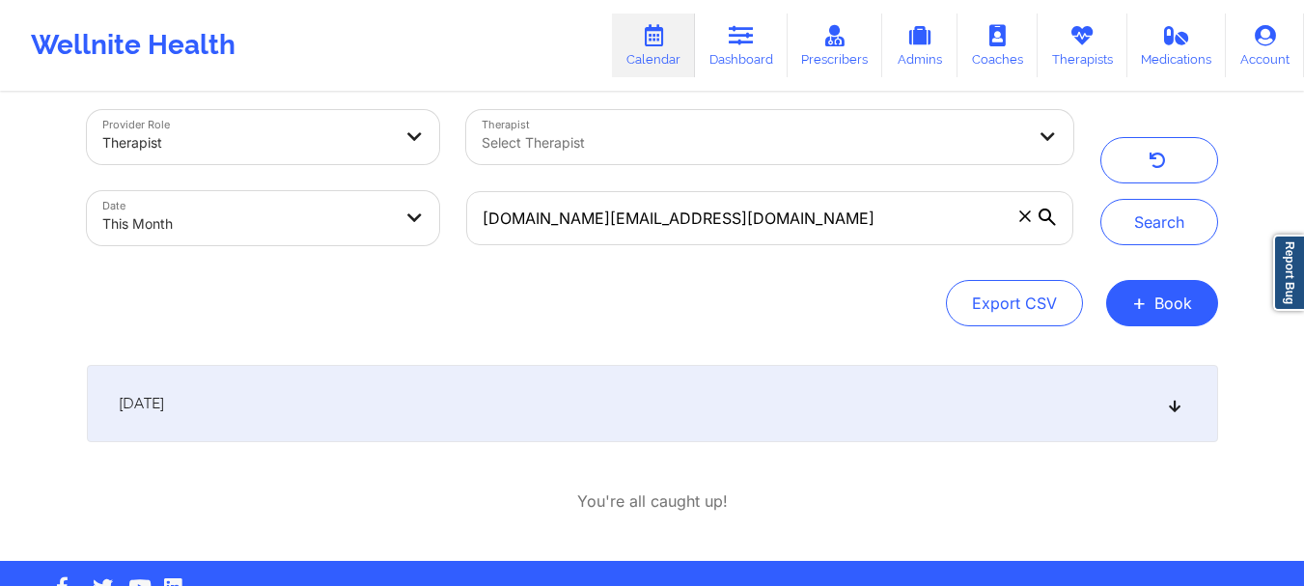
click at [1157, 399] on div "[DATE]" at bounding box center [652, 403] width 1131 height 77
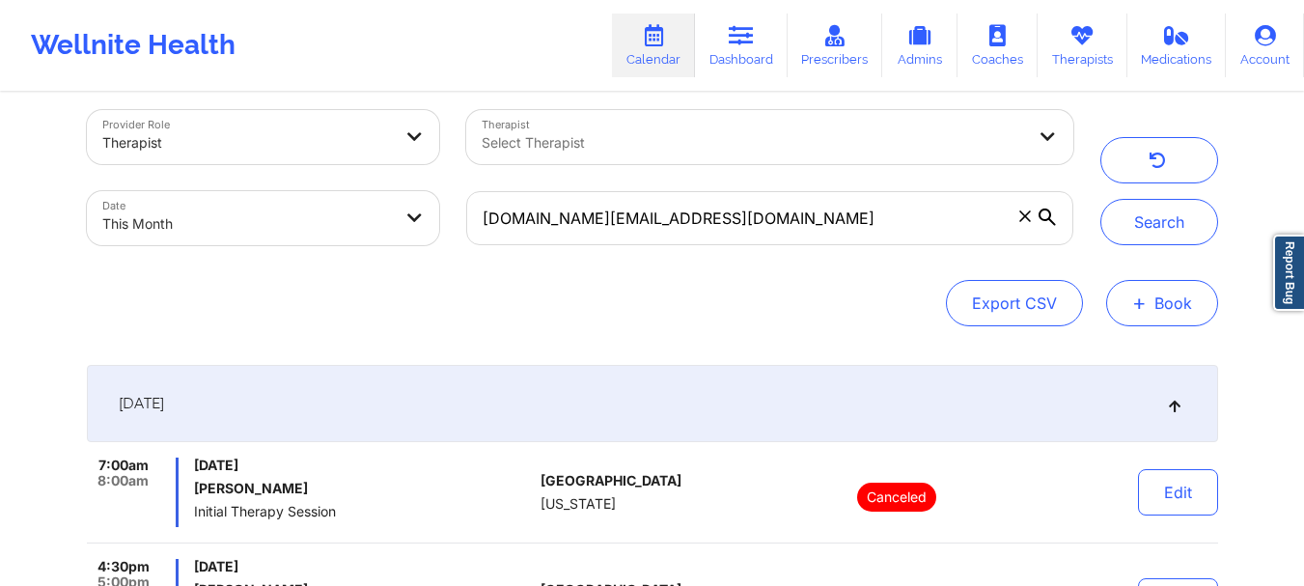
click at [1154, 316] on button "+ Book" at bounding box center [1162, 303] width 112 height 46
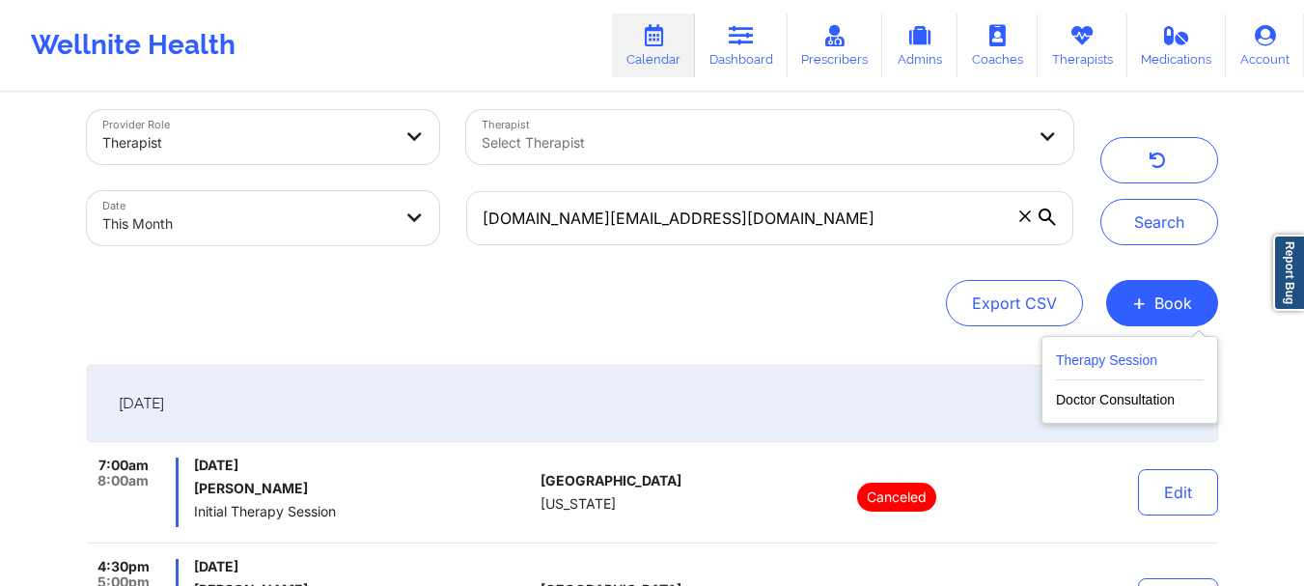
click at [1094, 361] on button "Therapy Session" at bounding box center [1130, 364] width 148 height 32
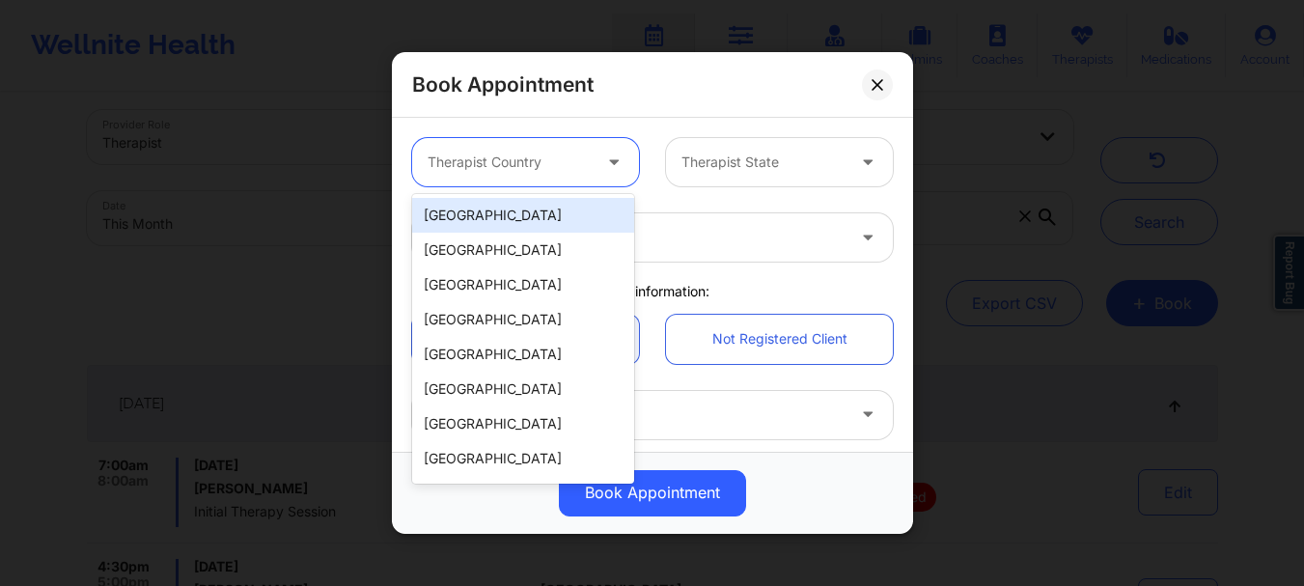
click at [513, 167] on div at bounding box center [509, 162] width 163 height 23
click at [980, 105] on div "Book Appointment 9 results available. Use Up and Down to choose options, press …" at bounding box center [652, 293] width 1304 height 586
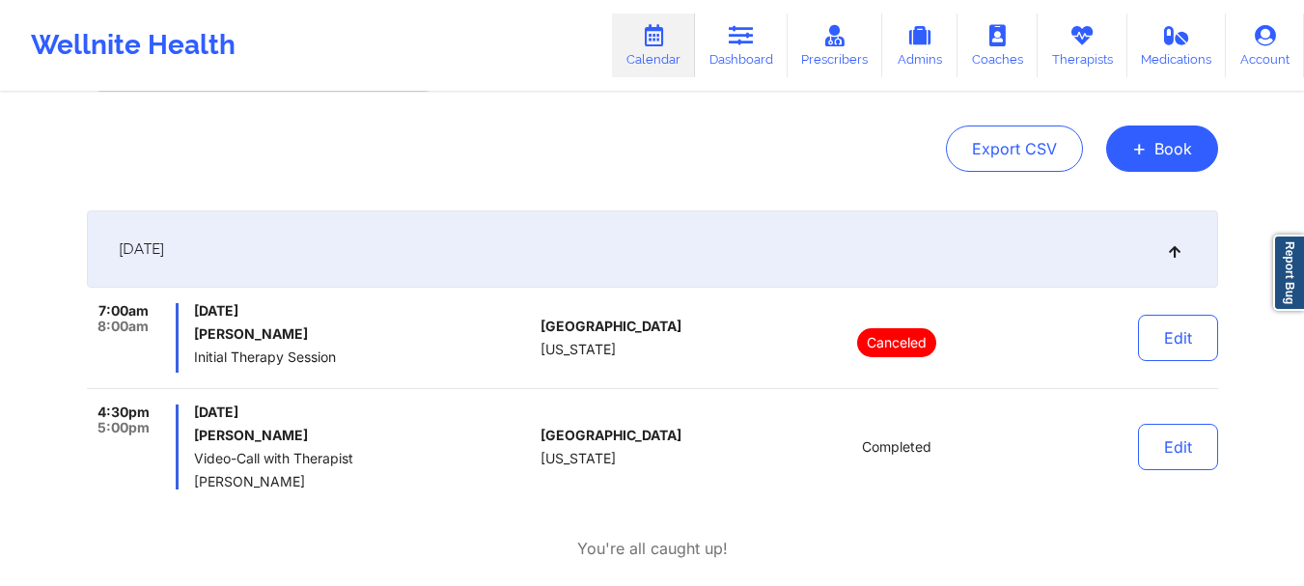
scroll to position [167, 0]
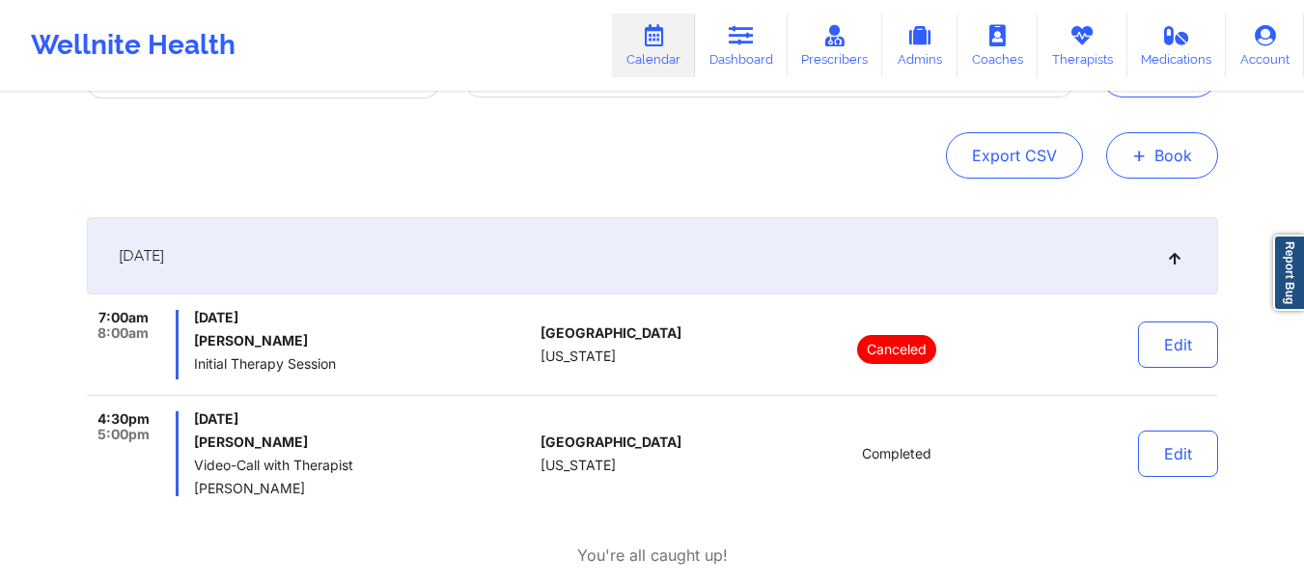
click at [1174, 168] on button "+ Book" at bounding box center [1162, 155] width 112 height 46
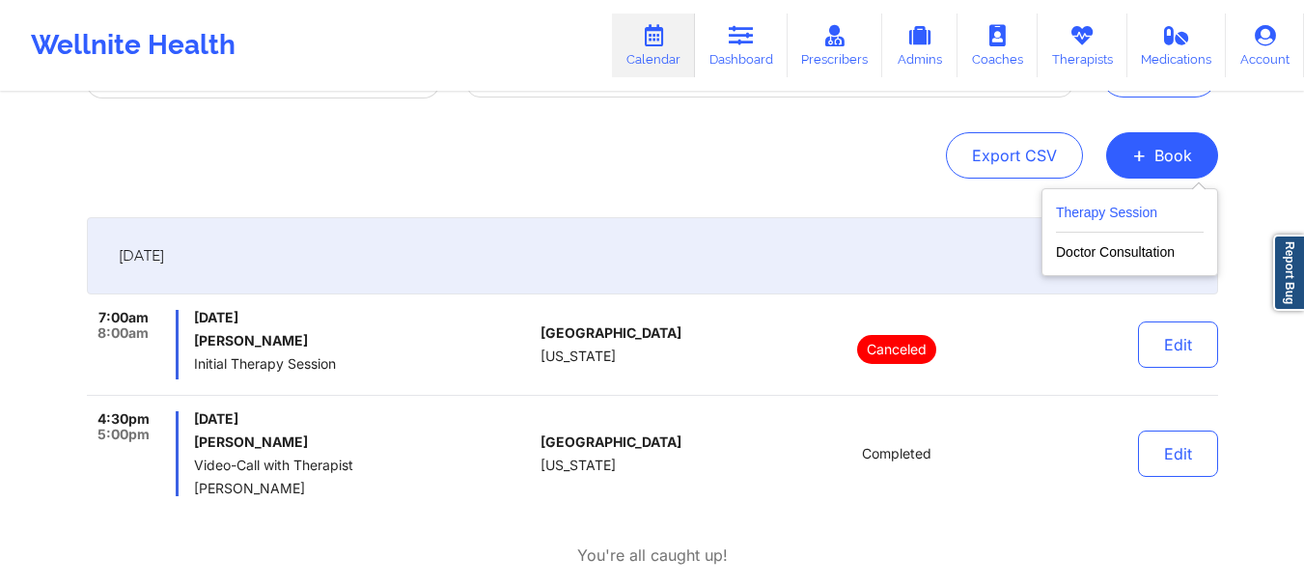
click at [1121, 208] on button "Therapy Session" at bounding box center [1130, 217] width 148 height 32
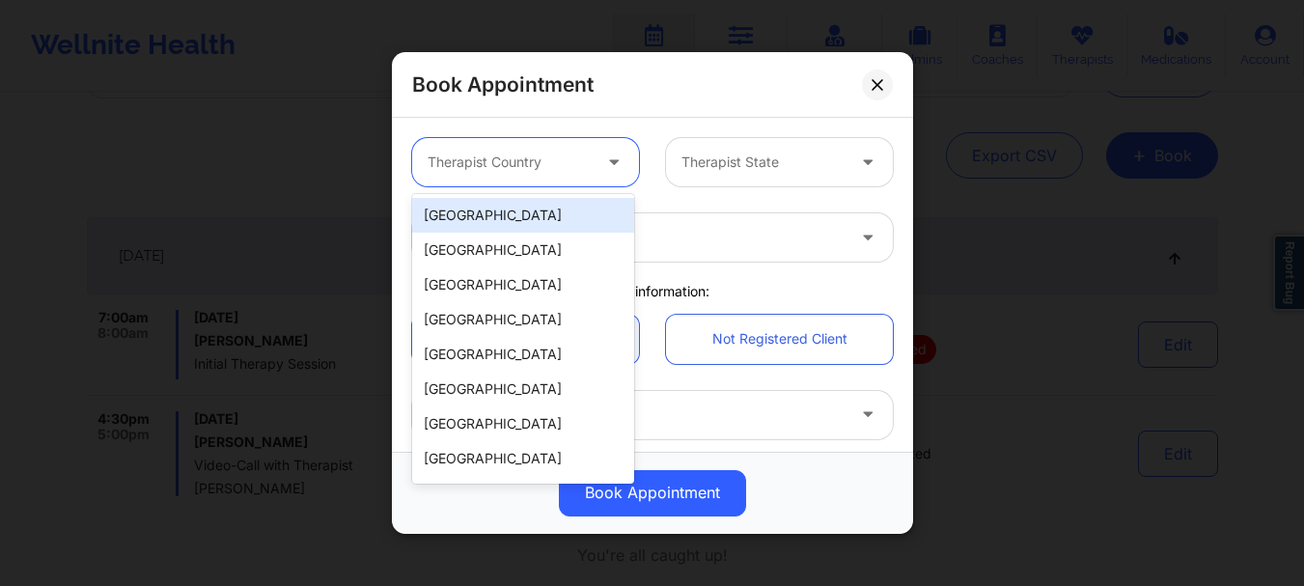
click at [447, 162] on div at bounding box center [509, 162] width 163 height 23
click at [456, 223] on div "[GEOGRAPHIC_DATA]" at bounding box center [523, 215] width 222 height 35
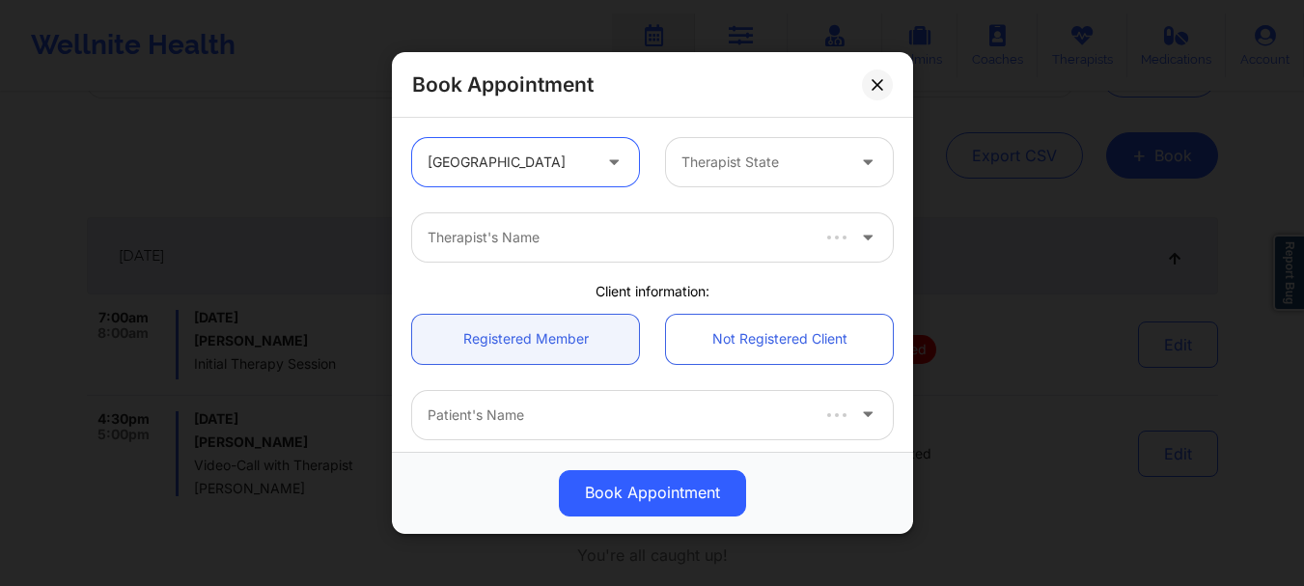
click at [813, 148] on div "Therapist State" at bounding box center [756, 162] width 180 height 48
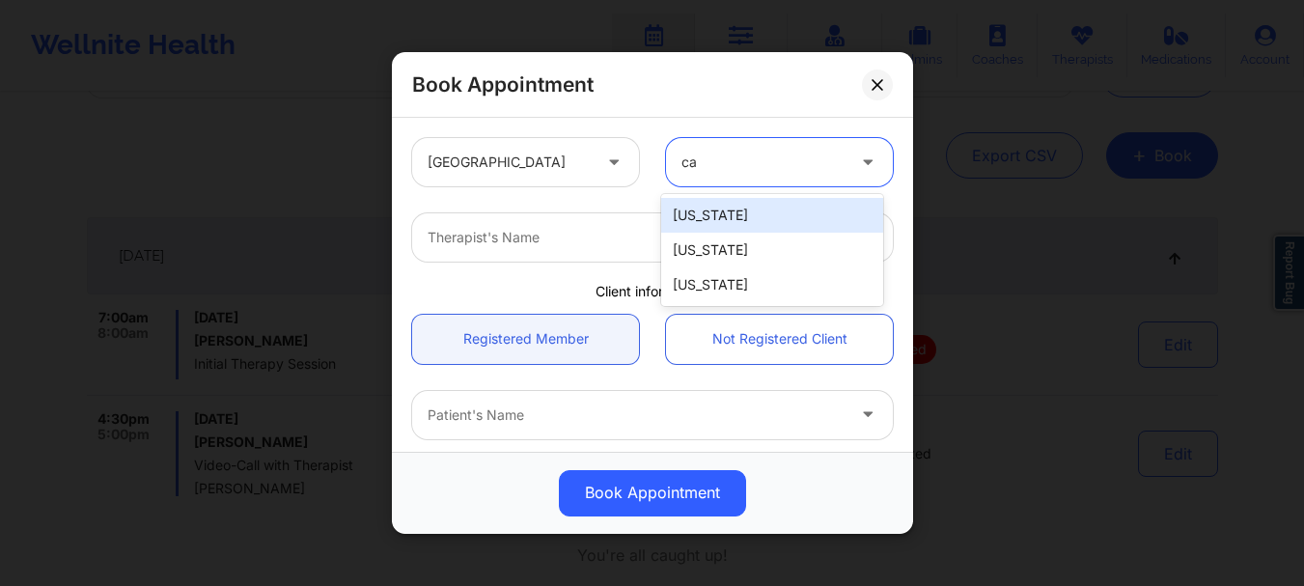
type input "cal"
click at [764, 210] on div "[US_STATE]" at bounding box center [772, 215] width 222 height 35
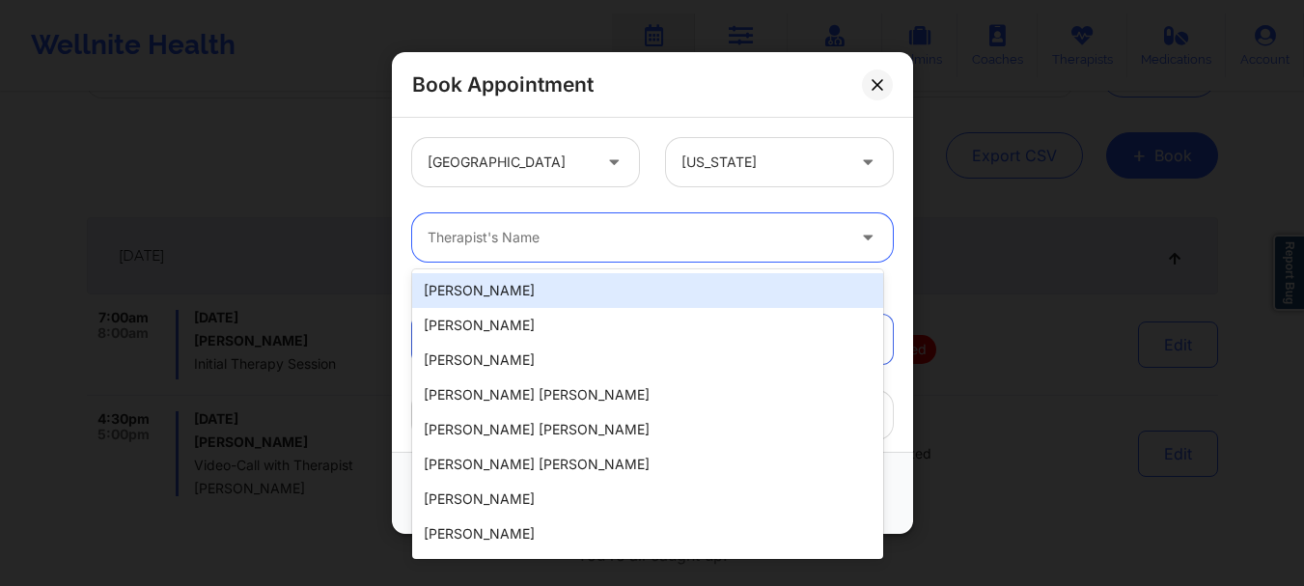
click at [676, 245] on div at bounding box center [636, 237] width 417 height 23
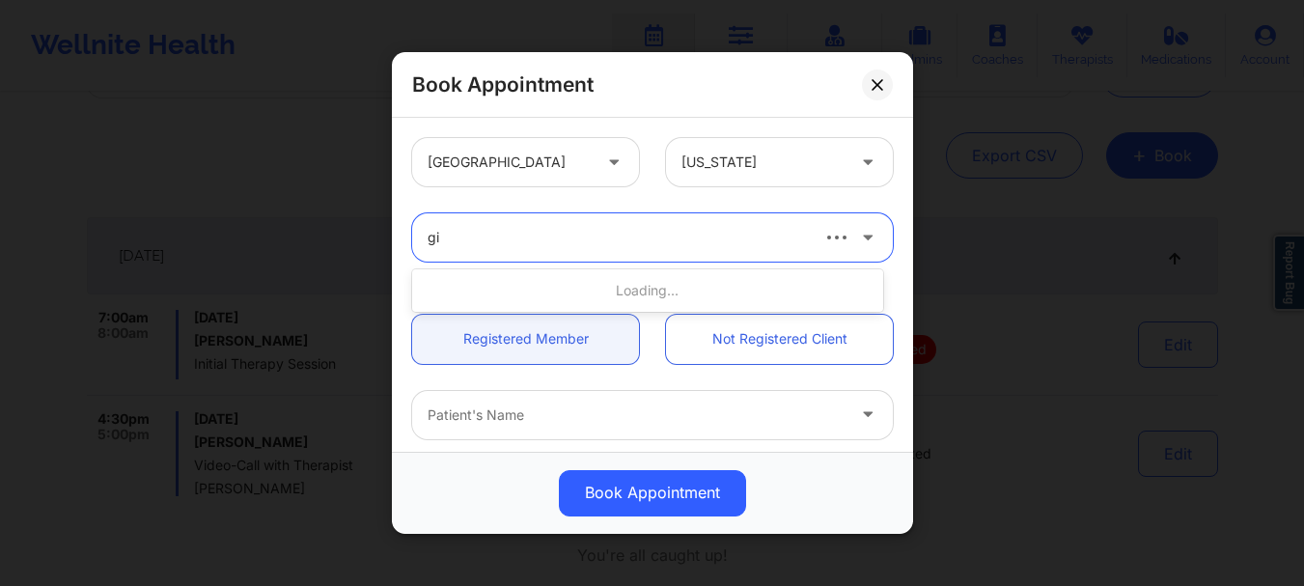
type input "g"
type input "h"
type input "[PERSON_NAME]"
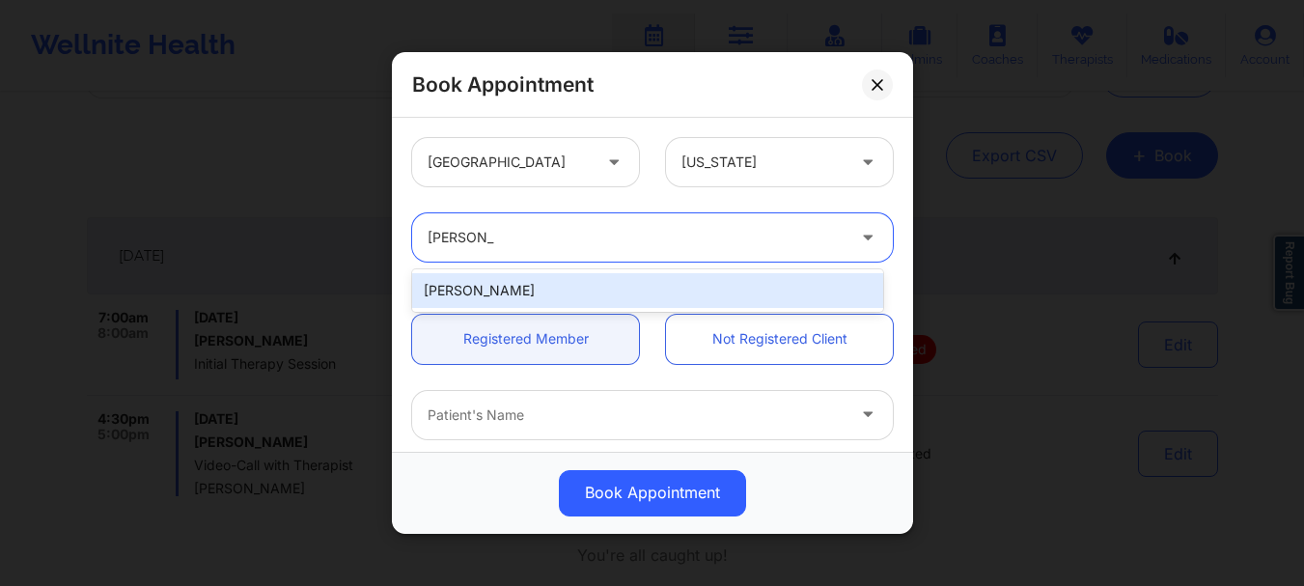
click at [522, 286] on div "[PERSON_NAME]" at bounding box center [647, 290] width 471 height 35
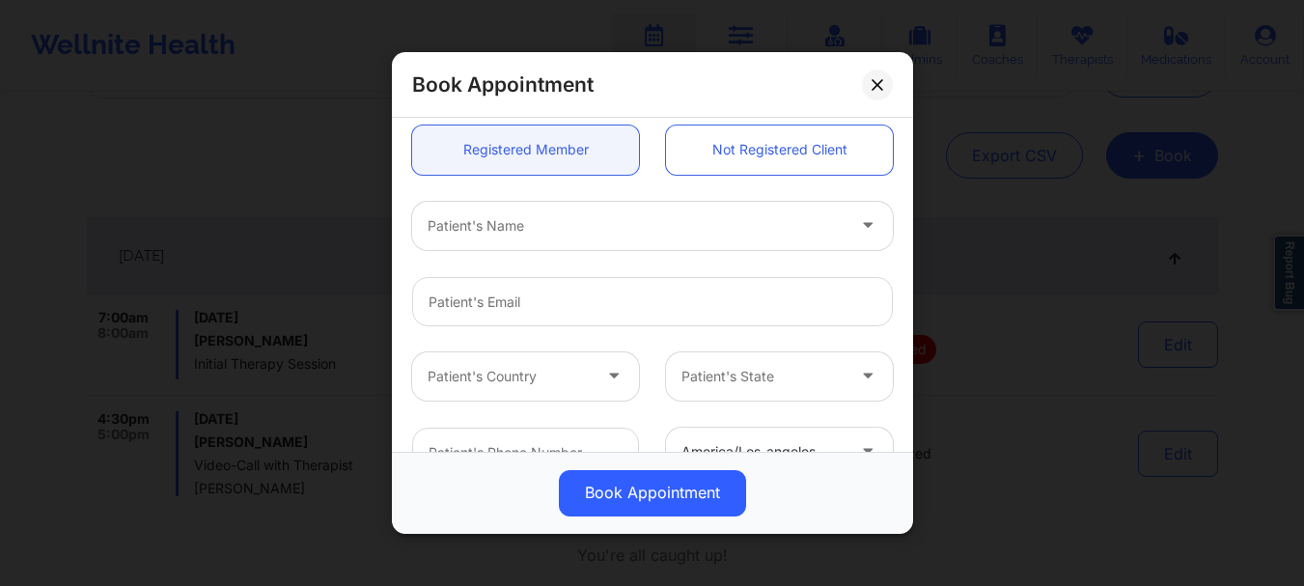
scroll to position [230, 0]
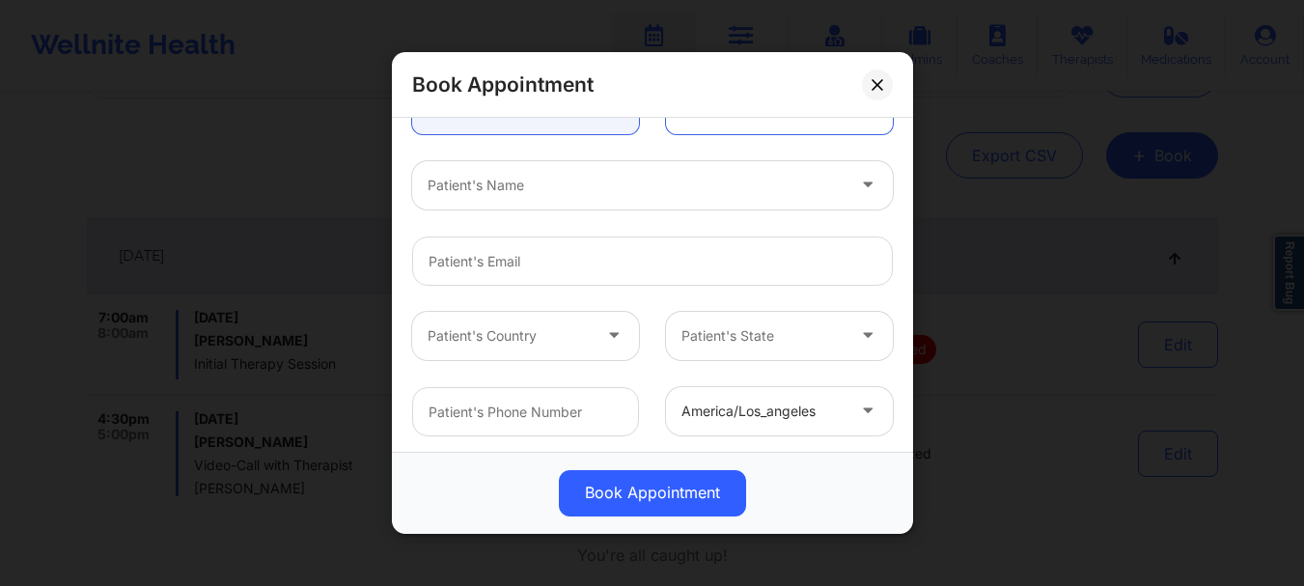
click at [443, 177] on div at bounding box center [636, 185] width 417 height 23
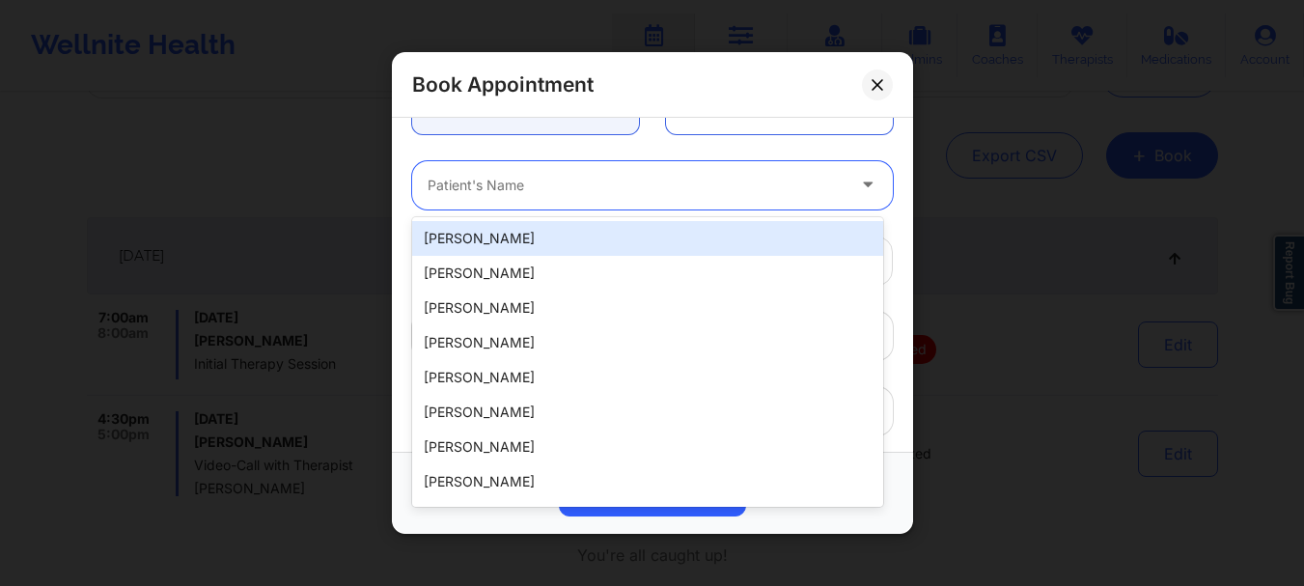
type input "h"
type input "s"
type input "[PERSON_NAME]"
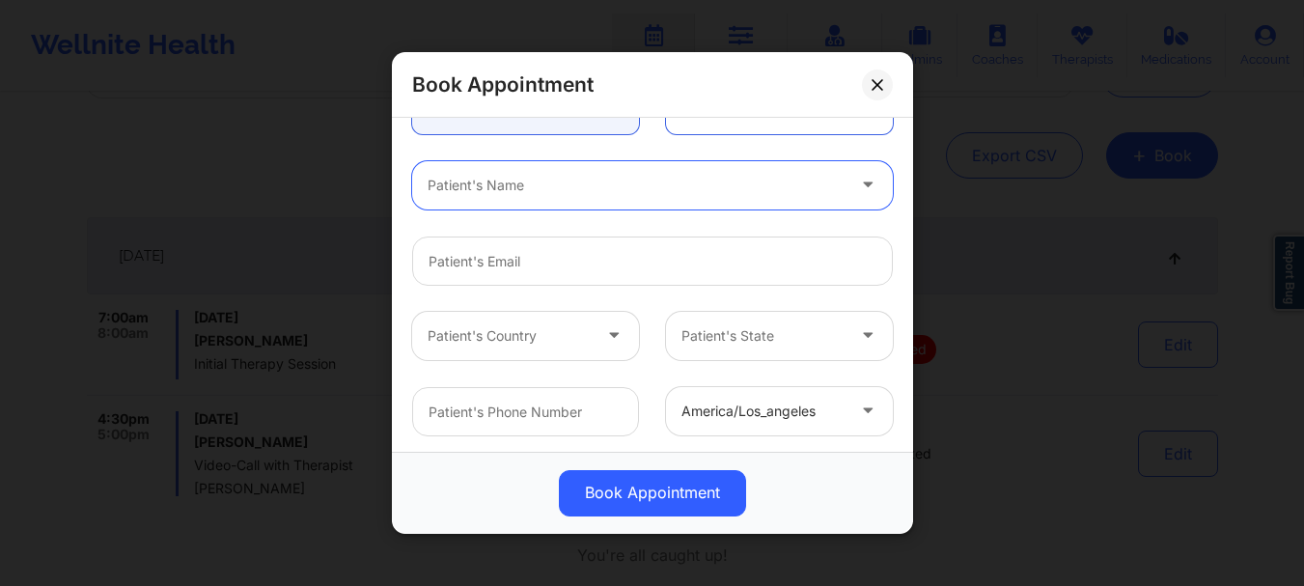
click at [540, 189] on div at bounding box center [636, 185] width 417 height 23
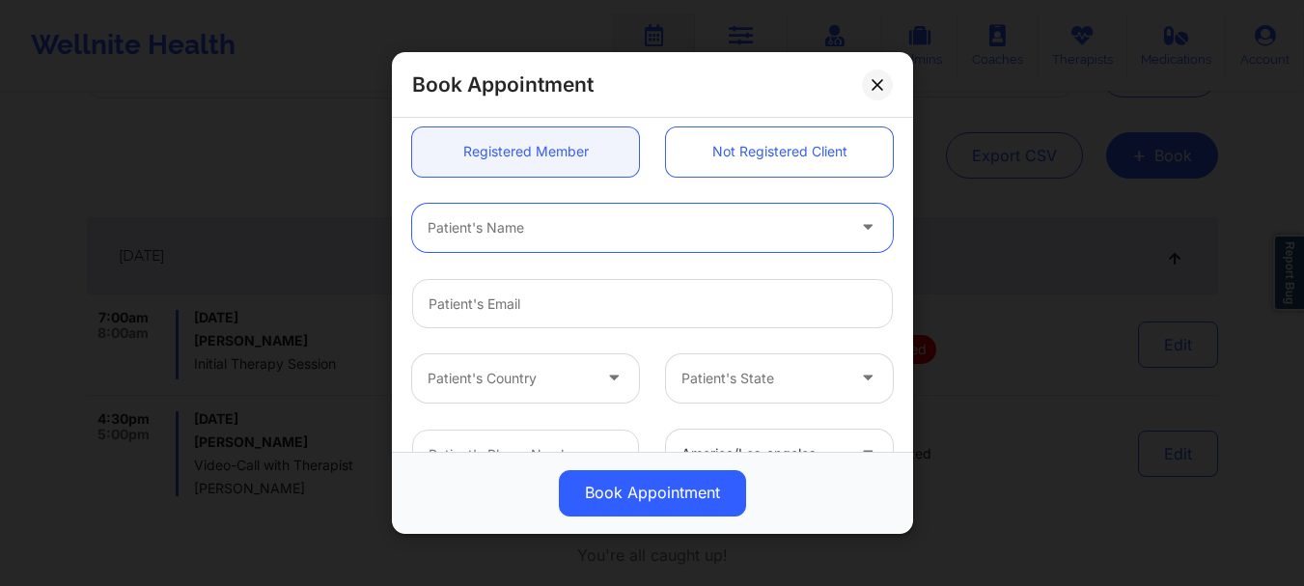
scroll to position [190, 0]
type input "[PERSON_NAME]"
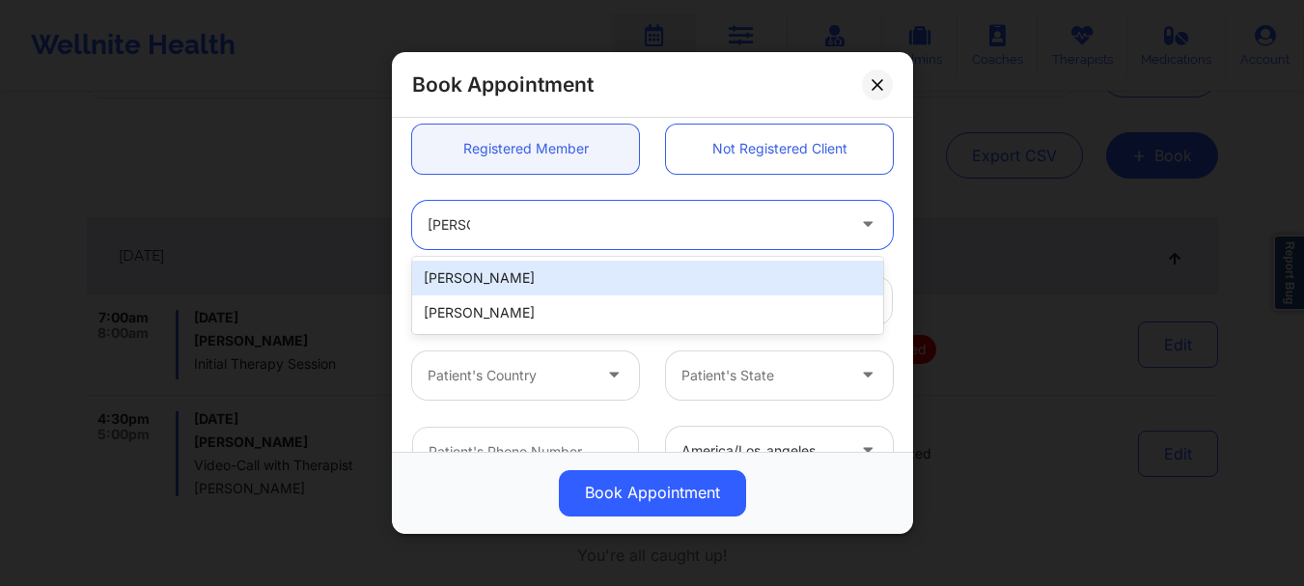
click at [503, 274] on div "[PERSON_NAME]" at bounding box center [647, 278] width 471 height 35
type input "[DOMAIN_NAME][EMAIL_ADDRESS][DOMAIN_NAME]"
type input "7472836161"
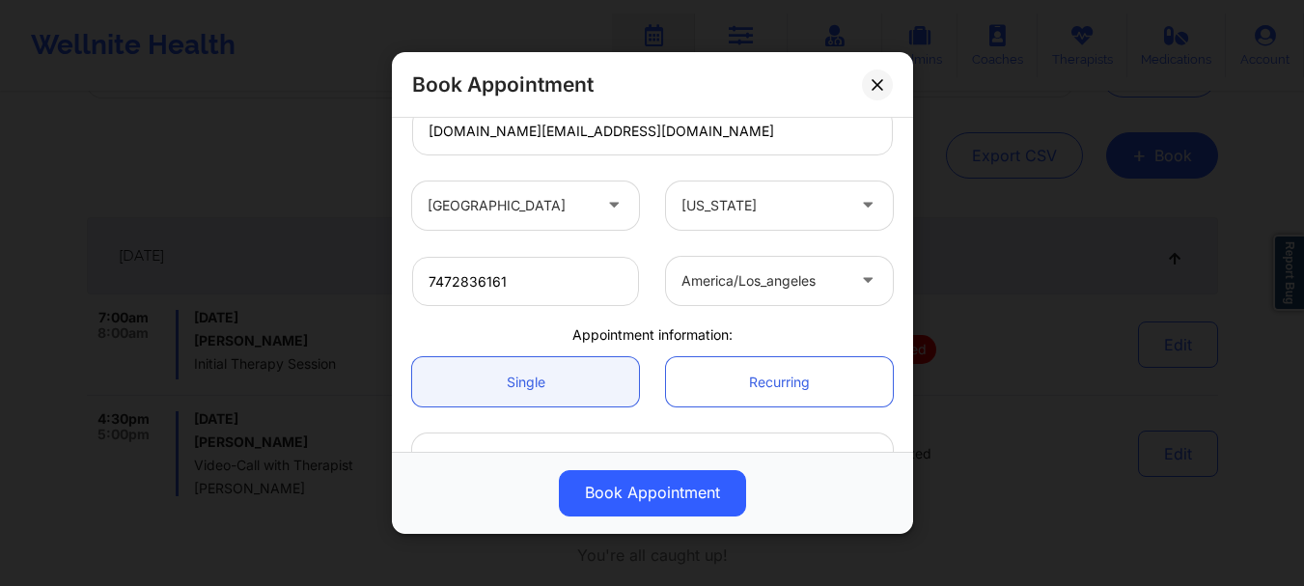
scroll to position [457, 0]
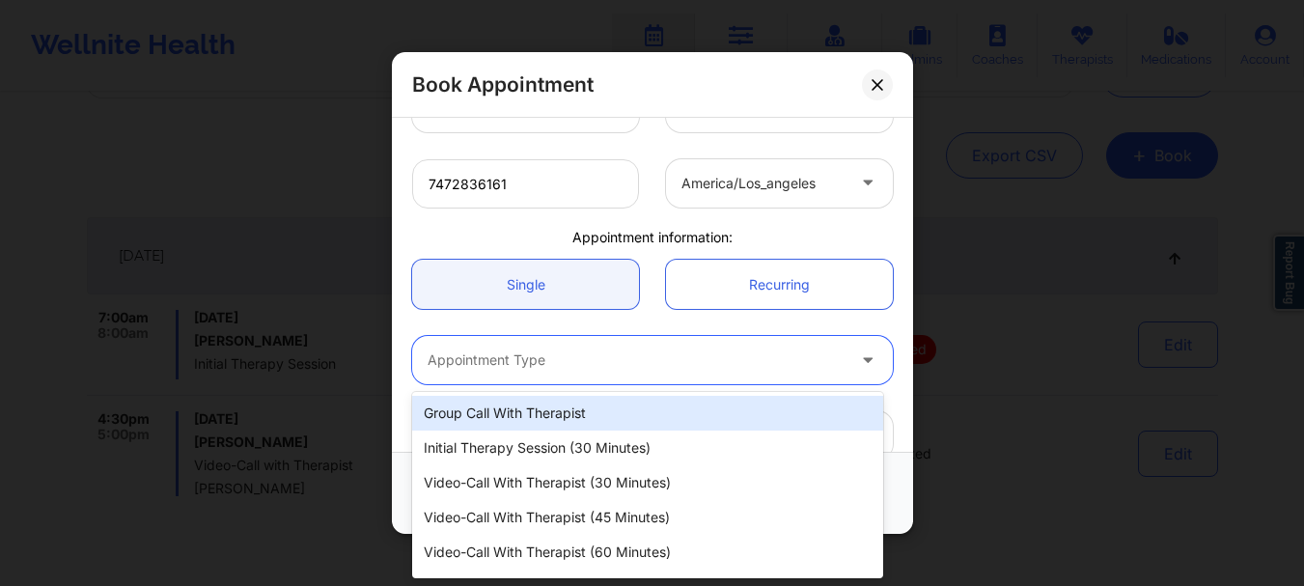
click at [459, 350] on div at bounding box center [636, 360] width 417 height 23
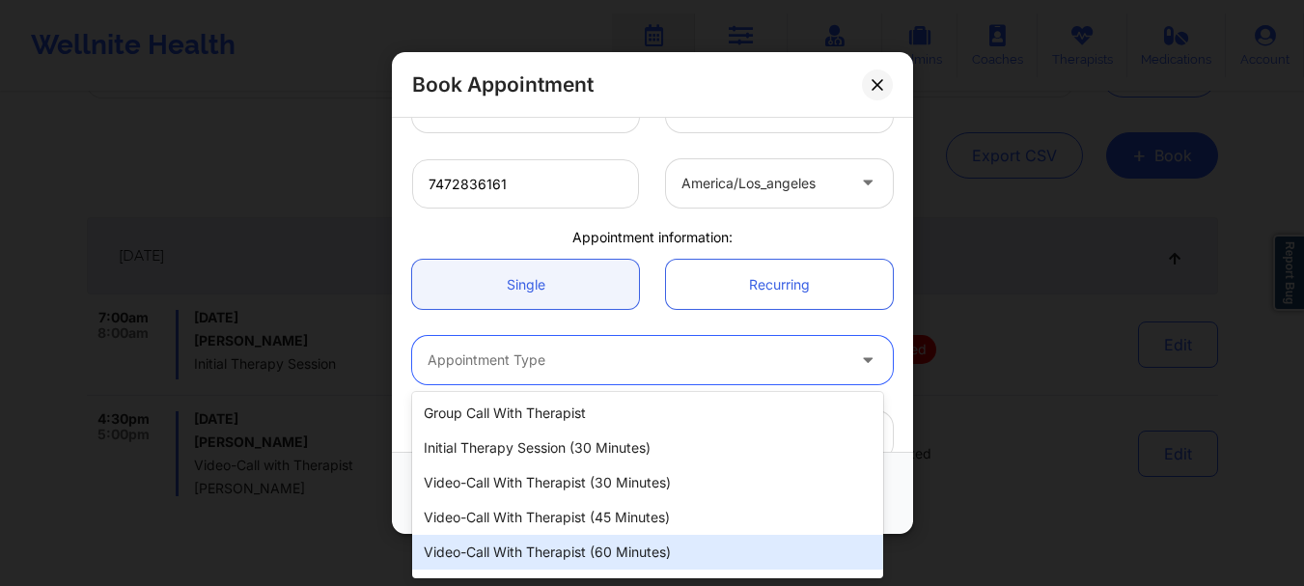
click at [602, 551] on div "Video-Call with Therapist (60 minutes)" at bounding box center [647, 552] width 471 height 35
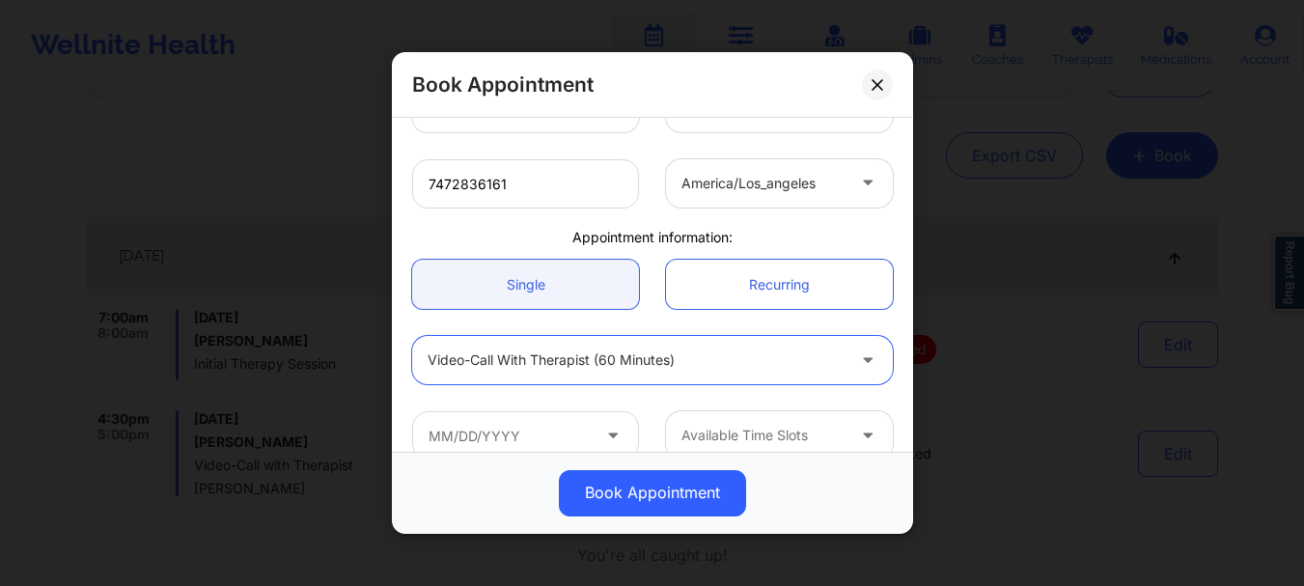
scroll to position [485, 0]
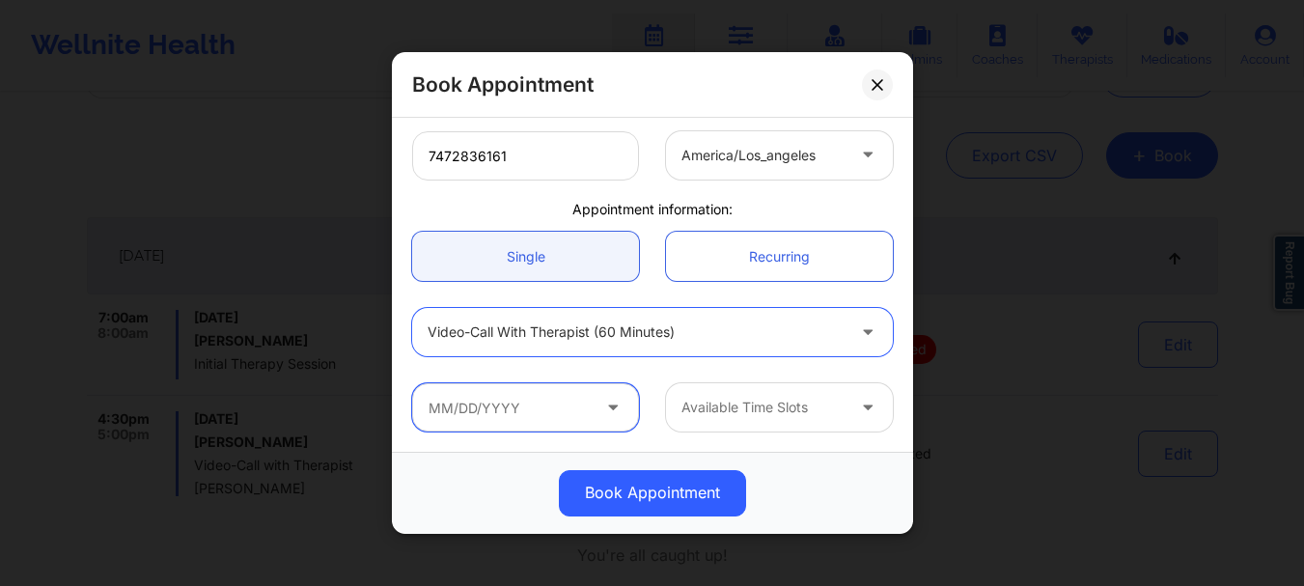
click at [592, 420] on input "text" at bounding box center [525, 407] width 227 height 48
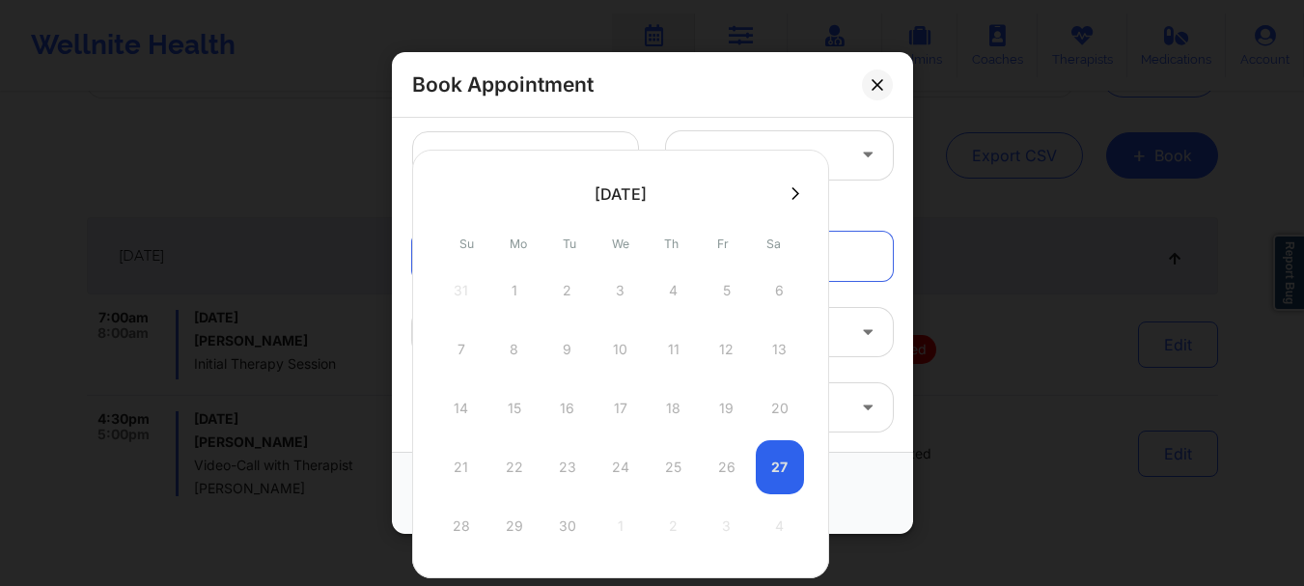
click at [791, 199] on icon at bounding box center [795, 192] width 8 height 13
click at [671, 292] on div "2" at bounding box center [674, 290] width 48 height 54
type input "[DATE]"
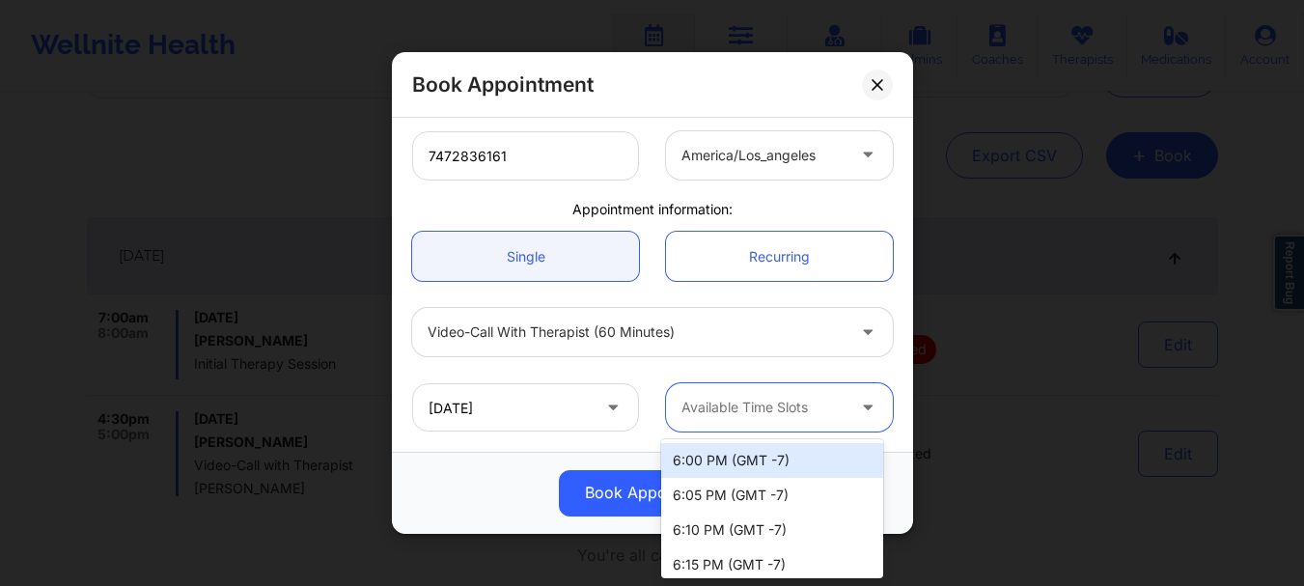
click at [721, 399] on div at bounding box center [762, 408] width 163 height 23
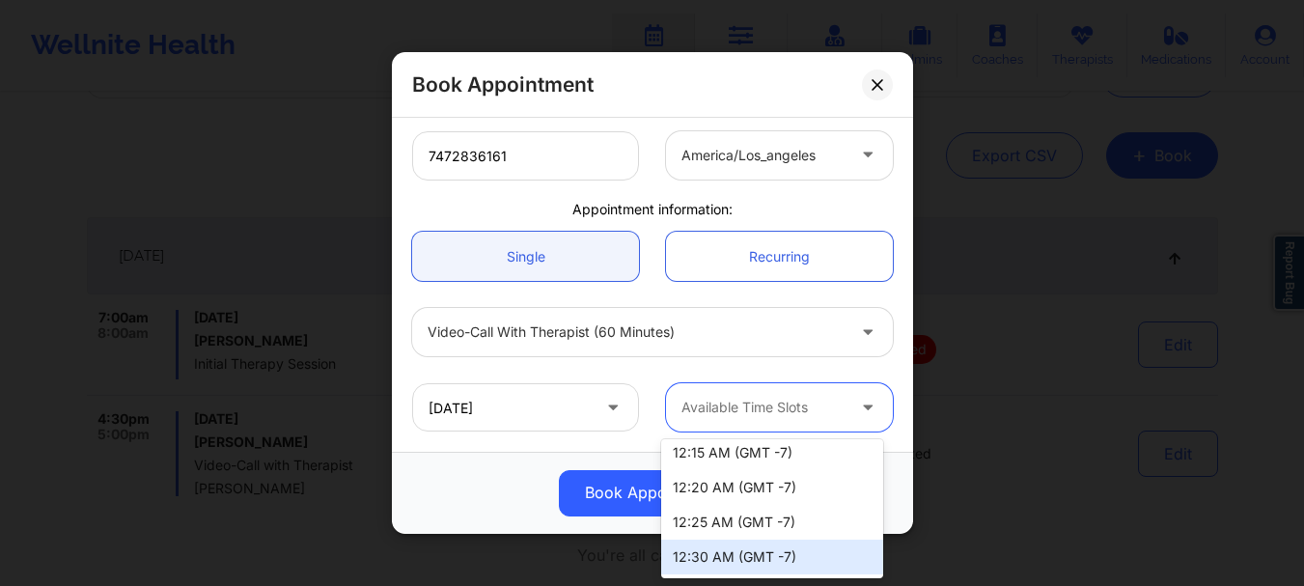
click at [764, 563] on div "12:30 AM (GMT -7)" at bounding box center [772, 557] width 222 height 35
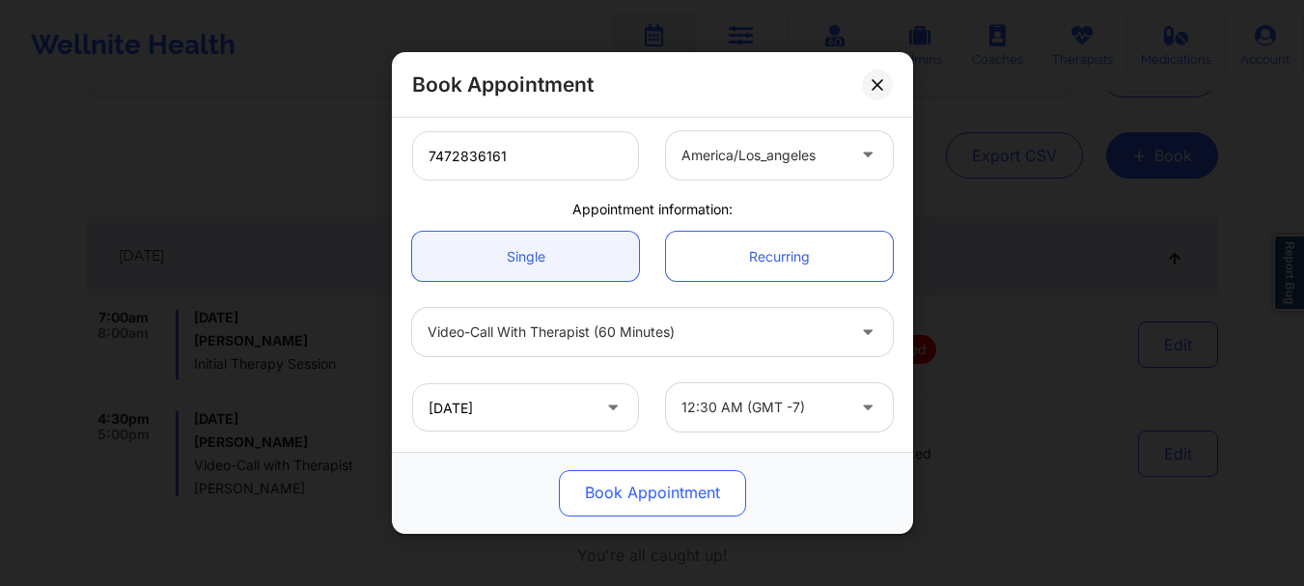
click at [689, 494] on button "Book Appointment" at bounding box center [652, 493] width 187 height 46
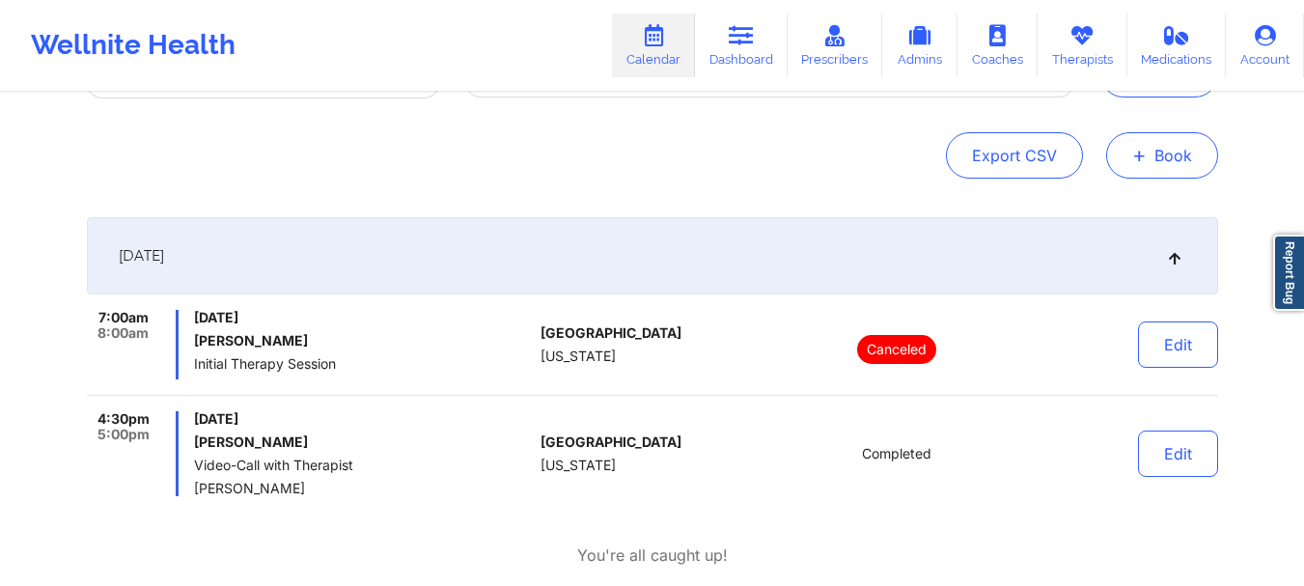
click at [1144, 156] on span "+" at bounding box center [1139, 155] width 14 height 11
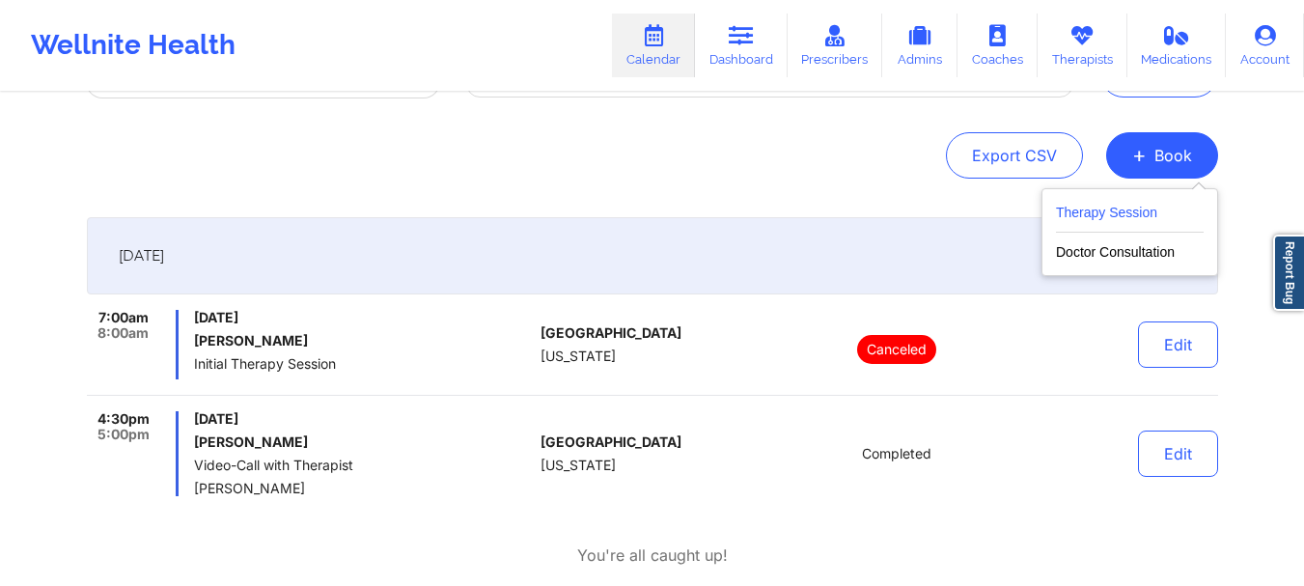
click at [1130, 213] on button "Therapy Session" at bounding box center [1130, 217] width 148 height 32
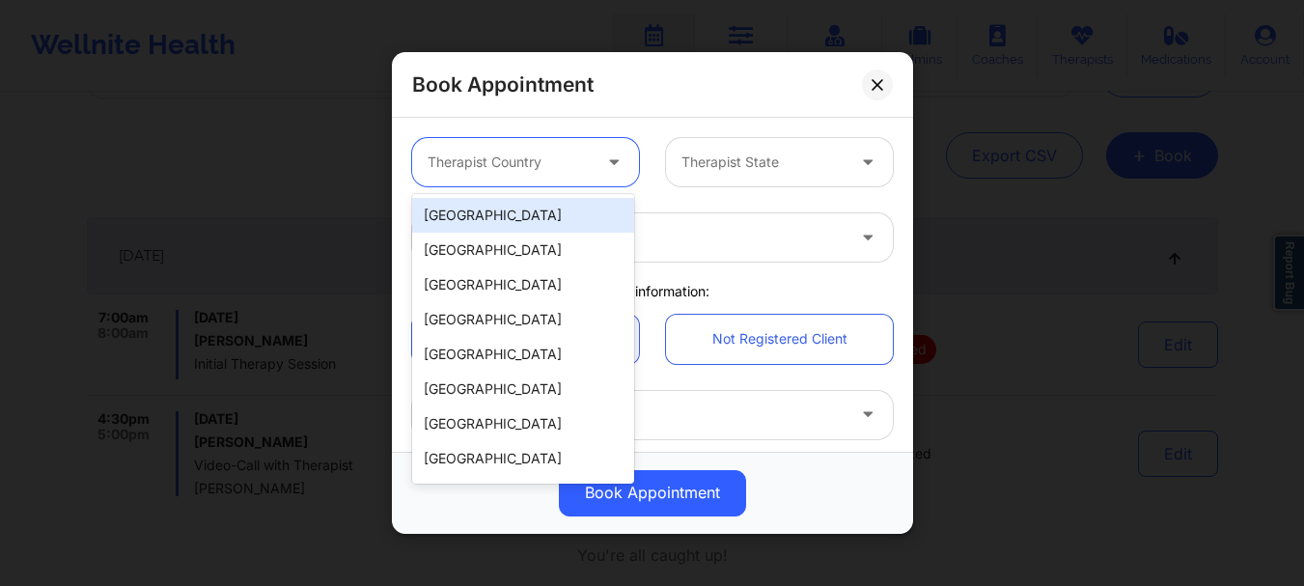
click at [606, 165] on icon at bounding box center [613, 159] width 19 height 16
click at [565, 217] on div "[GEOGRAPHIC_DATA]" at bounding box center [523, 215] width 222 height 35
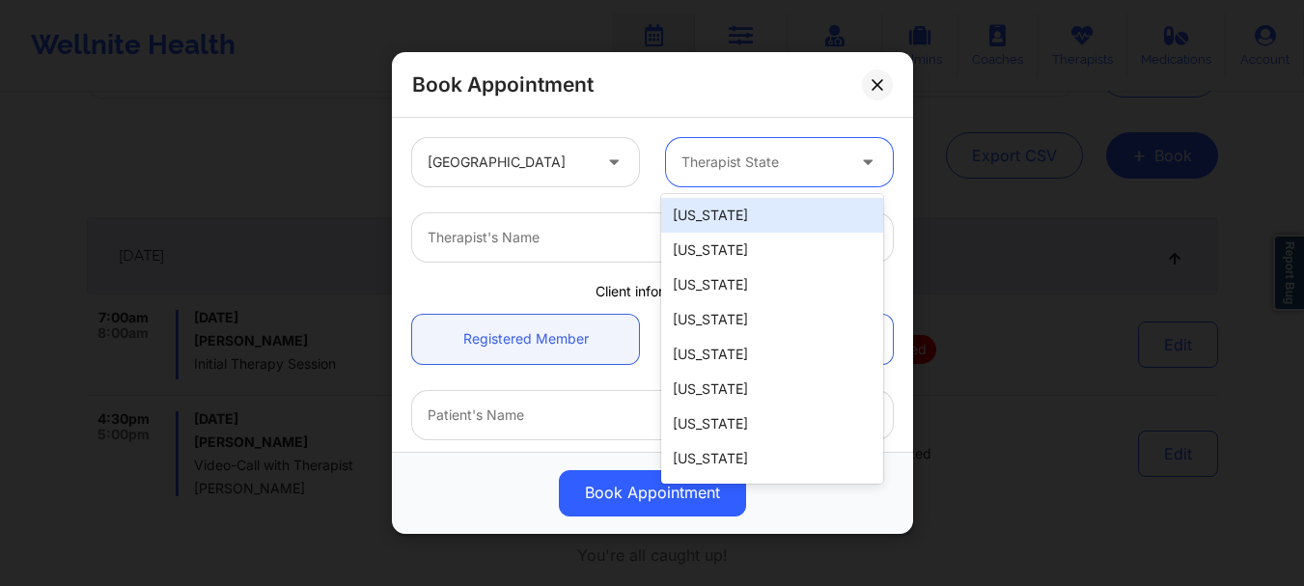
click at [755, 152] on div at bounding box center [762, 162] width 163 height 23
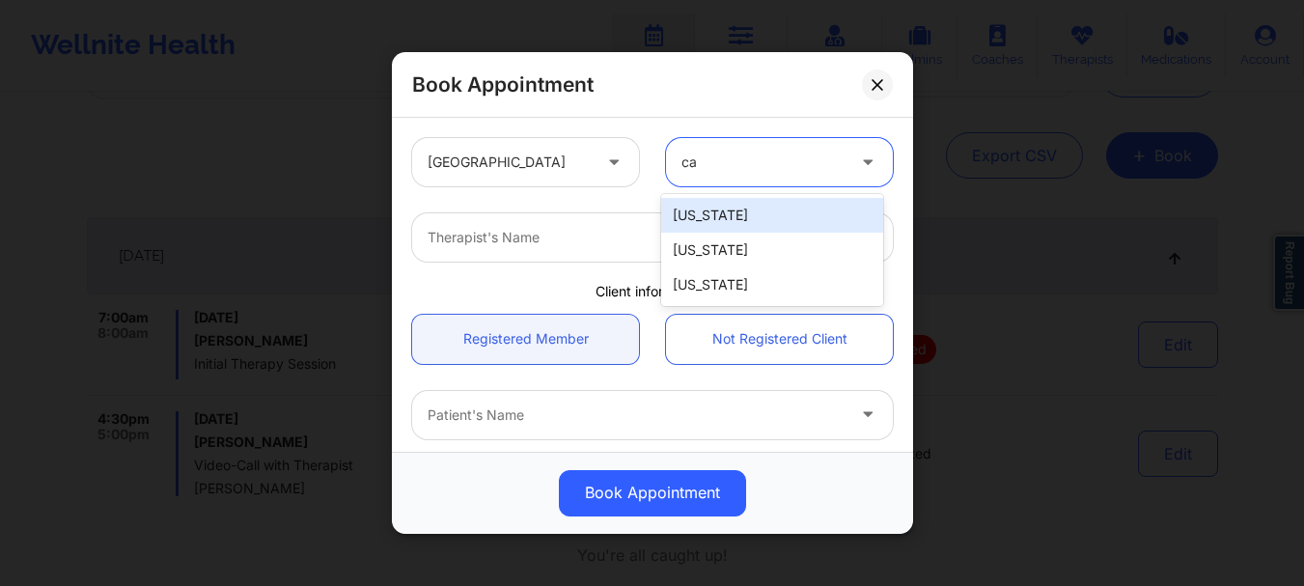
type input "cal"
click at [741, 211] on div "[US_STATE]" at bounding box center [772, 215] width 222 height 35
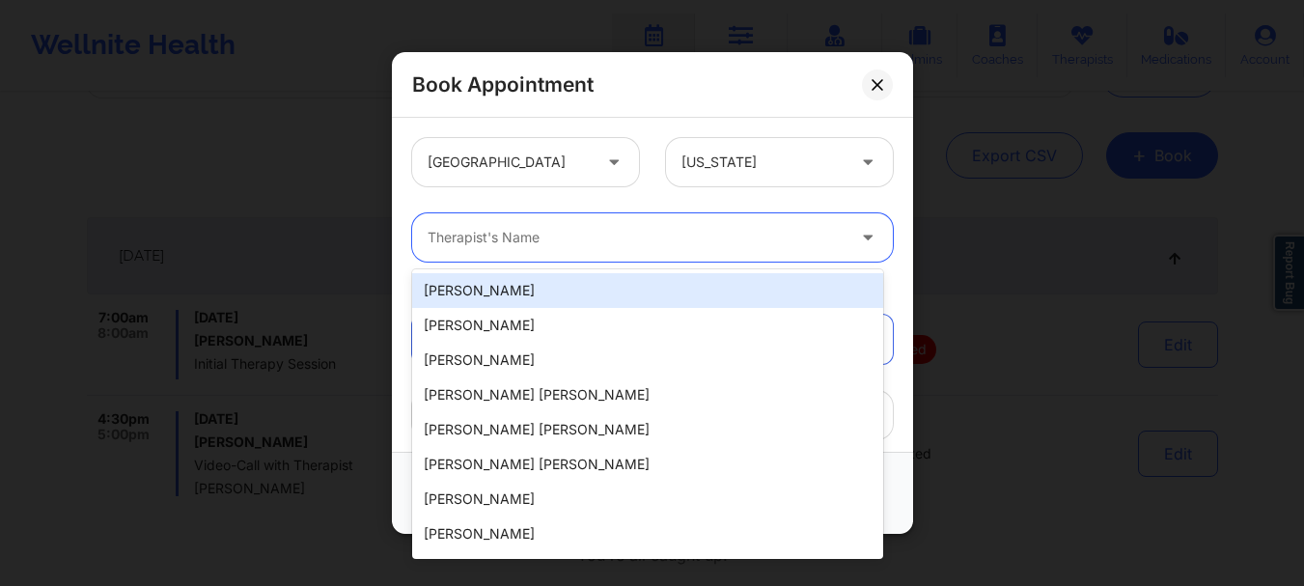
click at [707, 241] on div at bounding box center [636, 237] width 417 height 23
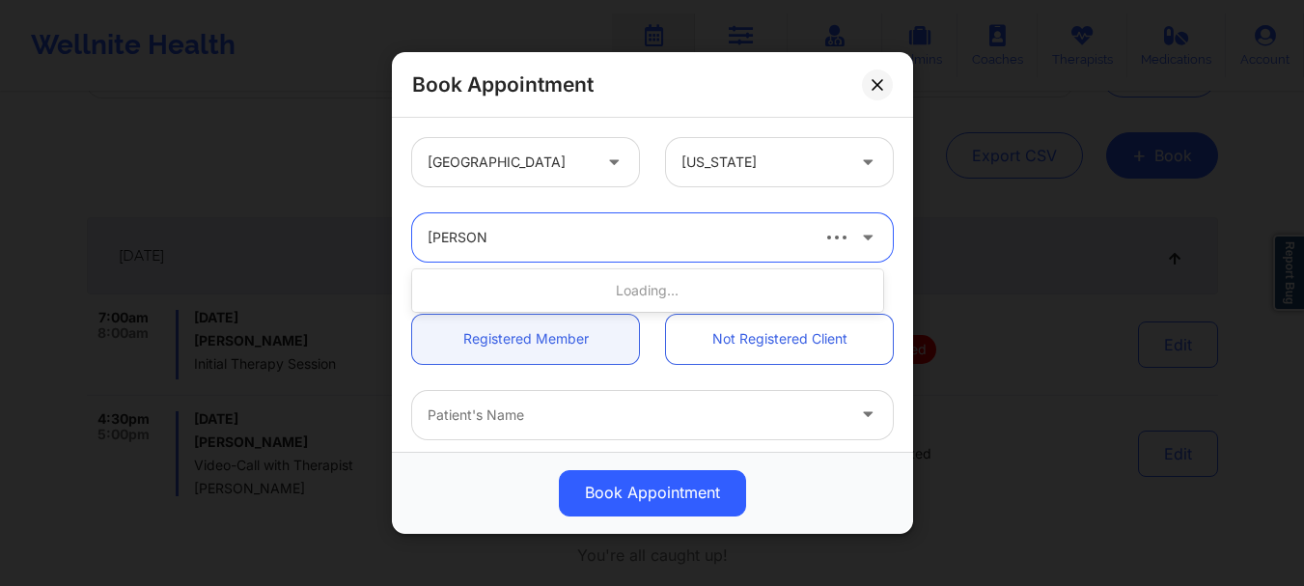
type input "[PERSON_NAME]"
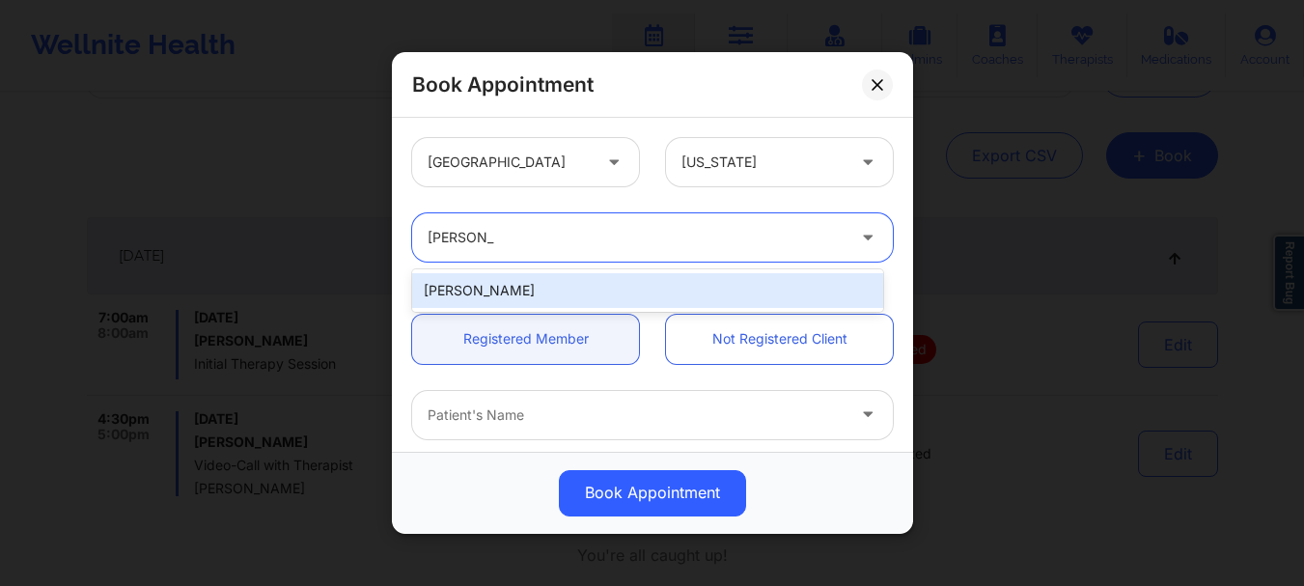
click at [525, 291] on div "[PERSON_NAME]" at bounding box center [647, 290] width 471 height 35
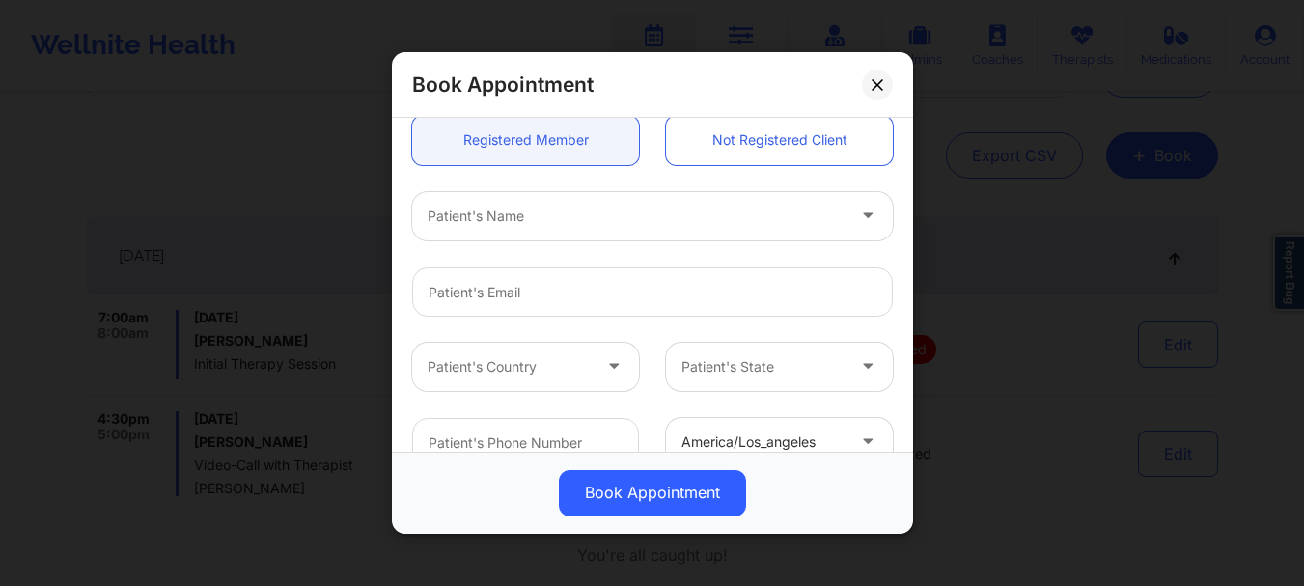
scroll to position [261, 0]
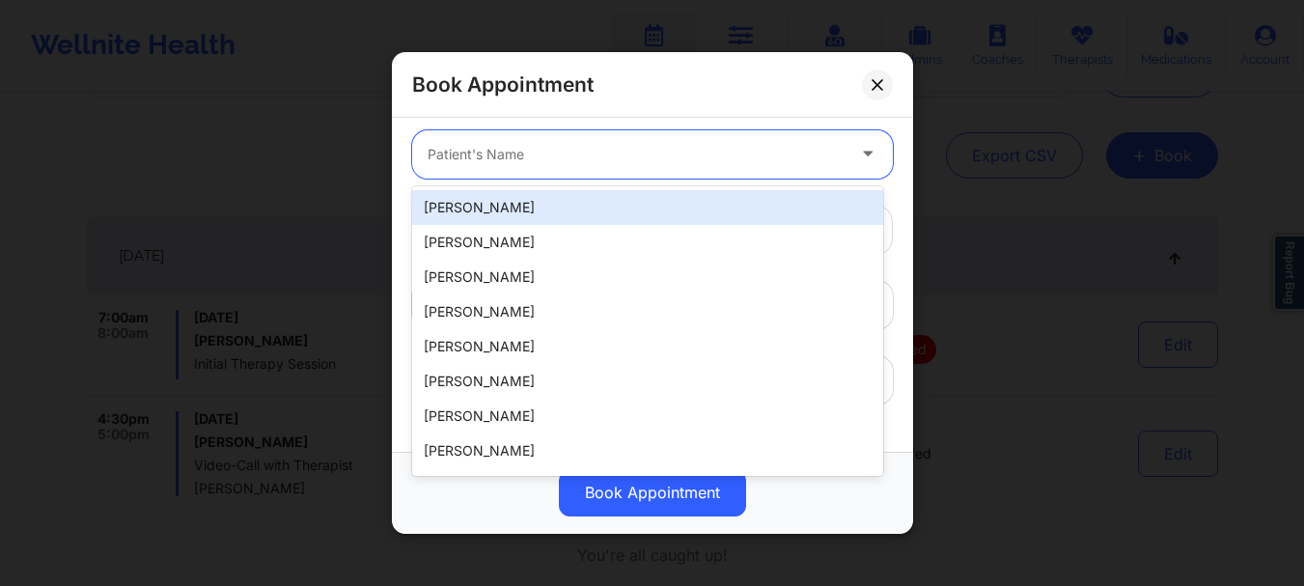
click at [507, 170] on div "Patient's Name" at bounding box center [629, 154] width 434 height 48
type input "h"
type input "w"
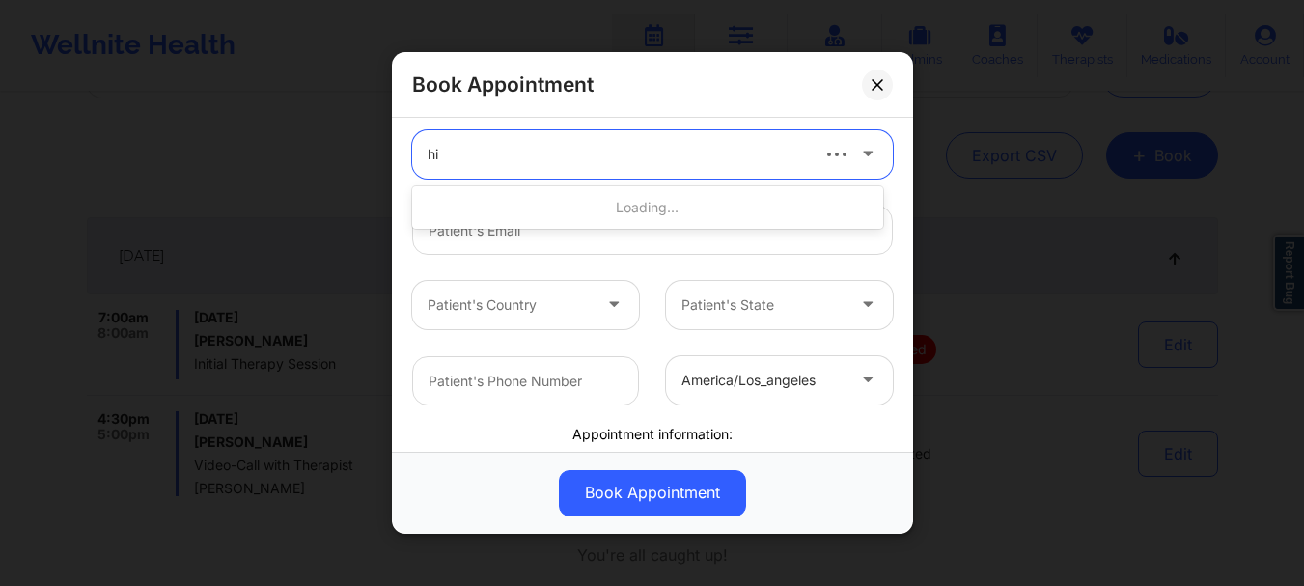
type input "h"
type input "skan"
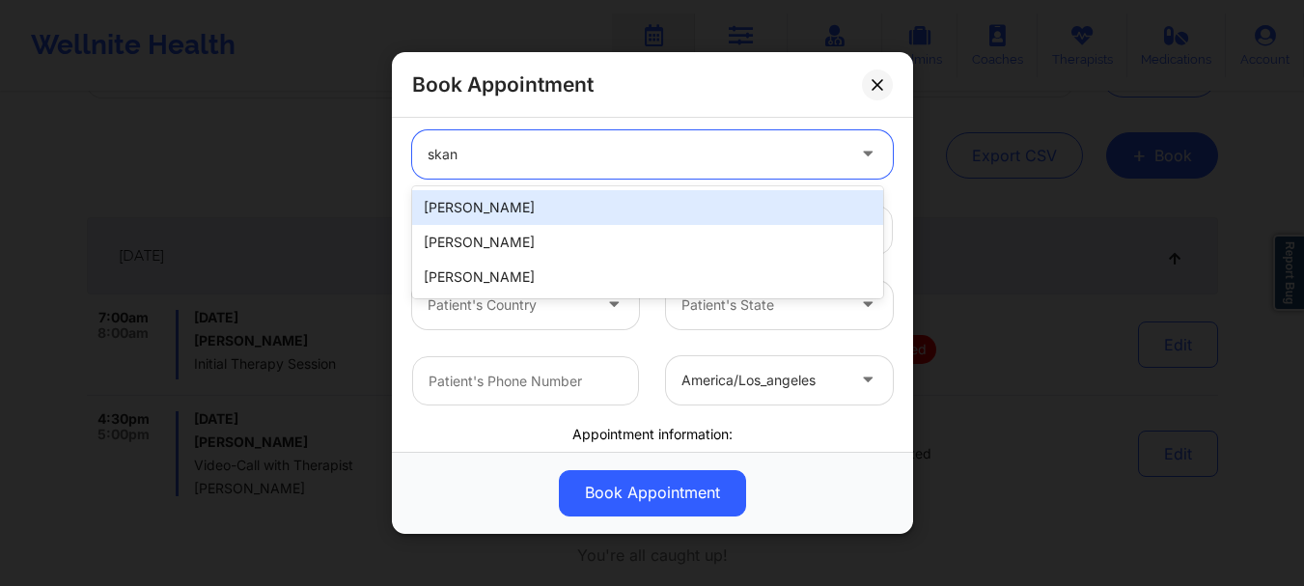
click at [507, 196] on div "[PERSON_NAME]" at bounding box center [647, 207] width 471 height 35
type input "[DOMAIN_NAME][EMAIL_ADDRESS][DOMAIN_NAME]"
type input "7472836161"
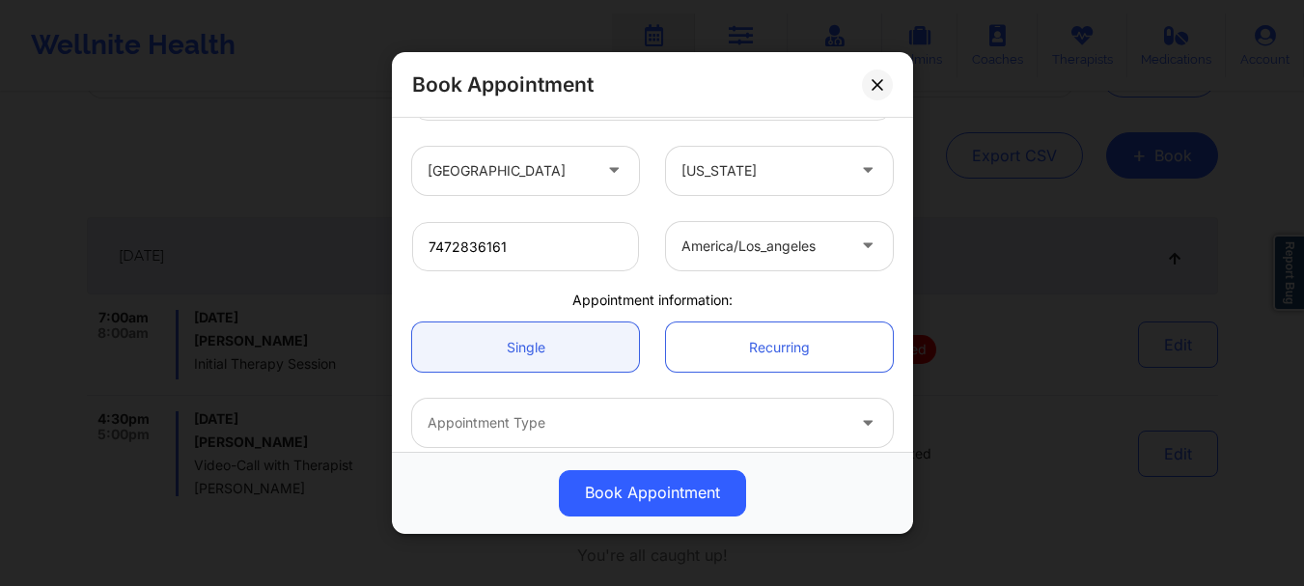
scroll to position [485, 0]
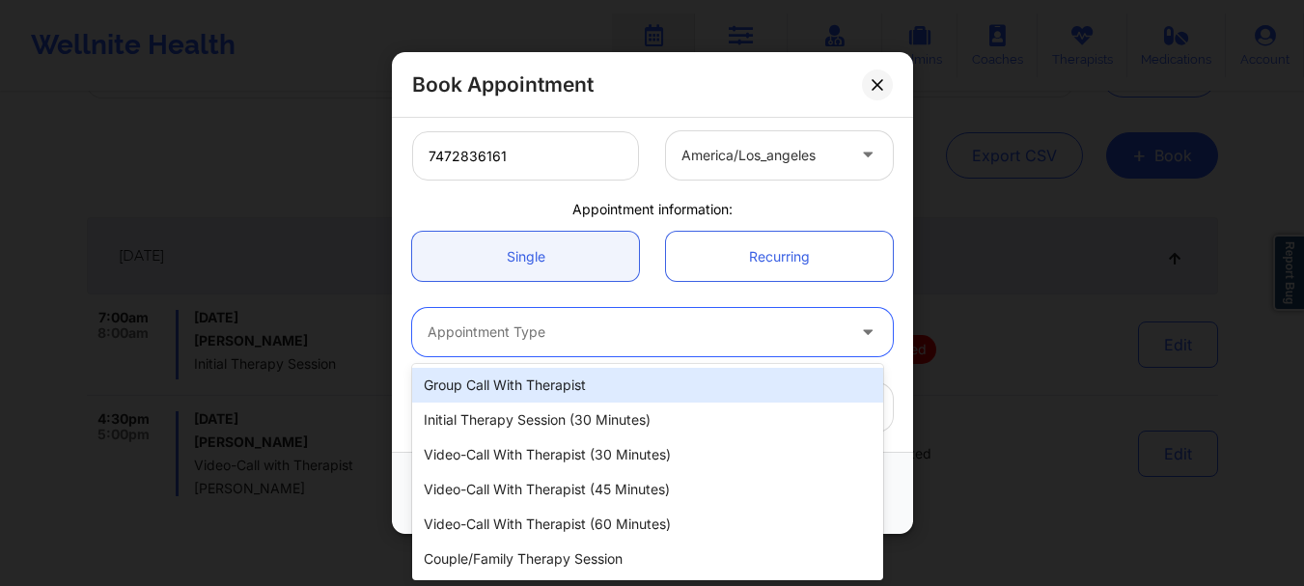
click at [484, 332] on div at bounding box center [636, 332] width 417 height 23
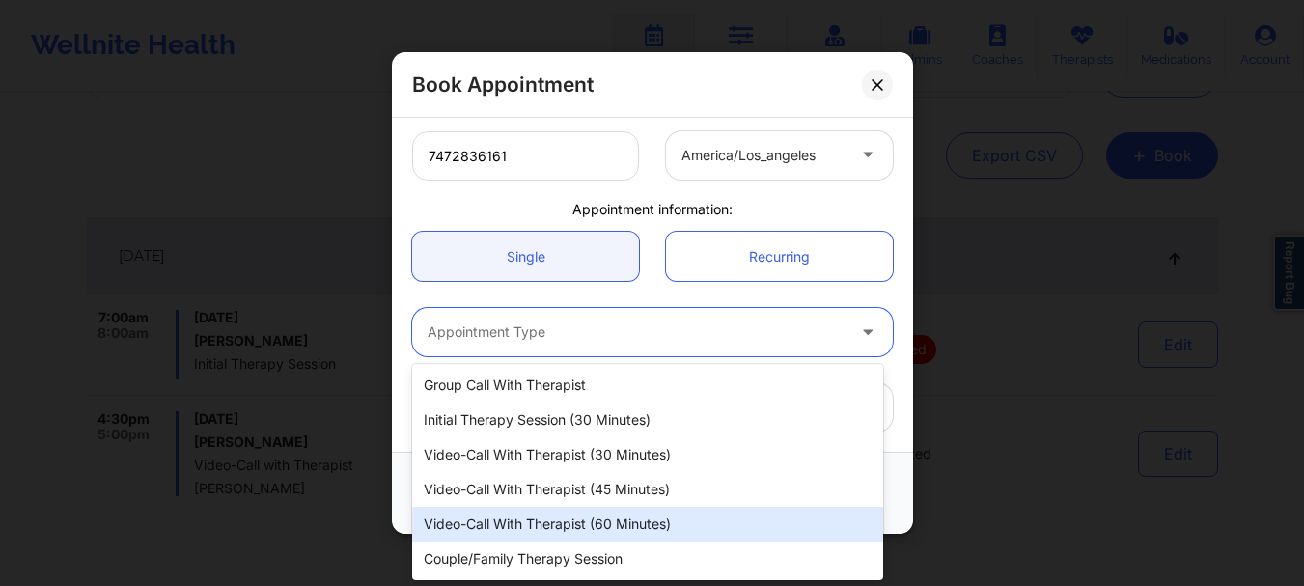
click at [521, 519] on div "Video-Call with Therapist (60 minutes)" at bounding box center [647, 524] width 471 height 35
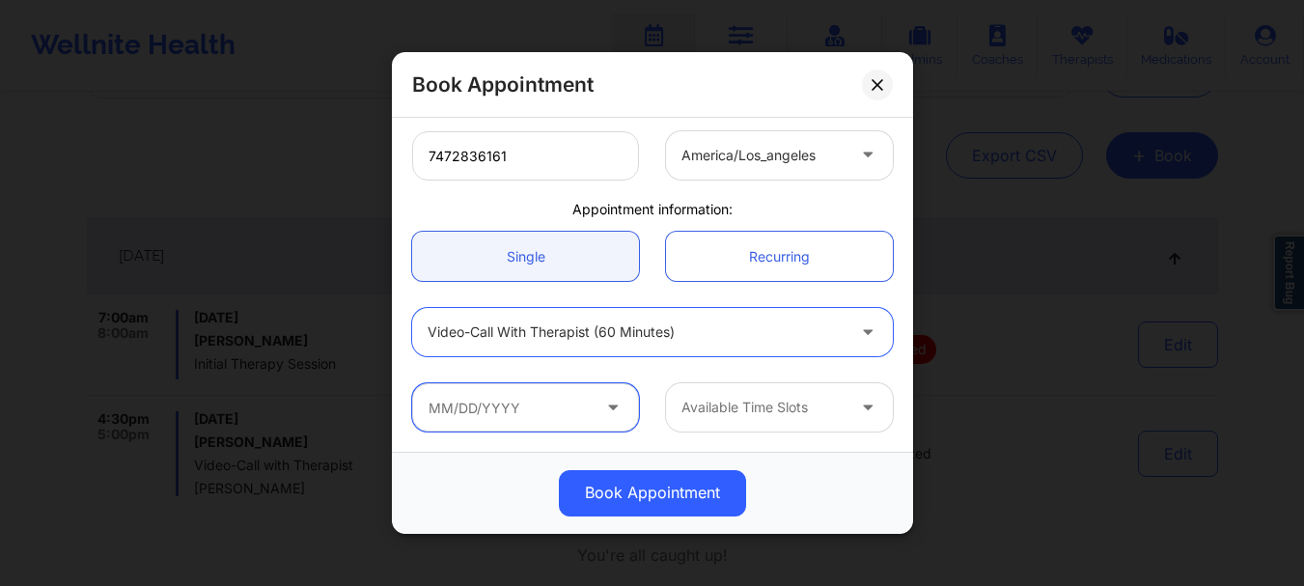
click at [514, 414] on input "text" at bounding box center [525, 407] width 227 height 48
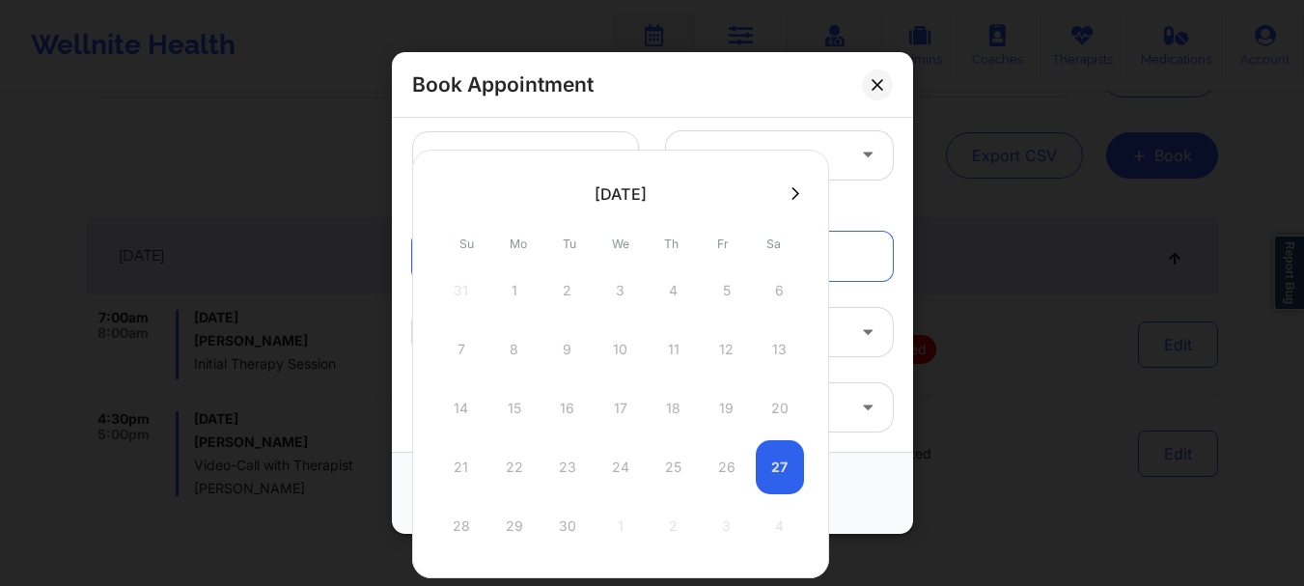
click at [791, 195] on icon at bounding box center [795, 193] width 8 height 14
click at [678, 299] on div "2" at bounding box center [674, 290] width 48 height 54
type input "[DATE]"
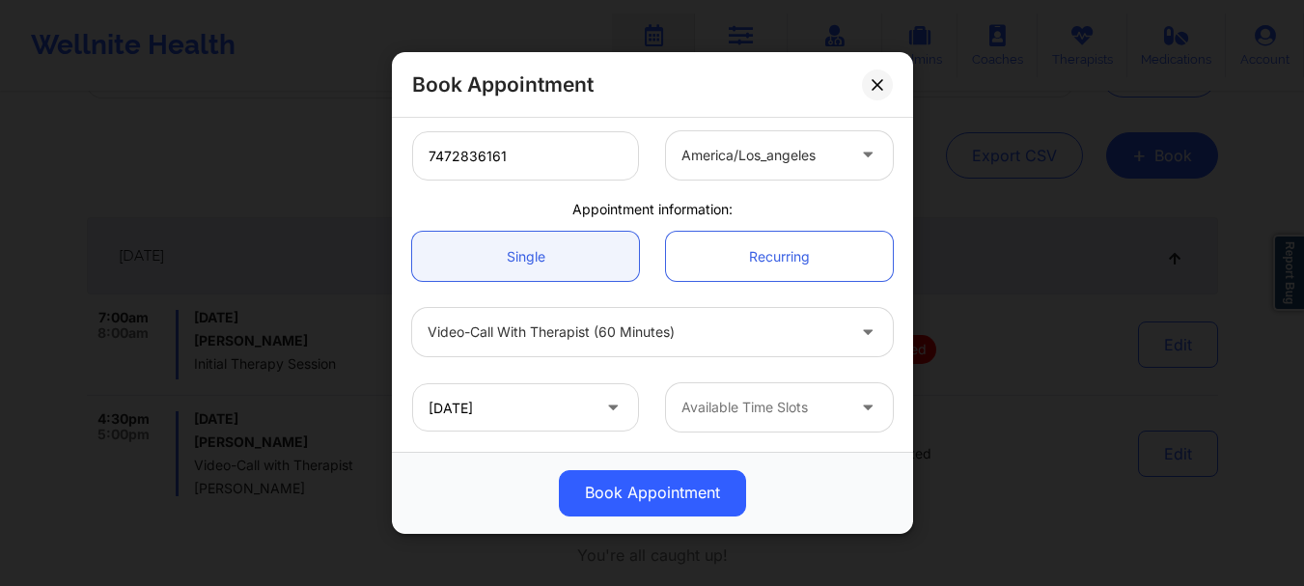
click at [681, 414] on div at bounding box center [762, 408] width 163 height 23
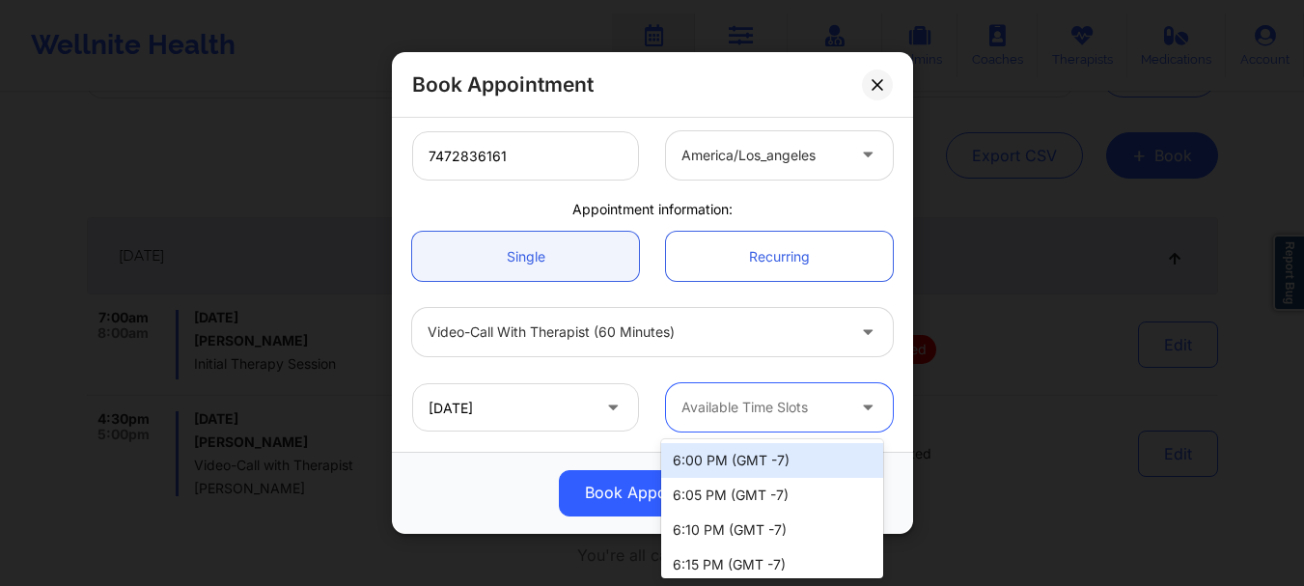
scroll to position [2614, 0]
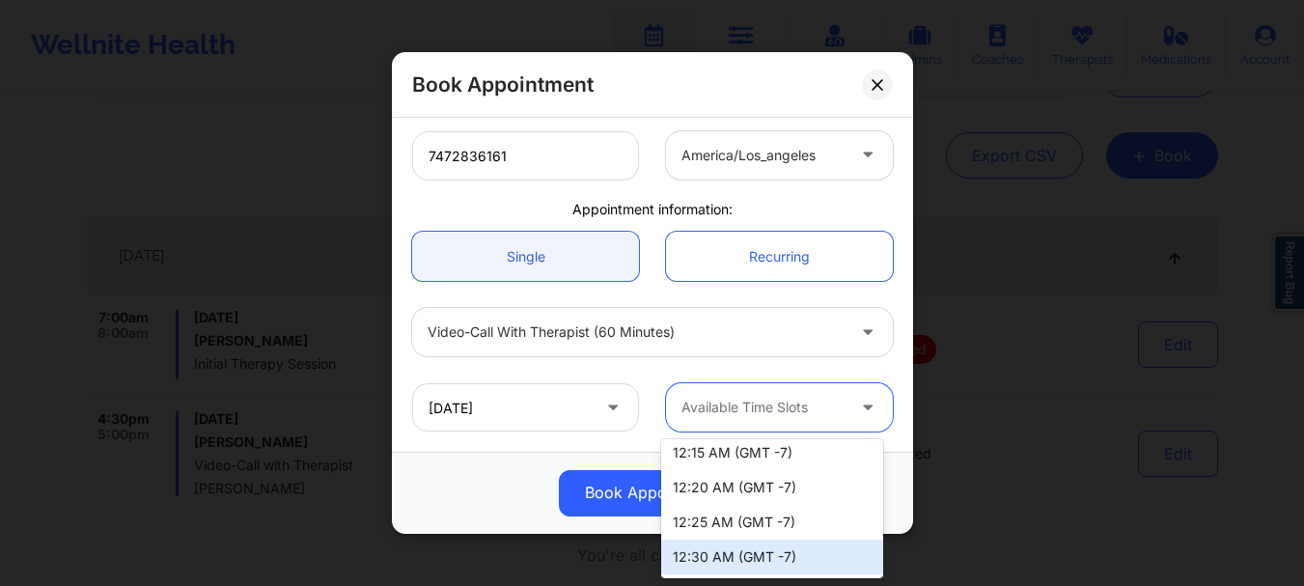
click at [708, 552] on div "12:30 AM (GMT -7)" at bounding box center [772, 557] width 222 height 35
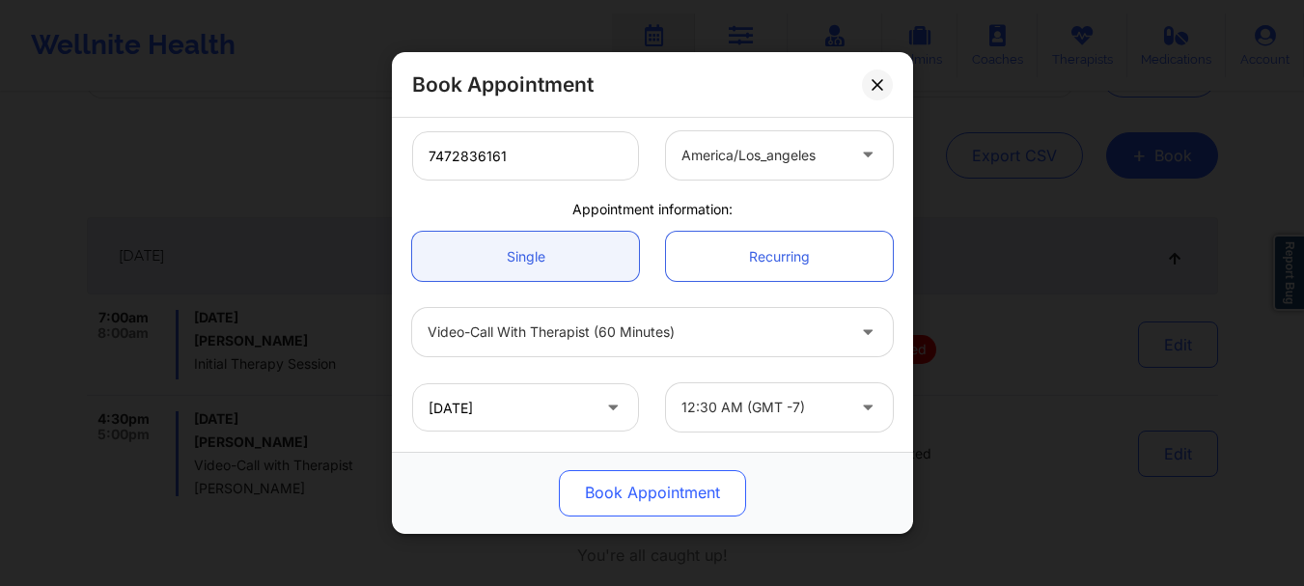
click at [643, 496] on button "Book Appointment" at bounding box center [652, 493] width 187 height 46
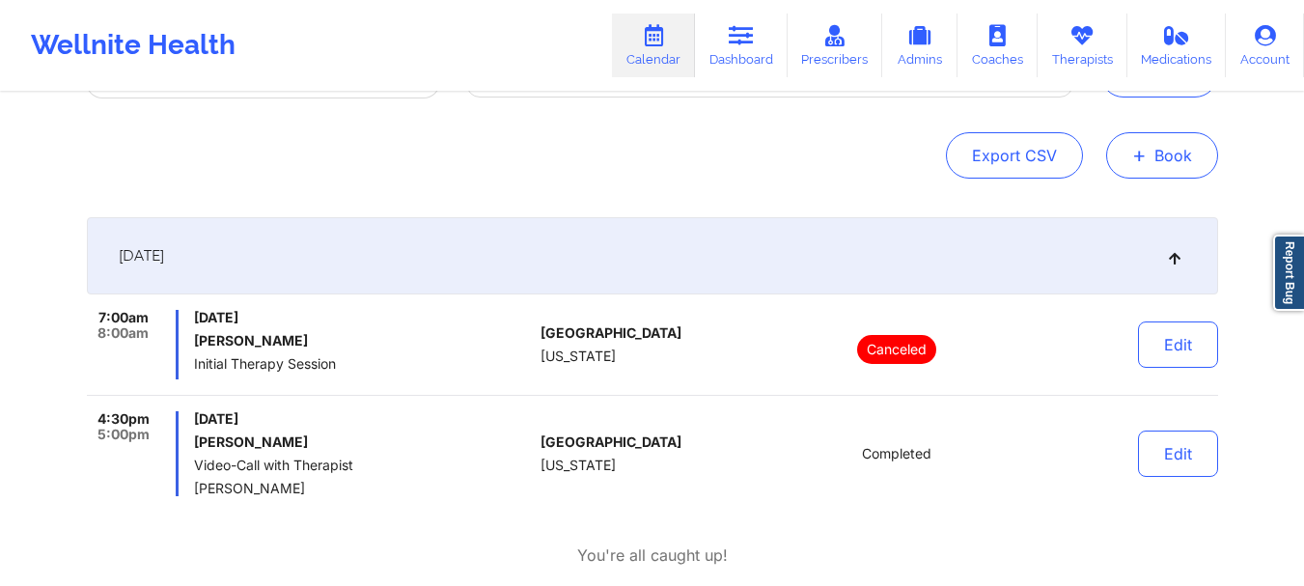
click at [1162, 162] on button "+ Book" at bounding box center [1162, 155] width 112 height 46
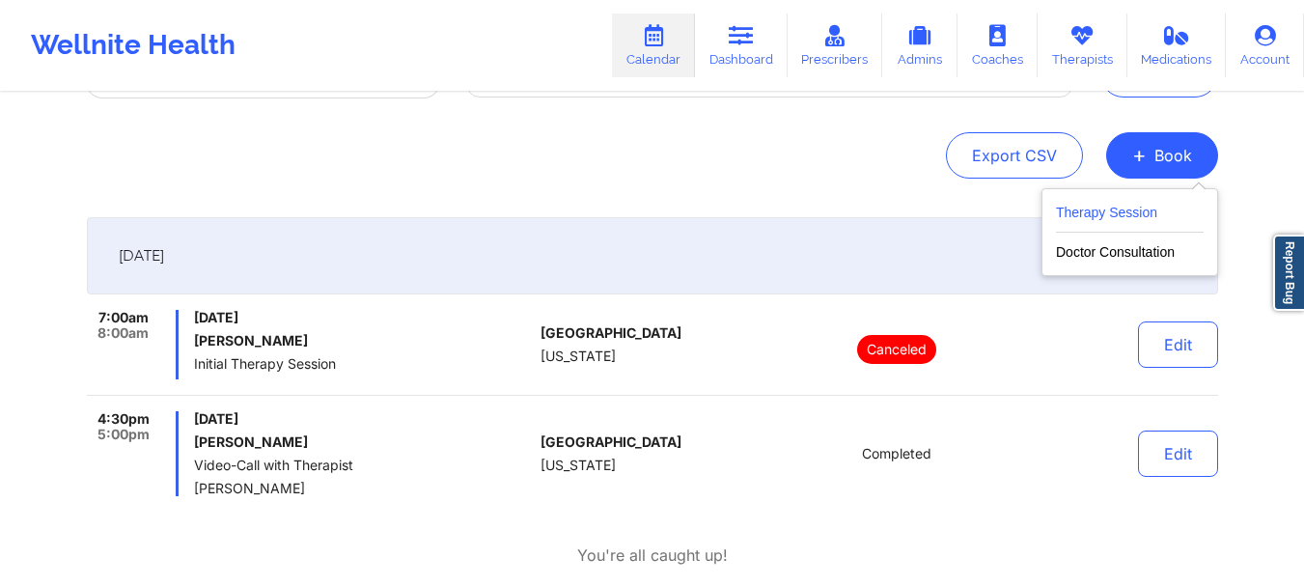
click at [1093, 211] on button "Therapy Session" at bounding box center [1130, 217] width 148 height 32
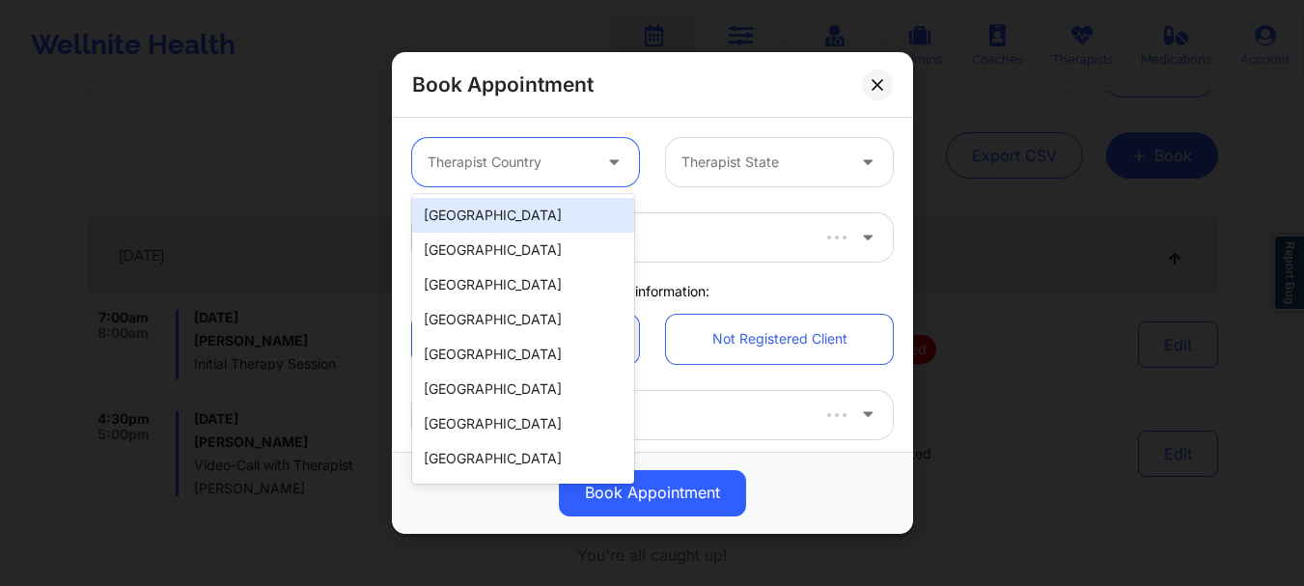
click at [535, 168] on div at bounding box center [509, 162] width 163 height 23
click at [540, 218] on div "[GEOGRAPHIC_DATA]" at bounding box center [523, 215] width 222 height 35
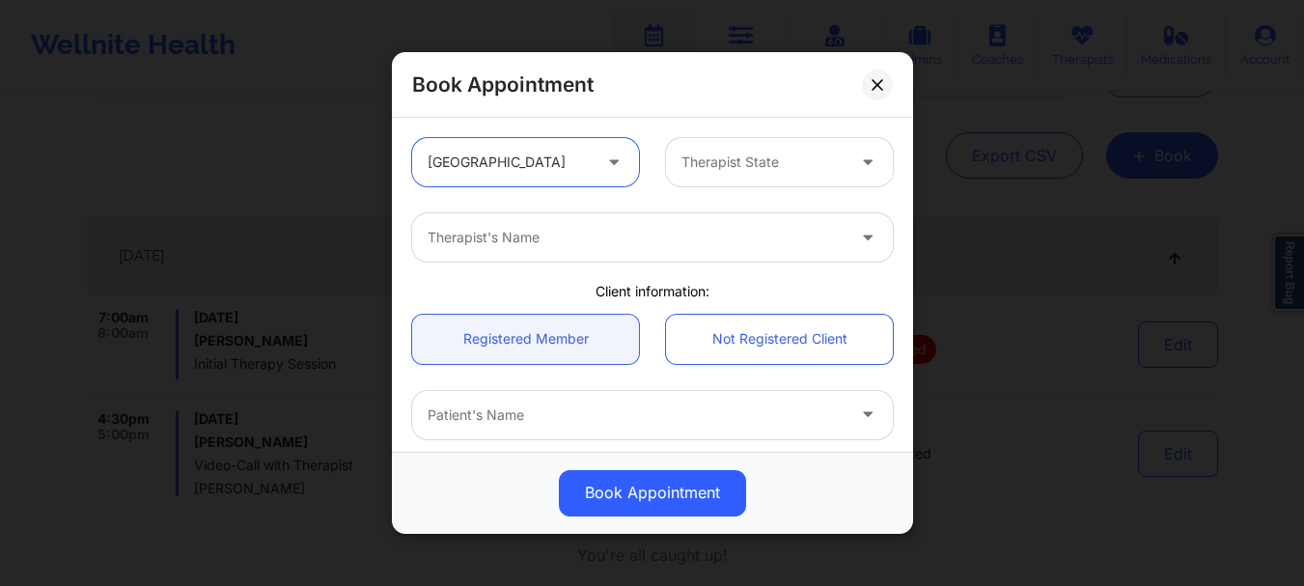
click at [769, 168] on div at bounding box center [762, 162] width 163 height 23
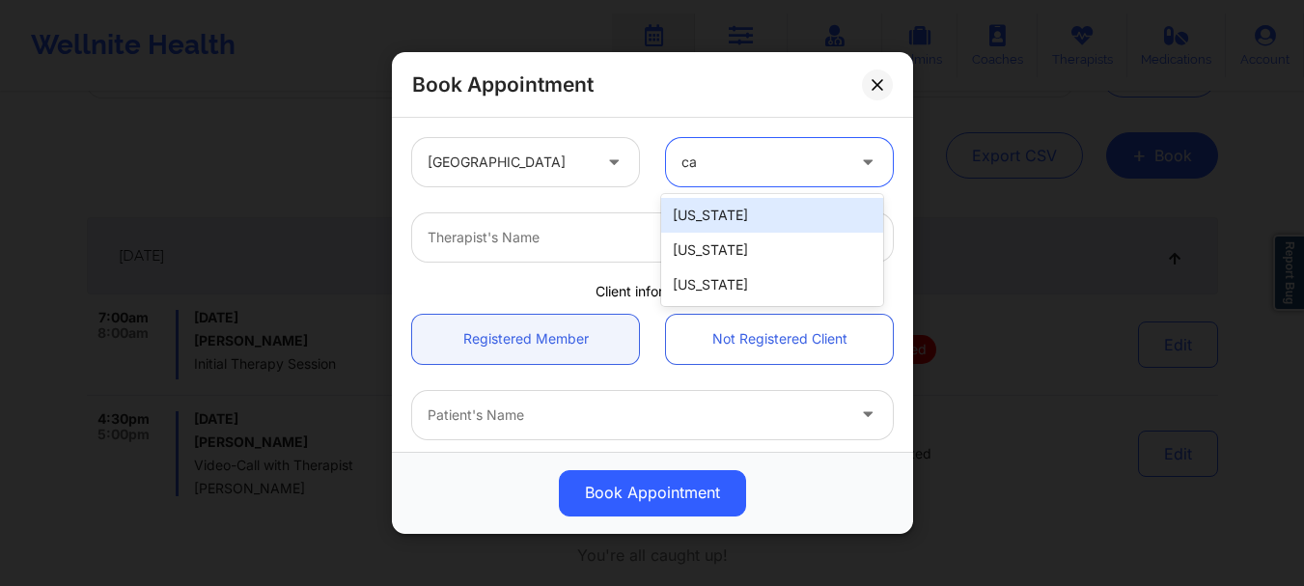
type input "cal"
click at [758, 203] on div "[US_STATE]" at bounding box center [772, 215] width 222 height 35
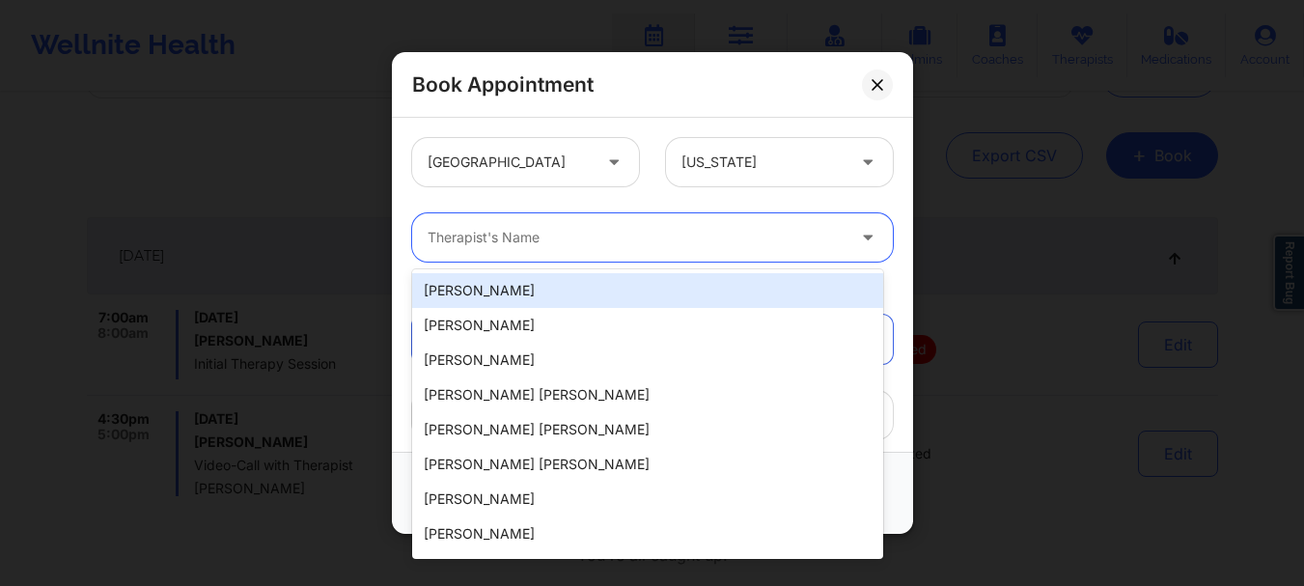
click at [681, 228] on div at bounding box center [636, 237] width 417 height 23
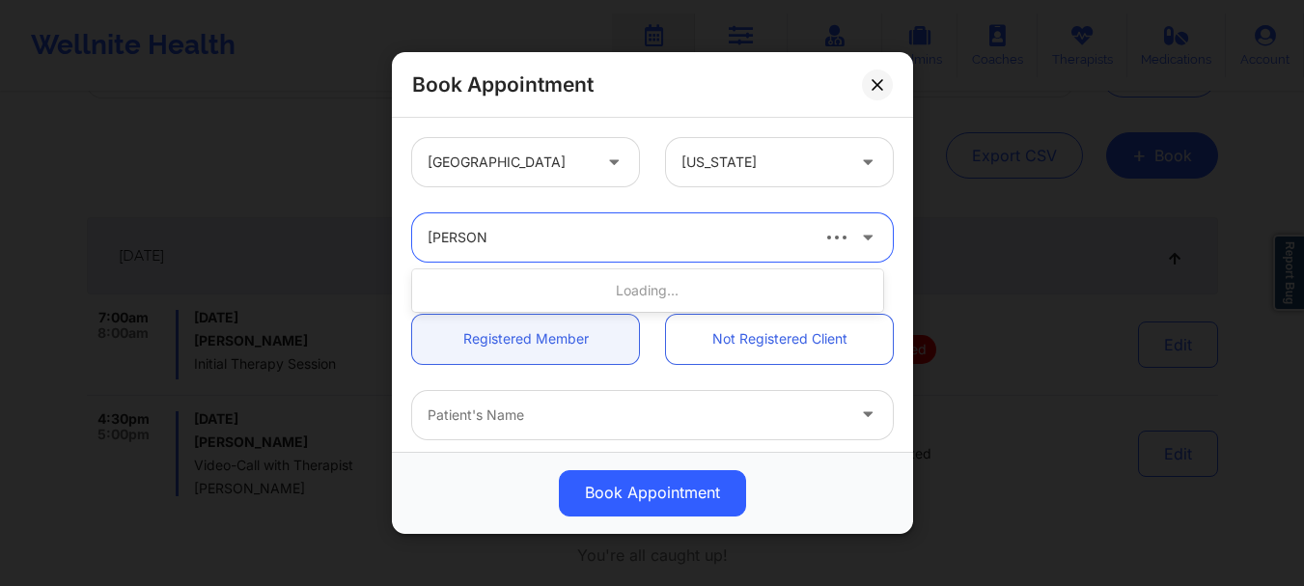
type input "[PERSON_NAME]"
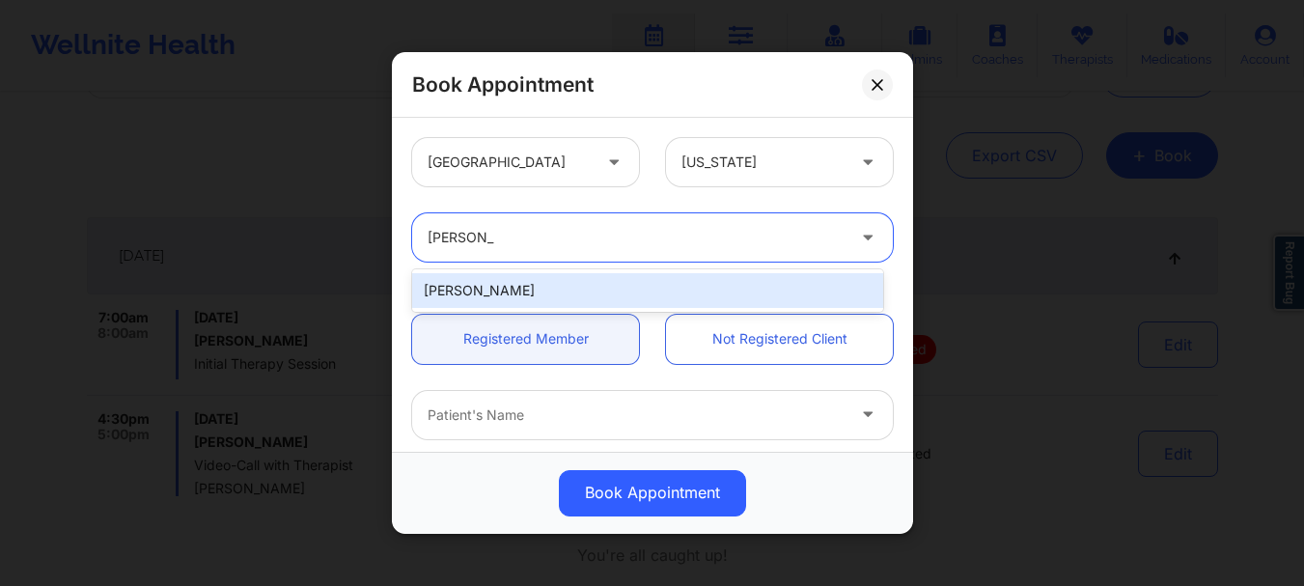
click at [527, 288] on div "[PERSON_NAME]" at bounding box center [647, 290] width 471 height 35
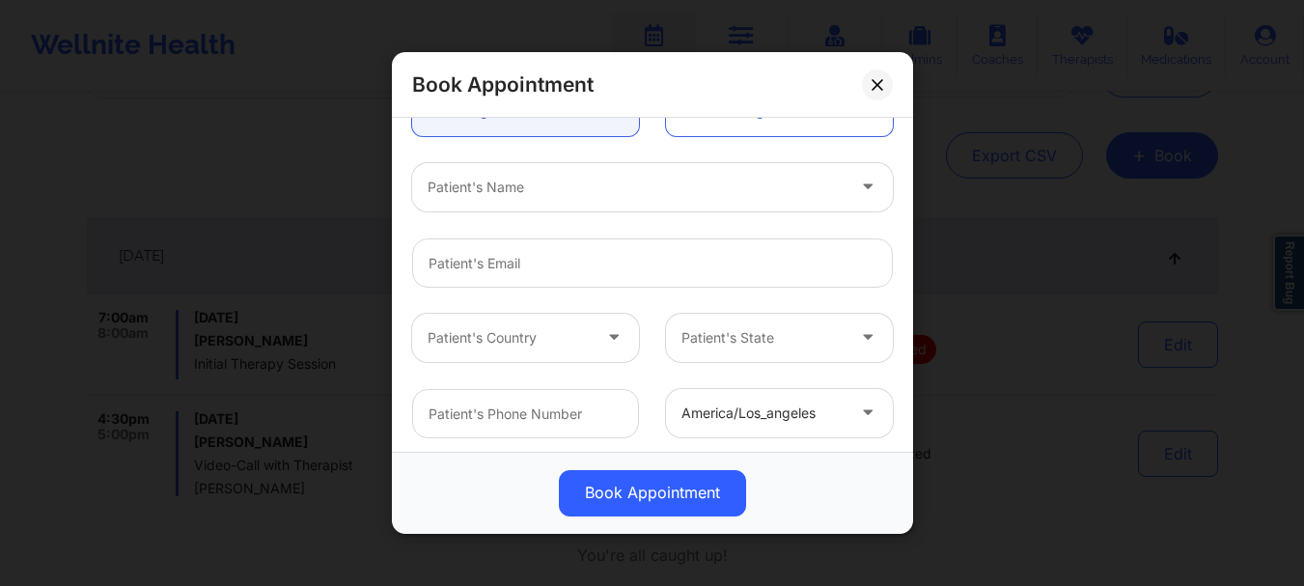
scroll to position [239, 0]
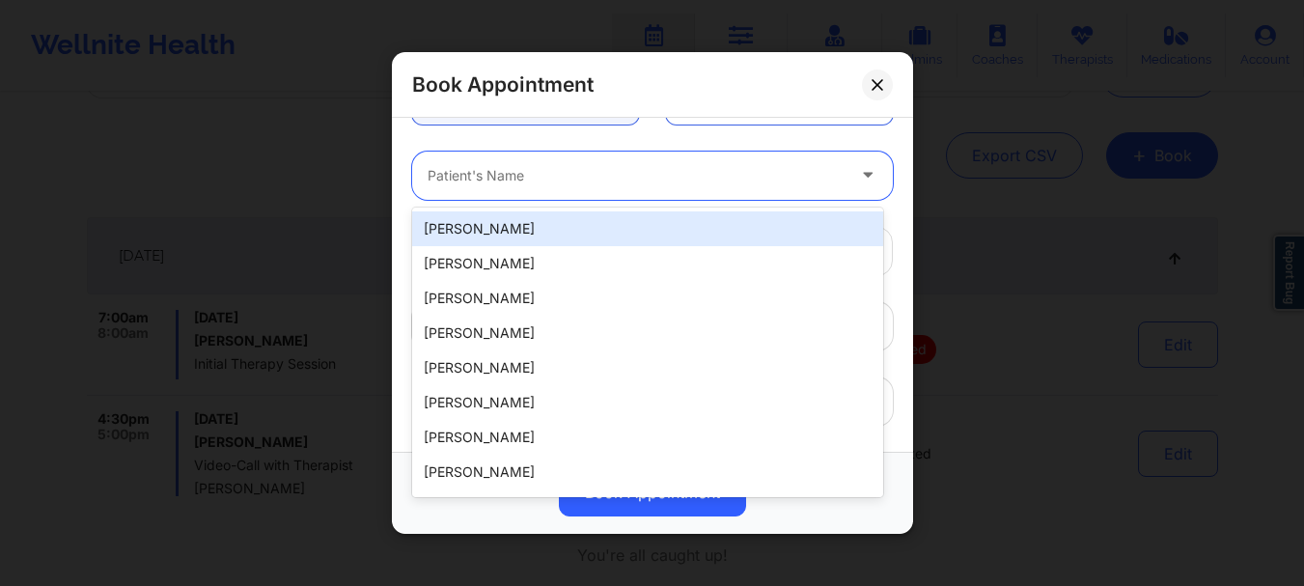
click at [457, 190] on div "Patient's Name" at bounding box center [629, 176] width 434 height 48
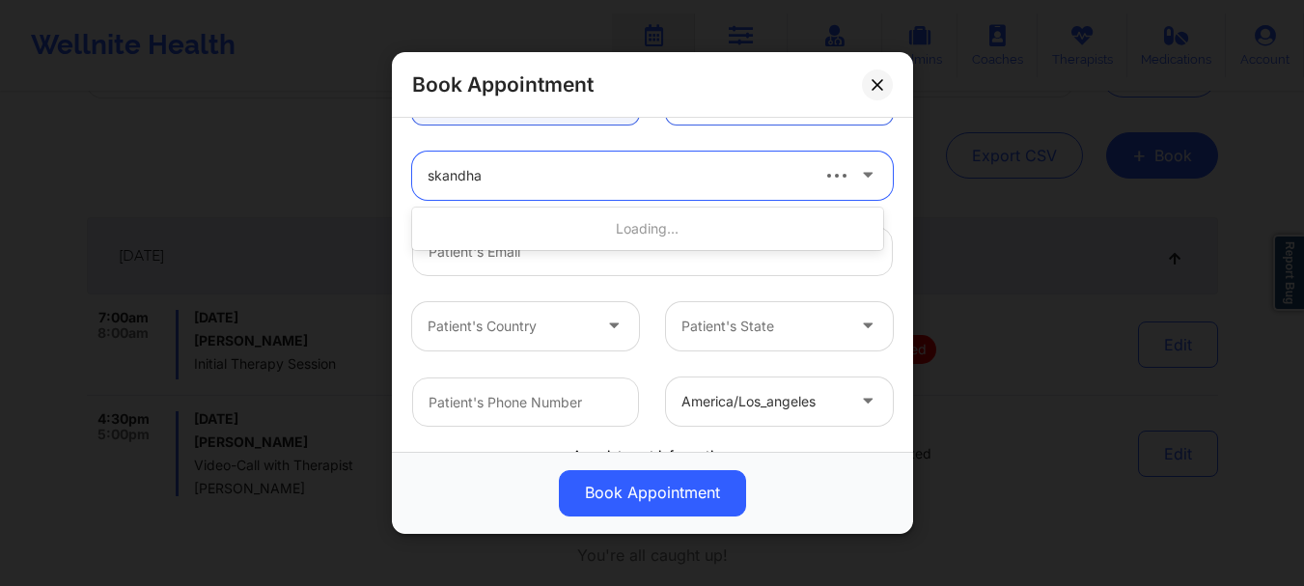
type input "skandha c"
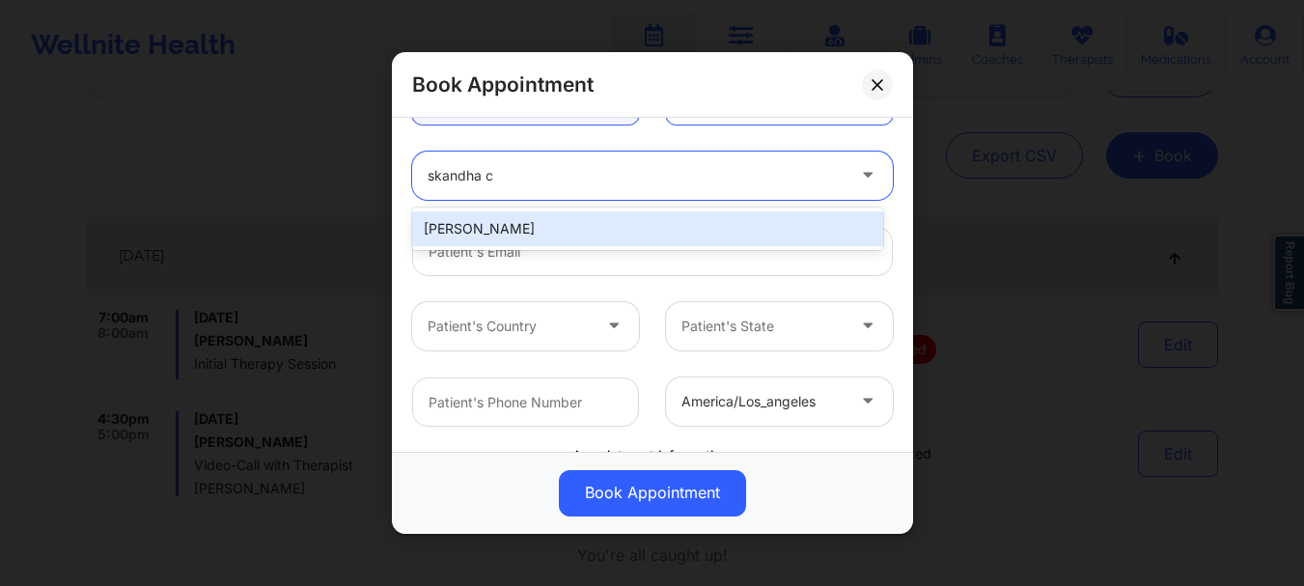
click at [485, 233] on div "[PERSON_NAME]" at bounding box center [647, 228] width 471 height 35
type input "[DOMAIN_NAME][EMAIL_ADDRESS][DOMAIN_NAME]"
type input "7472836161"
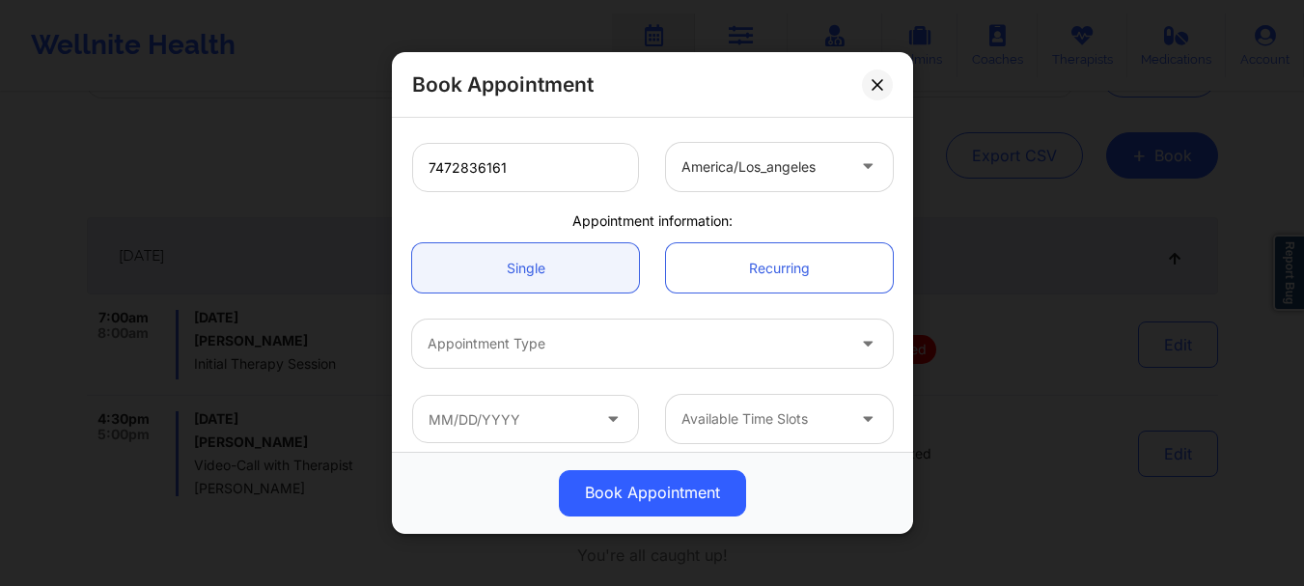
scroll to position [485, 0]
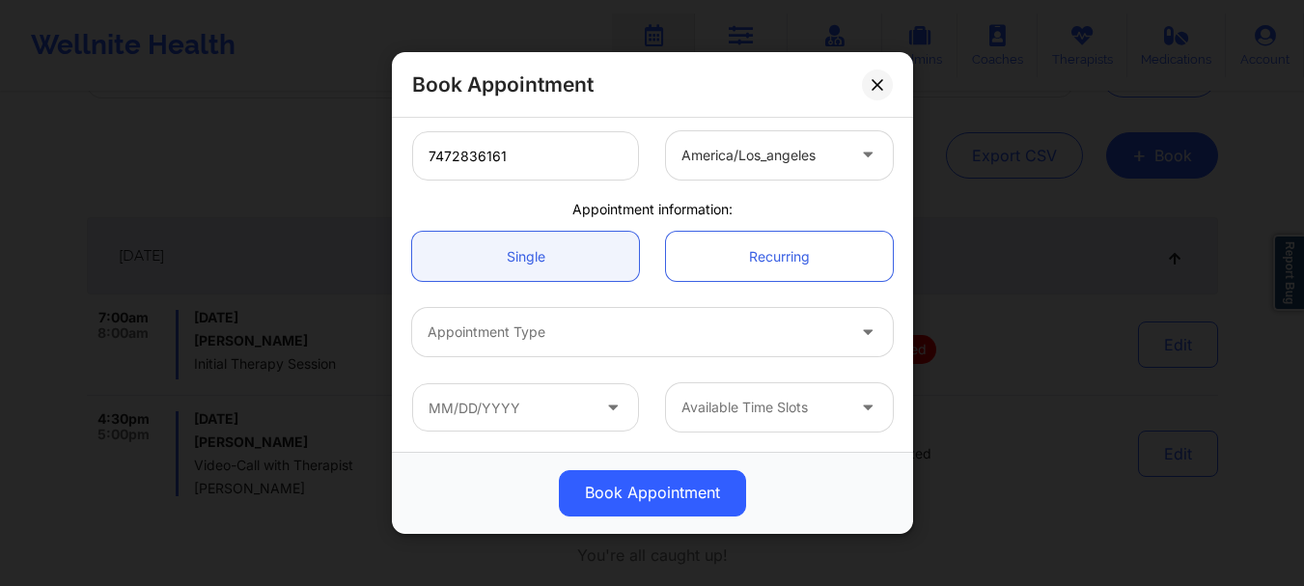
click at [499, 325] on div at bounding box center [636, 332] width 417 height 23
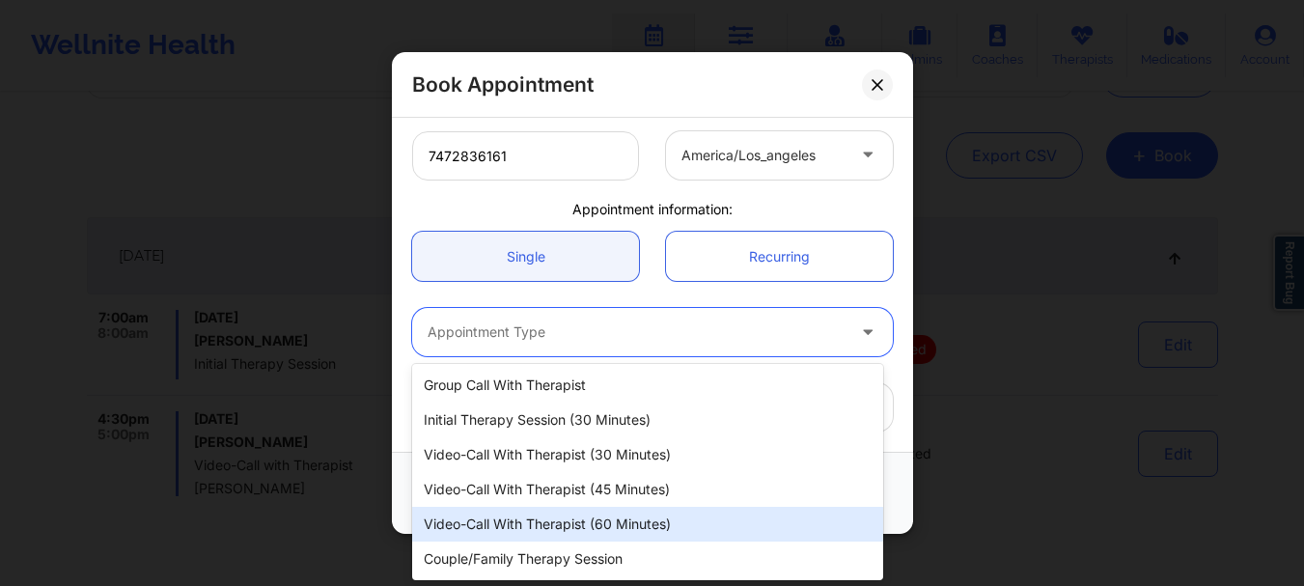
click at [591, 518] on div "Video-Call with Therapist (60 minutes)" at bounding box center [647, 524] width 471 height 35
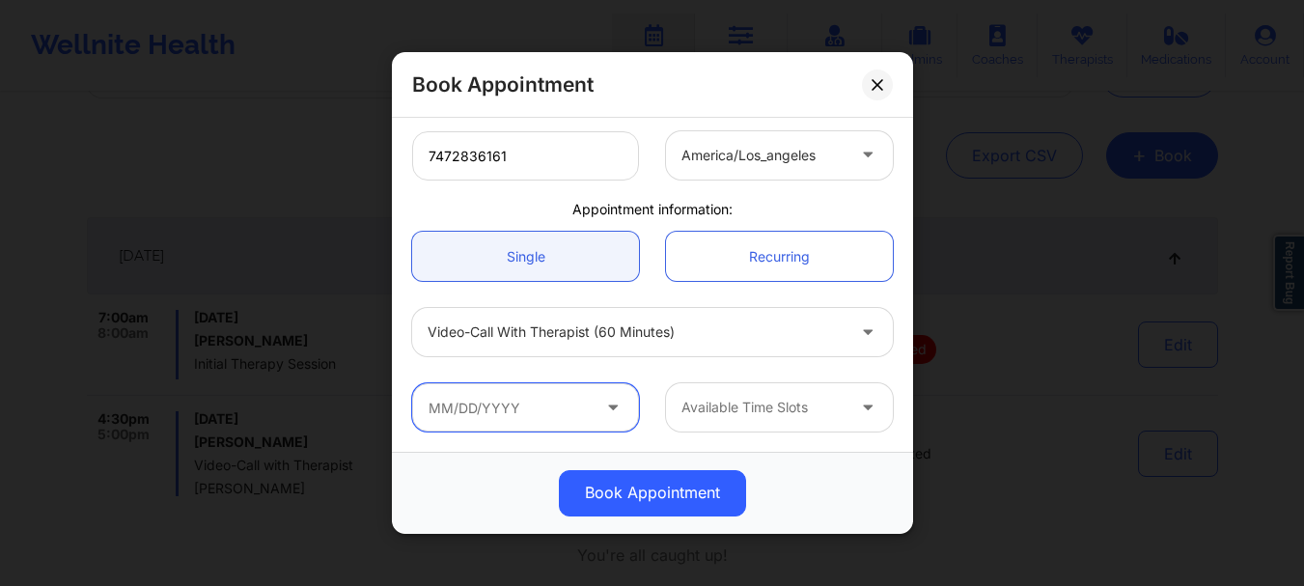
click at [528, 410] on input "text" at bounding box center [525, 407] width 227 height 48
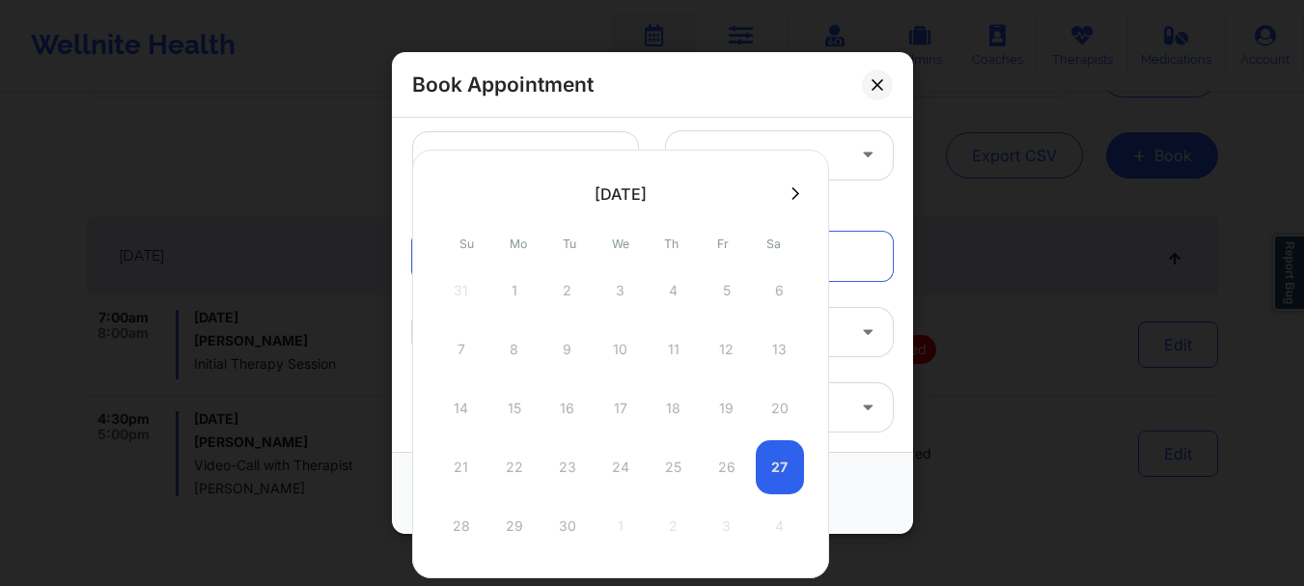
click at [791, 191] on icon at bounding box center [795, 193] width 8 height 14
click at [669, 296] on div "2" at bounding box center [674, 290] width 48 height 54
type input "[DATE]"
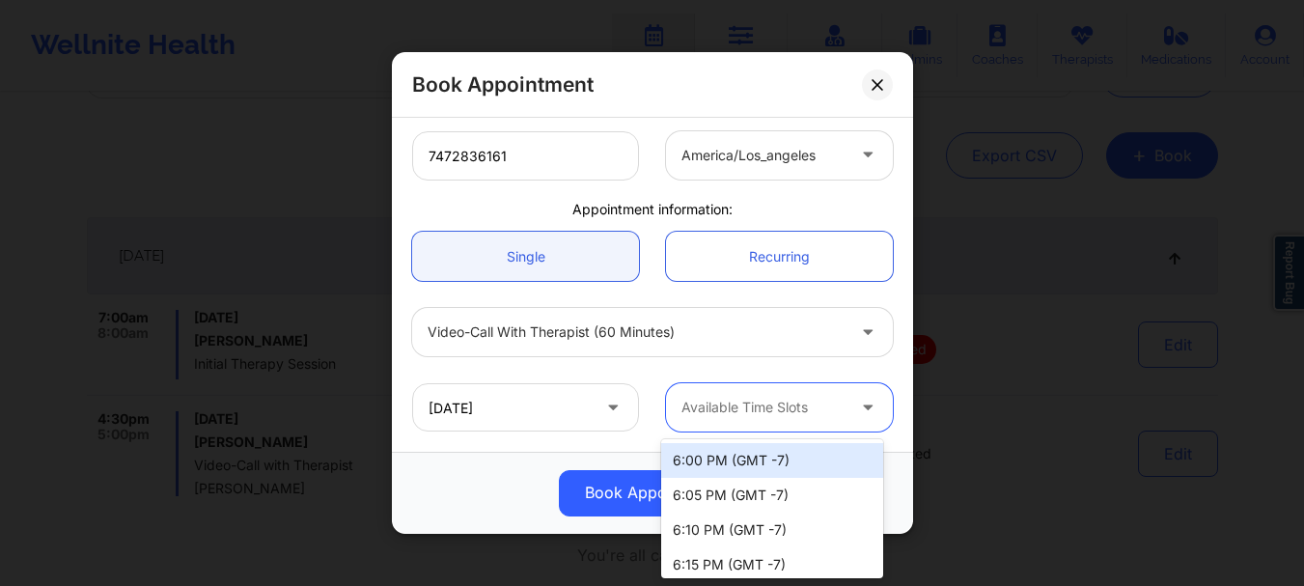
click at [786, 420] on div "Available Time Slots" at bounding box center [756, 407] width 180 height 48
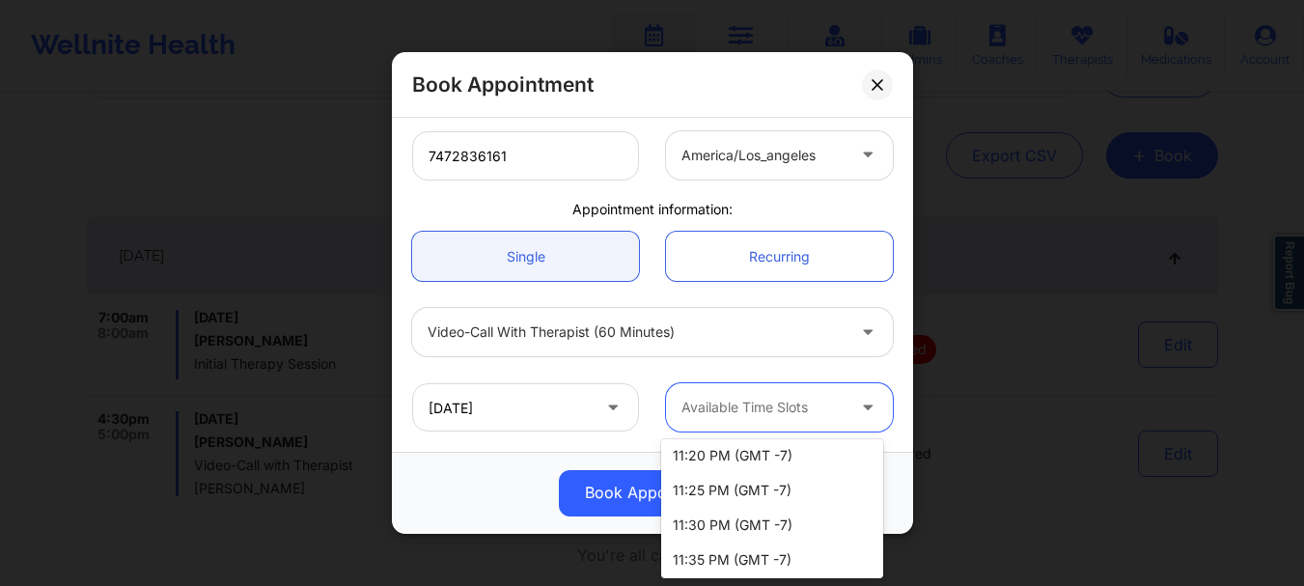
scroll to position [2614, 0]
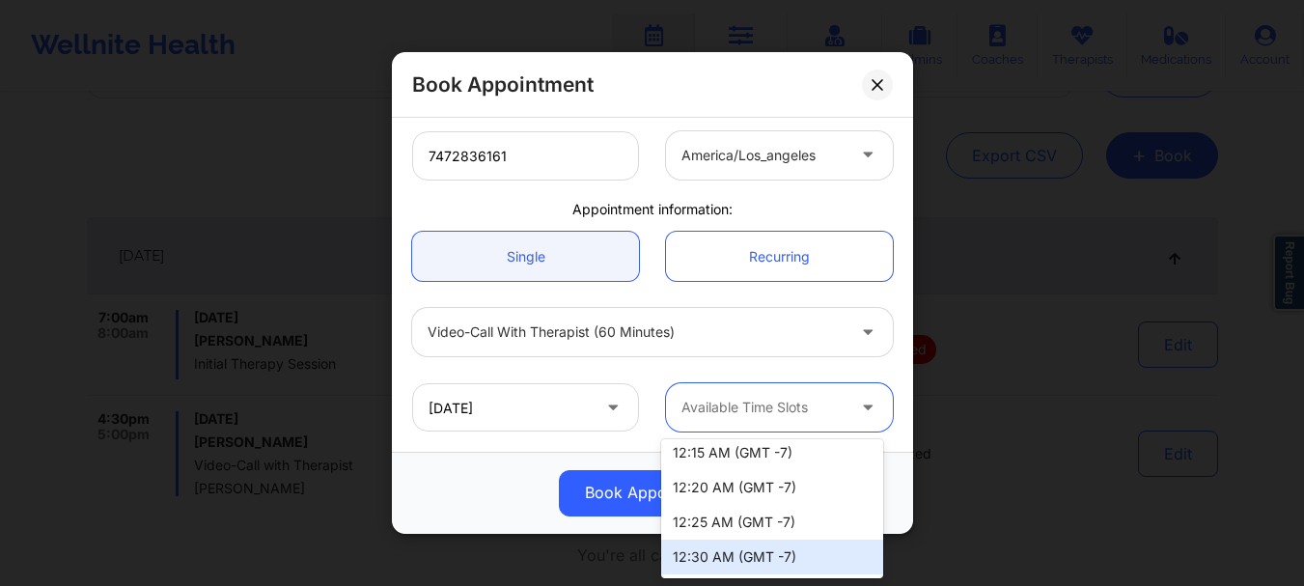
click at [793, 557] on div "12:30 AM (GMT -7)" at bounding box center [772, 557] width 222 height 35
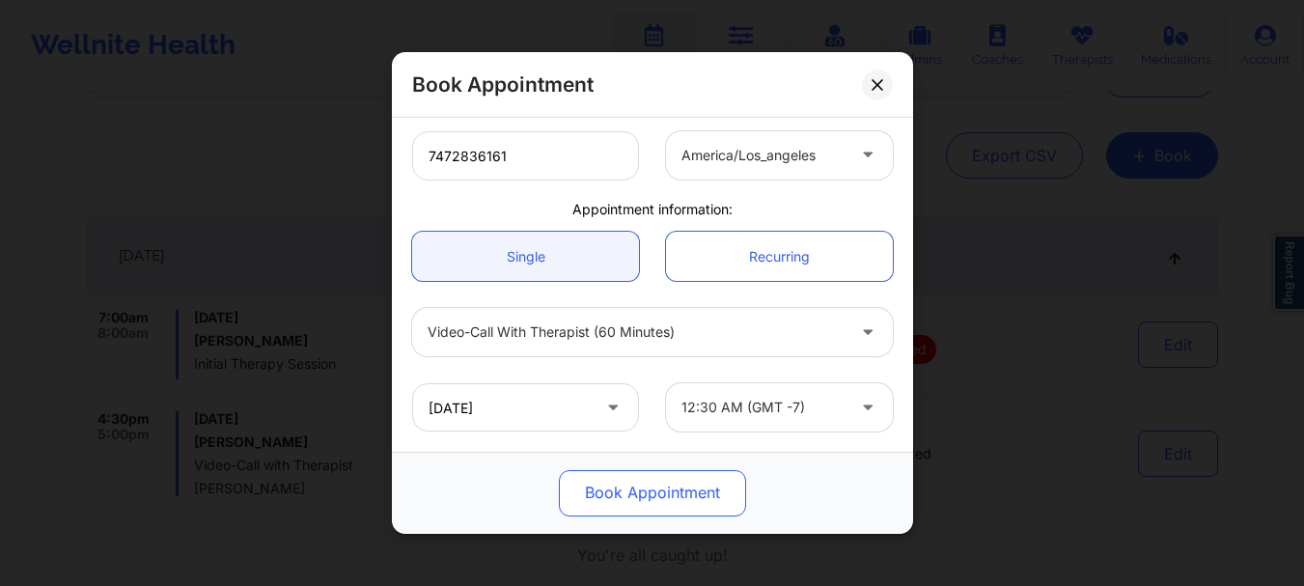
click at [659, 483] on button "Book Appointment" at bounding box center [652, 493] width 187 height 46
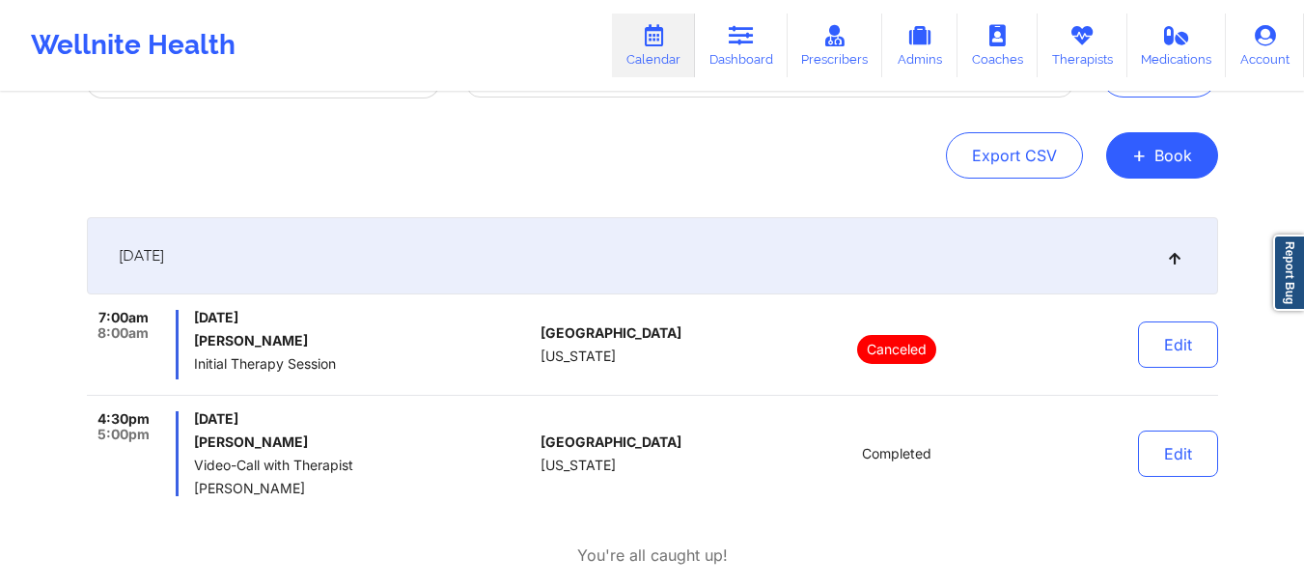
scroll to position [29, 0]
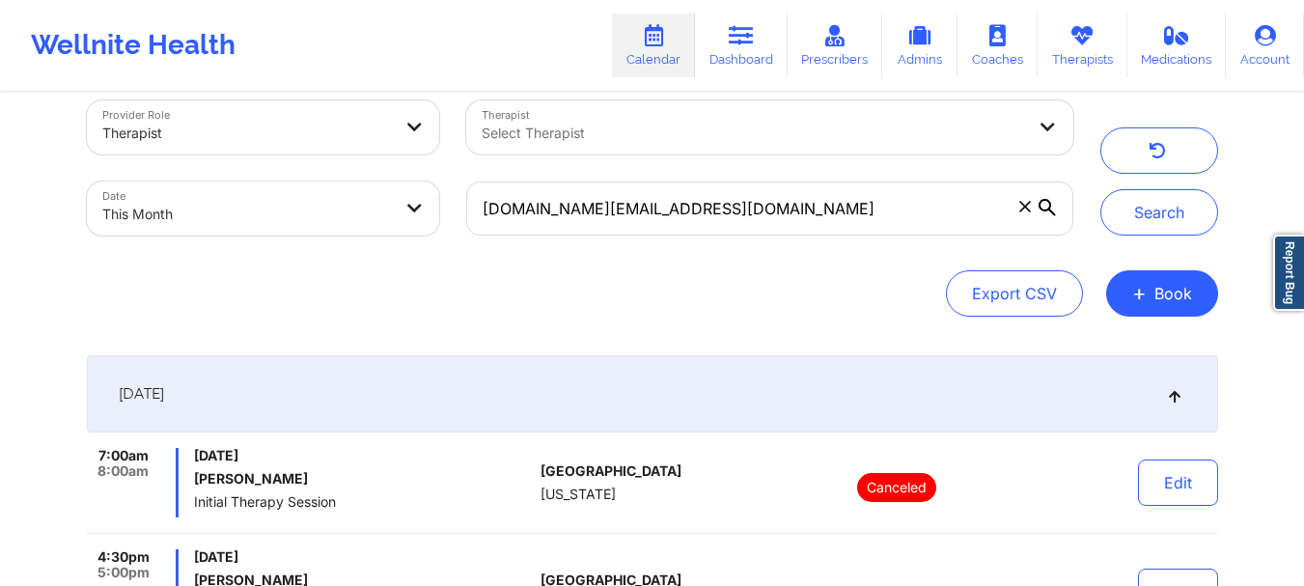
click at [1027, 207] on icon at bounding box center [1025, 207] width 12 height 12
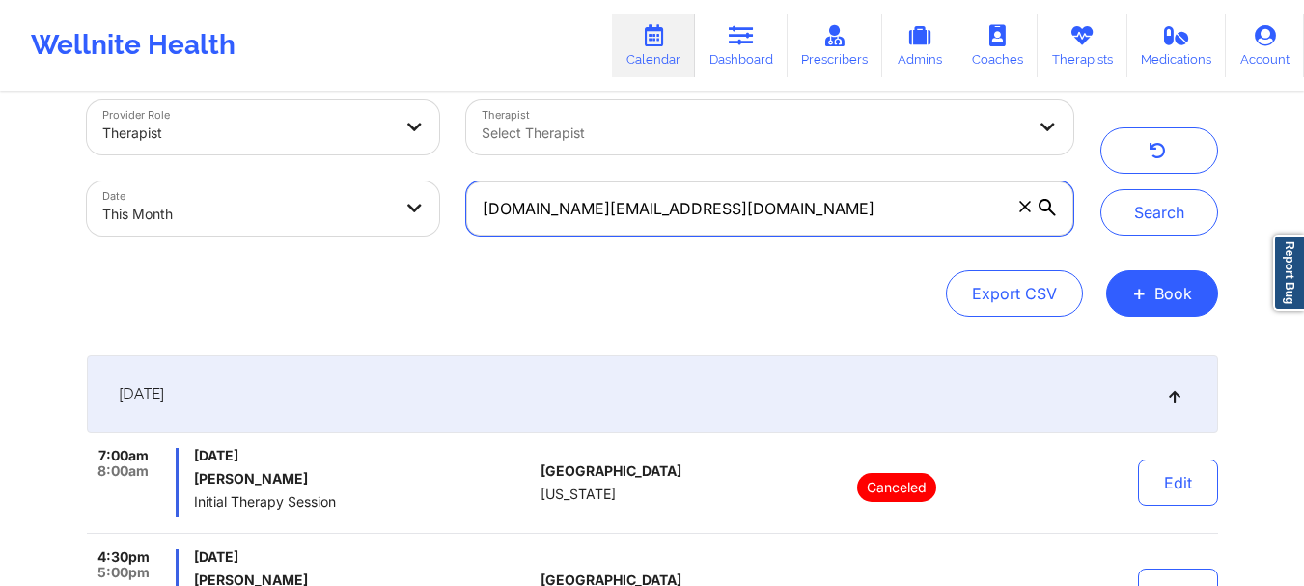
click at [1027, 207] on input "[DOMAIN_NAME][EMAIL_ADDRESS][DOMAIN_NAME]" at bounding box center [769, 208] width 606 height 54
paste input "[EMAIL_ADDRESS][DOMAIN_NAME]"
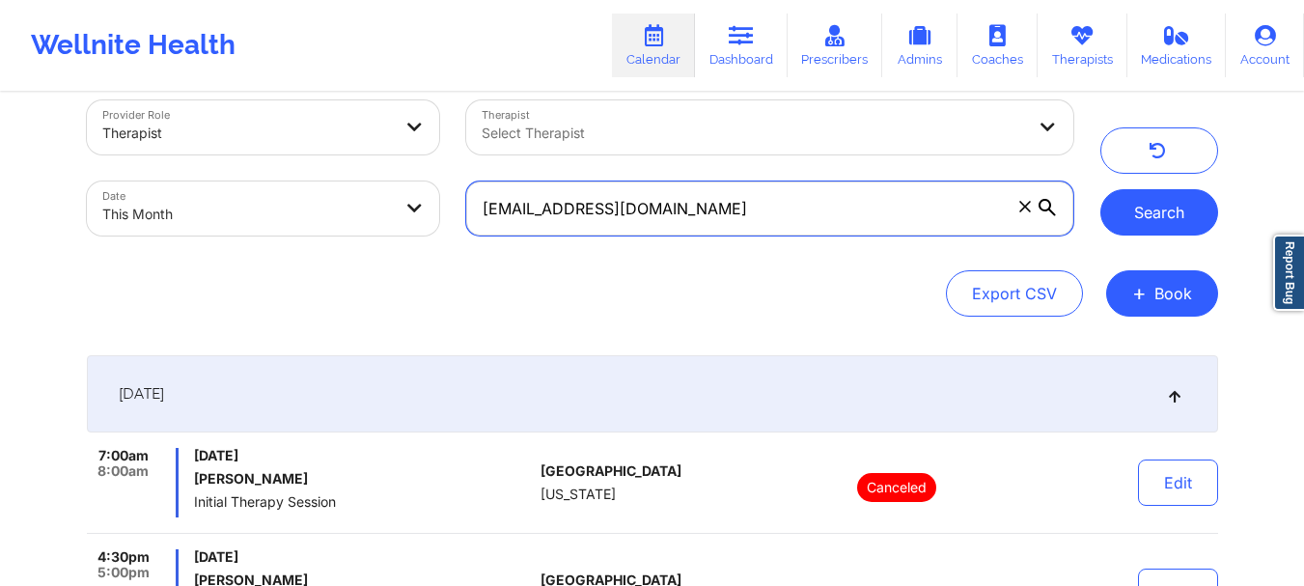
type input "[EMAIL_ADDRESS][DOMAIN_NAME]"
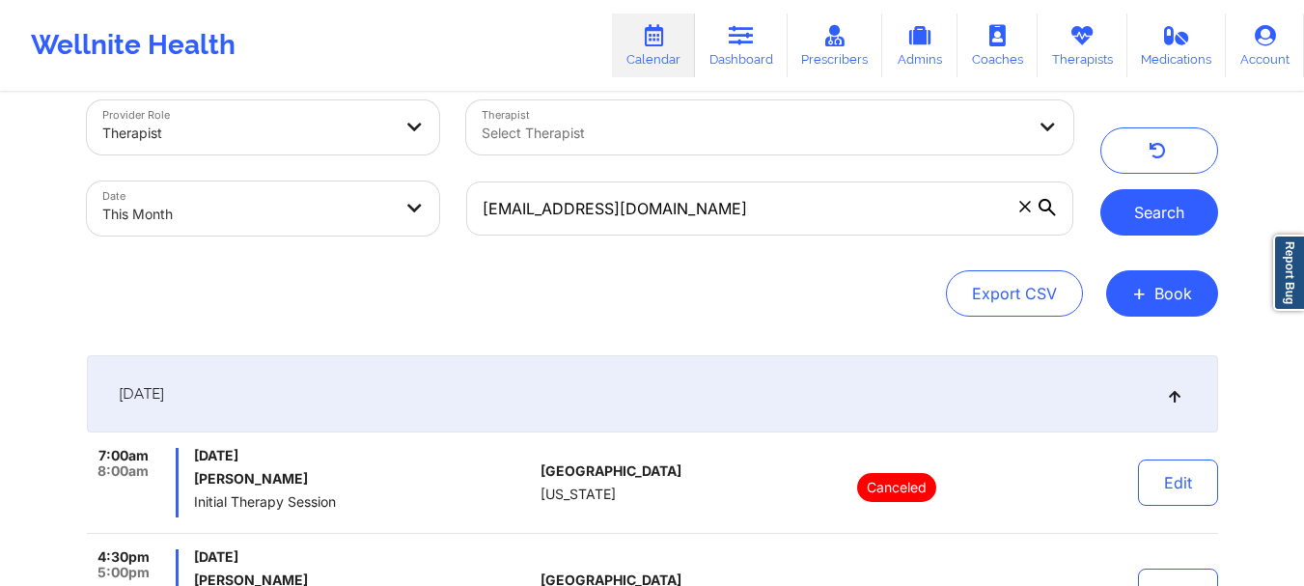
click at [1179, 210] on button "Search" at bounding box center [1159, 212] width 118 height 46
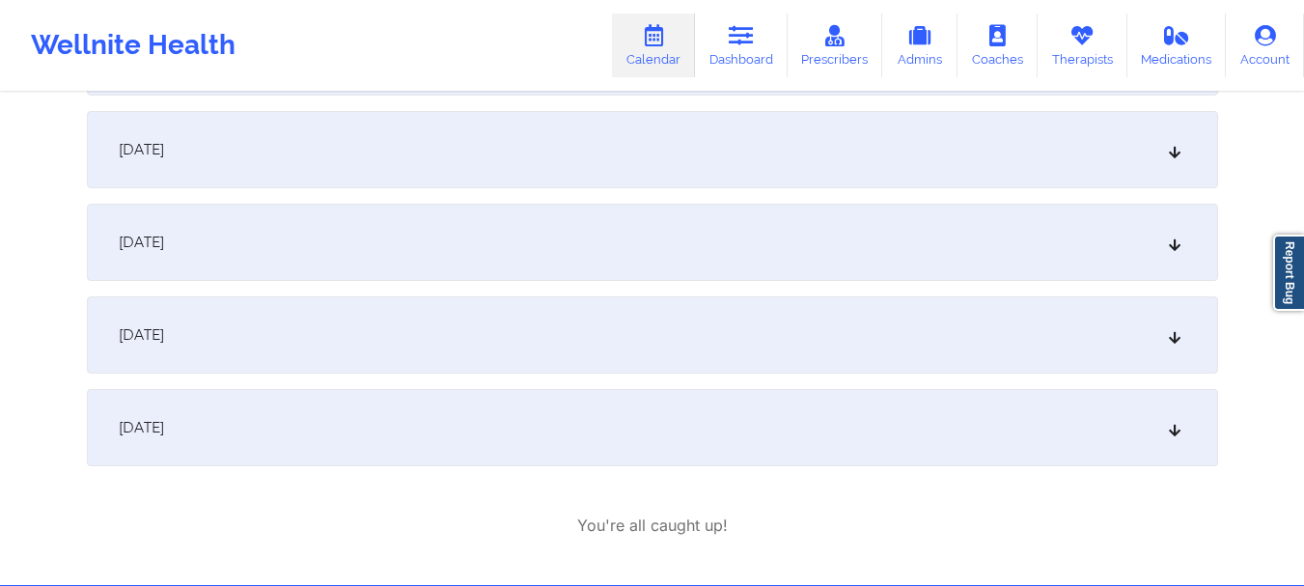
scroll to position [821, 0]
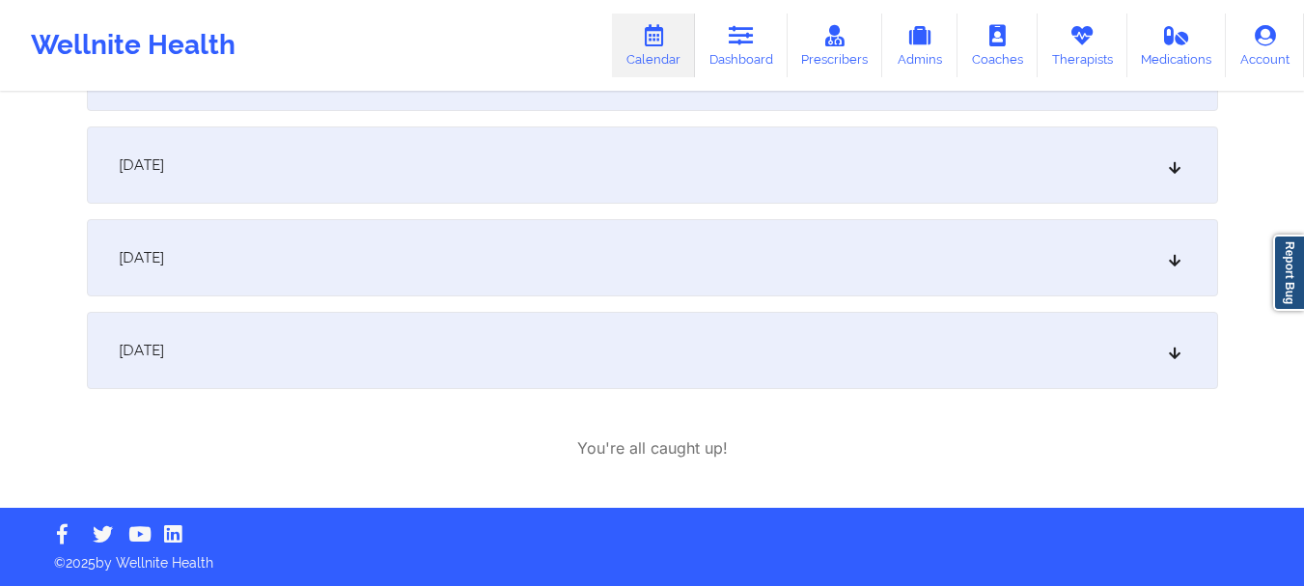
click at [1175, 347] on icon at bounding box center [1174, 351] width 16 height 14
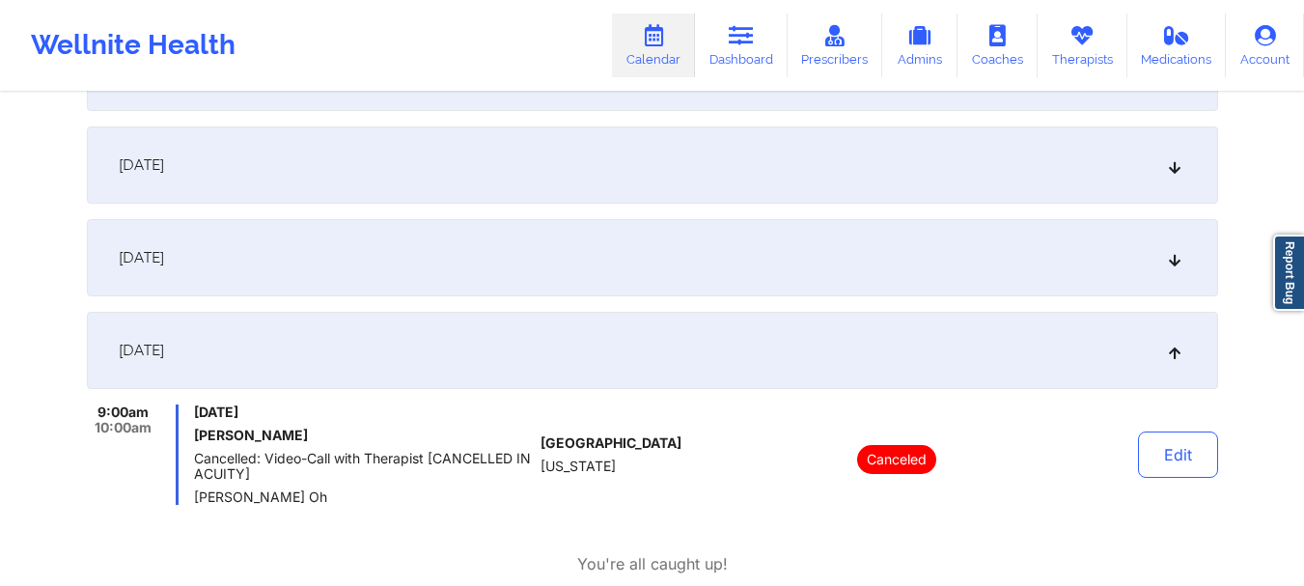
click at [1170, 170] on icon at bounding box center [1174, 165] width 16 height 14
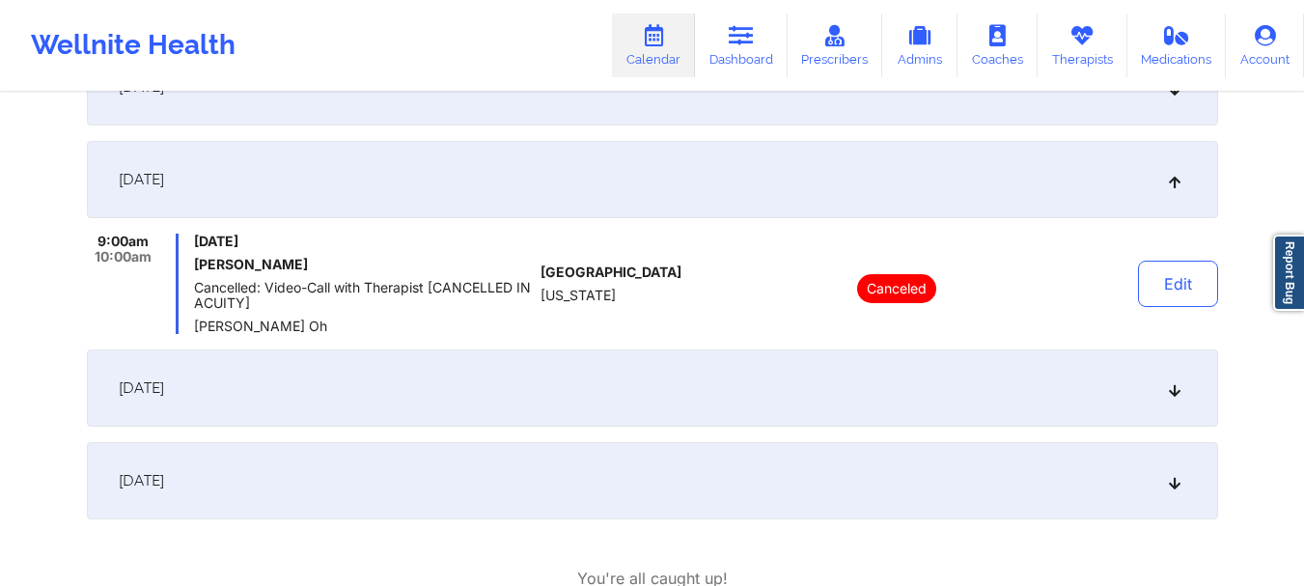
scroll to position [711, 0]
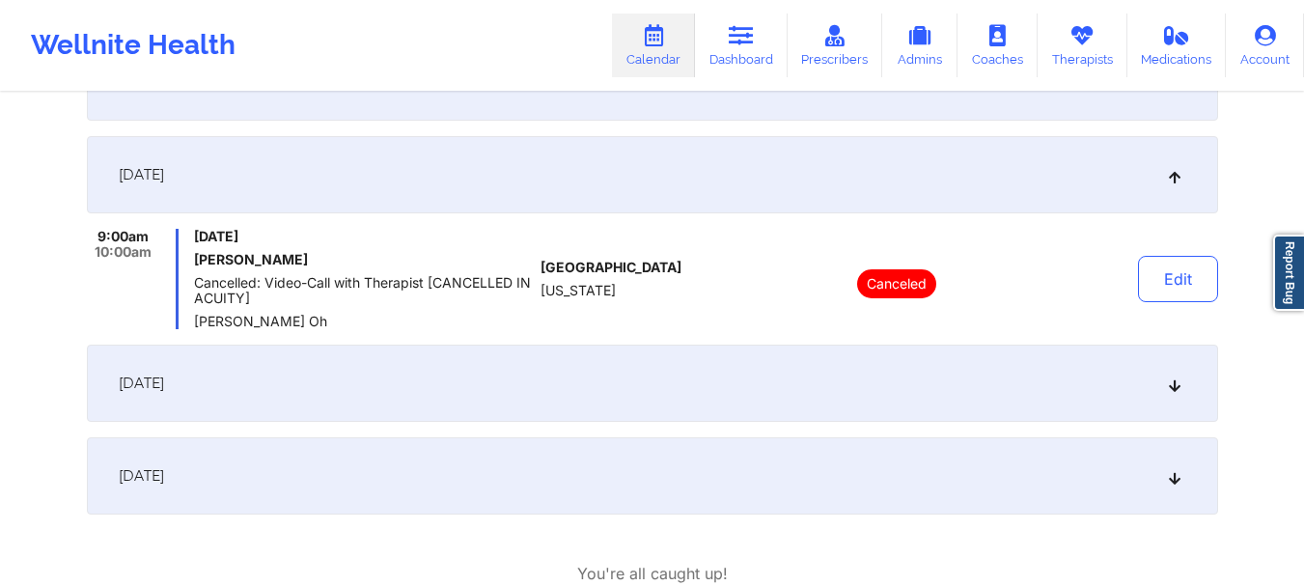
click at [1173, 388] on icon at bounding box center [1174, 383] width 16 height 14
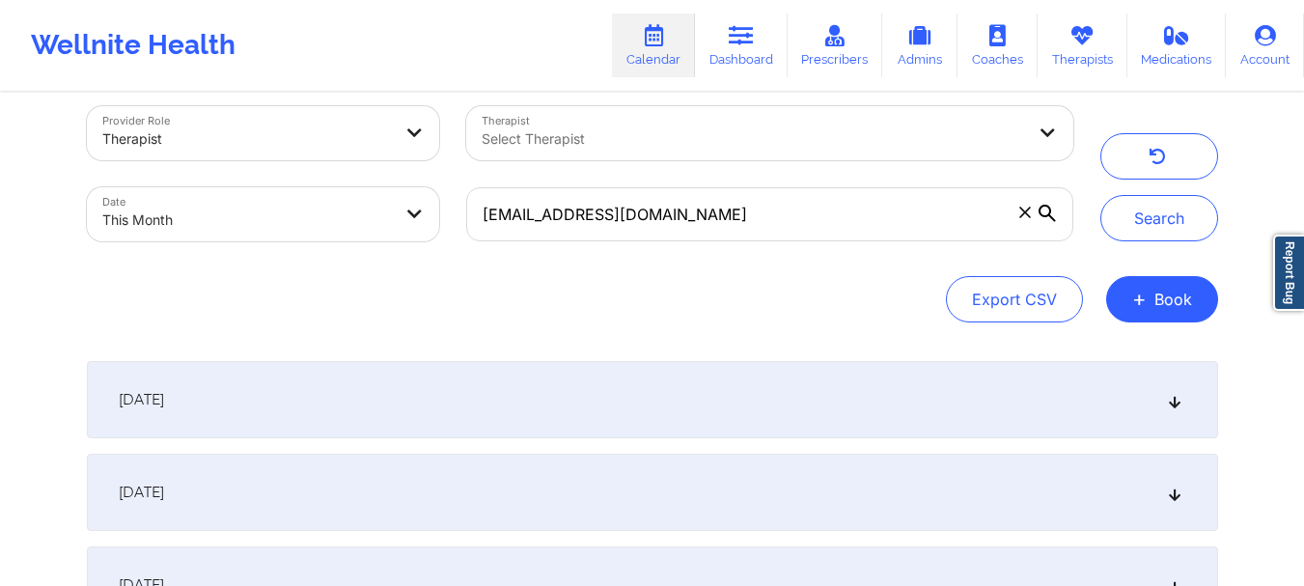
scroll to position [0, 0]
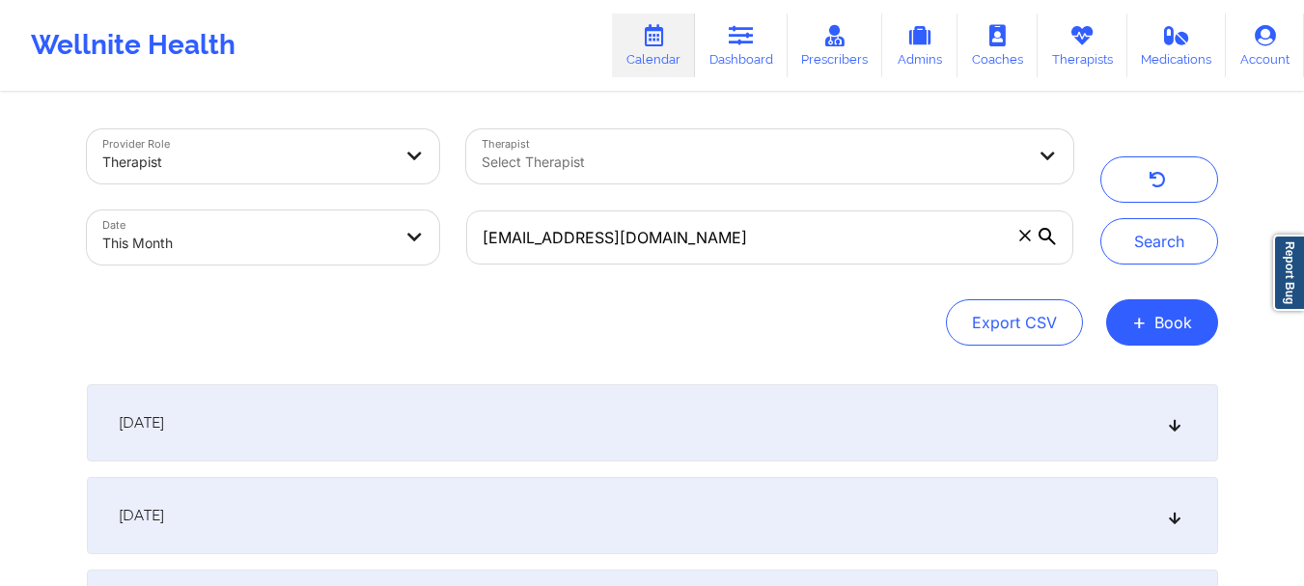
click at [256, 244] on body "Wellnite Health Calendar Dashboard Prescribers Admins Coaches Therapists Medica…" at bounding box center [652, 293] width 1304 height 586
select select "2025-8"
select select "2025-9"
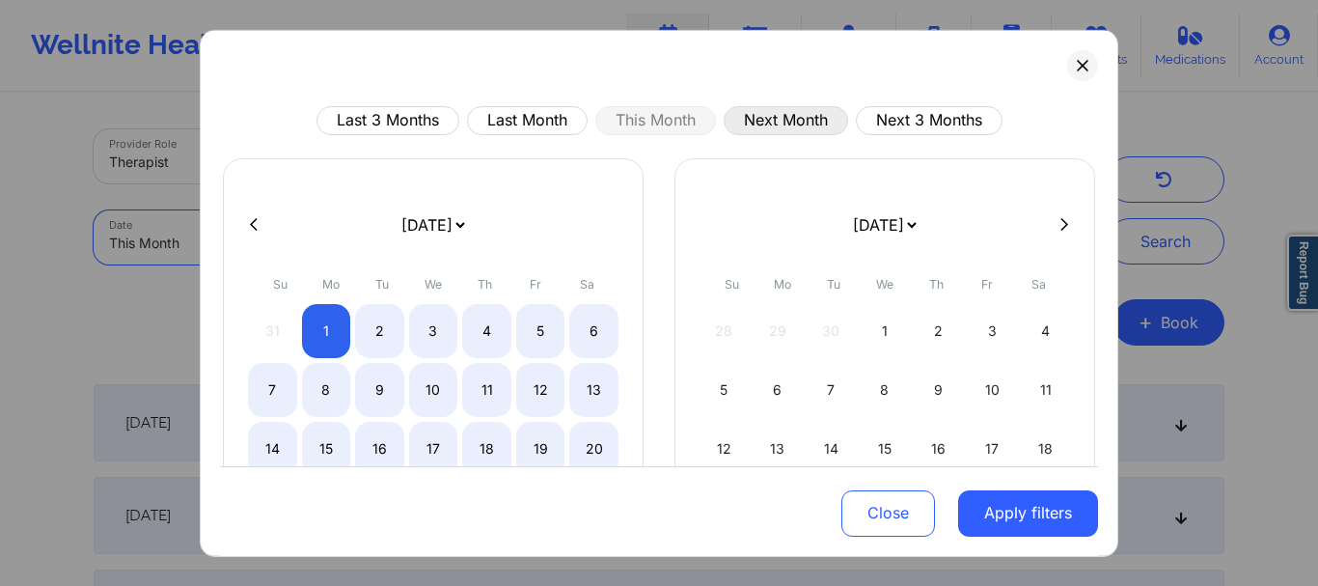
click at [743, 117] on button "Next Month" at bounding box center [786, 119] width 125 height 29
select select "2025-9"
select select "2025-10"
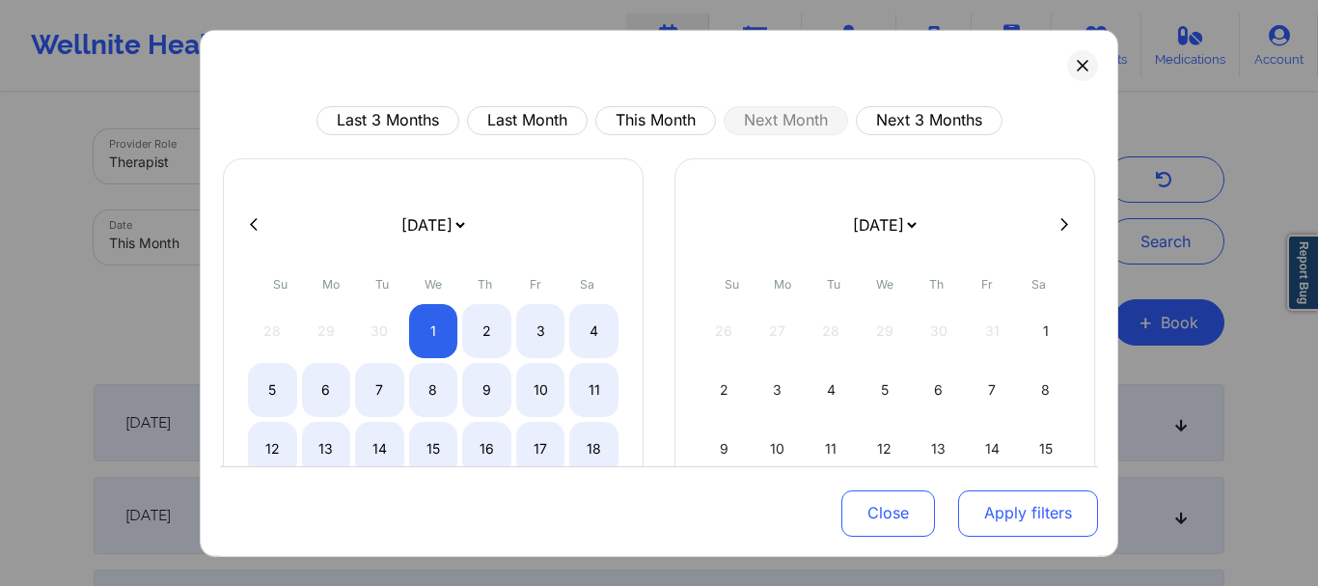
click at [978, 509] on button "Apply filters" at bounding box center [1028, 513] width 140 height 46
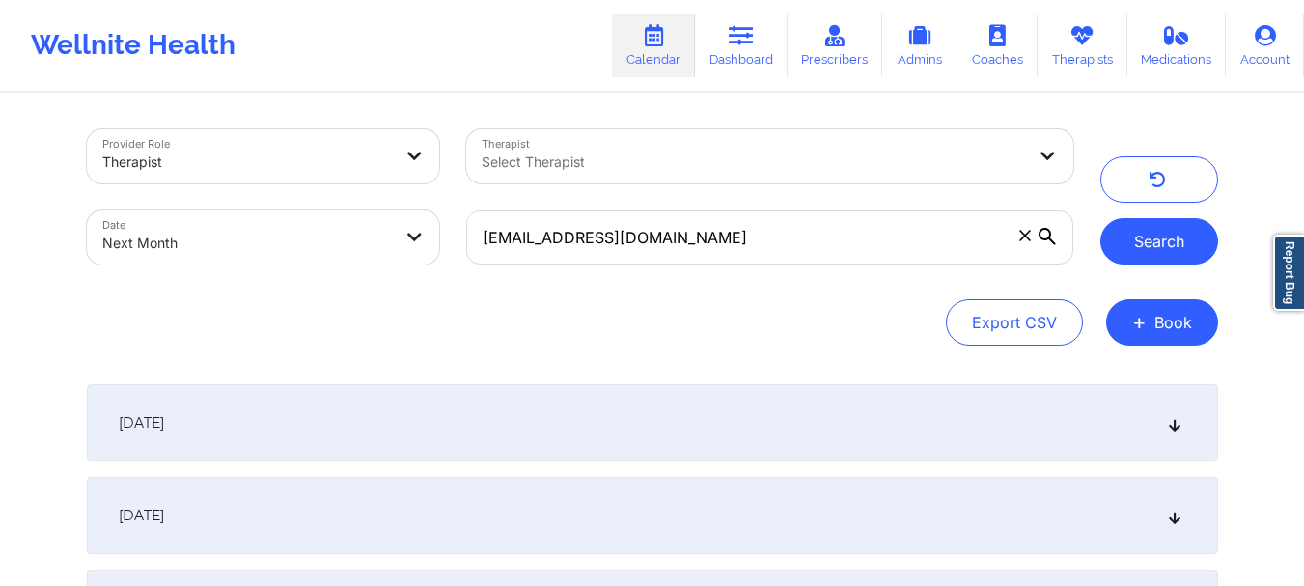
click at [1181, 257] on button "Search" at bounding box center [1159, 241] width 118 height 46
click at [1174, 427] on icon at bounding box center [1174, 423] width 16 height 14
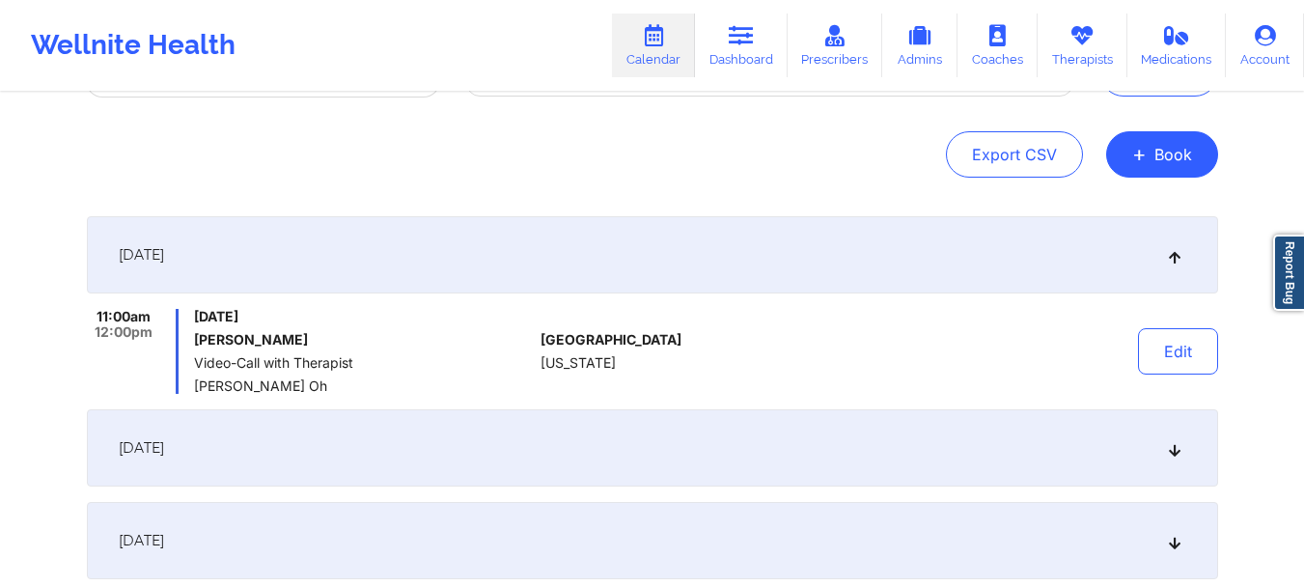
scroll to position [185, 0]
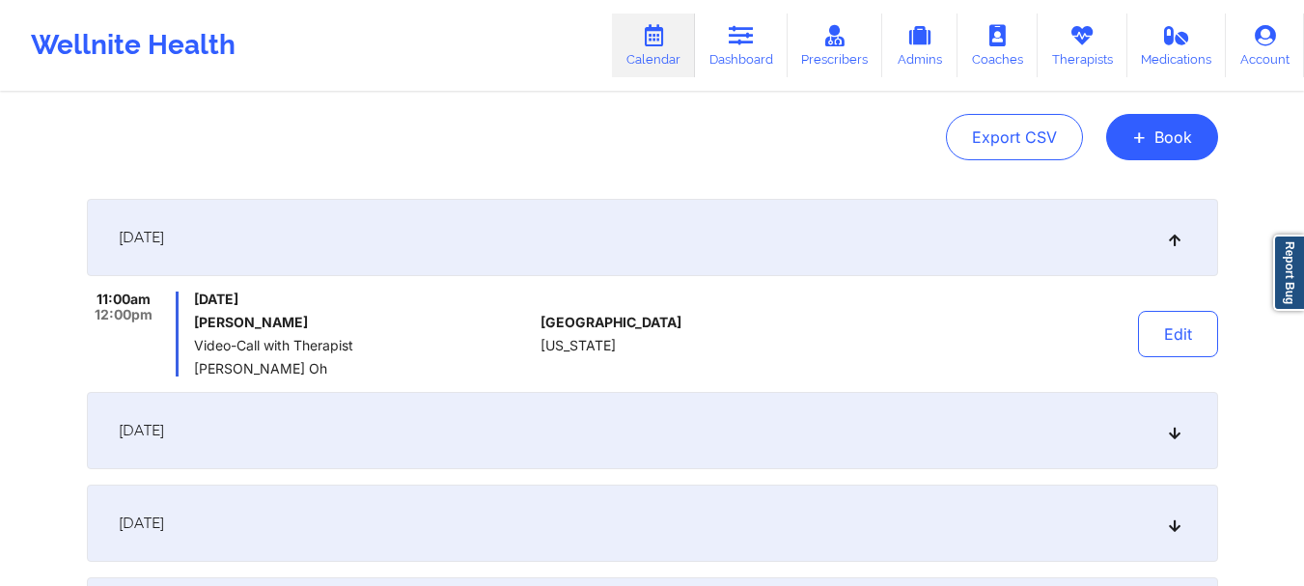
click at [1172, 437] on icon at bounding box center [1174, 431] width 16 height 14
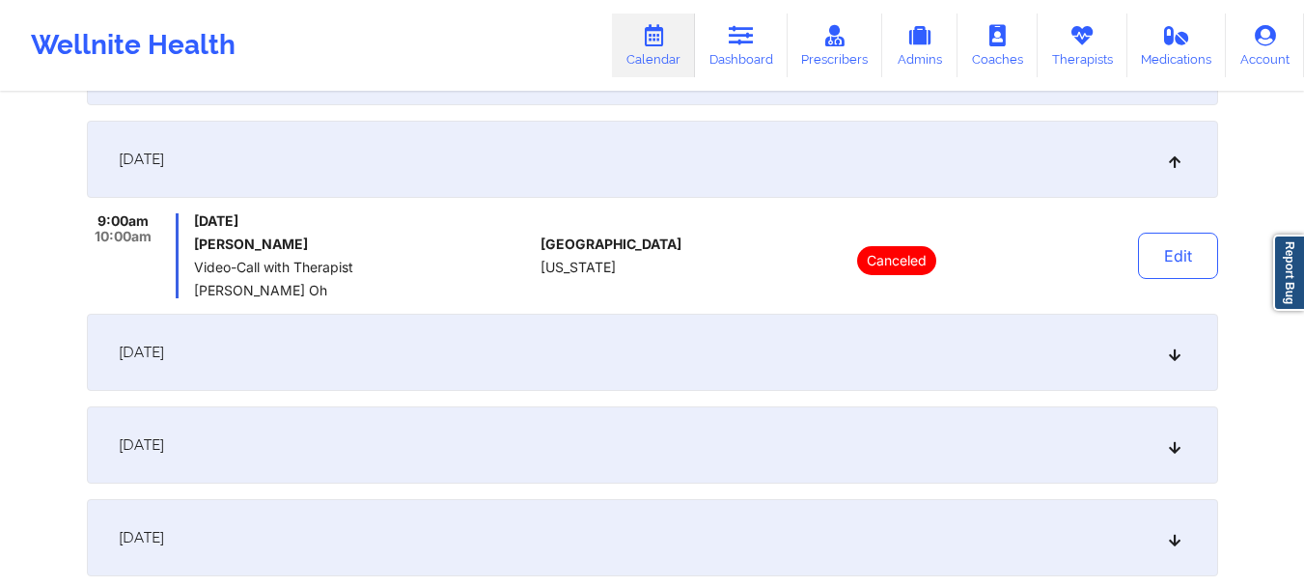
scroll to position [393, 0]
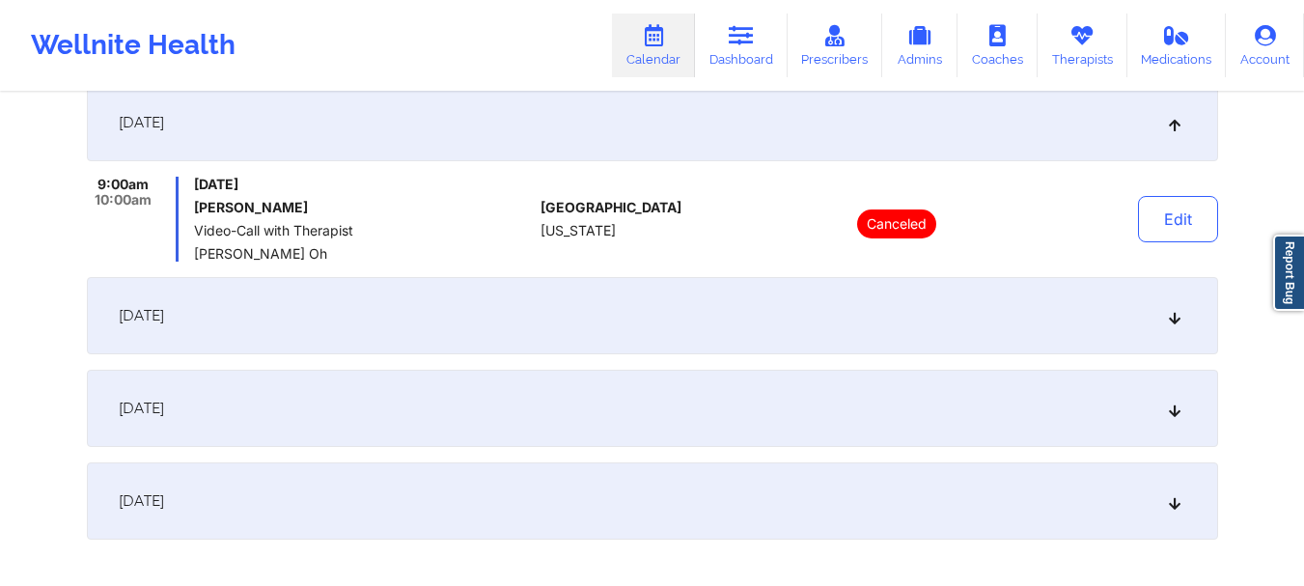
click at [1179, 315] on icon at bounding box center [1174, 316] width 16 height 14
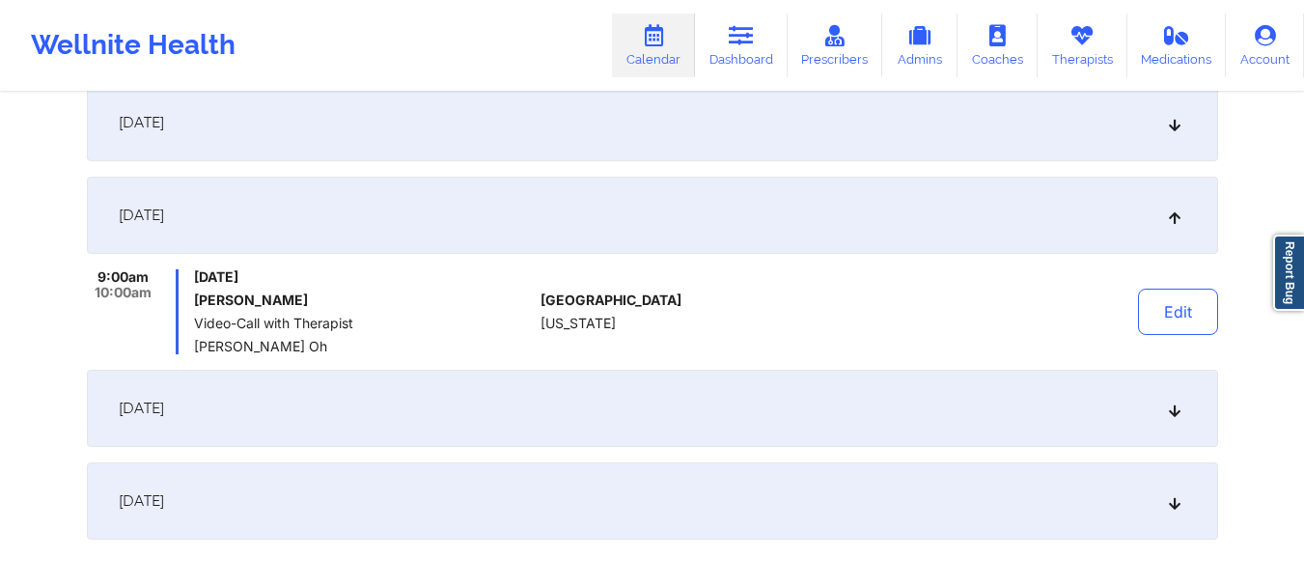
click at [1178, 422] on div "[DATE]" at bounding box center [652, 408] width 1131 height 77
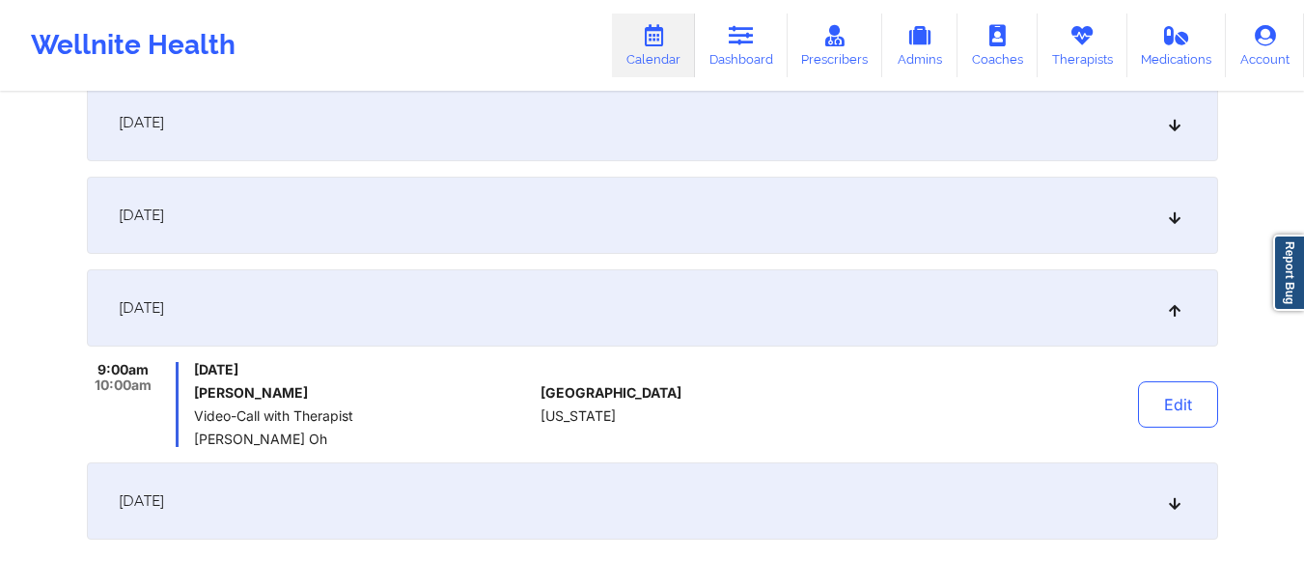
click at [1168, 495] on icon at bounding box center [1174, 501] width 16 height 14
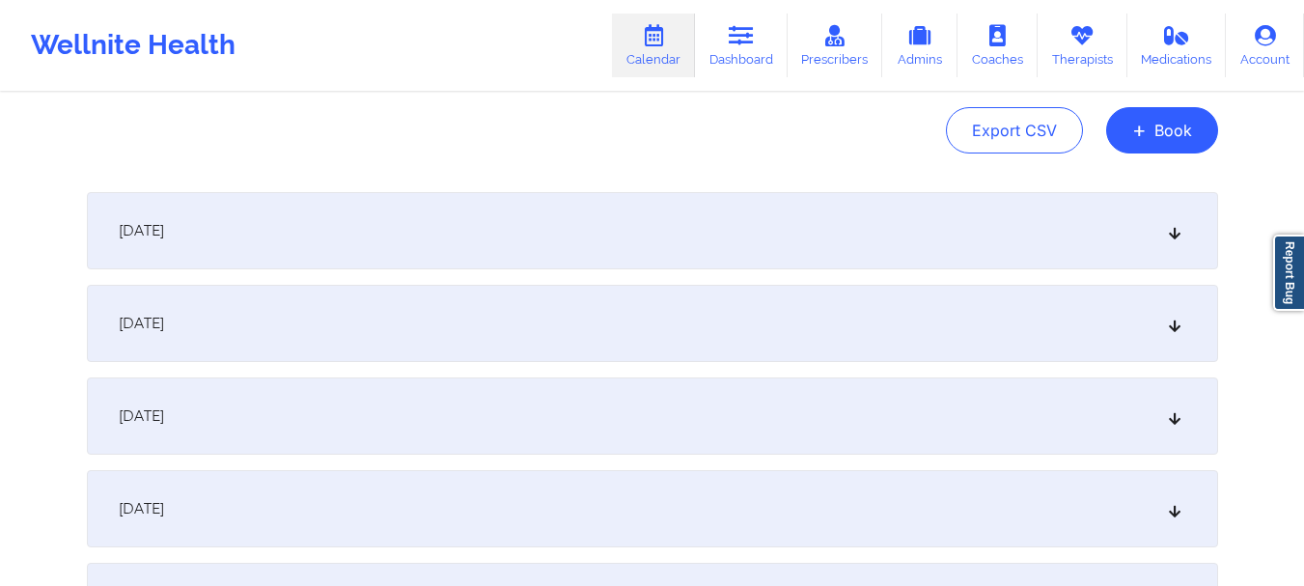
scroll to position [202, 0]
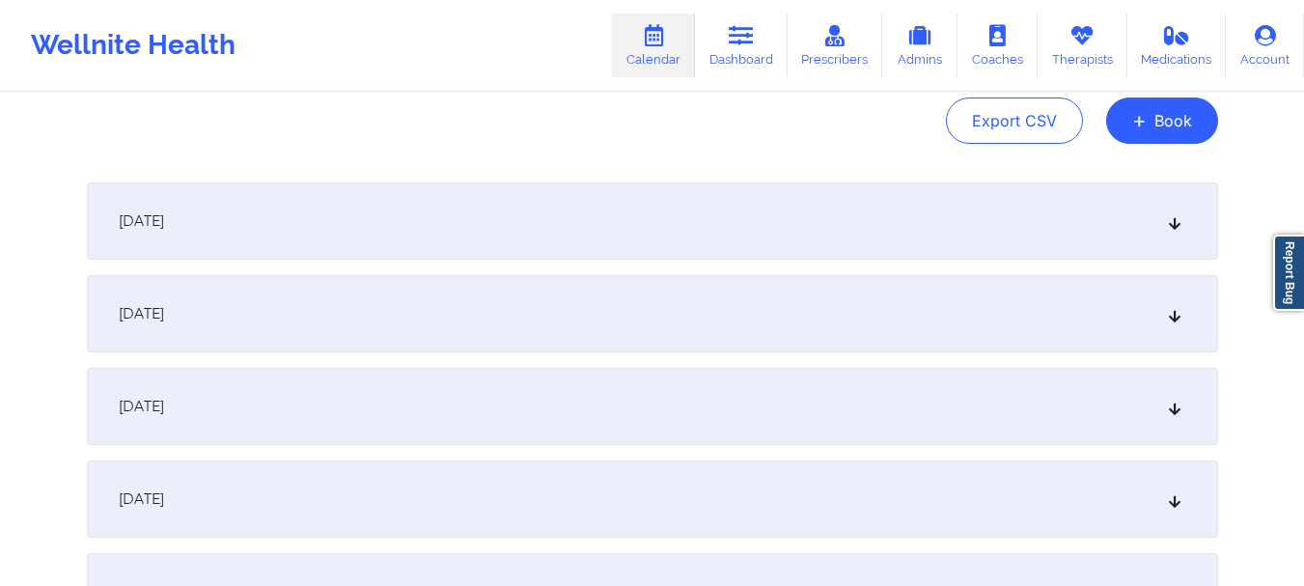
click at [1180, 414] on div "[DATE]" at bounding box center [652, 406] width 1131 height 77
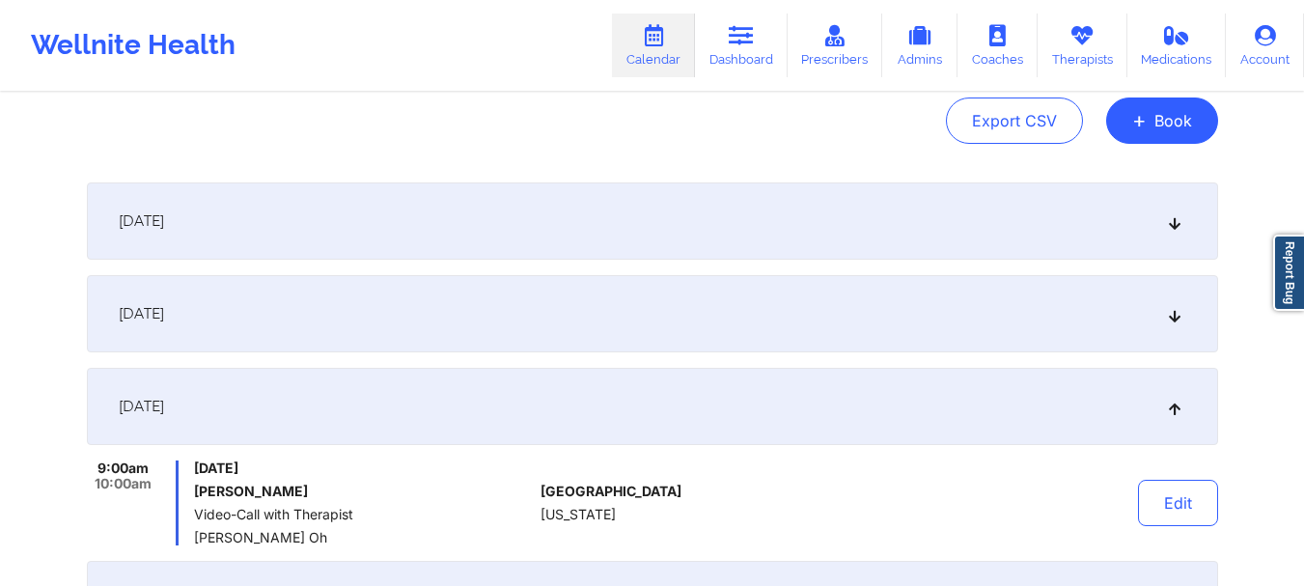
click at [1177, 310] on icon at bounding box center [1174, 314] width 16 height 14
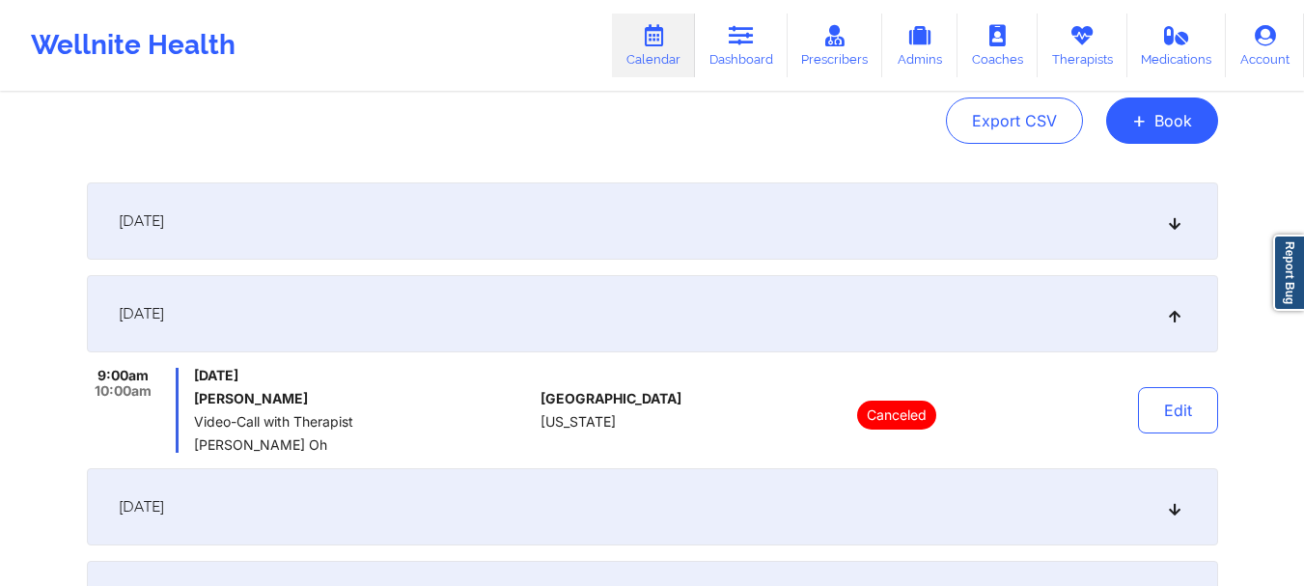
click at [1177, 311] on icon at bounding box center [1174, 314] width 16 height 14
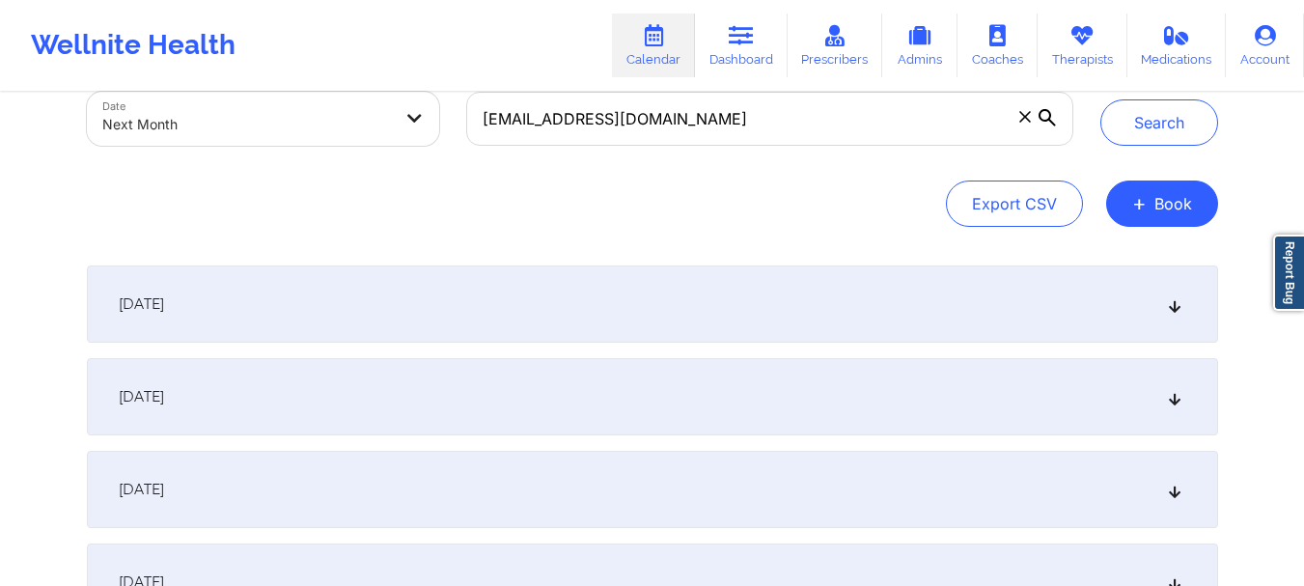
scroll to position [115, 0]
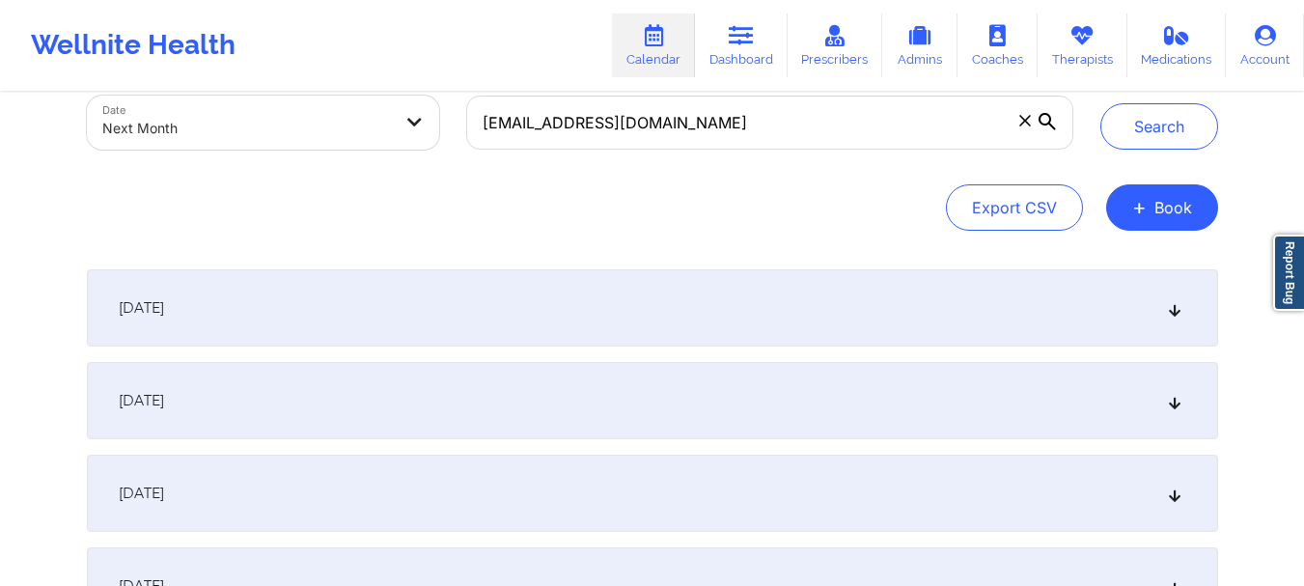
click at [1174, 308] on icon at bounding box center [1174, 308] width 16 height 14
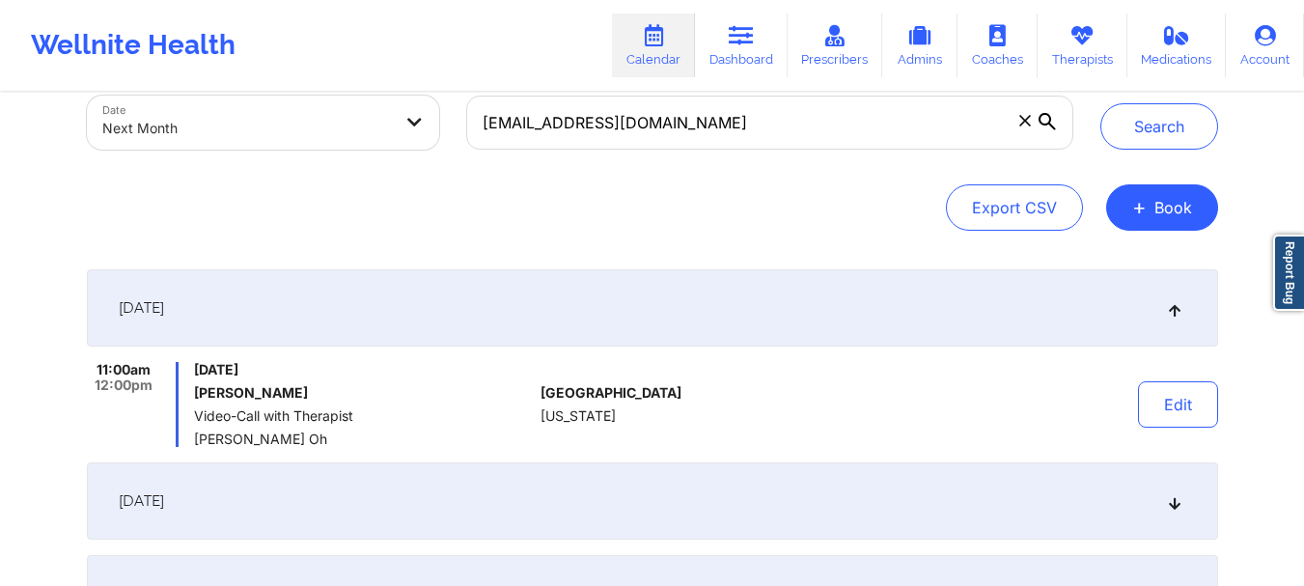
click at [1174, 308] on icon at bounding box center [1174, 308] width 16 height 14
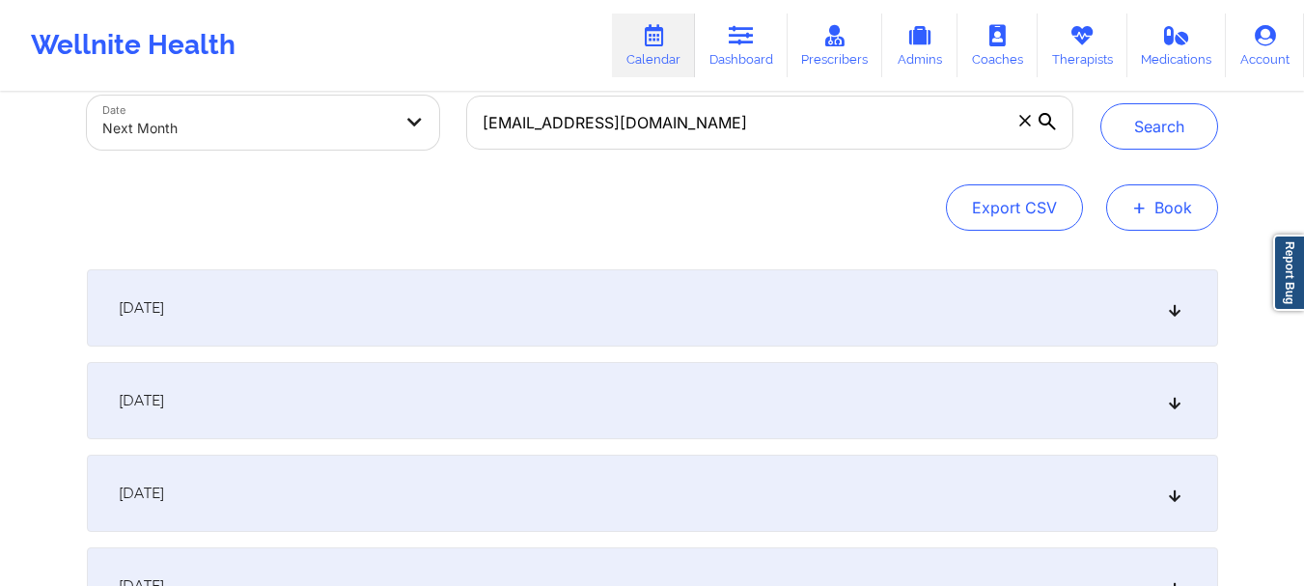
click at [1161, 209] on button "+ Book" at bounding box center [1162, 207] width 112 height 46
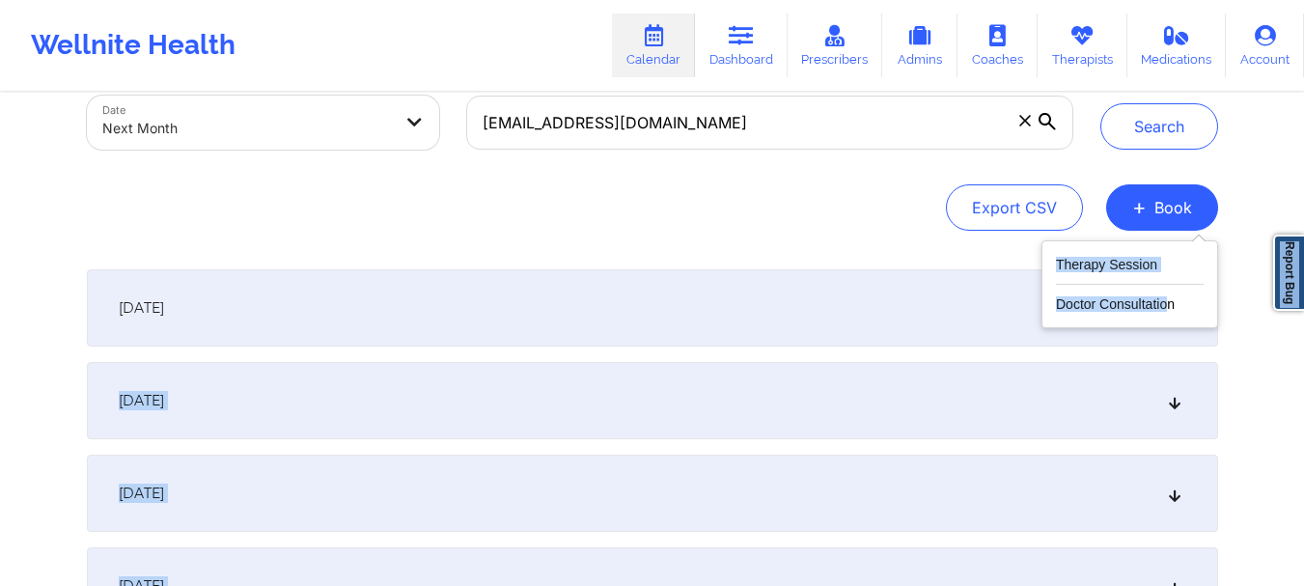
drag, startPoint x: 1127, startPoint y: 342, endPoint x: 1168, endPoint y: 316, distance: 48.2
click at [1168, 316] on body "Wellnite Health Calendar Dashboard Prescribers Admins Coaches Therapists Medica…" at bounding box center [652, 178] width 1304 height 586
click at [1177, 308] on icon at bounding box center [1174, 308] width 16 height 14
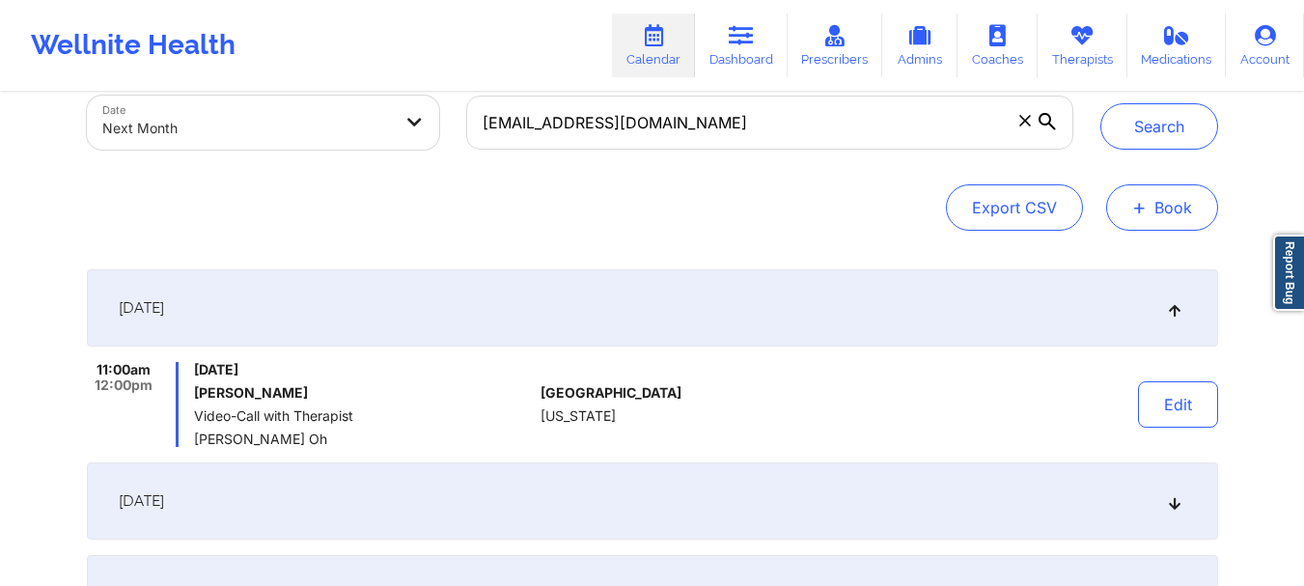
click at [1145, 209] on span "+" at bounding box center [1139, 207] width 14 height 11
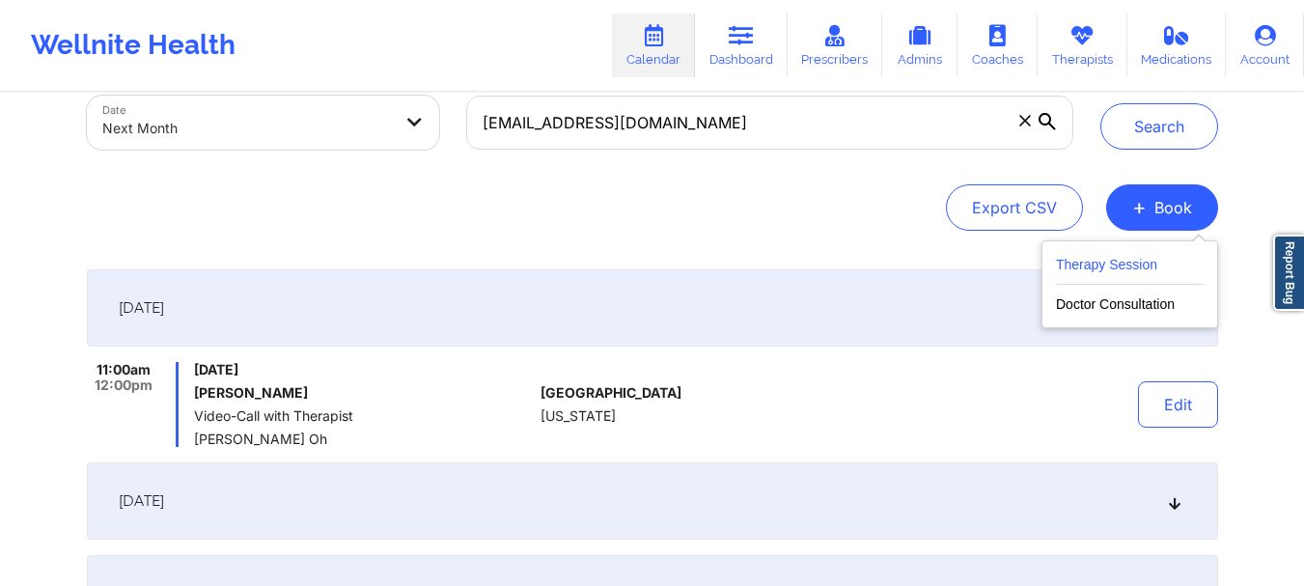
click at [1064, 270] on button "Therapy Session" at bounding box center [1130, 269] width 148 height 32
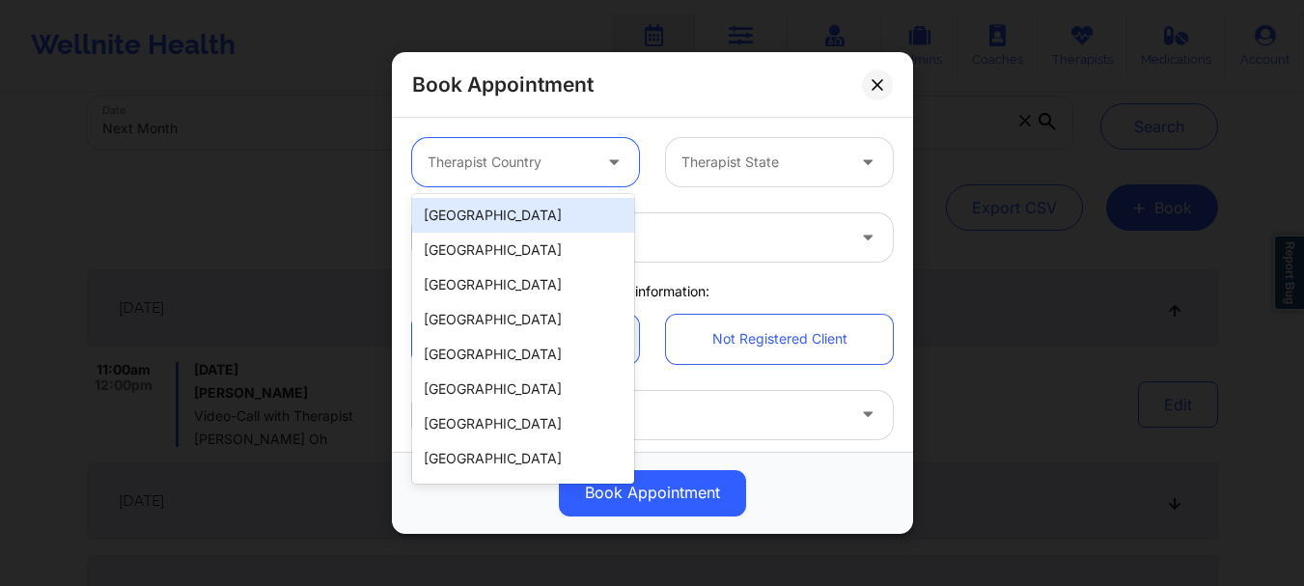
click at [470, 167] on div at bounding box center [509, 162] width 163 height 23
click at [471, 208] on div "[GEOGRAPHIC_DATA]" at bounding box center [523, 215] width 222 height 35
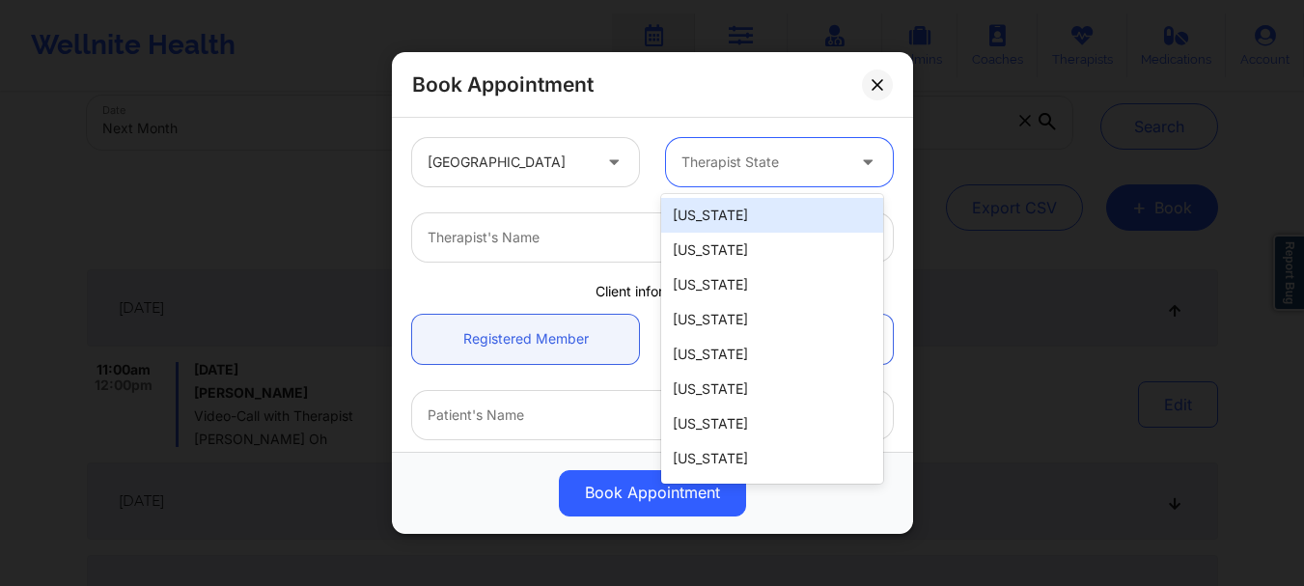
click at [761, 144] on div "Therapist State" at bounding box center [756, 162] width 180 height 48
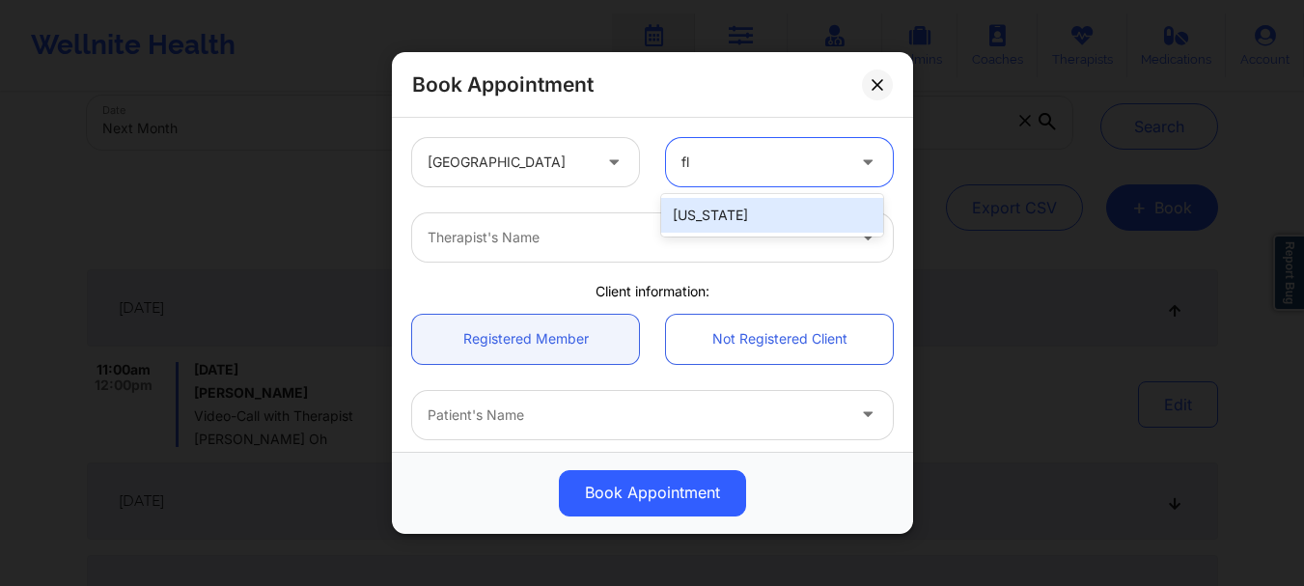
type input "flo"
click at [692, 226] on div "[US_STATE]" at bounding box center [772, 215] width 222 height 35
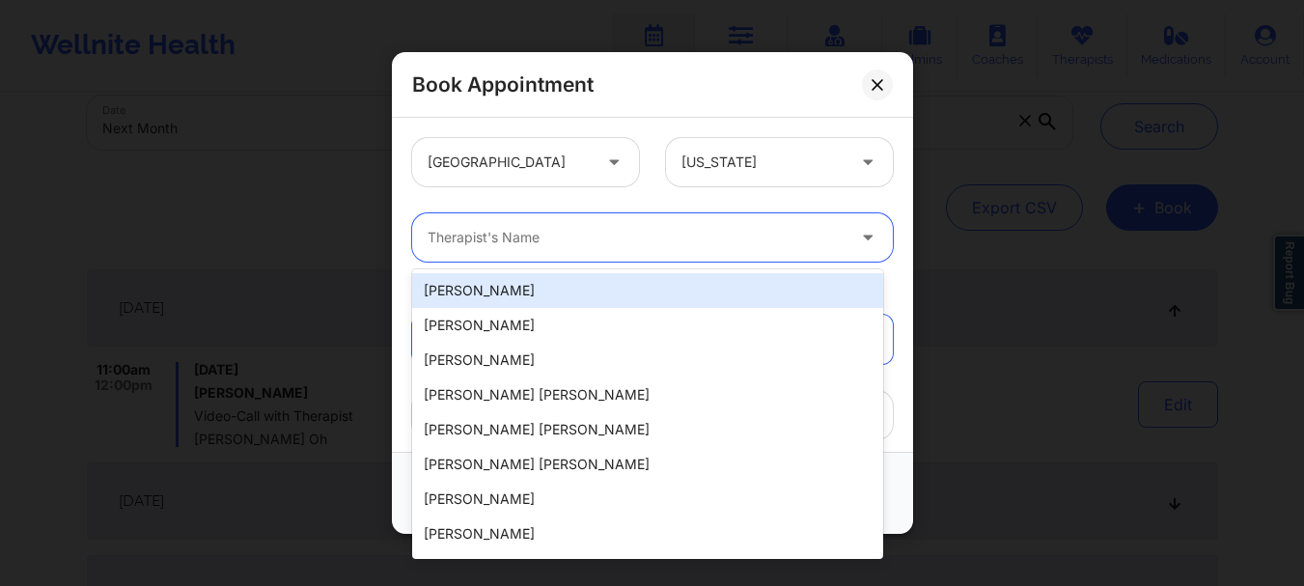
click at [578, 244] on div at bounding box center [636, 237] width 417 height 23
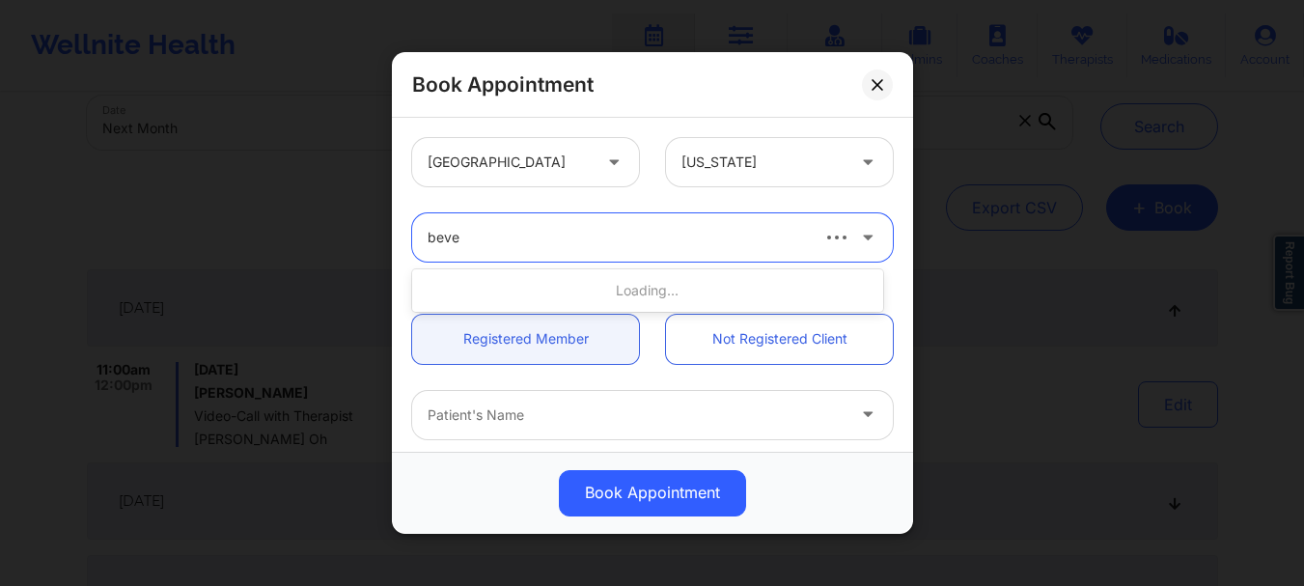
type input "[PERSON_NAME]"
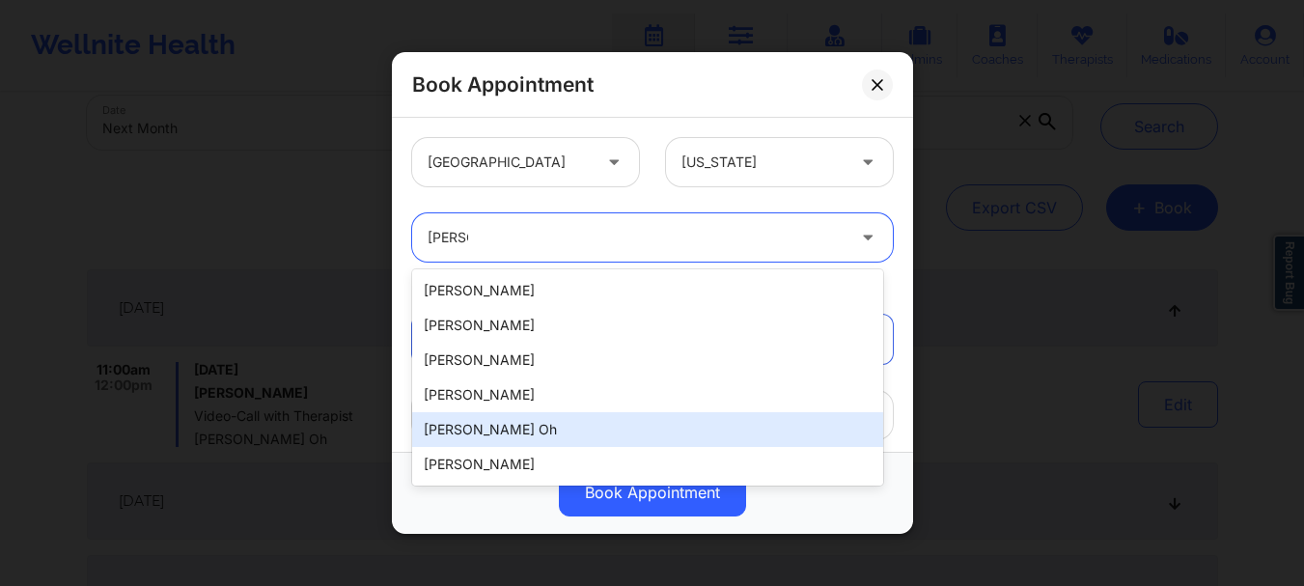
click at [490, 429] on div "[PERSON_NAME] Oh" at bounding box center [647, 429] width 471 height 35
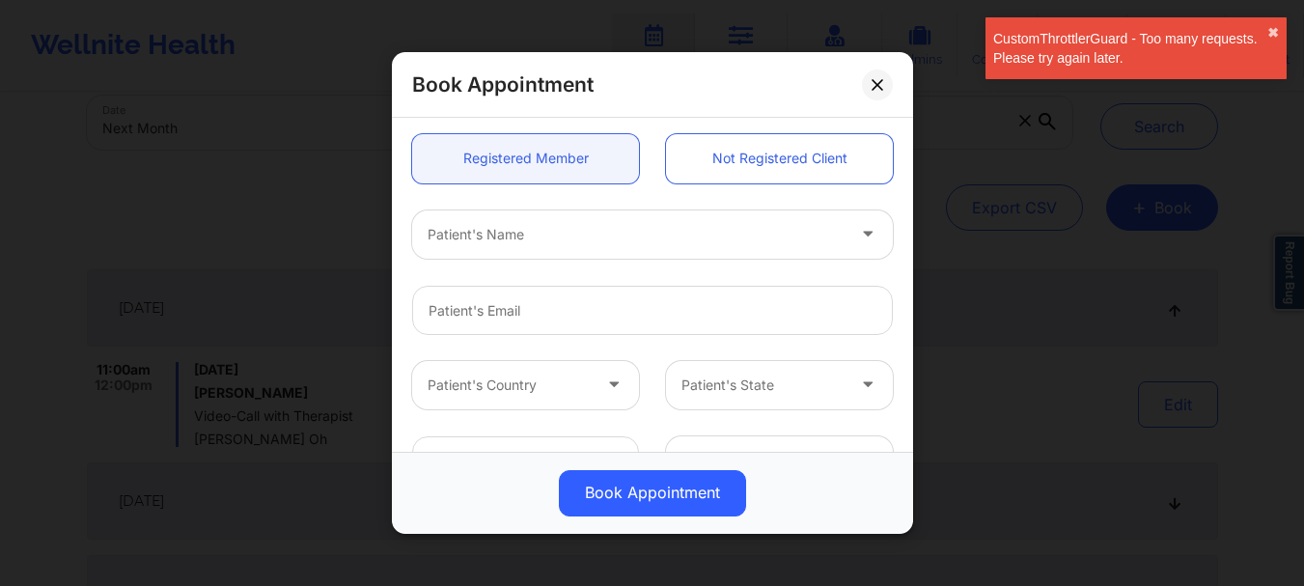
scroll to position [215, 0]
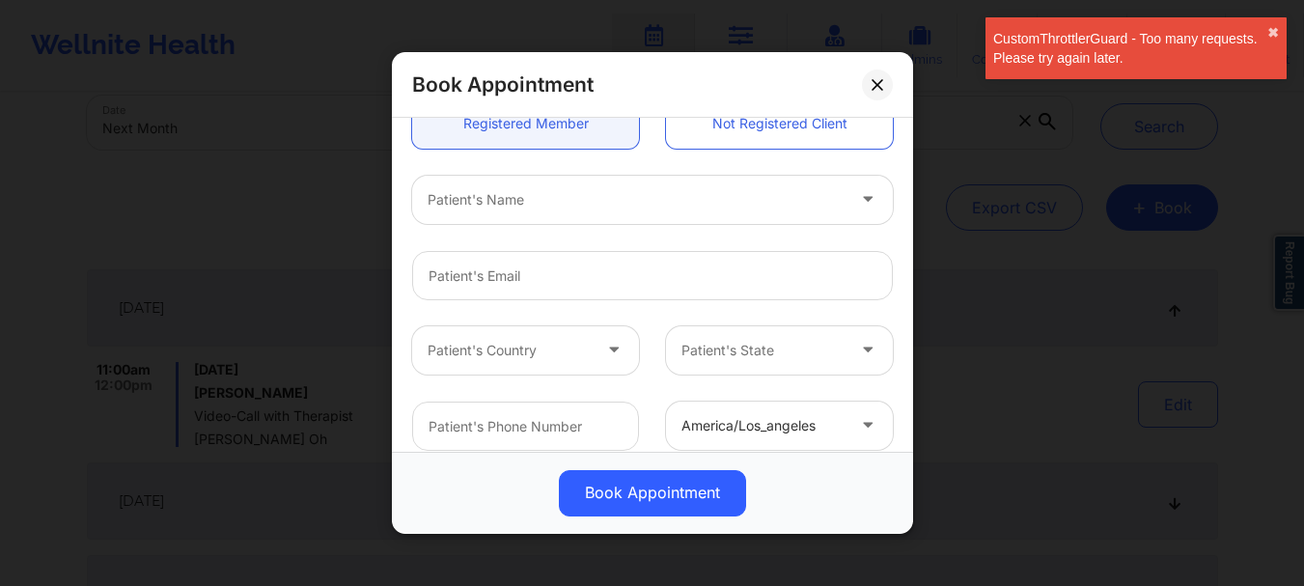
click at [531, 209] on div at bounding box center [636, 199] width 417 height 23
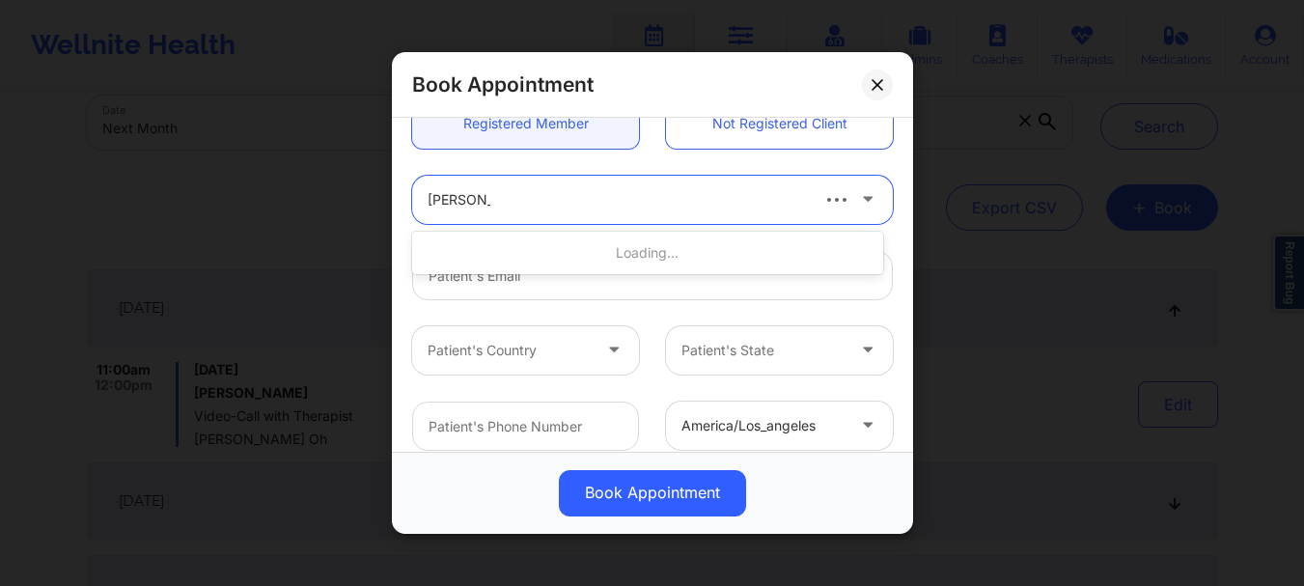
type input "[PERSON_NAME] are"
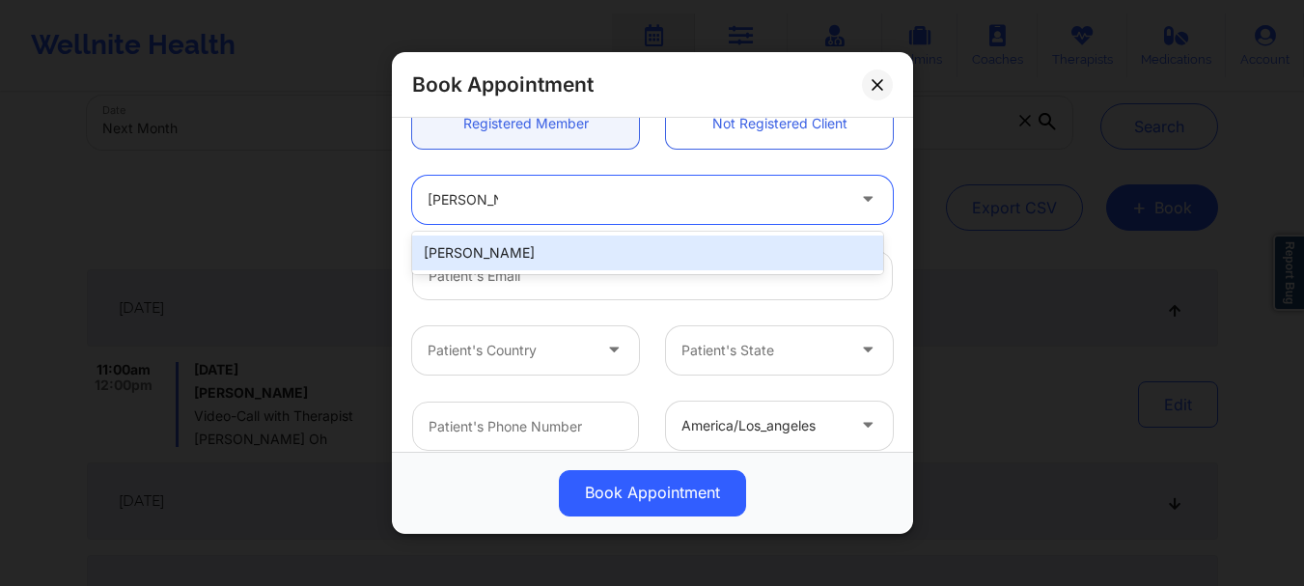
click at [513, 245] on div "[PERSON_NAME]" at bounding box center [647, 252] width 471 height 35
type input "[EMAIL_ADDRESS][DOMAIN_NAME]"
type input "[PHONE_NUMBER]"
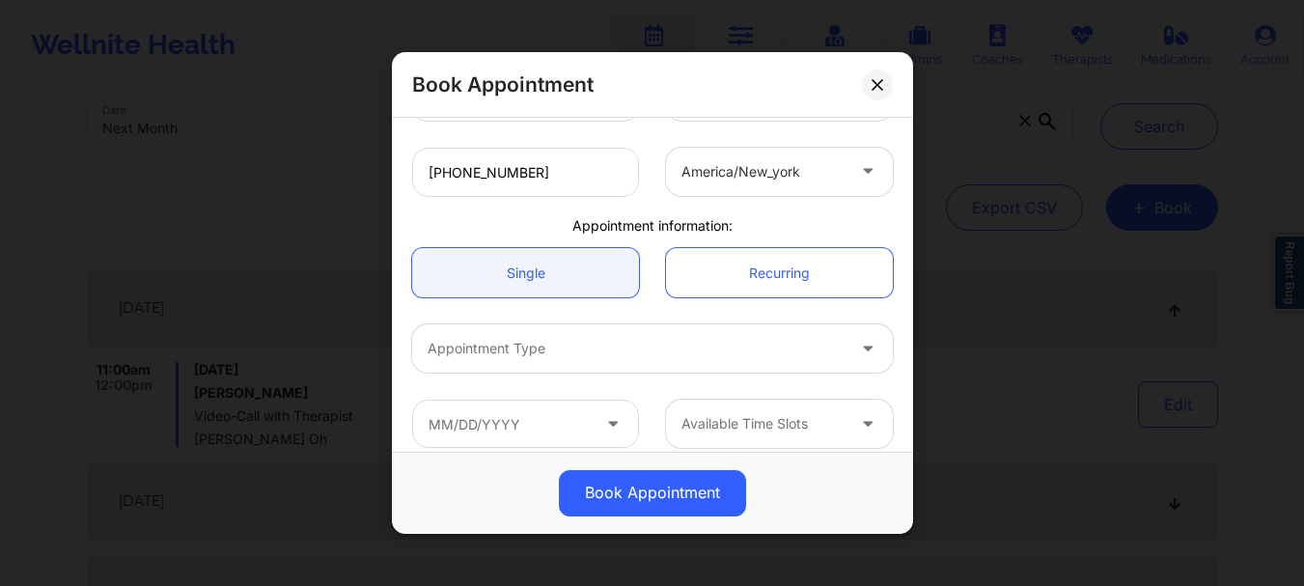
scroll to position [485, 0]
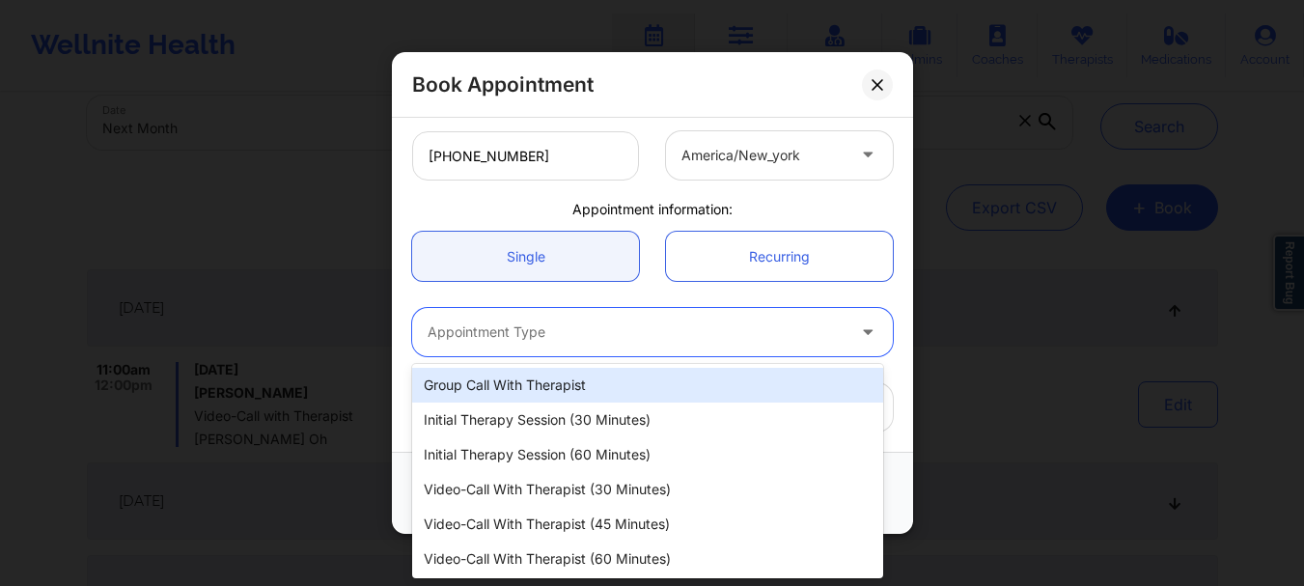
click at [540, 322] on div at bounding box center [636, 332] width 417 height 23
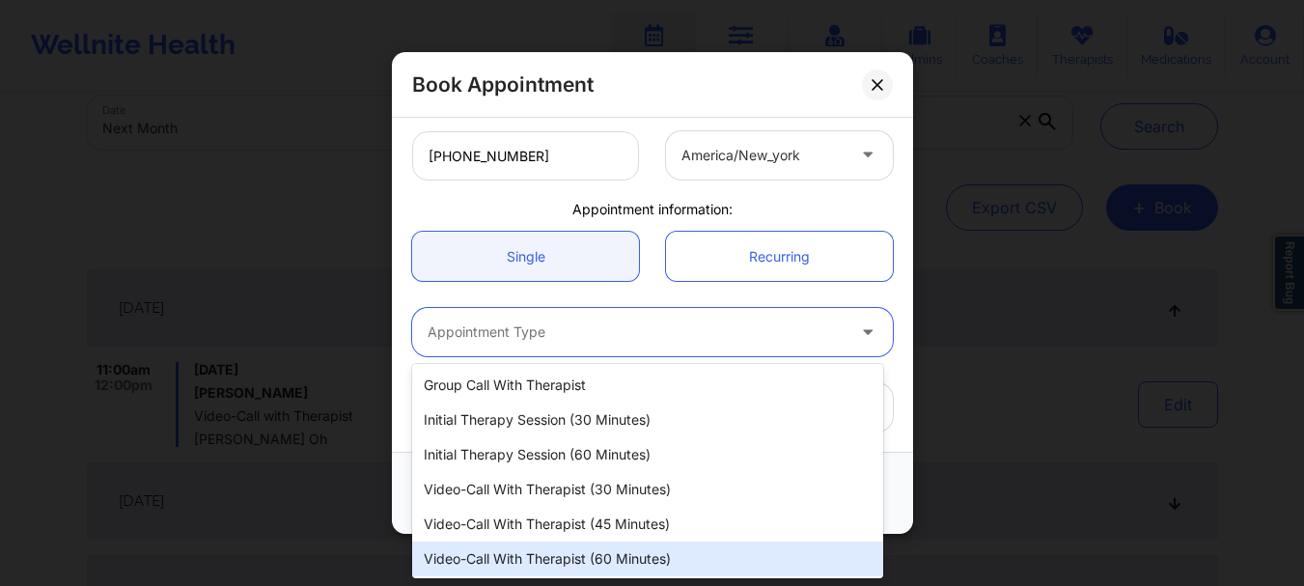
click at [573, 548] on div "Video-Call with Therapist (60 minutes)" at bounding box center [647, 558] width 471 height 35
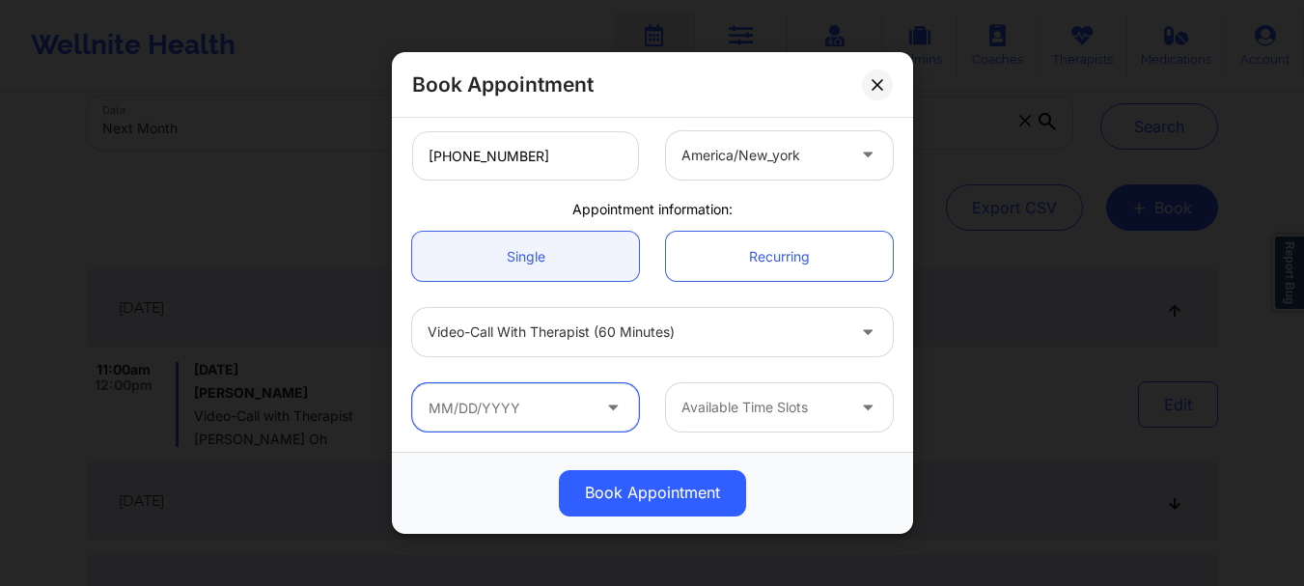
click at [560, 417] on input "text" at bounding box center [525, 407] width 227 height 48
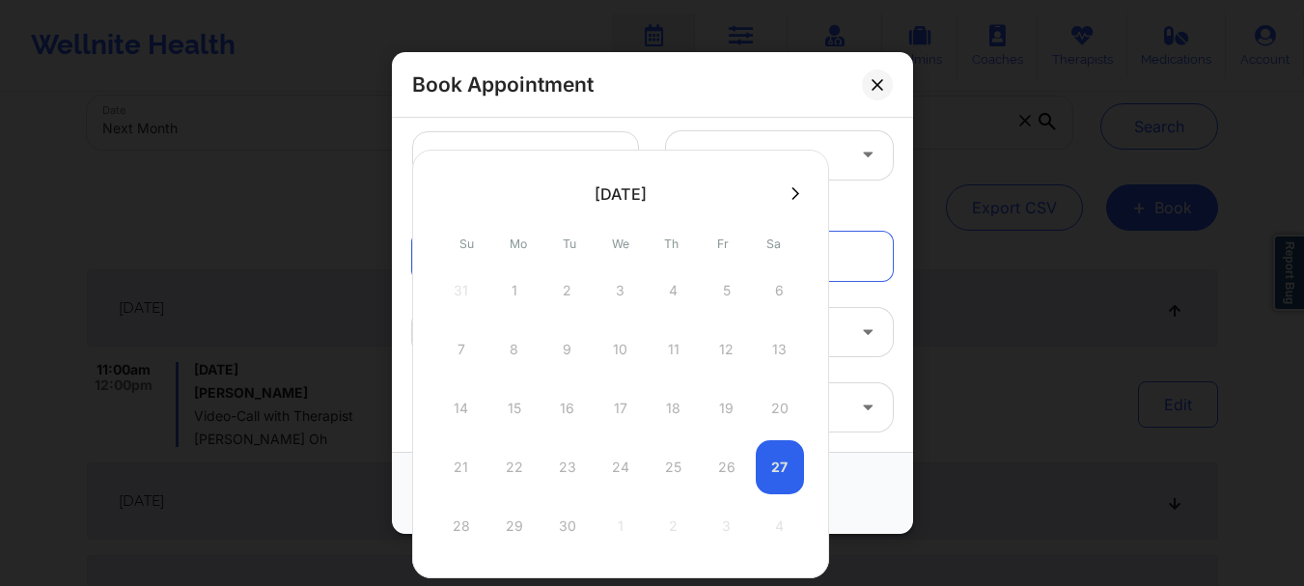
click at [791, 195] on icon at bounding box center [795, 193] width 8 height 14
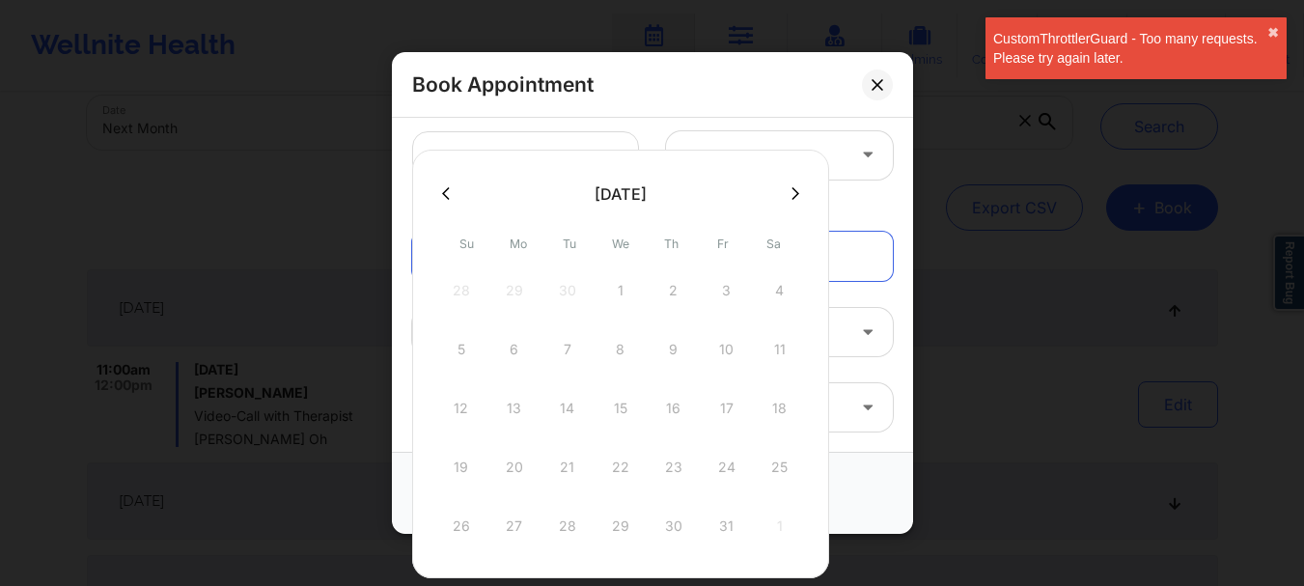
click at [719, 353] on div "5 6 7 8 9 10 11" at bounding box center [620, 349] width 367 height 54
click at [719, 355] on div "5 6 7 8 9 10 11" at bounding box center [620, 349] width 367 height 54
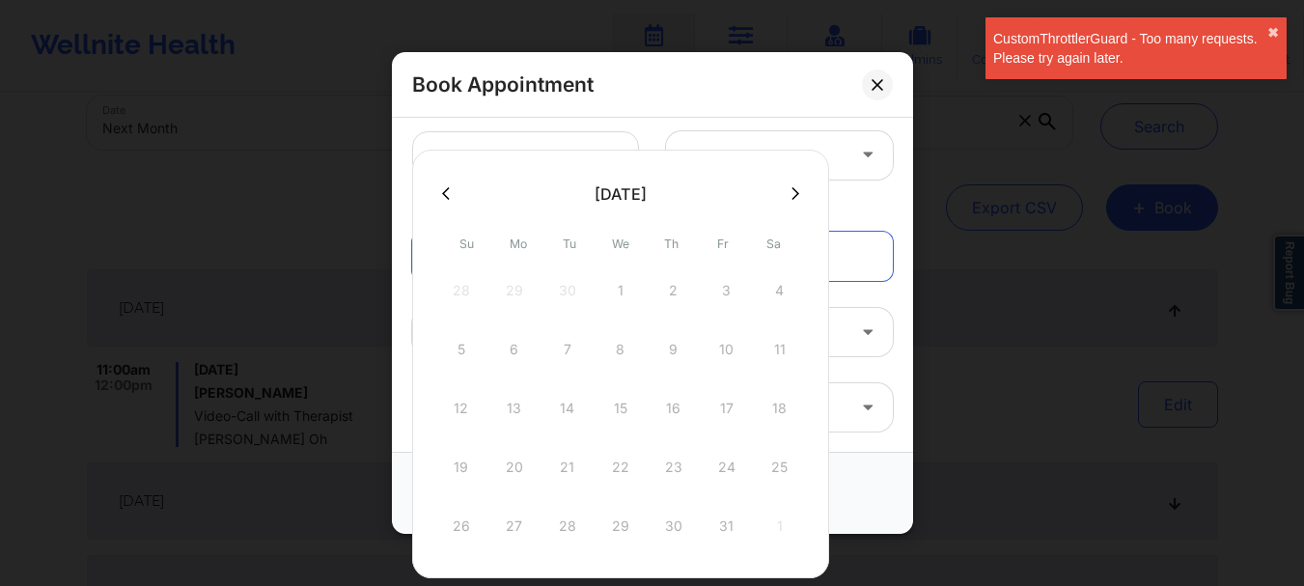
click at [719, 355] on div "5 6 7 8 9 10 11" at bounding box center [620, 349] width 367 height 54
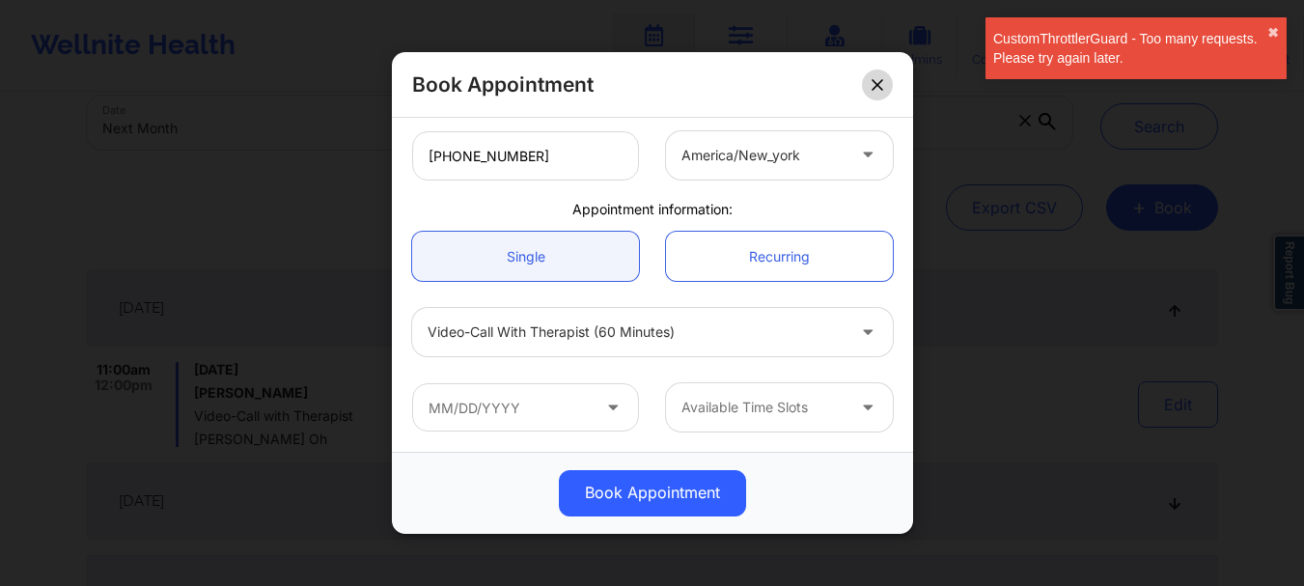
click at [884, 91] on button at bounding box center [877, 84] width 31 height 31
